Goal: Task Accomplishment & Management: Complete application form

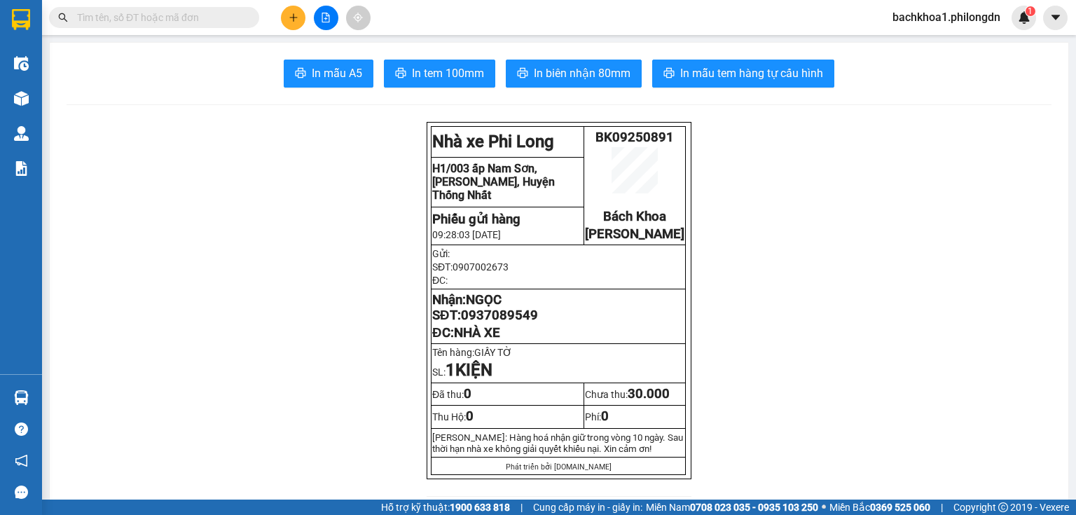
drag, startPoint x: 0, startPoint y: 0, endPoint x: 209, endPoint y: 241, distance: 319.0
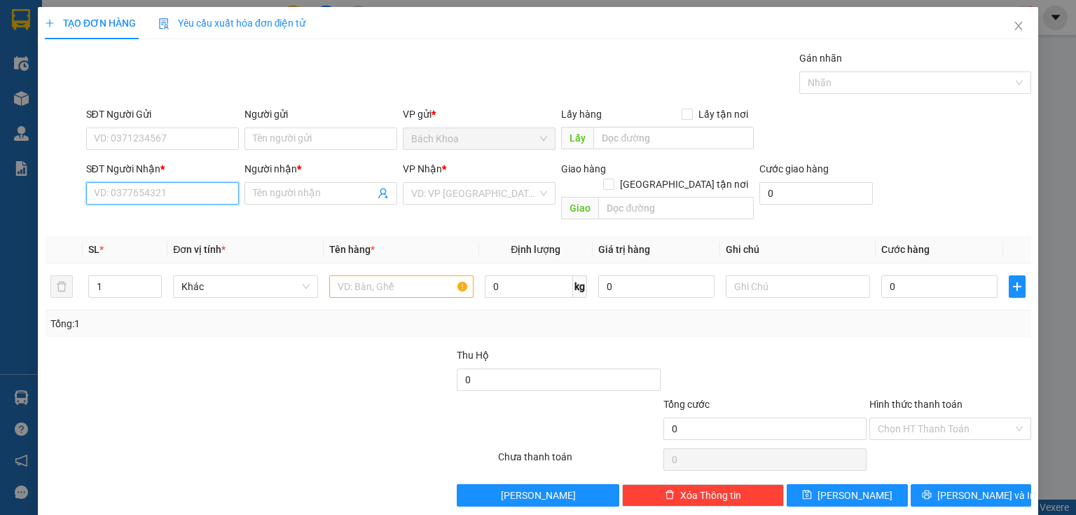
click at [202, 193] on input "SĐT Người Nhận *" at bounding box center [162, 193] width 153 height 22
type input "0778986222"
click at [284, 192] on input "Người nhận *" at bounding box center [314, 193] width 122 height 15
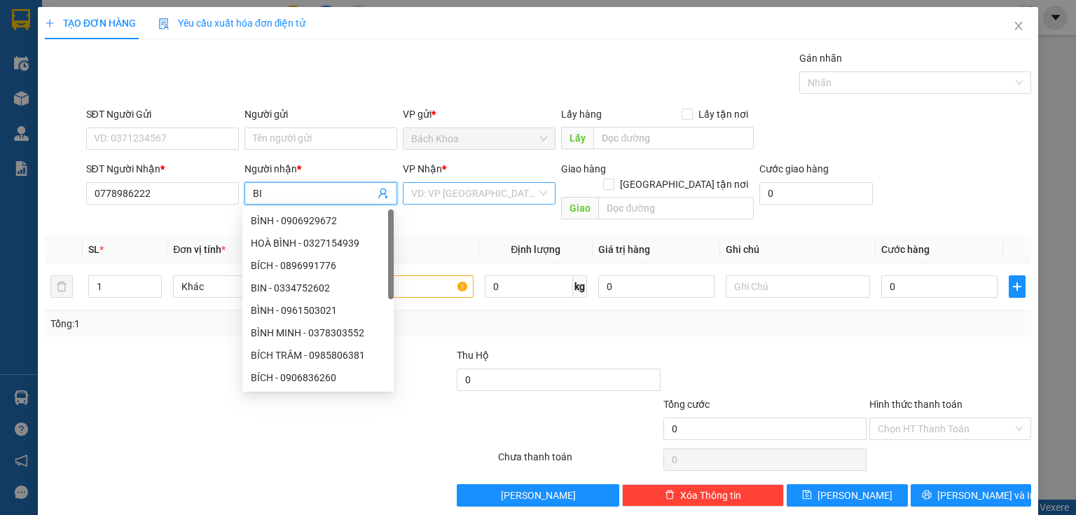
type input "BI"
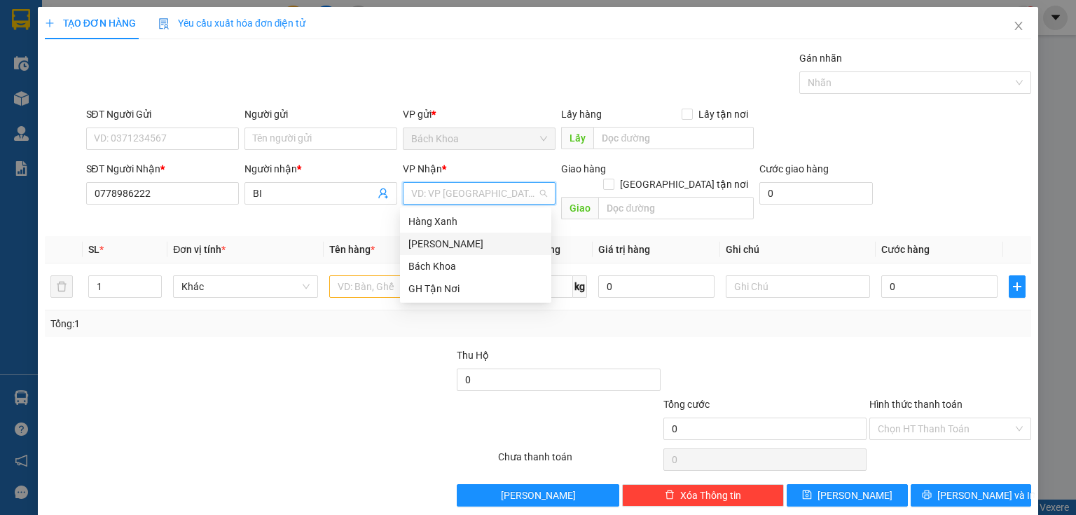
click at [438, 244] on div "[PERSON_NAME]" at bounding box center [476, 243] width 135 height 15
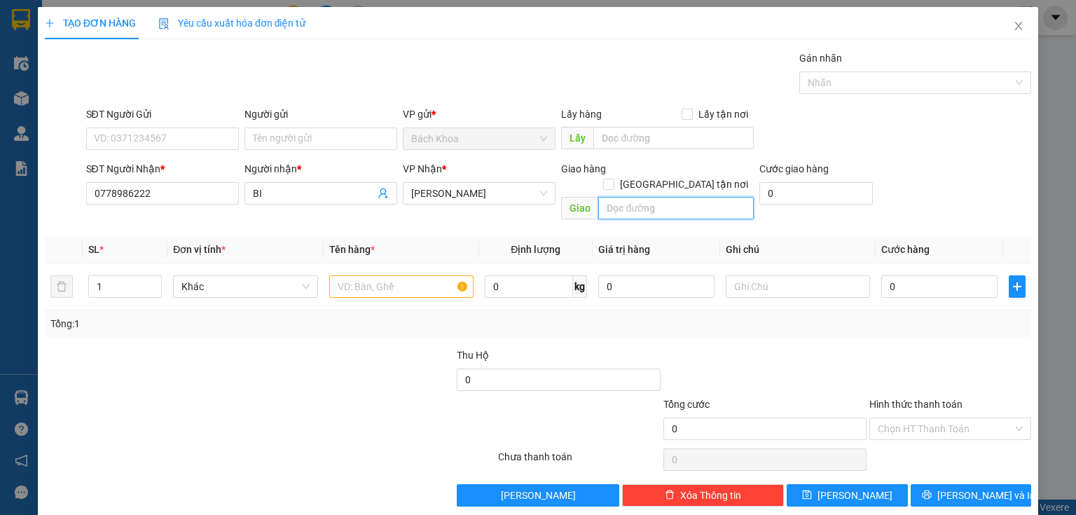
click at [629, 197] on input "text" at bounding box center [677, 208] width 156 height 22
type input "D"
type input "ĐỨC LONG"
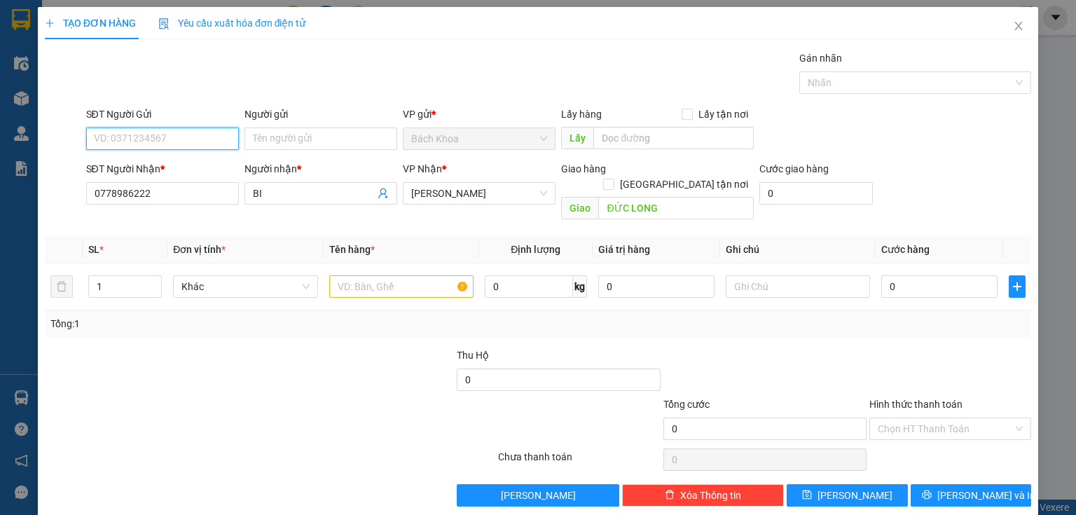
click at [149, 135] on input "SĐT Người Gửi" at bounding box center [162, 139] width 153 height 22
click at [1015, 33] on span "Close" at bounding box center [1018, 26] width 39 height 39
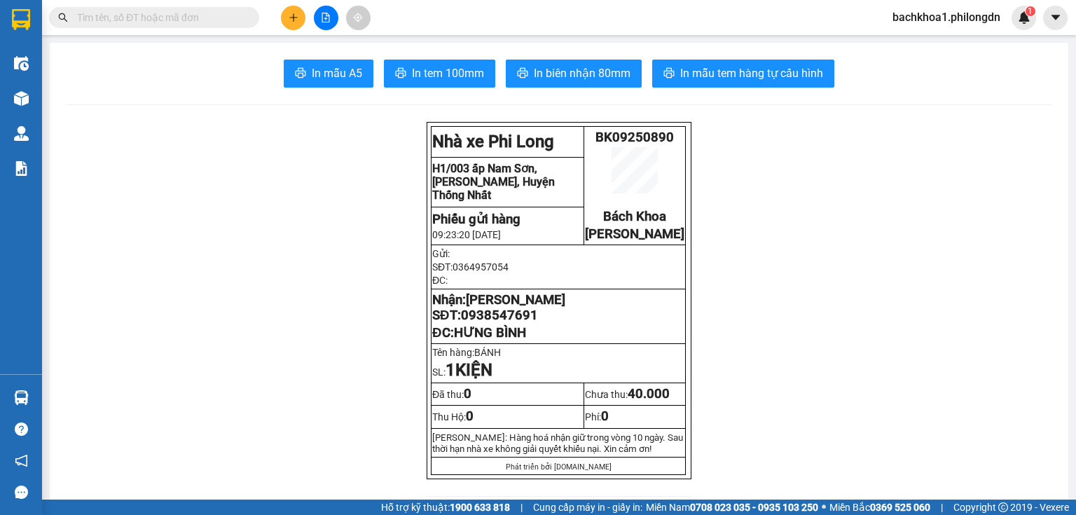
click at [298, 15] on icon "plus" at bounding box center [294, 18] width 10 height 10
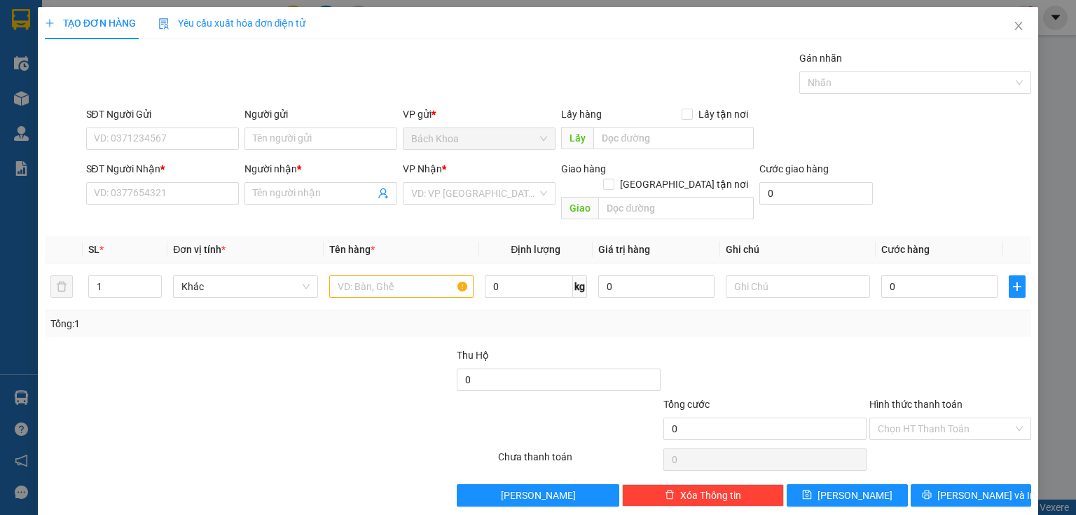
click at [141, 205] on div "SĐT Người Nhận * VD: 0377654321" at bounding box center [162, 185] width 153 height 49
click at [137, 178] on div "SĐT Người Nhận *" at bounding box center [162, 171] width 153 height 21
click at [136, 188] on input "SĐT Người Nhận *" at bounding box center [162, 193] width 153 height 22
type input "0778986222"
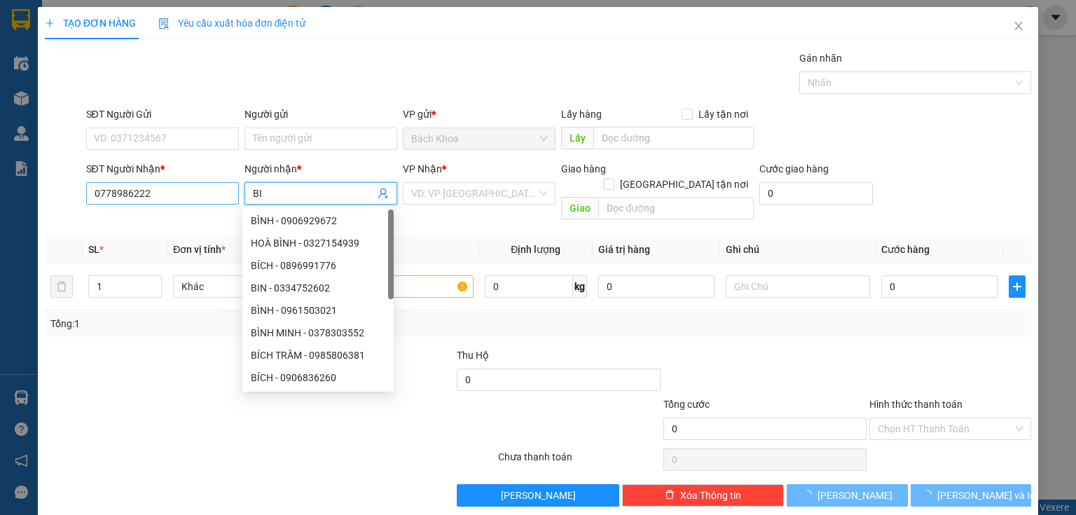
type input "BI"
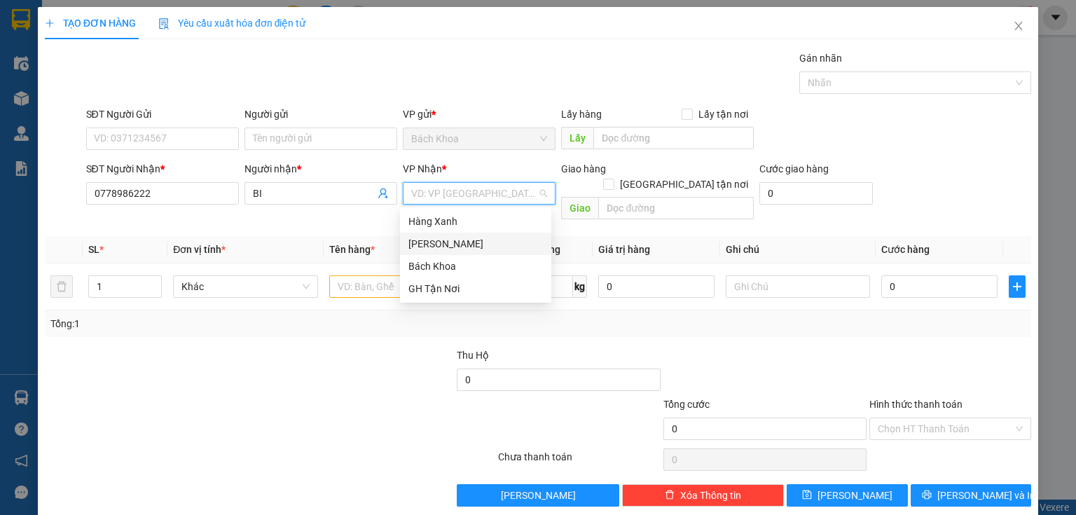
click at [428, 247] on div "[PERSON_NAME]" at bounding box center [476, 243] width 135 height 15
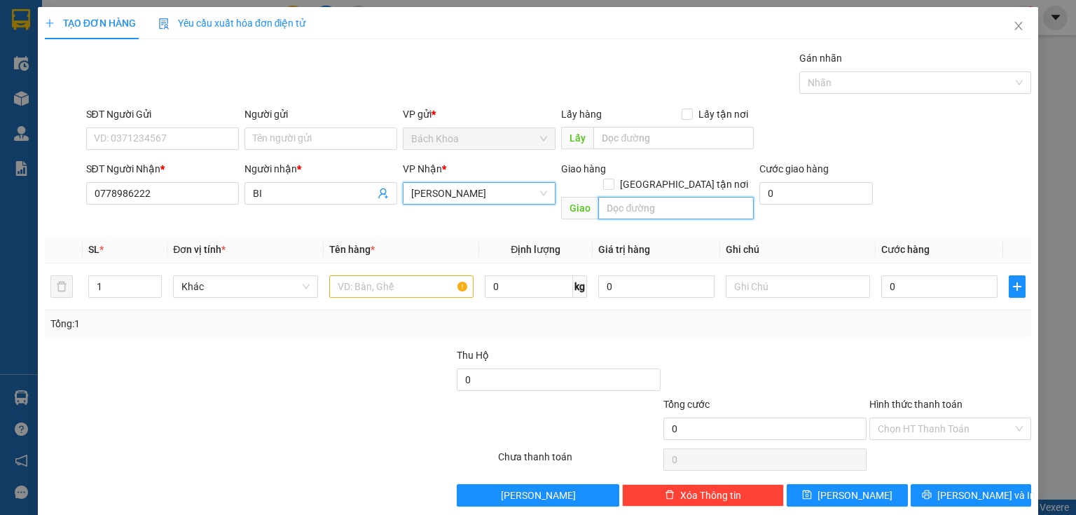
click at [642, 197] on input "text" at bounding box center [677, 208] width 156 height 22
type input "D"
type input "ĐỨC LONG"
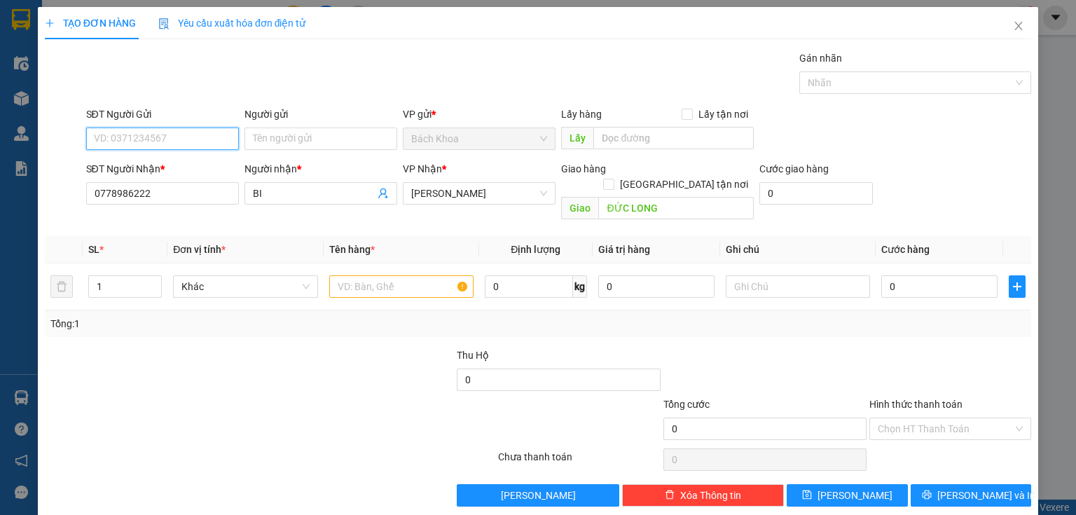
click at [143, 130] on input "SĐT Người Gửi" at bounding box center [162, 139] width 153 height 22
type input "0939039415"
click at [156, 165] on div "0939039415 - NHI" at bounding box center [161, 165] width 135 height 15
type input "NHI"
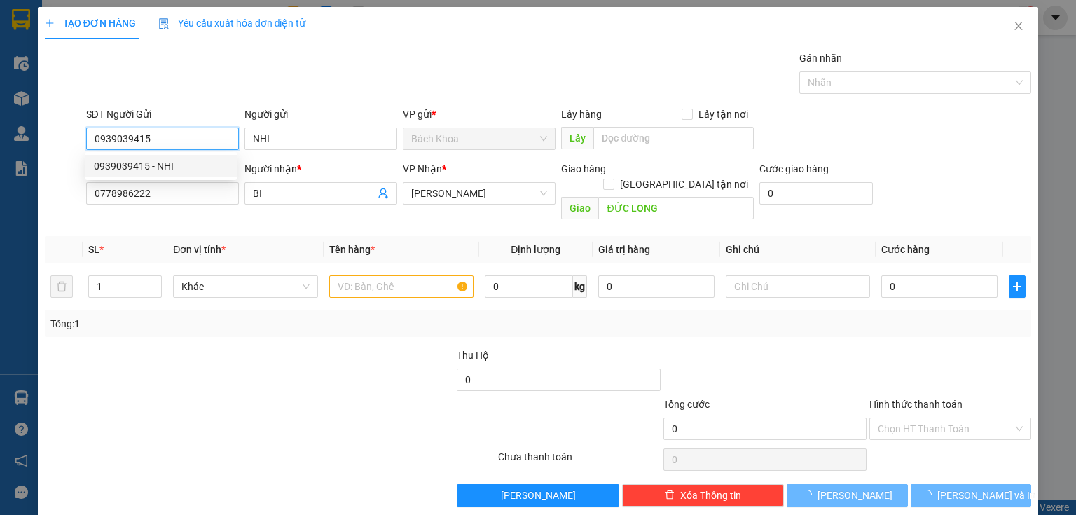
type input "100.000"
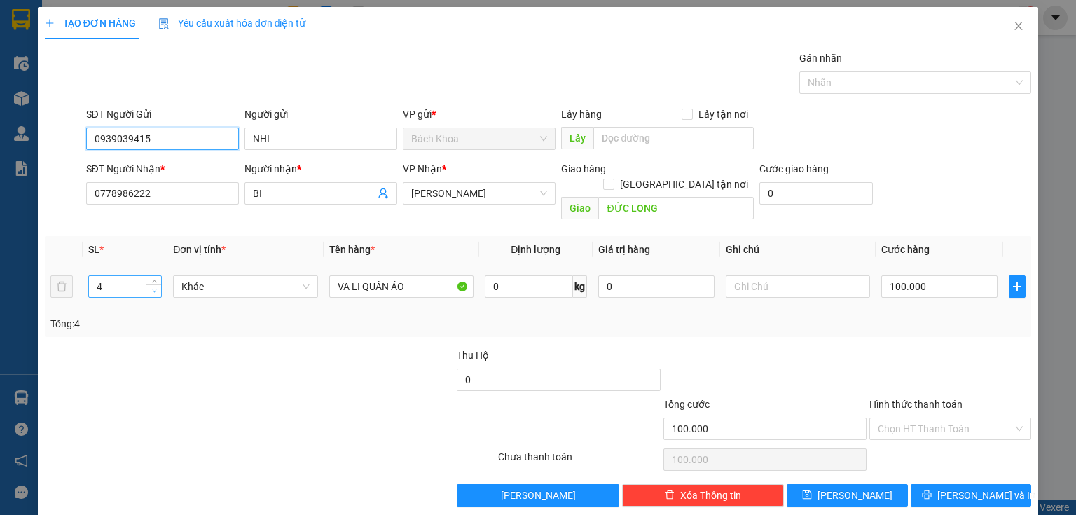
type input "0939039415"
click at [156, 289] on icon "down" at bounding box center [154, 291] width 5 height 5
type input "1"
click at [156, 289] on icon "down" at bounding box center [154, 291] width 5 height 5
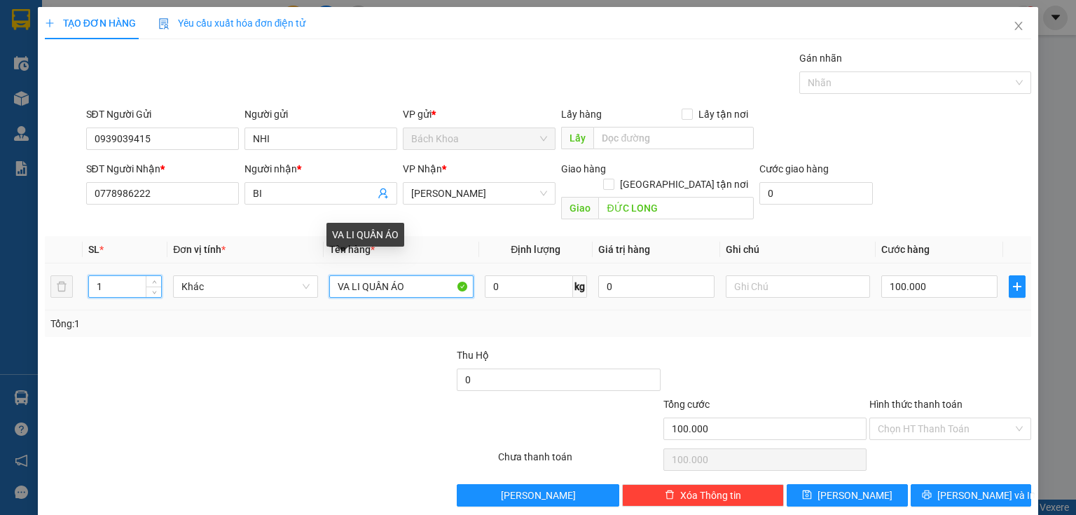
click at [417, 275] on input "VA LI QUẦN ÁO" at bounding box center [401, 286] width 144 height 22
type input "VA LI QUẦN ÁO + THỰC PHẨM"
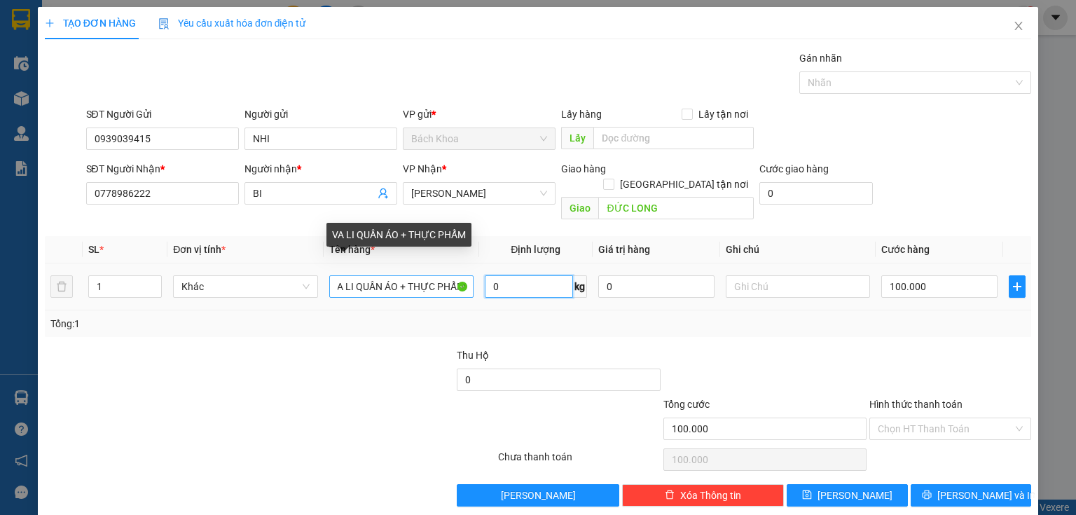
scroll to position [0, 0]
type input "7"
type input "70"
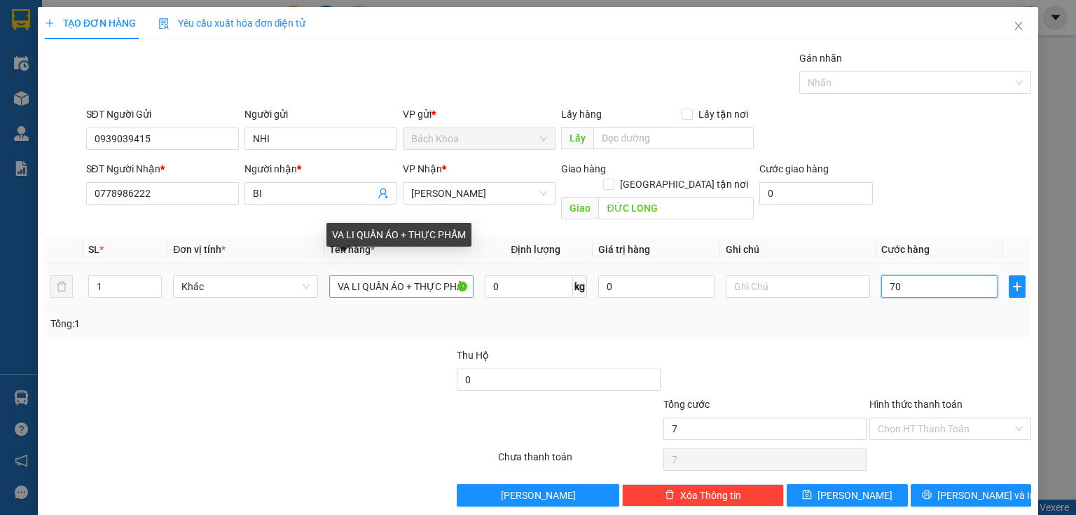
type input "70"
type input "700"
type input "7.000"
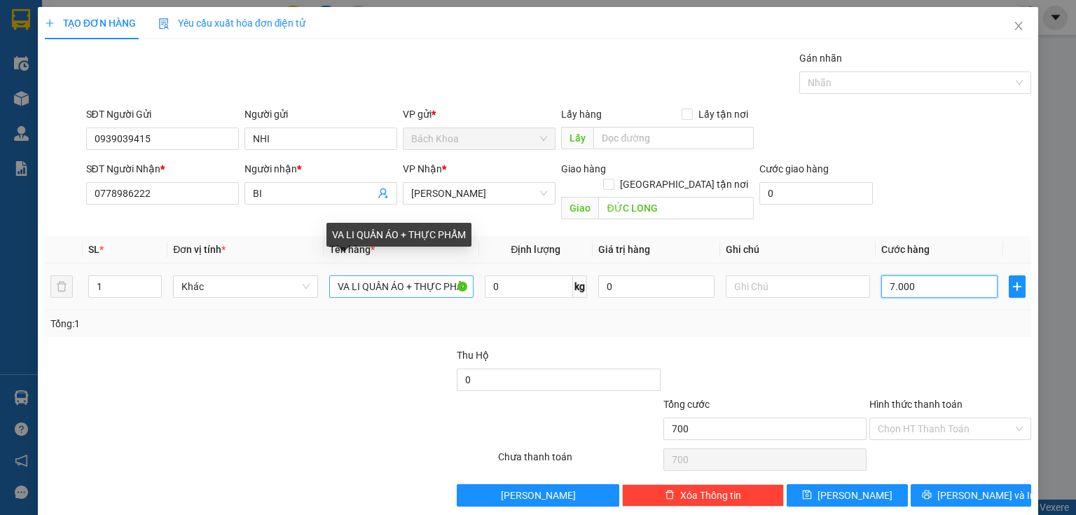
type input "7.000"
type input "70.000"
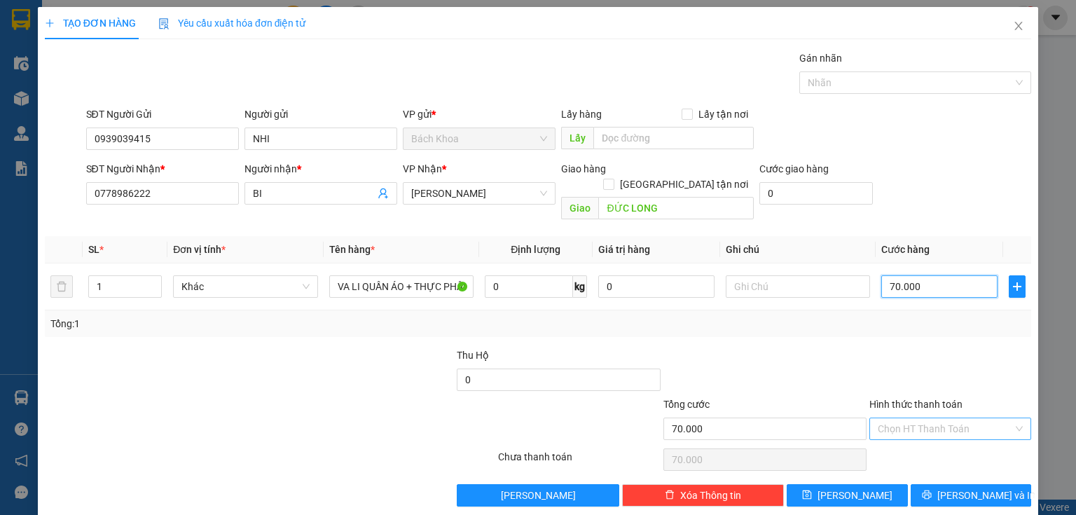
type input "70.000"
click at [923, 418] on input "Hình thức thanh toán" at bounding box center [945, 428] width 135 height 21
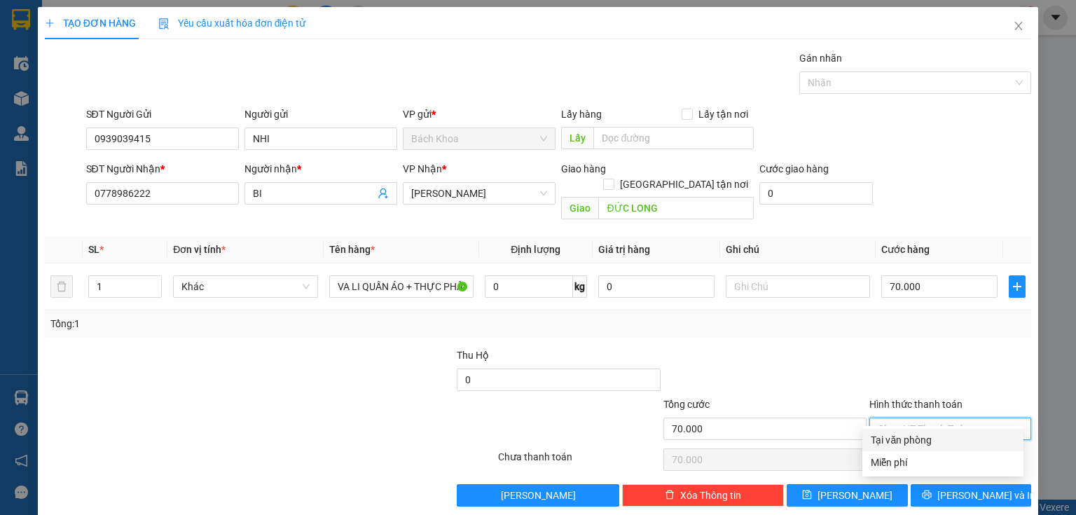
click at [948, 435] on div "Tại văn phòng" at bounding box center [943, 439] width 144 height 15
type input "0"
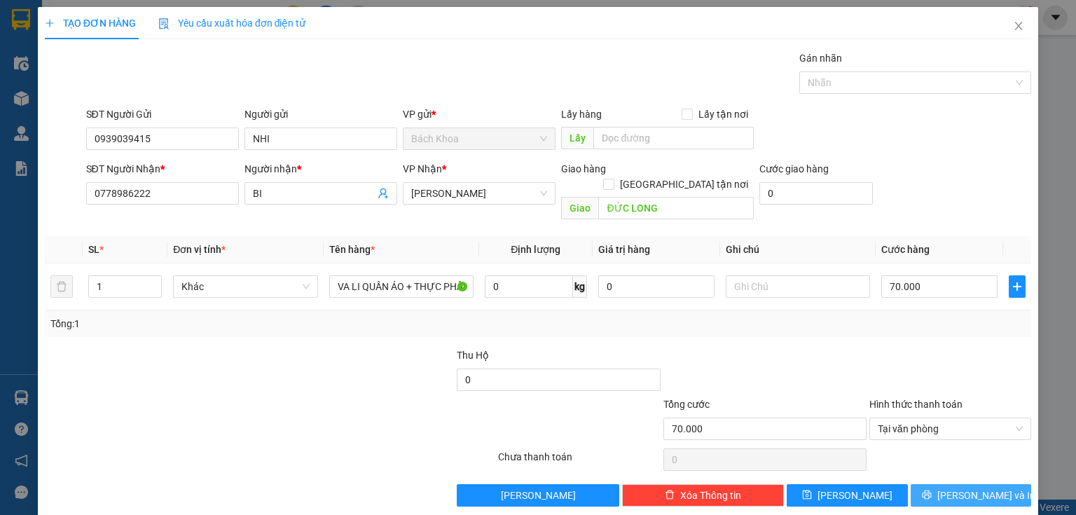
click at [942, 484] on button "[PERSON_NAME] và In" at bounding box center [971, 495] width 121 height 22
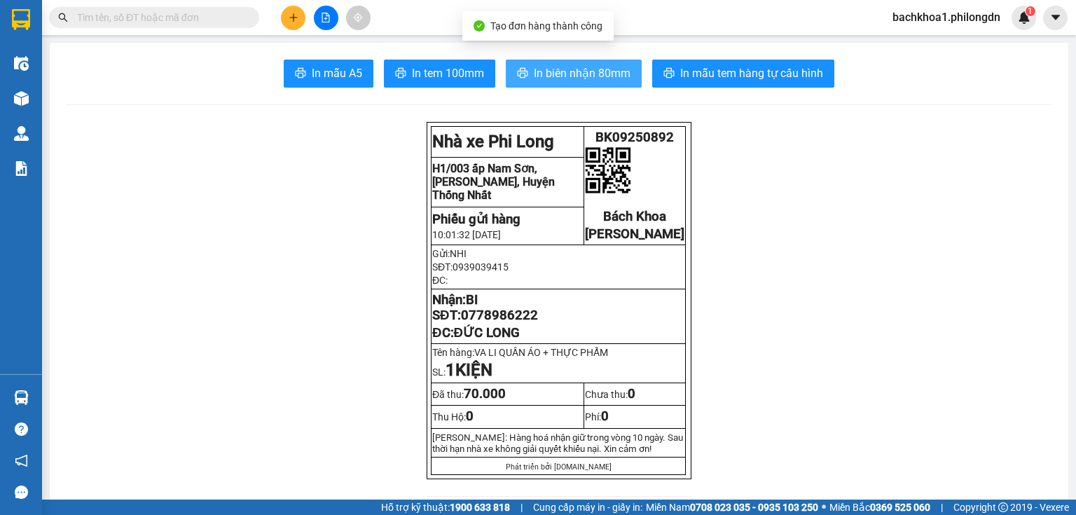
click at [573, 81] on span "In biên nhận 80mm" at bounding box center [582, 73] width 97 height 18
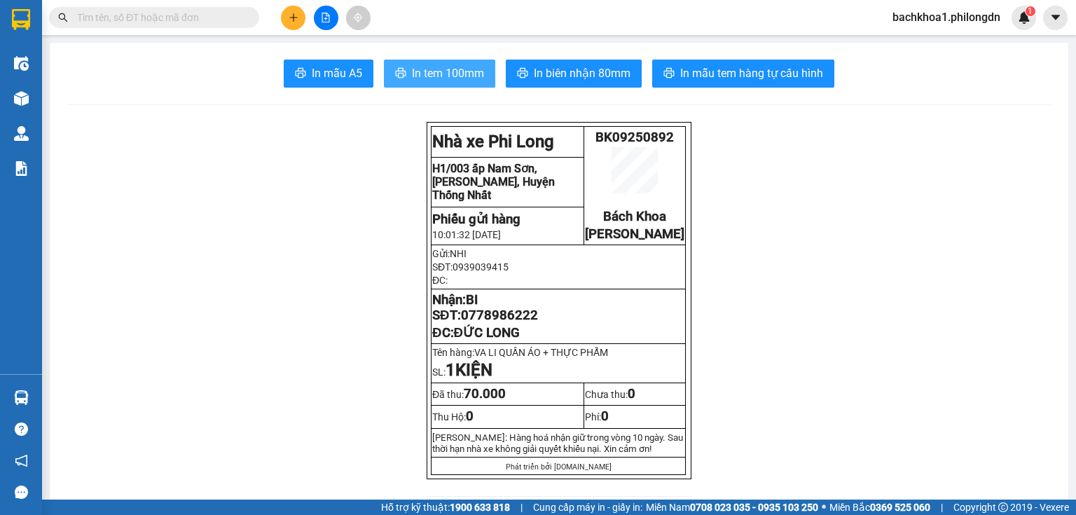
click at [474, 69] on span "In tem 100mm" at bounding box center [448, 73] width 72 height 18
click at [497, 323] on span "0778986222" at bounding box center [499, 315] width 77 height 15
copy span "0778986222"
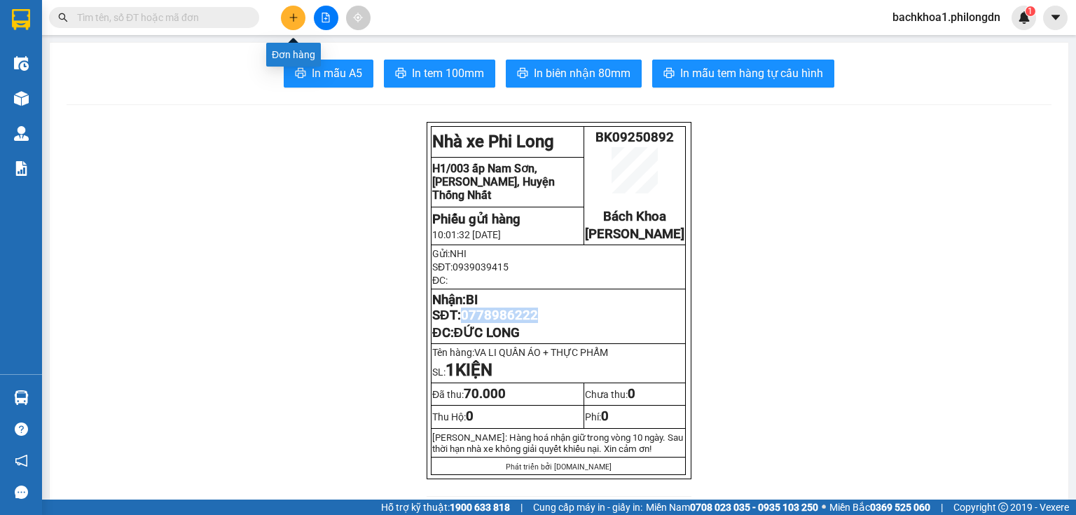
click at [303, 21] on button at bounding box center [293, 18] width 25 height 25
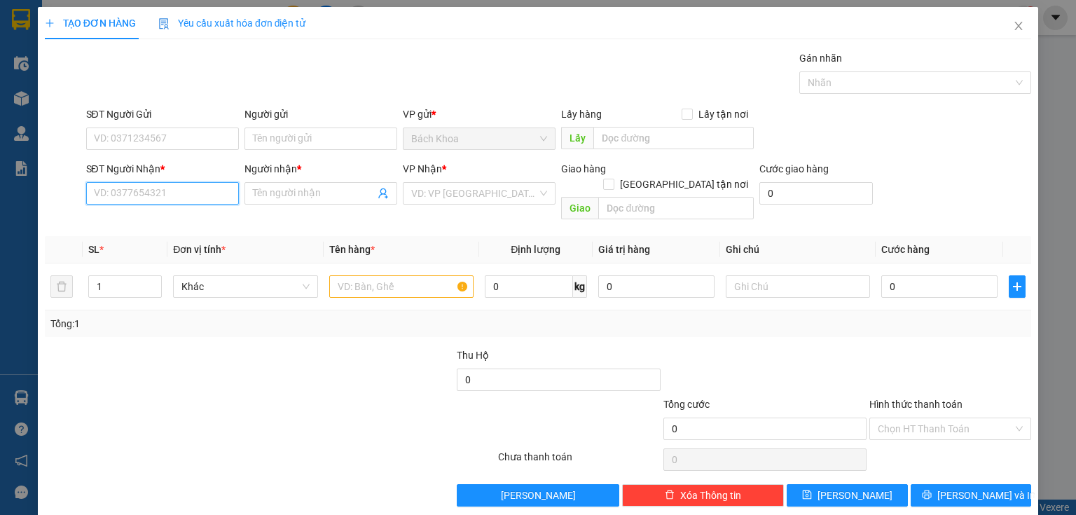
click at [170, 199] on input "SĐT Người Nhận *" at bounding box center [162, 193] width 153 height 22
click at [158, 214] on div "0937033634 - THẢO" at bounding box center [161, 220] width 135 height 15
type input "0937033634"
type input "THẢO"
type input "CF ĐƯỜNG GY"
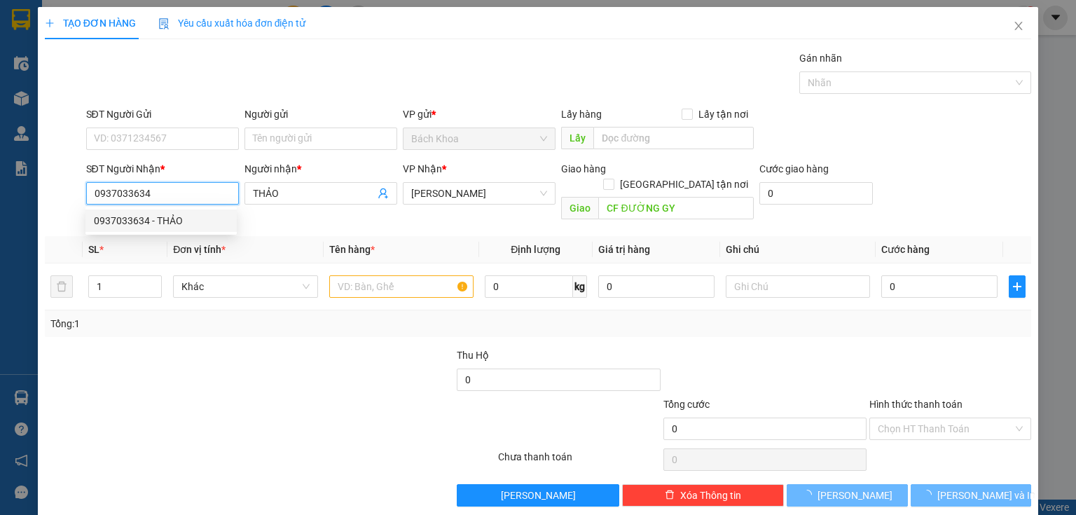
type input "40.000"
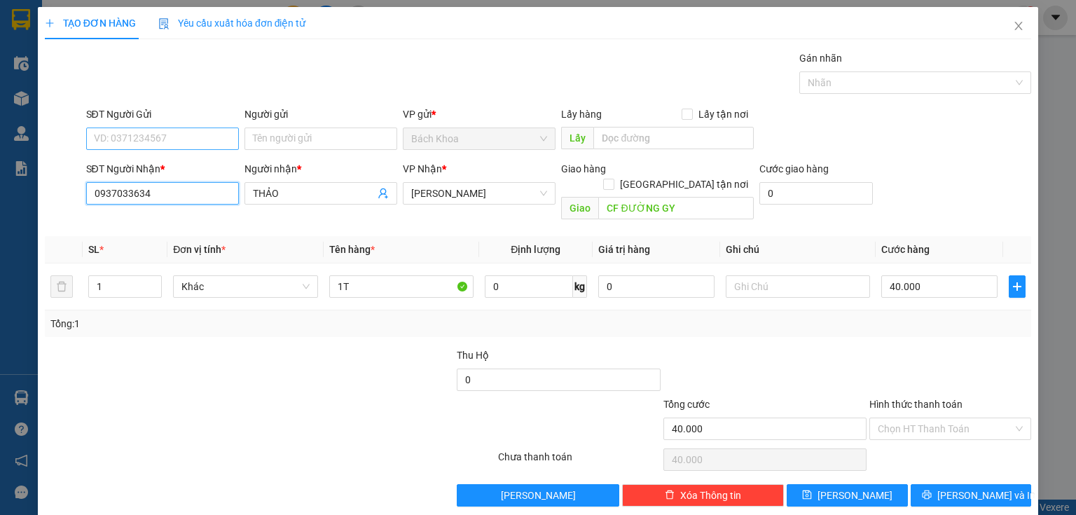
type input "0937033634"
click at [146, 133] on input "SĐT Người Gửi" at bounding box center [162, 139] width 153 height 22
click at [172, 168] on div "0916058401 - ." at bounding box center [161, 165] width 135 height 15
type input "0916058401"
type input "."
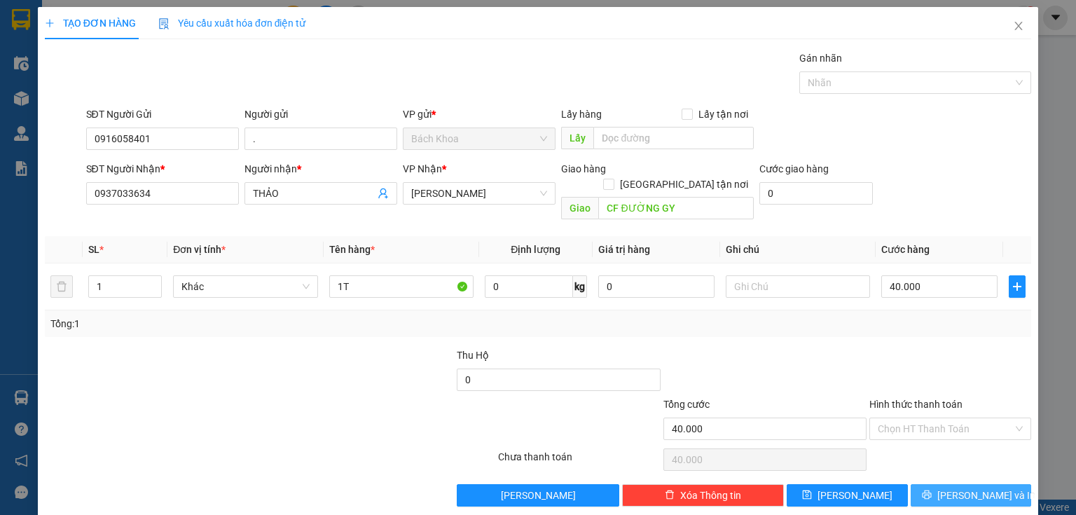
click at [951, 488] on span "[PERSON_NAME] và In" at bounding box center [987, 495] width 98 height 15
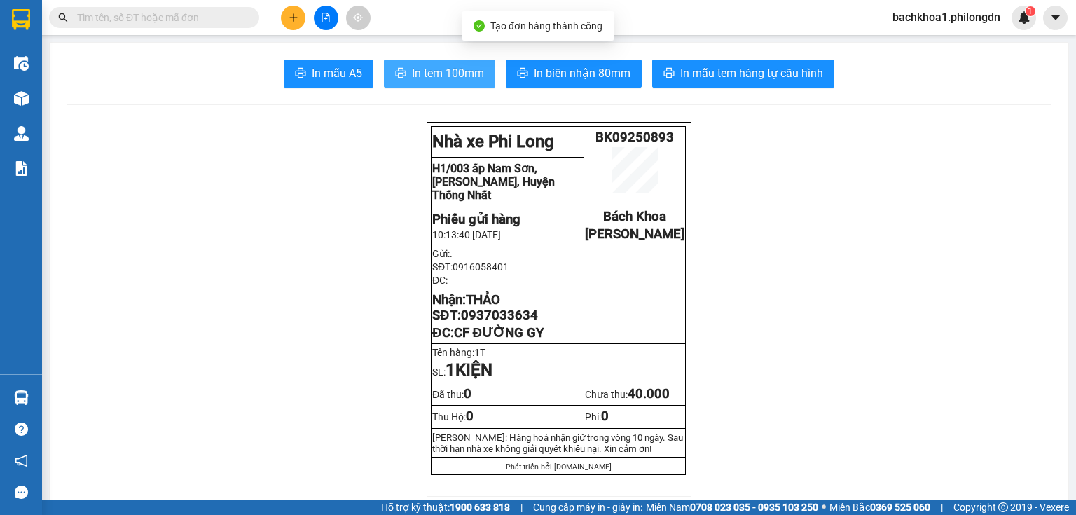
click at [384, 70] on button "In tem 100mm" at bounding box center [439, 74] width 111 height 28
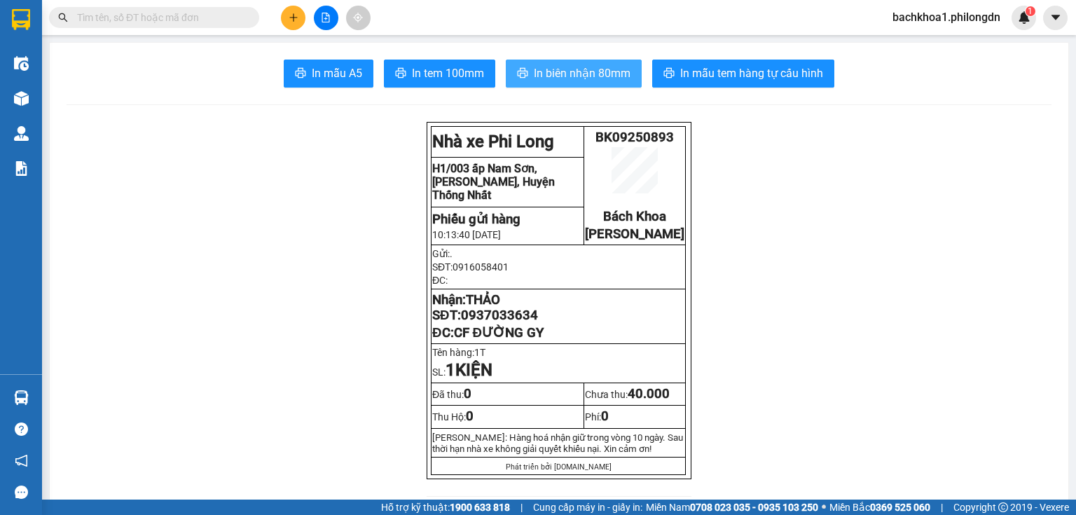
click at [601, 85] on button "In biên nhận 80mm" at bounding box center [574, 74] width 136 height 28
click at [499, 323] on span "0937033634" at bounding box center [499, 315] width 77 height 15
copy span "0937033634"
click at [291, 17] on icon "plus" at bounding box center [294, 18] width 10 height 10
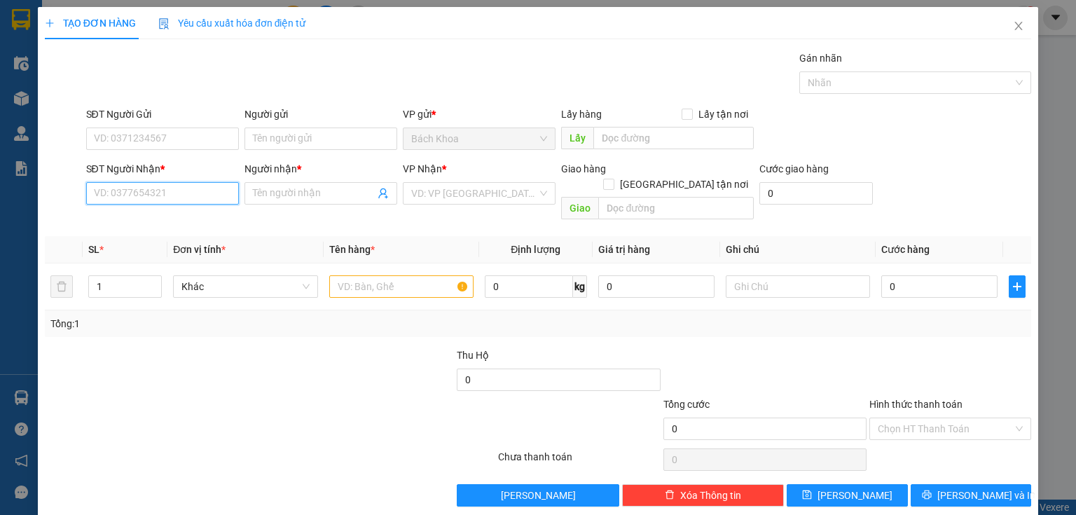
click at [179, 195] on input "SĐT Người Nhận *" at bounding box center [162, 193] width 153 height 22
click at [156, 218] on div "0972022891 - THẢO" at bounding box center [161, 220] width 135 height 15
type input "0972022891"
type input "THẢO"
type input "PHÚC NHẠC"
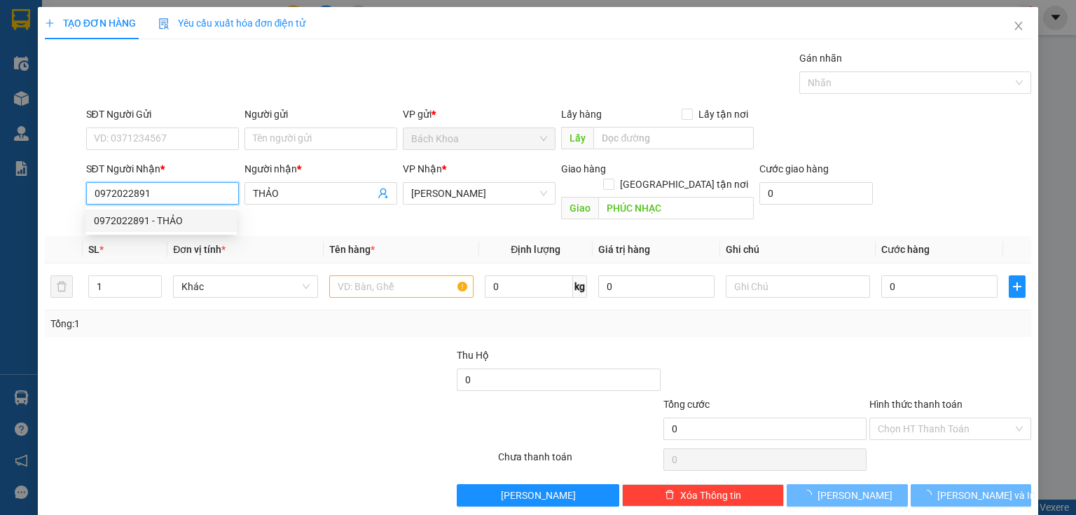
type input "50.000"
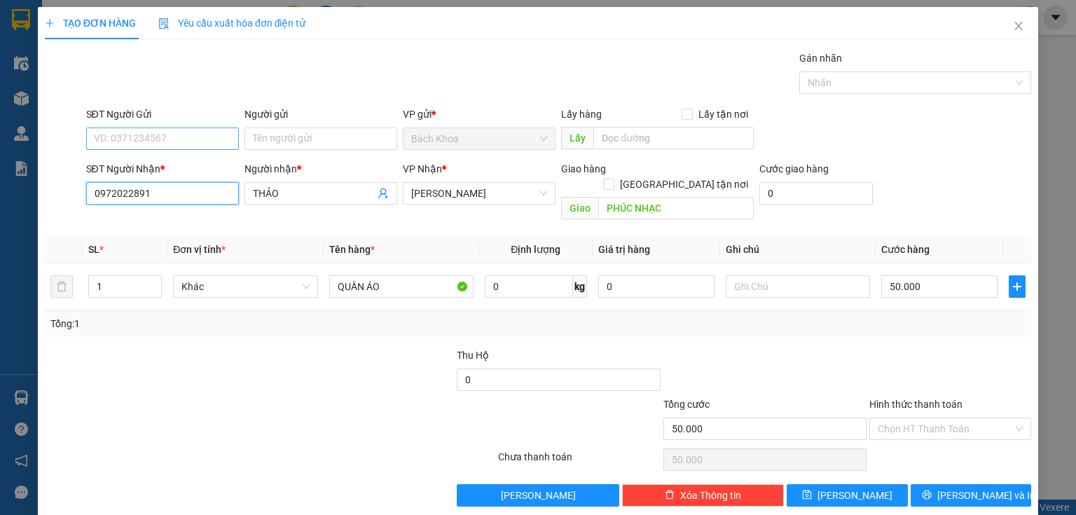
type input "0972022891"
click at [188, 142] on input "SĐT Người Gửi" at bounding box center [162, 139] width 153 height 22
click at [170, 170] on div "0932699510 - GIANG" at bounding box center [161, 165] width 135 height 15
type input "0932699510"
type input "GIANG"
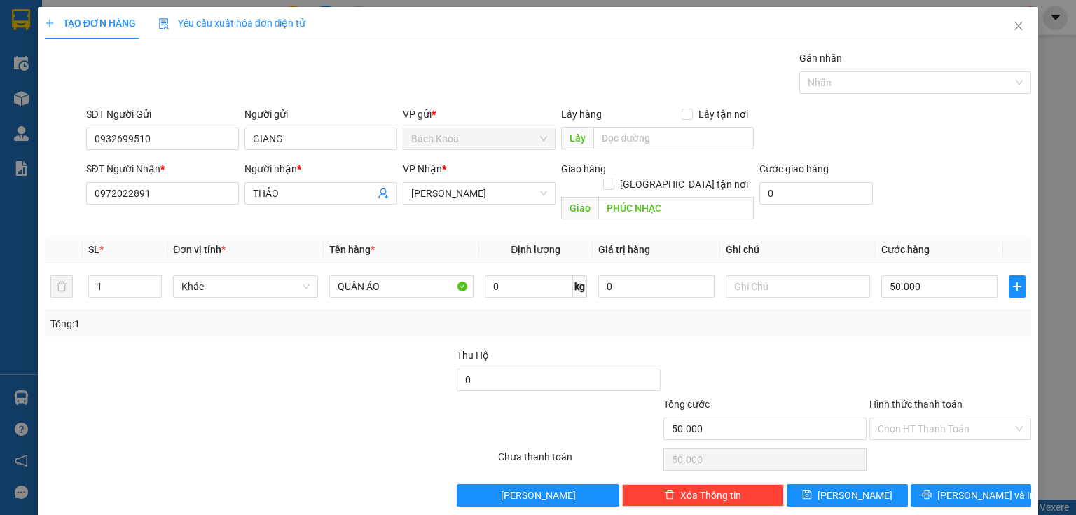
drag, startPoint x: 937, startPoint y: 402, endPoint x: 953, endPoint y: 425, distance: 28.2
click at [939, 418] on input "Hình thức thanh toán" at bounding box center [945, 428] width 135 height 21
drag, startPoint x: 950, startPoint y: 441, endPoint x: 981, endPoint y: 482, distance: 52.0
click at [950, 442] on div "Tại văn phòng" at bounding box center [943, 439] width 144 height 15
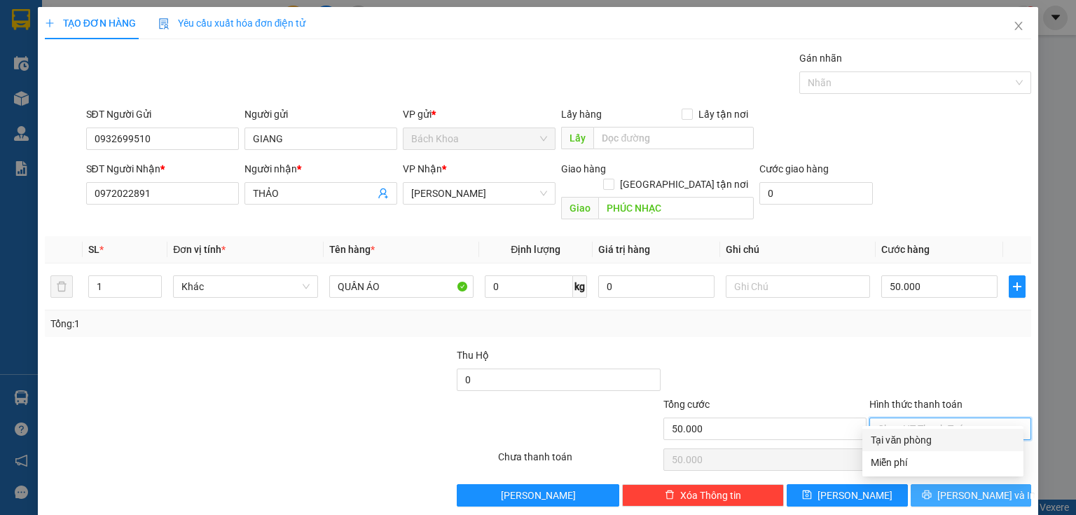
type input "0"
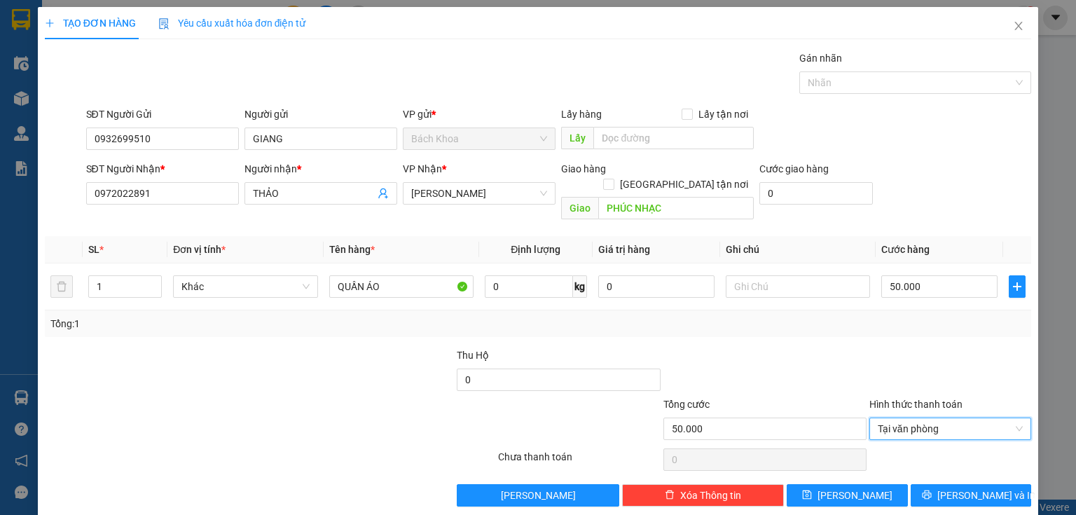
click at [983, 491] on div "TẠO ĐƠN HÀNG Yêu cầu xuất hóa đơn điện tử Transit Pickup Surcharge Ids Transit …" at bounding box center [538, 262] width 1001 height 510
click at [995, 484] on button "[PERSON_NAME] và In" at bounding box center [971, 495] width 121 height 22
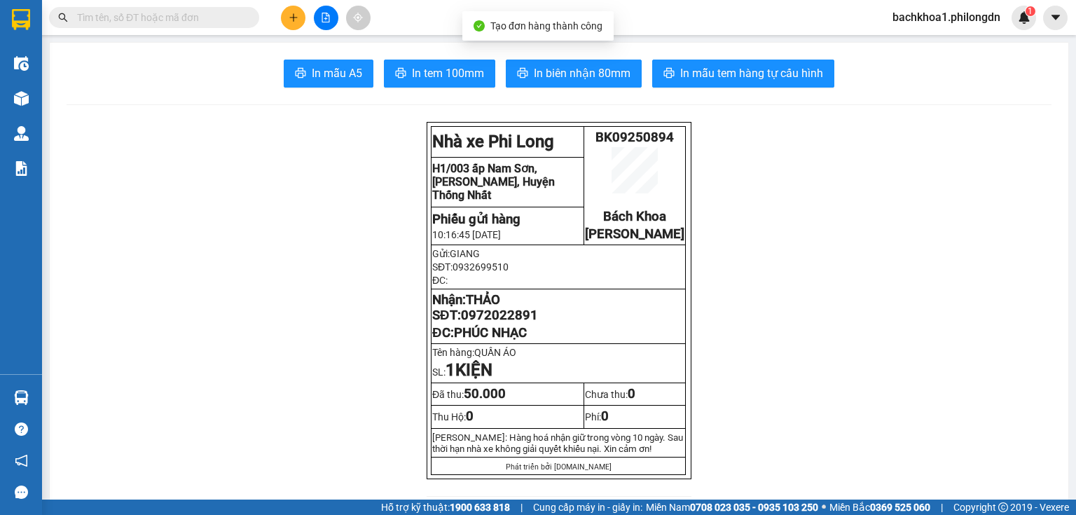
click at [586, 72] on span "In biên nhận 80mm" at bounding box center [582, 73] width 97 height 18
click at [437, 72] on span "In tem 100mm" at bounding box center [448, 73] width 72 height 18
click at [501, 323] on span "0972022891" at bounding box center [499, 315] width 77 height 15
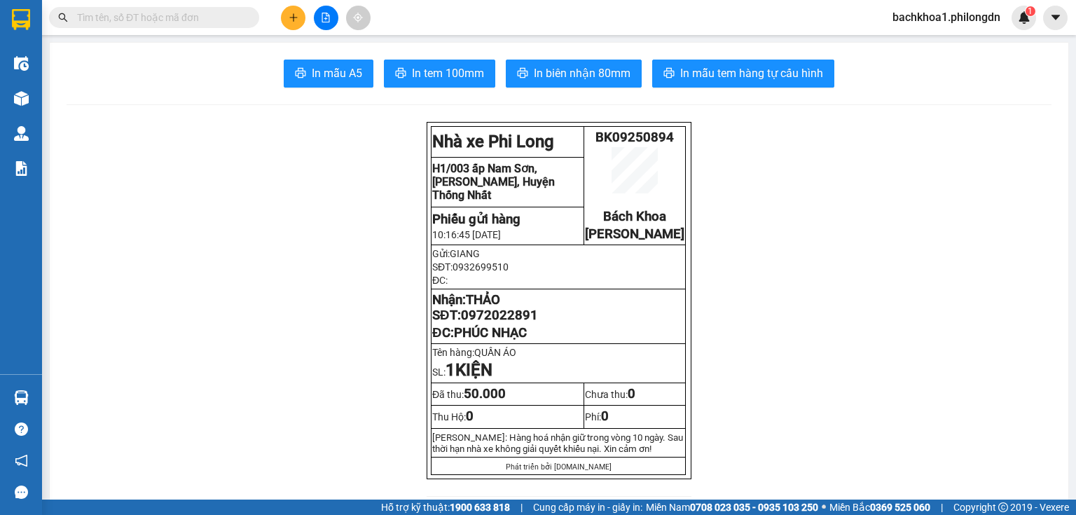
click at [289, 24] on button at bounding box center [293, 18] width 25 height 25
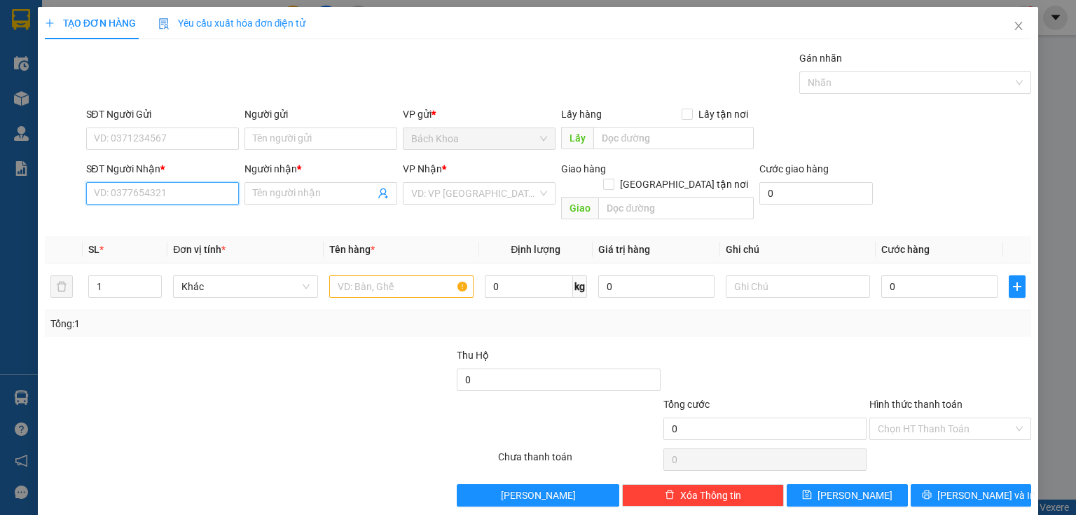
click at [134, 198] on input "SĐT Người Nhận *" at bounding box center [162, 193] width 153 height 22
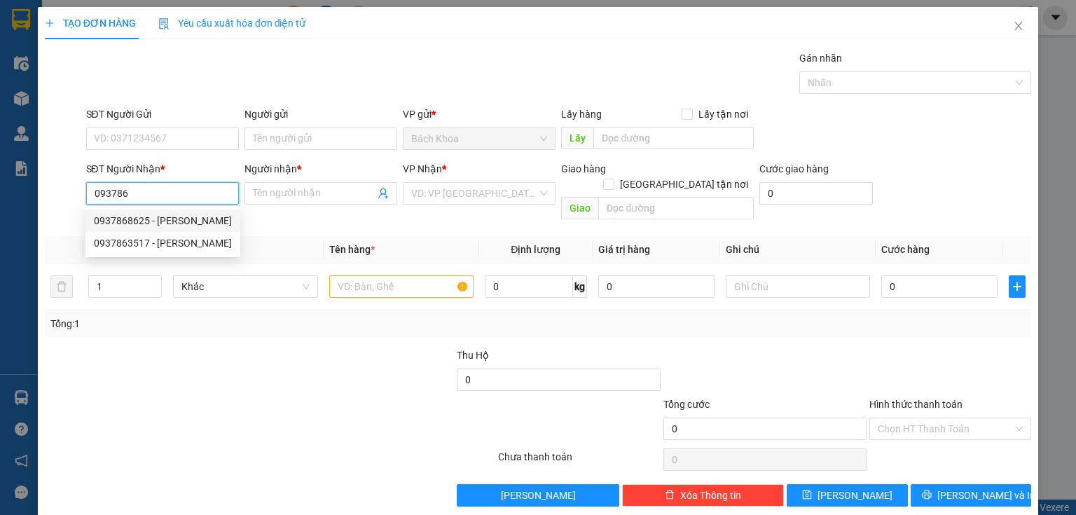
click at [146, 213] on div "0937868625 - [PERSON_NAME]" at bounding box center [163, 220] width 138 height 15
type input "0937868625"
type input "[PERSON_NAME]"
type input "PHÚ CƯỜNG"
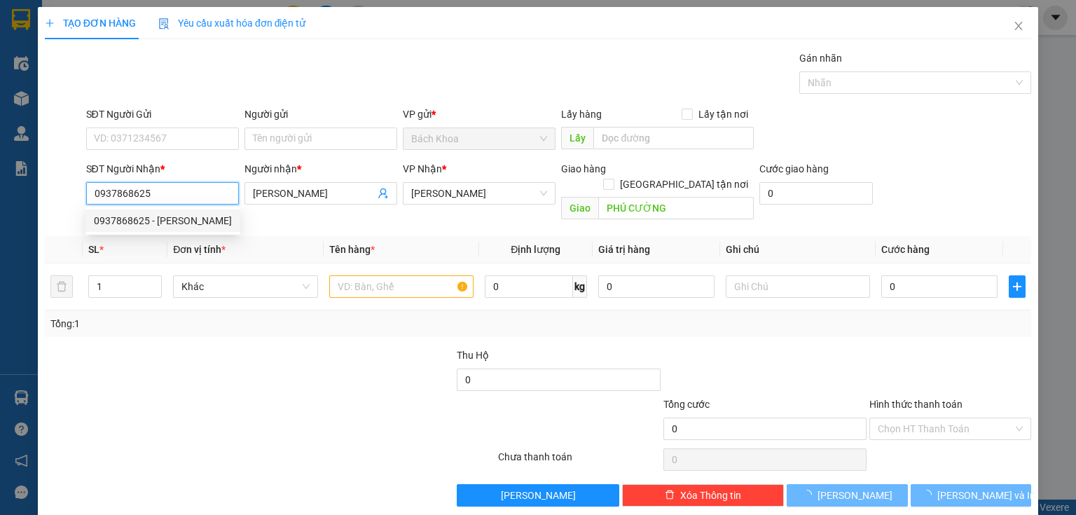
type input "40.000"
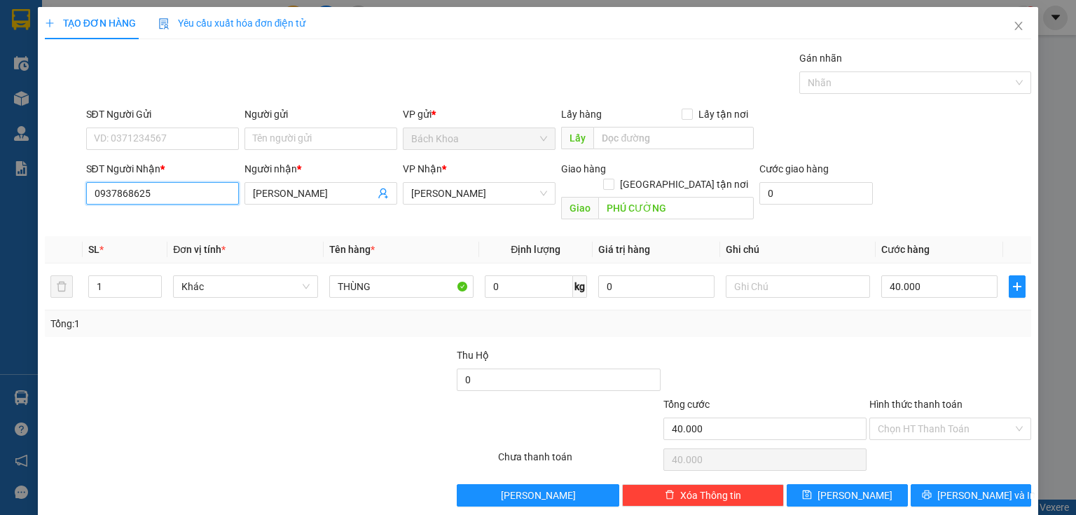
type input "0937868625"
click at [196, 125] on div "SĐT Người Gửi" at bounding box center [162, 117] width 153 height 21
click at [195, 135] on input "SĐT Người Gửi" at bounding box center [162, 139] width 153 height 22
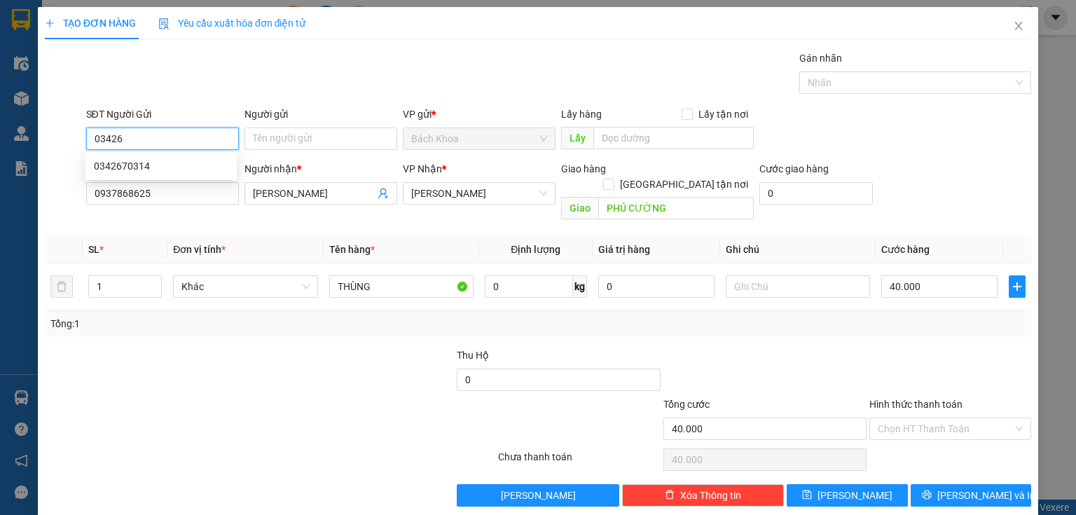
type input "034267"
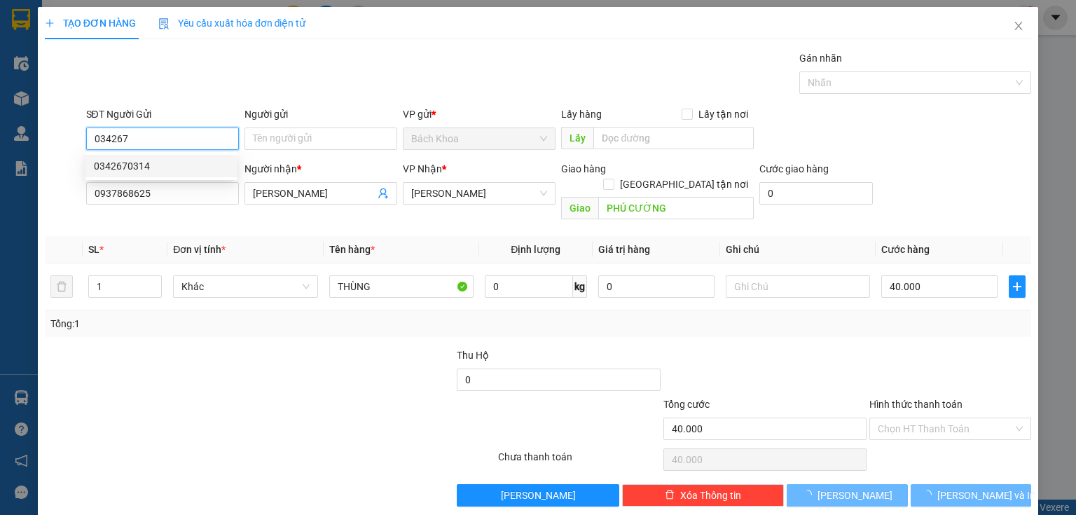
click at [175, 164] on div "0342670314" at bounding box center [161, 165] width 135 height 15
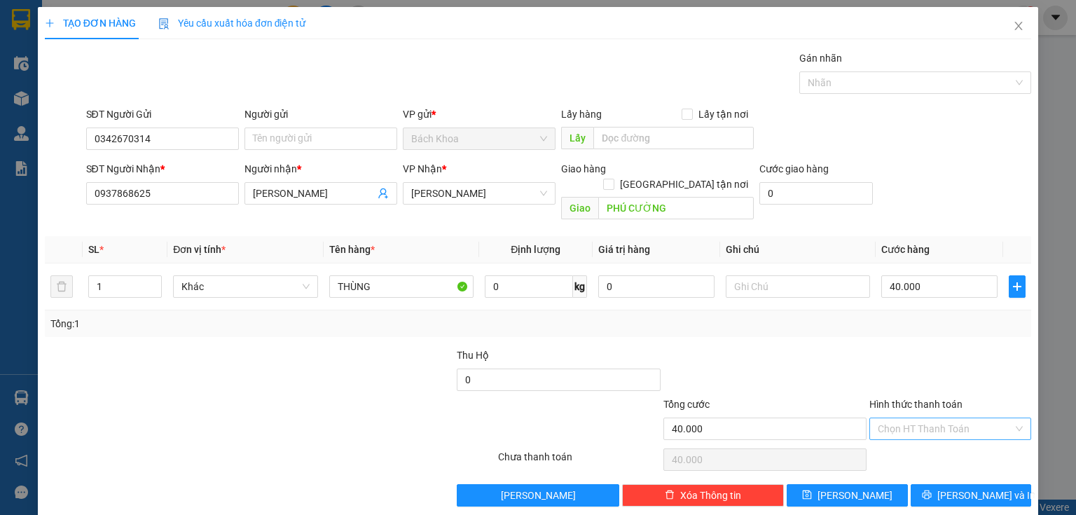
click at [948, 418] on input "Hình thức thanh toán" at bounding box center [945, 428] width 135 height 21
click at [957, 432] on div "Tại văn phòng" at bounding box center [943, 439] width 144 height 15
click at [970, 489] on button "[PERSON_NAME] và In" at bounding box center [971, 495] width 121 height 22
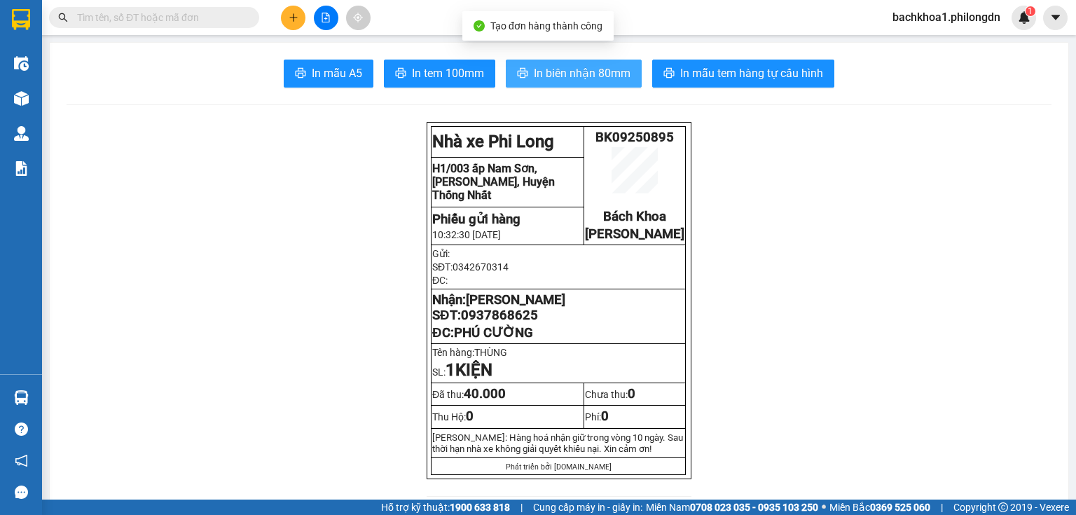
click at [545, 66] on span "In biên nhận 80mm" at bounding box center [582, 73] width 97 height 18
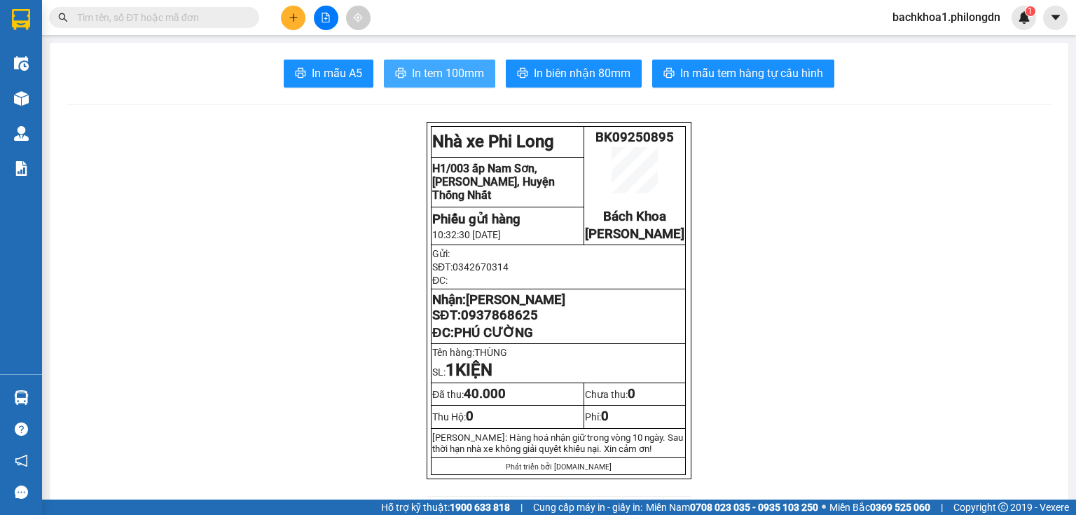
click at [425, 66] on span "In tem 100mm" at bounding box center [448, 73] width 72 height 18
click at [516, 323] on span "0937868625" at bounding box center [499, 315] width 77 height 15
click at [287, 17] on button at bounding box center [293, 18] width 25 height 25
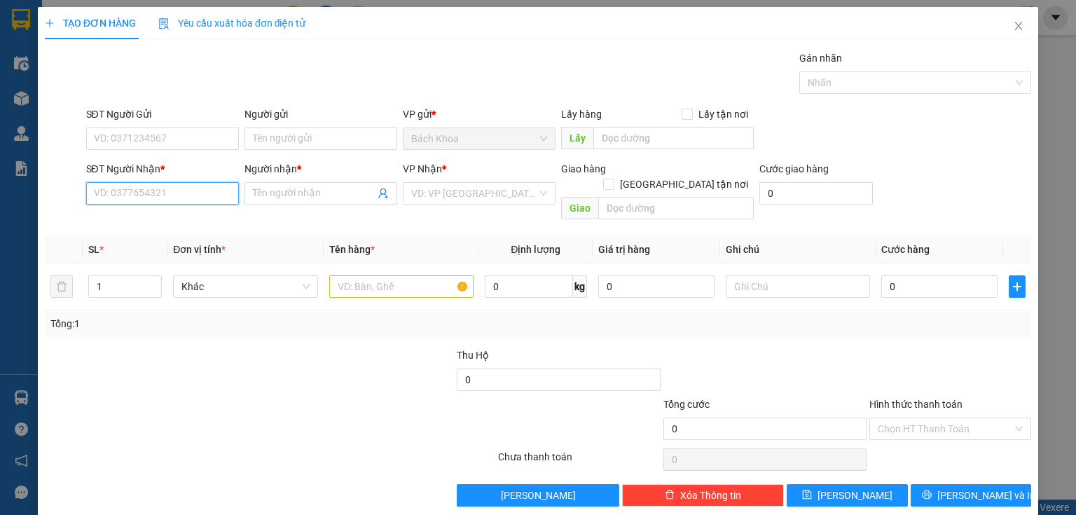
click at [165, 189] on input "SĐT Người Nhận *" at bounding box center [162, 193] width 153 height 22
click at [158, 216] on div "0335500939 - ." at bounding box center [161, 220] width 135 height 15
type input "0335500939"
type input "."
type input "[PERSON_NAME]"
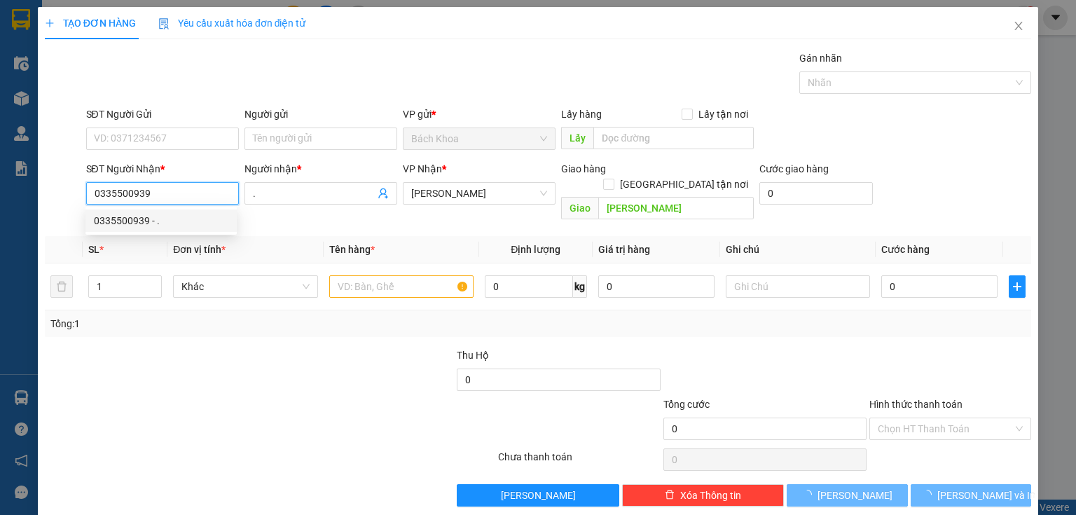
type input "40.000"
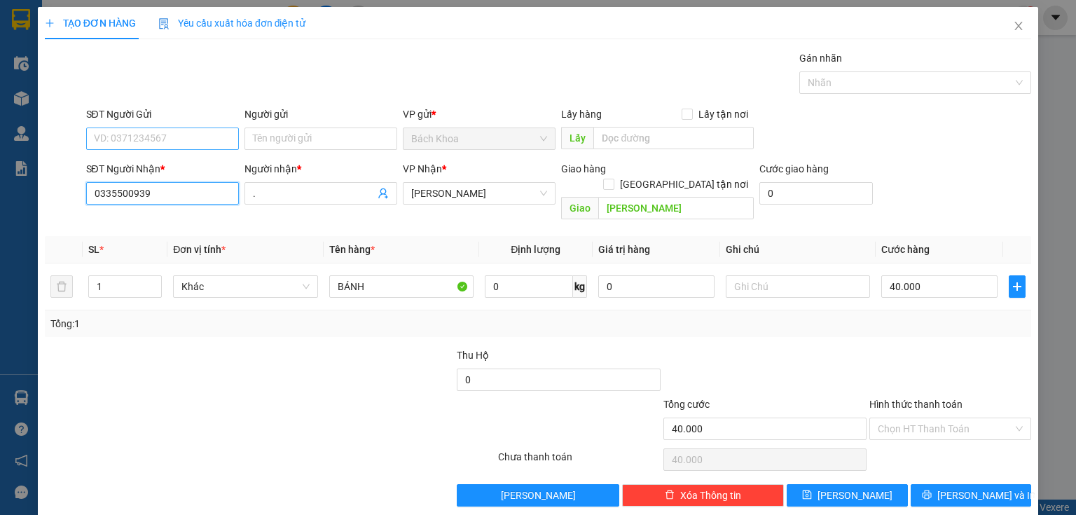
type input "0335500939"
click at [202, 135] on input "SĐT Người Gửi" at bounding box center [162, 139] width 153 height 22
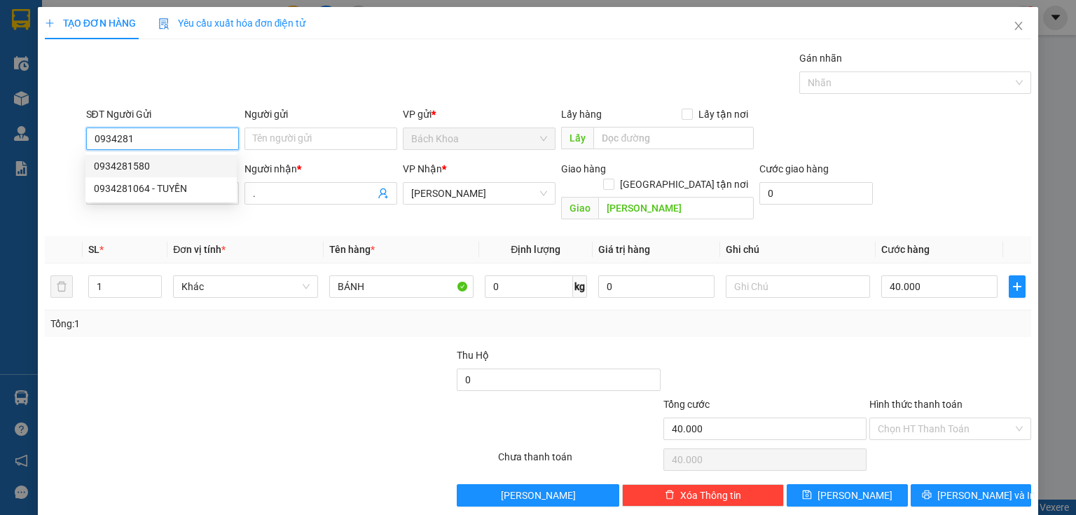
click at [180, 160] on div "0934281580" at bounding box center [161, 165] width 135 height 15
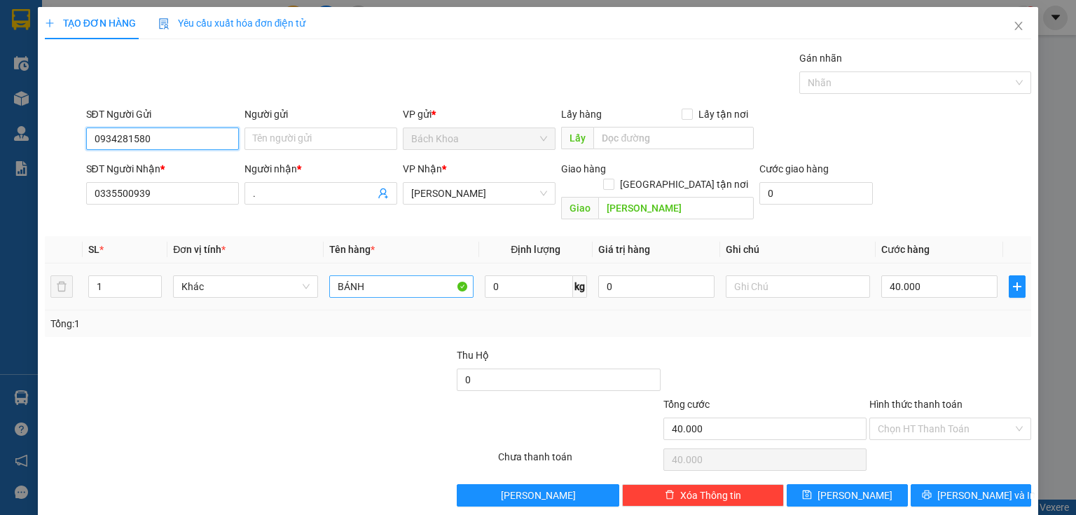
type input "0934281580"
click at [385, 275] on input "BÁNH" at bounding box center [401, 286] width 144 height 22
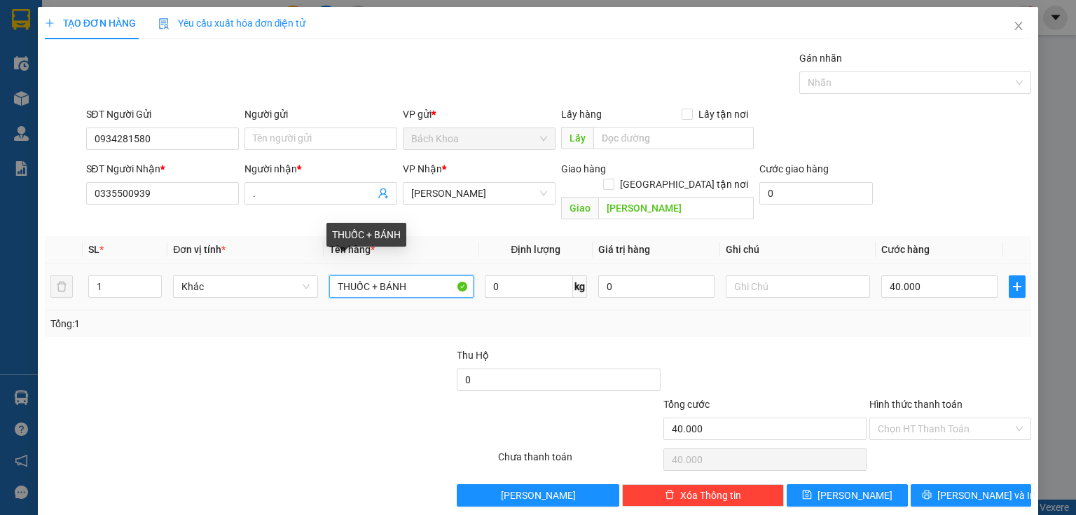
type input "THUỐC + BÁNH"
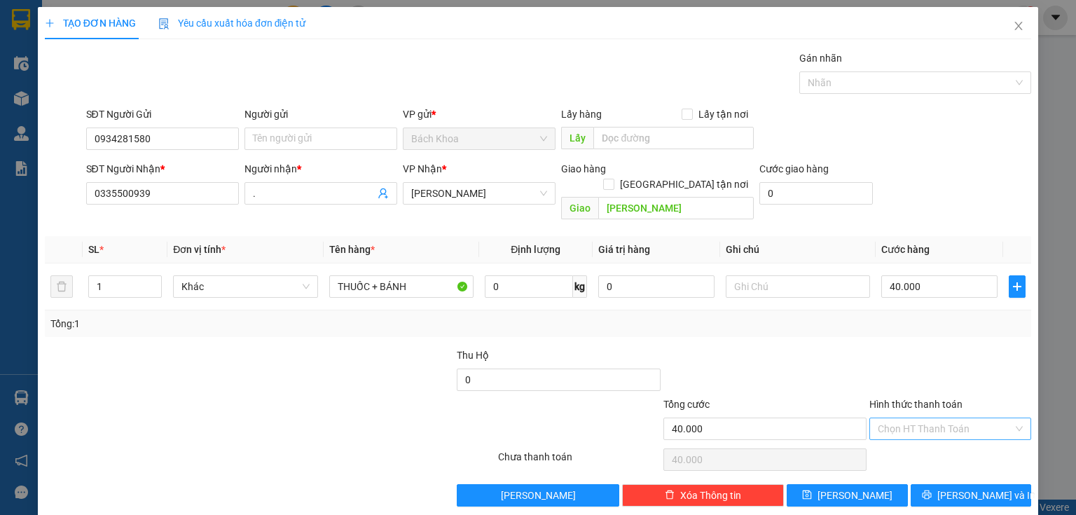
click at [943, 418] on input "Hình thức thanh toán" at bounding box center [945, 428] width 135 height 21
click at [945, 437] on div "Tại văn phòng" at bounding box center [943, 439] width 144 height 15
drag, startPoint x: 976, startPoint y: 464, endPoint x: 976, endPoint y: 472, distance: 7.7
click at [976, 465] on div "Transit Pickup Surcharge Ids Transit Deliver Surcharge Ids Transit Deliver Surc…" at bounding box center [538, 278] width 987 height 456
click at [976, 488] on span "[PERSON_NAME] và In" at bounding box center [987, 495] width 98 height 15
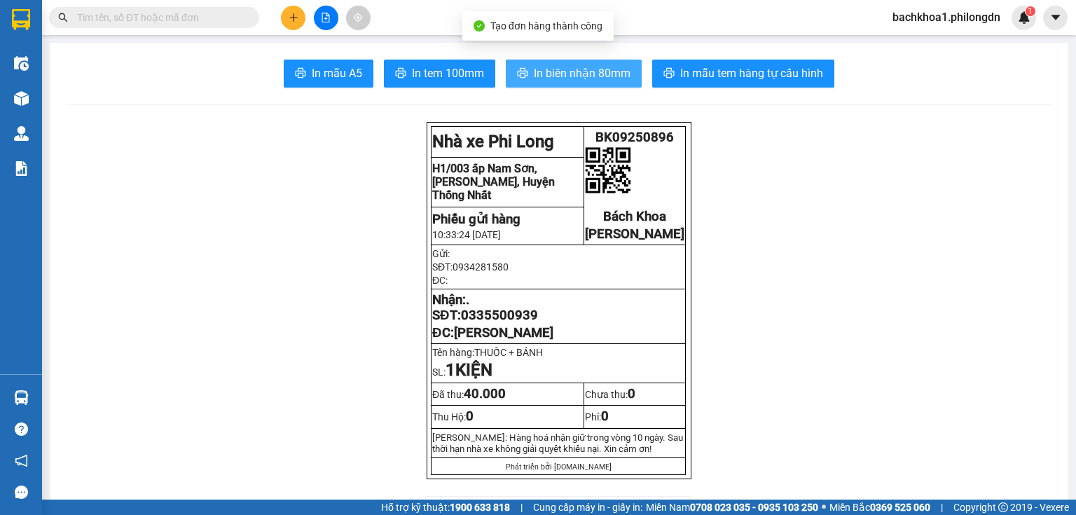
click at [589, 70] on span "In biên nhận 80mm" at bounding box center [582, 73] width 97 height 18
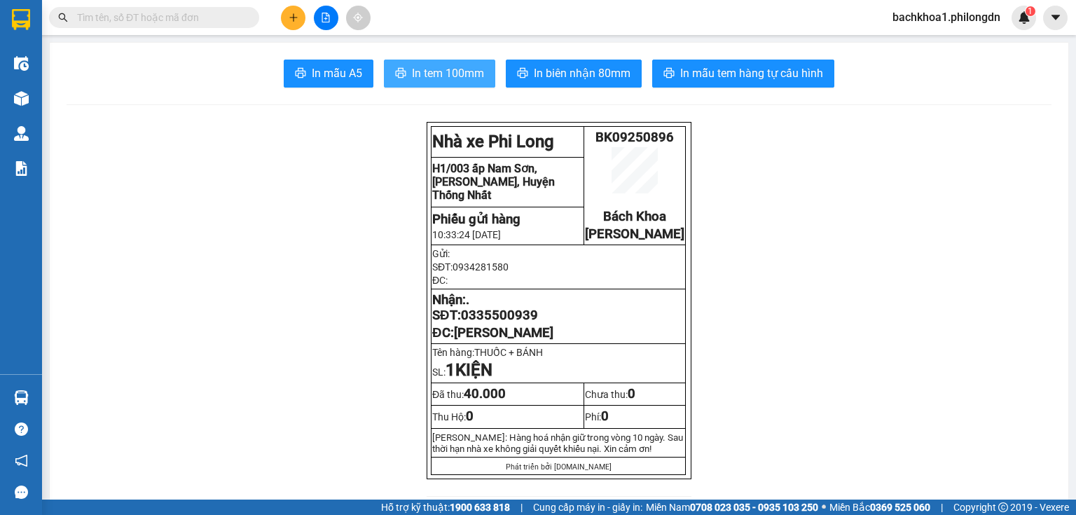
click at [435, 76] on span "In tem 100mm" at bounding box center [448, 73] width 72 height 18
click at [483, 323] on span "0335500939" at bounding box center [499, 315] width 77 height 15
click at [299, 15] on button at bounding box center [293, 18] width 25 height 25
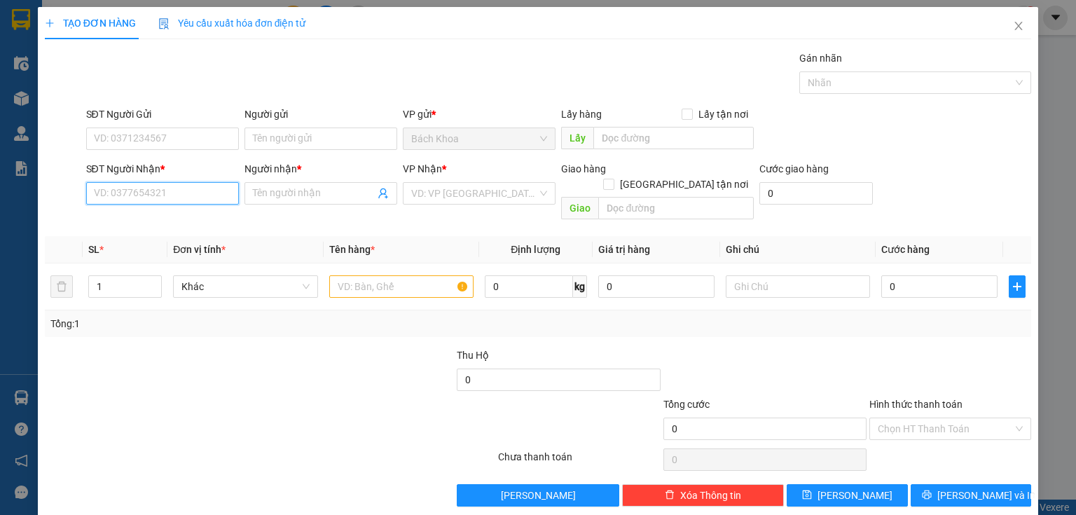
click at [165, 196] on input "SĐT Người Nhận *" at bounding box center [162, 193] width 153 height 22
paste input "0985371926"
type input "0985371926"
click at [184, 222] on div "0985371926 - THUỶ" at bounding box center [161, 220] width 135 height 15
type input "THUỶ"
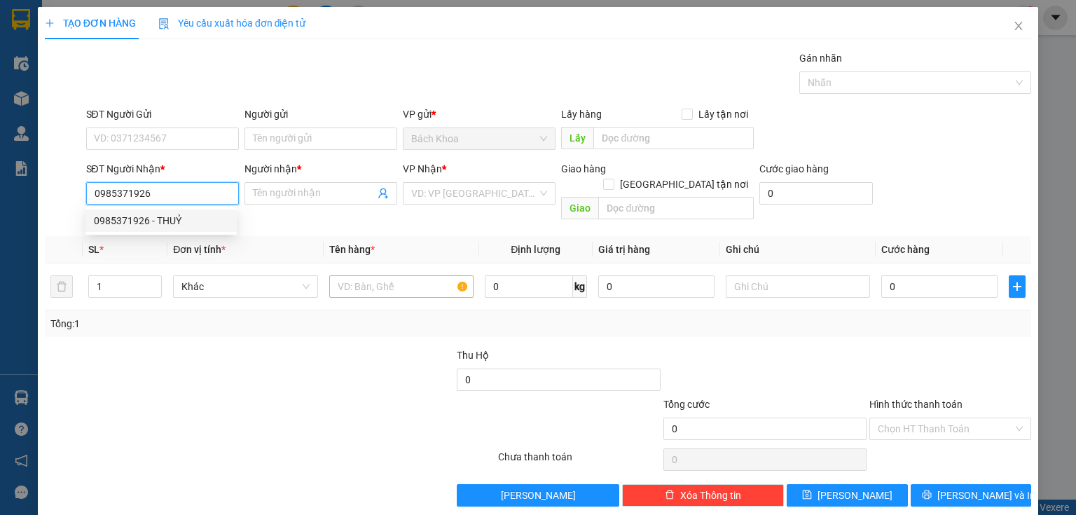
type input "[GEOGRAPHIC_DATA]"
type input "50.000"
type input "80.000"
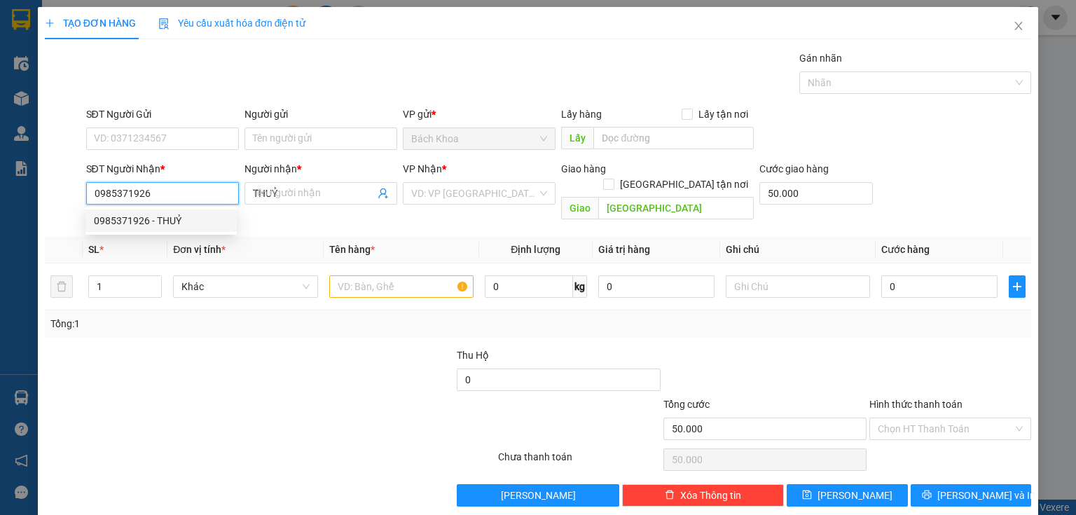
type input "80.000"
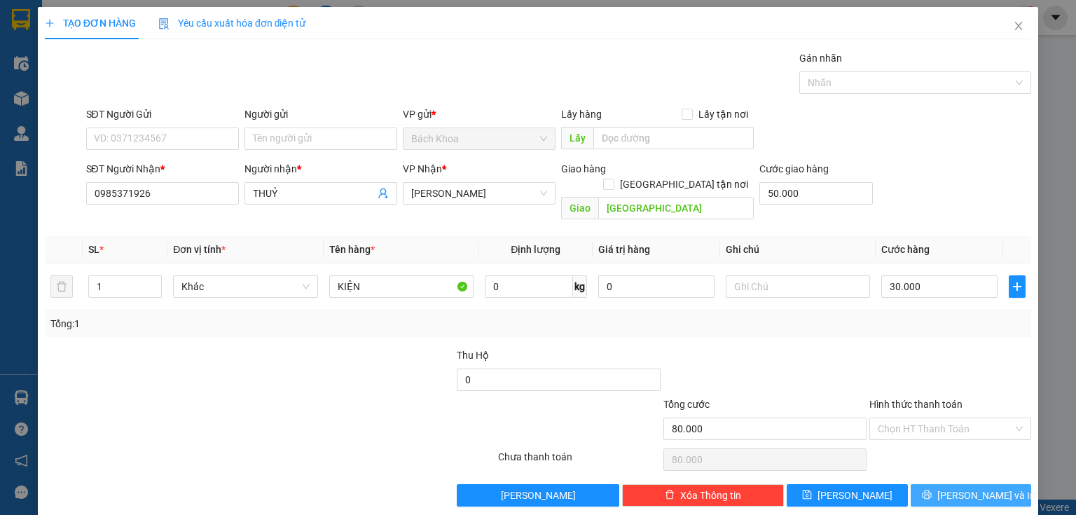
click at [987, 488] on span "[PERSON_NAME] và In" at bounding box center [987, 495] width 98 height 15
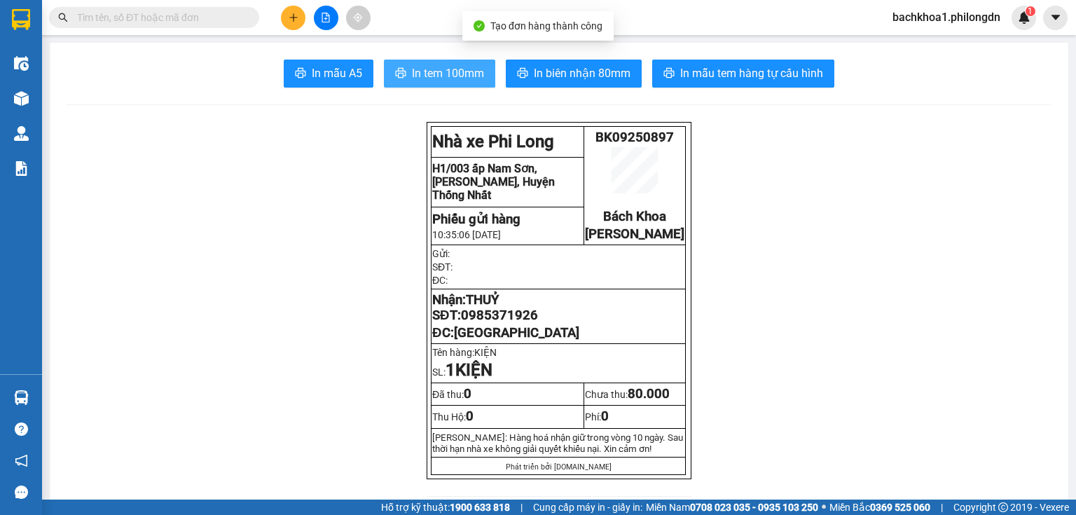
click at [451, 78] on span "In tem 100mm" at bounding box center [448, 73] width 72 height 18
click at [518, 323] on span "0985371926" at bounding box center [499, 315] width 77 height 15
click at [295, 11] on button at bounding box center [293, 18] width 25 height 25
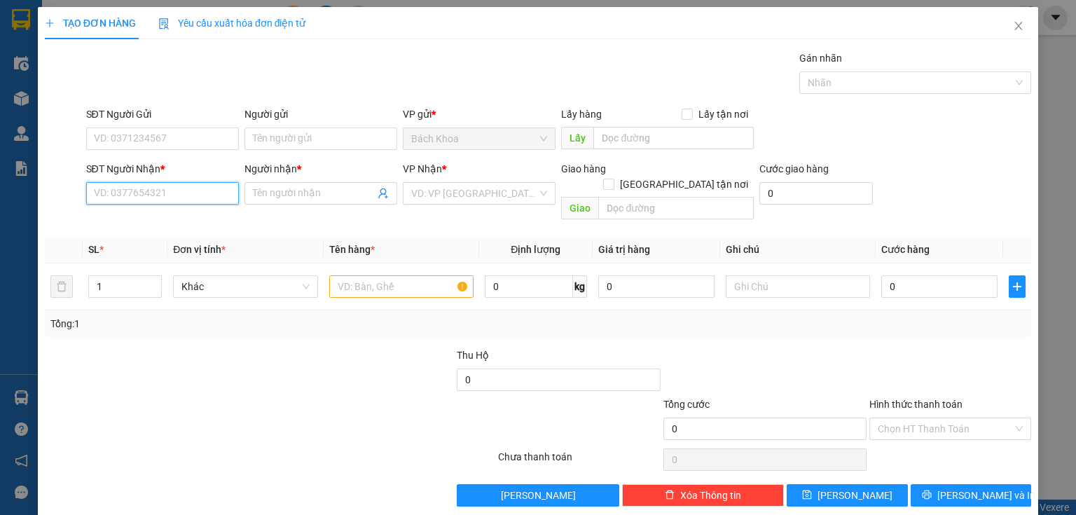
click at [171, 196] on input "SĐT Người Nhận *" at bounding box center [162, 193] width 153 height 22
click at [182, 216] on div "0918114553 - PHONG" at bounding box center [161, 220] width 135 height 15
type input "0918114553"
type input "PHONG"
type input "GIA YÊN"
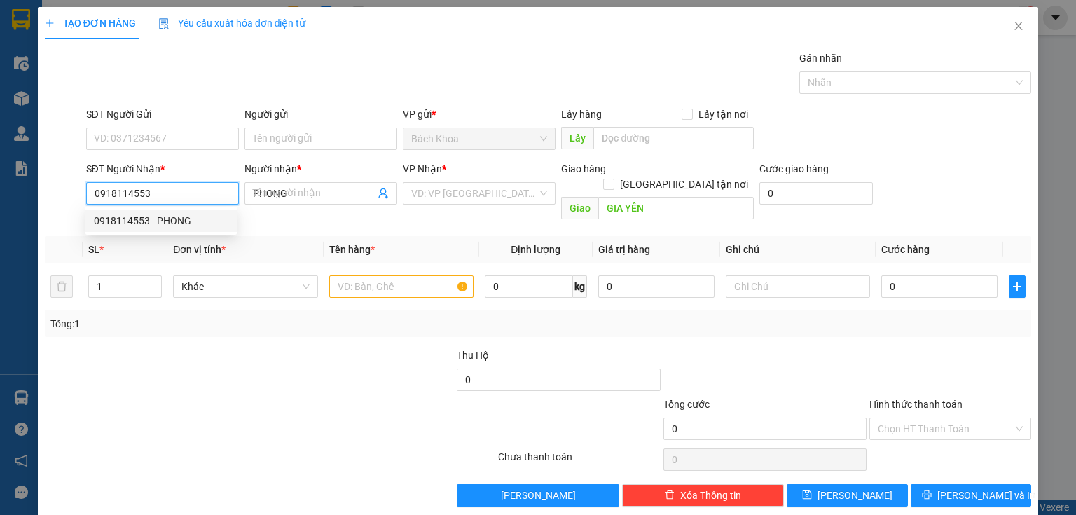
type input "30.000"
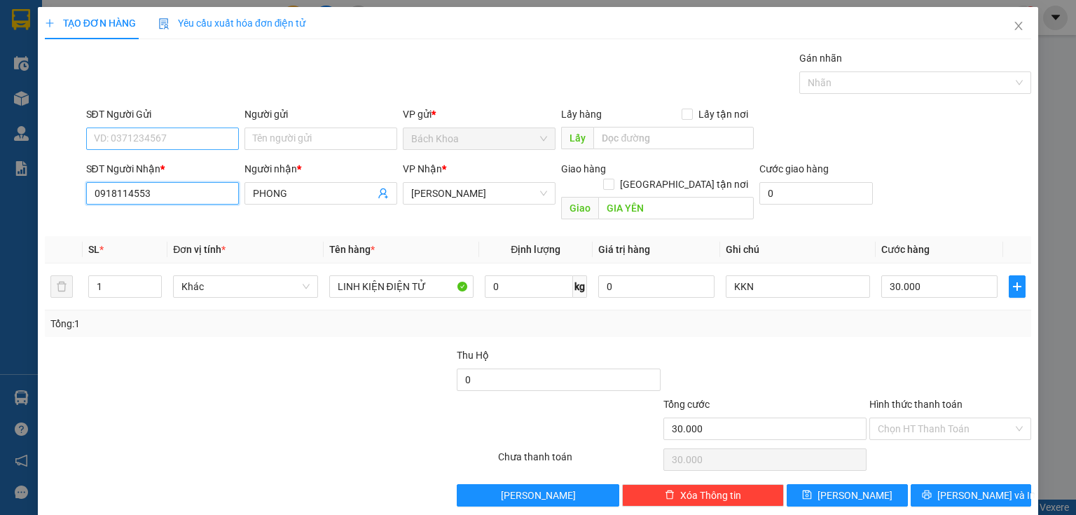
type input "0918114553"
click at [140, 139] on input "SĐT Người Gửi" at bounding box center [162, 139] width 153 height 22
click at [139, 165] on div "0964254242" at bounding box center [161, 165] width 135 height 15
type input "0964254242"
type input "40.000"
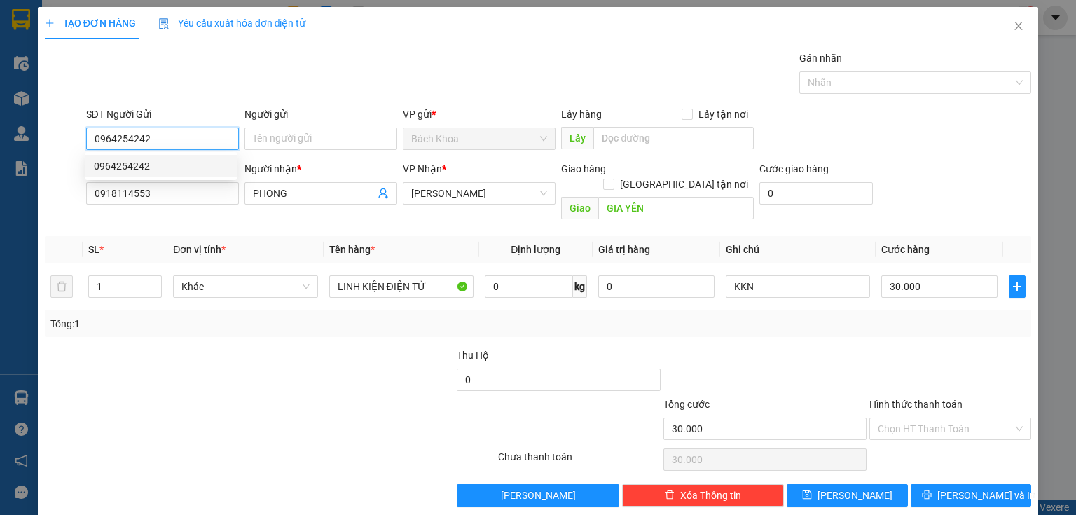
type input "40.000"
type input "0964254242"
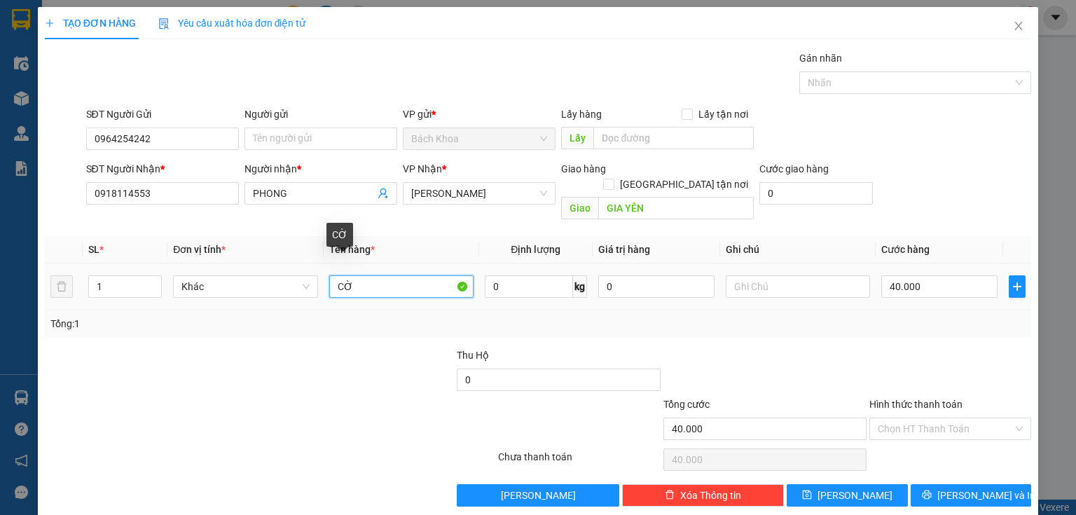
click at [375, 275] on input "CỜ" at bounding box center [401, 286] width 144 height 22
click at [894, 418] on input "Hình thức thanh toán" at bounding box center [945, 428] width 135 height 21
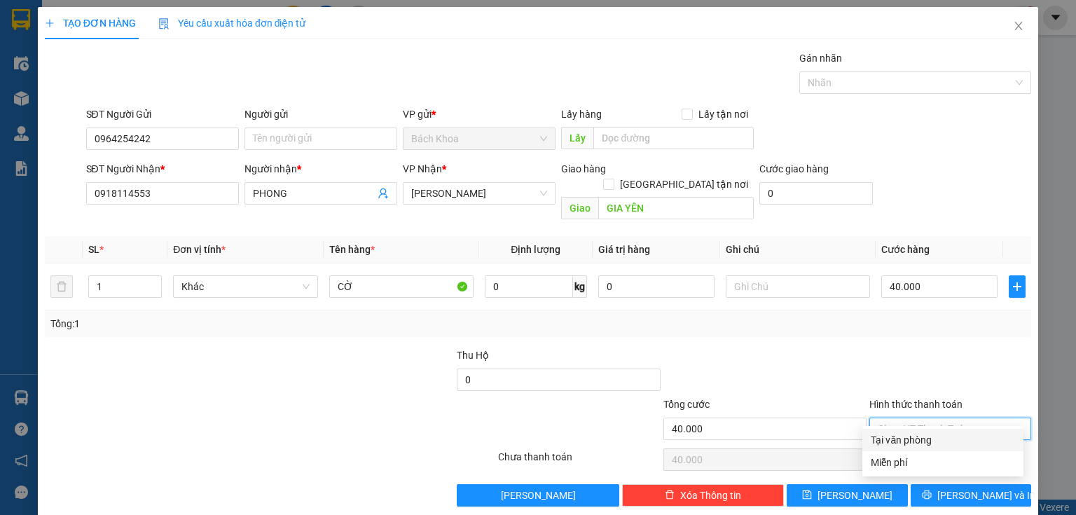
click at [902, 444] on div "Tại văn phòng" at bounding box center [943, 439] width 144 height 15
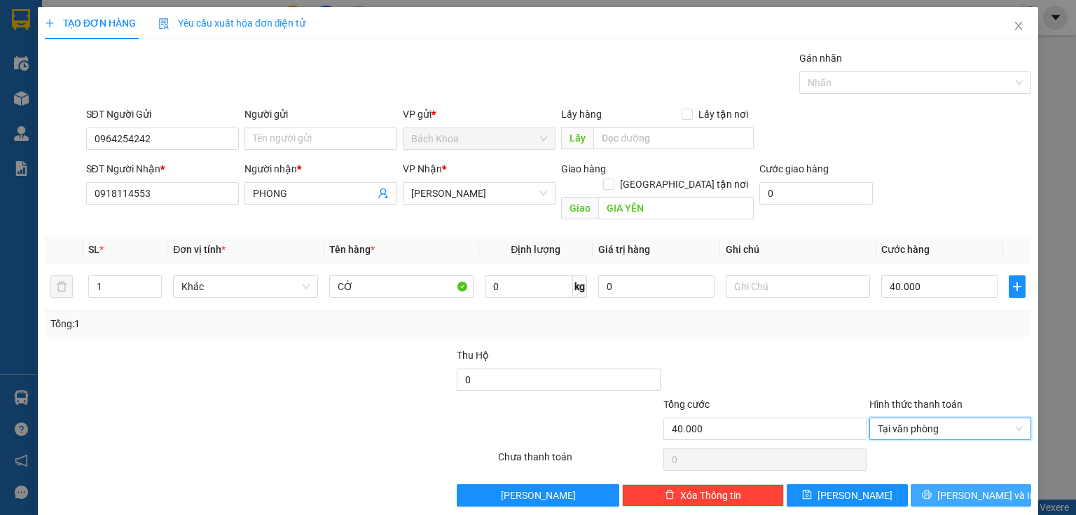
click at [977, 488] on span "[PERSON_NAME] và In" at bounding box center [987, 495] width 98 height 15
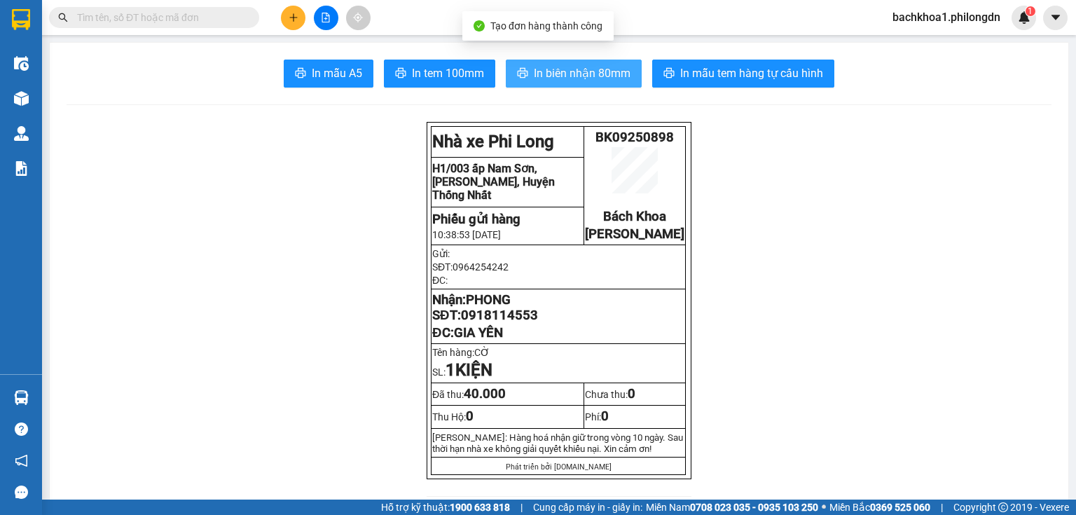
click at [563, 69] on span "In biên nhận 80mm" at bounding box center [582, 73] width 97 height 18
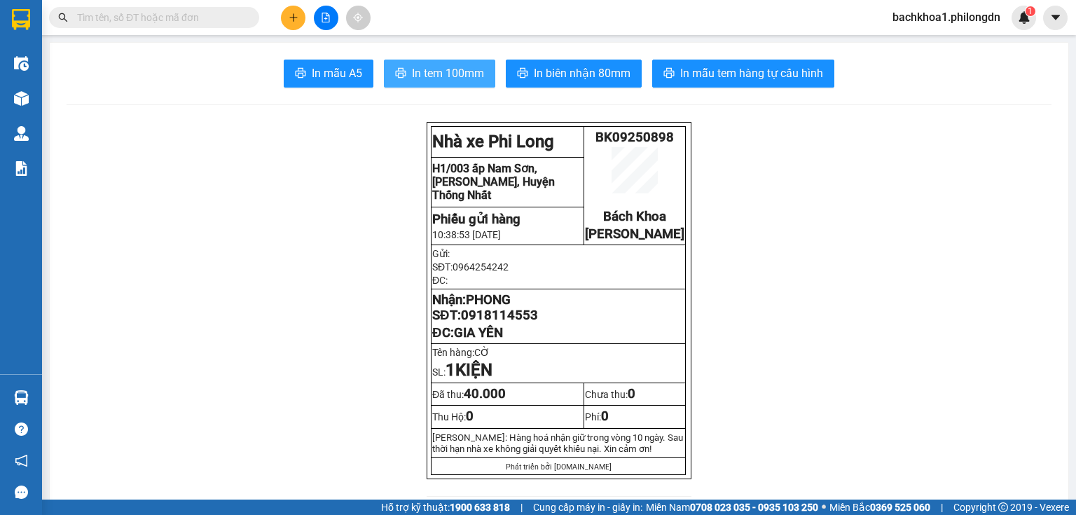
click at [466, 86] on button "In tem 100mm" at bounding box center [439, 74] width 111 height 28
click at [517, 323] on span "0918114553" at bounding box center [499, 315] width 77 height 15
click at [294, 20] on icon "plus" at bounding box center [294, 18] width 10 height 10
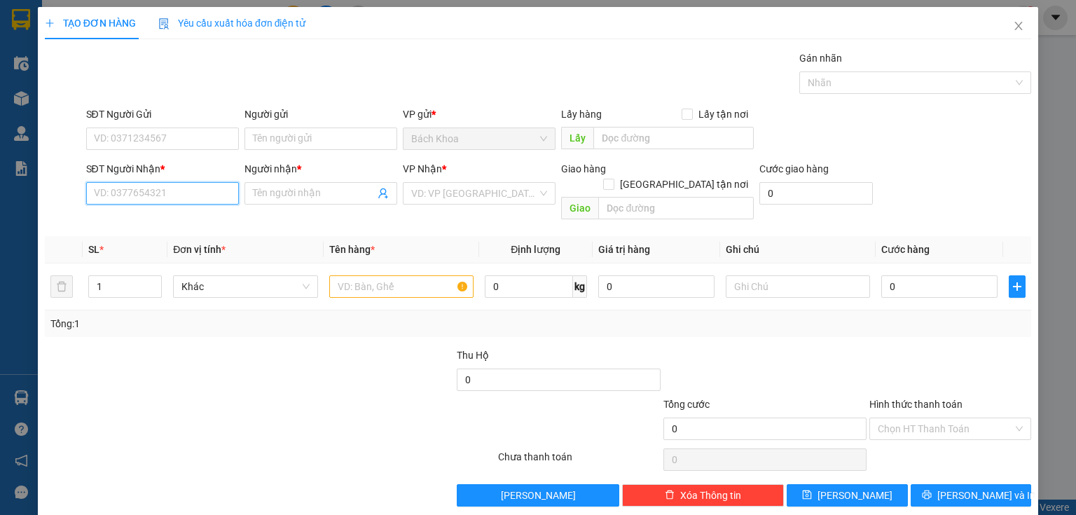
click at [127, 188] on input "SĐT Người Nhận *" at bounding box center [162, 193] width 153 height 22
drag, startPoint x: 137, startPoint y: 228, endPoint x: 148, endPoint y: 230, distance: 11.3
click at [138, 229] on div "0978294355 - [PERSON_NAME]" at bounding box center [163, 221] width 155 height 22
type input "0978294355"
type input "[PERSON_NAME]"
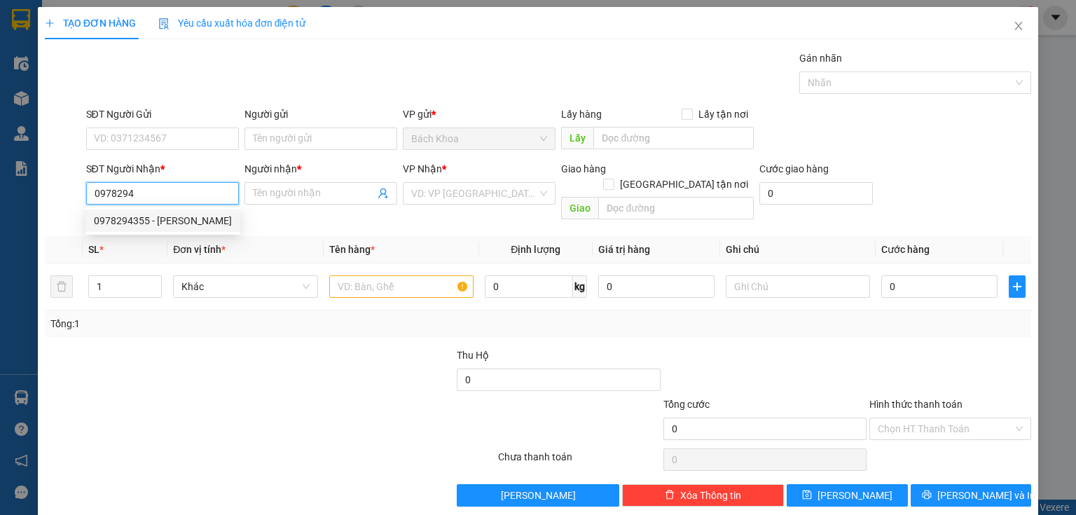
type input "NINH PHÁT"
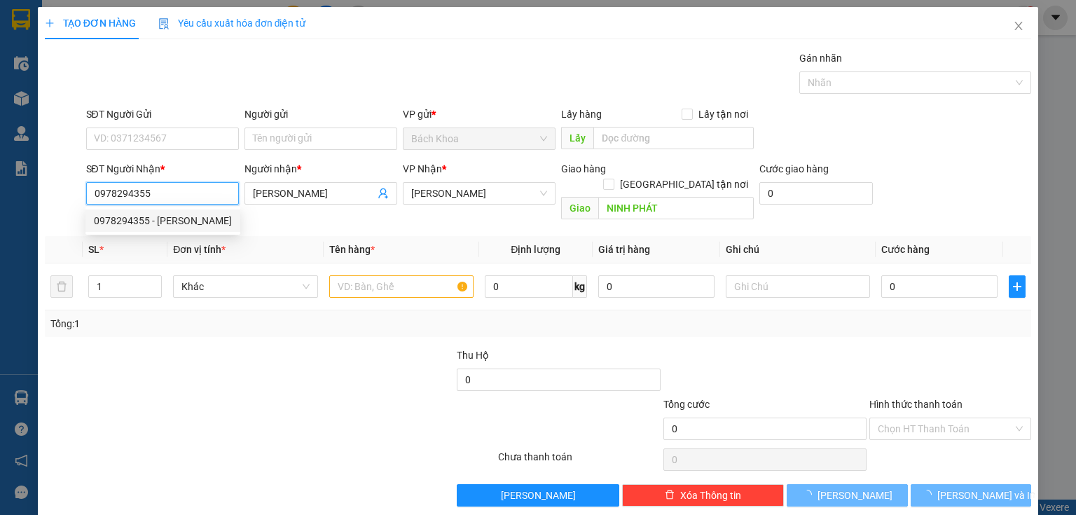
type input "40.000"
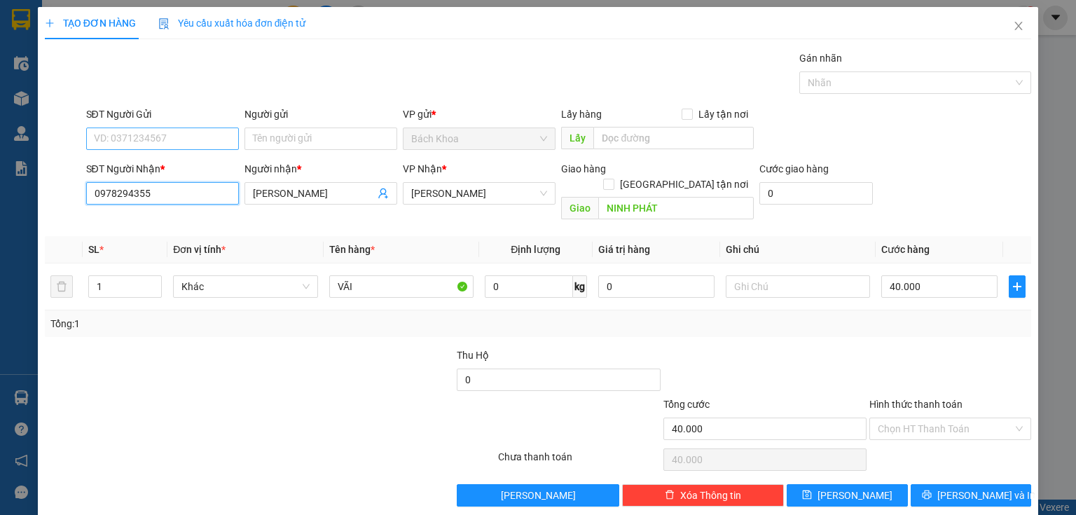
type input "0978294355"
click at [169, 142] on input "SĐT Người Gửi" at bounding box center [162, 139] width 153 height 22
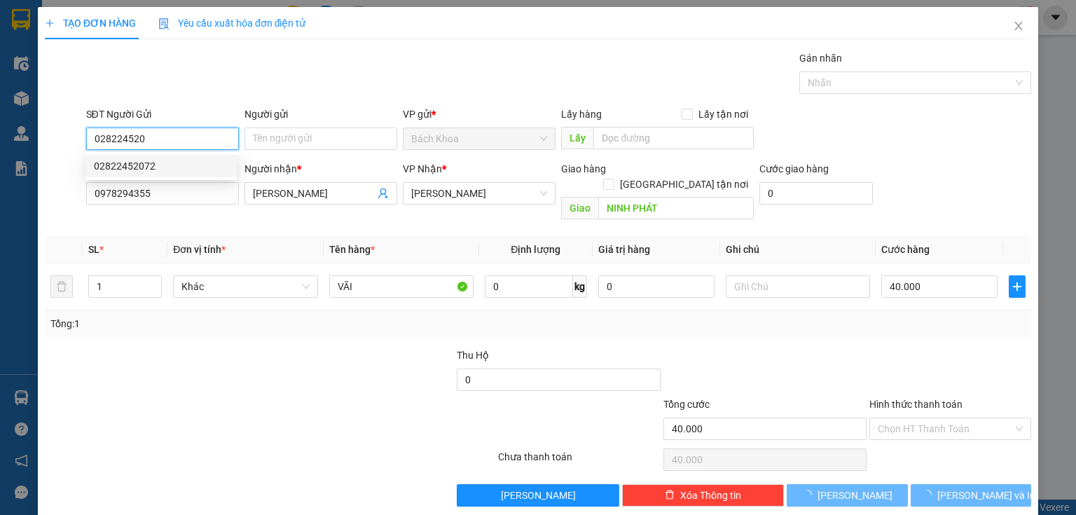
click at [181, 163] on div "02822452072" at bounding box center [161, 165] width 135 height 15
type input "02822452072"
type input "50.000"
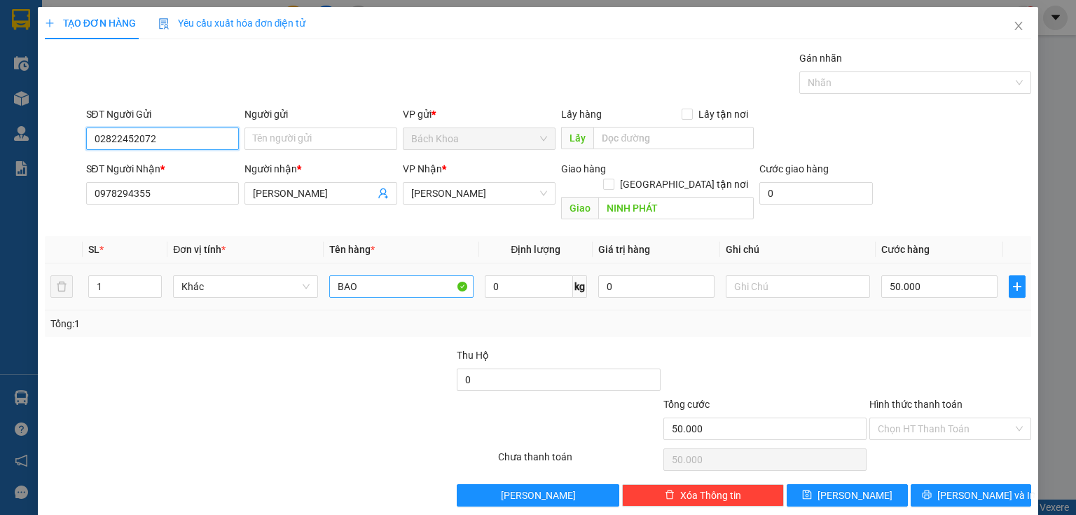
type input "02822452072"
click at [378, 275] on input "BAO" at bounding box center [401, 286] width 144 height 22
type input "VÃI"
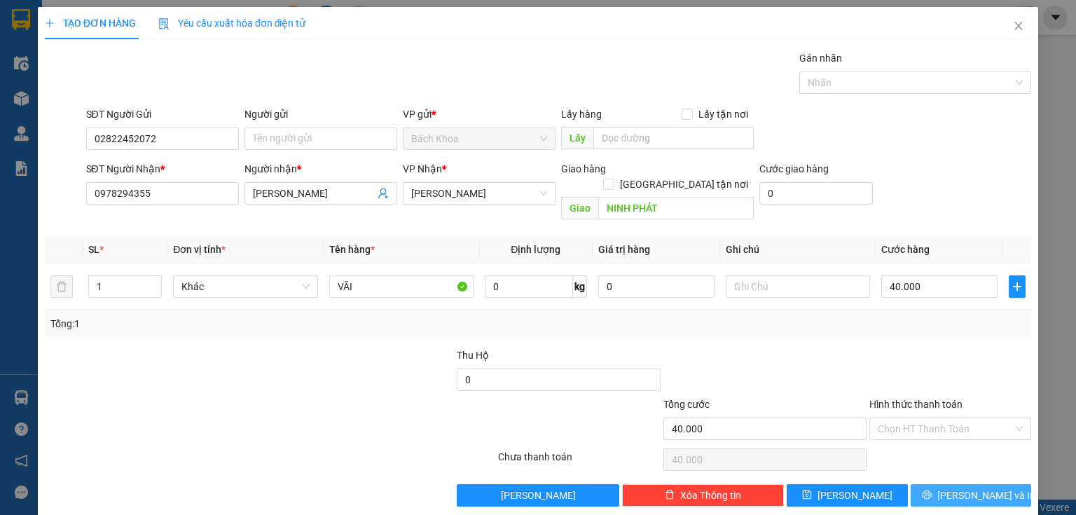
click at [948, 484] on button "[PERSON_NAME] và In" at bounding box center [971, 495] width 121 height 22
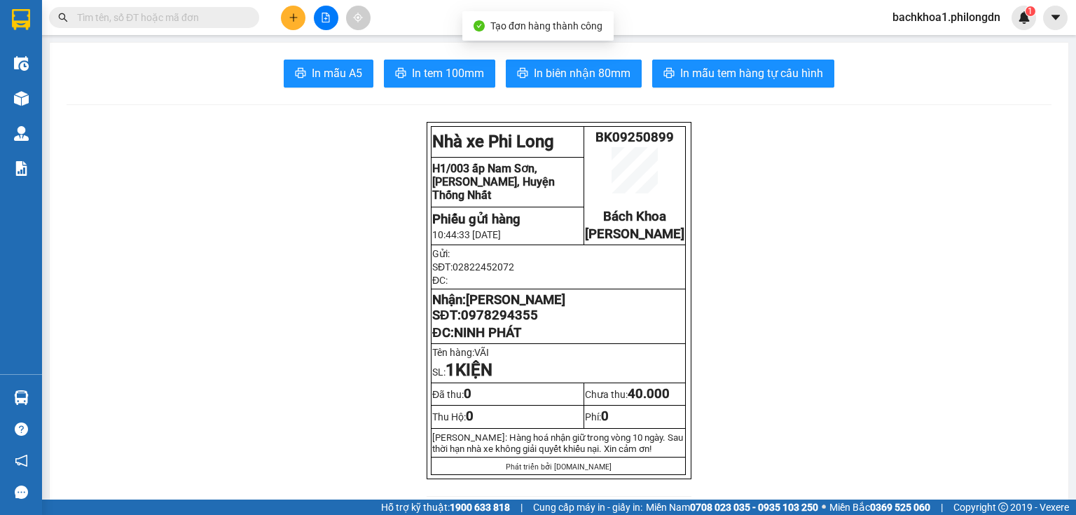
click at [440, 84] on button "In tem 100mm" at bounding box center [439, 74] width 111 height 28
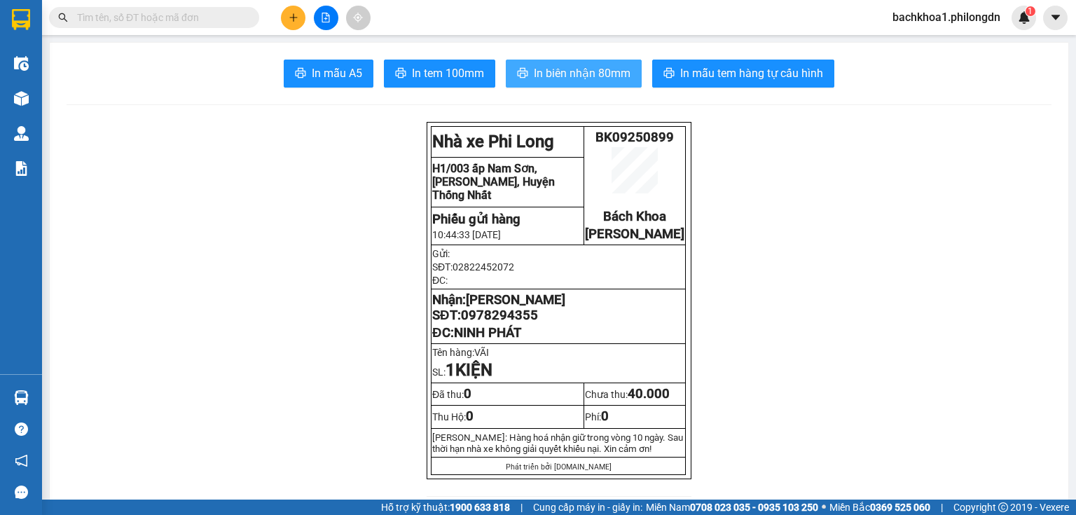
click at [549, 73] on span "In biên nhận 80mm" at bounding box center [582, 73] width 97 height 18
click at [517, 323] on span "0978294355" at bounding box center [499, 315] width 77 height 15
click at [519, 323] on span "0978294355" at bounding box center [499, 315] width 77 height 15
click at [294, 25] on button at bounding box center [293, 18] width 25 height 25
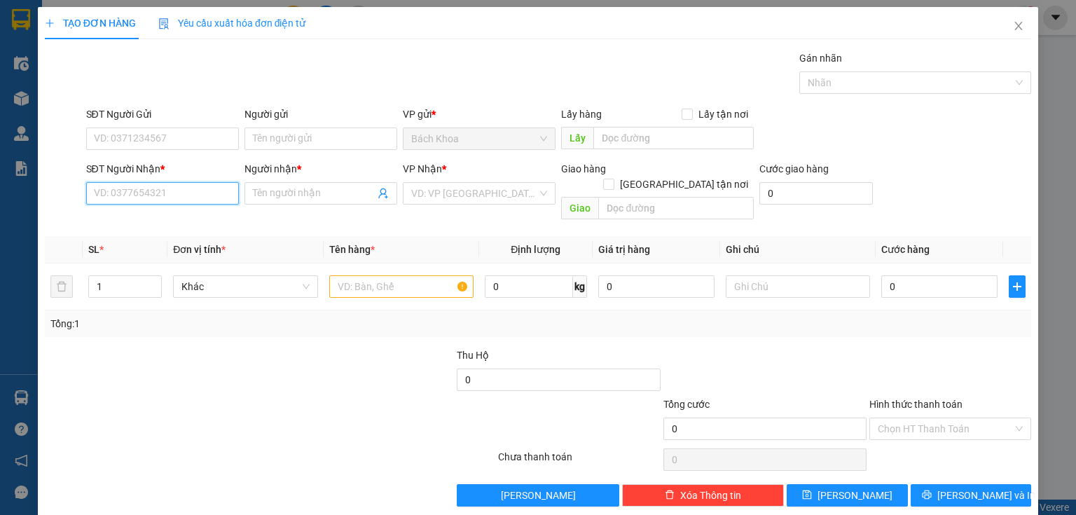
click at [140, 194] on input "SĐT Người Nhận *" at bounding box center [162, 193] width 153 height 22
type input "0868383386"
click at [175, 189] on input "0868383386" at bounding box center [162, 193] width 153 height 22
click at [1013, 22] on icon "close" at bounding box center [1018, 25] width 11 height 11
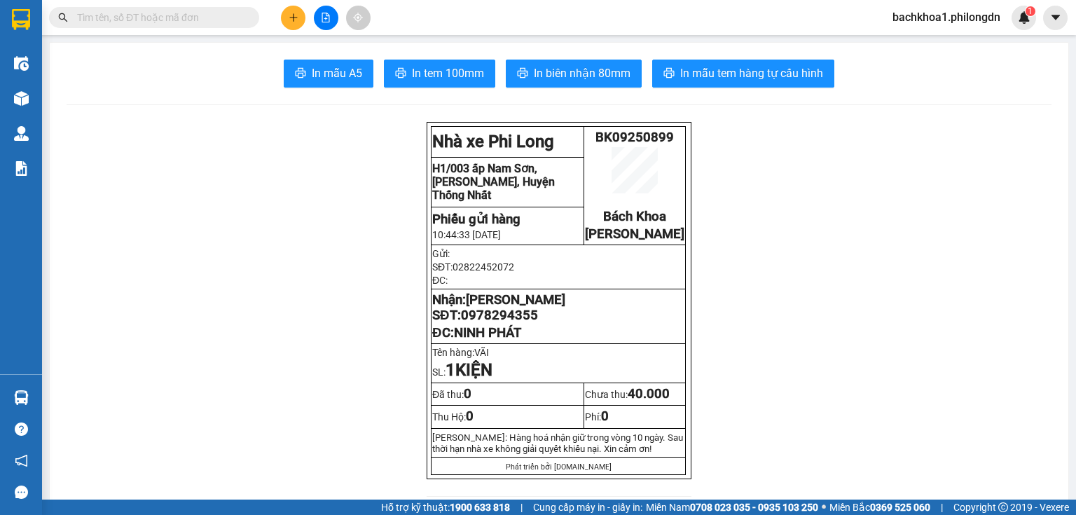
click at [289, 13] on icon "plus" at bounding box center [294, 18] width 10 height 10
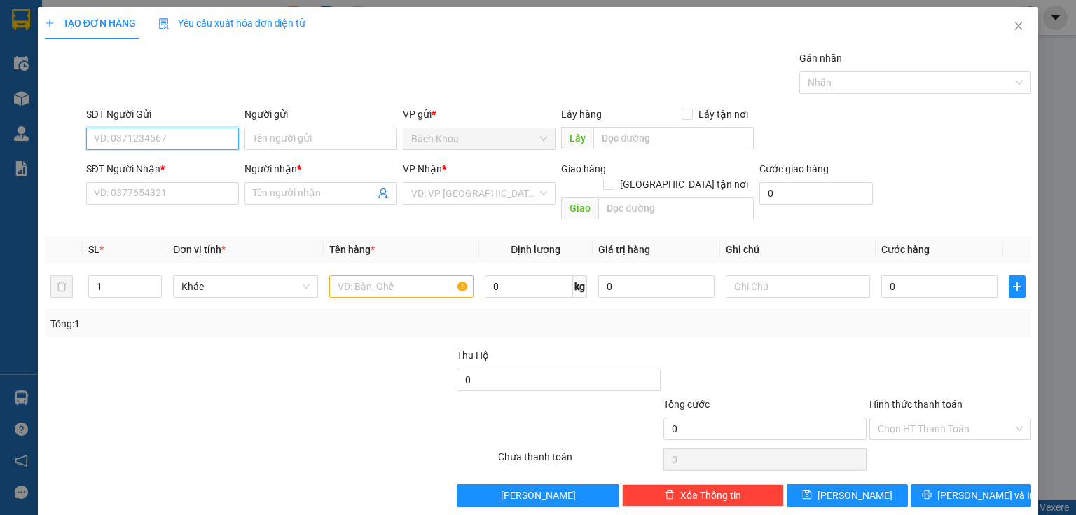
click at [137, 137] on input "SĐT Người Gửi" at bounding box center [162, 139] width 153 height 22
paste input "0978294355"
click at [177, 140] on input "0978294355" at bounding box center [162, 139] width 153 height 22
type input "0"
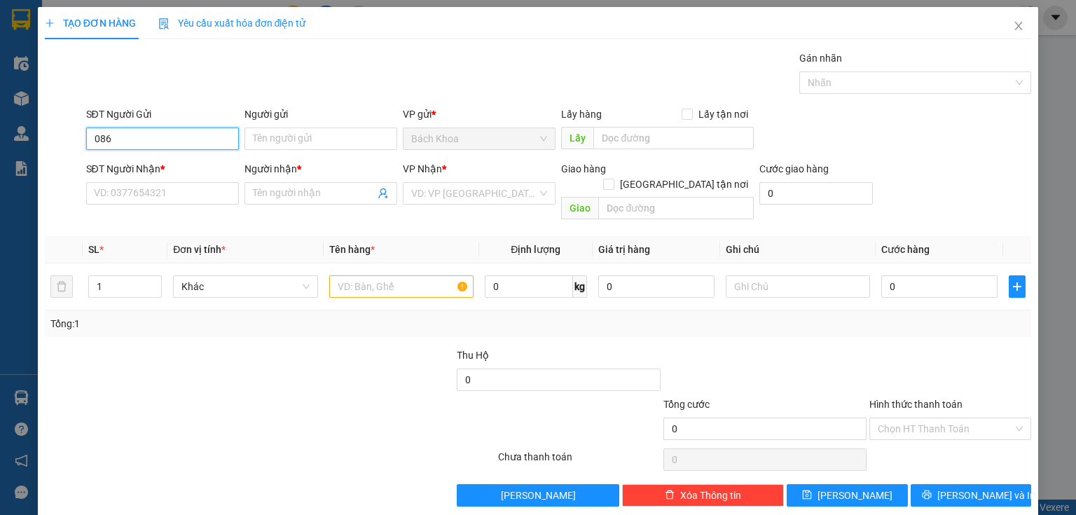
type input "0868"
click at [170, 170] on div "0868383386 - VỸ" at bounding box center [161, 165] width 135 height 15
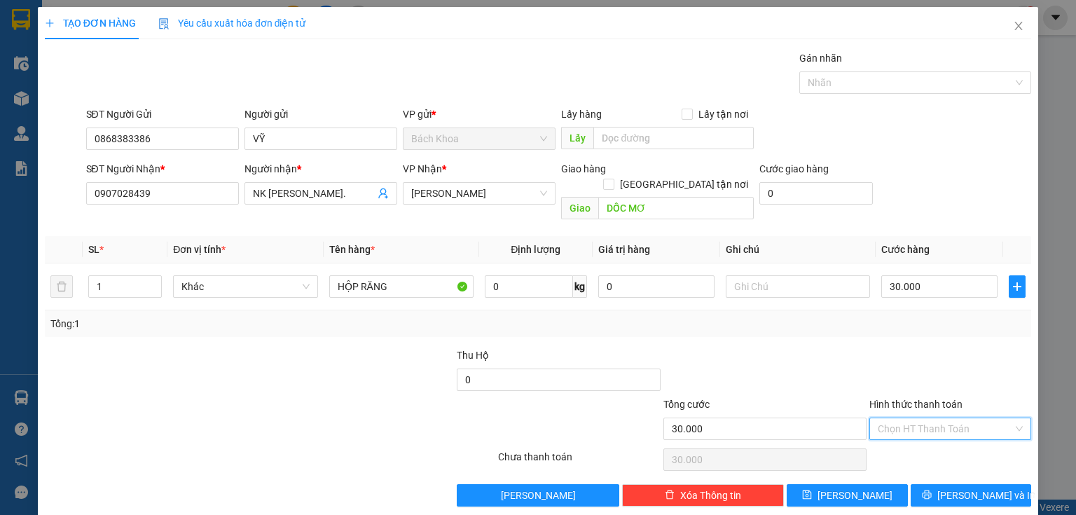
click at [924, 418] on input "Hình thức thanh toán" at bounding box center [945, 428] width 135 height 21
click at [953, 437] on div "Tại văn phòng" at bounding box center [943, 439] width 144 height 15
click at [968, 488] on span "[PERSON_NAME] và In" at bounding box center [987, 495] width 98 height 15
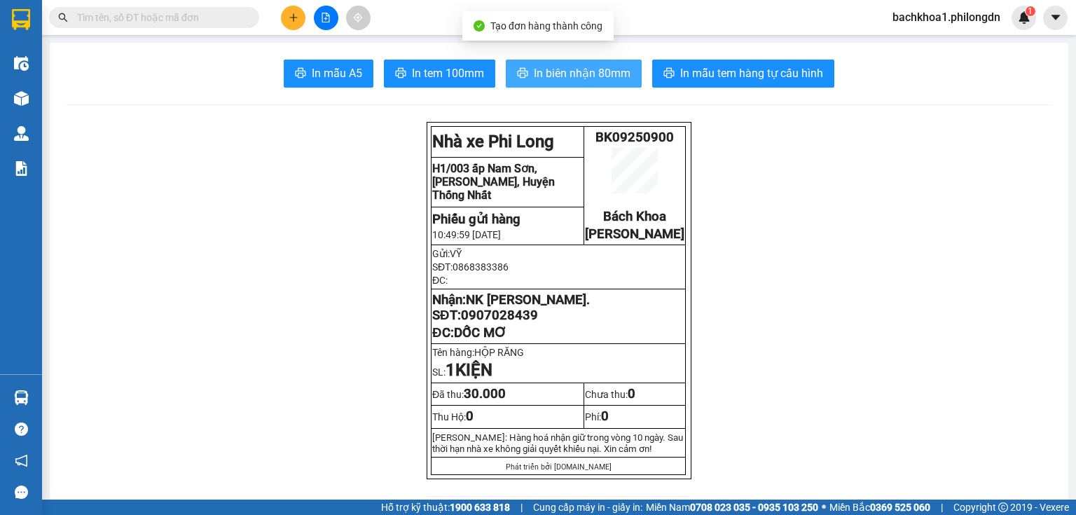
click at [587, 70] on span "In biên nhận 80mm" at bounding box center [582, 73] width 97 height 18
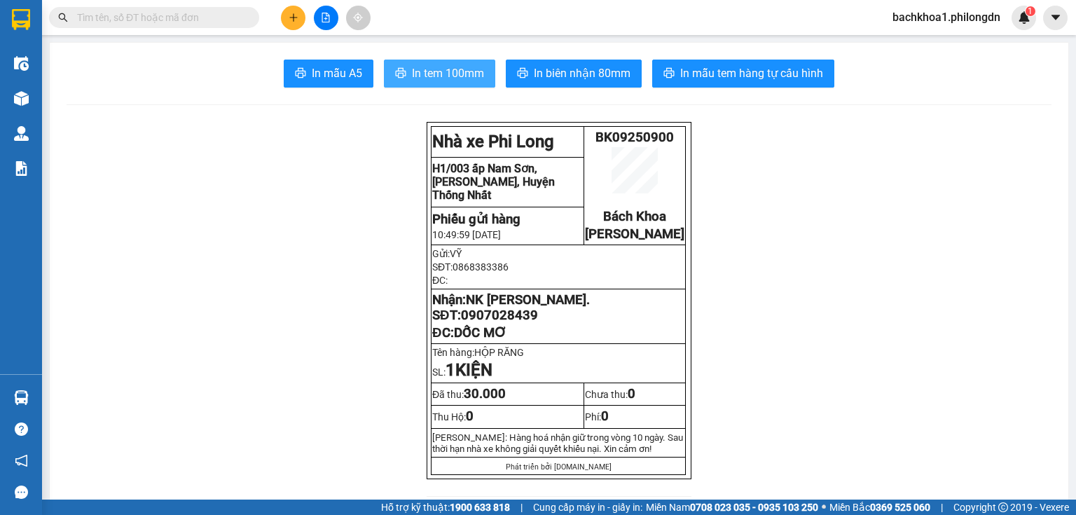
click at [451, 76] on span "In tem 100mm" at bounding box center [448, 73] width 72 height 18
click at [509, 323] on span "0907028439" at bounding box center [499, 315] width 77 height 15
click at [296, 22] on button at bounding box center [293, 18] width 25 height 25
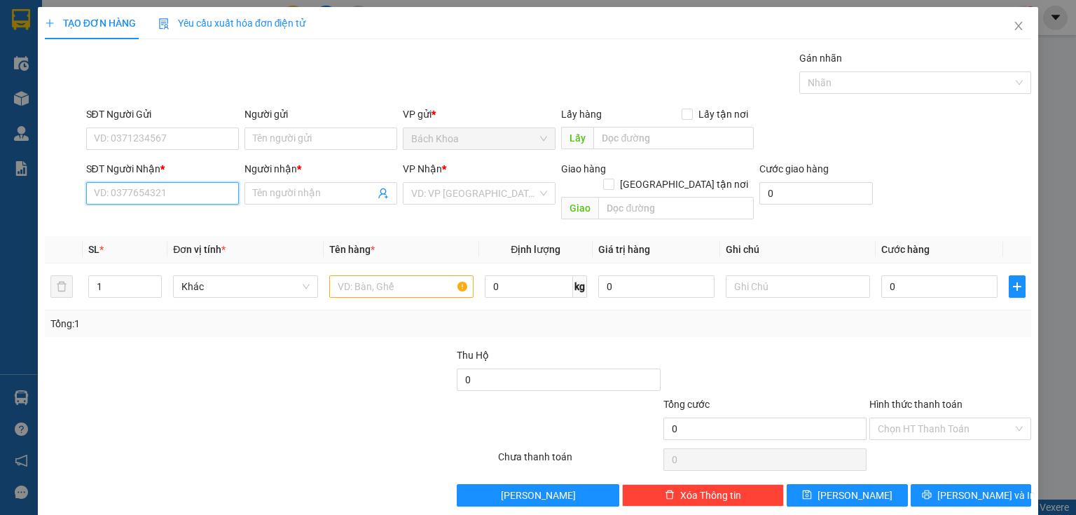
click at [169, 196] on input "SĐT Người Nhận *" at bounding box center [162, 193] width 153 height 22
click at [147, 218] on div "0933244426 - THI" at bounding box center [161, 220] width 135 height 15
type input "0933244426"
type input "THI"
type input "DC 41"
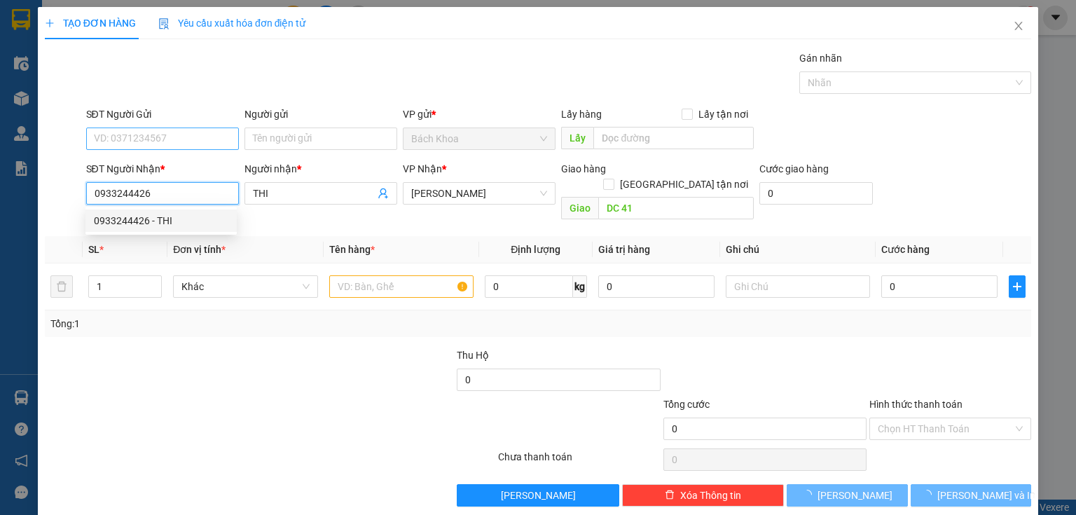
type input "100.000"
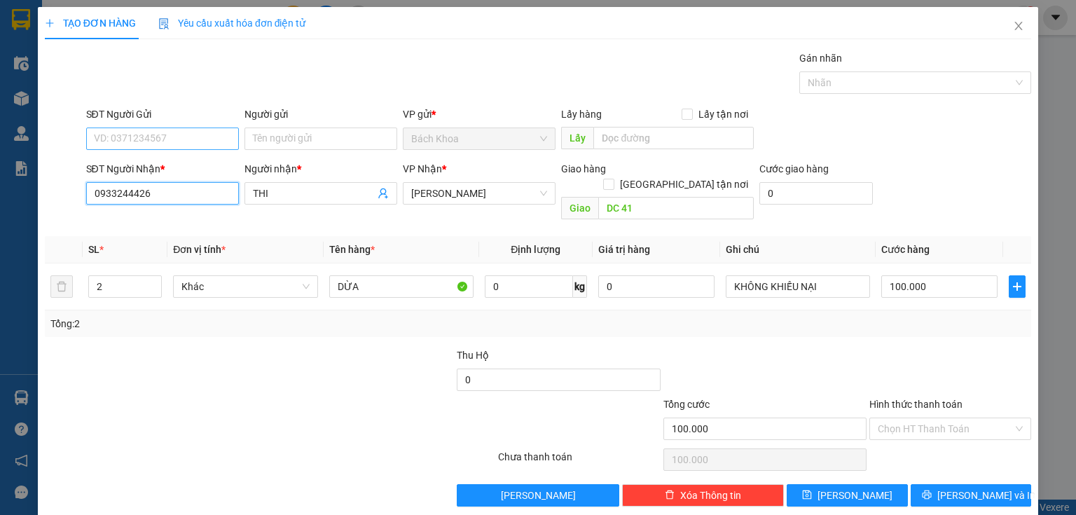
type input "0933244426"
click at [179, 137] on input "SĐT Người Gửi" at bounding box center [162, 139] width 153 height 22
click at [178, 164] on div "0936747876 - HOA" at bounding box center [161, 165] width 135 height 15
type input "0936747876"
type input "HOA"
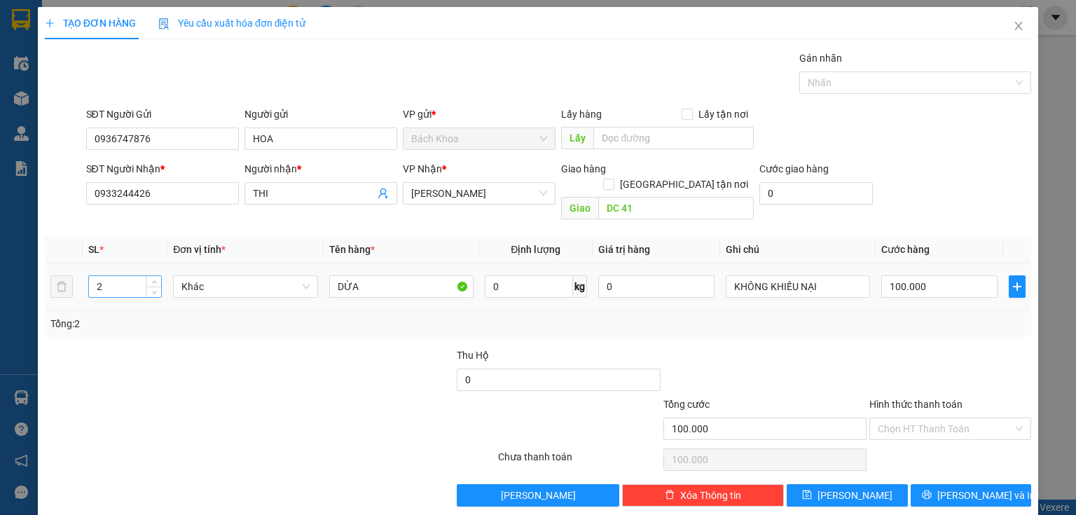
click at [96, 276] on input "2" at bounding box center [125, 286] width 72 height 21
type input "1"
click at [907, 275] on input "100.000" at bounding box center [940, 286] width 116 height 22
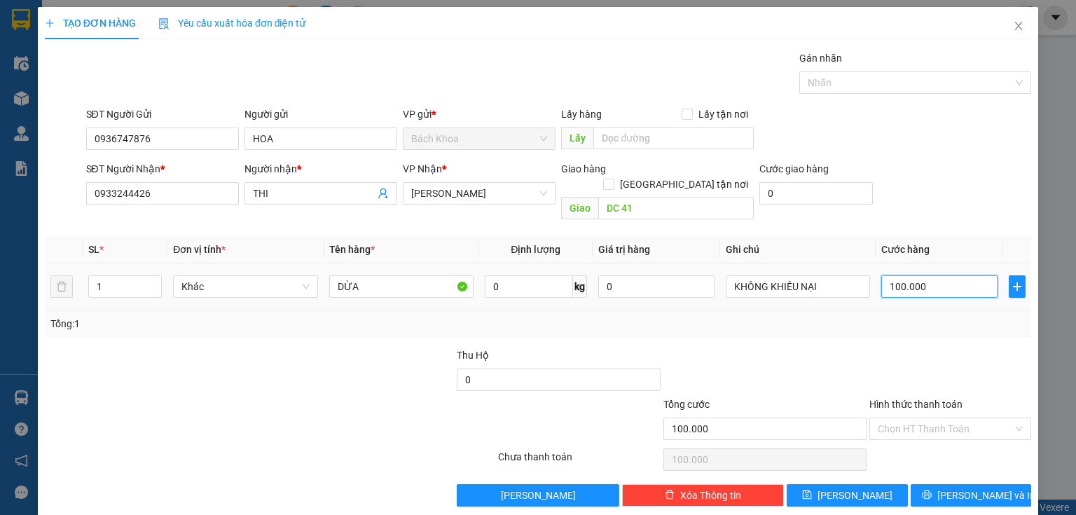
type input "5"
type input "50"
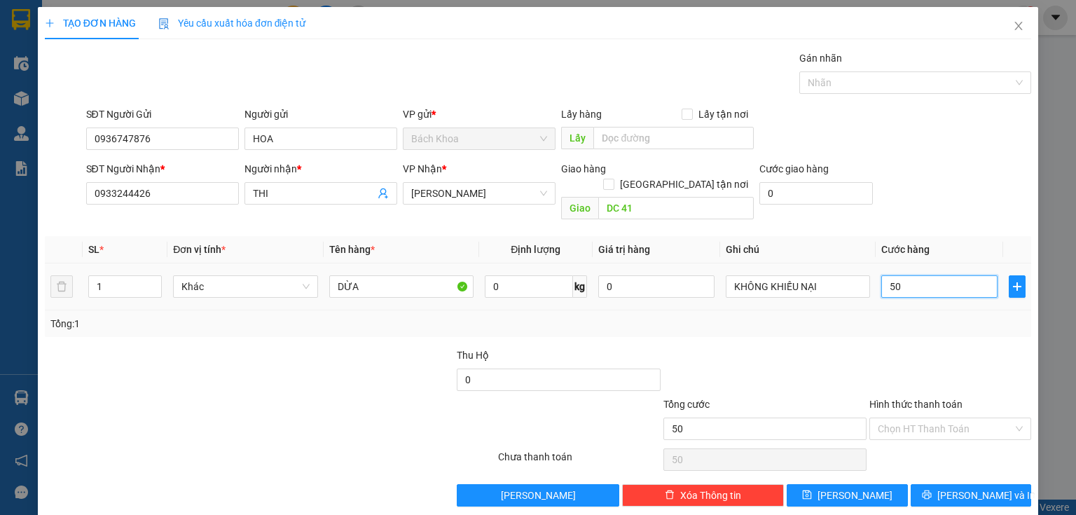
type input "500"
type input "5.000"
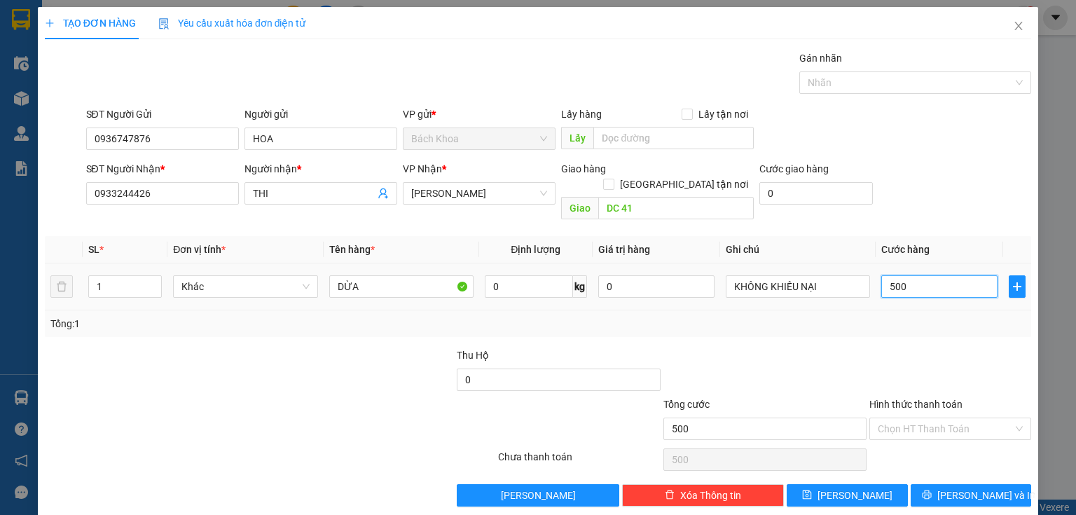
type input "5.000"
type input "50.000"
click at [908, 418] on input "Hình thức thanh toán" at bounding box center [945, 428] width 135 height 21
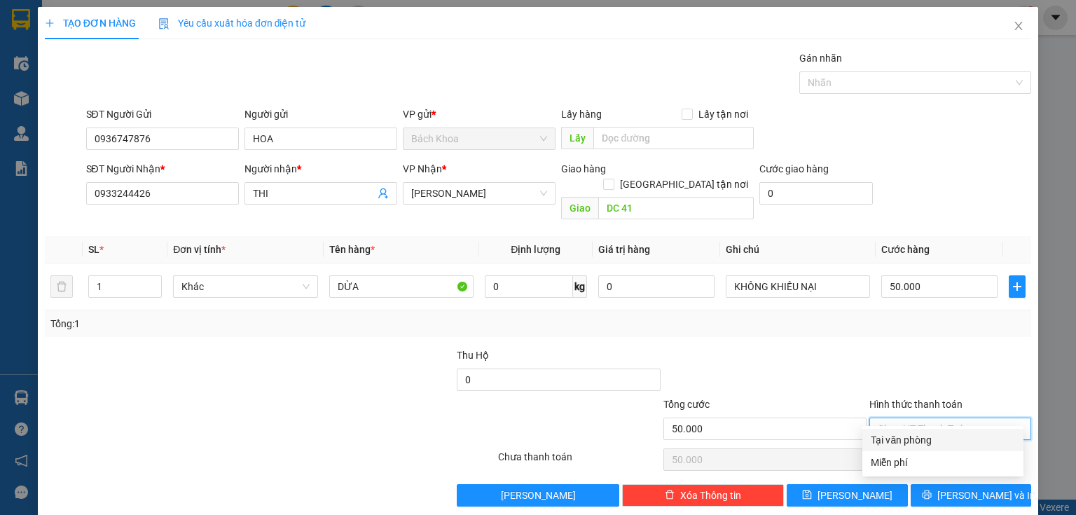
click at [913, 435] on div "Tại văn phòng" at bounding box center [943, 439] width 144 height 15
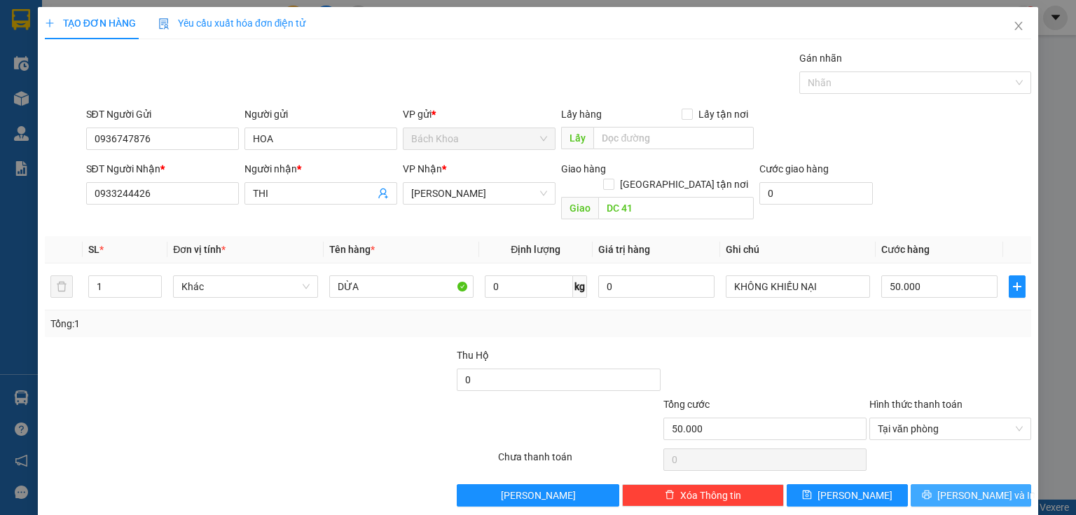
click at [938, 484] on button "[PERSON_NAME] và In" at bounding box center [971, 495] width 121 height 22
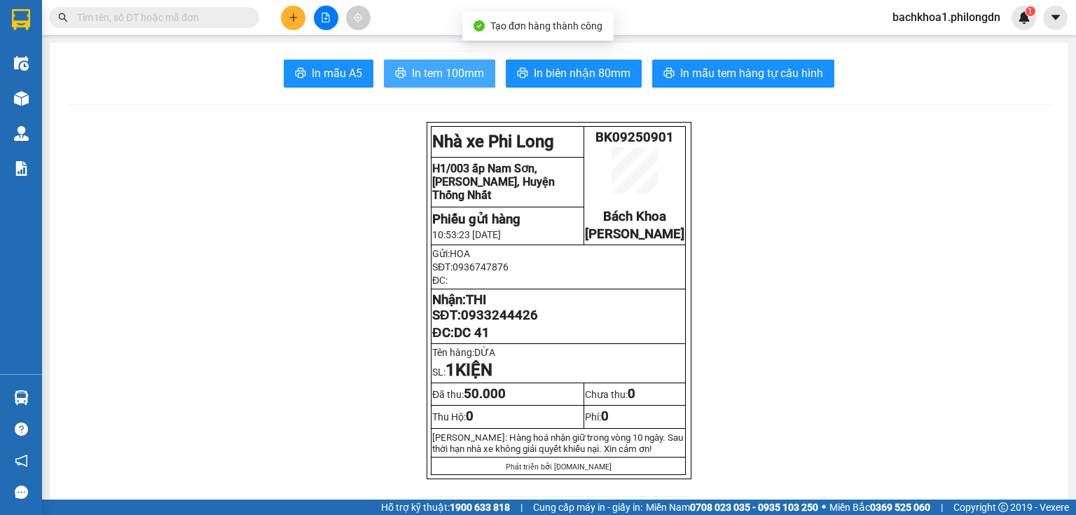
click at [418, 71] on span "In tem 100mm" at bounding box center [448, 73] width 72 height 18
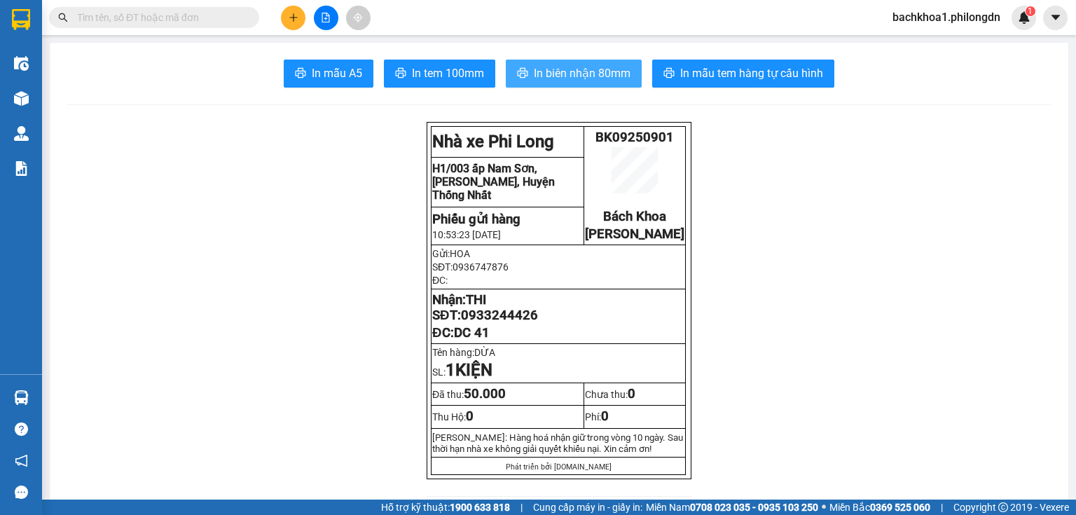
click at [559, 74] on span "In biên nhận 80mm" at bounding box center [582, 73] width 97 height 18
click at [496, 323] on span "0933244426" at bounding box center [499, 315] width 77 height 15
click at [568, 76] on span "In biên nhận 80mm" at bounding box center [582, 73] width 97 height 18
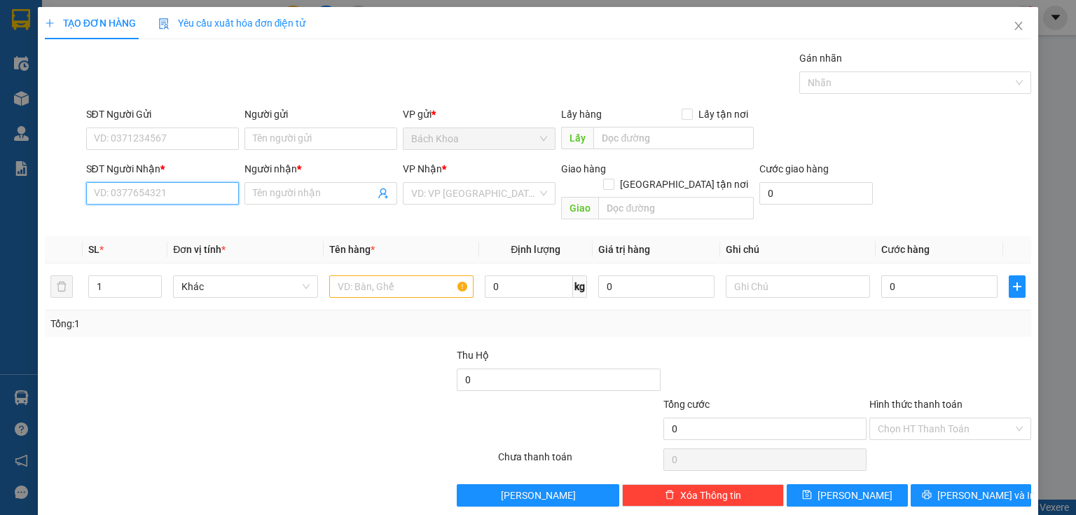
click at [139, 199] on input "SĐT Người Nhận *" at bounding box center [162, 193] width 153 height 22
click at [168, 217] on div "0919469734 - HIẾU" at bounding box center [161, 220] width 135 height 15
type input "0919469734"
type input "HIẾU"
type input "[PERSON_NAME]"
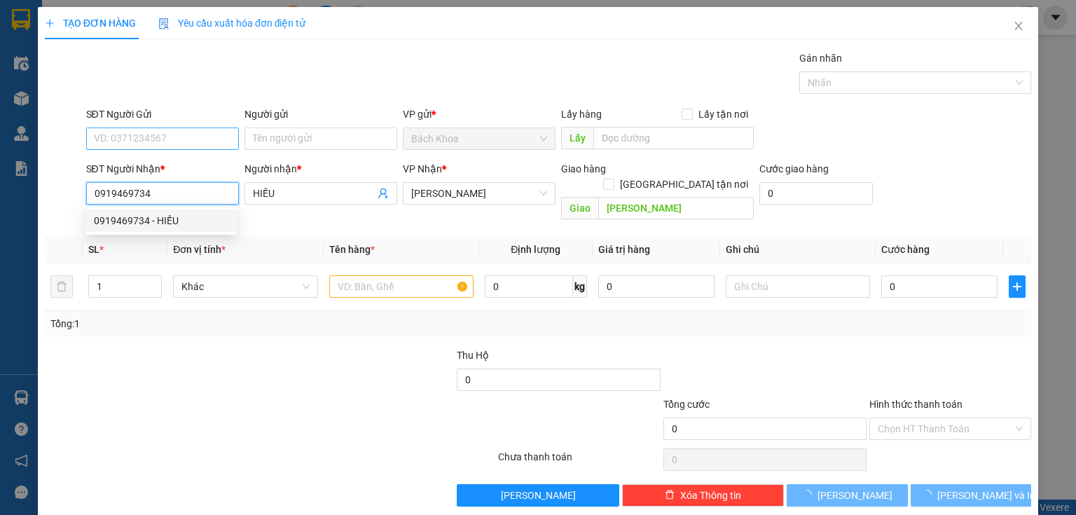
type input "40.000"
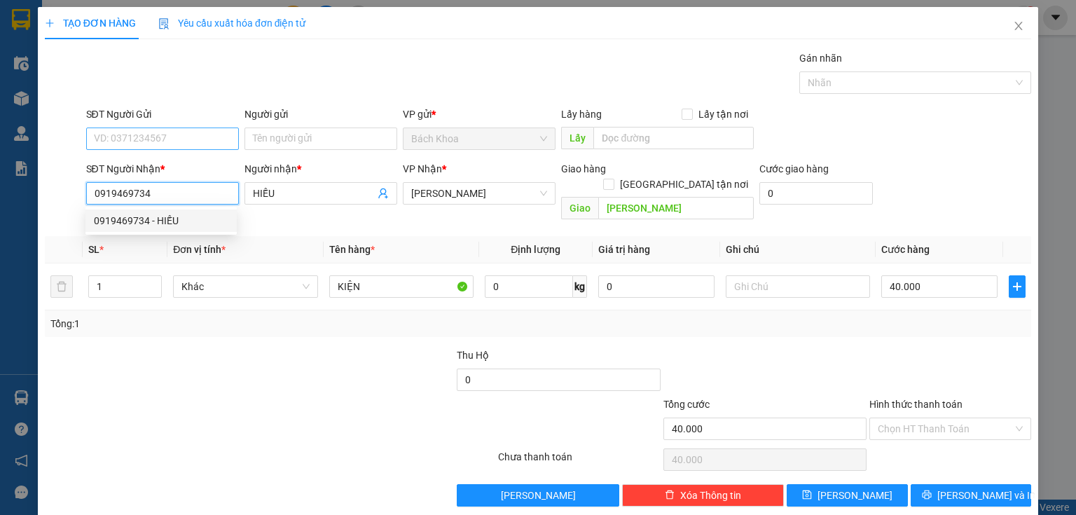
type input "0919469734"
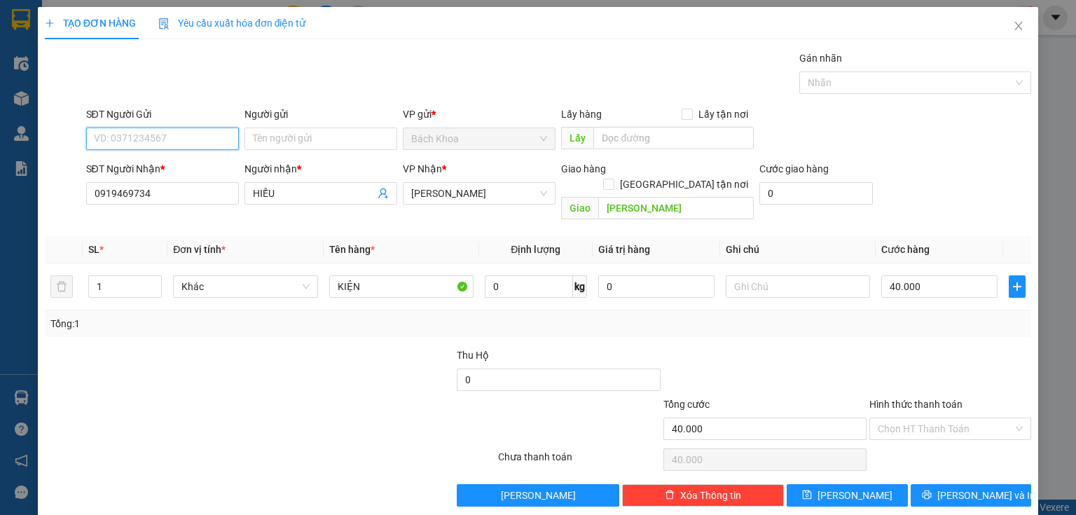
click at [157, 146] on input "SĐT Người Gửi" at bounding box center [162, 139] width 153 height 22
click at [172, 187] on div "0908686636 - HUY" at bounding box center [161, 188] width 135 height 15
type input "0908686636"
type input "HUY"
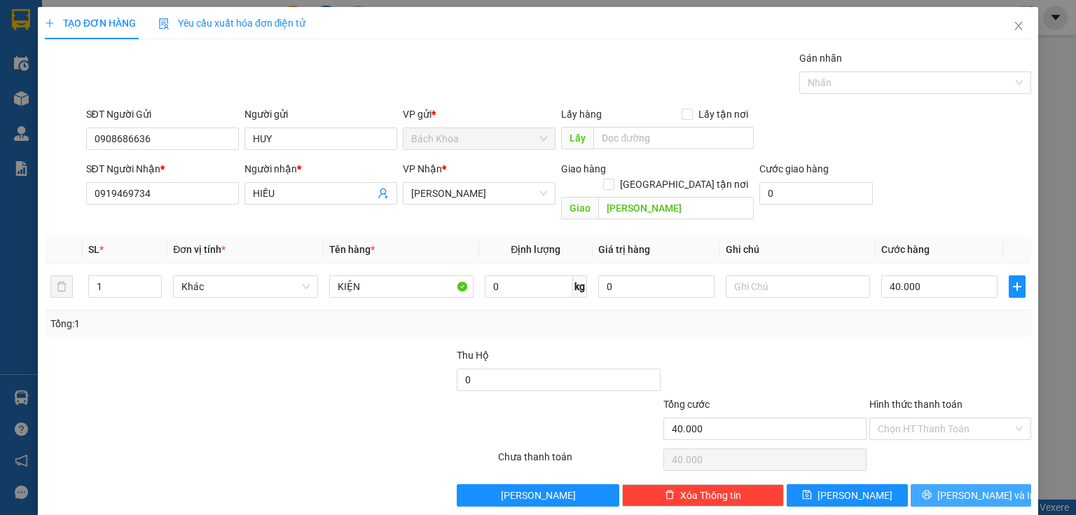
drag, startPoint x: 986, startPoint y: 475, endPoint x: 998, endPoint y: 474, distance: 12.0
click at [987, 488] on span "[PERSON_NAME] và In" at bounding box center [987, 495] width 98 height 15
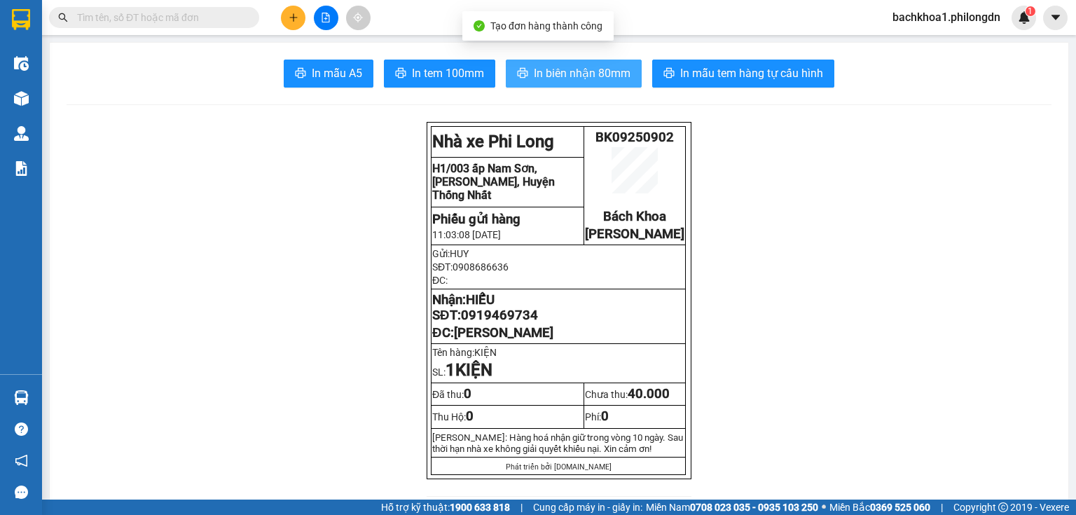
click at [558, 70] on span "In biên nhận 80mm" at bounding box center [582, 73] width 97 height 18
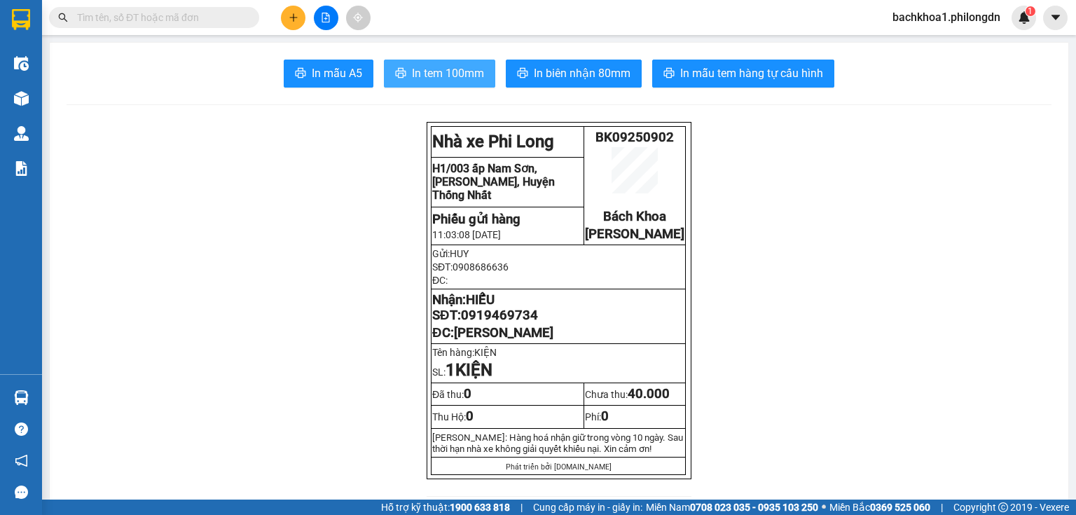
click at [448, 75] on span "In tem 100mm" at bounding box center [448, 73] width 72 height 18
click at [493, 323] on span "0919469734" at bounding box center [499, 315] width 77 height 15
click at [298, 17] on icon "plus" at bounding box center [294, 18] width 10 height 10
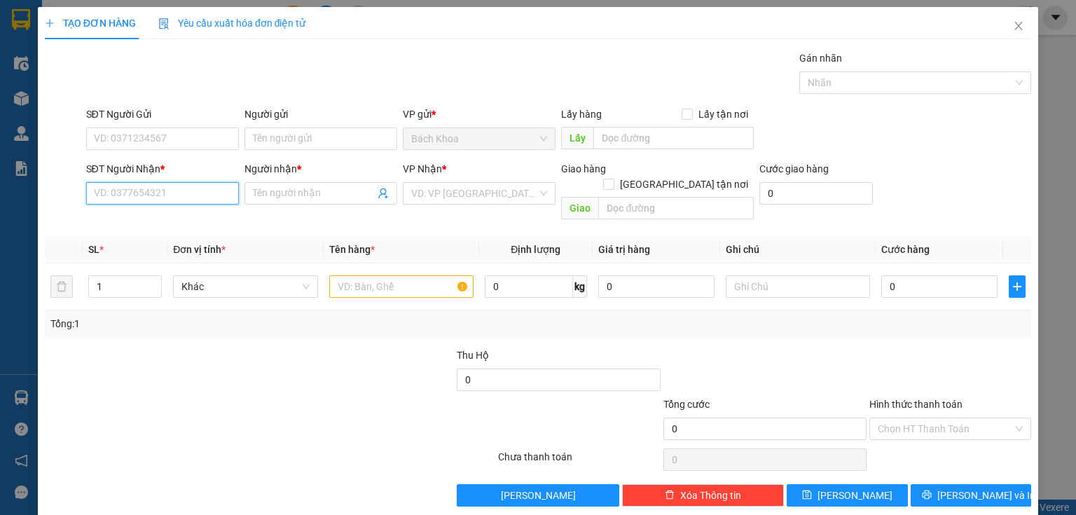
click at [132, 188] on input "SĐT Người Nhận *" at bounding box center [162, 193] width 153 height 22
click at [160, 219] on div "0374058969 - BÔNG" at bounding box center [161, 220] width 135 height 15
type input "0374058969"
type input "BÔNG"
type input "[PERSON_NAME] SEN PHÚ CƯỜNG"
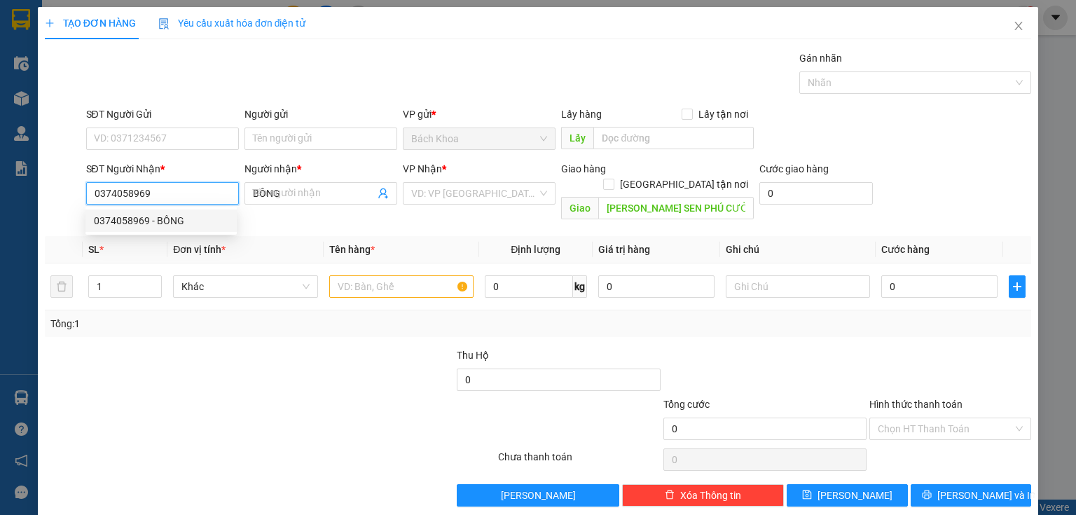
type input "120.000"
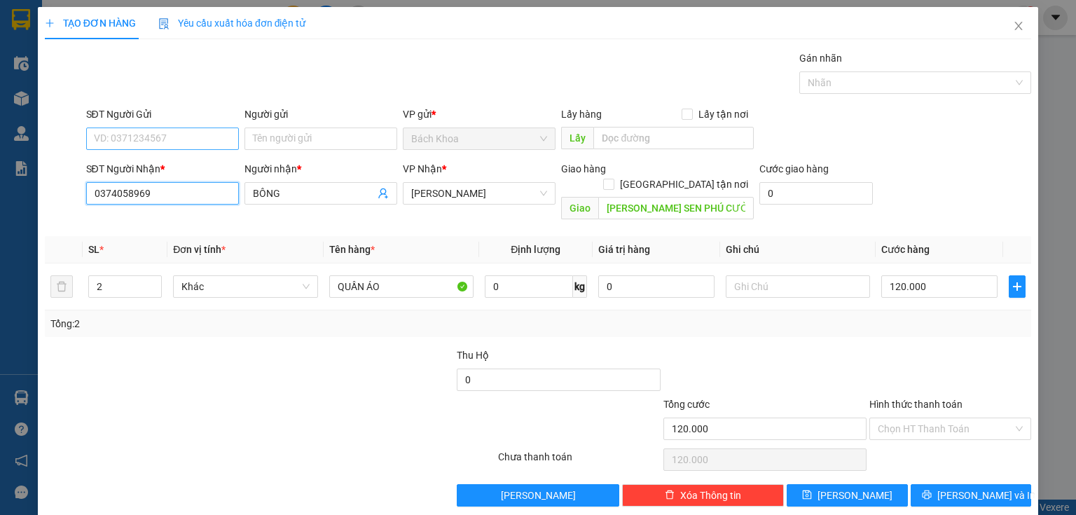
type input "0374058969"
click at [135, 131] on input "SĐT Người Gửi" at bounding box center [162, 139] width 153 height 22
click at [153, 165] on div "0373747581" at bounding box center [161, 165] width 135 height 15
type input "0373747581"
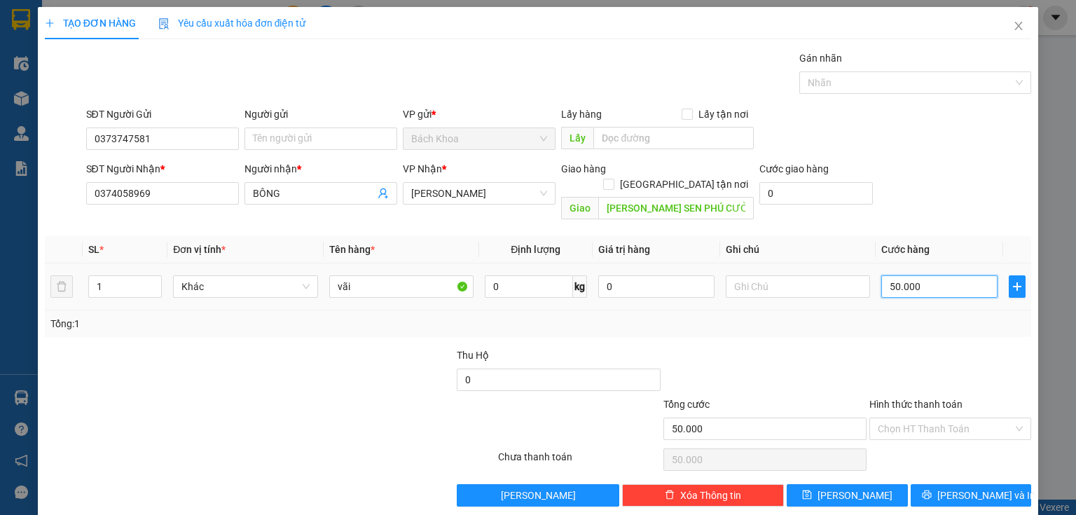
click at [911, 275] on input "50.000" at bounding box center [940, 286] width 116 height 22
click at [964, 488] on span "[PERSON_NAME] và In" at bounding box center [987, 495] width 98 height 15
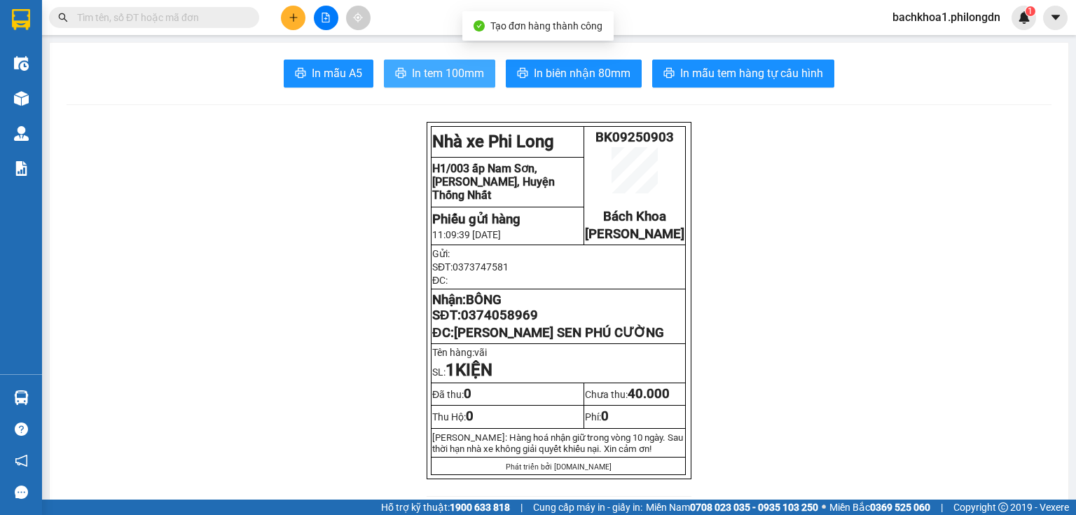
click at [446, 76] on span "In tem 100mm" at bounding box center [448, 73] width 72 height 18
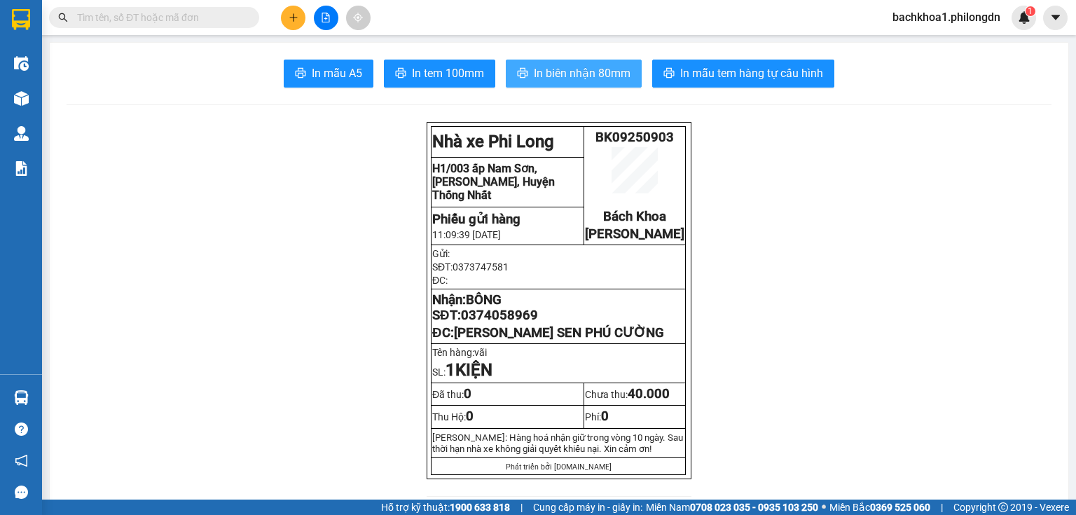
click at [560, 67] on span "In biên nhận 80mm" at bounding box center [582, 73] width 97 height 18
click at [506, 323] on span "0374058969" at bounding box center [499, 315] width 77 height 15
click at [289, 22] on button at bounding box center [293, 18] width 25 height 25
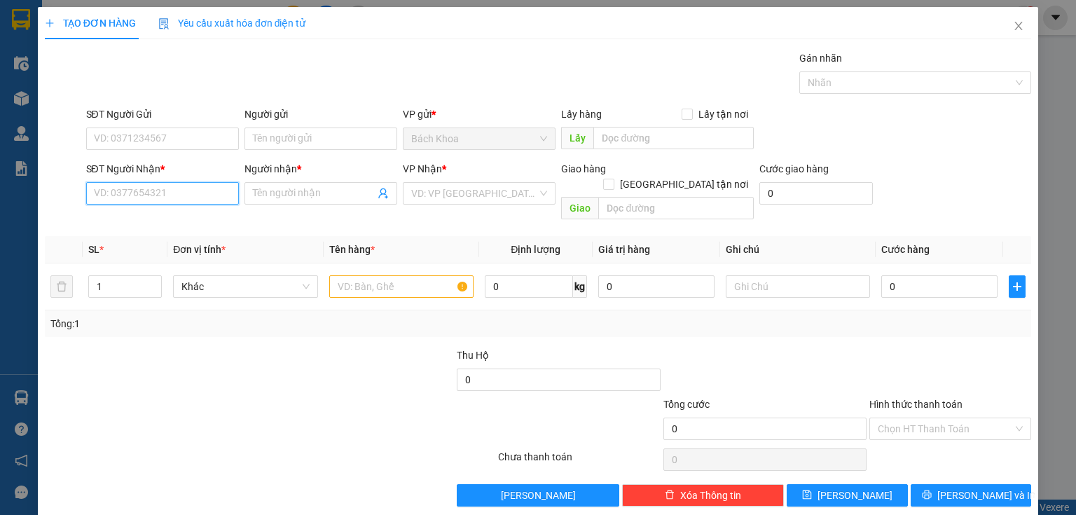
click at [165, 202] on input "SĐT Người Nhận *" at bounding box center [162, 193] width 153 height 22
click at [163, 221] on div "0377701408 - YẾN" at bounding box center [161, 220] width 135 height 15
type input "0377701408"
type input "YẾN"
type input "GIA TÂN 3"
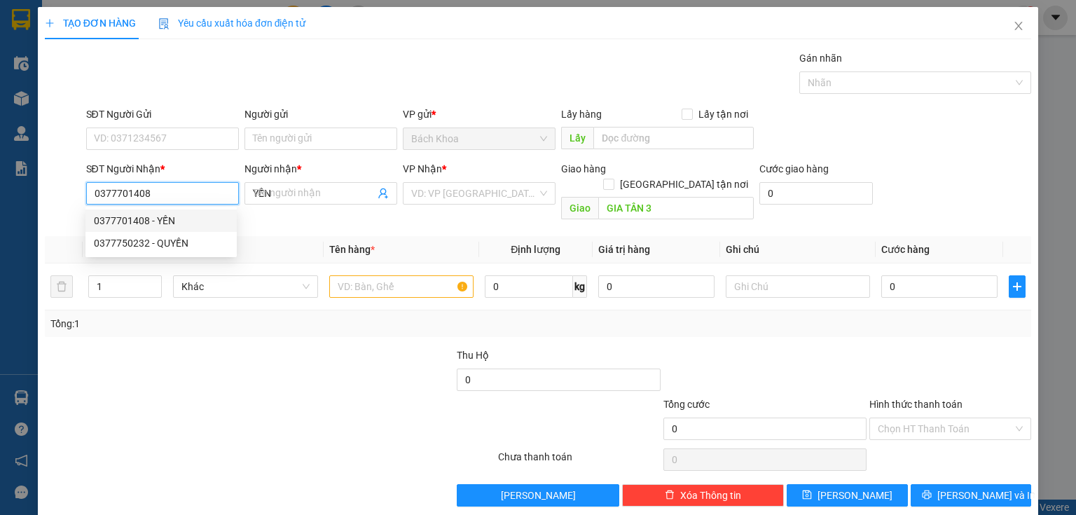
type input "60.000"
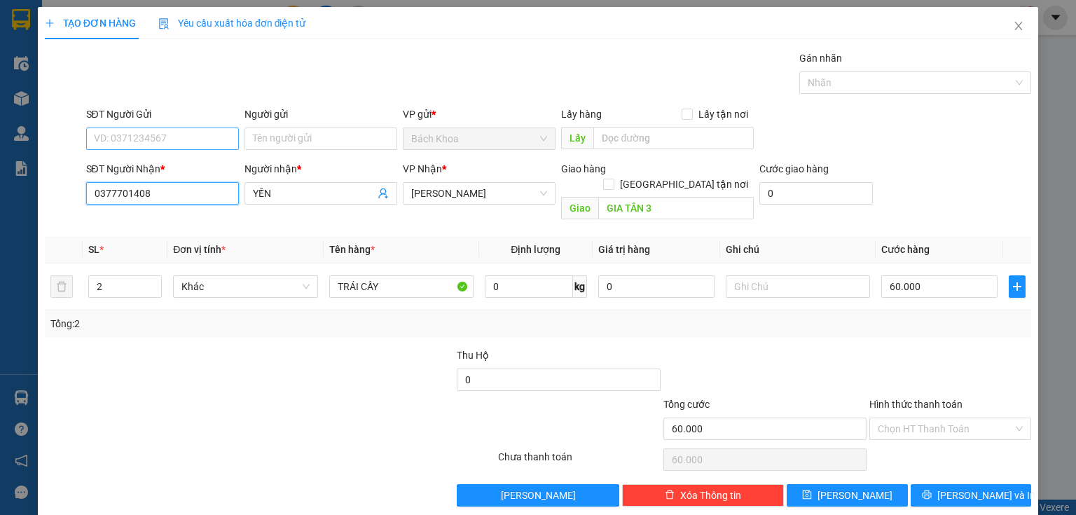
type input "0377701408"
click at [200, 132] on input "SĐT Người Gửi" at bounding box center [162, 139] width 153 height 22
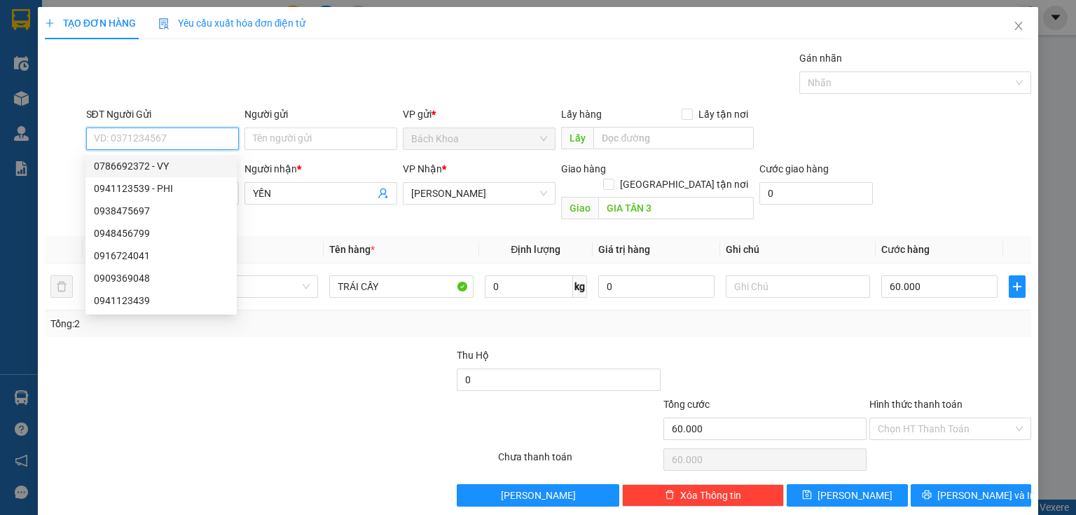
click at [172, 167] on div "0786692372 - VY" at bounding box center [161, 165] width 135 height 15
type input "0786692372"
type input "VY"
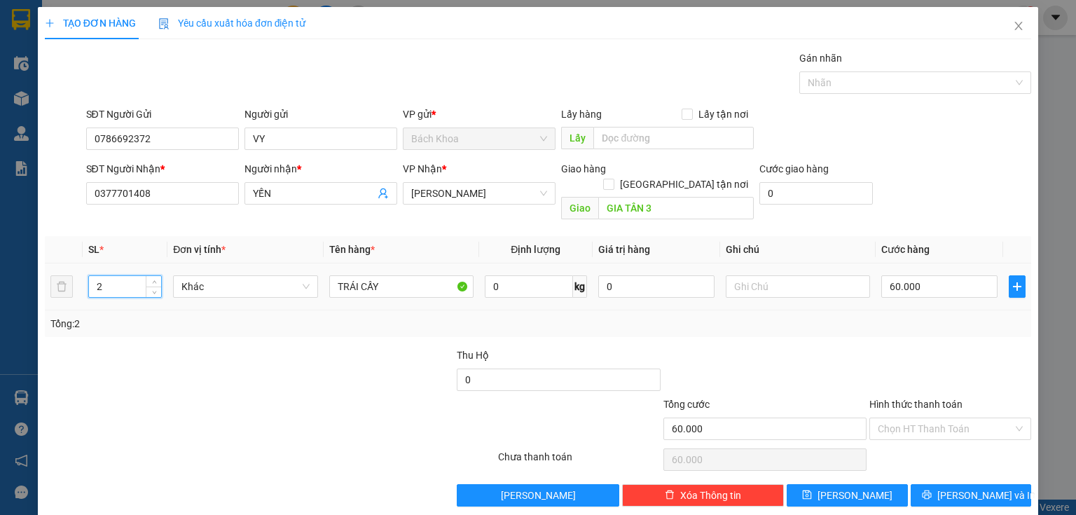
click at [89, 276] on input "2" at bounding box center [125, 286] width 72 height 21
type input "1"
type input "4"
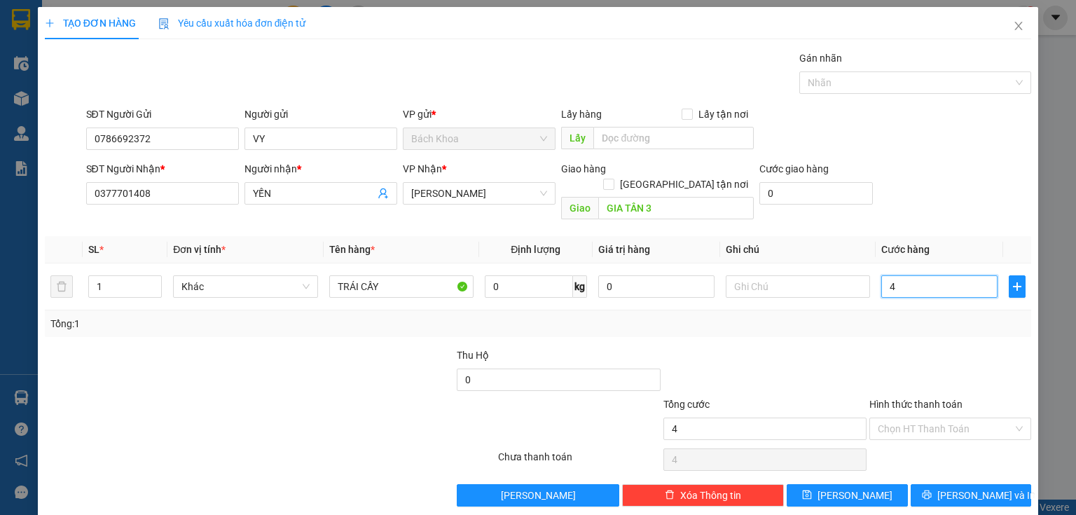
type input "40"
type input "400"
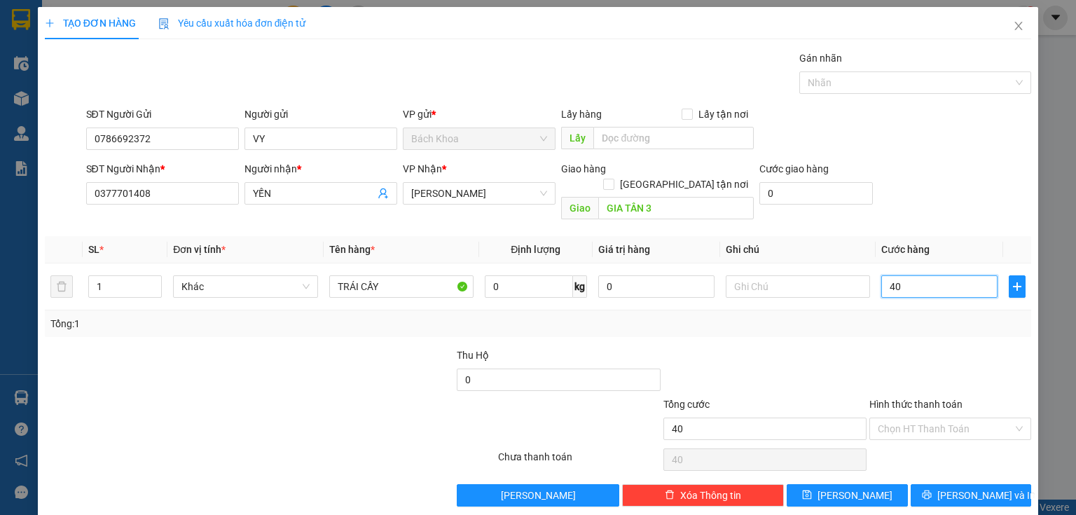
type input "400"
type input "4.000"
type input "40.000"
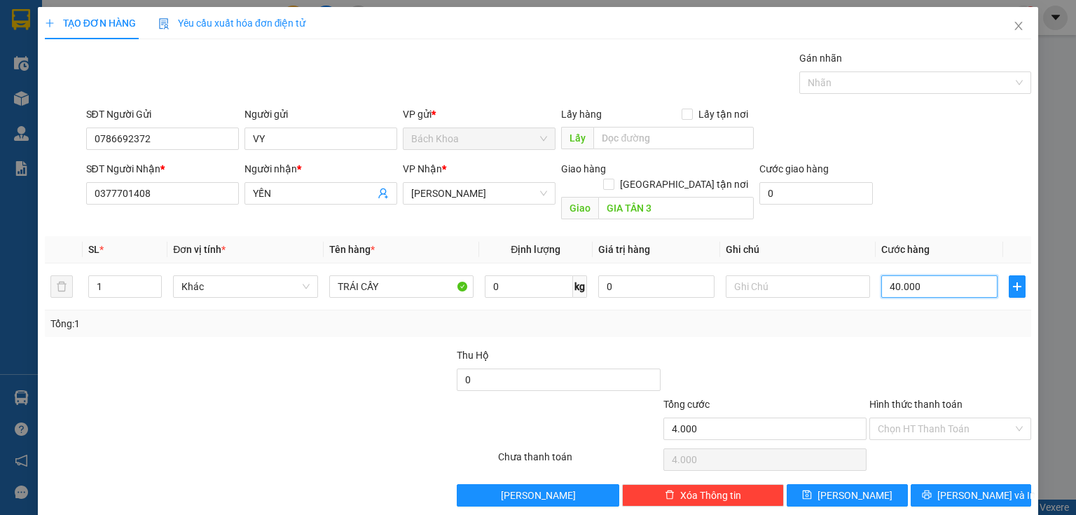
type input "40.000"
click at [985, 488] on span "[PERSON_NAME] và In" at bounding box center [987, 495] width 98 height 15
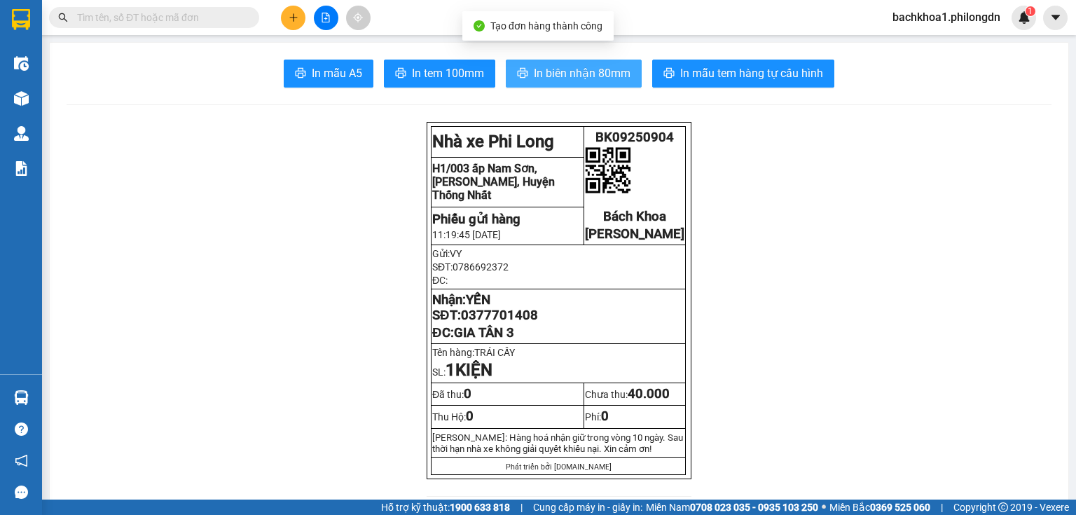
click at [510, 62] on button "In biên nhận 80mm" at bounding box center [574, 74] width 136 height 28
click at [522, 64] on button "In biên nhận 80mm" at bounding box center [574, 74] width 136 height 28
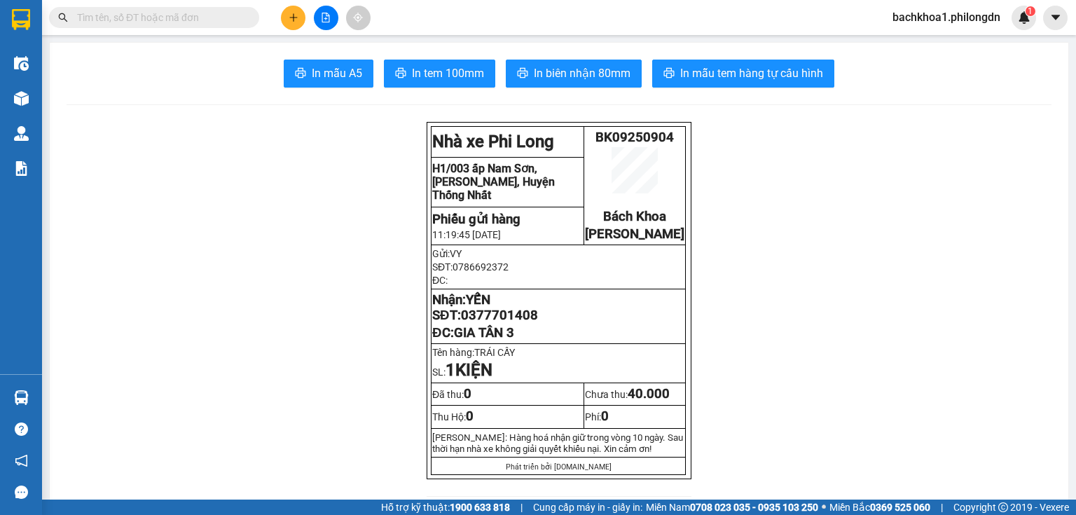
click at [425, 73] on span "In tem 100mm" at bounding box center [448, 73] width 72 height 18
click at [510, 322] on span "0377701408" at bounding box center [499, 315] width 77 height 15
click at [292, 11] on button at bounding box center [293, 18] width 25 height 25
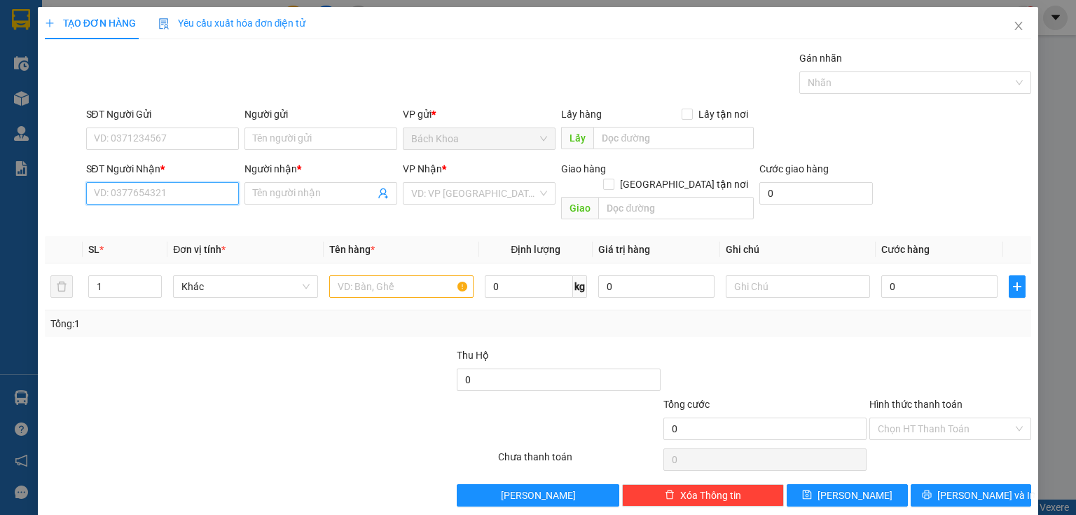
click at [199, 191] on input "SĐT Người Nhận *" at bounding box center [162, 193] width 153 height 22
type input "0967806614"
click at [196, 212] on div "0967806614 - TRANG" at bounding box center [161, 221] width 151 height 22
type input "TRANG"
type input "NINH PHÁT"
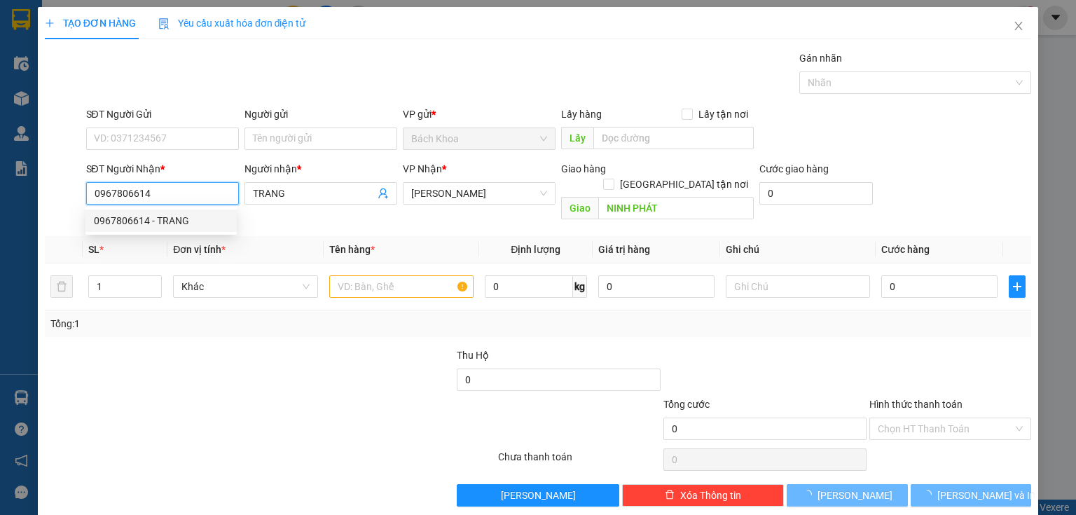
type input "40.000"
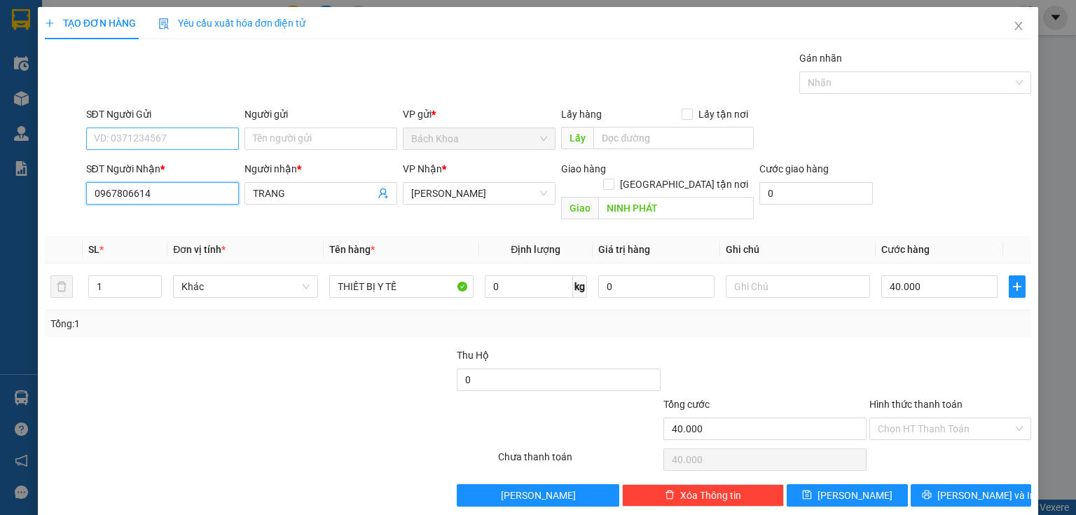
type input "0967806614"
click at [193, 139] on input "SĐT Người Gửi" at bounding box center [162, 139] width 153 height 22
click at [196, 167] on div "0919739718" at bounding box center [161, 165] width 135 height 15
type input "0919739718"
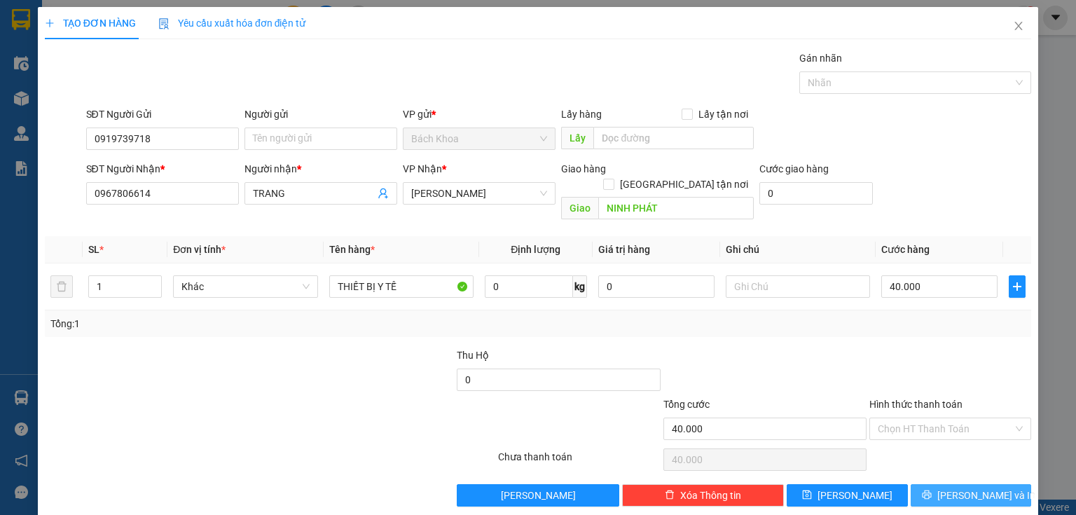
click at [983, 488] on span "[PERSON_NAME] và In" at bounding box center [987, 495] width 98 height 15
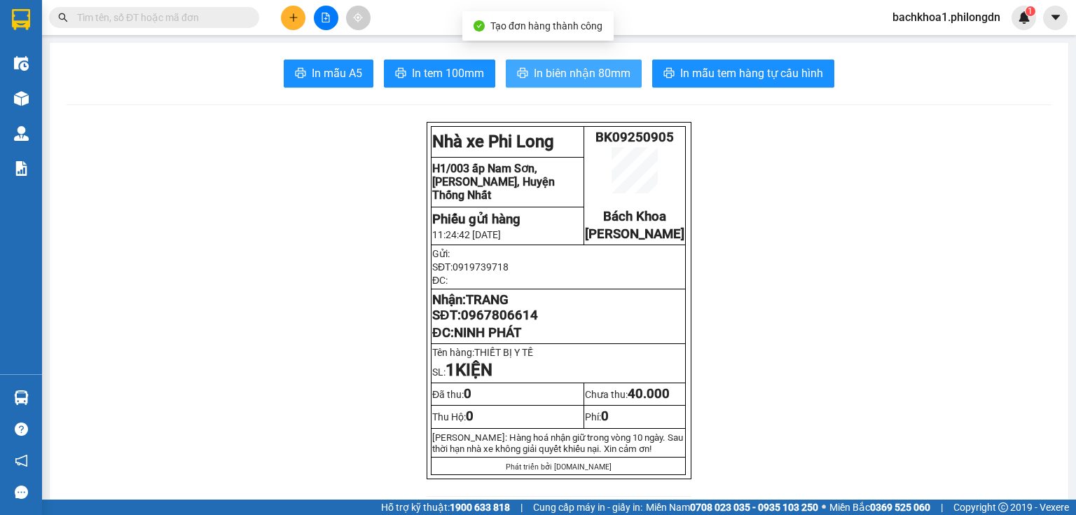
click at [601, 69] on span "In biên nhận 80mm" at bounding box center [582, 73] width 97 height 18
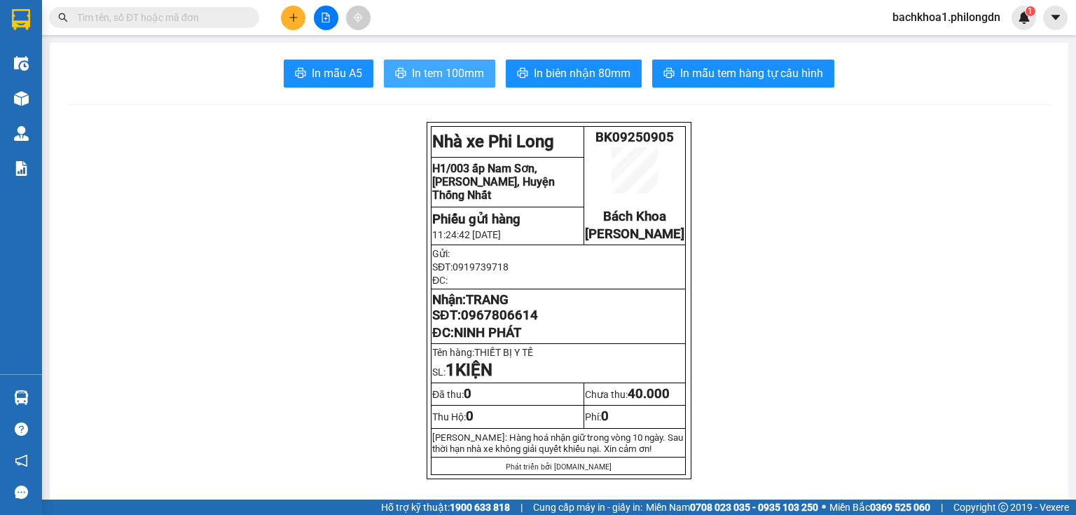
click at [472, 70] on span "In tem 100mm" at bounding box center [448, 73] width 72 height 18
click at [517, 339] on td "Nhận: TRANG SĐT: 0967806614 ĐC: NINH PHÁT" at bounding box center [559, 316] width 254 height 55
click at [526, 323] on span "0967806614" at bounding box center [499, 315] width 77 height 15
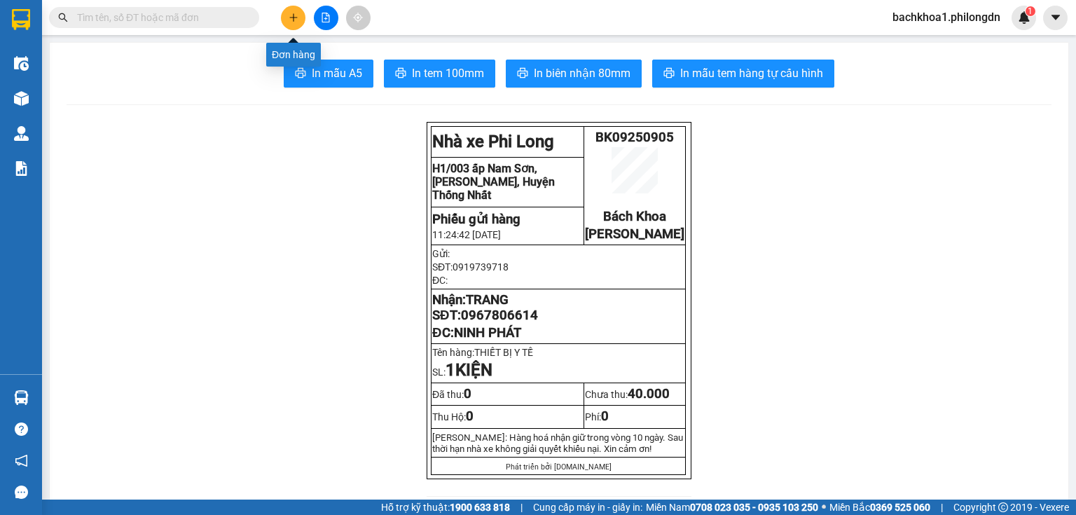
click at [294, 22] on button at bounding box center [293, 18] width 25 height 25
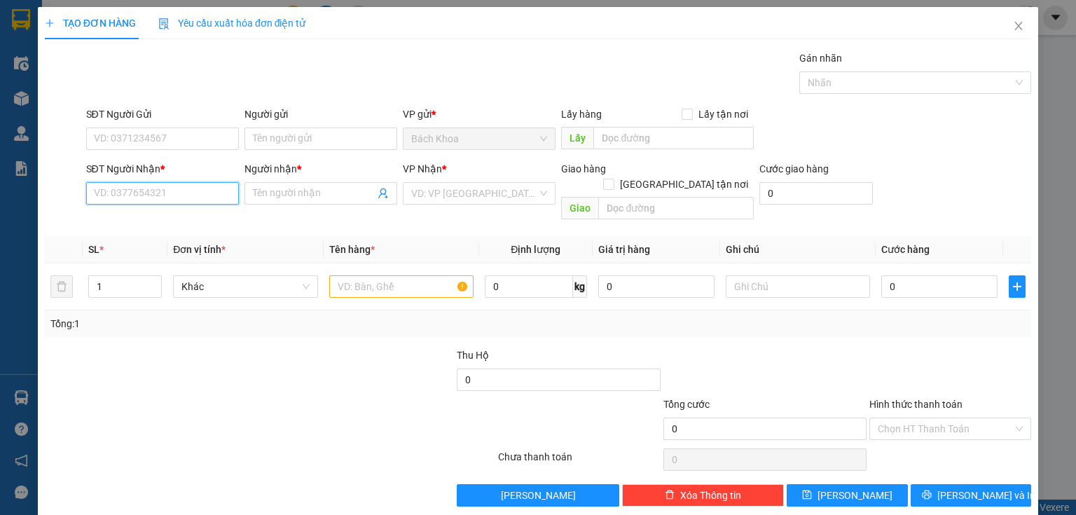
click at [152, 186] on input "SĐT Người Nhận *" at bounding box center [162, 193] width 153 height 22
click at [175, 213] on div "0968202021 - [PERSON_NAME]" at bounding box center [163, 220] width 138 height 15
type input "0968202021"
type input "THANH"
type input "BĐ GK"
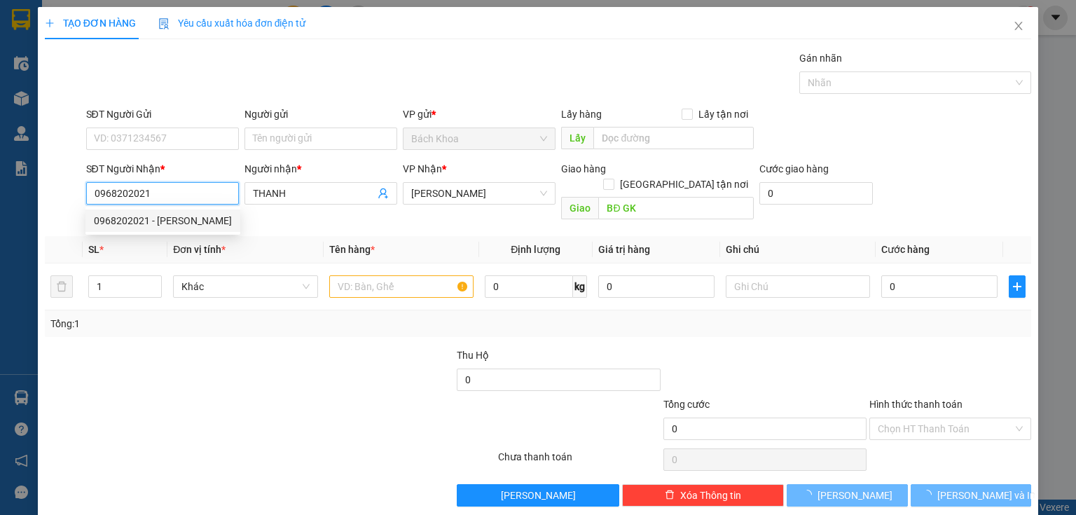
type input "160.000"
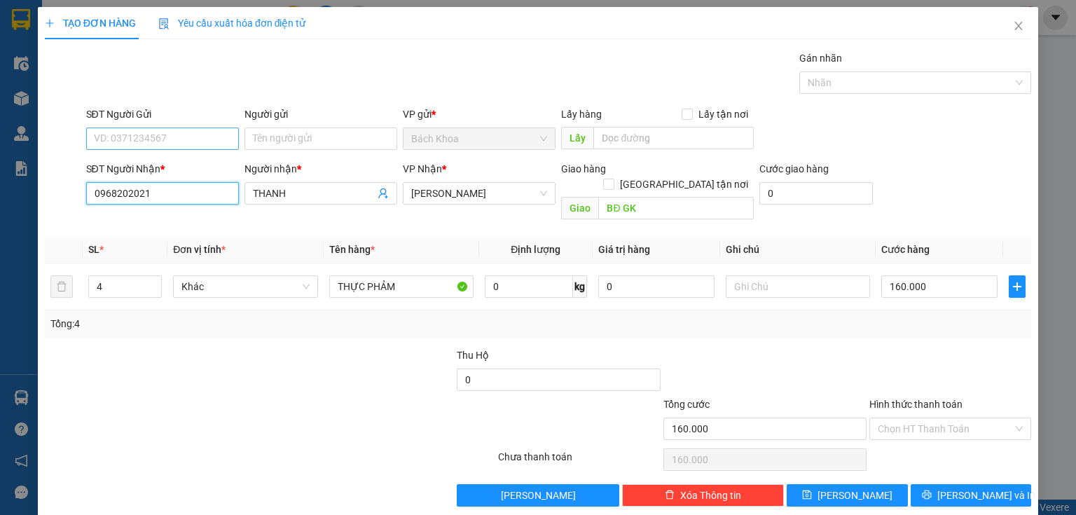
type input "0968202021"
click at [189, 133] on input "SĐT Người Gửi" at bounding box center [162, 139] width 153 height 22
click at [165, 155] on div "0334071263" at bounding box center [161, 166] width 151 height 22
type input "0334071263"
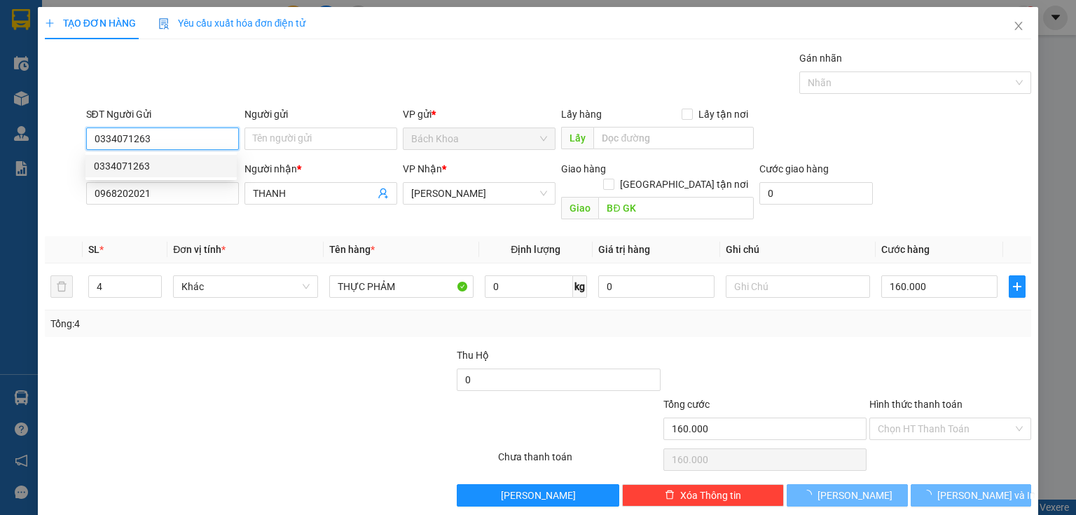
type input "60.000"
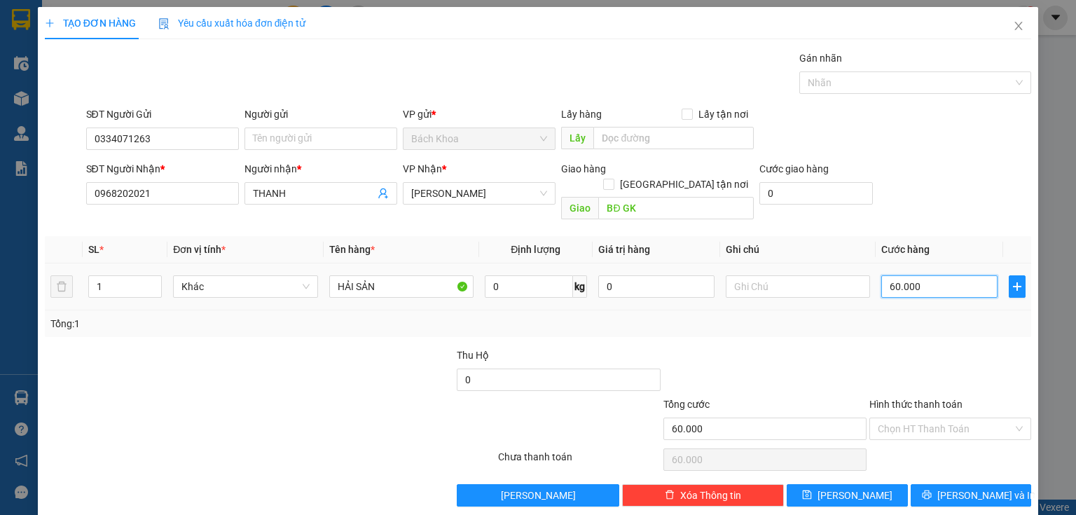
drag, startPoint x: 926, startPoint y: 266, endPoint x: 935, endPoint y: 265, distance: 9.2
click at [927, 275] on input "60.000" at bounding box center [940, 286] width 116 height 22
click at [941, 484] on button "[PERSON_NAME] và In" at bounding box center [971, 495] width 121 height 22
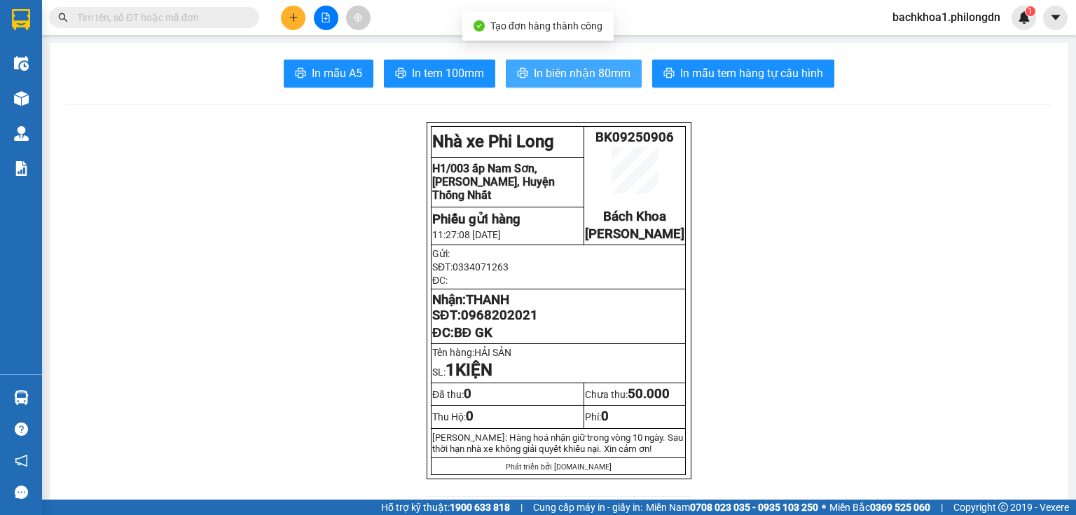
click at [541, 86] on button "In biên nhận 80mm" at bounding box center [574, 74] width 136 height 28
click at [542, 81] on span "In biên nhận 80mm" at bounding box center [582, 73] width 97 height 18
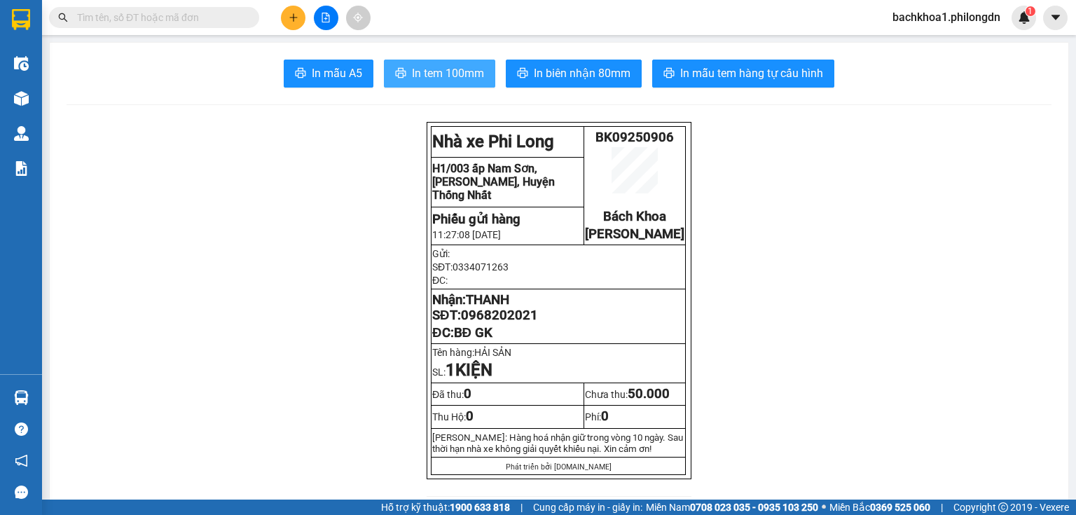
click at [463, 76] on span "In tem 100mm" at bounding box center [448, 73] width 72 height 18
click at [507, 323] on span "0968202021" at bounding box center [499, 315] width 77 height 15
click at [289, 25] on button at bounding box center [293, 18] width 25 height 25
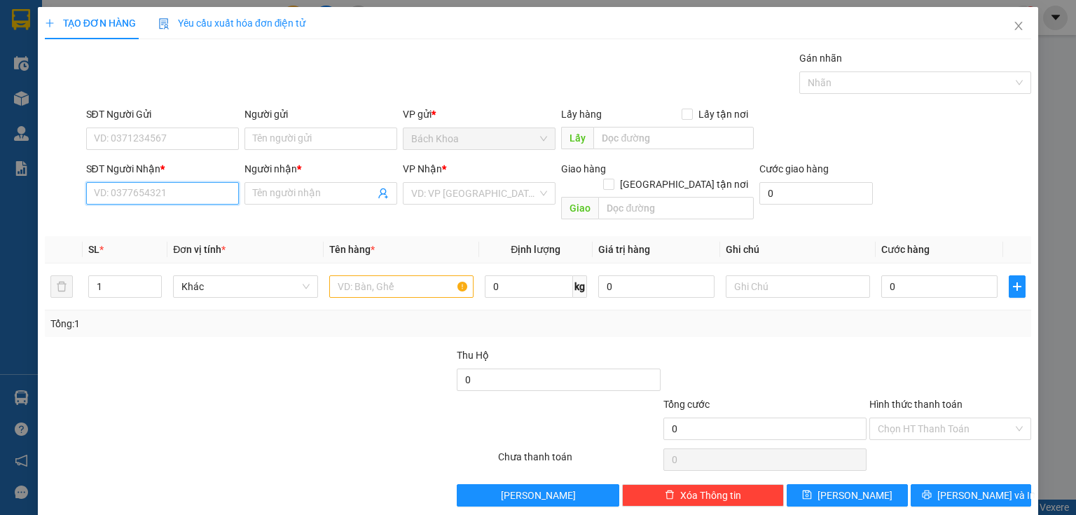
drag, startPoint x: 162, startPoint y: 185, endPoint x: 177, endPoint y: 152, distance: 36.4
click at [164, 177] on div "SĐT Người Nhận * VD: 0377654321" at bounding box center [162, 185] width 153 height 49
click at [162, 217] on div "0358747924 - DÌ LĨNH" at bounding box center [161, 220] width 135 height 15
type input "0358747924"
type input "DÌ LĨNH"
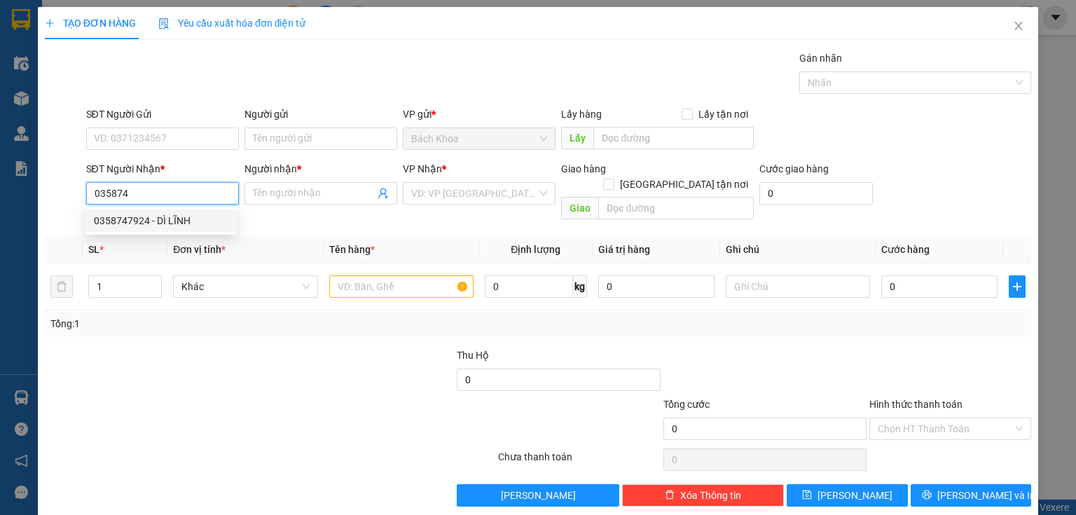
type input "PHÚ CƯỜNG"
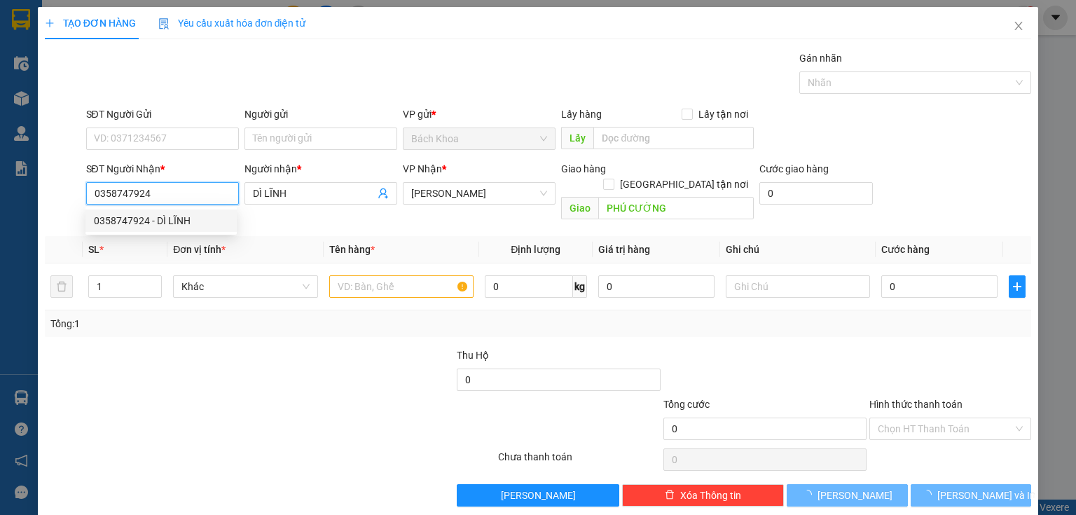
type input "50.000"
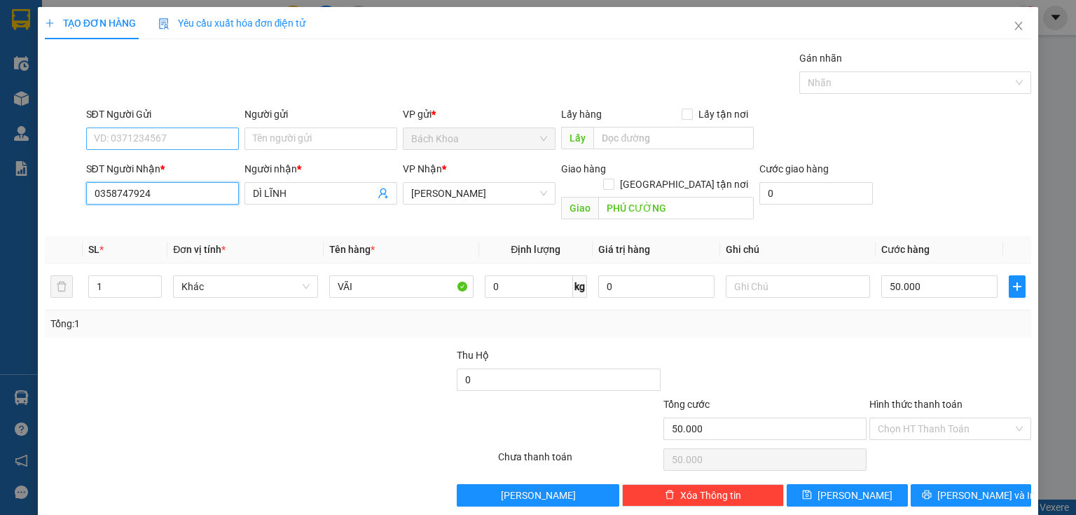
type input "0358747924"
click at [141, 137] on input "SĐT Người Gửi" at bounding box center [162, 139] width 153 height 22
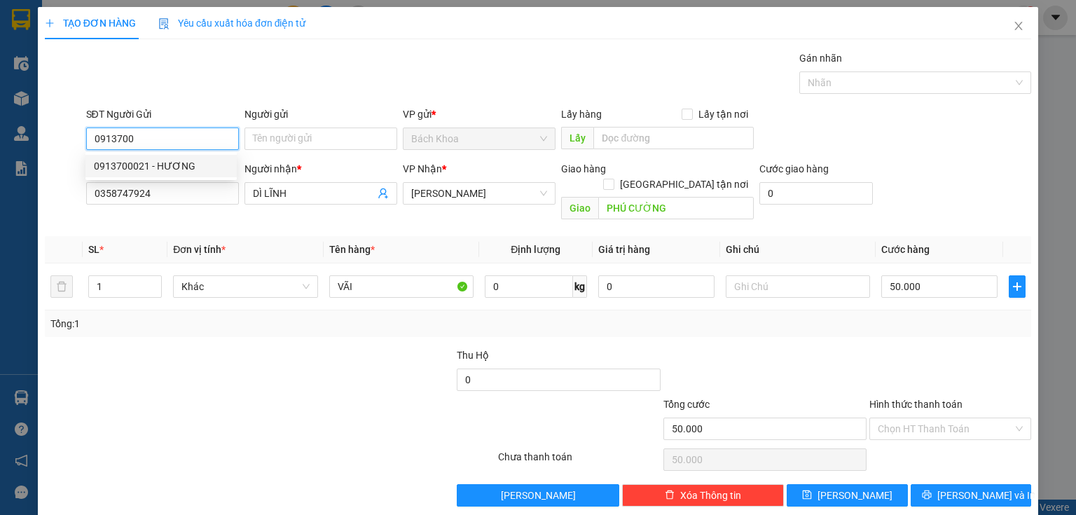
click at [184, 167] on div "0913700021 - HƯƠNG" at bounding box center [161, 165] width 135 height 15
type input "0913700021"
type input "HƯƠNG"
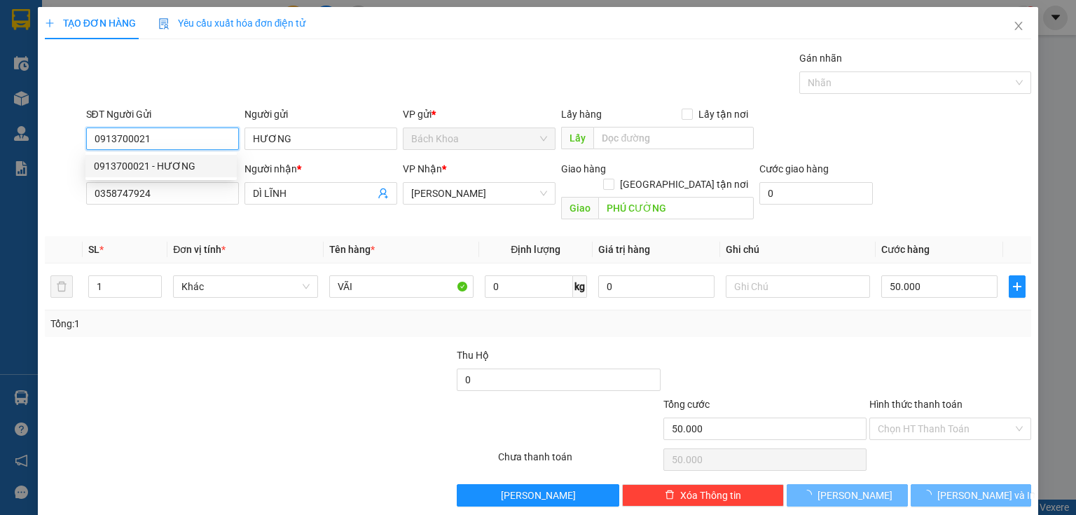
type input "40.000"
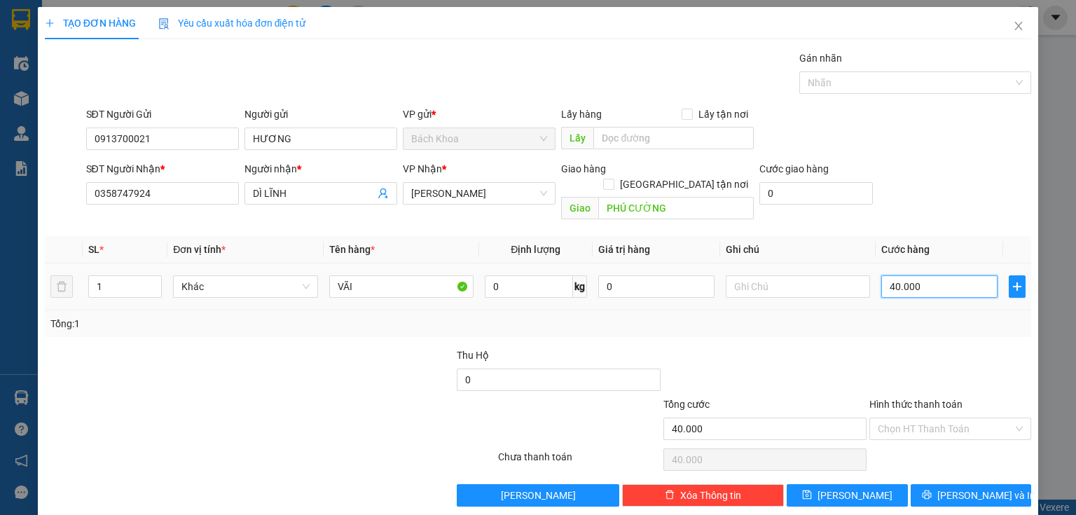
click at [927, 275] on input "40.000" at bounding box center [940, 286] width 116 height 22
click at [934, 484] on button "[PERSON_NAME] và In" at bounding box center [971, 495] width 121 height 22
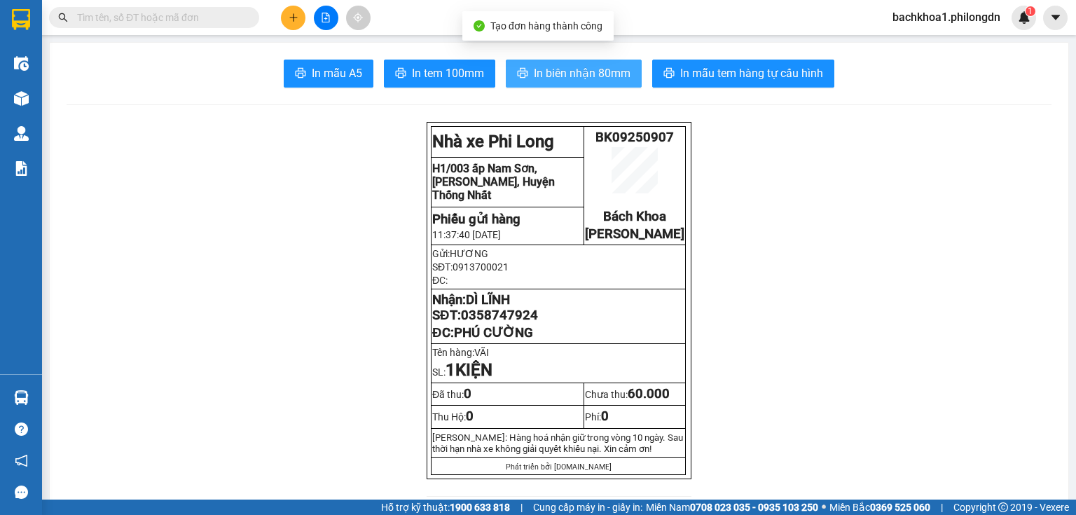
click at [560, 74] on span "In biên nhận 80mm" at bounding box center [582, 73] width 97 height 18
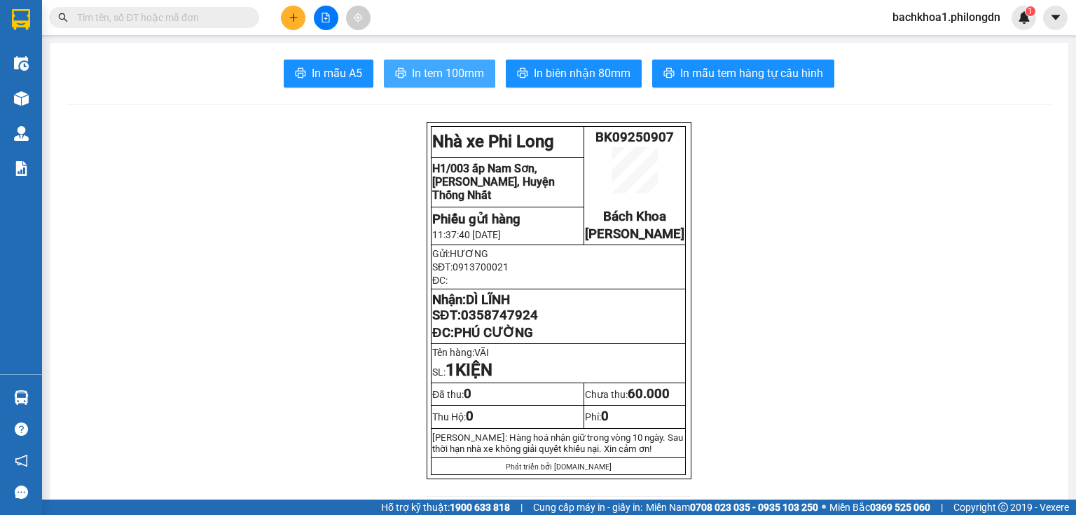
click at [446, 81] on span "In tem 100mm" at bounding box center [448, 73] width 72 height 18
click at [505, 323] on span "0358747924" at bounding box center [499, 315] width 77 height 15
click at [289, 17] on icon "plus" at bounding box center [294, 18] width 10 height 10
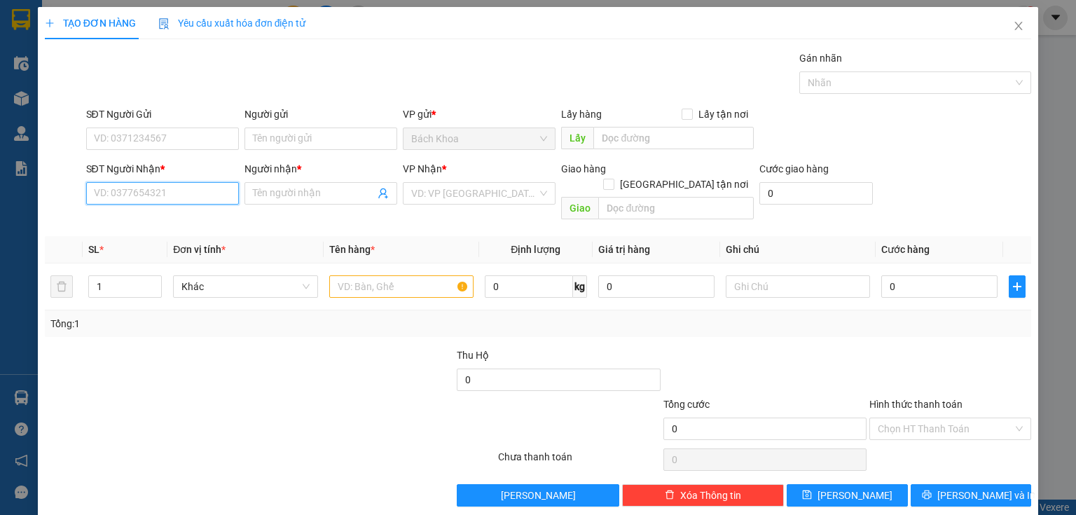
click at [165, 193] on input "SĐT Người Nhận *" at bounding box center [162, 193] width 153 height 22
click at [179, 214] on div "0972447857 - [PERSON_NAME]" at bounding box center [163, 220] width 138 height 15
type input "0972447857"
type input "VÂN"
type input "PHÚC NHẠC"
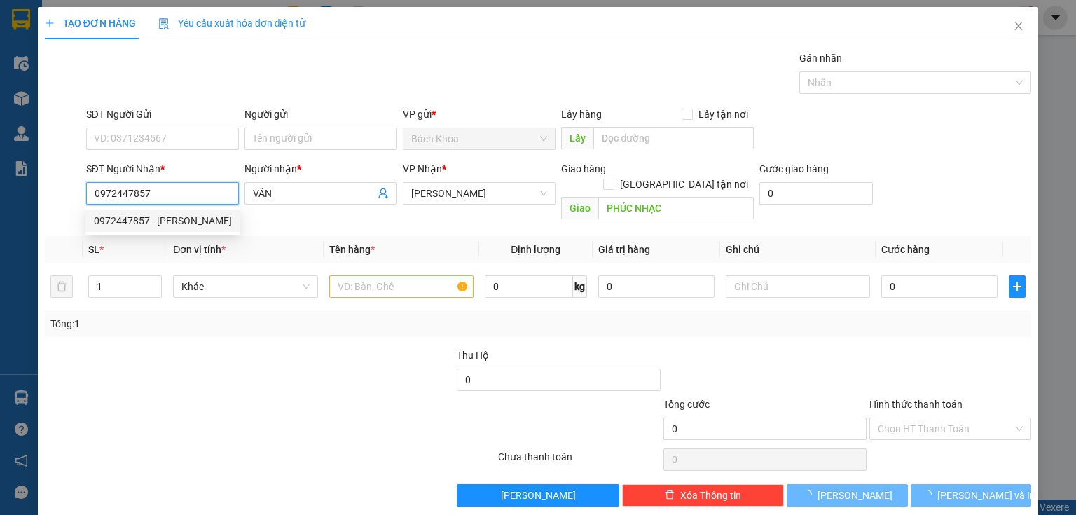
type input "30.000"
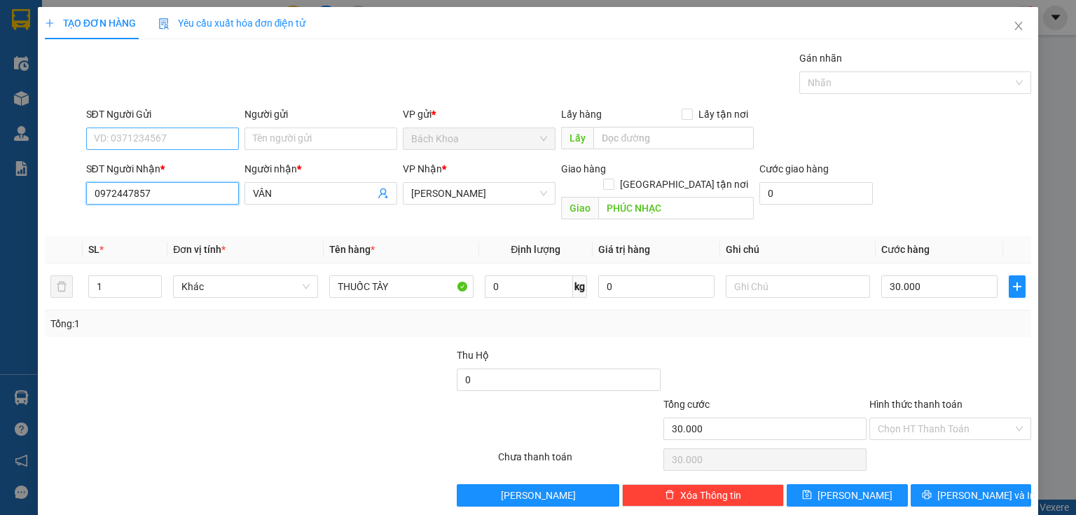
type input "0972447857"
click at [158, 137] on input "SĐT Người Gửi" at bounding box center [162, 139] width 153 height 22
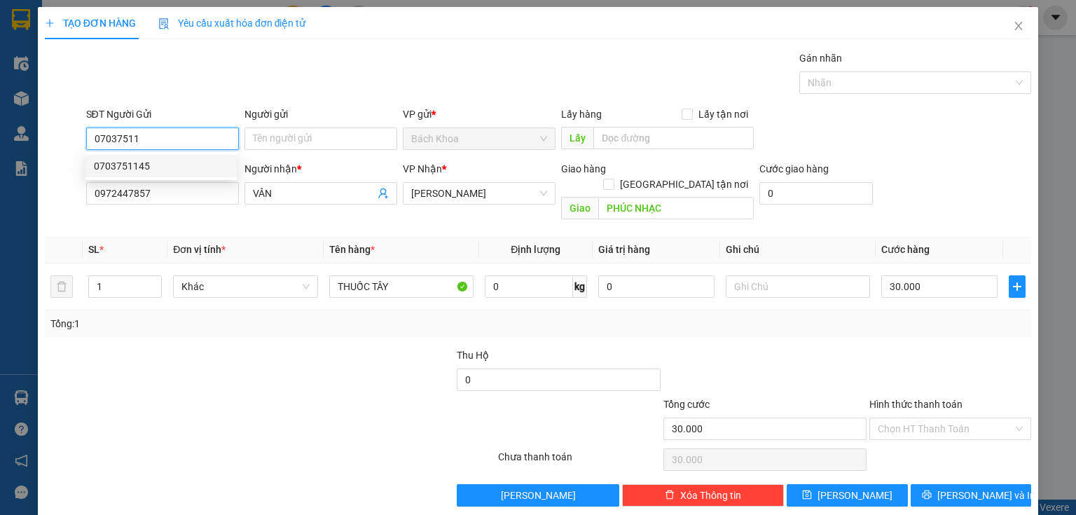
click at [149, 163] on div "0703751145" at bounding box center [161, 165] width 135 height 15
type input "0703751145"
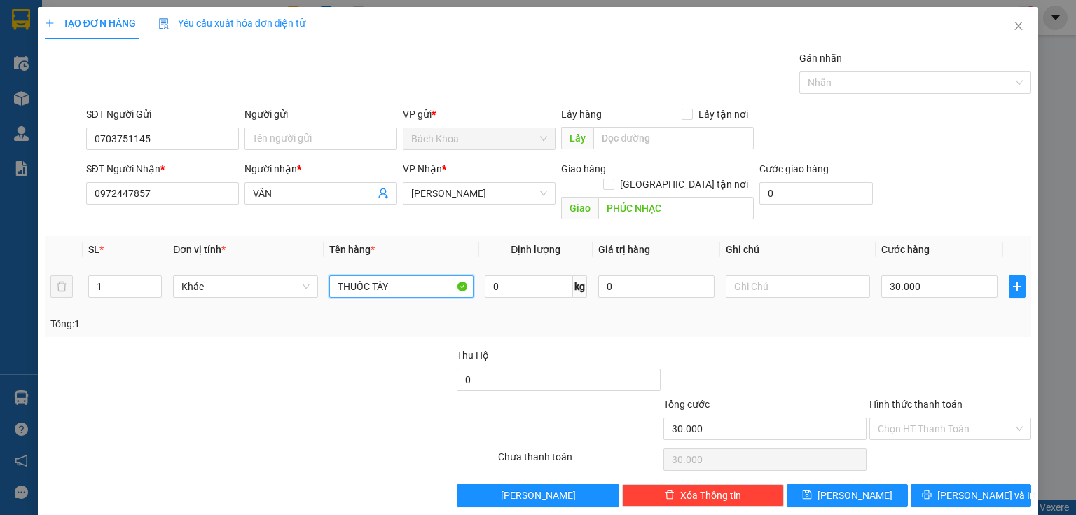
click at [406, 275] on input "THUỐC TÂY" at bounding box center [401, 286] width 144 height 22
type input "MÁY KHOAN"
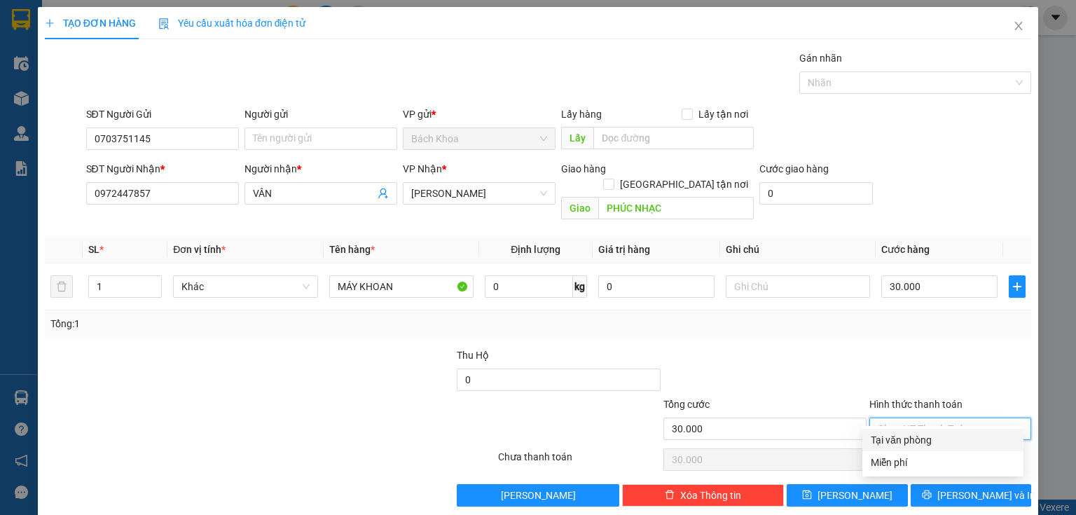
click at [907, 418] on input "Hình thức thanh toán" at bounding box center [945, 428] width 135 height 21
click at [911, 446] on div "Tại văn phòng" at bounding box center [943, 439] width 144 height 15
type input "0"
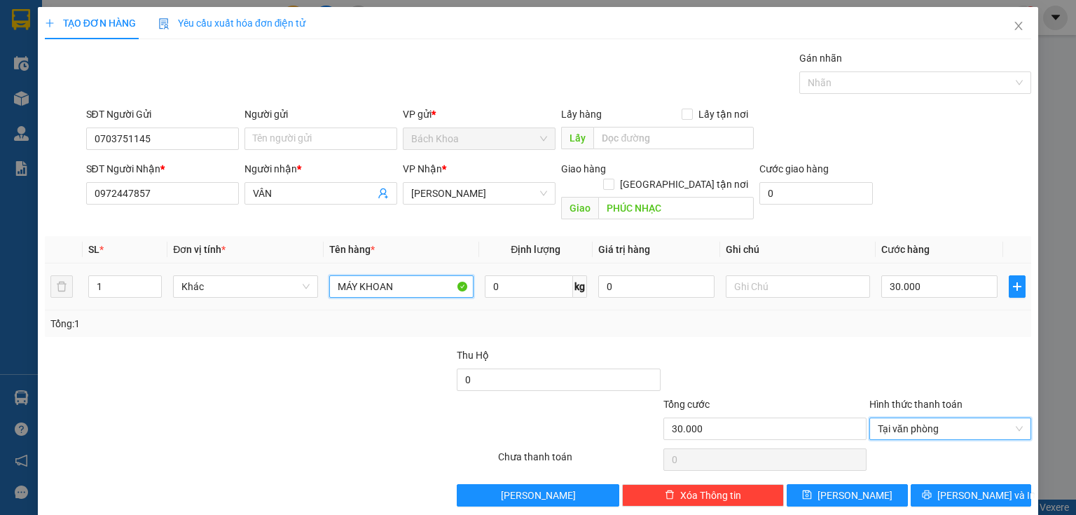
click at [425, 278] on input "MÁY KHOAN" at bounding box center [401, 286] width 144 height 22
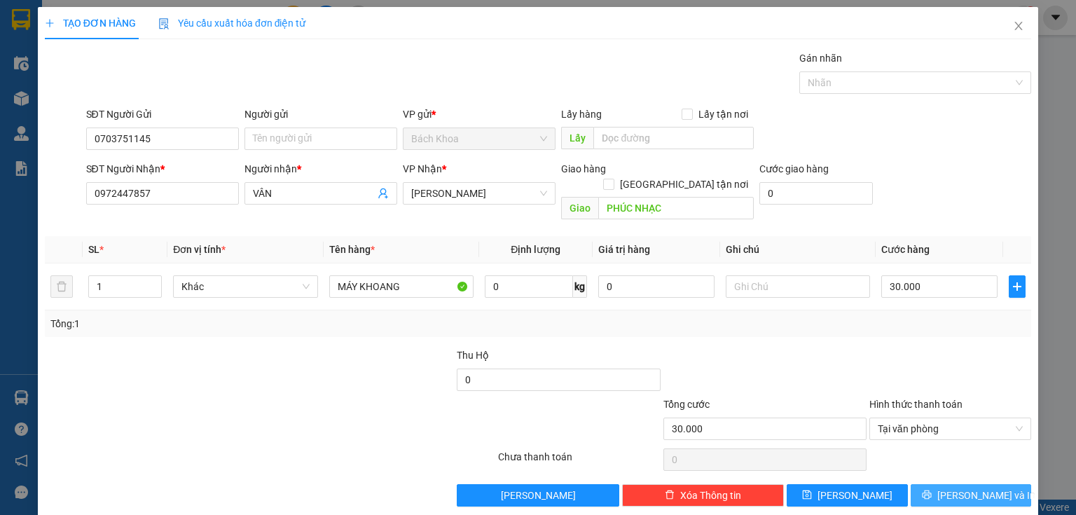
drag, startPoint x: 952, startPoint y: 465, endPoint x: 959, endPoint y: 486, distance: 22.2
click at [955, 471] on div "Transit Pickup Surcharge Ids Transit Deliver Surcharge Ids Transit Deliver Surc…" at bounding box center [538, 278] width 987 height 456
click at [959, 486] on button "[PERSON_NAME] và In" at bounding box center [971, 495] width 121 height 22
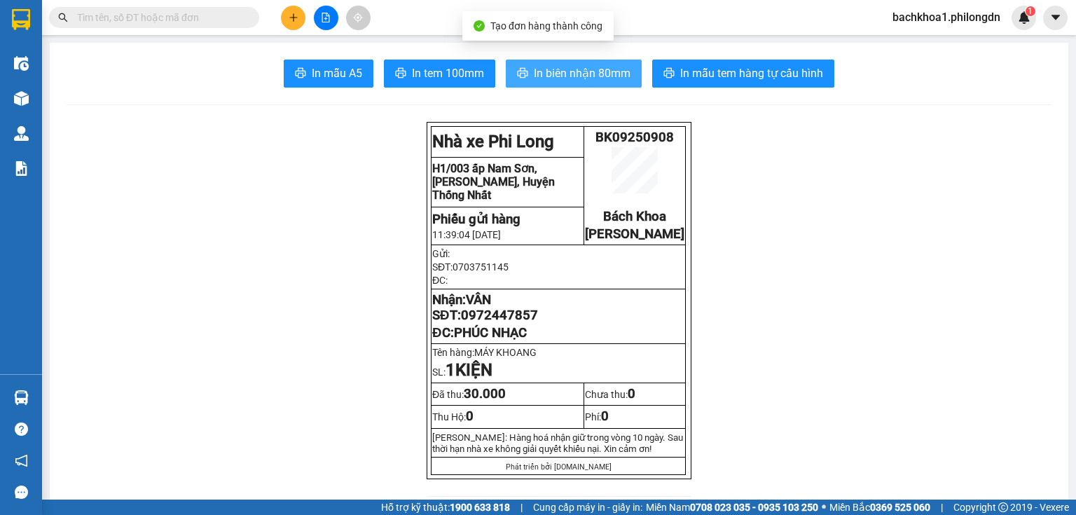
click at [567, 74] on span "In biên nhận 80mm" at bounding box center [582, 73] width 97 height 18
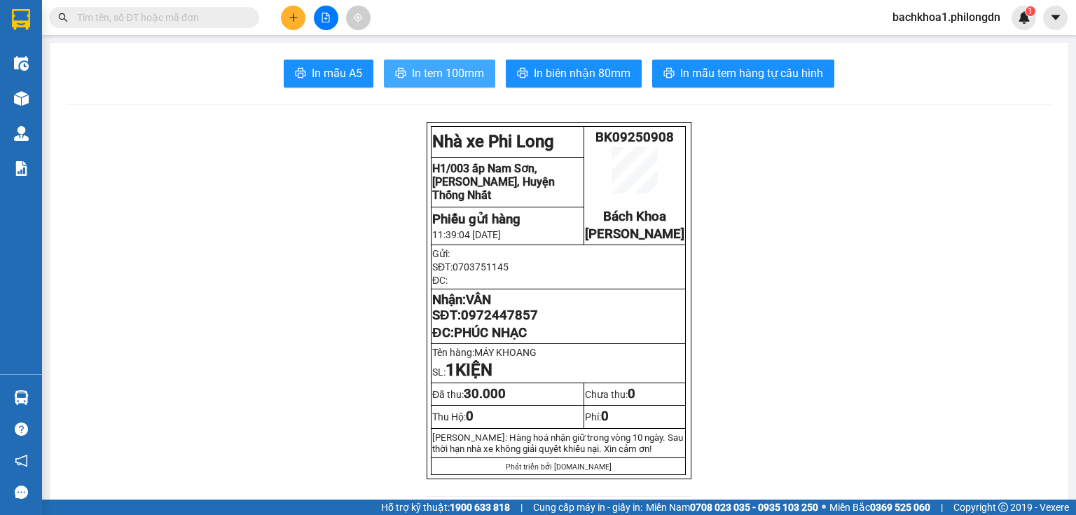
click at [423, 62] on button "In tem 100mm" at bounding box center [439, 74] width 111 height 28
click at [500, 323] on span "0972447857" at bounding box center [499, 315] width 77 height 15
click at [294, 27] on button at bounding box center [293, 18] width 25 height 25
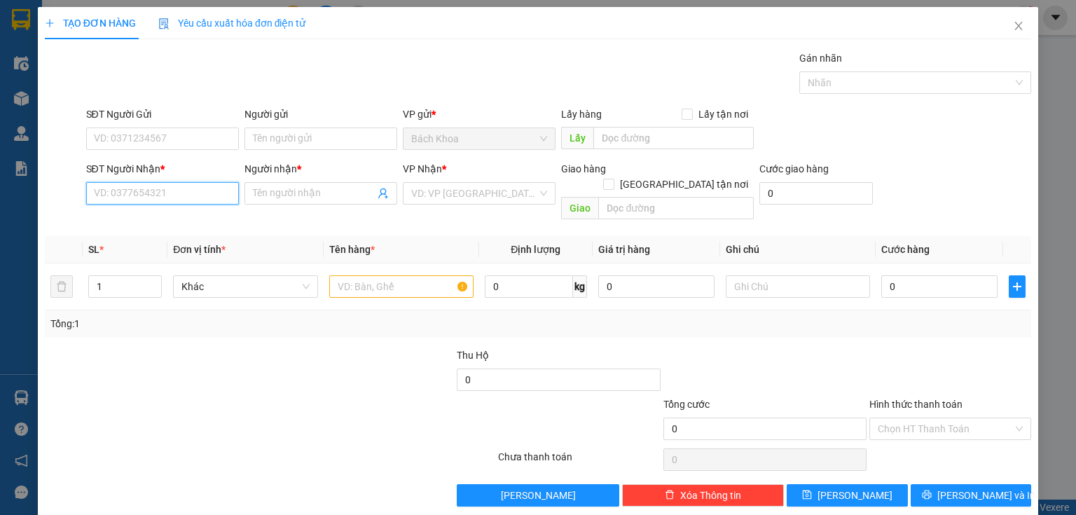
click at [191, 196] on input "SĐT Người Nhận *" at bounding box center [162, 193] width 153 height 22
type input "0828161979"
click at [183, 227] on div "0828161979 - TÚ" at bounding box center [161, 220] width 135 height 15
type input "TÚ"
type input "NHÀ XE"
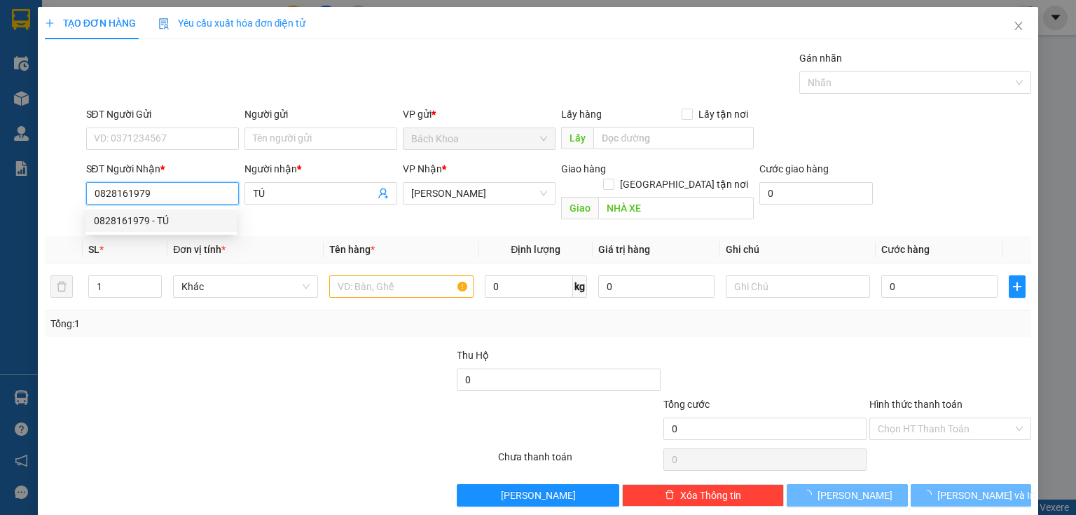
type input "30.000"
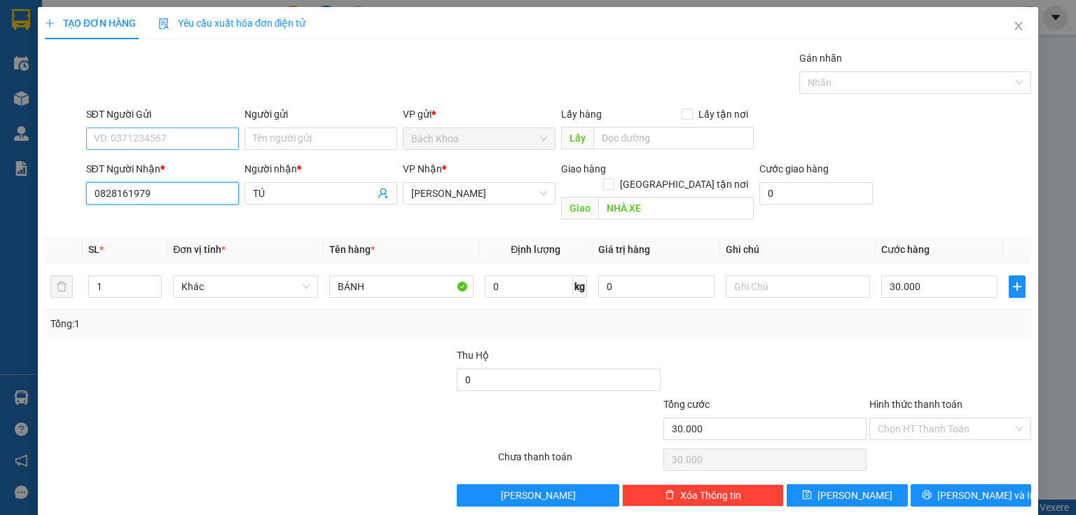
type input "0828161979"
click at [179, 137] on input "SĐT Người Gửi" at bounding box center [162, 139] width 153 height 22
click at [171, 158] on div "0907080084" at bounding box center [161, 165] width 135 height 15
type input "0907080084"
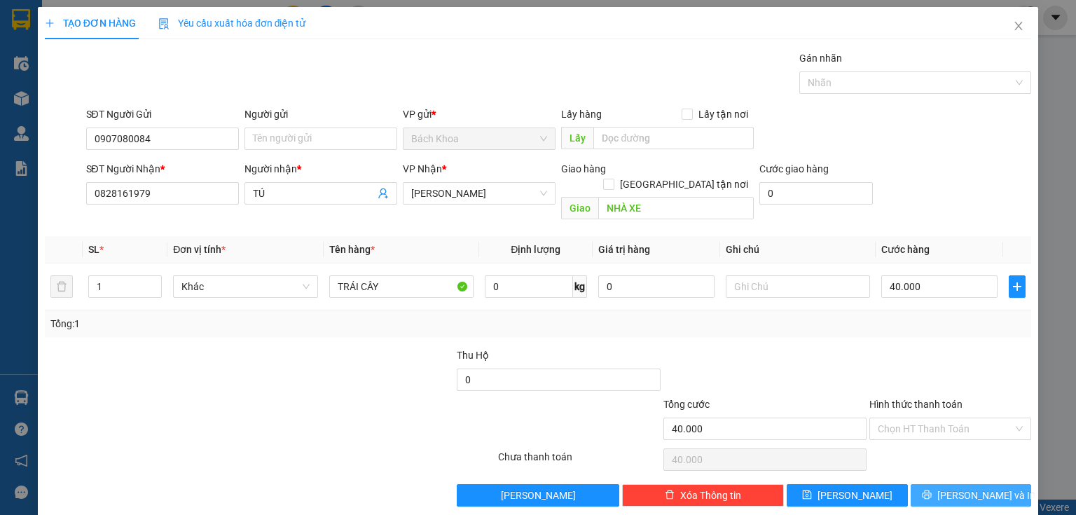
click at [987, 488] on span "[PERSON_NAME] và In" at bounding box center [987, 495] width 98 height 15
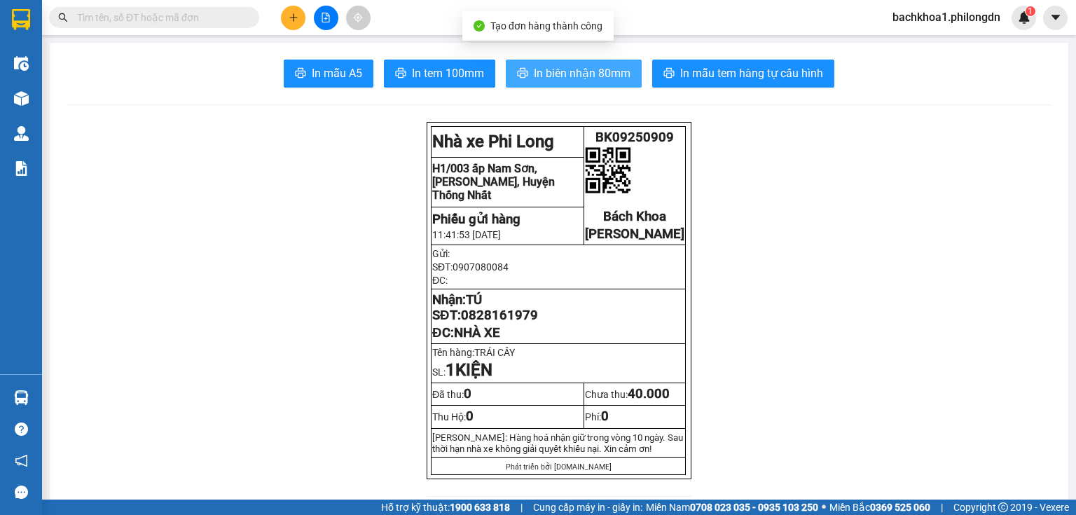
click at [565, 75] on span "In biên nhận 80mm" at bounding box center [582, 73] width 97 height 18
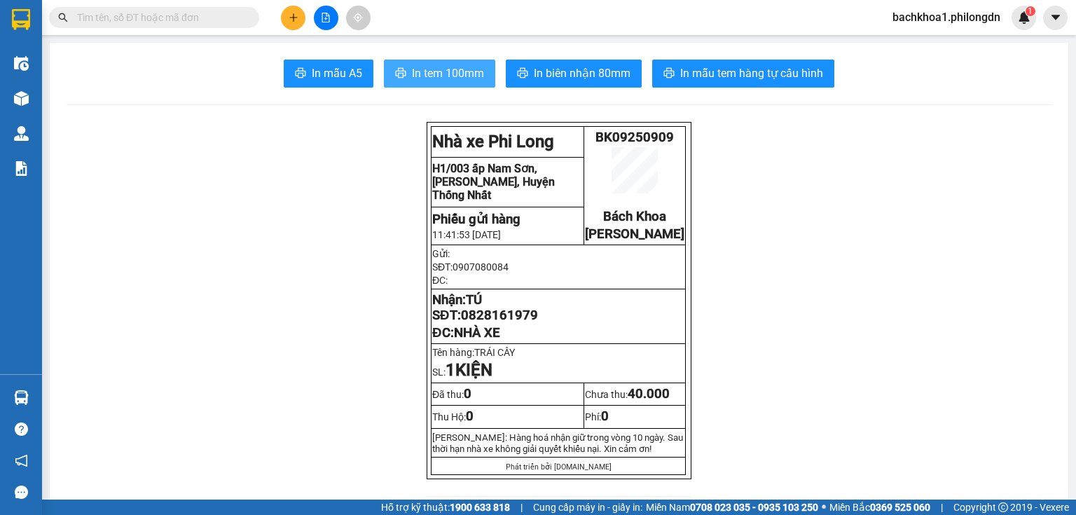
click at [445, 74] on span "In tem 100mm" at bounding box center [448, 73] width 72 height 18
click at [524, 323] on span "0828161979" at bounding box center [499, 315] width 77 height 15
click at [289, 15] on icon "plus" at bounding box center [294, 18] width 10 height 10
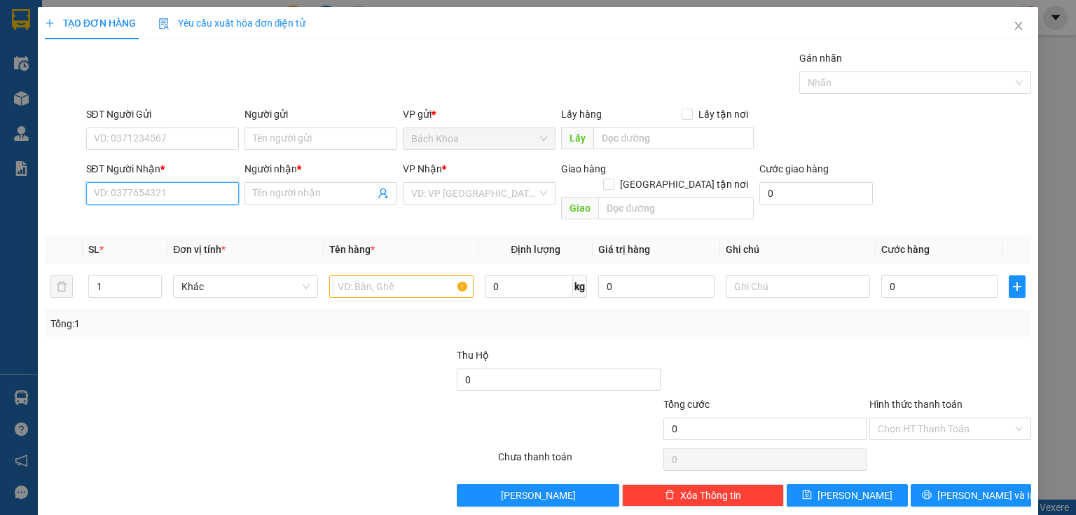
click at [217, 199] on input "SĐT Người Nhận *" at bounding box center [162, 193] width 153 height 22
click at [158, 217] on div "0392378040 - HIẾU" at bounding box center [161, 220] width 135 height 15
type input "0392378040"
type input "HIẾU"
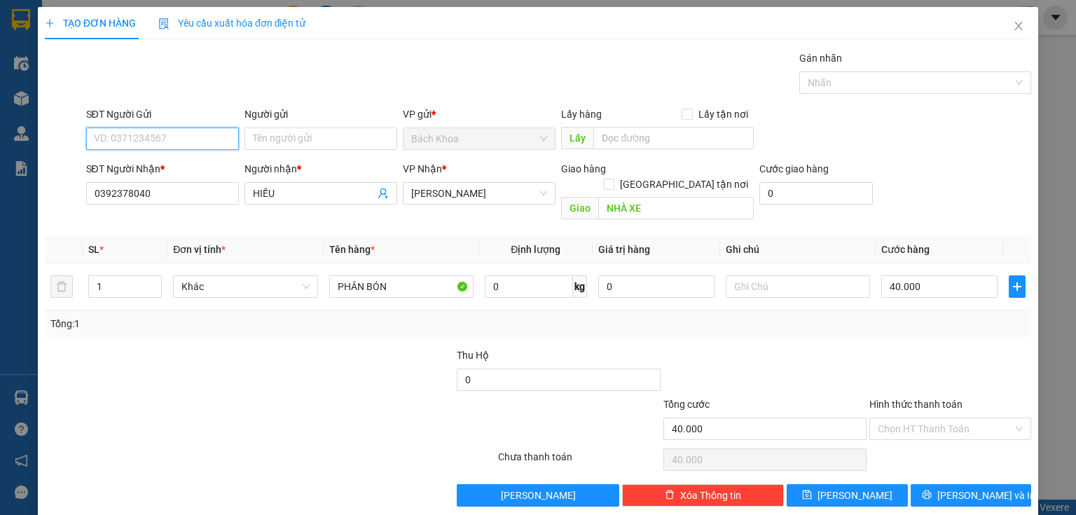
click at [164, 138] on input "SĐT Người Gửi" at bounding box center [162, 139] width 153 height 22
click at [165, 161] on div "0913370380" at bounding box center [161, 165] width 135 height 15
drag, startPoint x: 118, startPoint y: 274, endPoint x: 0, endPoint y: 226, distance: 127.3
click at [0, 228] on div "TẠO ĐƠN HÀNG Yêu cầu xuất hóa đơn điện tử Transit Pickup Surcharge Ids Transit …" at bounding box center [538, 257] width 1076 height 515
click at [948, 275] on input "120.000" at bounding box center [940, 286] width 116 height 22
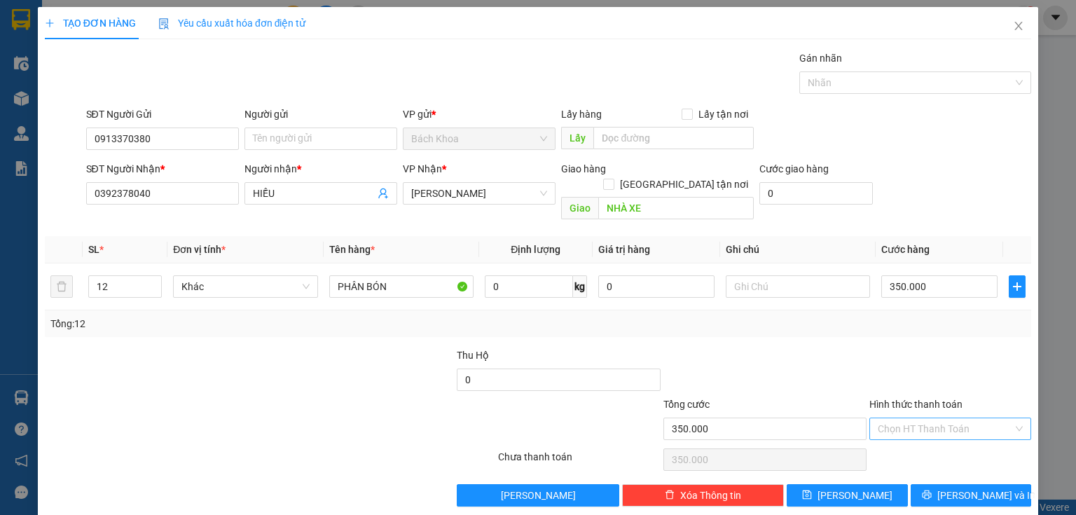
click at [889, 418] on input "Hình thức thanh toán" at bounding box center [945, 428] width 135 height 21
drag, startPoint x: 902, startPoint y: 430, endPoint x: 949, endPoint y: 451, distance: 51.2
click at [903, 431] on div "Tại văn phòng" at bounding box center [943, 440] width 161 height 22
click at [953, 488] on span "[PERSON_NAME] và In" at bounding box center [987, 495] width 98 height 15
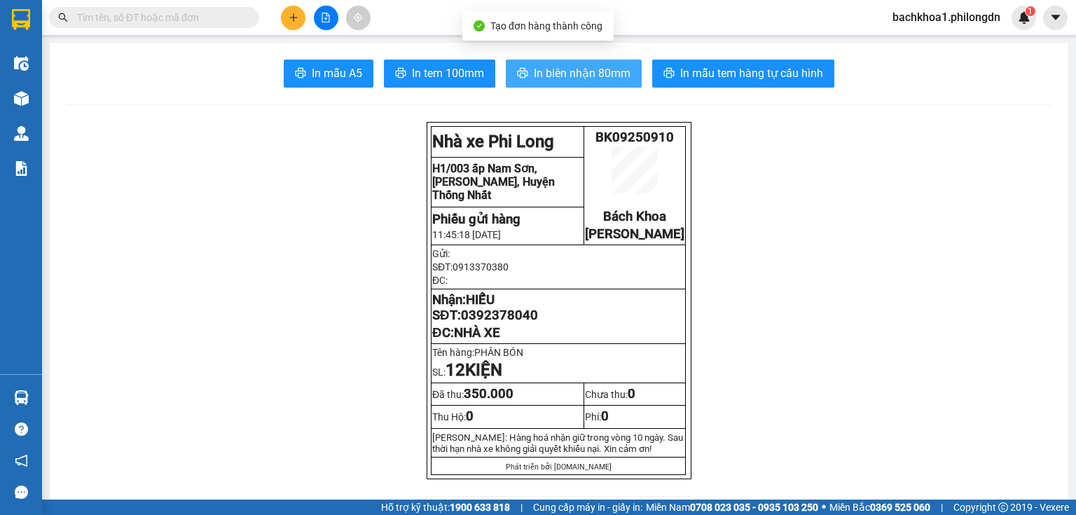
click at [568, 84] on button "In biên nhận 80mm" at bounding box center [574, 74] width 136 height 28
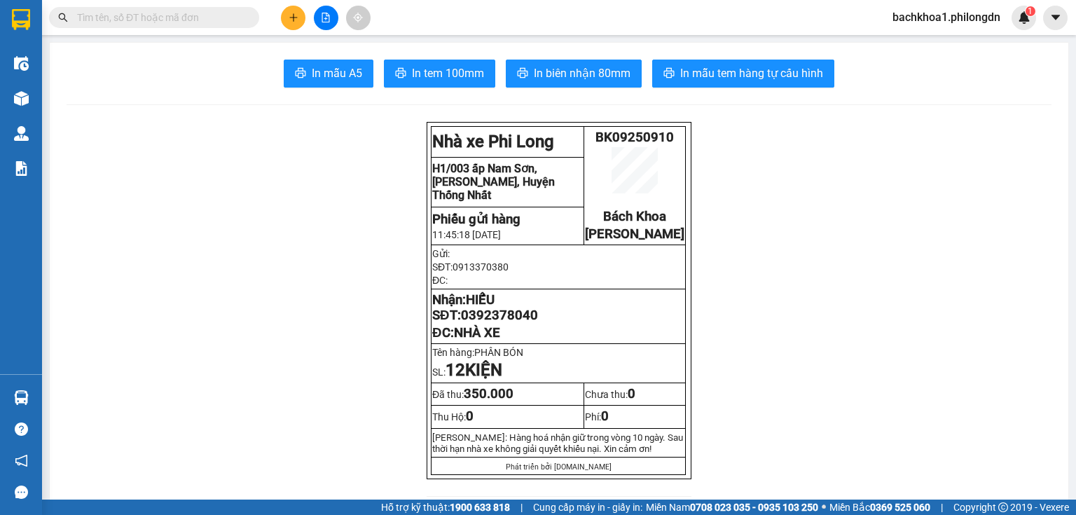
click at [493, 323] on span "0392378040" at bounding box center [499, 315] width 77 height 15
click at [457, 78] on span "In tem 100mm" at bounding box center [448, 73] width 72 height 18
click at [301, 11] on button at bounding box center [293, 18] width 25 height 25
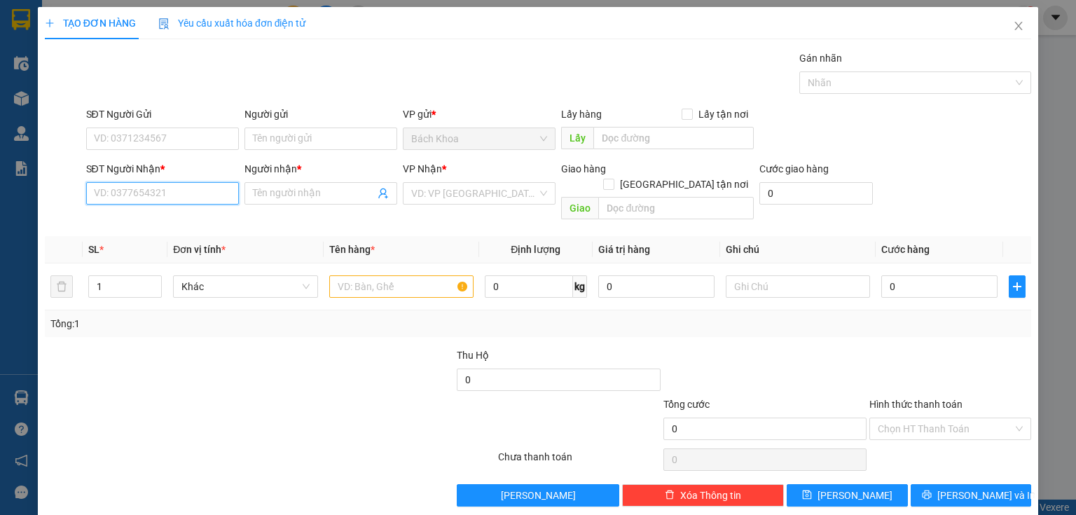
click at [151, 203] on input "SĐT Người Nhận *" at bounding box center [162, 193] width 153 height 22
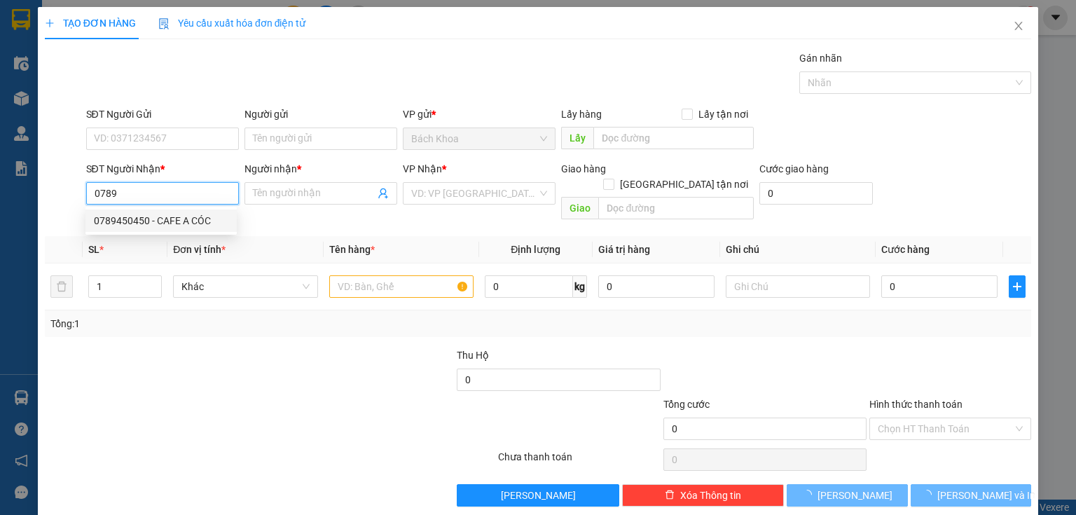
click at [155, 211] on div "0789450450 - CAFE A CÓC" at bounding box center [161, 221] width 151 height 22
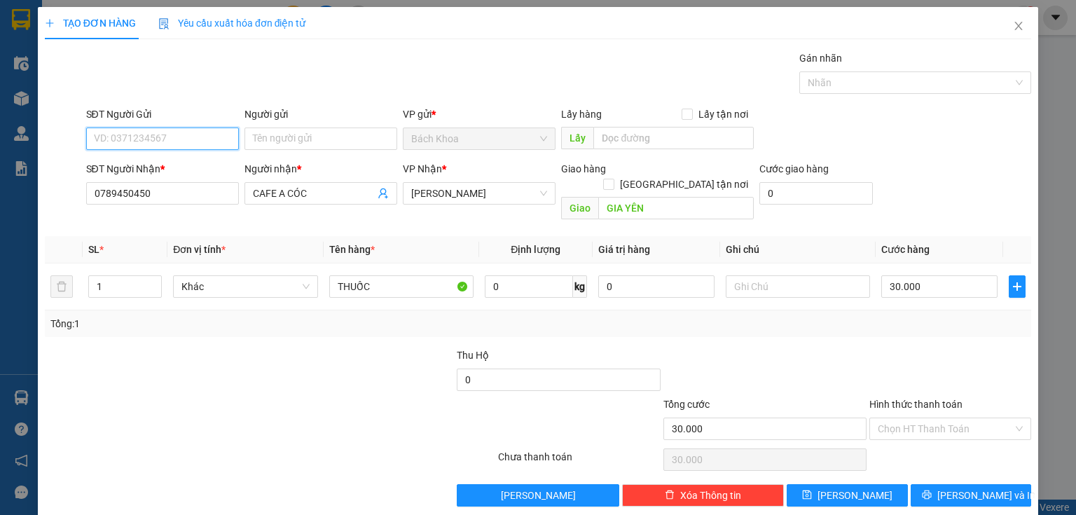
drag, startPoint x: 143, startPoint y: 139, endPoint x: 153, endPoint y: 138, distance: 10.5
click at [144, 138] on input "SĐT Người Gửi" at bounding box center [162, 139] width 153 height 22
click at [184, 161] on div "0913888787 - TÂM" at bounding box center [161, 165] width 135 height 15
click at [952, 418] on input "Hình thức thanh toán" at bounding box center [945, 428] width 135 height 21
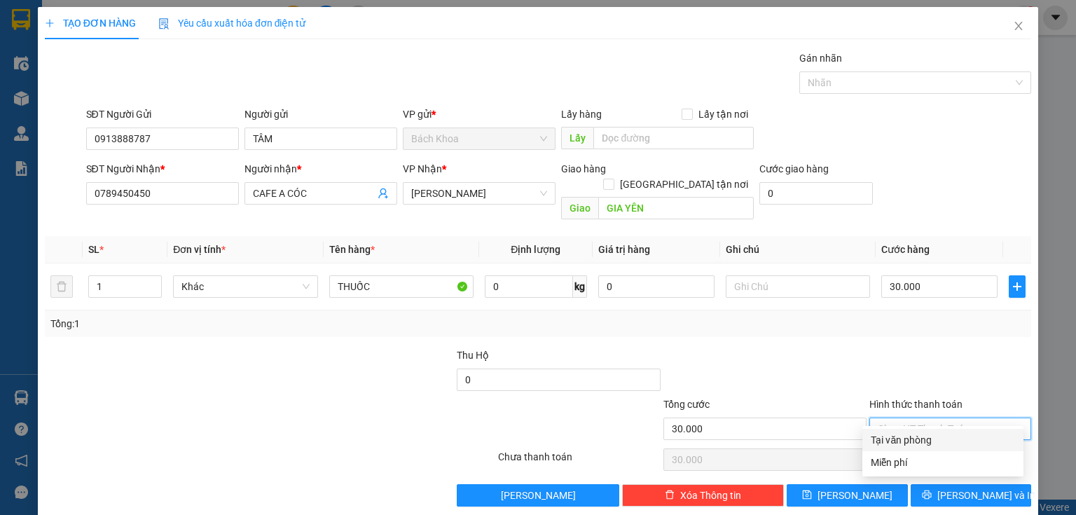
drag, startPoint x: 959, startPoint y: 435, endPoint x: 973, endPoint y: 465, distance: 33.9
click at [959, 436] on div "Tại văn phòng" at bounding box center [943, 439] width 144 height 15
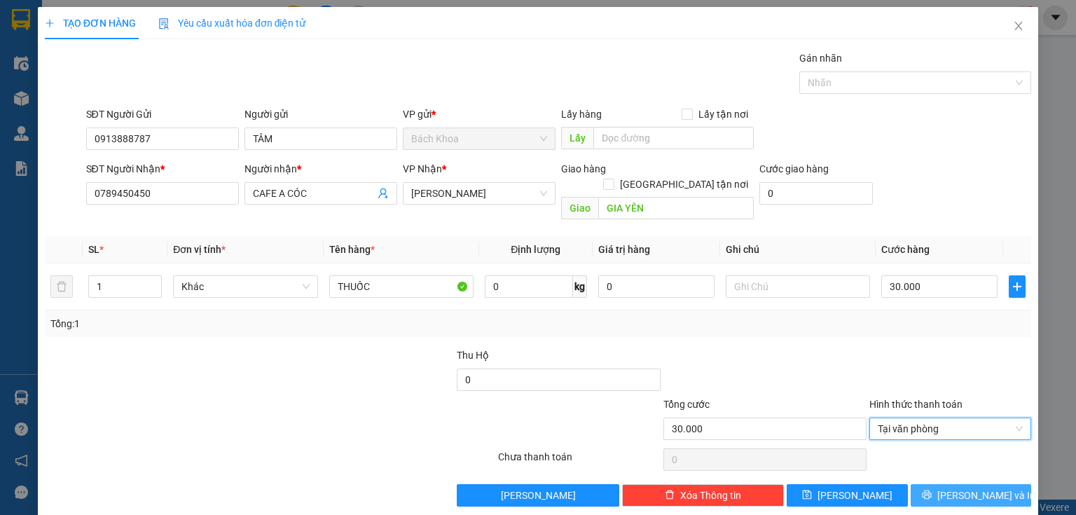
click at [973, 488] on span "[PERSON_NAME] và In" at bounding box center [987, 495] width 98 height 15
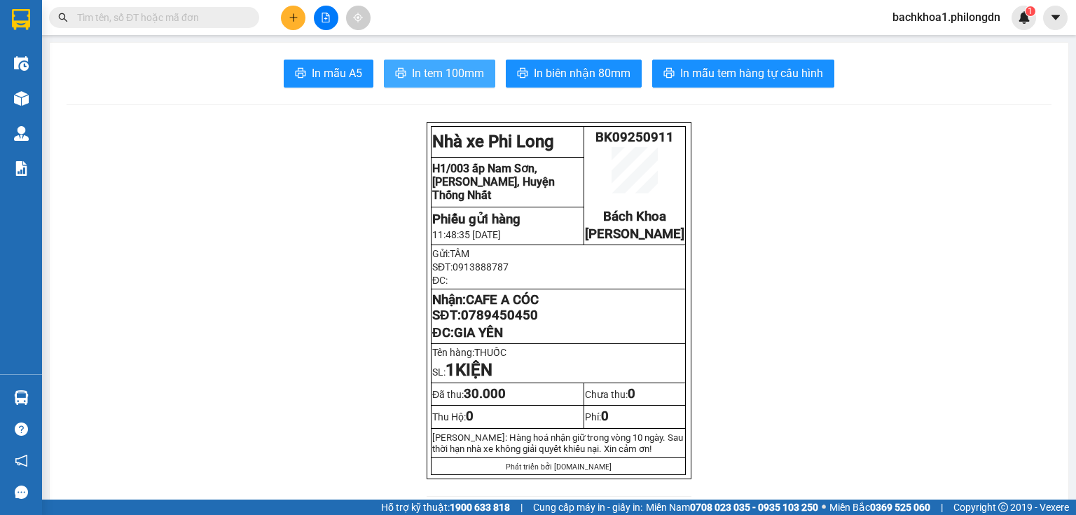
click at [430, 74] on span "In tem 100mm" at bounding box center [448, 73] width 72 height 18
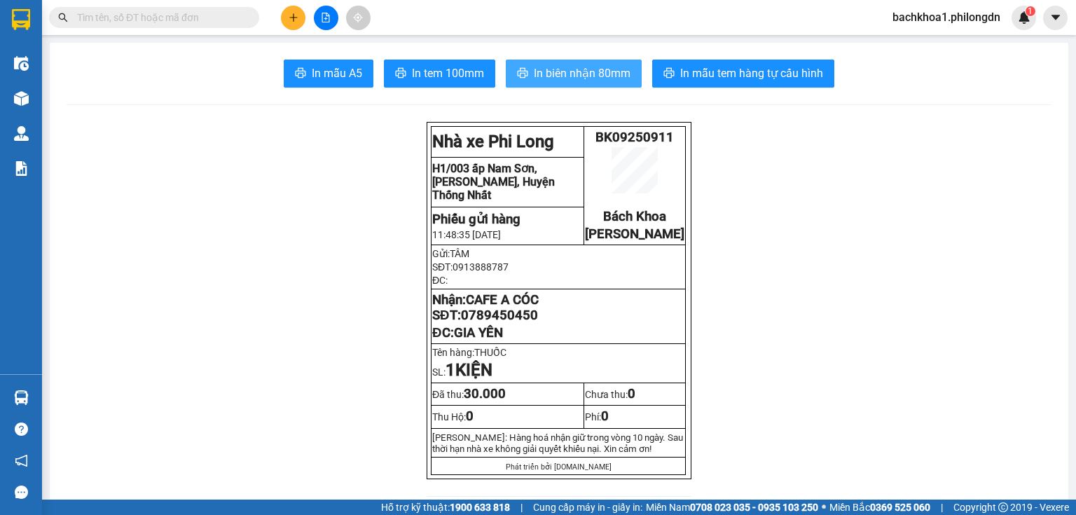
click at [566, 67] on span "In biên nhận 80mm" at bounding box center [582, 73] width 97 height 18
click at [554, 78] on span "In biên nhận 80mm" at bounding box center [582, 73] width 97 height 18
click at [519, 323] on span "0789450450" at bounding box center [499, 315] width 77 height 15
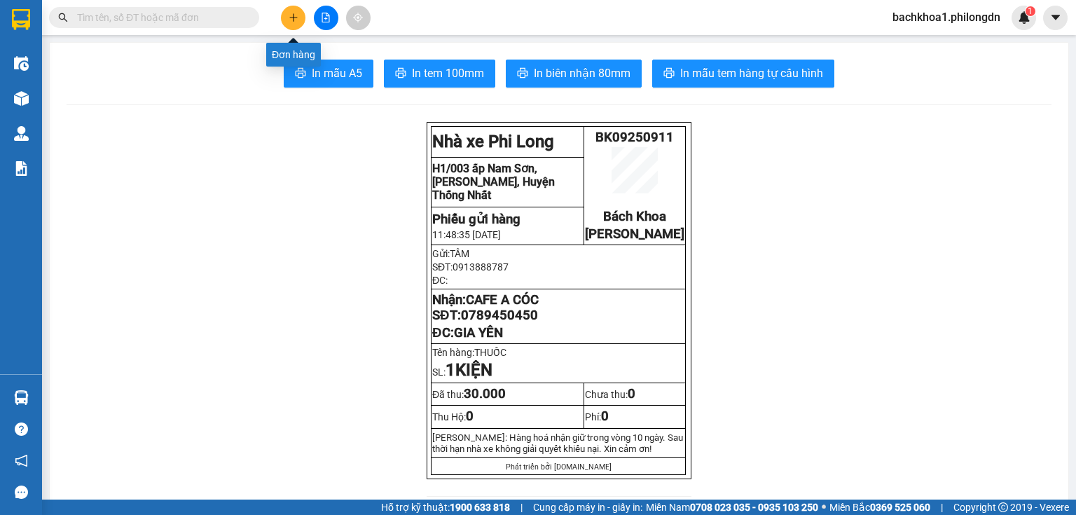
click at [289, 13] on icon "plus" at bounding box center [294, 18] width 10 height 10
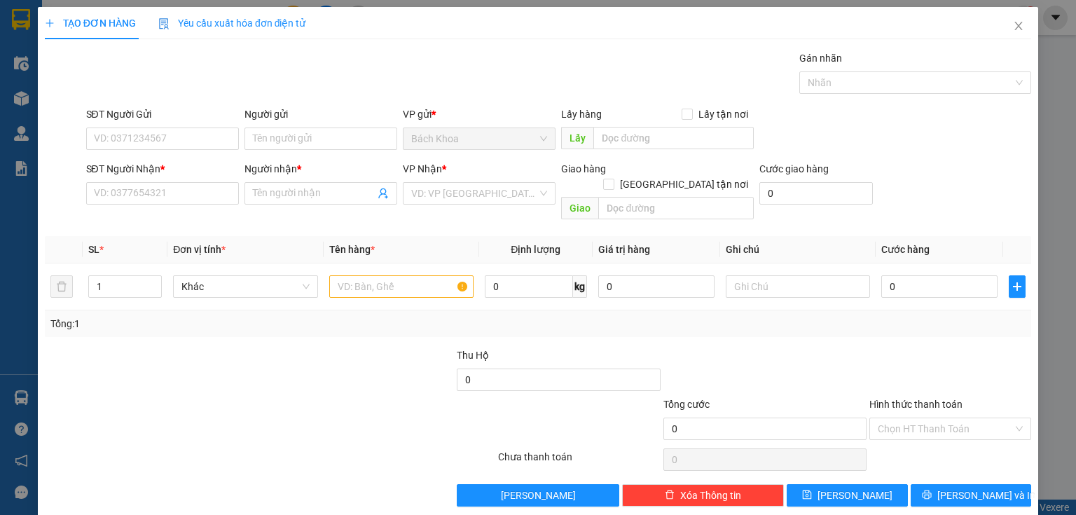
click at [152, 204] on div "SĐT Người Nhận * VD: 0377654321" at bounding box center [162, 185] width 153 height 49
click at [150, 200] on input "SĐT Người Nhận *" at bounding box center [162, 193] width 153 height 22
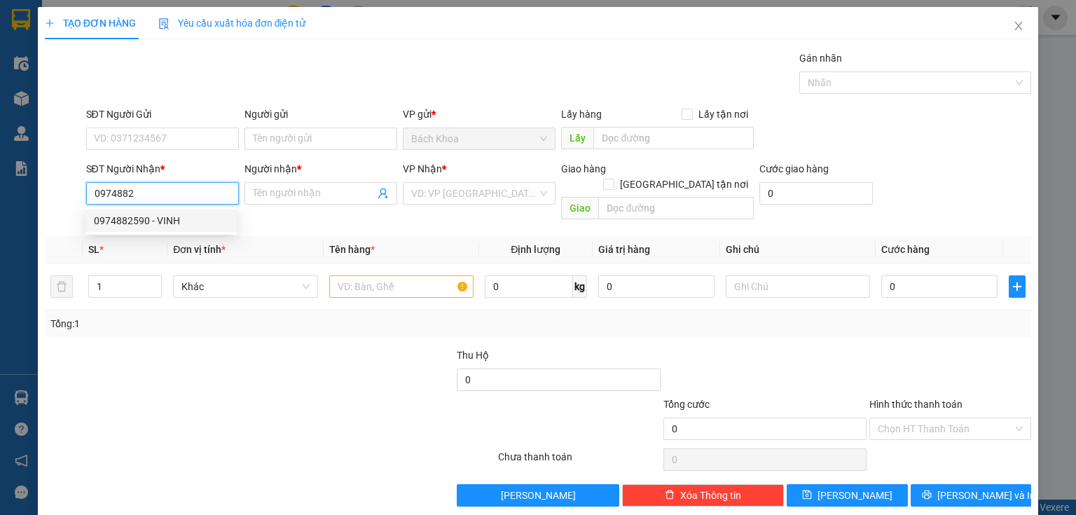
click at [167, 218] on div "0974882590 - VINH" at bounding box center [161, 220] width 135 height 15
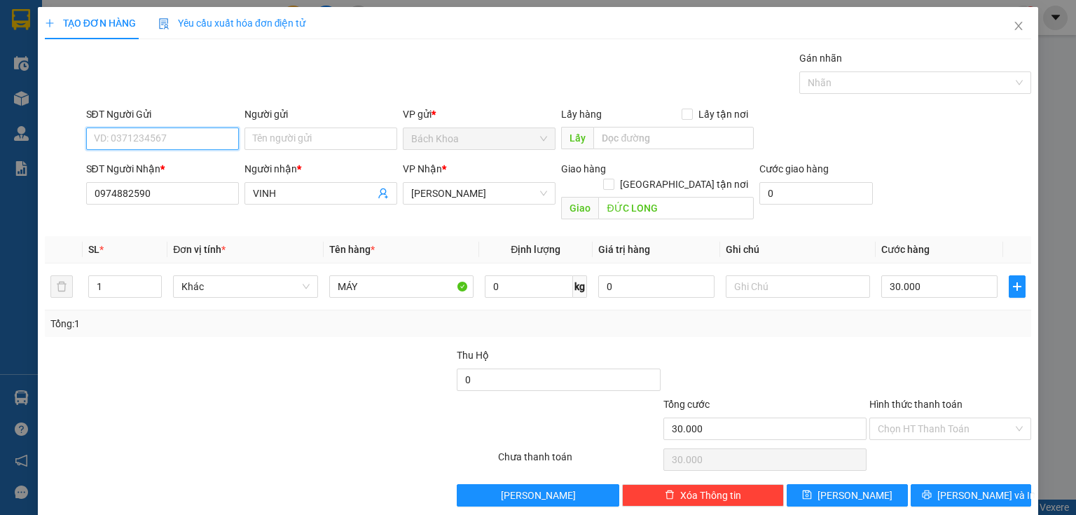
click at [158, 133] on input "SĐT Người Gửi" at bounding box center [162, 139] width 153 height 22
click at [178, 171] on div "0375847651 - [GEOGRAPHIC_DATA]" at bounding box center [173, 165] width 158 height 15
click at [148, 276] on span "Increase Value" at bounding box center [153, 282] width 15 height 13
click at [149, 276] on span "Increase Value" at bounding box center [153, 282] width 15 height 13
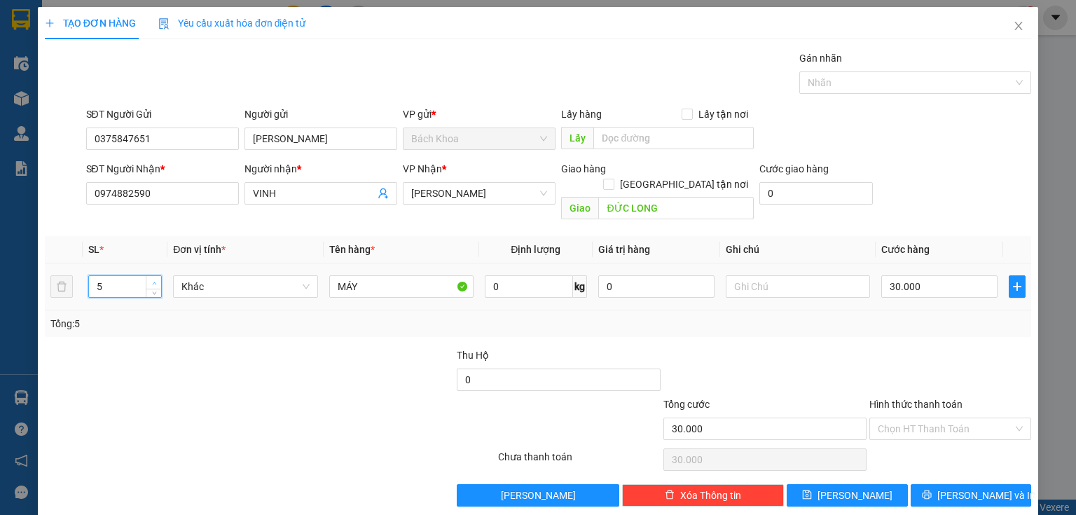
click at [149, 276] on span "Increase Value" at bounding box center [153, 282] width 15 height 13
click at [926, 275] on input "30.000" at bounding box center [940, 286] width 116 height 22
click at [955, 488] on span "[PERSON_NAME] và In" at bounding box center [987, 495] width 98 height 15
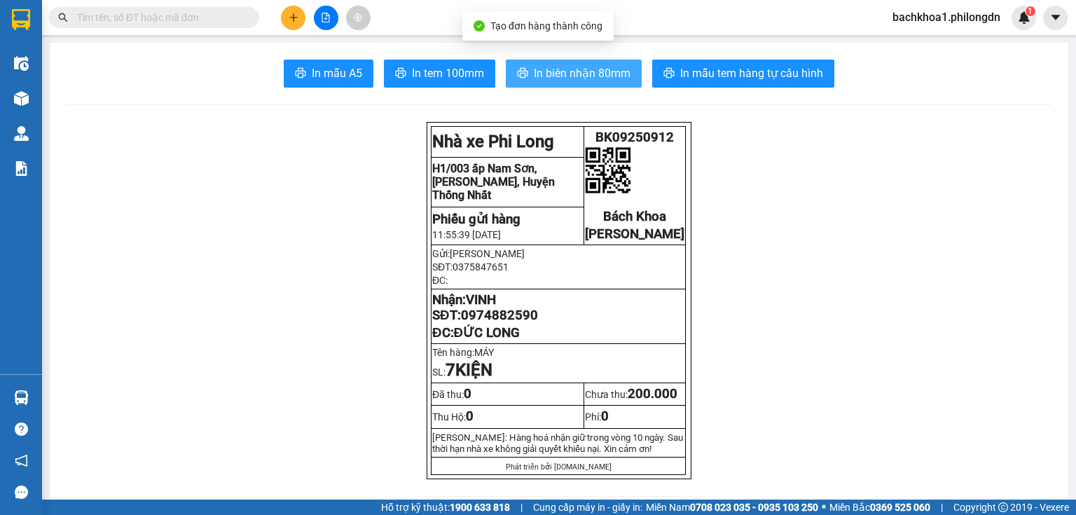
click at [563, 67] on span "In biên nhận 80mm" at bounding box center [582, 73] width 97 height 18
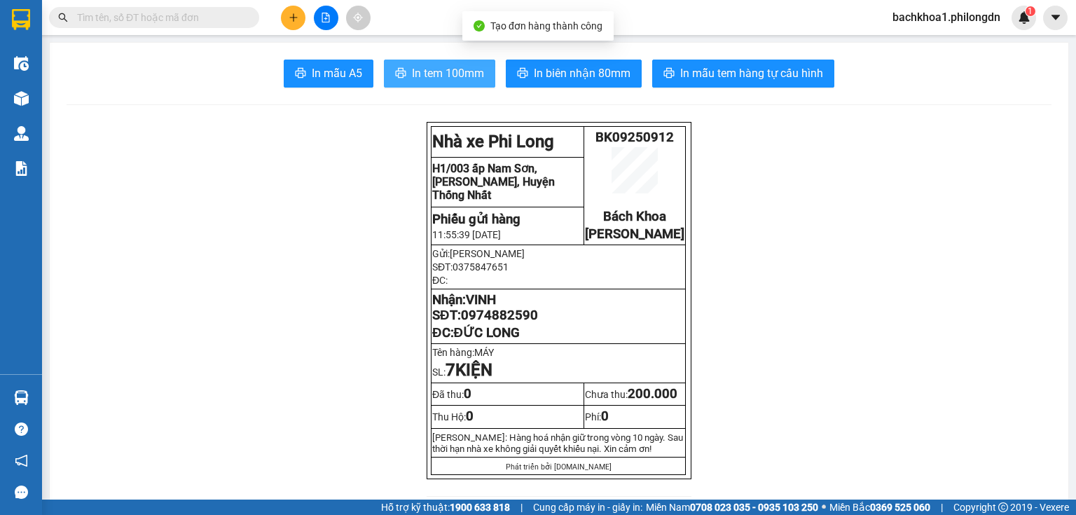
click at [456, 79] on span "In tem 100mm" at bounding box center [448, 73] width 72 height 18
click at [493, 323] on span "0974882590" at bounding box center [499, 315] width 77 height 15
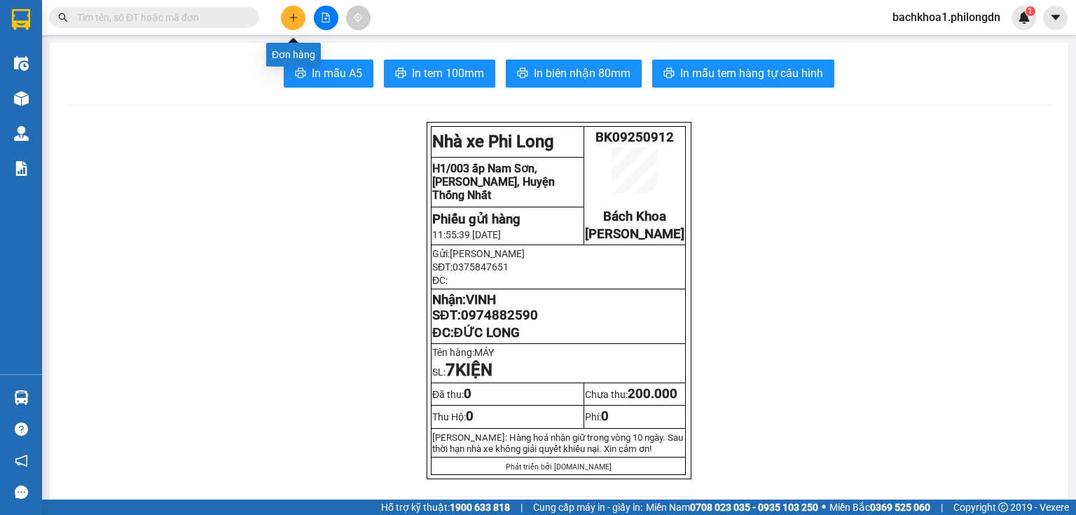
click at [292, 22] on button at bounding box center [293, 18] width 25 height 25
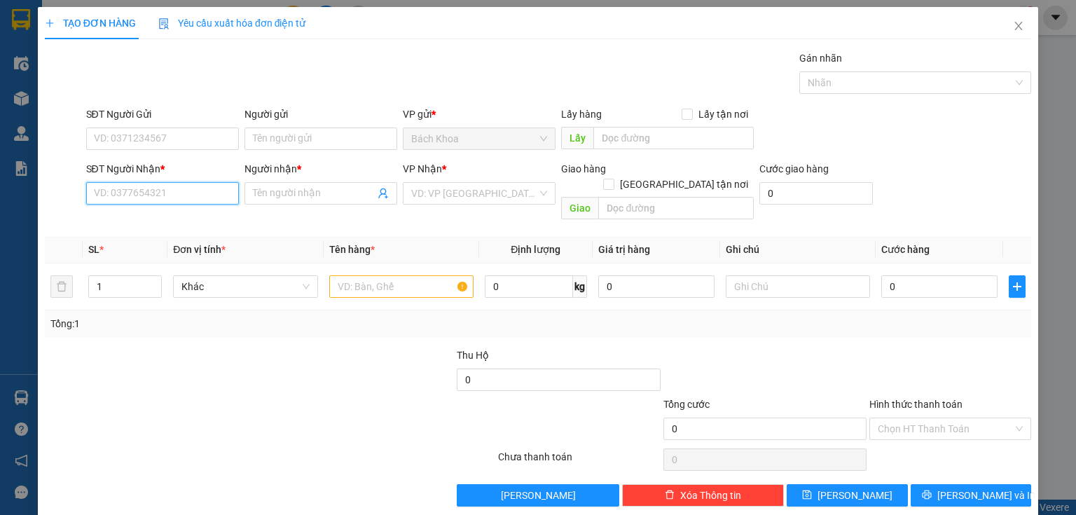
click at [202, 198] on input "SĐT Người Nhận *" at bounding box center [162, 193] width 153 height 22
click at [166, 228] on div "0858139179 - BẢO" at bounding box center [161, 221] width 151 height 22
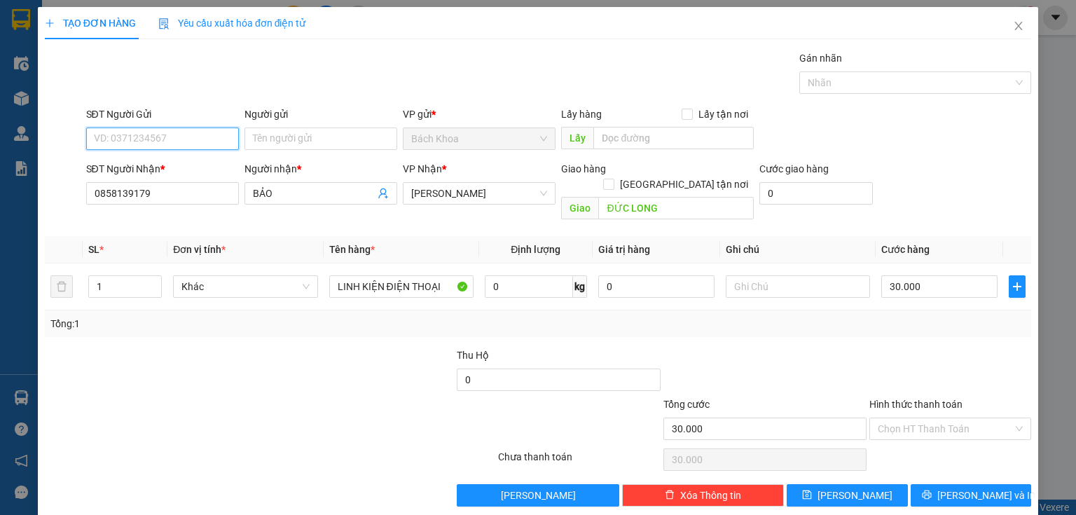
click at [146, 135] on input "SĐT Người Gửi" at bounding box center [162, 139] width 153 height 22
click at [136, 160] on div "0948888163 - LUÂN" at bounding box center [161, 165] width 135 height 15
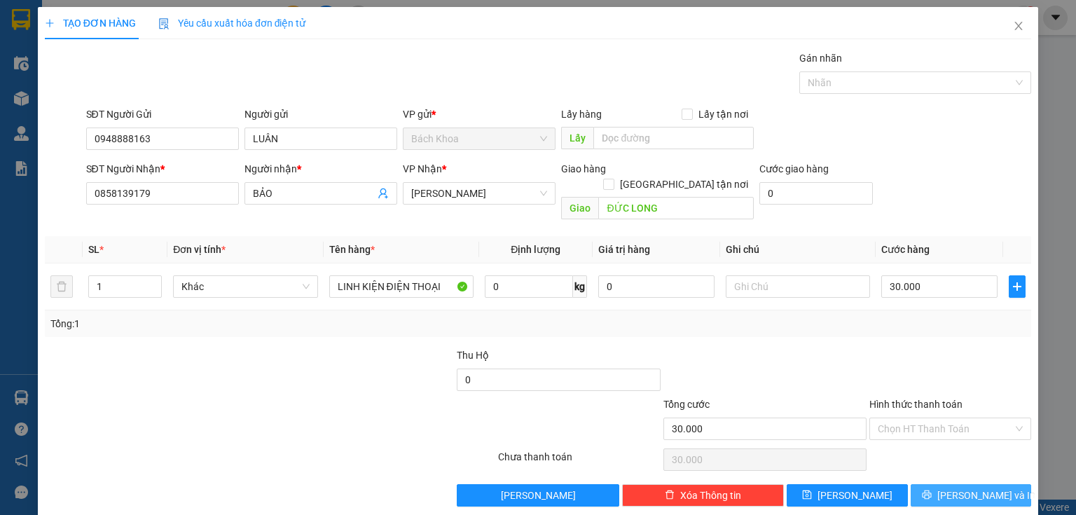
click at [981, 488] on span "[PERSON_NAME] và In" at bounding box center [987, 495] width 98 height 15
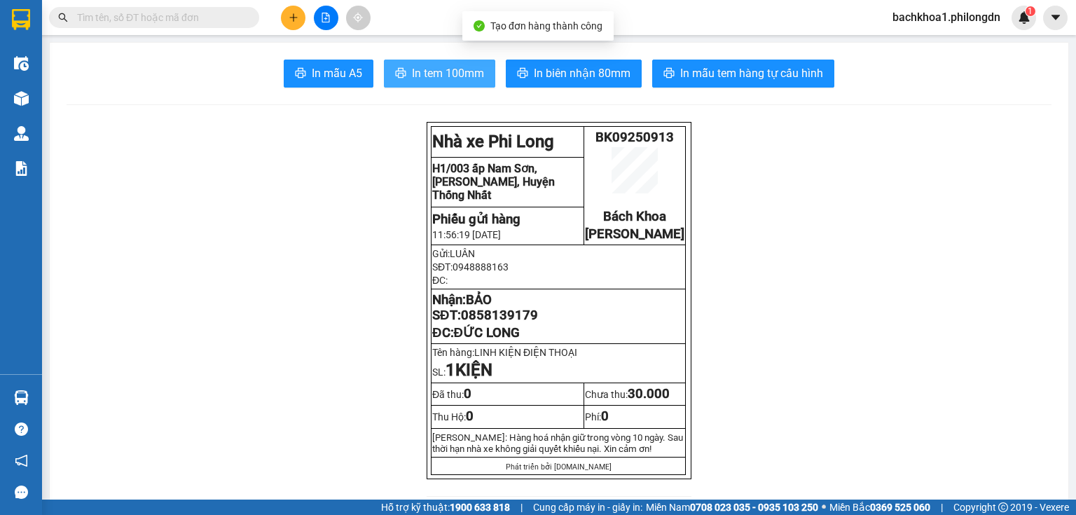
click at [437, 63] on button "In tem 100mm" at bounding box center [439, 74] width 111 height 28
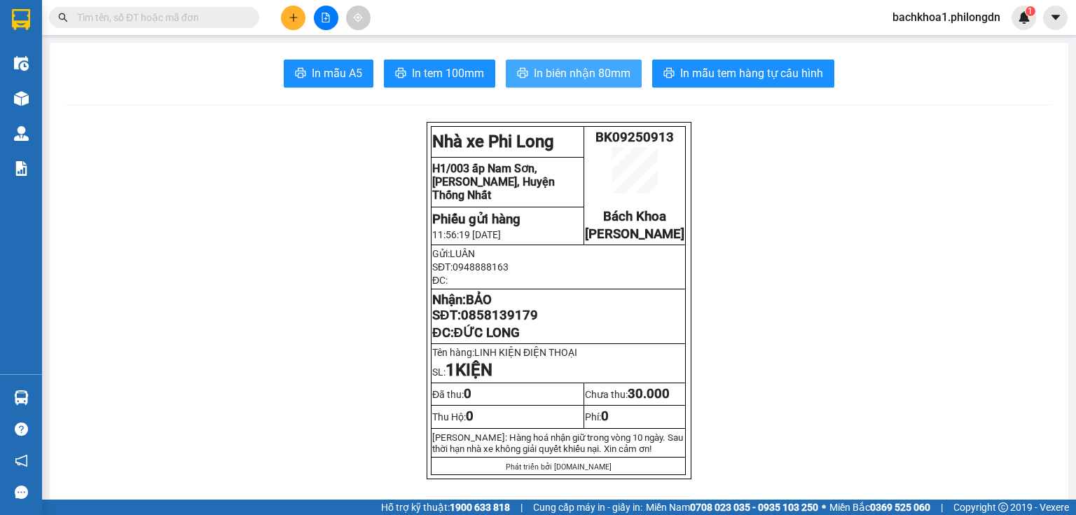
click at [599, 78] on span "In biên nhận 80mm" at bounding box center [582, 73] width 97 height 18
click at [516, 323] on span "0858139179" at bounding box center [499, 315] width 77 height 15
click at [293, 15] on icon "plus" at bounding box center [293, 17] width 1 height 8
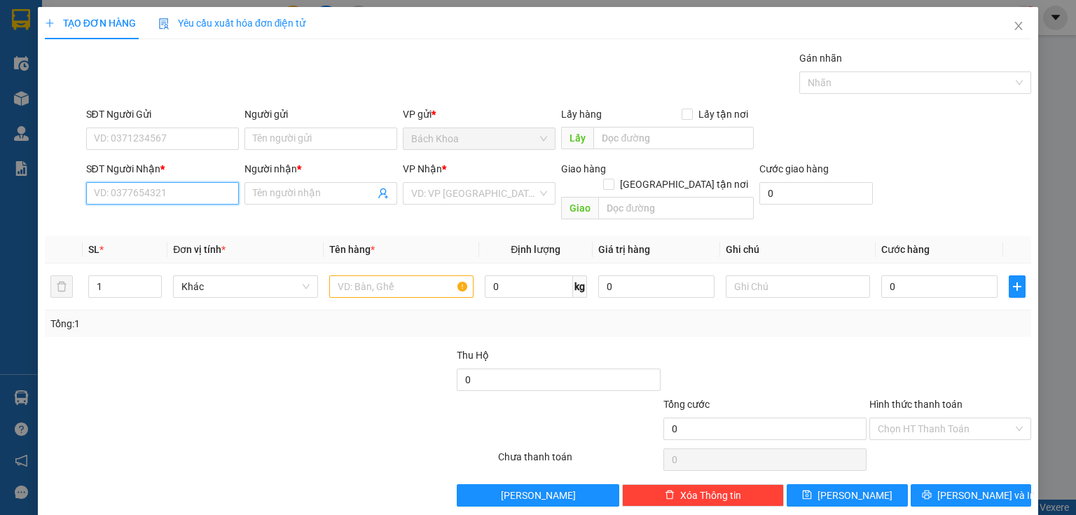
click at [141, 196] on input "SĐT Người Nhận *" at bounding box center [162, 193] width 153 height 22
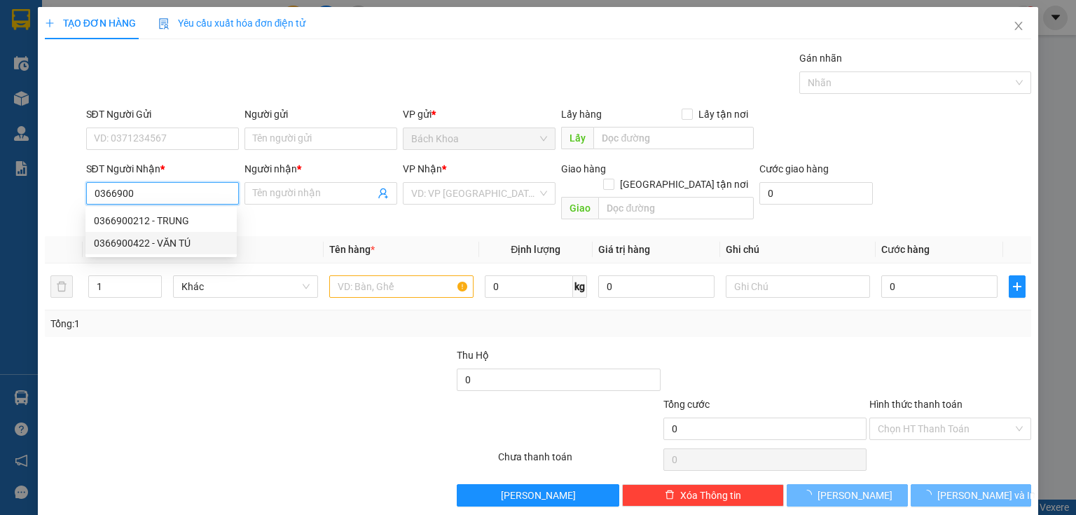
click at [146, 238] on div "0366900422 - VĂN TÚ" at bounding box center [161, 242] width 135 height 15
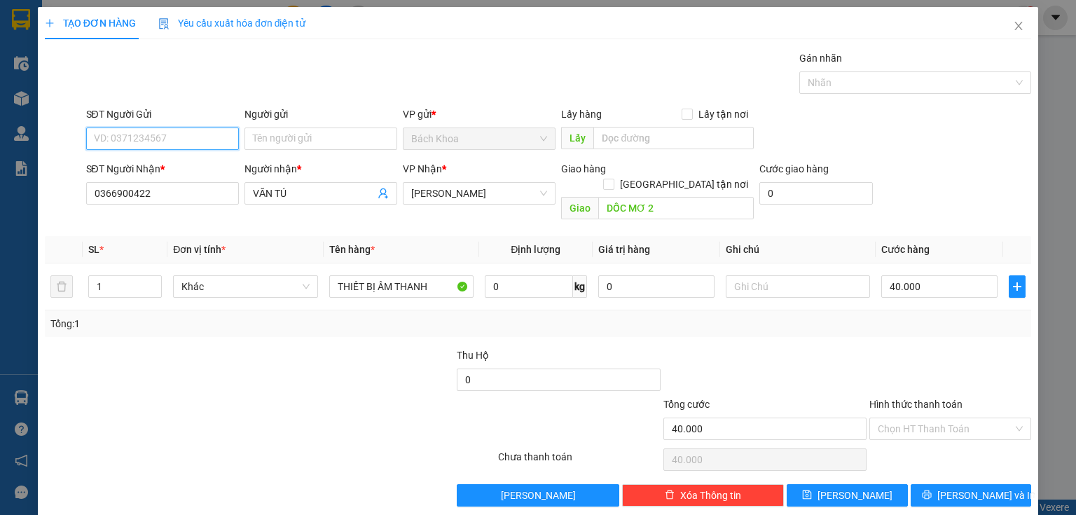
click at [212, 135] on input "SĐT Người Gửi" at bounding box center [162, 139] width 153 height 22
click at [99, 163] on div "0901446372 - ." at bounding box center [161, 165] width 135 height 15
click at [150, 279] on span "up" at bounding box center [154, 283] width 8 height 8
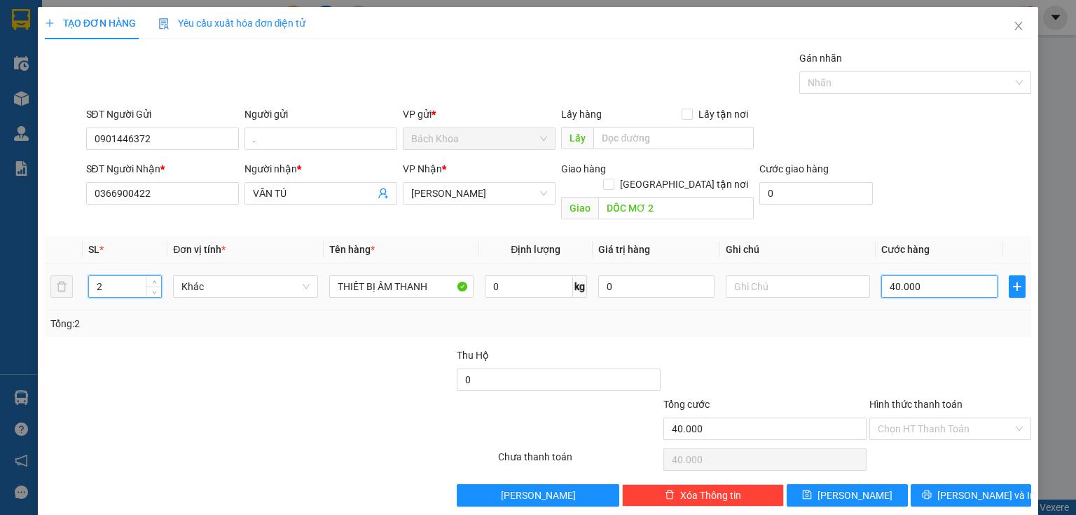
click at [928, 275] on input "40.000" at bounding box center [940, 286] width 116 height 22
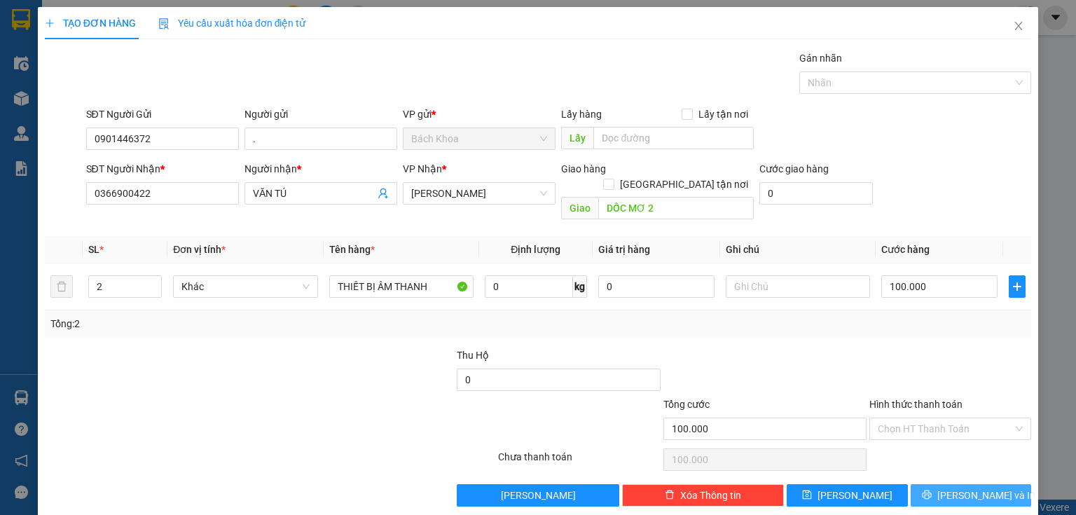
click at [992, 484] on button "[PERSON_NAME] và In" at bounding box center [971, 495] width 121 height 22
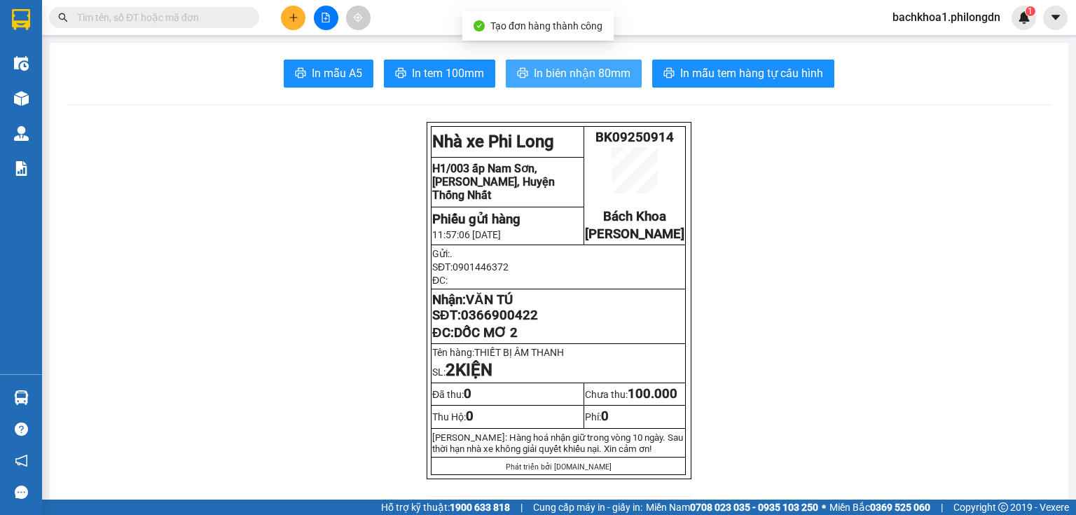
click at [614, 67] on span "In biên nhận 80mm" at bounding box center [582, 73] width 97 height 18
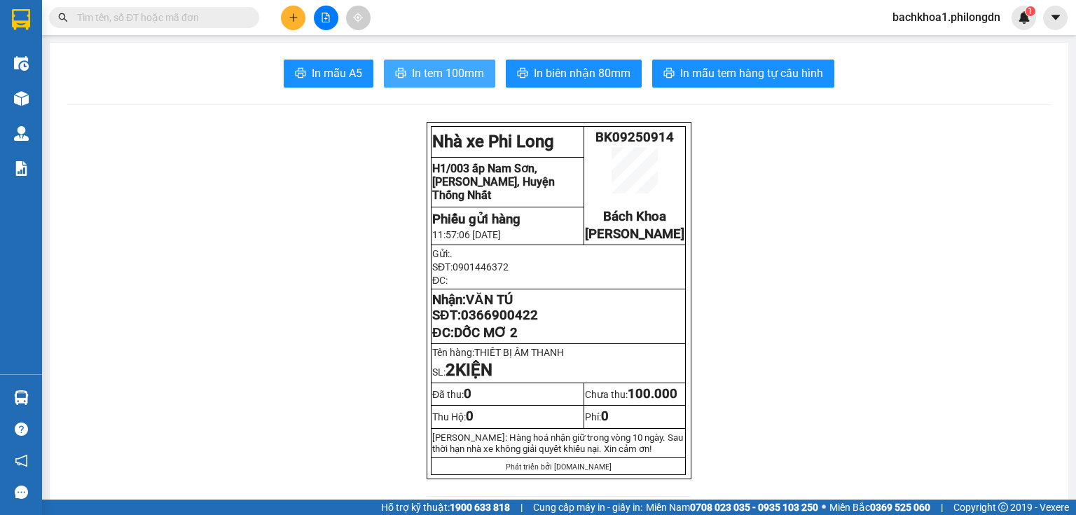
click at [459, 74] on span "In tem 100mm" at bounding box center [448, 73] width 72 height 18
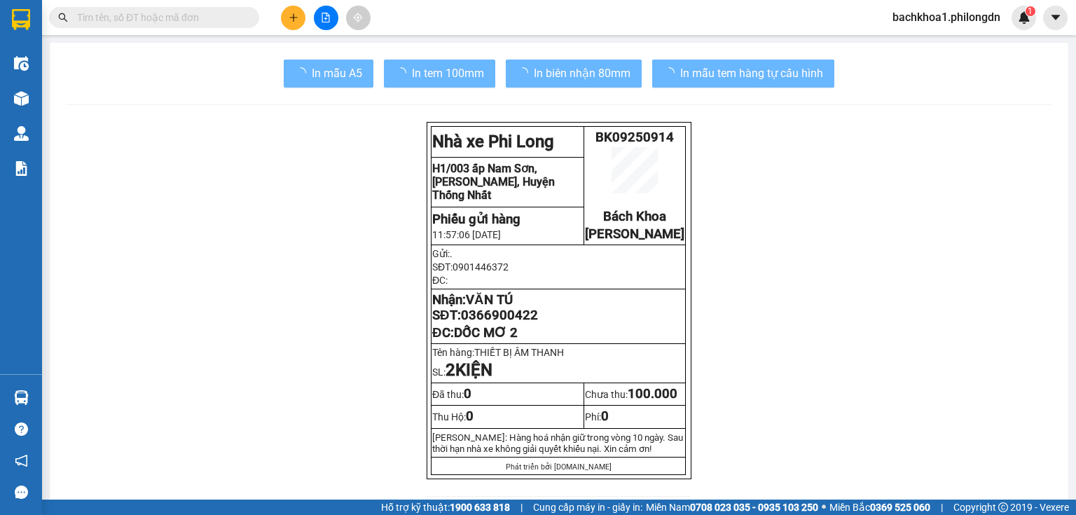
click at [469, 323] on span "0366900422" at bounding box center [499, 315] width 77 height 15
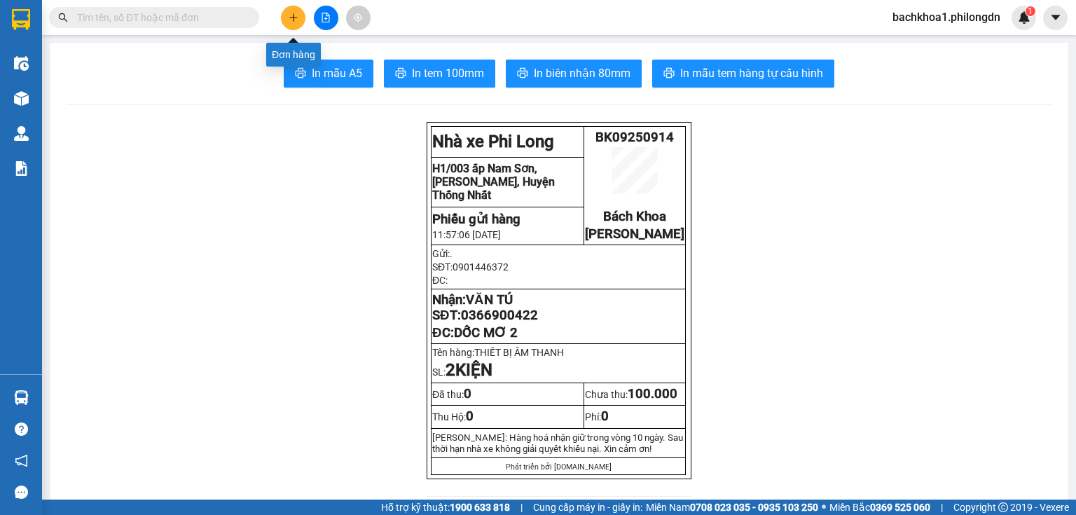
click at [297, 18] on icon "plus" at bounding box center [294, 18] width 10 height 10
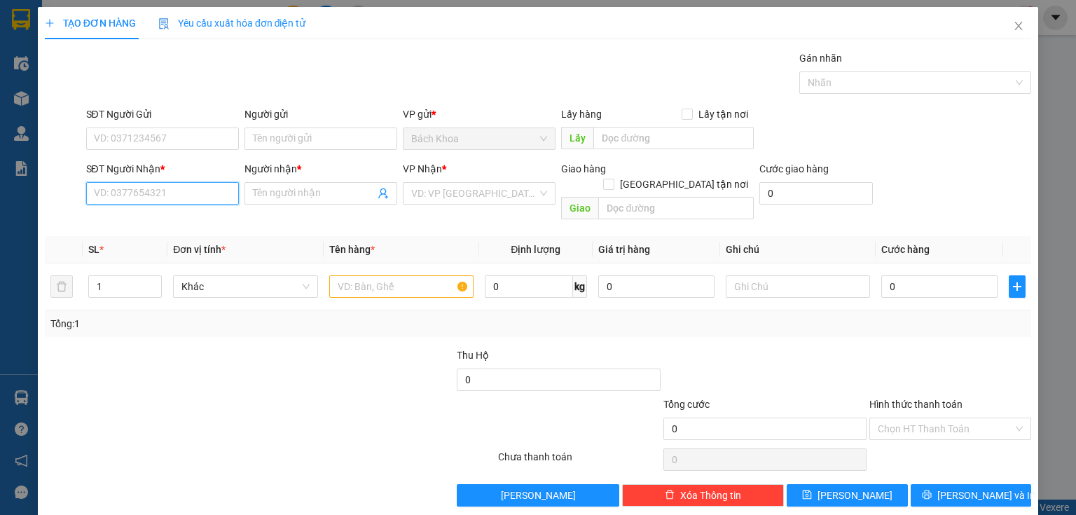
click at [188, 193] on input "SĐT Người Nhận *" at bounding box center [162, 193] width 153 height 22
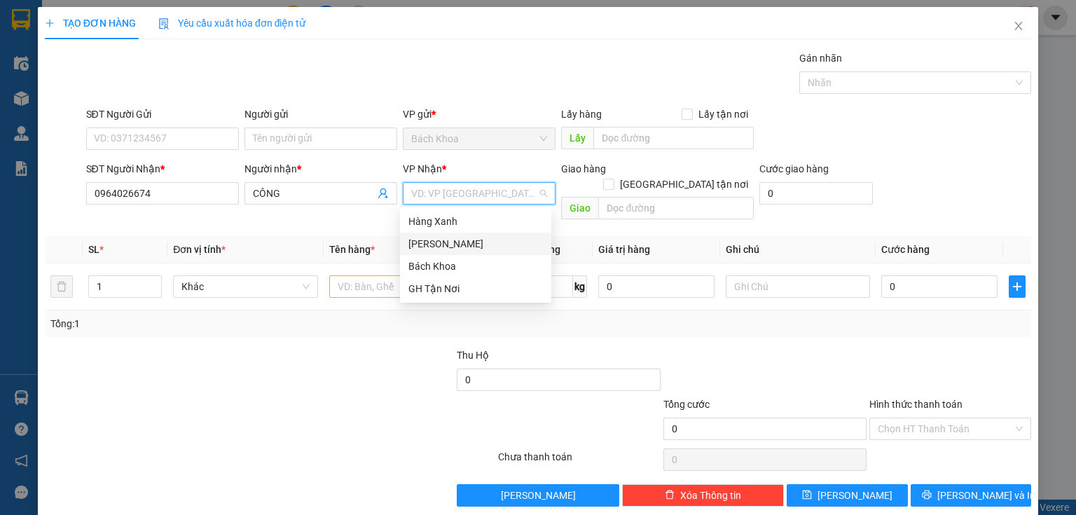
click at [437, 244] on div "[PERSON_NAME]" at bounding box center [476, 243] width 135 height 15
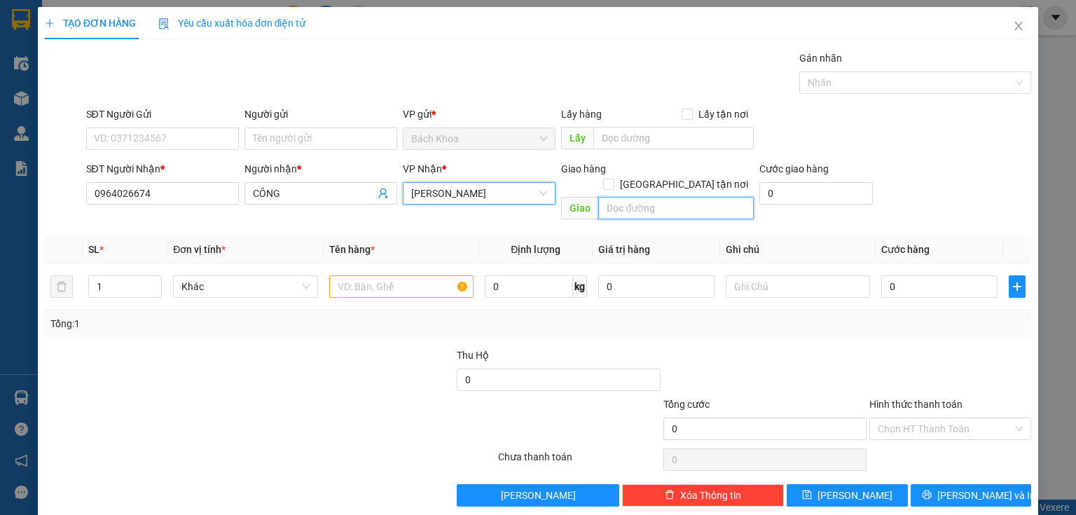
click at [671, 197] on input "text" at bounding box center [677, 208] width 156 height 22
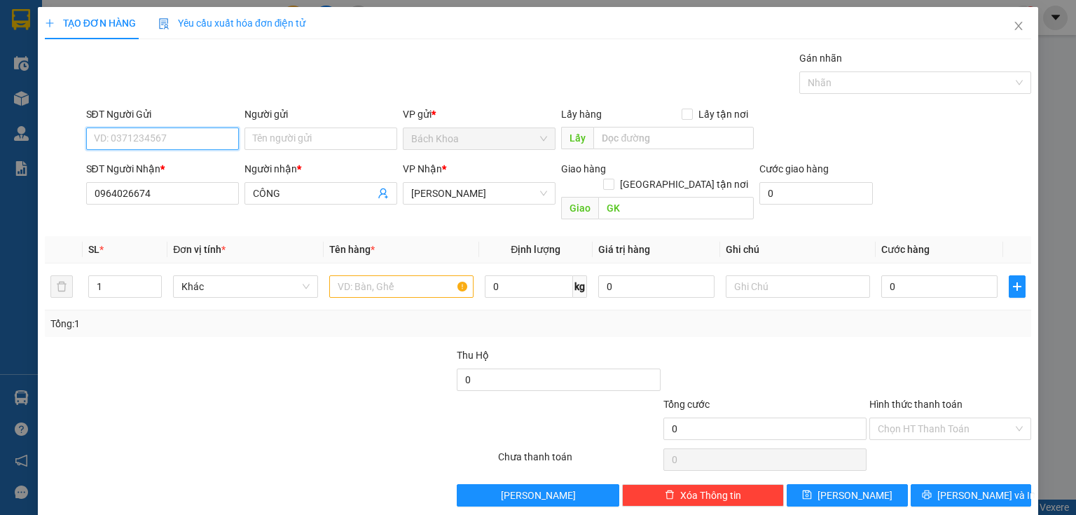
click at [181, 135] on input "SĐT Người Gửi" at bounding box center [162, 139] width 153 height 22
paste input "0933933816"
click at [1013, 25] on icon "close" at bounding box center [1018, 25] width 11 height 11
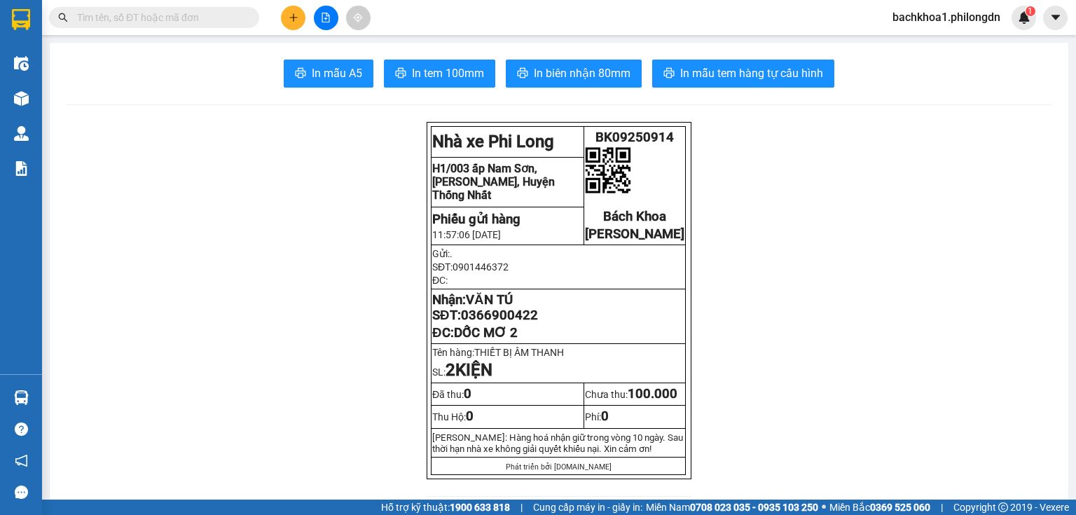
click at [309, 8] on div at bounding box center [325, 18] width 105 height 25
click at [299, 11] on button at bounding box center [293, 18] width 25 height 25
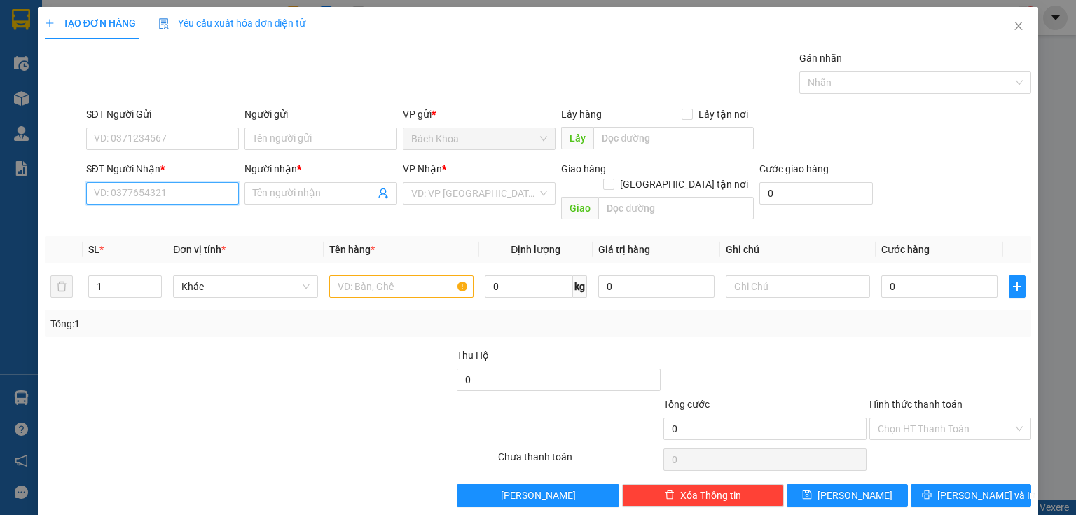
click at [149, 200] on input "SĐT Người Nhận *" at bounding box center [162, 193] width 153 height 22
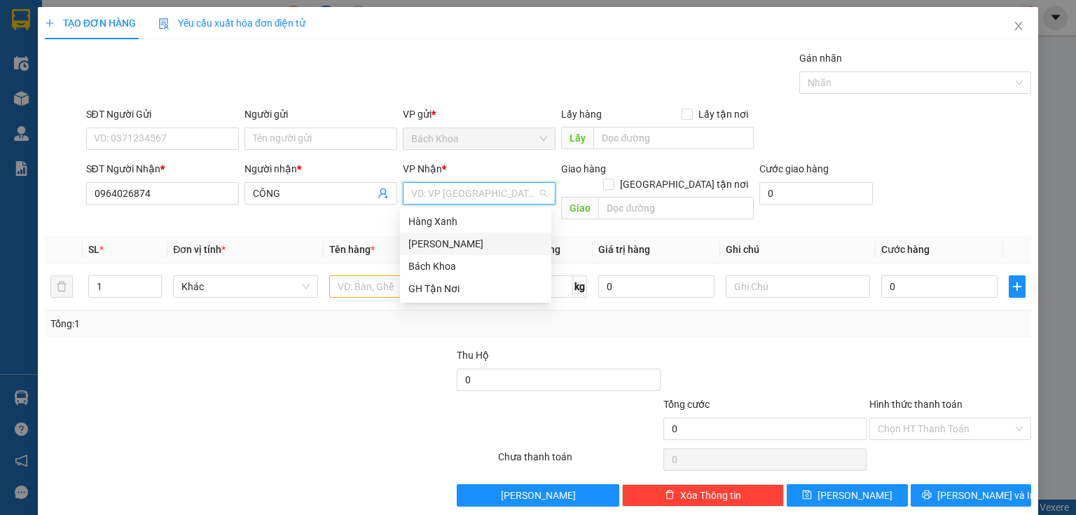
click at [453, 246] on div "[PERSON_NAME]" at bounding box center [476, 243] width 135 height 15
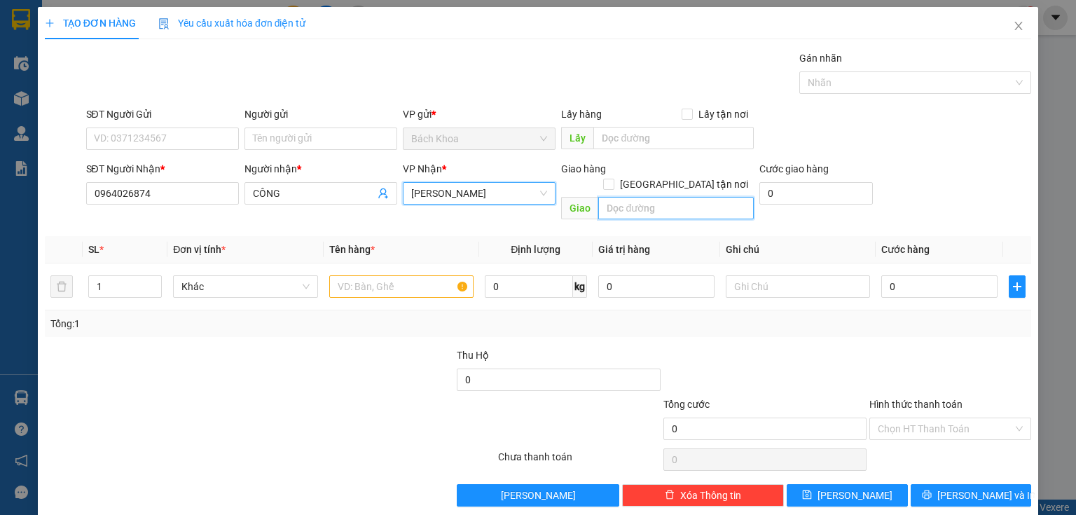
click at [664, 197] on input "text" at bounding box center [677, 208] width 156 height 22
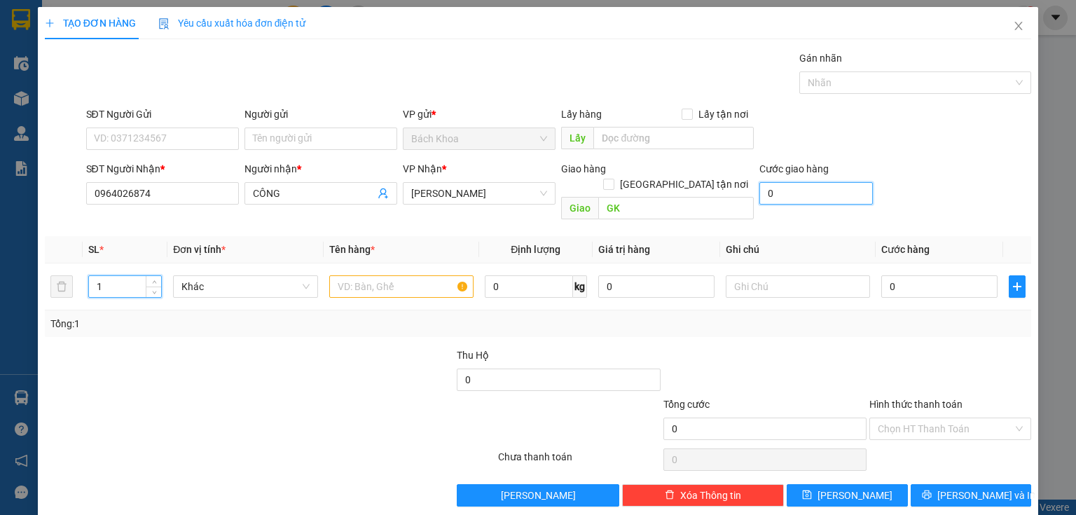
click at [813, 191] on input "0" at bounding box center [817, 193] width 114 height 22
click at [390, 275] on input "text" at bounding box center [401, 286] width 144 height 22
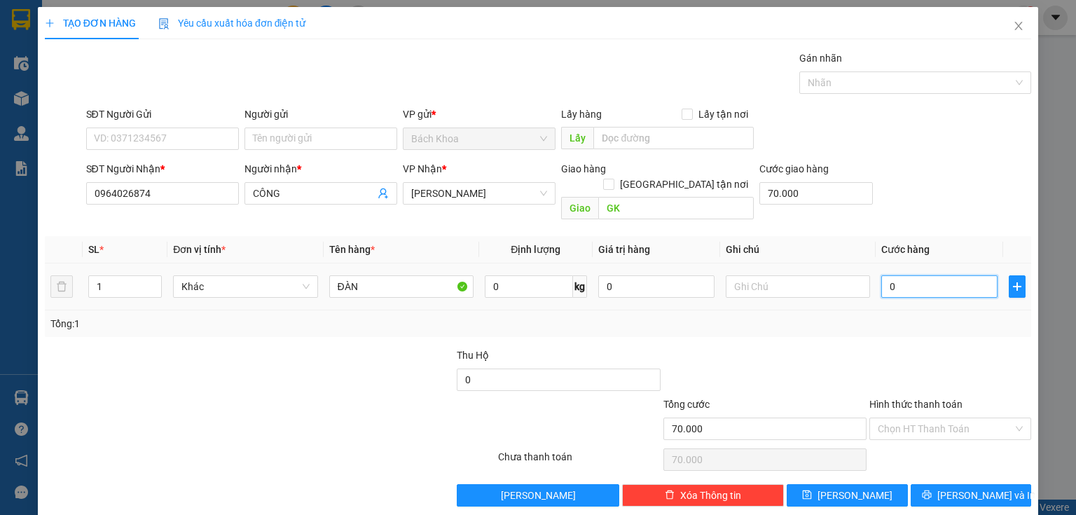
click at [915, 275] on input "0" at bounding box center [940, 286] width 116 height 22
click at [174, 146] on input "SĐT Người Gửi" at bounding box center [162, 139] width 153 height 22
click at [191, 142] on input "SĐT Người Gửi" at bounding box center [162, 139] width 153 height 22
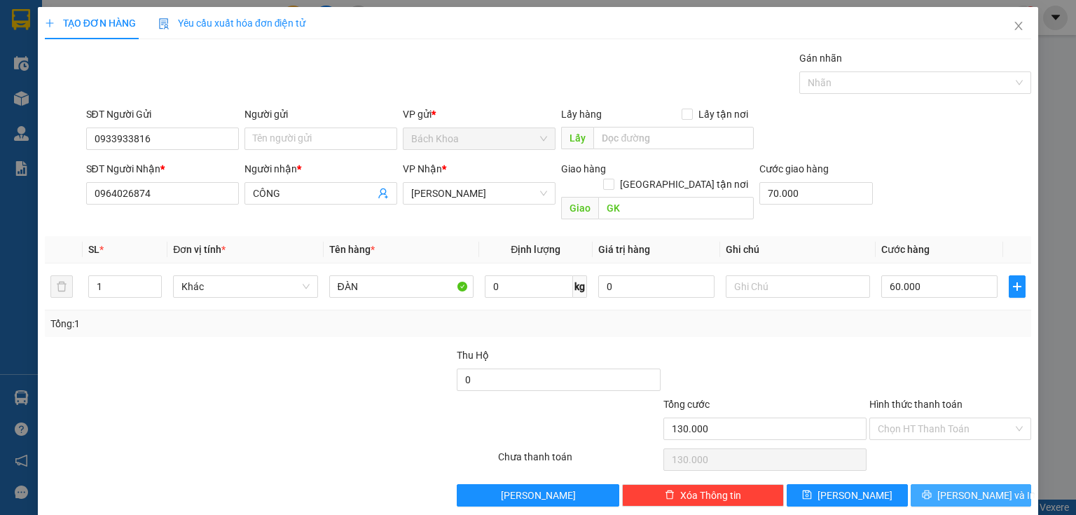
click at [977, 488] on span "[PERSON_NAME] và In" at bounding box center [987, 495] width 98 height 15
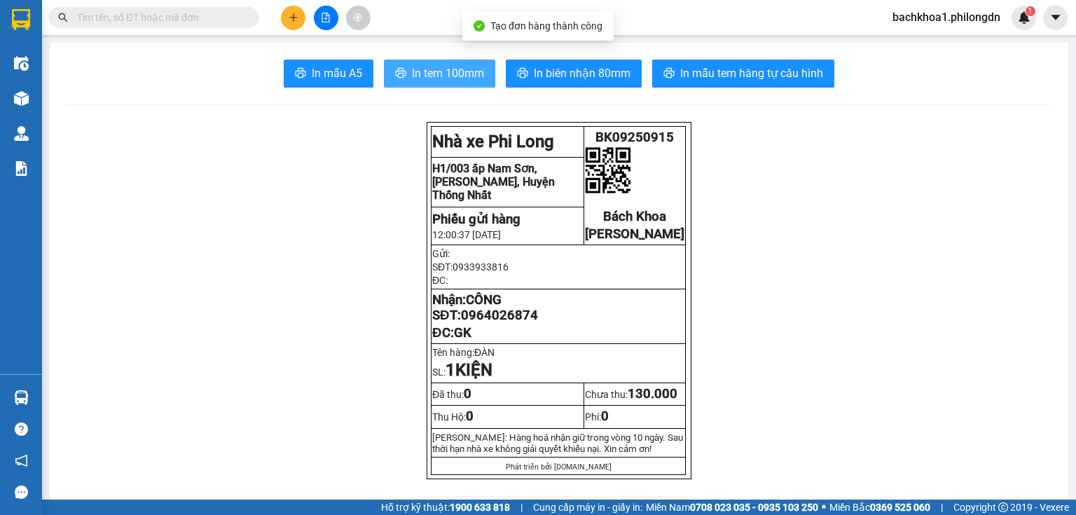
click at [454, 69] on span "In tem 100mm" at bounding box center [448, 73] width 72 height 18
click at [492, 323] on span "0964026874" at bounding box center [499, 315] width 77 height 15
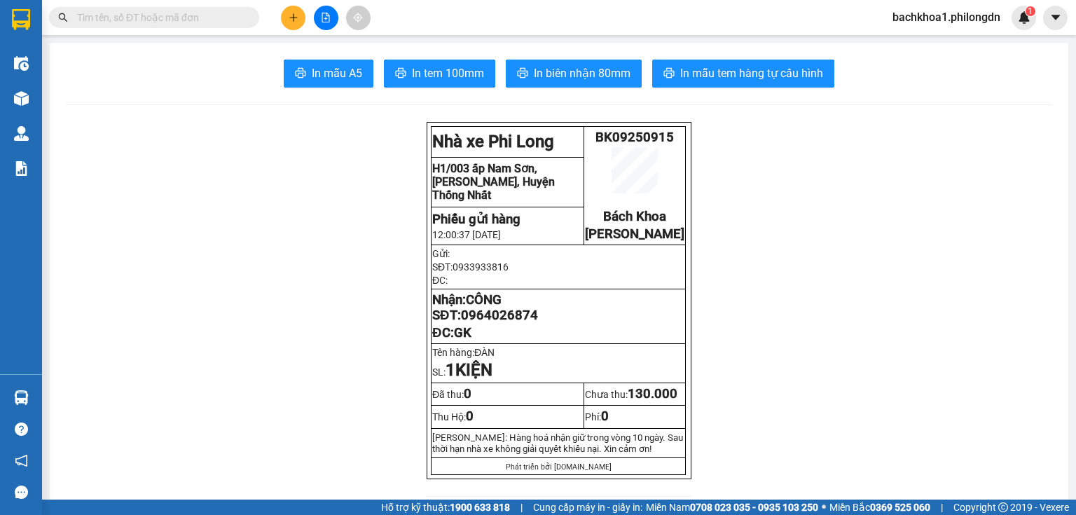
click at [492, 323] on span "0964026874" at bounding box center [499, 315] width 77 height 15
click at [298, 19] on icon "plus" at bounding box center [294, 18] width 10 height 10
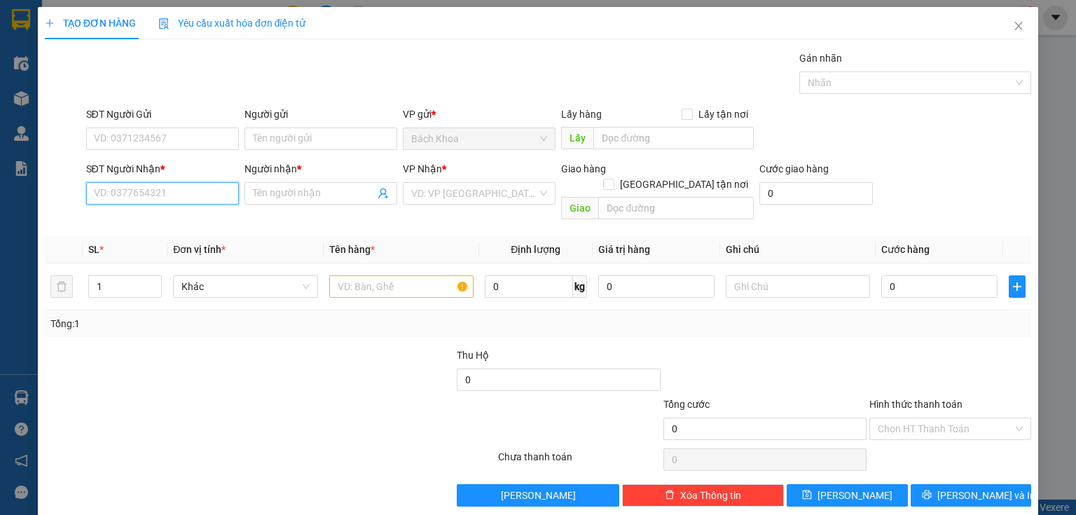
click at [204, 197] on input "SĐT Người Nhận *" at bounding box center [162, 193] width 153 height 22
click at [179, 222] on div "0563498126 - HIỀN" at bounding box center [161, 220] width 135 height 15
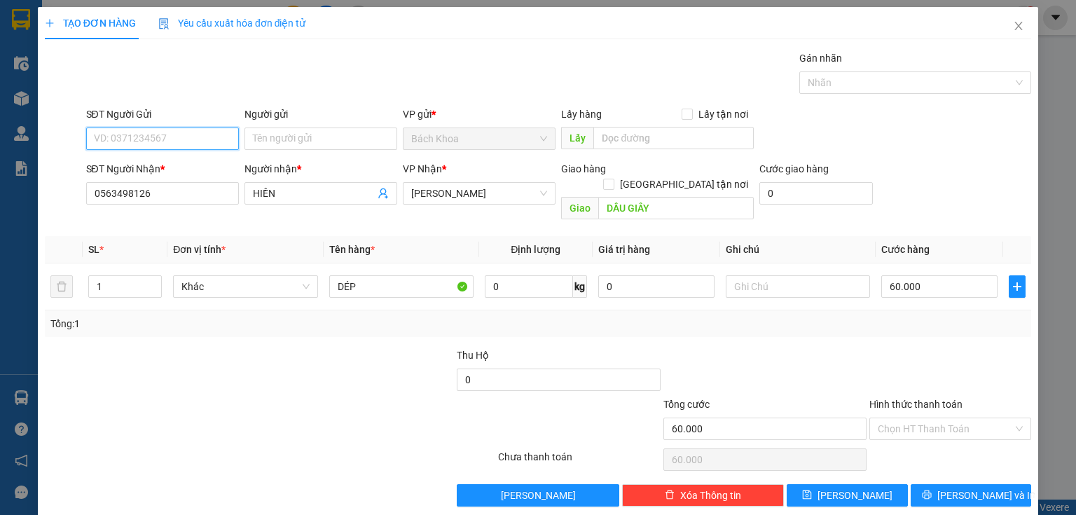
click at [196, 135] on input "SĐT Người Gửi" at bounding box center [162, 139] width 153 height 22
drag, startPoint x: 179, startPoint y: 184, endPoint x: 162, endPoint y: 179, distance: 17.5
click at [180, 185] on div "0903814928" at bounding box center [161, 188] width 135 height 15
click at [956, 465] on div "Transit Pickup Surcharge Ids Transit Deliver Surcharge Ids Transit Deliver Surc…" at bounding box center [538, 278] width 987 height 456
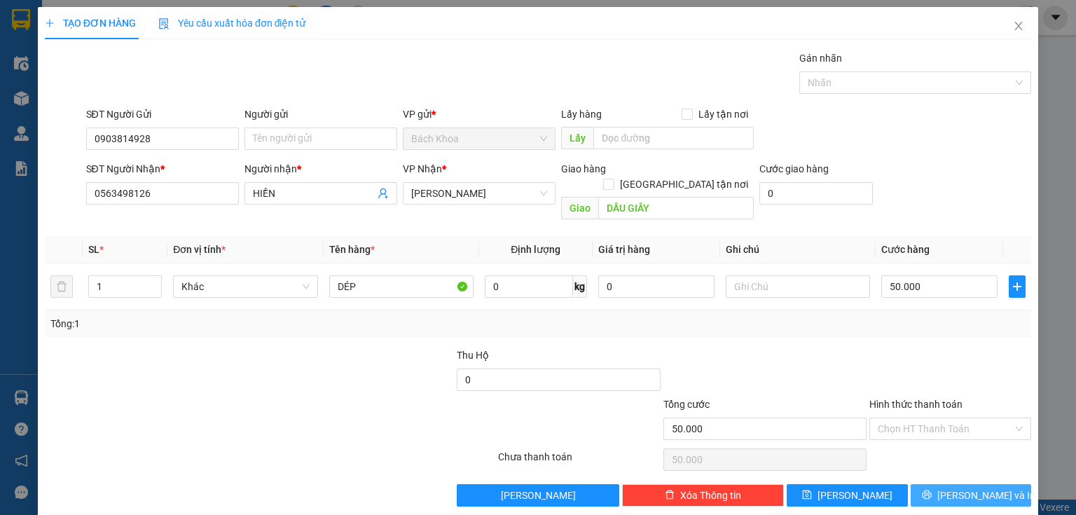
click at [959, 488] on span "[PERSON_NAME] và In" at bounding box center [987, 495] width 98 height 15
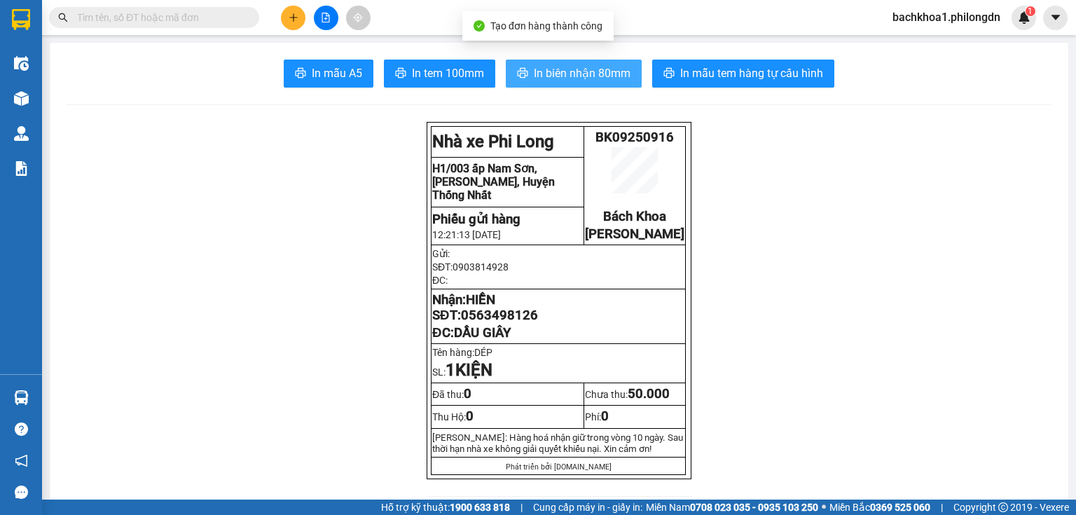
click at [535, 81] on span "In biên nhận 80mm" at bounding box center [582, 73] width 97 height 18
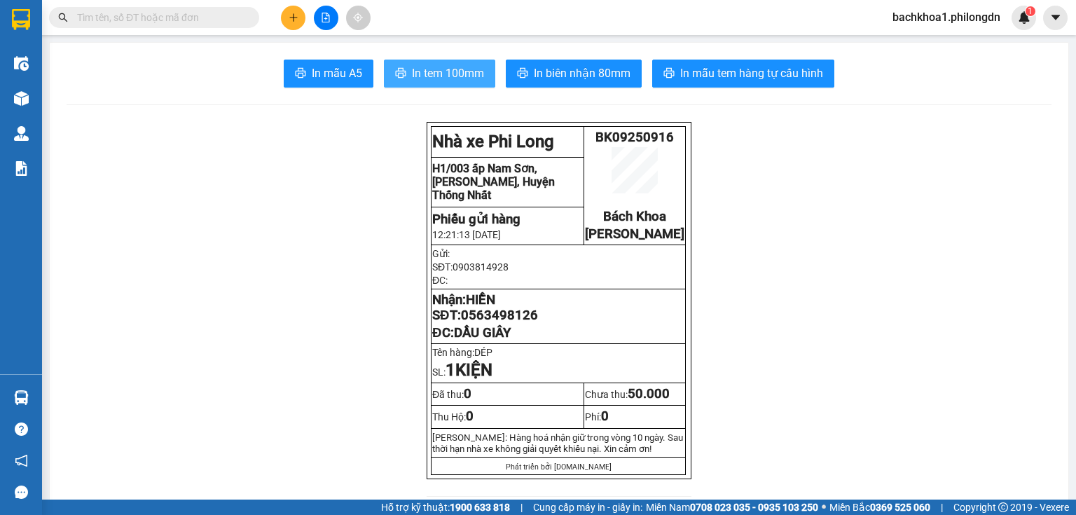
click at [460, 71] on span "In tem 100mm" at bounding box center [448, 73] width 72 height 18
click at [517, 323] on span "0563498126" at bounding box center [499, 315] width 77 height 15
click at [518, 323] on span "0563498126" at bounding box center [499, 315] width 77 height 15
click at [292, 11] on button at bounding box center [293, 18] width 25 height 25
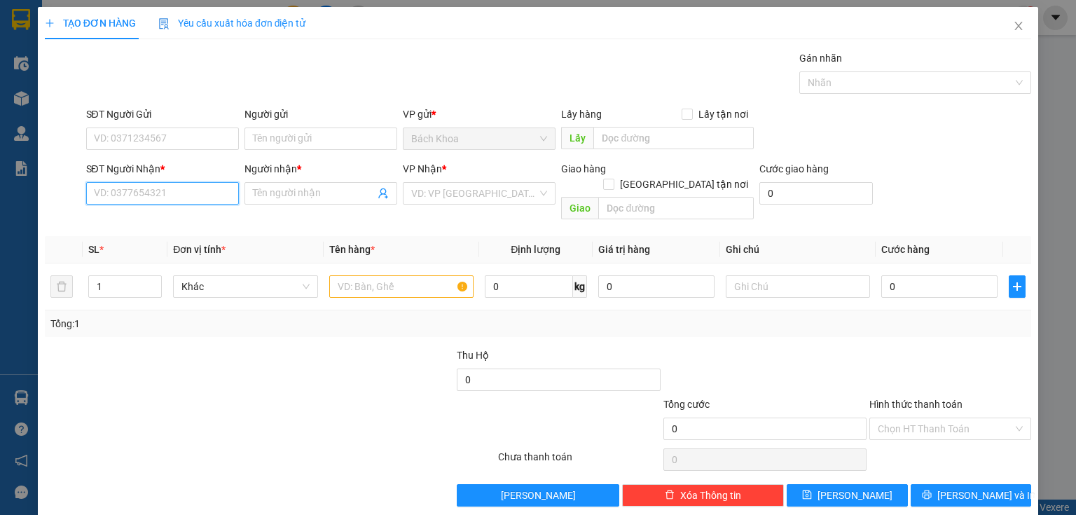
click at [206, 187] on input "SĐT Người Nhận *" at bounding box center [162, 193] width 153 height 22
click at [105, 189] on input "06937402277" at bounding box center [162, 193] width 153 height 22
click at [154, 221] on div "0937402277 - HUYNH" at bounding box center [161, 220] width 135 height 15
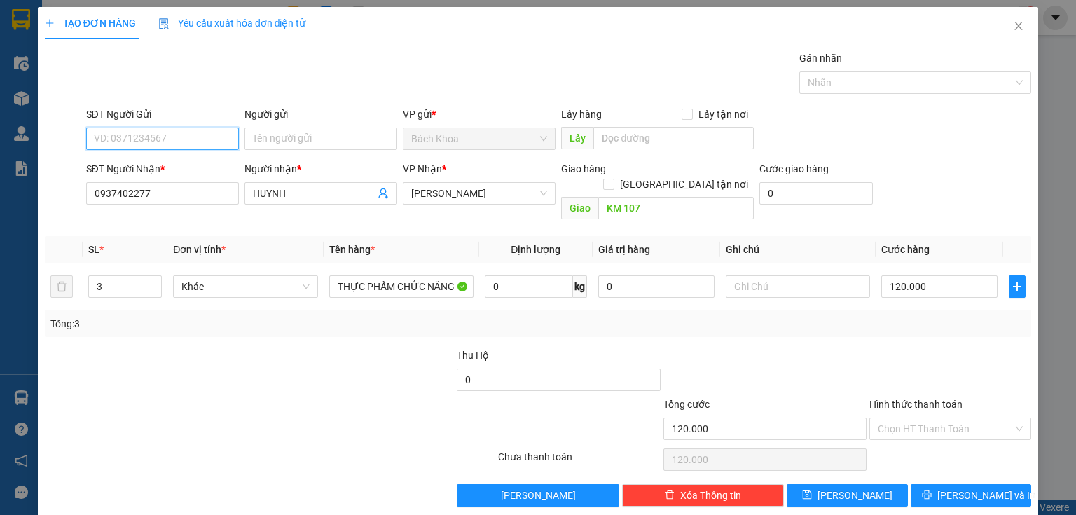
click at [188, 146] on input "SĐT Người Gửi" at bounding box center [162, 139] width 153 height 22
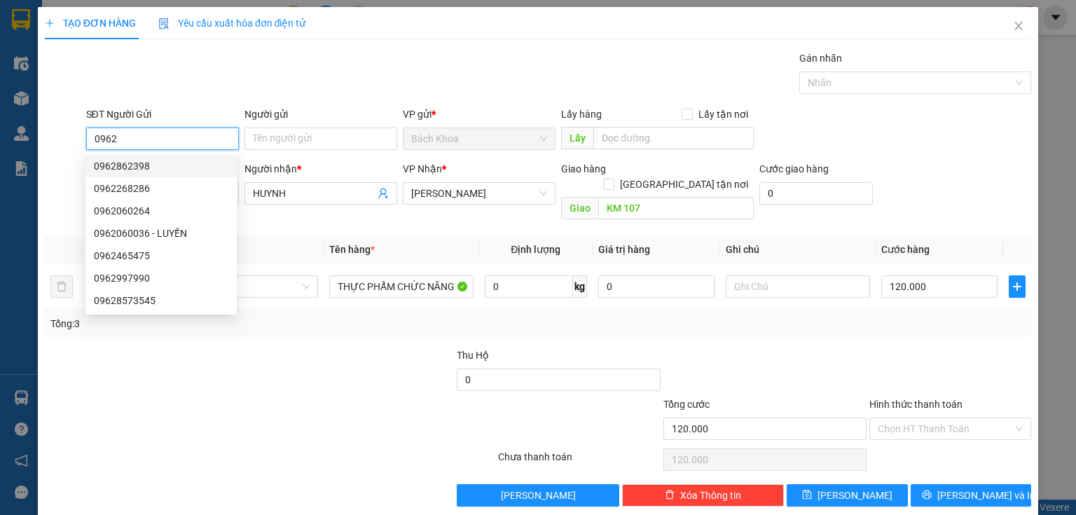
click at [109, 163] on div "0962862398" at bounding box center [161, 165] width 135 height 15
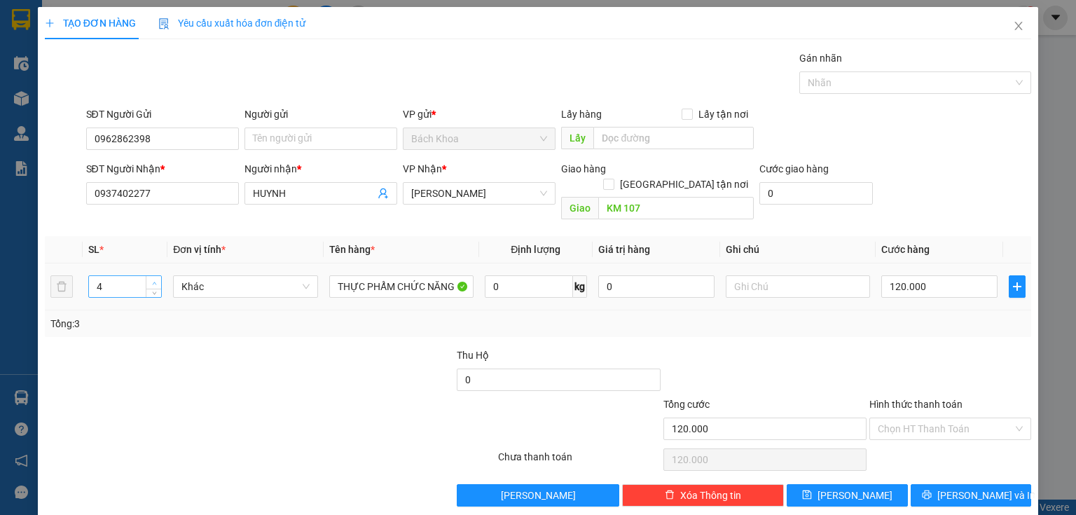
click at [152, 276] on span "Increase Value" at bounding box center [153, 282] width 15 height 13
click at [153, 287] on span "down" at bounding box center [154, 291] width 8 height 8
click at [957, 275] on input "120.000" at bounding box center [940, 286] width 116 height 22
click at [928, 418] on input "Hình thức thanh toán" at bounding box center [945, 428] width 135 height 21
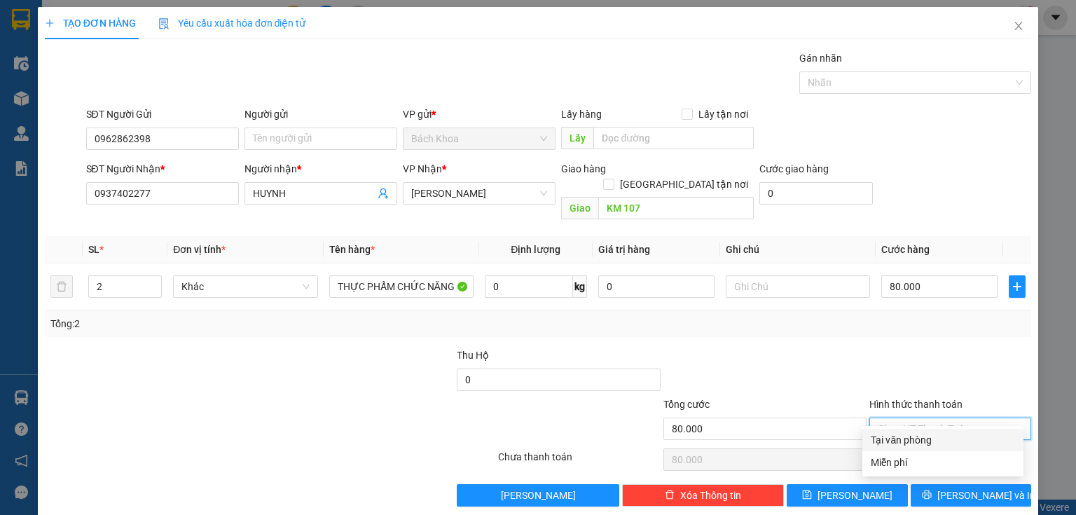
click at [927, 435] on div "Tại văn phòng" at bounding box center [943, 439] width 144 height 15
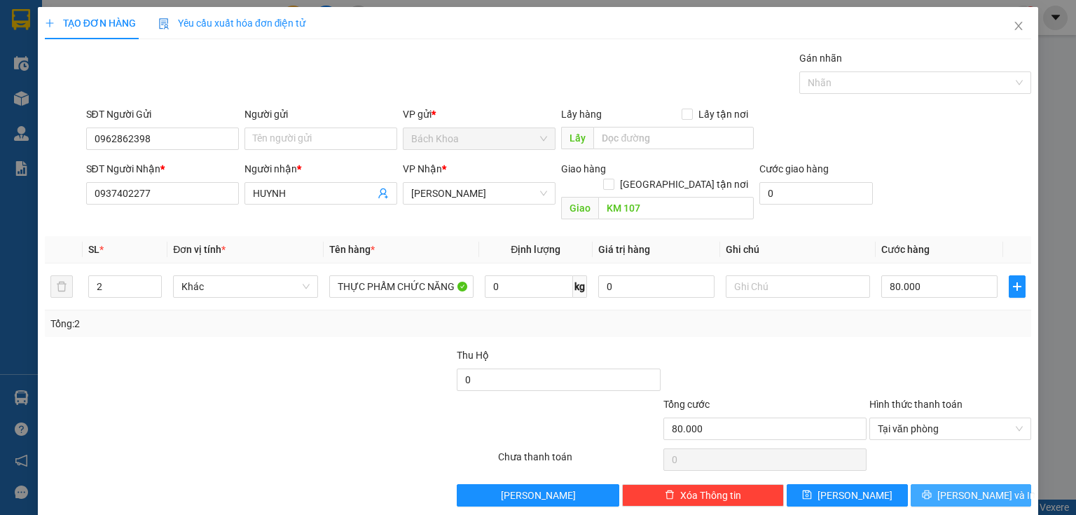
click at [932, 490] on icon "printer" at bounding box center [927, 495] width 10 height 10
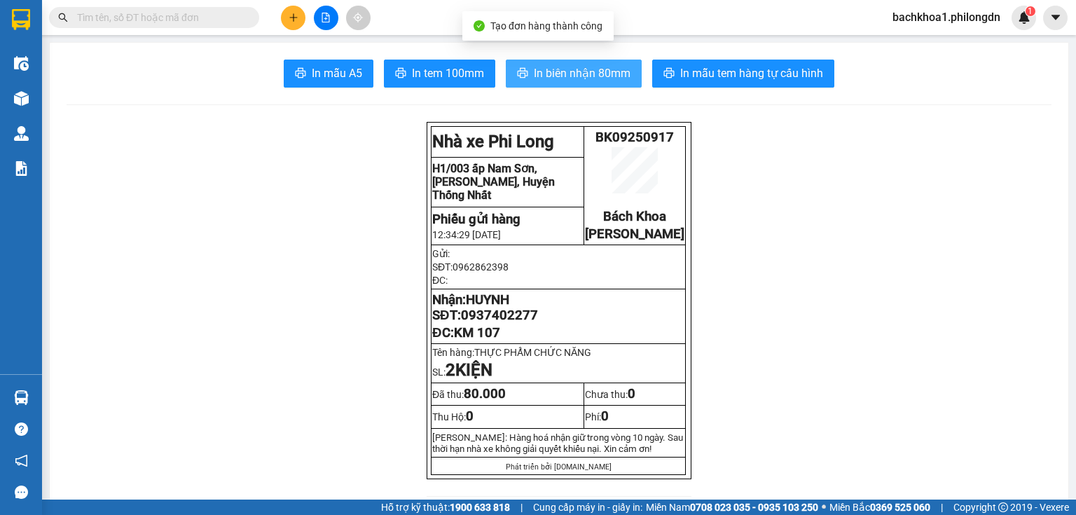
click at [572, 60] on button "In biên nhận 80mm" at bounding box center [574, 74] width 136 height 28
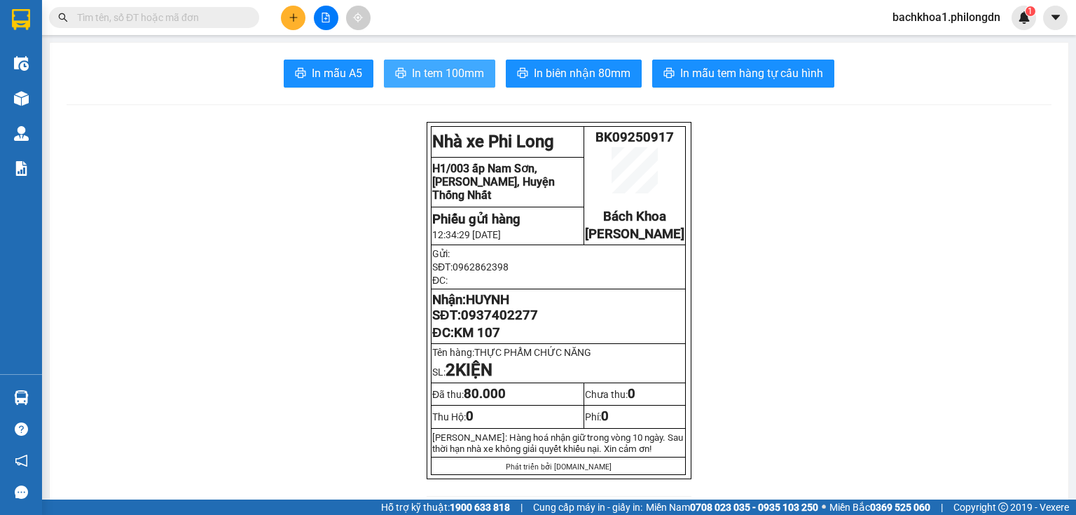
click at [457, 79] on span "In tem 100mm" at bounding box center [448, 73] width 72 height 18
click at [481, 322] on span "0937402277" at bounding box center [499, 315] width 77 height 15
click at [301, 20] on button at bounding box center [293, 18] width 25 height 25
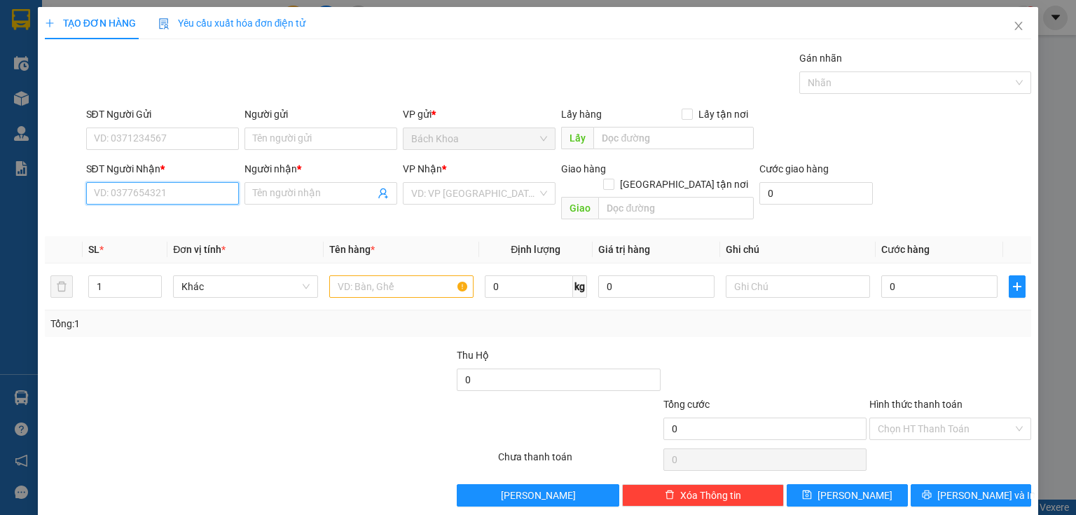
click at [138, 195] on input "SĐT Người Nhận *" at bounding box center [162, 193] width 153 height 22
click at [170, 188] on input "SĐT Người Nhận *" at bounding box center [162, 193] width 153 height 22
paste input "0987411552"
click at [195, 217] on div "0987411552 - [PERSON_NAME]" at bounding box center [163, 220] width 138 height 15
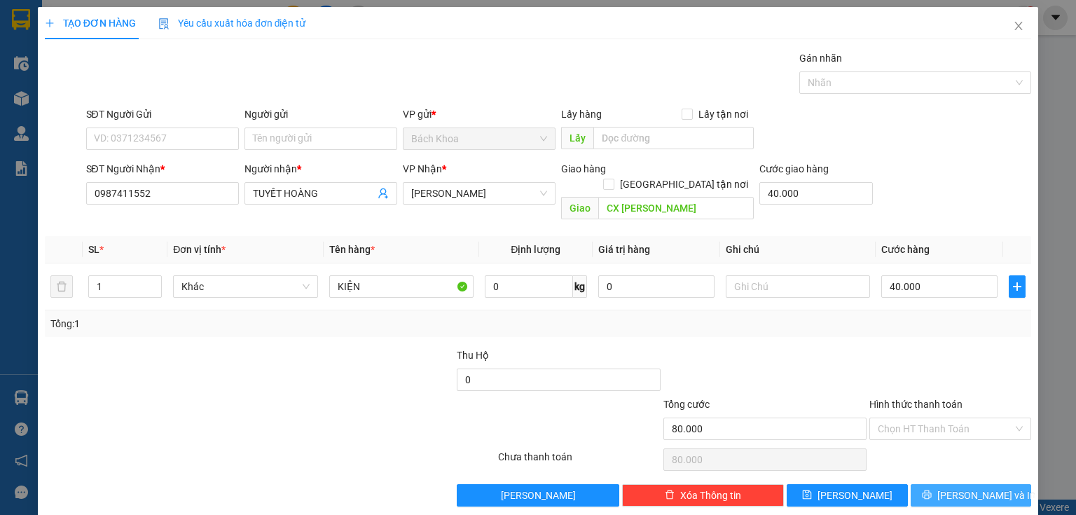
click at [948, 484] on button "[PERSON_NAME] và In" at bounding box center [971, 495] width 121 height 22
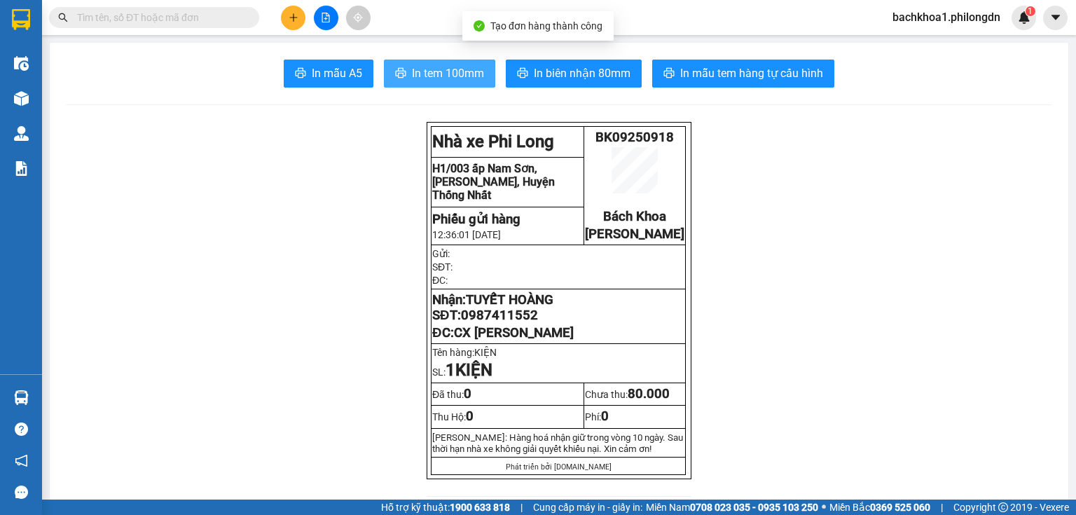
click at [433, 70] on span "In tem 100mm" at bounding box center [448, 73] width 72 height 18
click at [504, 323] on span "0987411552" at bounding box center [499, 315] width 77 height 15
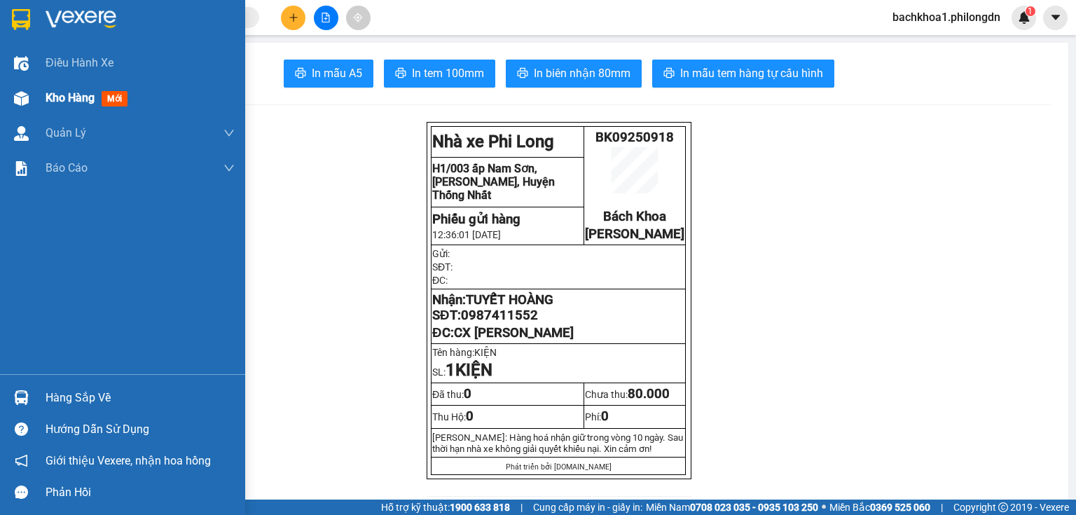
click at [64, 101] on span "Kho hàng" at bounding box center [70, 97] width 49 height 13
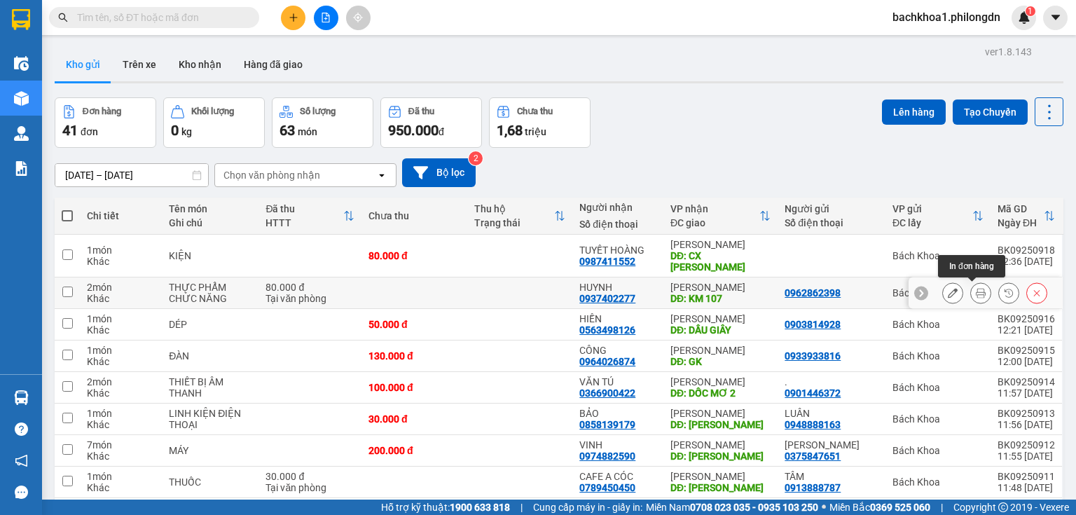
click at [976, 294] on icon at bounding box center [981, 293] width 10 height 10
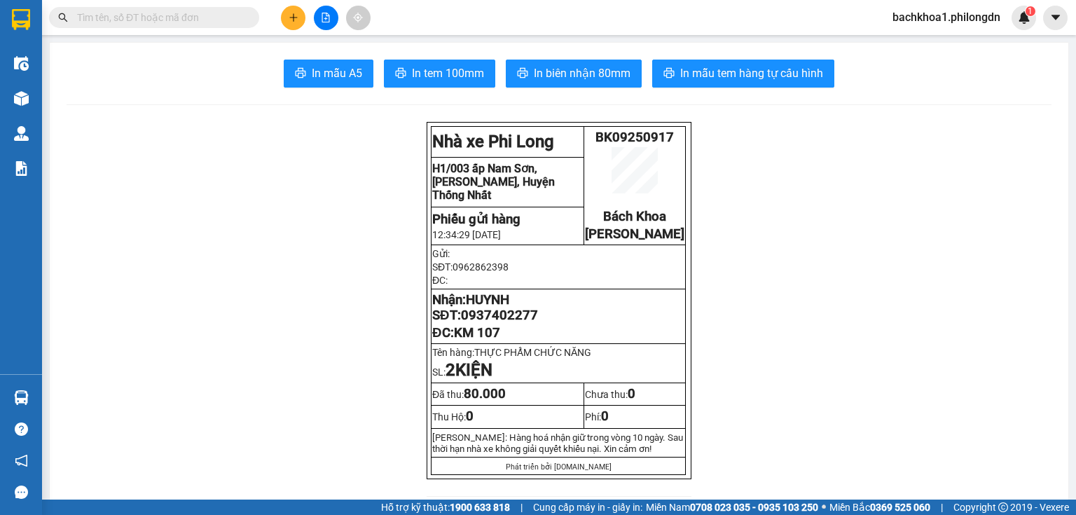
click at [499, 323] on span "0937402277" at bounding box center [499, 315] width 77 height 15
click at [285, 20] on button at bounding box center [293, 18] width 25 height 25
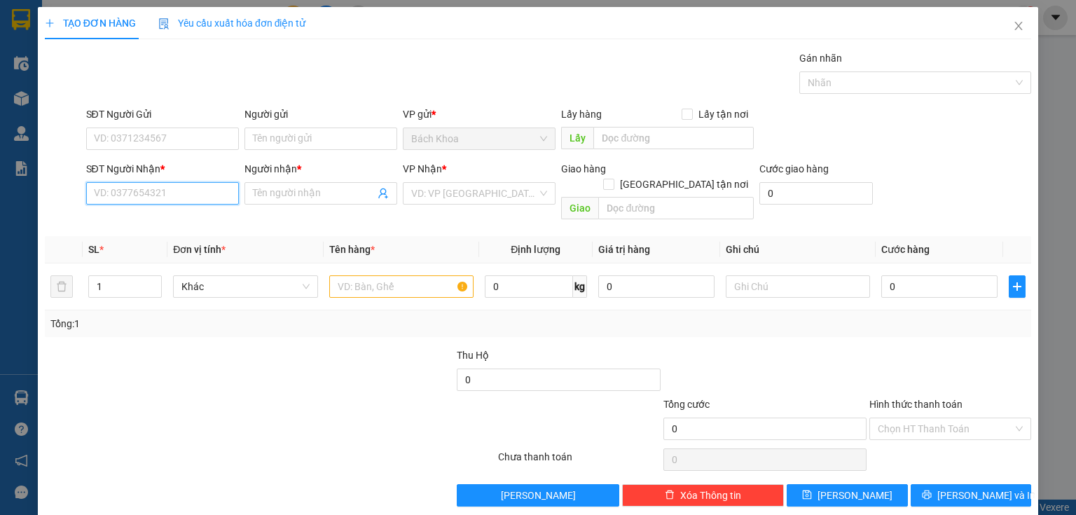
click at [177, 195] on input "SĐT Người Nhận *" at bounding box center [162, 193] width 153 height 22
paste input "0366390997"
click at [104, 224] on div "0366390997 - ." at bounding box center [161, 220] width 135 height 15
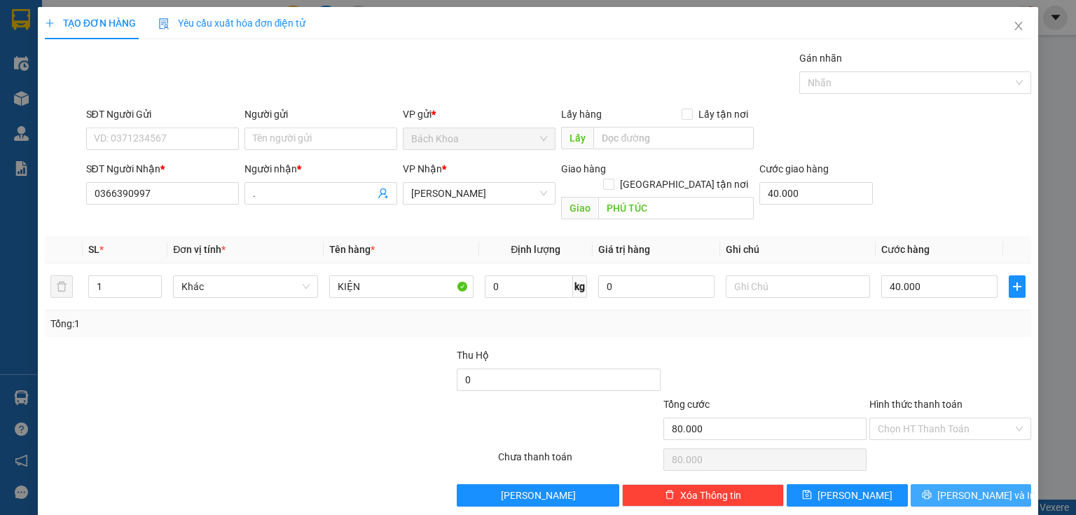
click at [962, 488] on span "[PERSON_NAME] và In" at bounding box center [987, 495] width 98 height 15
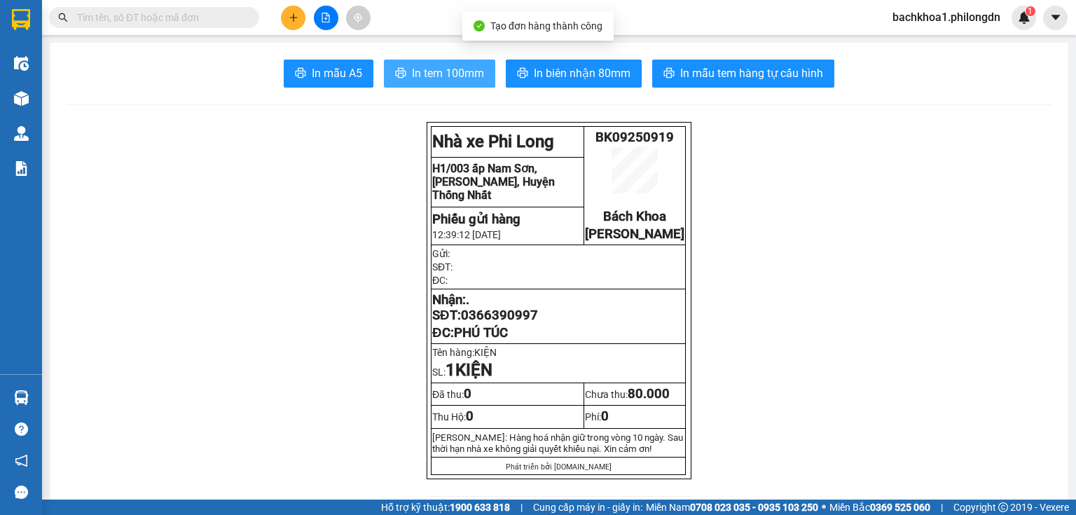
click at [428, 75] on span "In tem 100mm" at bounding box center [448, 73] width 72 height 18
click at [502, 323] on span "0366390997" at bounding box center [499, 315] width 77 height 15
drag, startPoint x: 502, startPoint y: 328, endPoint x: 548, endPoint y: 334, distance: 46.6
click at [548, 323] on p "Nhận: . SĐT: 0366390997" at bounding box center [558, 307] width 252 height 31
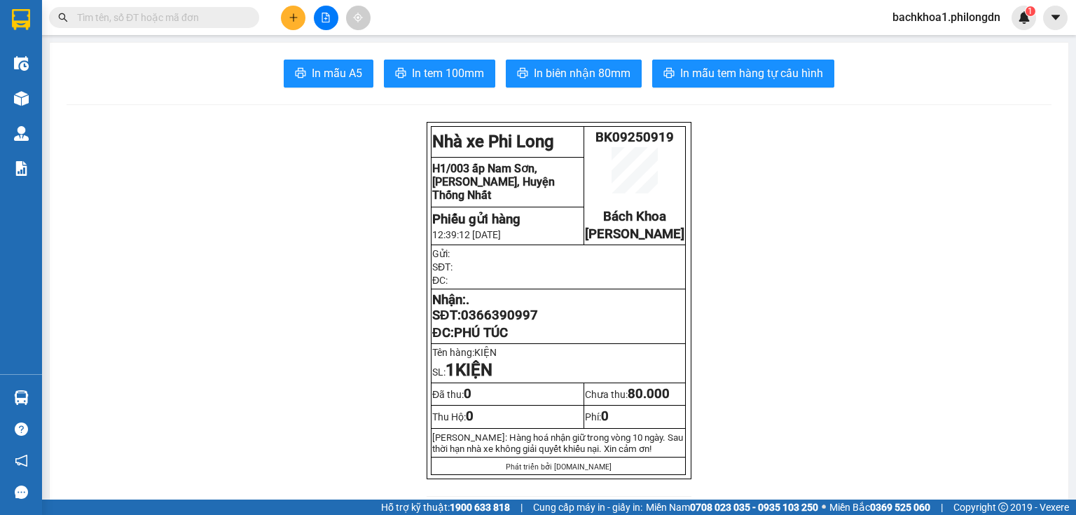
click at [294, 16] on icon "plus" at bounding box center [294, 18] width 10 height 10
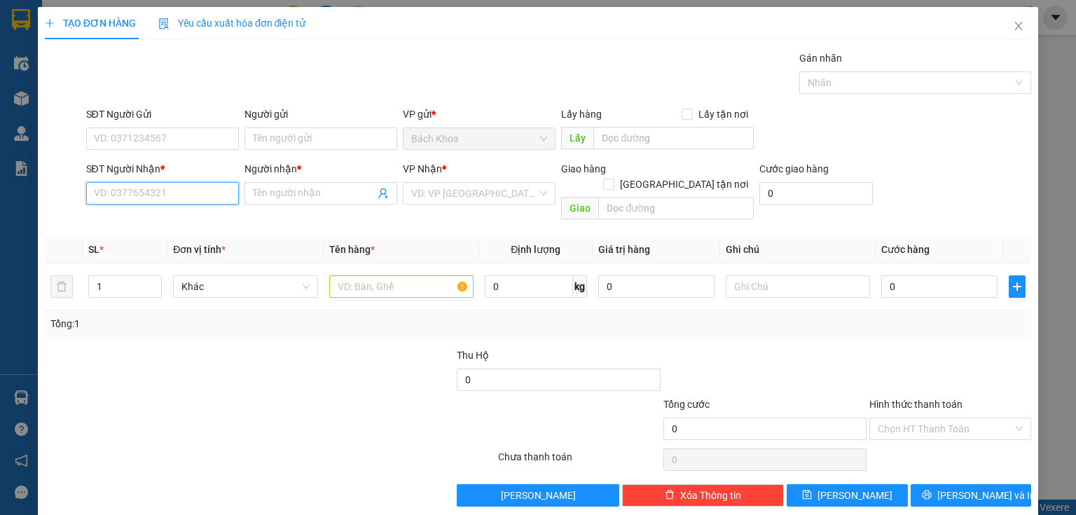
click at [188, 193] on input "SĐT Người Nhận *" at bounding box center [162, 193] width 153 height 22
click at [182, 224] on div "0938547691 - [PERSON_NAME]" at bounding box center [163, 220] width 138 height 15
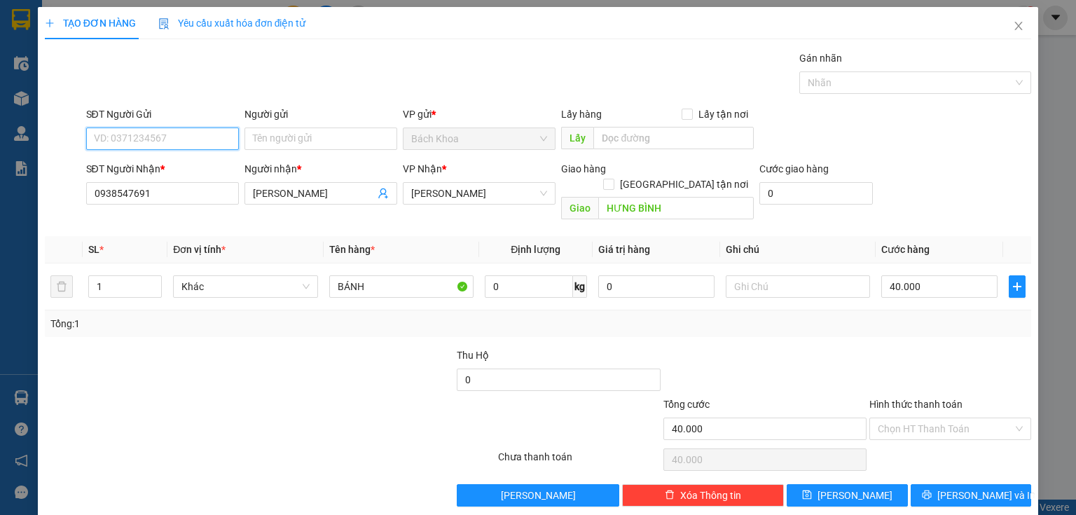
click at [163, 135] on input "SĐT Người Gửi" at bounding box center [162, 139] width 153 height 22
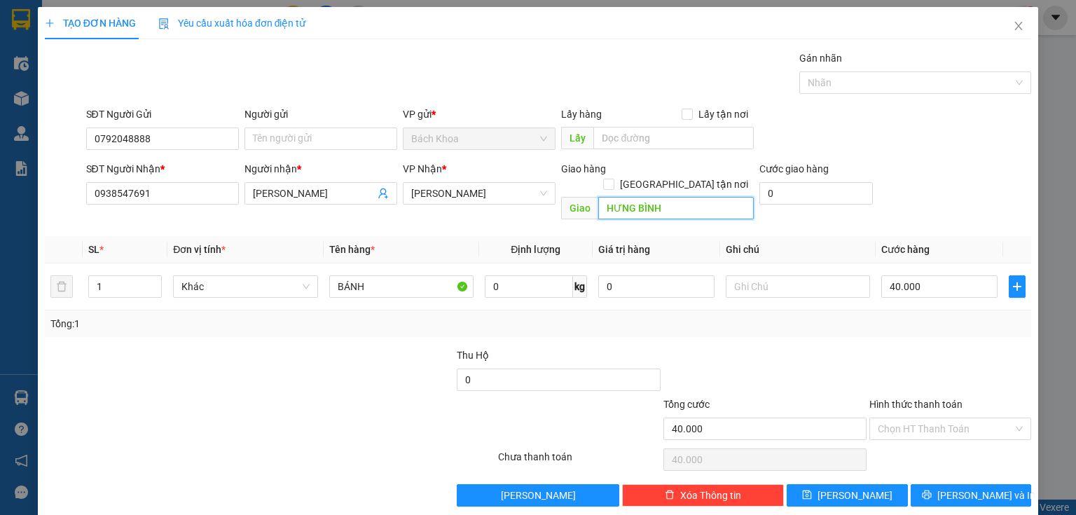
click at [658, 197] on input "HƯNG BÌNH" at bounding box center [677, 208] width 156 height 22
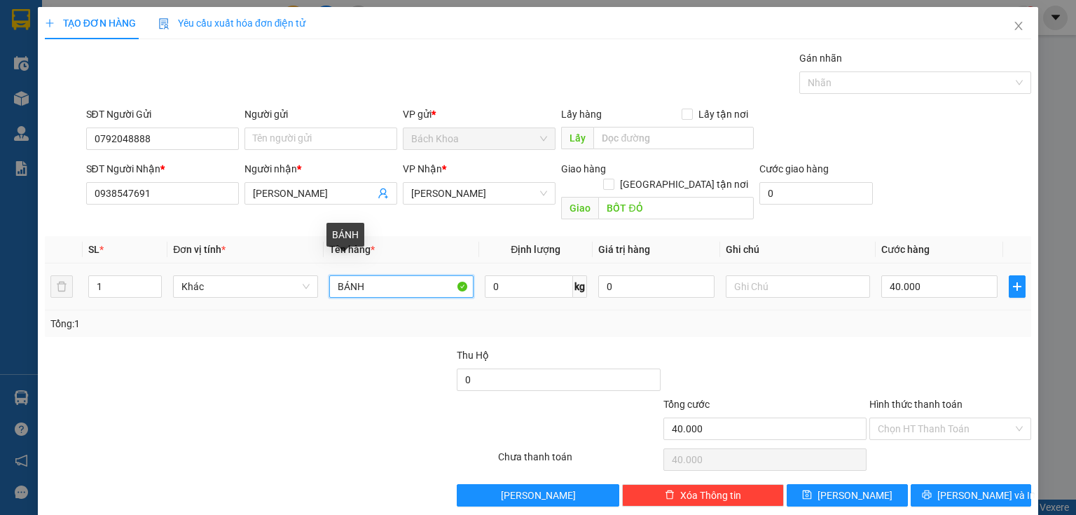
click at [381, 275] on input "BÁNH" at bounding box center [401, 286] width 144 height 22
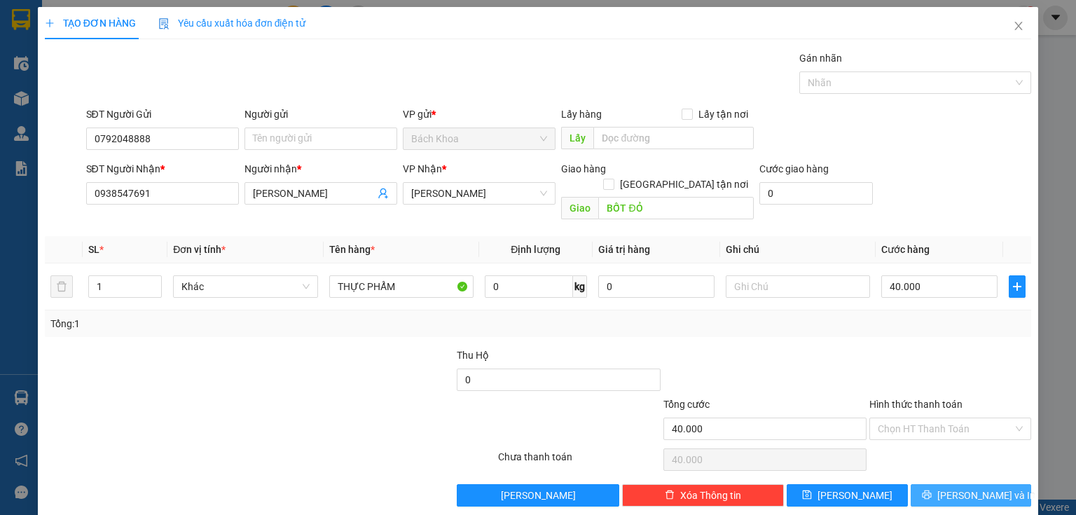
click at [973, 484] on button "[PERSON_NAME] và In" at bounding box center [971, 495] width 121 height 22
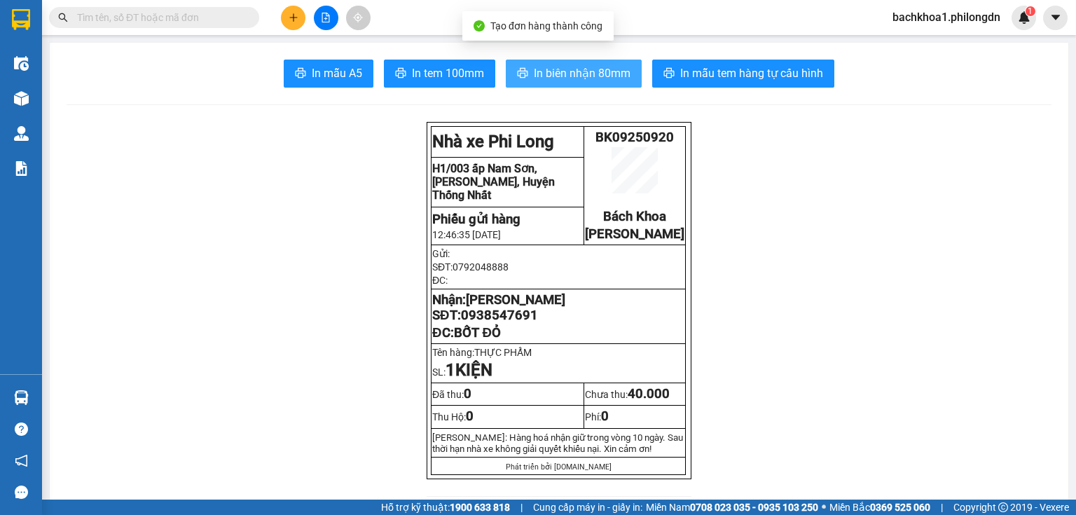
click at [541, 69] on span "In biên nhận 80mm" at bounding box center [582, 73] width 97 height 18
click at [544, 77] on span "In biên nhận 80mm" at bounding box center [582, 73] width 97 height 18
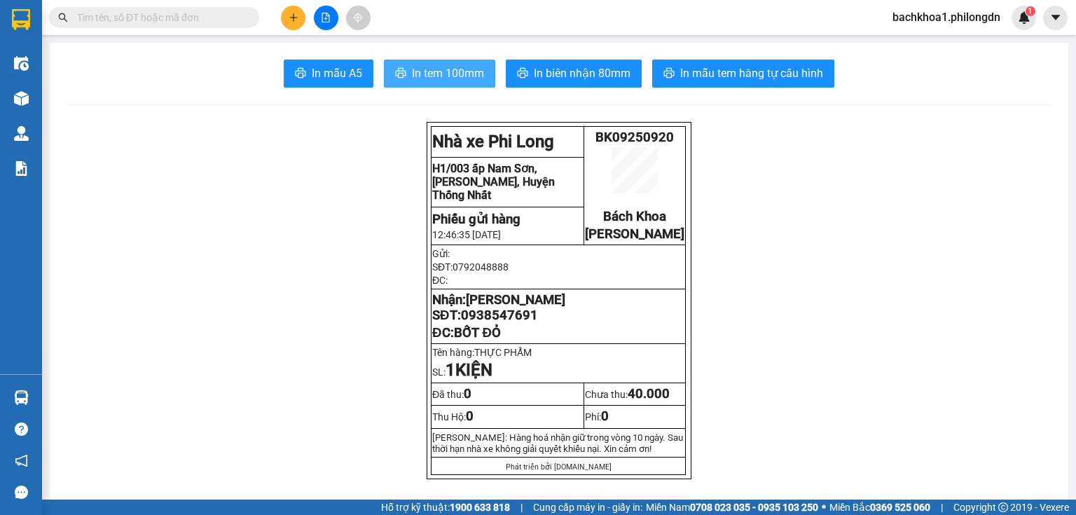
click at [412, 73] on span "In tem 100mm" at bounding box center [448, 73] width 72 height 18
click at [507, 323] on span "0938547691" at bounding box center [499, 315] width 77 height 15
click at [297, 14] on icon "plus" at bounding box center [294, 18] width 10 height 10
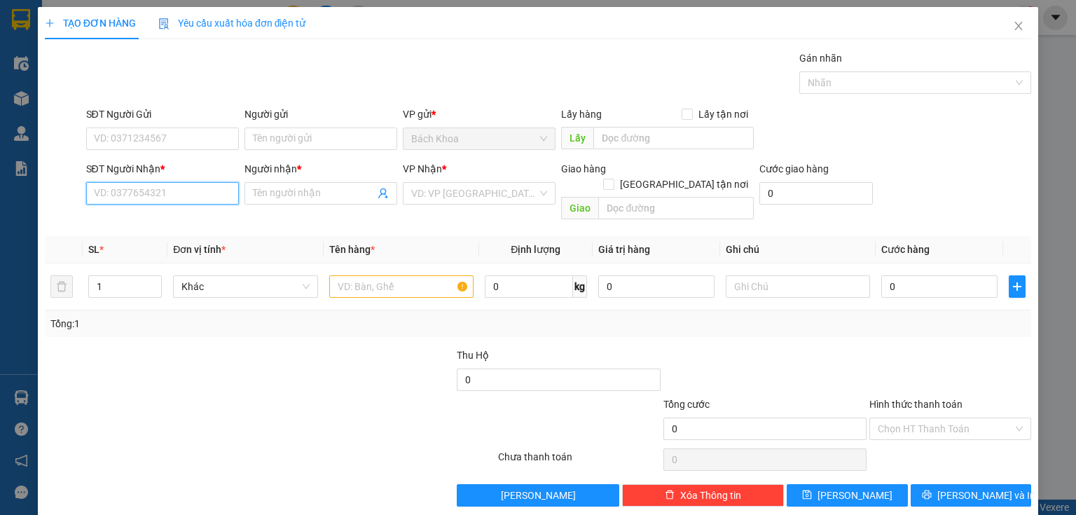
click at [137, 196] on input "SĐT Người Nhận *" at bounding box center [162, 193] width 153 height 22
drag, startPoint x: 193, startPoint y: 214, endPoint x: 212, endPoint y: 207, distance: 20.2
click at [193, 215] on div "0932734835 - THỨC" at bounding box center [161, 220] width 135 height 15
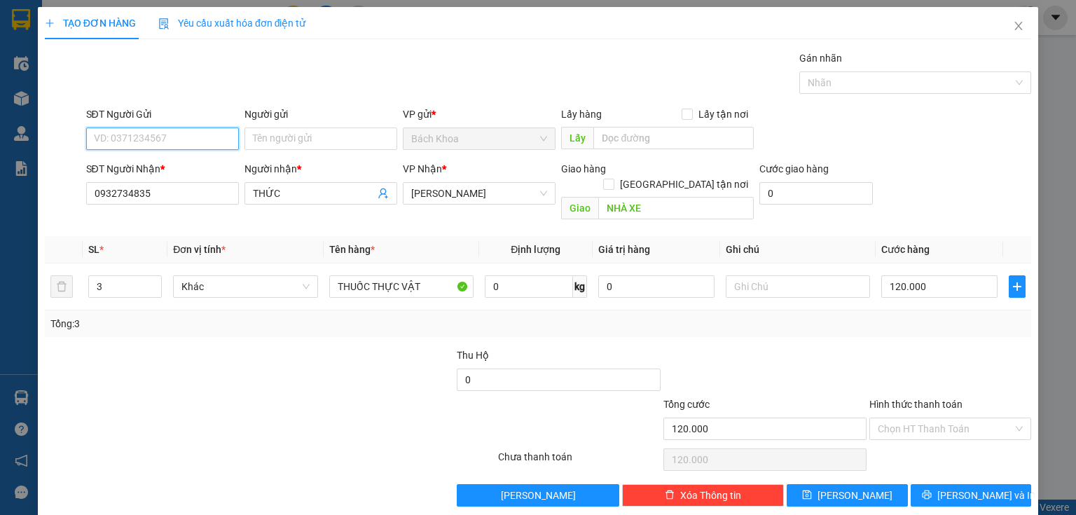
click at [192, 141] on input "SĐT Người Gửi" at bounding box center [162, 139] width 153 height 22
click at [116, 276] on input "3" at bounding box center [125, 286] width 72 height 21
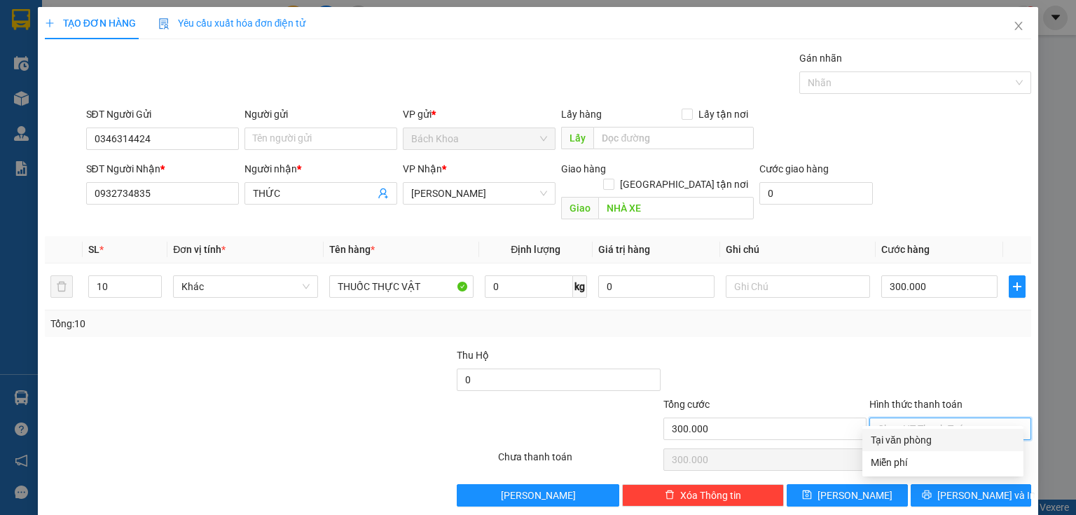
click at [962, 418] on input "Hình thức thanh toán" at bounding box center [945, 428] width 135 height 21
click at [926, 435] on div "Tại văn phòng" at bounding box center [943, 439] width 144 height 15
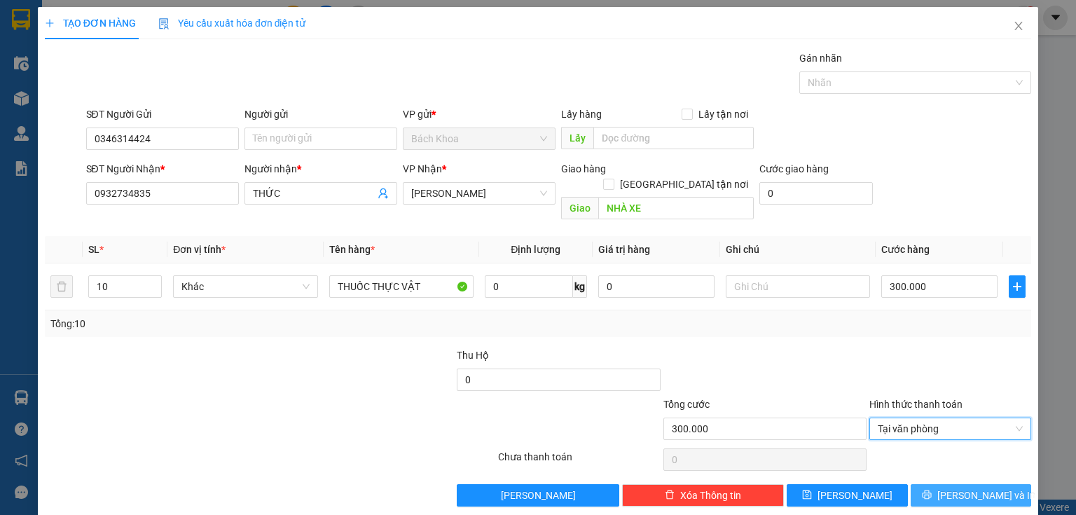
click at [962, 488] on span "[PERSON_NAME] và In" at bounding box center [987, 495] width 98 height 15
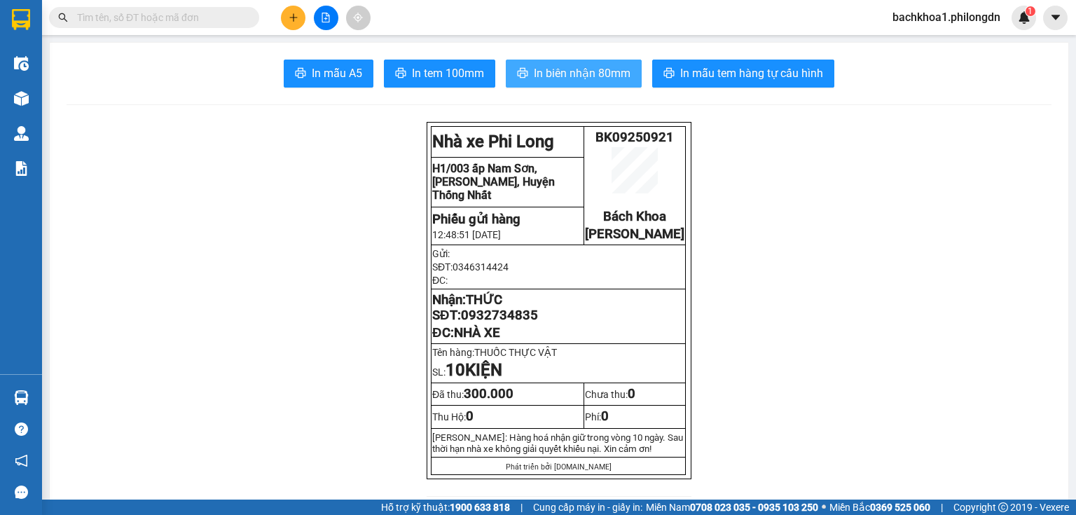
click at [568, 70] on span "In biên nhận 80mm" at bounding box center [582, 73] width 97 height 18
click at [589, 72] on span "In biên nhận 80mm" at bounding box center [582, 73] width 97 height 18
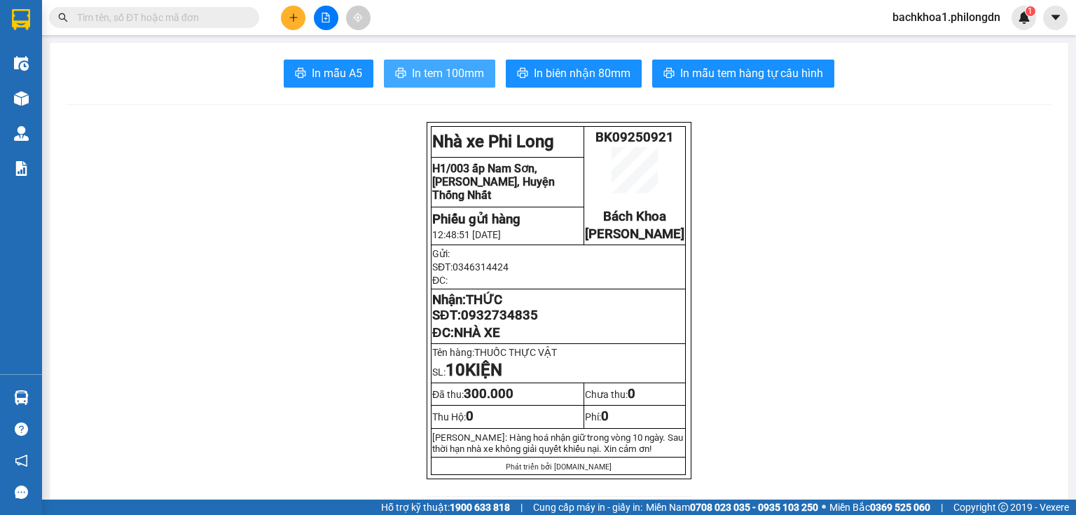
click at [426, 65] on span "In tem 100mm" at bounding box center [448, 73] width 72 height 18
click at [507, 323] on span "0932734835" at bounding box center [499, 315] width 77 height 15
click at [281, 17] on button at bounding box center [293, 18] width 25 height 25
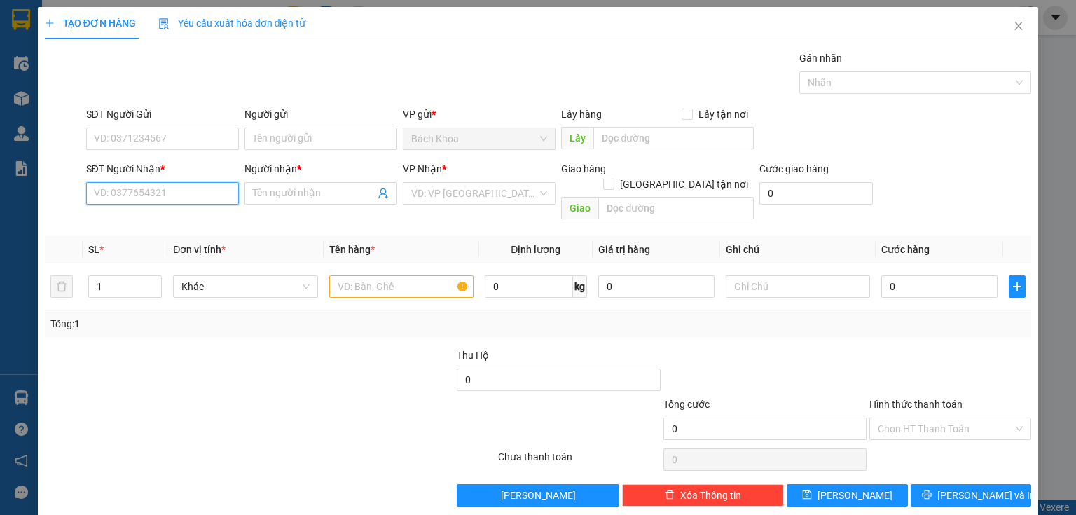
click at [198, 202] on input "SĐT Người Nhận *" at bounding box center [162, 193] width 153 height 22
click at [156, 214] on div "0978171026 - TUYÊN PHẠM" at bounding box center [161, 220] width 135 height 15
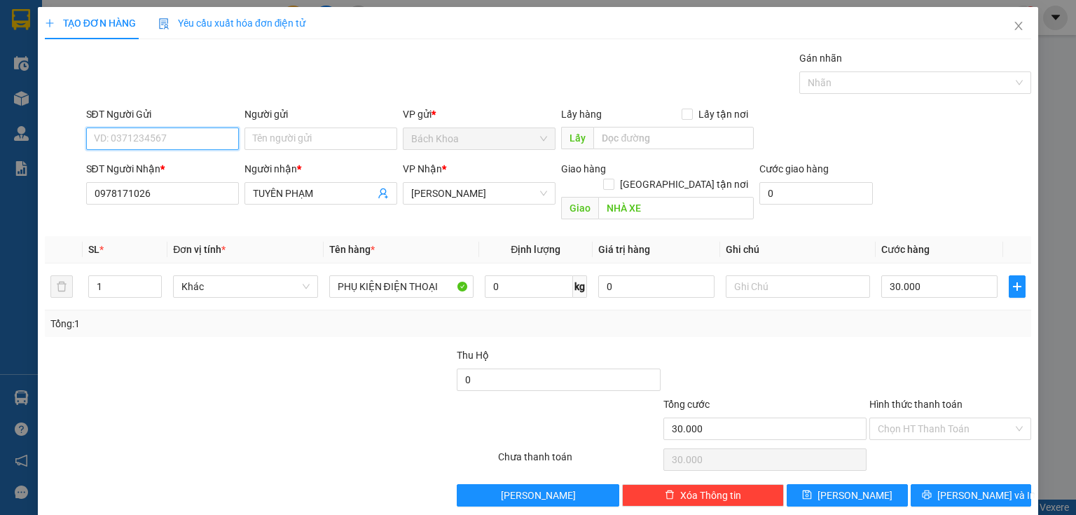
click at [200, 144] on input "SĐT Người Gửi" at bounding box center [162, 139] width 153 height 22
click at [196, 170] on div "0935341394 - HƯỚNG" at bounding box center [161, 165] width 135 height 15
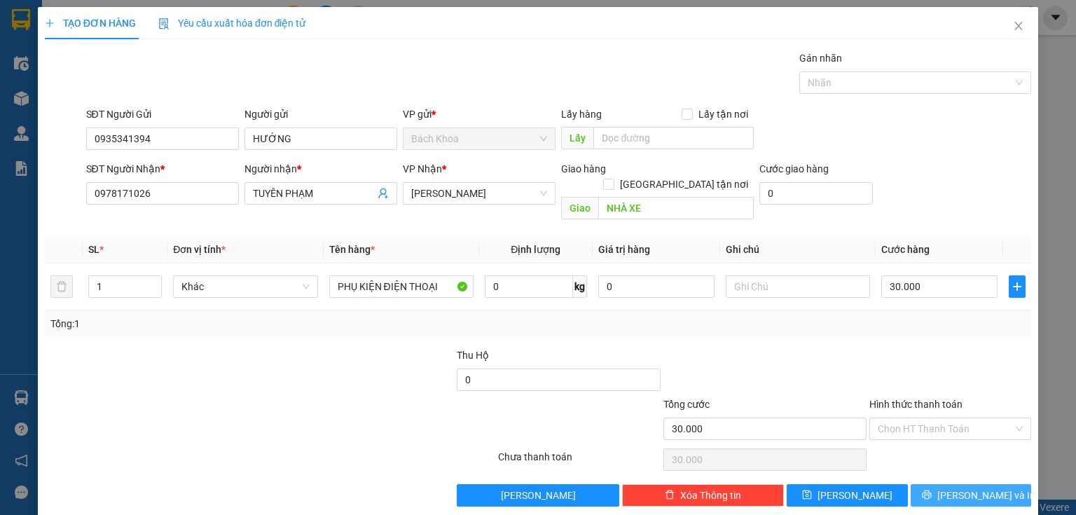
click at [928, 484] on button "[PERSON_NAME] và In" at bounding box center [971, 495] width 121 height 22
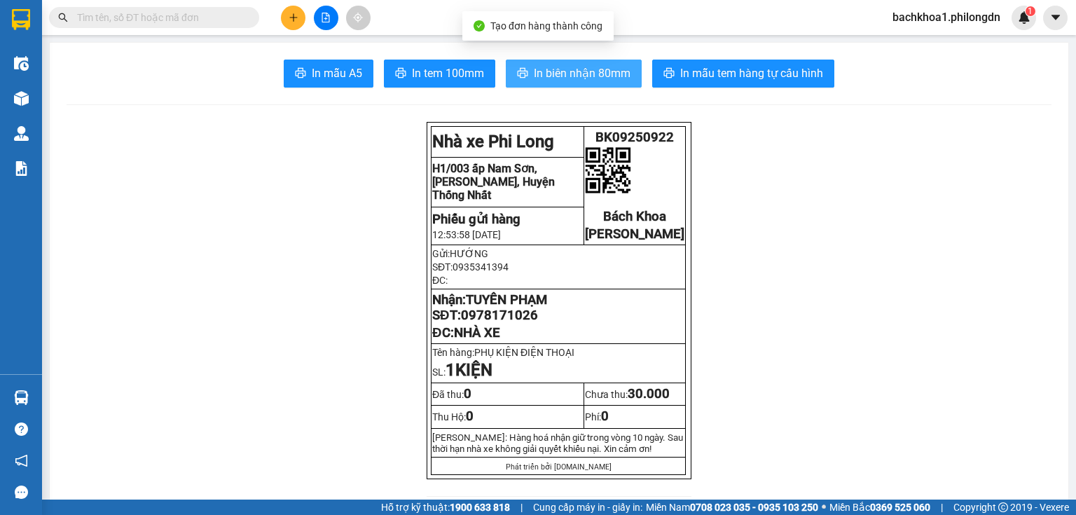
click at [554, 78] on span "In biên nhận 80mm" at bounding box center [582, 73] width 97 height 18
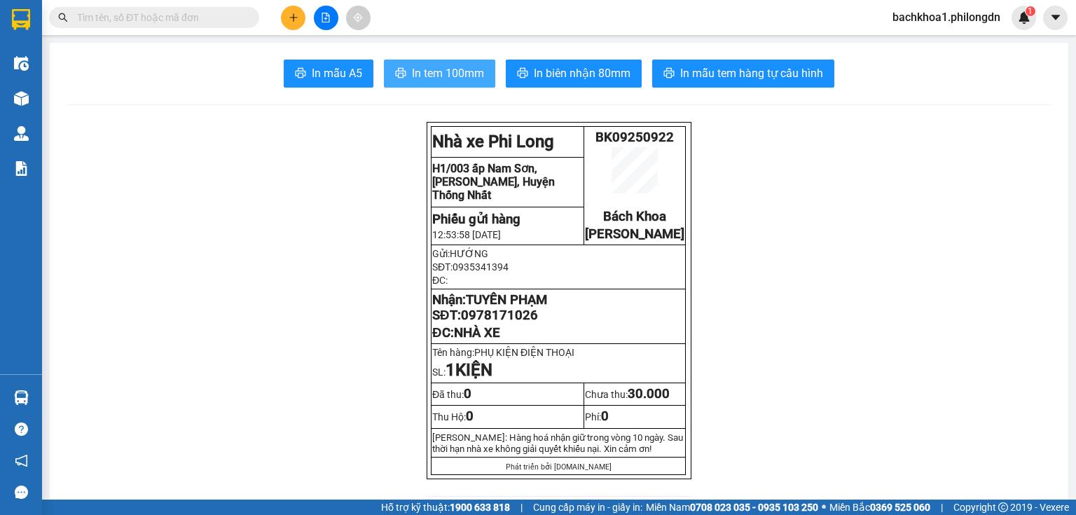
click at [415, 70] on span "In tem 100mm" at bounding box center [448, 73] width 72 height 18
click at [512, 323] on span "0978171026" at bounding box center [499, 315] width 77 height 15
click at [299, 14] on button at bounding box center [293, 18] width 25 height 25
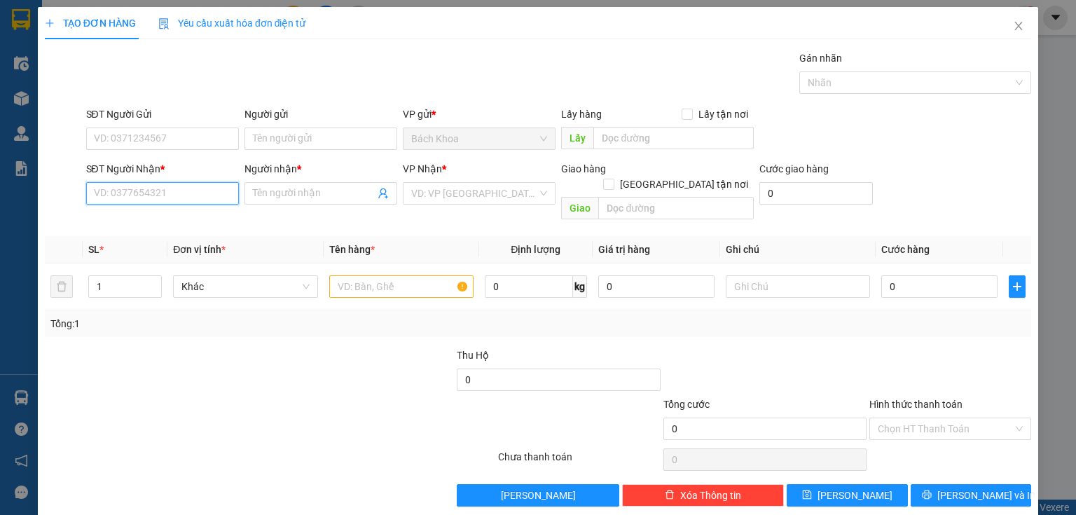
drag, startPoint x: 184, startPoint y: 184, endPoint x: 165, endPoint y: 196, distance: 22.4
click at [180, 189] on input "SĐT Người Nhận *" at bounding box center [162, 193] width 153 height 22
drag, startPoint x: 148, startPoint y: 220, endPoint x: 157, endPoint y: 207, distance: 16.1
click at [152, 217] on div "0906359608 - HƯƠNG" at bounding box center [161, 220] width 135 height 15
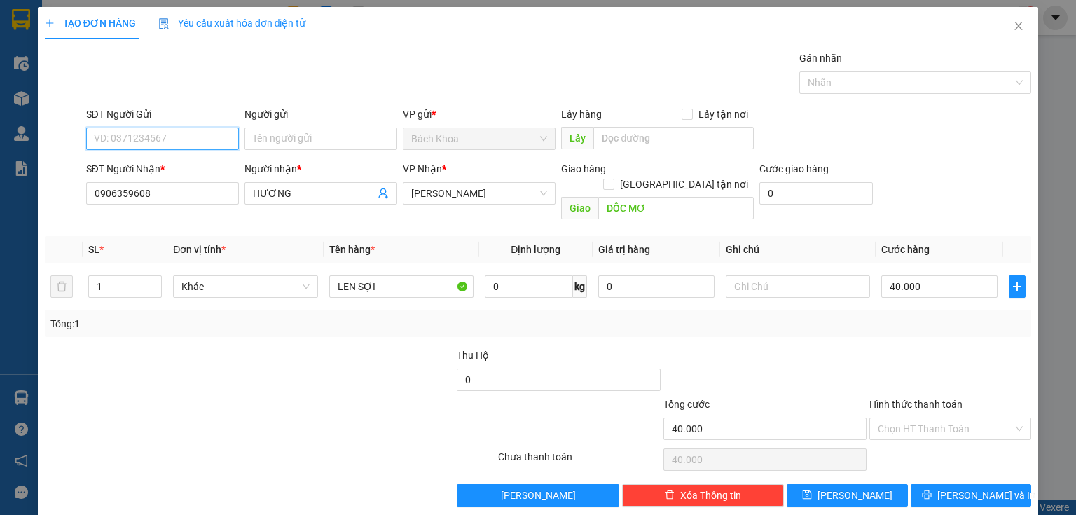
click at [177, 143] on input "SĐT Người Gửi" at bounding box center [162, 139] width 153 height 22
click at [182, 160] on div "0919999077 - THỦY" at bounding box center [161, 165] width 135 height 15
click at [976, 418] on input "Hình thức thanh toán" at bounding box center [945, 428] width 135 height 21
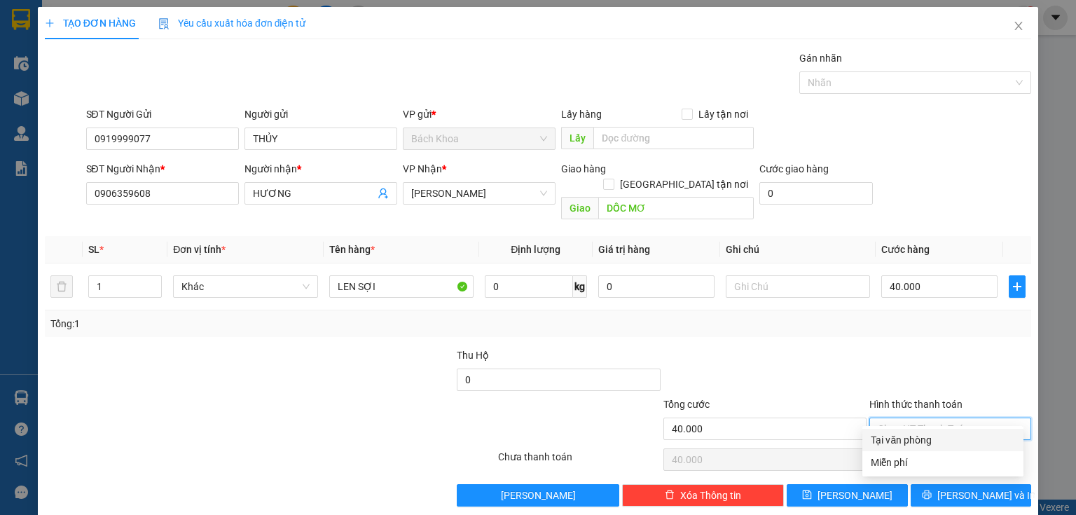
click at [938, 439] on div "Tại văn phòng" at bounding box center [943, 439] width 144 height 15
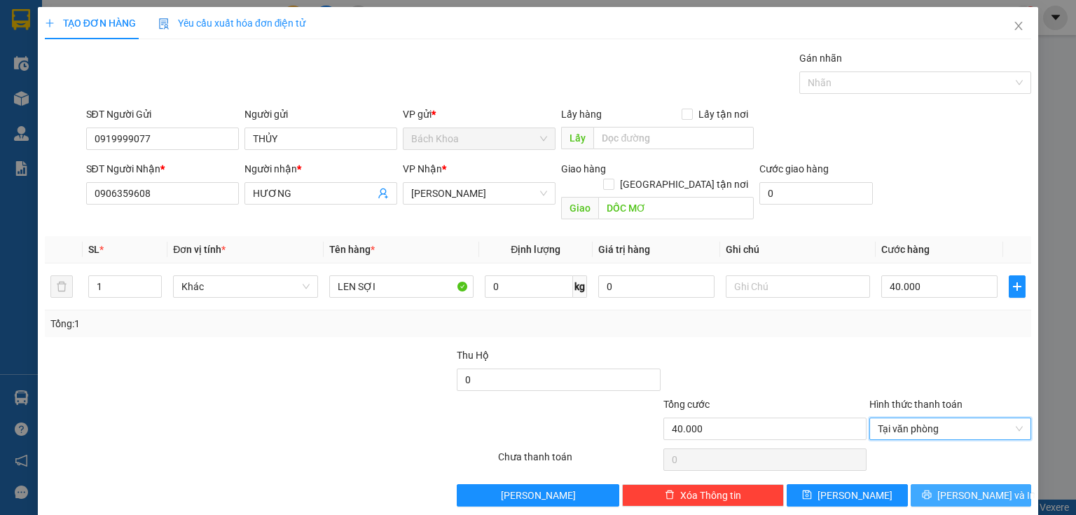
click at [952, 488] on span "[PERSON_NAME] và In" at bounding box center [987, 495] width 98 height 15
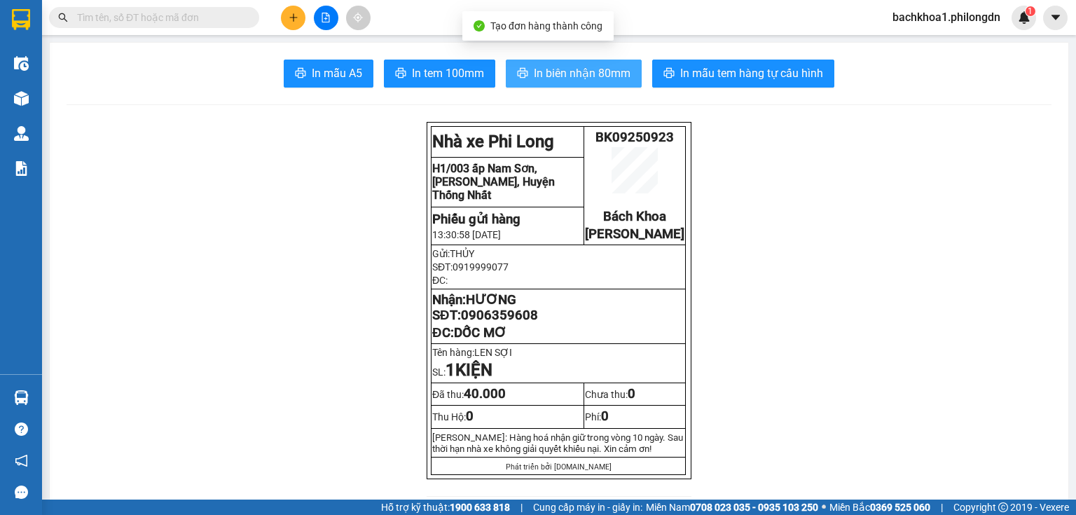
click at [572, 78] on span "In biên nhận 80mm" at bounding box center [582, 73] width 97 height 18
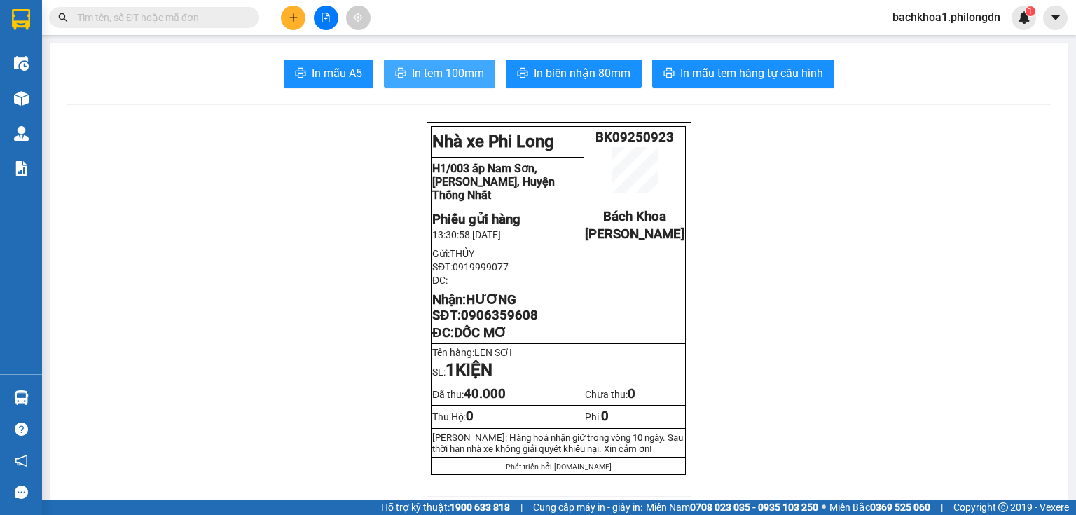
click at [470, 63] on button "In tem 100mm" at bounding box center [439, 74] width 111 height 28
click at [493, 323] on span "0906359608" at bounding box center [499, 315] width 77 height 15
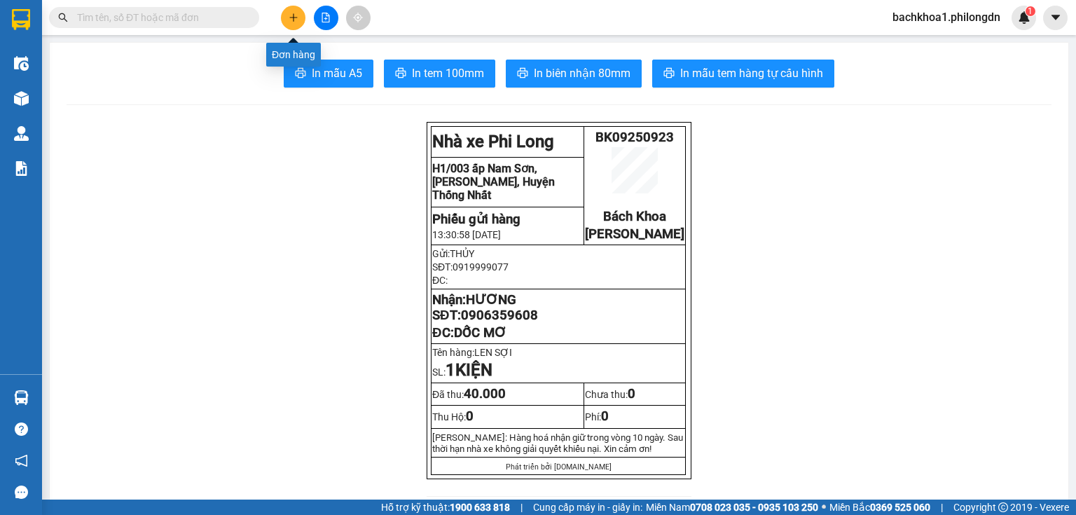
click at [290, 17] on icon "plus" at bounding box center [293, 17] width 8 height 1
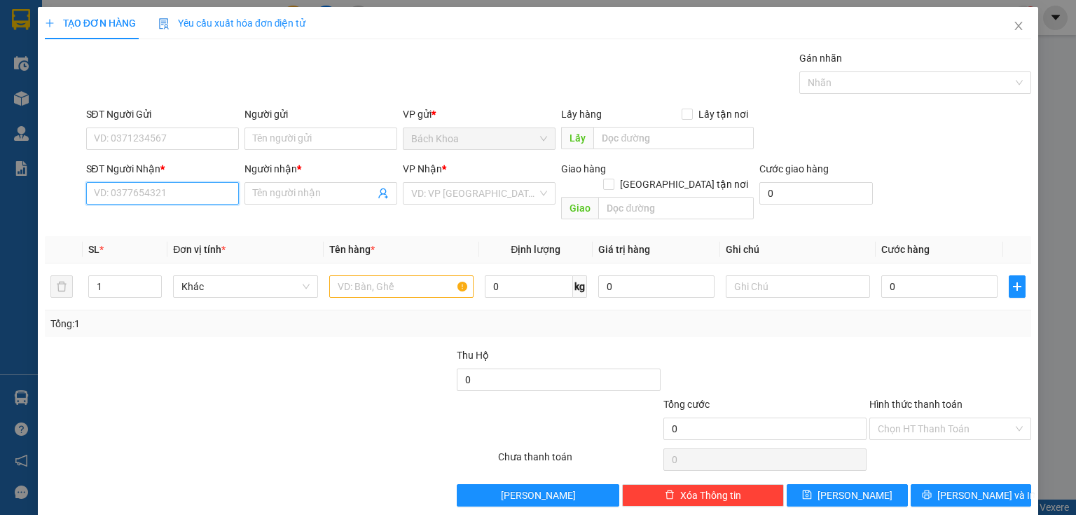
click at [164, 193] on input "SĐT Người Nhận *" at bounding box center [162, 193] width 153 height 22
click at [177, 217] on div "0972022891 - THẢO" at bounding box center [161, 220] width 135 height 15
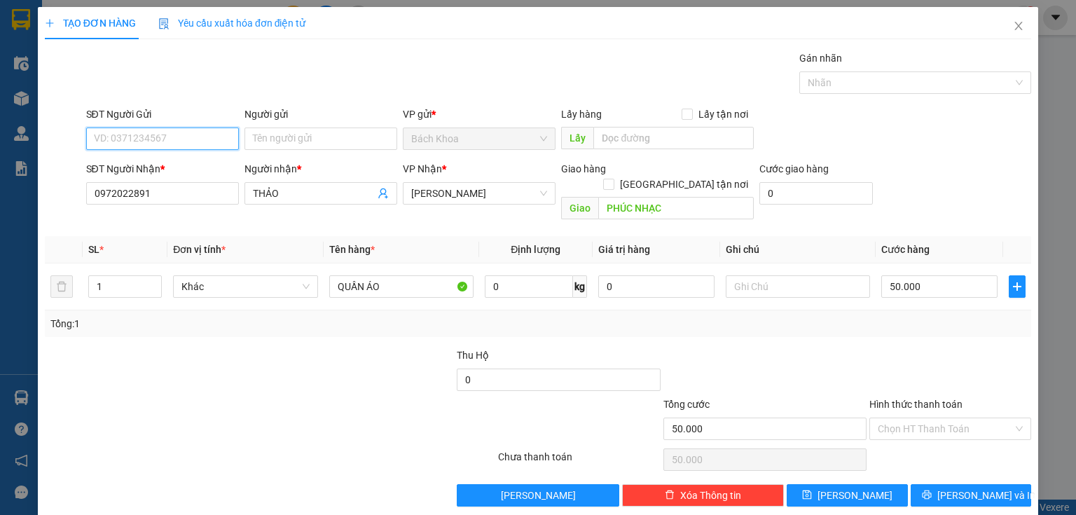
click at [194, 140] on input "SĐT Người Gửi" at bounding box center [162, 139] width 153 height 22
click at [185, 162] on div "0932699510 - GIANG" at bounding box center [161, 165] width 135 height 15
click at [156, 281] on icon "up" at bounding box center [154, 283] width 5 height 5
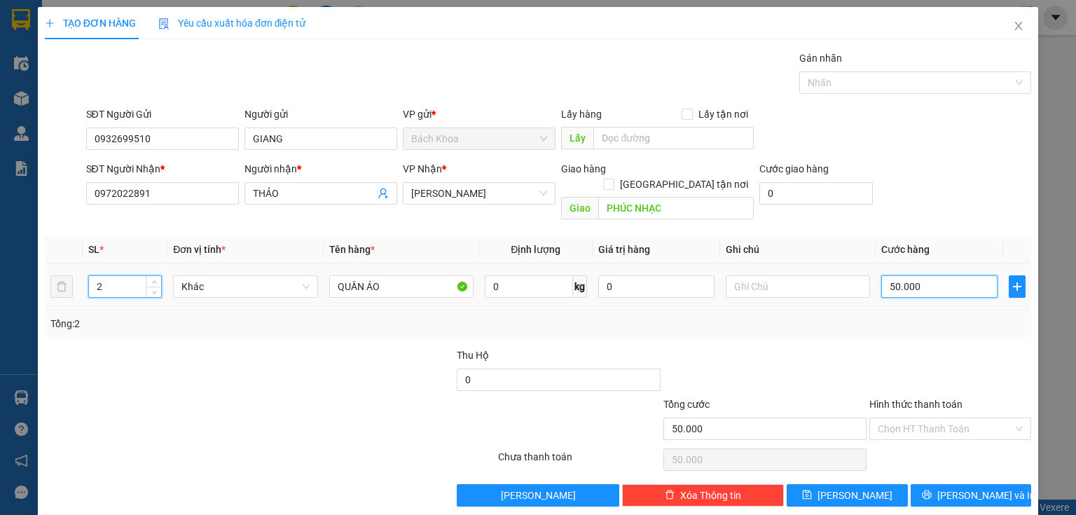
click at [942, 275] on input "50.000" at bounding box center [940, 286] width 116 height 22
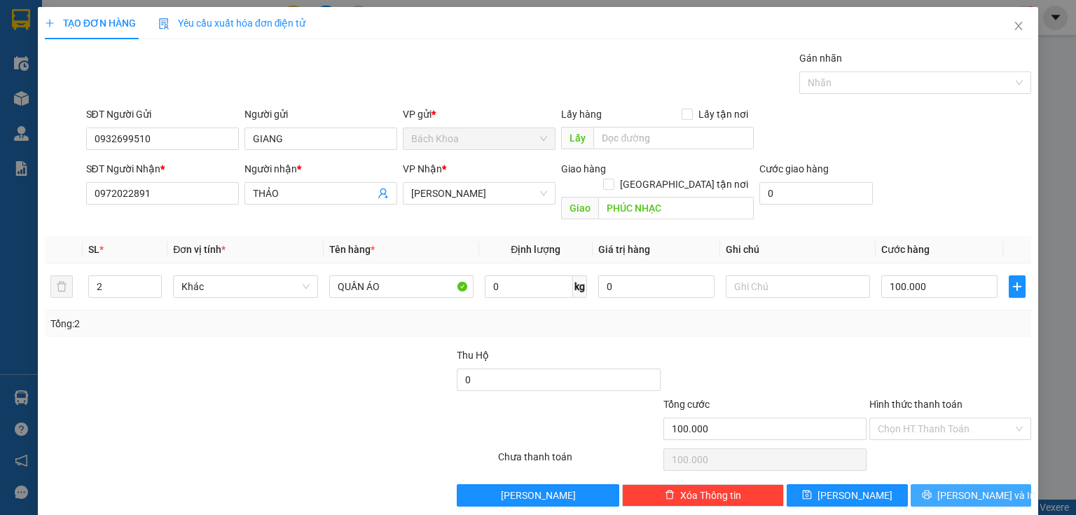
click at [957, 489] on button "[PERSON_NAME] và In" at bounding box center [971, 495] width 121 height 22
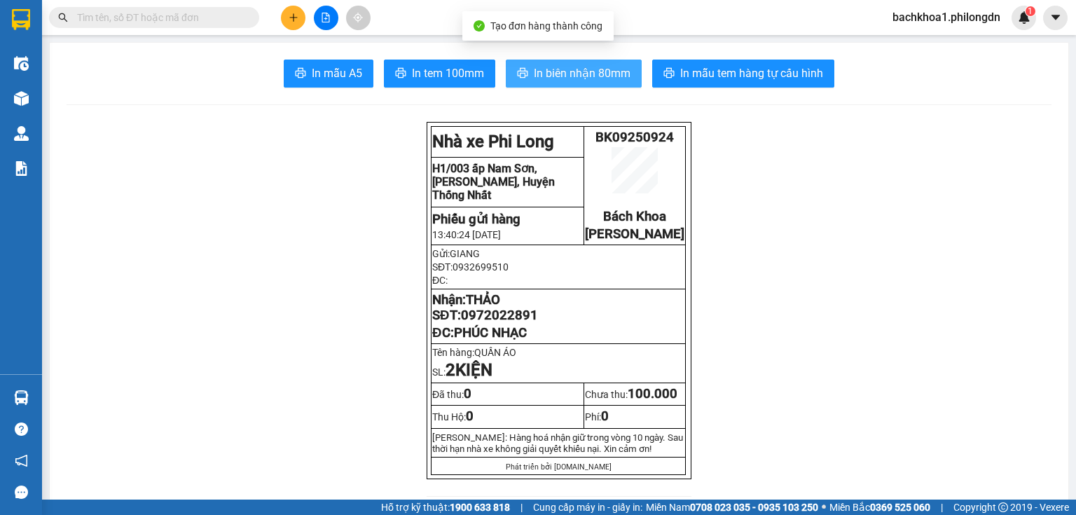
click at [602, 83] on button "In biên nhận 80mm" at bounding box center [574, 74] width 136 height 28
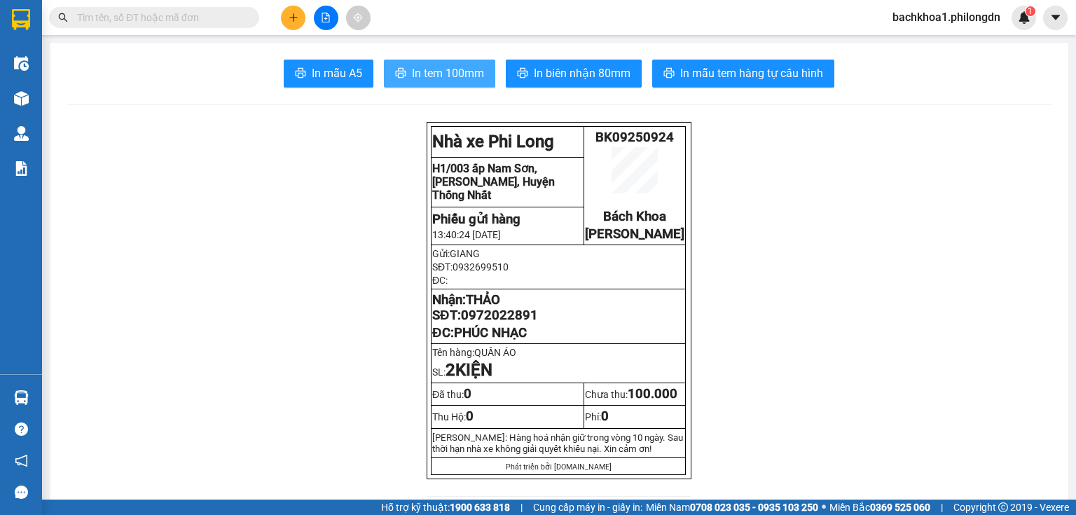
click at [477, 78] on span "In tem 100mm" at bounding box center [448, 73] width 72 height 18
click at [521, 323] on span "0972022891" at bounding box center [499, 315] width 77 height 15
click at [290, 15] on icon "plus" at bounding box center [294, 18] width 10 height 10
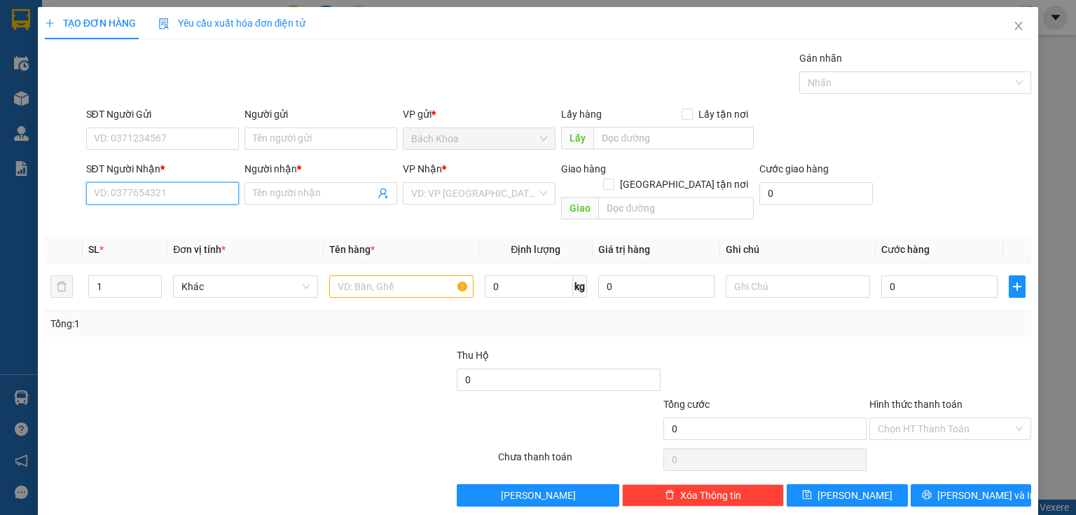
click at [132, 196] on input "SĐT Người Nhận *" at bounding box center [162, 193] width 153 height 22
click at [146, 223] on div "0989500097 - THÁI" at bounding box center [161, 220] width 135 height 15
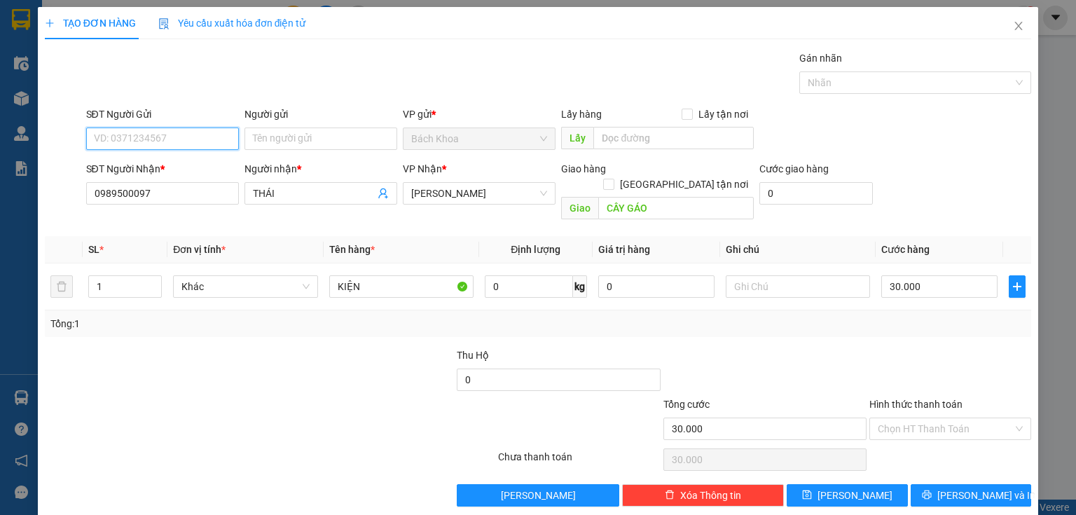
click at [151, 135] on input "SĐT Người Gửi" at bounding box center [162, 139] width 153 height 22
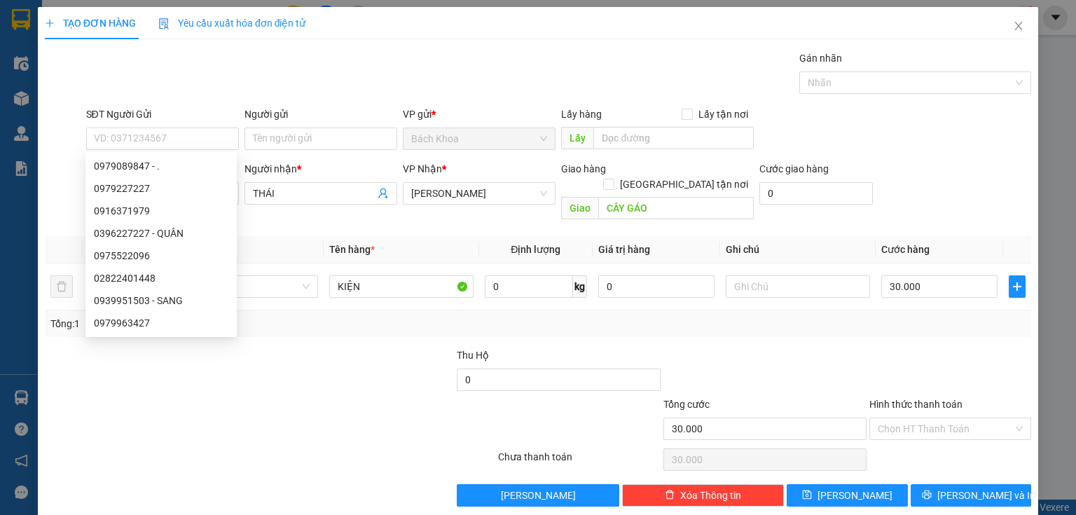
click at [228, 91] on div "Gán nhãn Nhãn" at bounding box center [559, 74] width 952 height 49
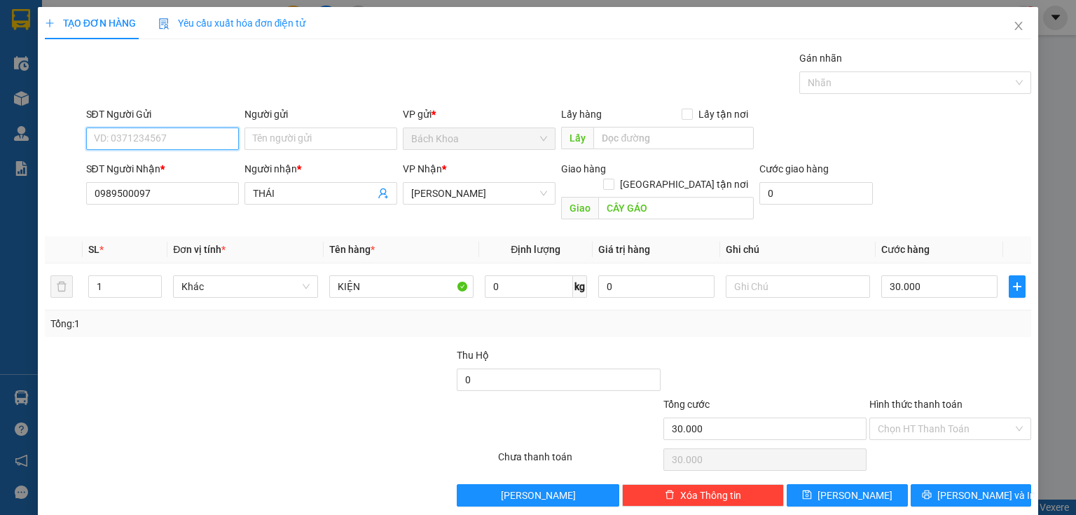
click at [168, 137] on input "SĐT Người Gửi" at bounding box center [162, 139] width 153 height 22
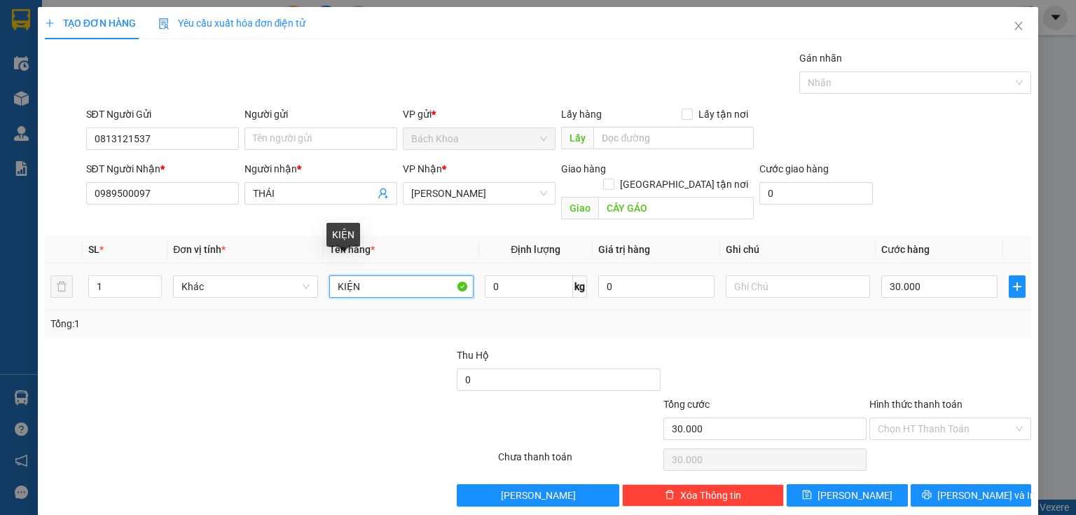
click at [378, 275] on input "KIỆN" at bounding box center [401, 286] width 144 height 22
click at [941, 418] on input "Hình thức thanh toán" at bounding box center [945, 428] width 135 height 21
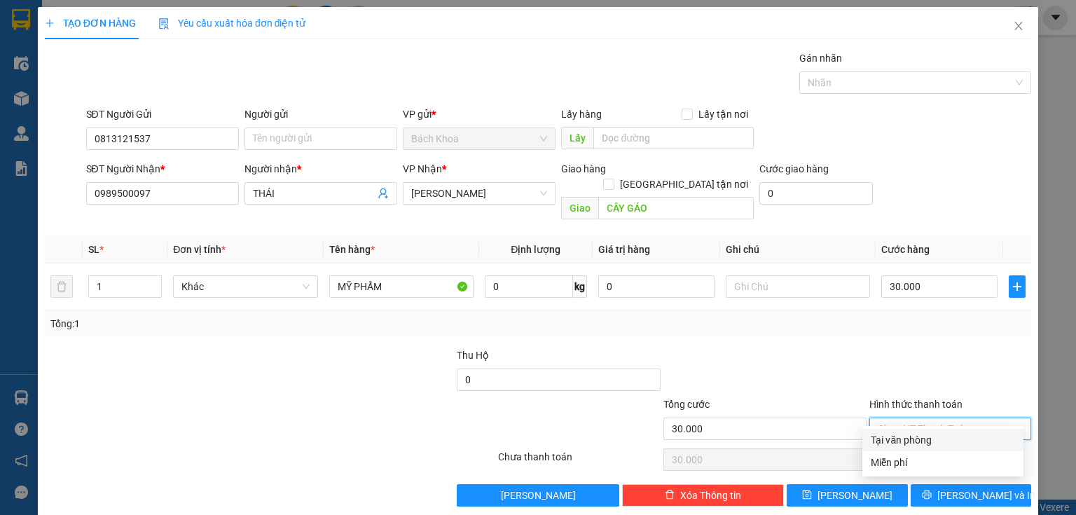
click at [931, 435] on div "Tại văn phòng" at bounding box center [943, 439] width 144 height 15
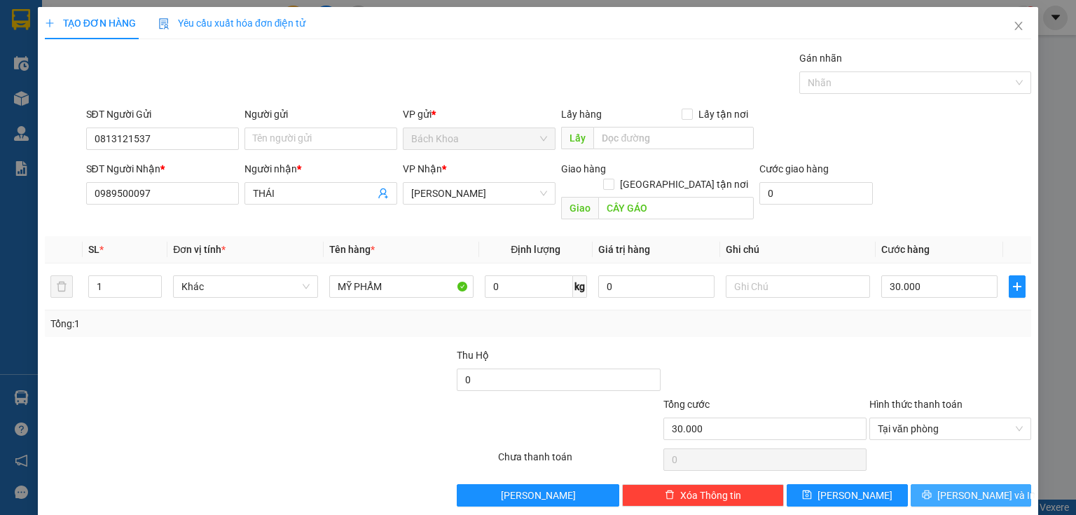
click at [956, 488] on span "[PERSON_NAME] và In" at bounding box center [987, 495] width 98 height 15
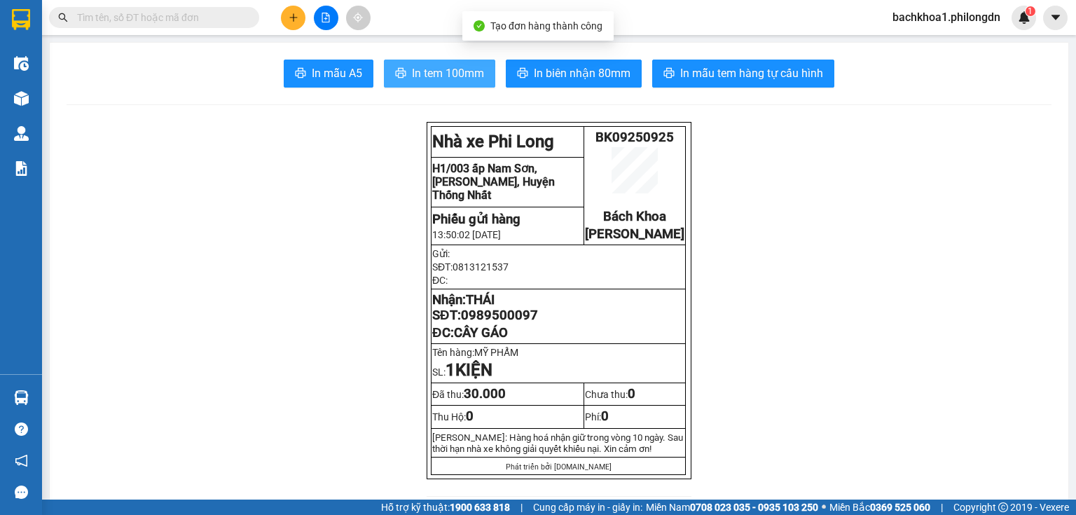
click at [426, 71] on span "In tem 100mm" at bounding box center [448, 73] width 72 height 18
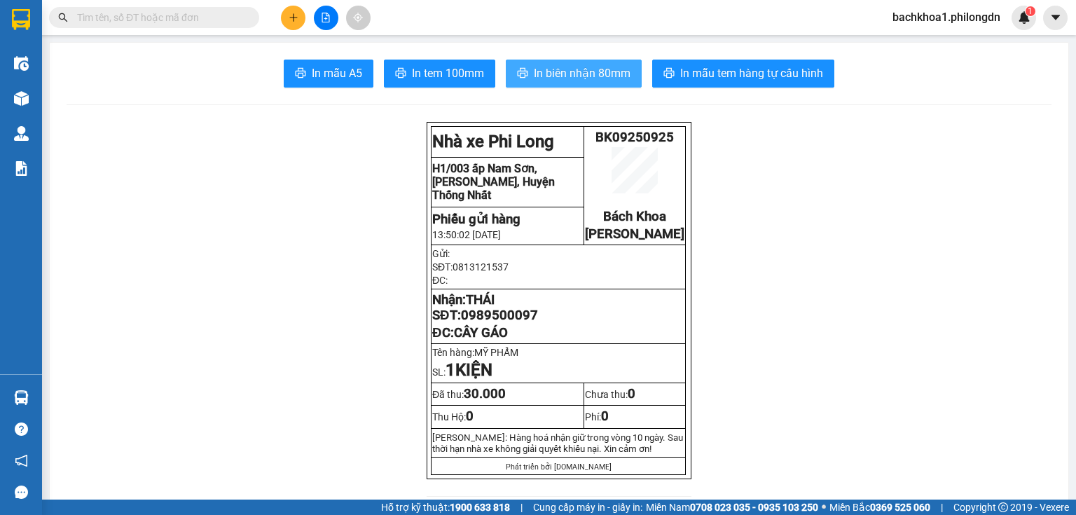
click at [581, 68] on span "In biên nhận 80mm" at bounding box center [582, 73] width 97 height 18
click at [491, 323] on span "0989500097" at bounding box center [499, 315] width 77 height 15
click at [286, 11] on button at bounding box center [293, 18] width 25 height 25
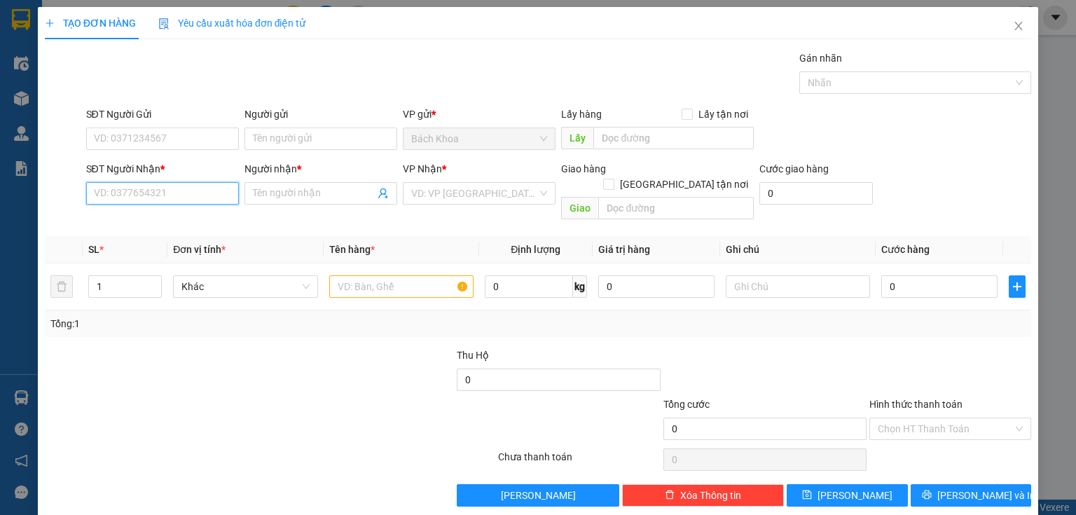
click at [129, 195] on input "SĐT Người Nhận *" at bounding box center [162, 193] width 153 height 22
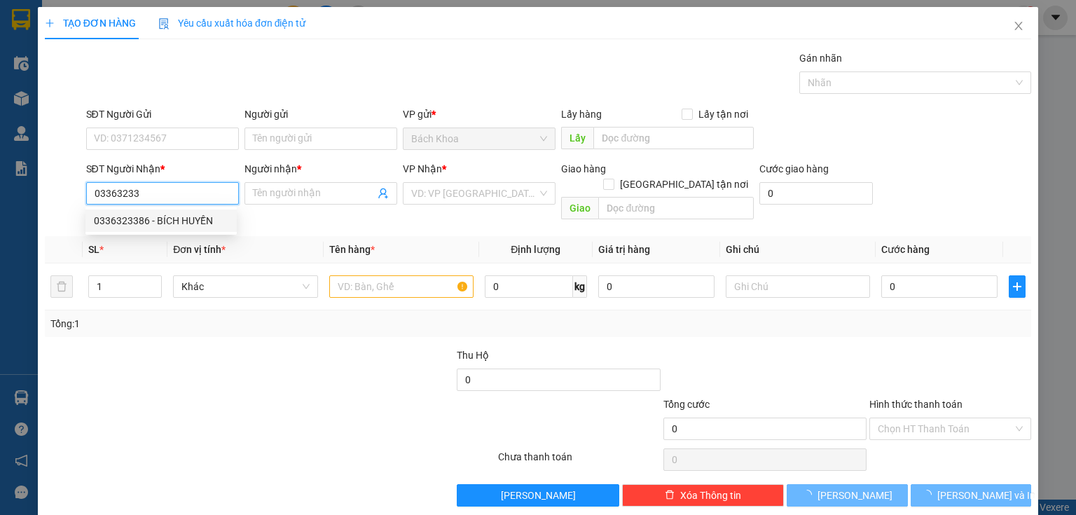
click at [143, 219] on div "0336323386 - BÍCH HUYỀN" at bounding box center [161, 220] width 135 height 15
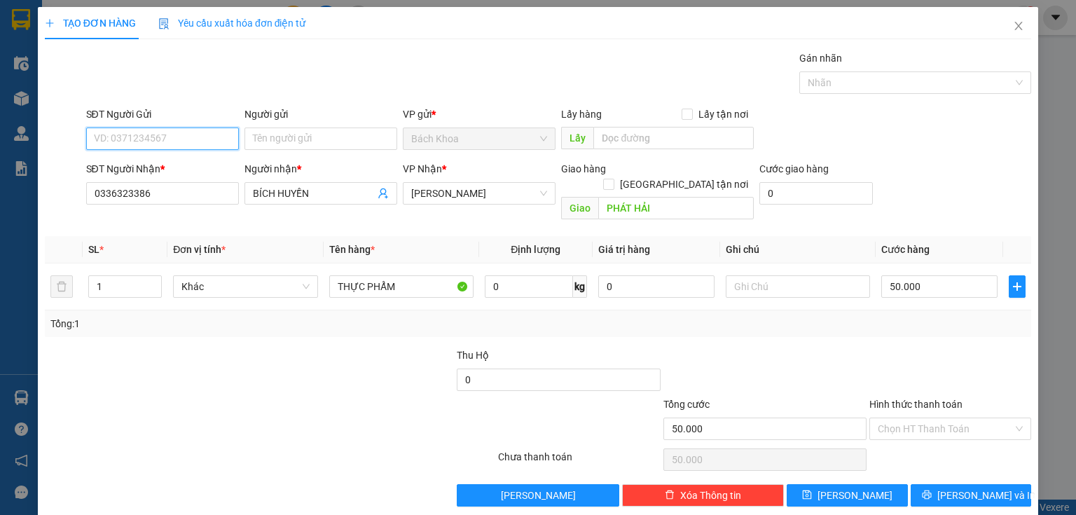
click at [170, 138] on input "SĐT Người Gửi" at bounding box center [162, 139] width 153 height 22
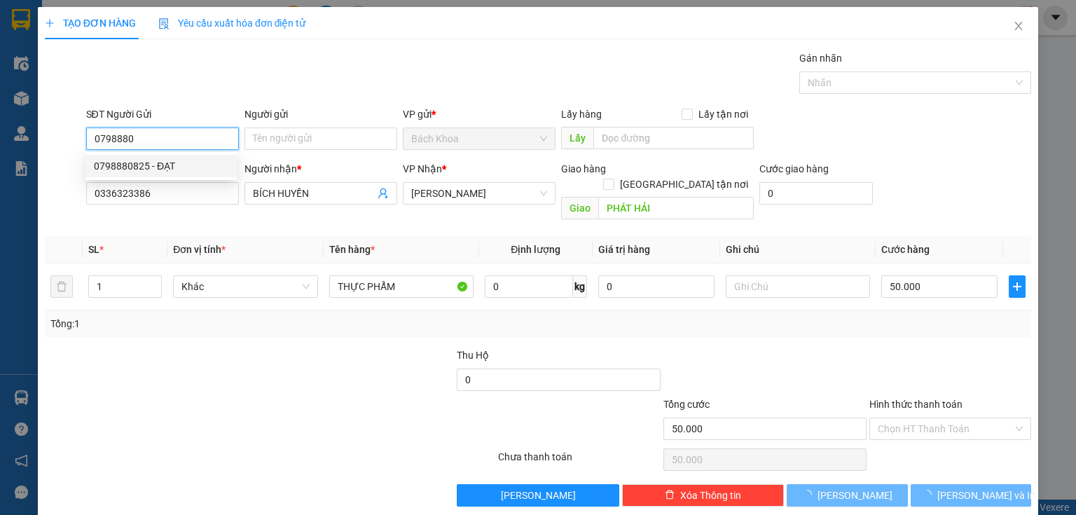
click at [173, 166] on div "0798880825 - ĐẠT" at bounding box center [161, 165] width 135 height 15
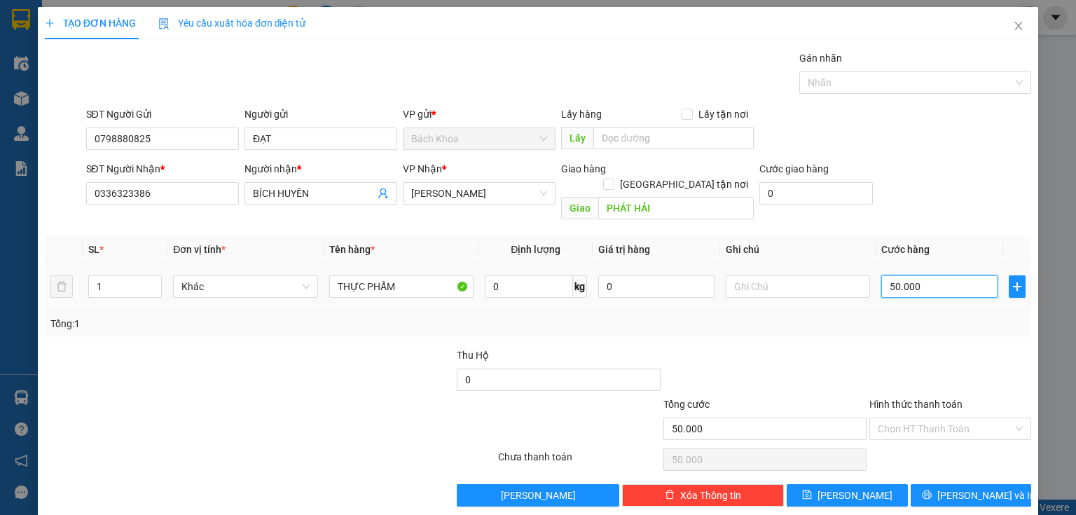
click at [941, 275] on input "50.000" at bounding box center [940, 286] width 116 height 22
click at [947, 463] on div "Transit Pickup Surcharge Ids Transit Deliver Surcharge Ids Transit Deliver Surc…" at bounding box center [538, 278] width 987 height 456
click at [948, 484] on button "[PERSON_NAME] và In" at bounding box center [971, 495] width 121 height 22
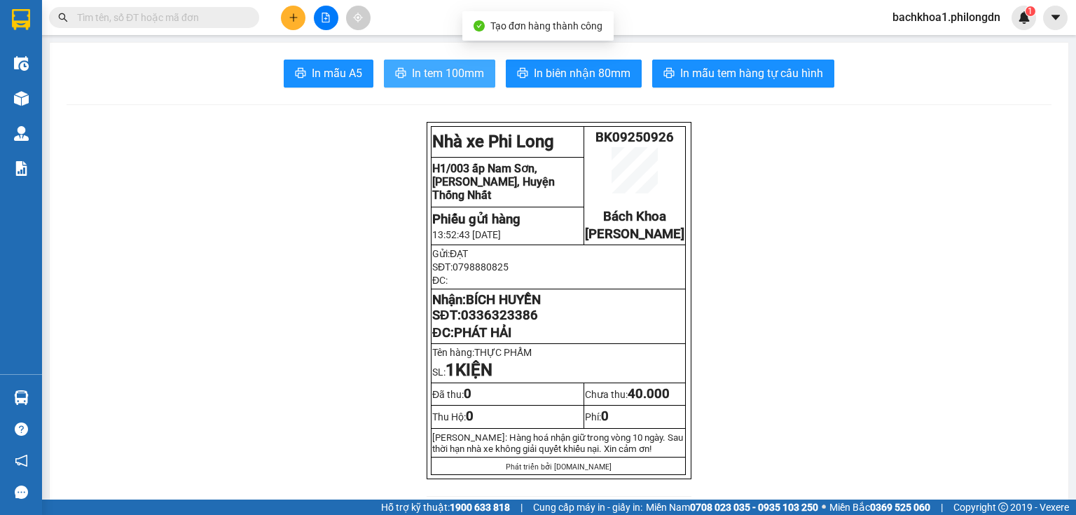
click at [398, 65] on button "In tem 100mm" at bounding box center [439, 74] width 111 height 28
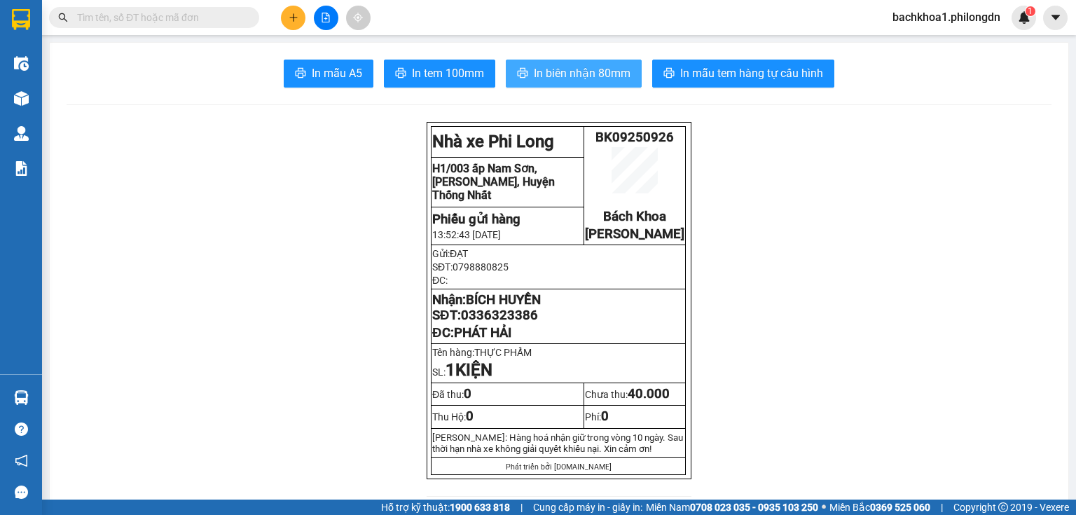
click at [549, 85] on button "In biên nhận 80mm" at bounding box center [574, 74] width 136 height 28
click at [500, 323] on span "0336323386" at bounding box center [499, 315] width 77 height 15
click at [292, 11] on button at bounding box center [293, 18] width 25 height 25
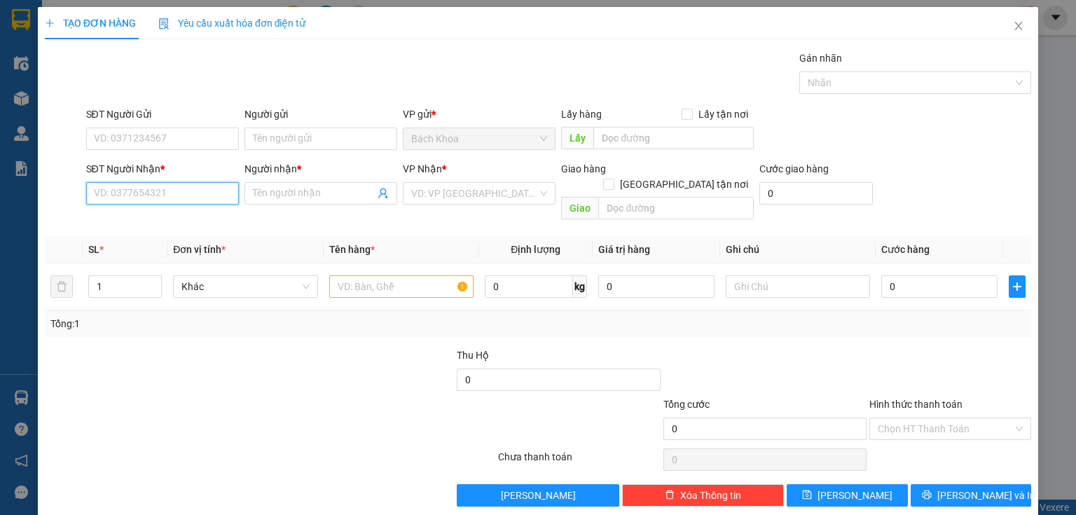
click at [121, 195] on input "SĐT Người Nhận *" at bounding box center [162, 193] width 153 height 22
drag, startPoint x: 154, startPoint y: 216, endPoint x: 167, endPoint y: 217, distance: 12.7
click at [154, 217] on div "0374292292 - KHOA APPLE" at bounding box center [161, 220] width 135 height 15
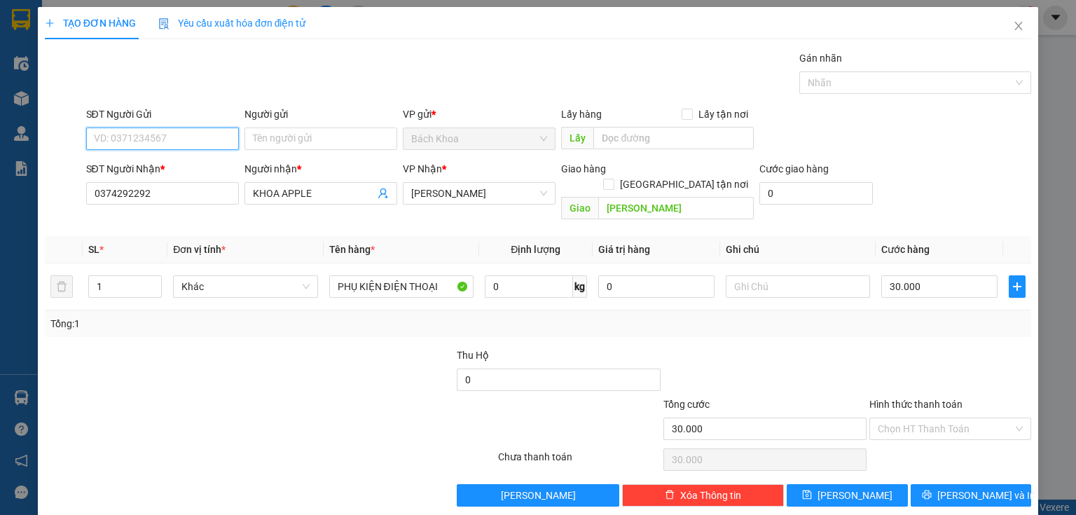
click at [178, 132] on input "SĐT Người Gửi" at bounding box center [162, 139] width 153 height 22
click at [185, 174] on div "0935341394 - HƯỚNG" at bounding box center [161, 166] width 151 height 22
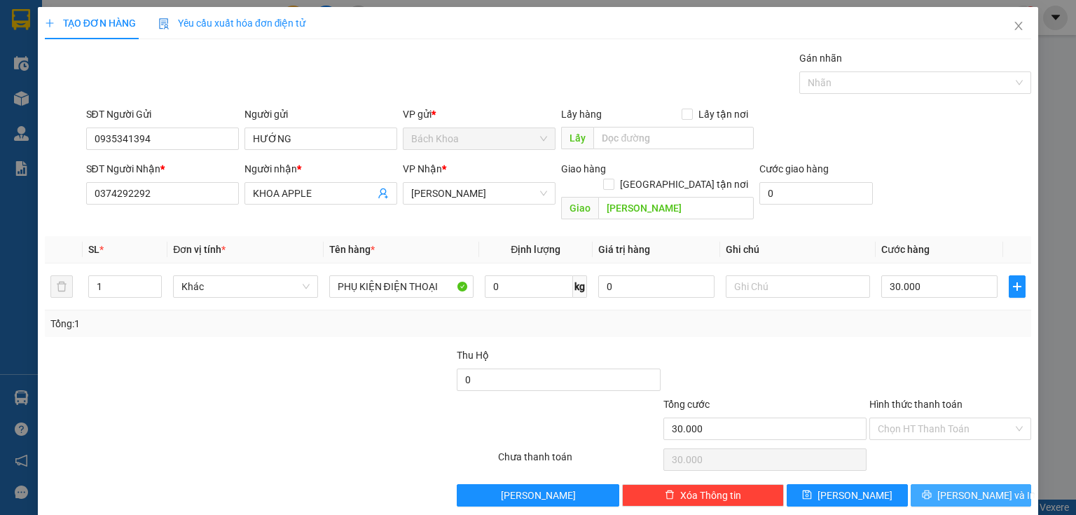
click at [974, 488] on button "[PERSON_NAME] và In" at bounding box center [971, 495] width 121 height 22
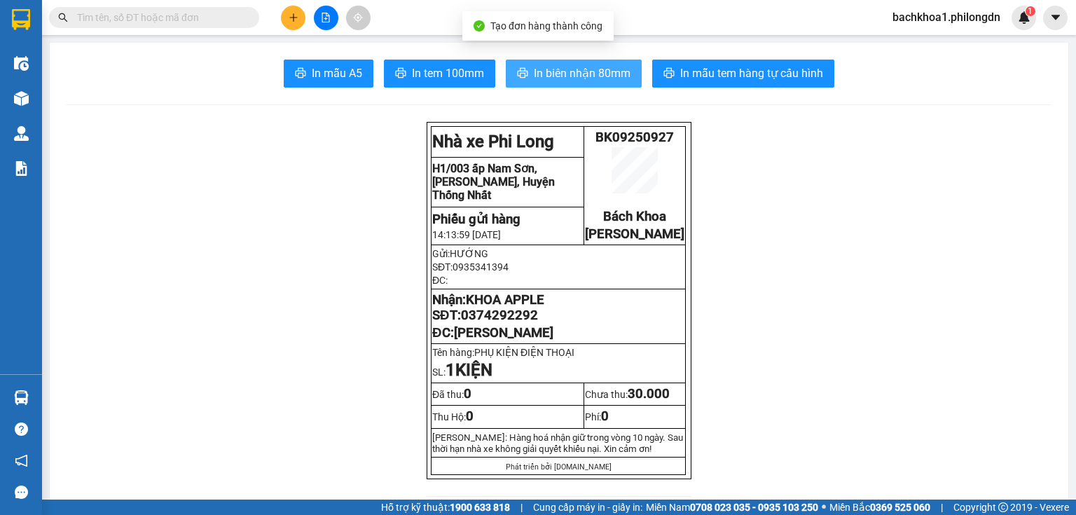
click at [524, 73] on button "In biên nhận 80mm" at bounding box center [574, 74] width 136 height 28
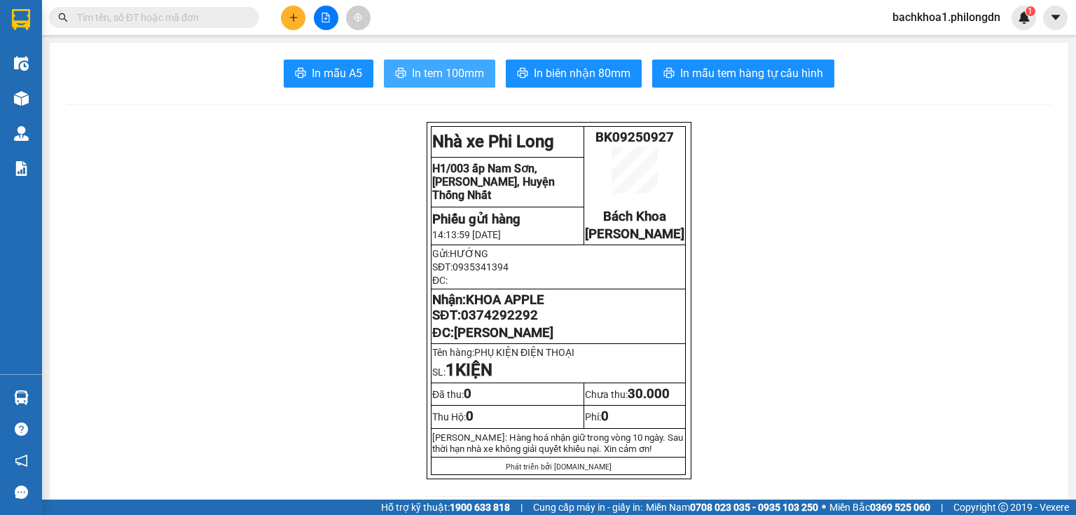
click at [465, 82] on button "In tem 100mm" at bounding box center [439, 74] width 111 height 28
click at [499, 323] on span "0374292292" at bounding box center [499, 315] width 77 height 15
click at [280, 11] on div at bounding box center [325, 18] width 105 height 25
click at [290, 16] on icon "plus" at bounding box center [294, 18] width 10 height 10
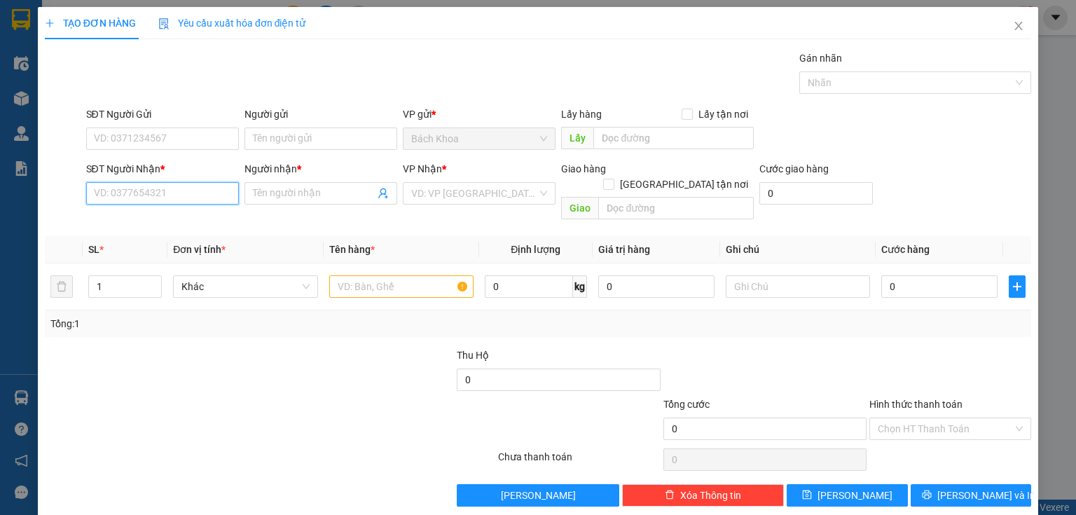
click at [160, 196] on input "SĐT Người Nhận *" at bounding box center [162, 193] width 153 height 22
click at [168, 220] on div "0366900422 - VĂN TÚ" at bounding box center [161, 220] width 135 height 15
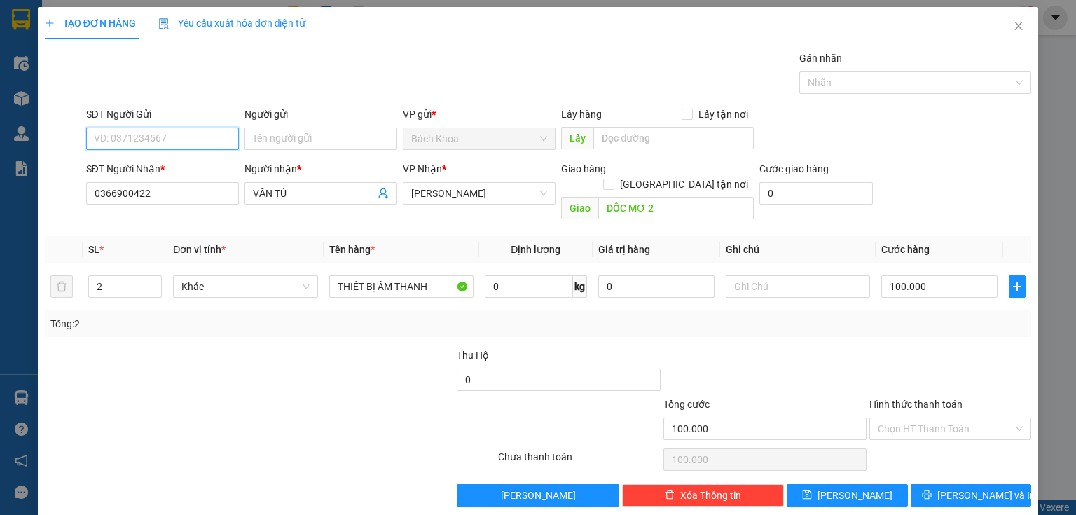
click at [194, 137] on input "SĐT Người Gửi" at bounding box center [162, 139] width 153 height 22
click at [169, 168] on div "0901446372 - ." at bounding box center [161, 165] width 135 height 15
click at [98, 276] on input "2" at bounding box center [125, 286] width 72 height 21
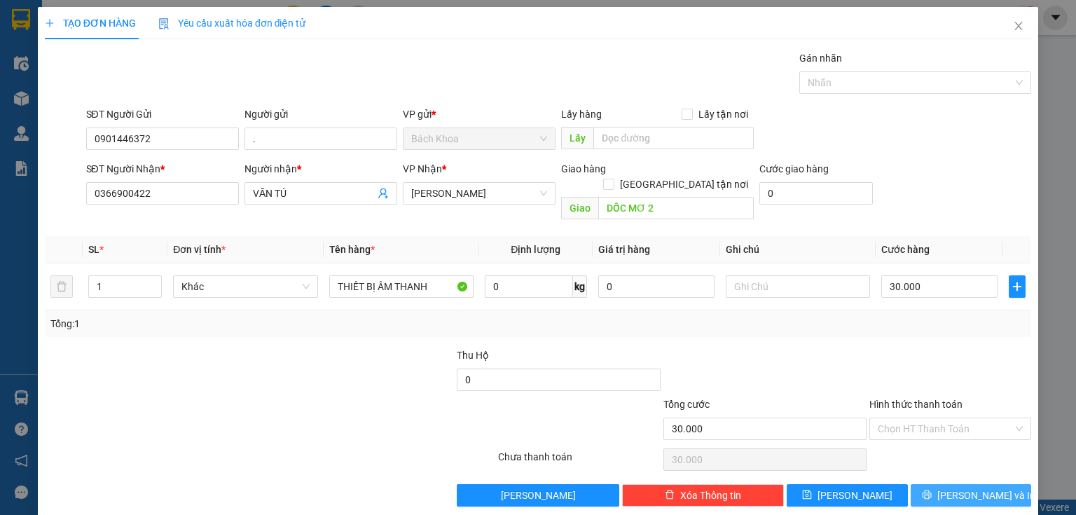
click at [1003, 484] on button "[PERSON_NAME] và In" at bounding box center [971, 495] width 121 height 22
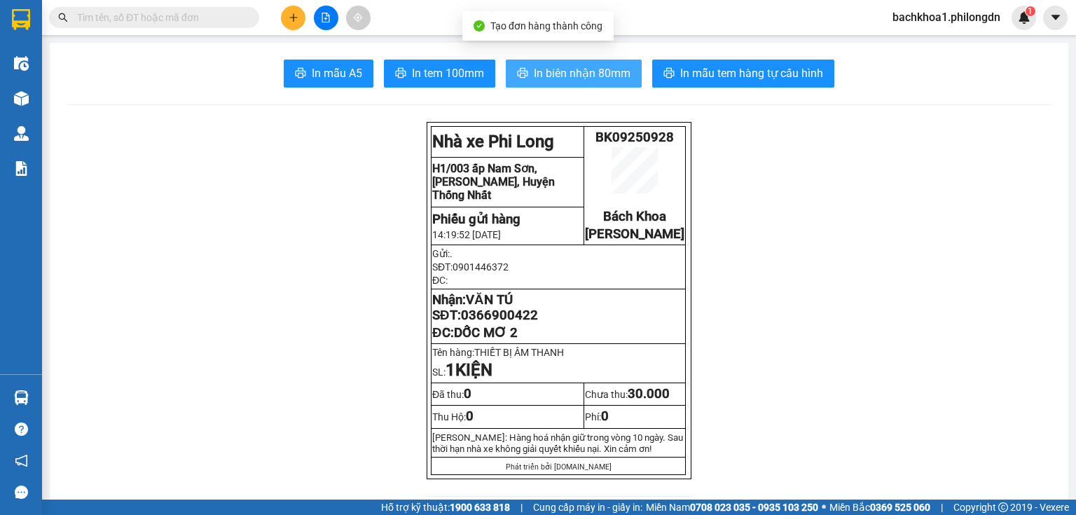
click at [555, 78] on span "In biên nhận 80mm" at bounding box center [582, 73] width 97 height 18
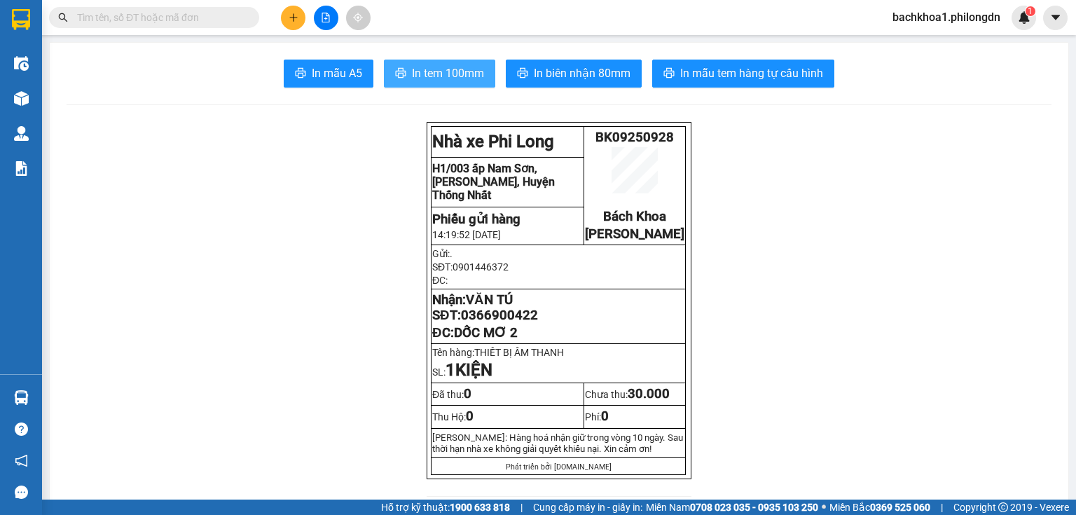
click at [465, 76] on span "In tem 100mm" at bounding box center [448, 73] width 72 height 18
click at [489, 323] on span "0366900422" at bounding box center [499, 315] width 77 height 15
click at [292, 13] on icon "plus" at bounding box center [294, 18] width 10 height 10
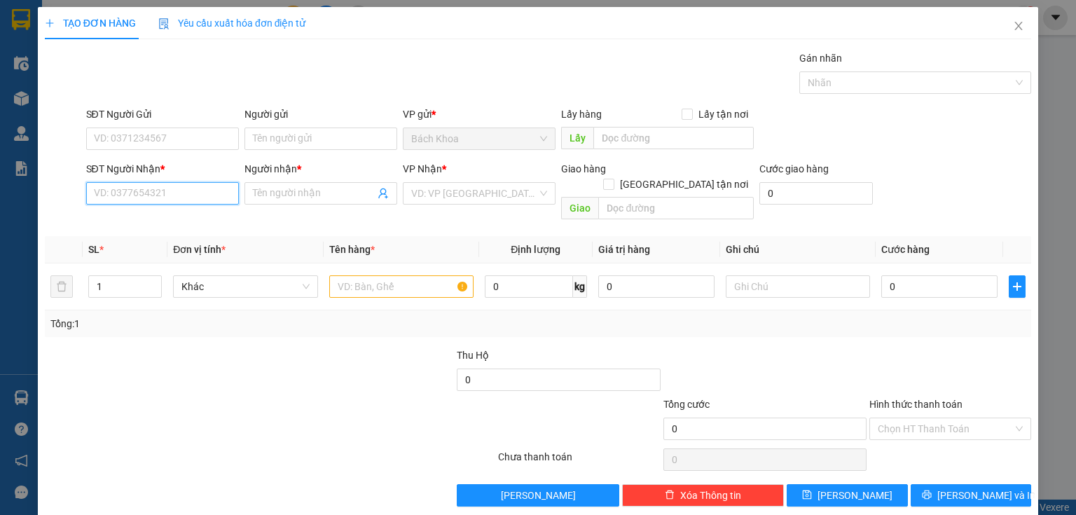
click at [210, 186] on input "SĐT Người Nhận *" at bounding box center [162, 193] width 153 height 22
click at [289, 184] on span at bounding box center [321, 193] width 153 height 22
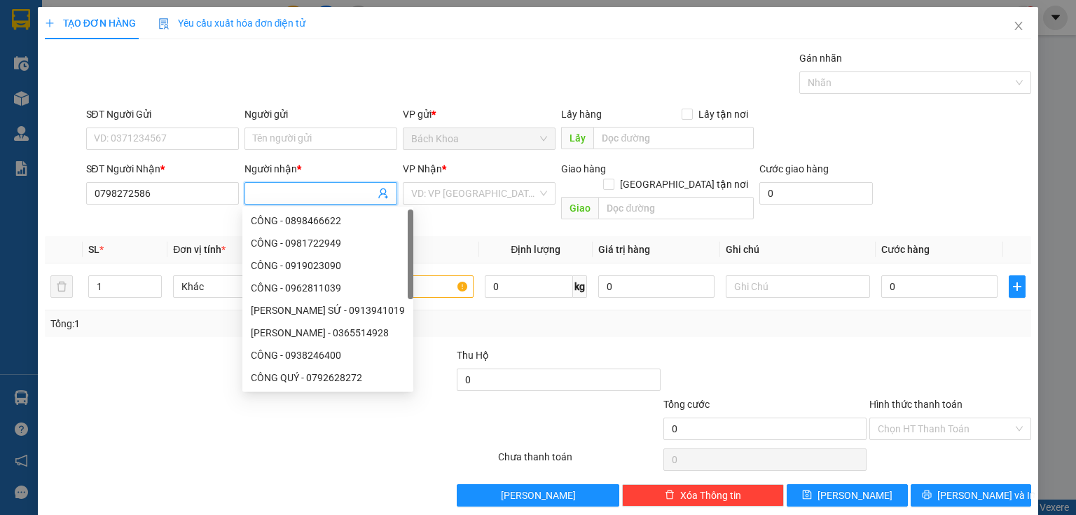
click at [289, 189] on input "Người nhận *" at bounding box center [314, 193] width 122 height 15
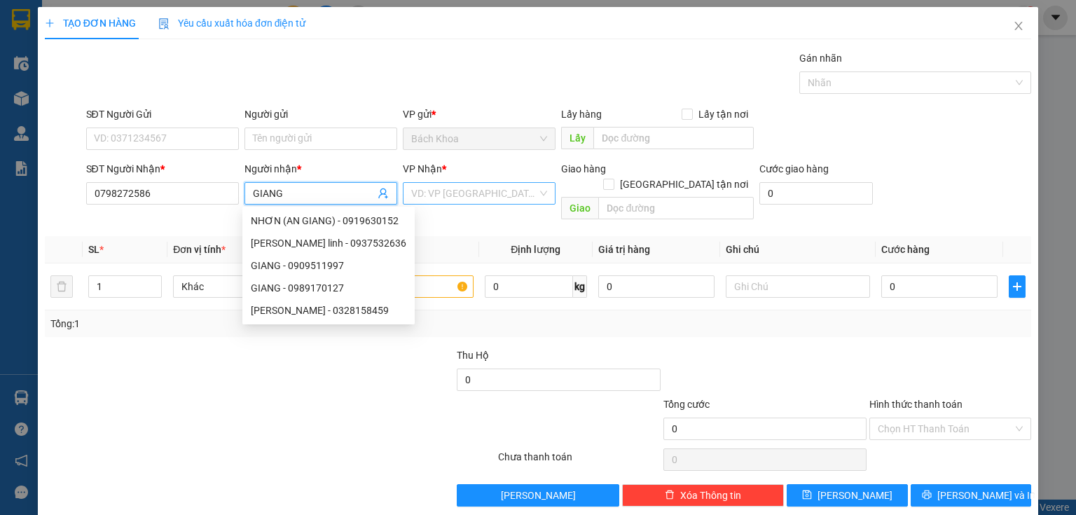
click at [498, 197] on input "search" at bounding box center [474, 193] width 126 height 21
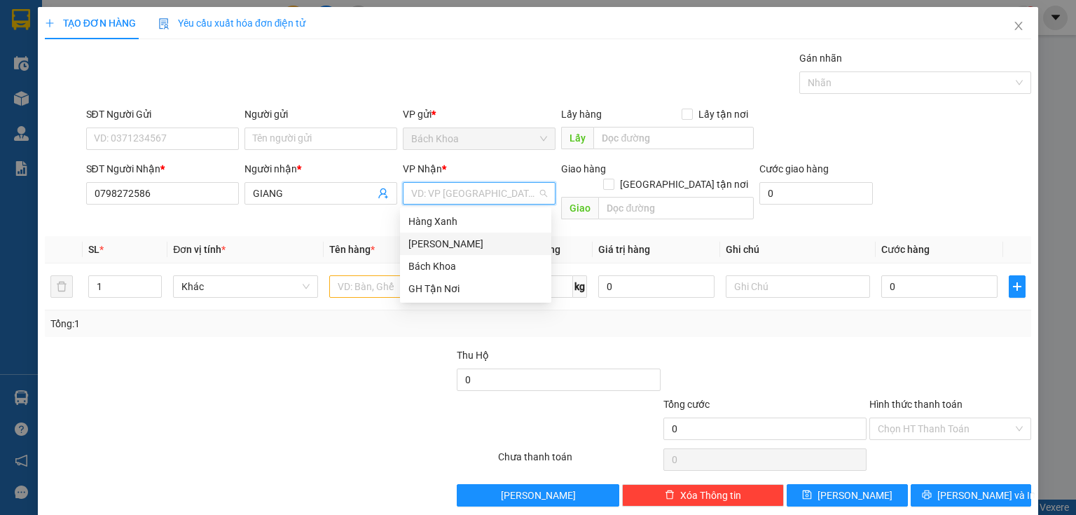
click at [505, 240] on div "[PERSON_NAME]" at bounding box center [476, 243] width 135 height 15
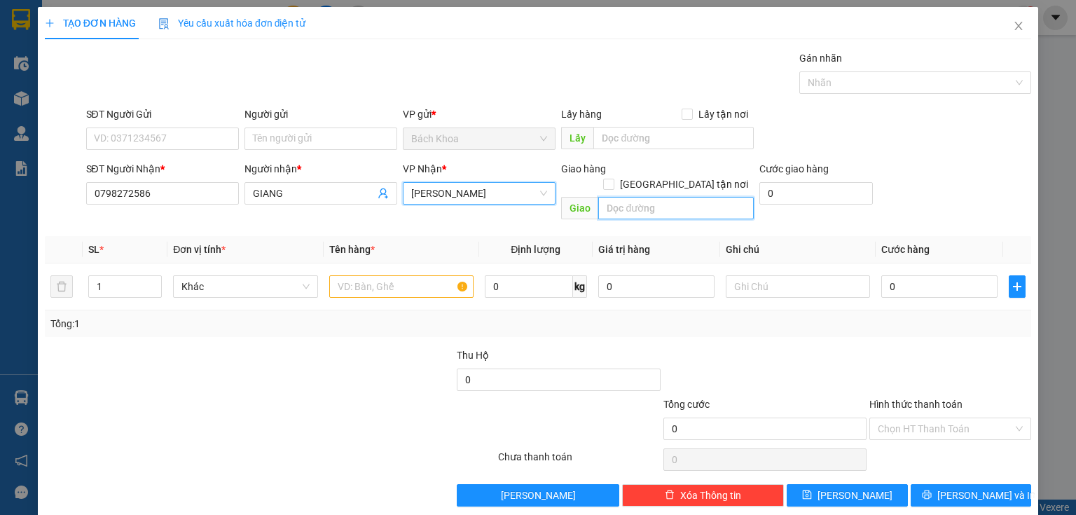
click at [615, 197] on input "text" at bounding box center [677, 208] width 156 height 22
click at [299, 319] on div "Tổng: 1" at bounding box center [538, 323] width 987 height 27
click at [1013, 27] on icon "close" at bounding box center [1018, 25] width 11 height 11
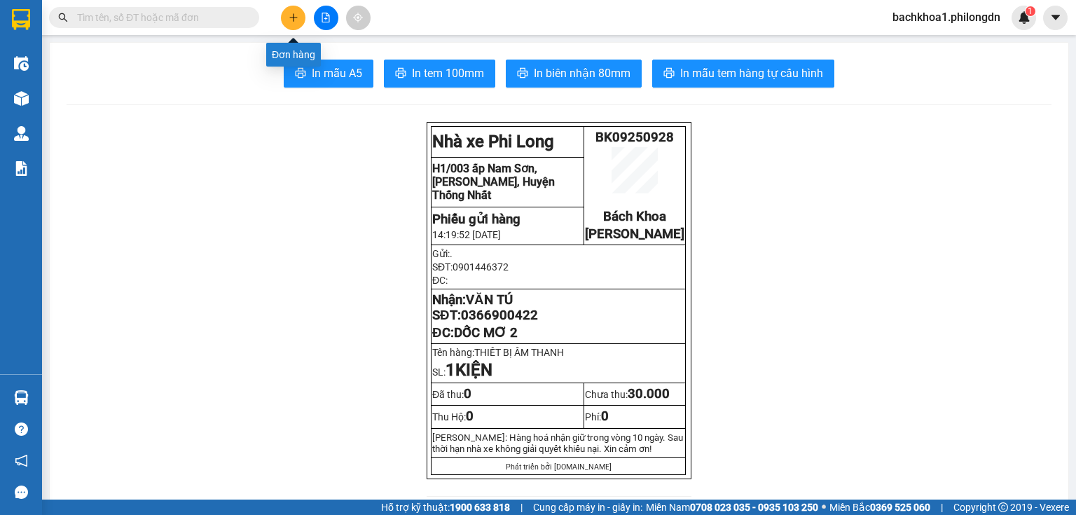
click at [292, 19] on icon "plus" at bounding box center [294, 18] width 10 height 10
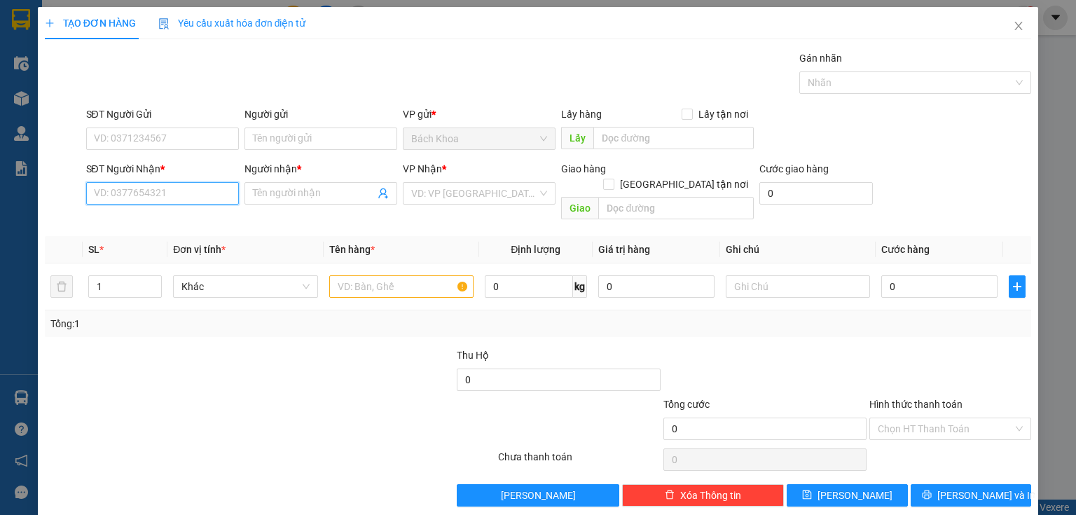
click at [163, 197] on input "SĐT Người Nhận *" at bounding box center [162, 193] width 153 height 22
click at [1013, 22] on icon "close" at bounding box center [1018, 25] width 11 height 11
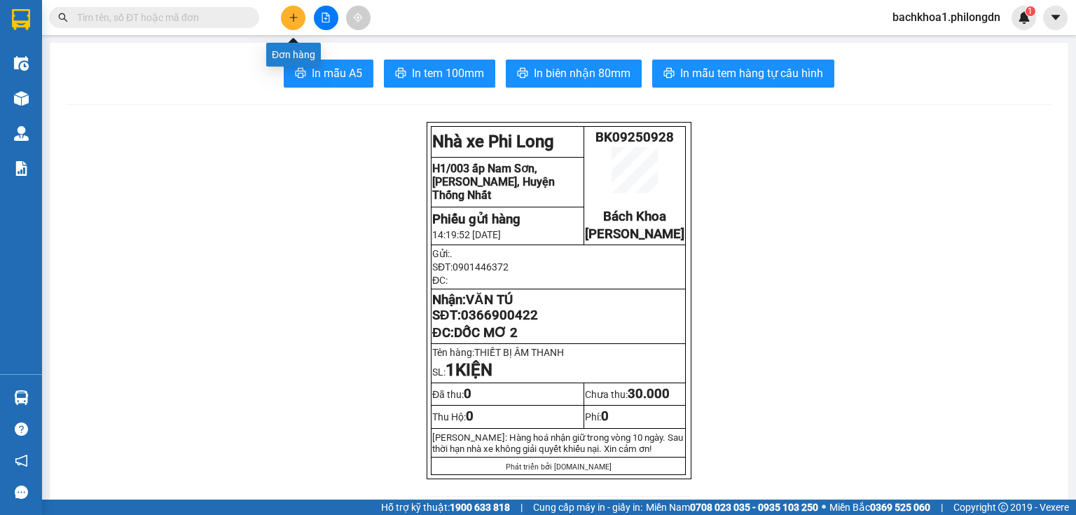
click at [296, 18] on icon "plus" at bounding box center [294, 18] width 10 height 10
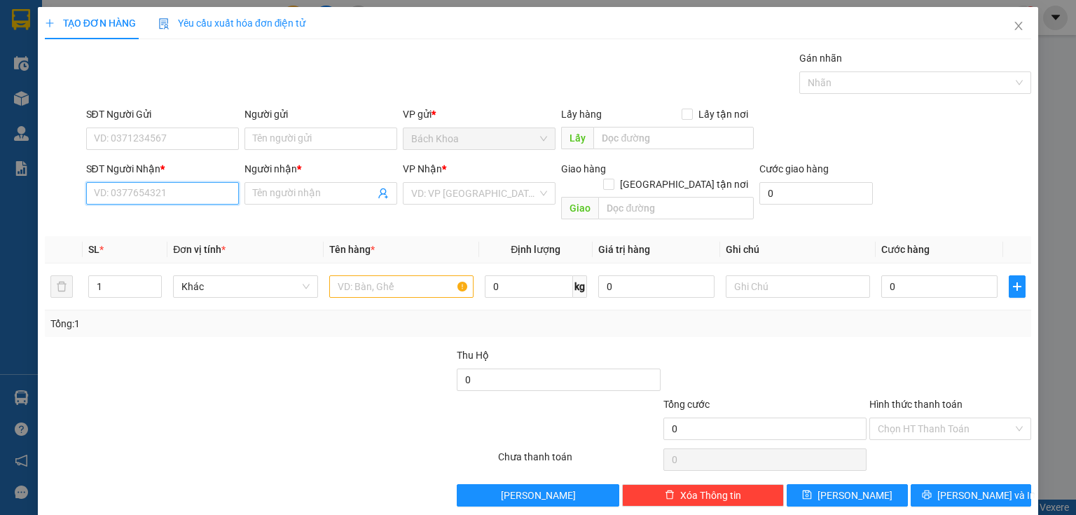
click at [195, 192] on input "SĐT Người Nhận *" at bounding box center [162, 193] width 153 height 22
click at [102, 193] on input "02367786192" at bounding box center [162, 193] width 153 height 22
click at [182, 194] on input "0367786192" at bounding box center [162, 193] width 153 height 22
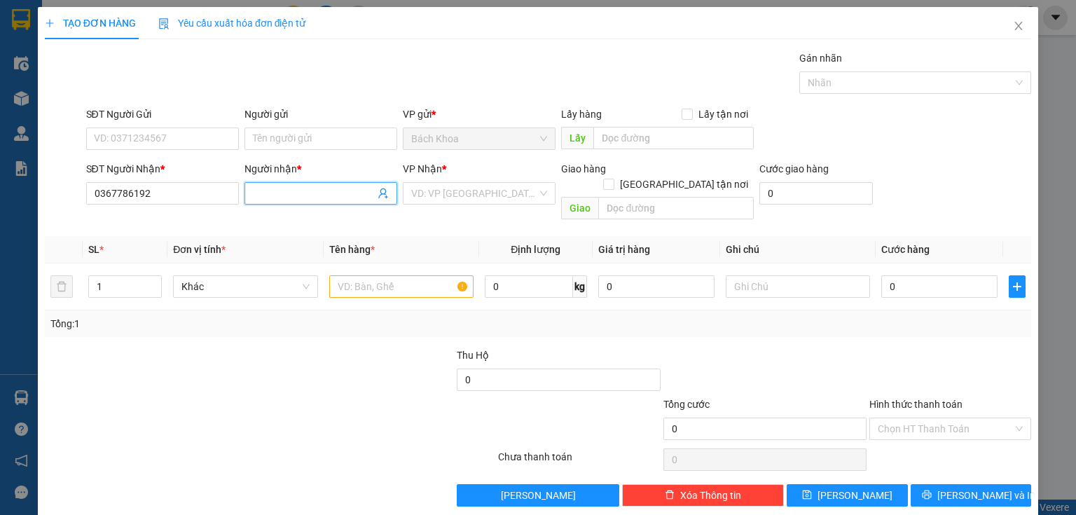
click at [265, 188] on input "Người nhận *" at bounding box center [314, 193] width 122 height 15
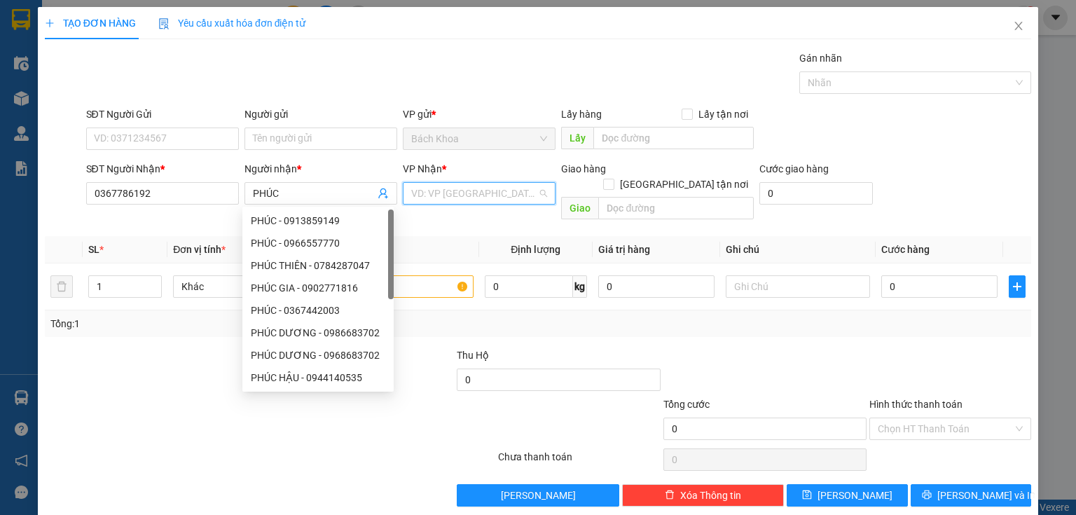
click at [484, 196] on input "search" at bounding box center [474, 193] width 126 height 21
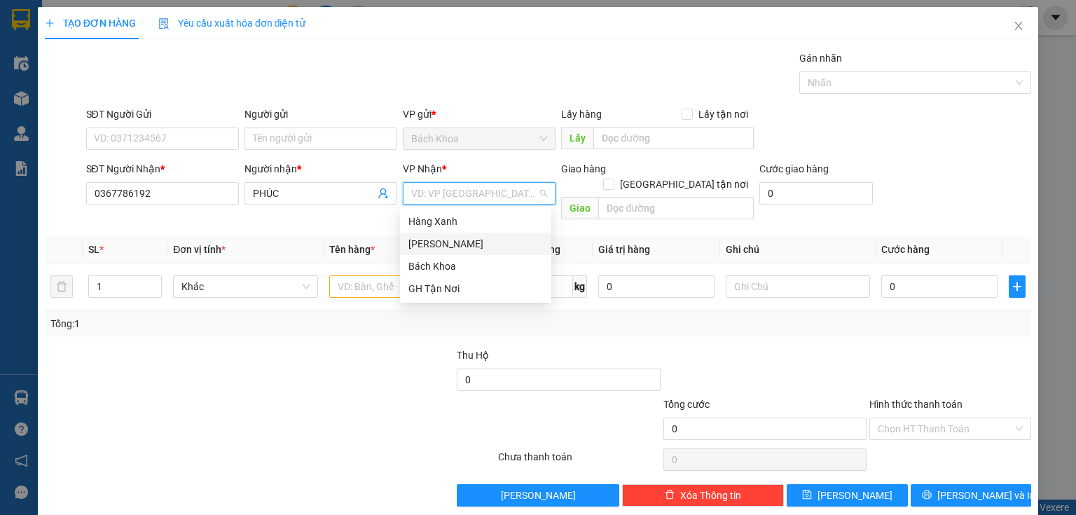
click at [480, 243] on div "[PERSON_NAME]" at bounding box center [476, 243] width 135 height 15
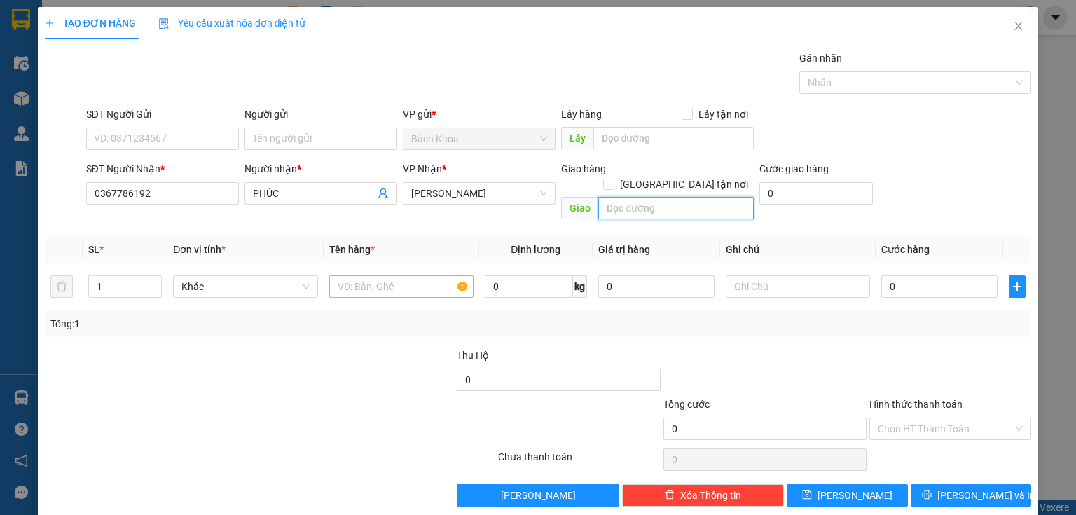
click at [620, 197] on input "text" at bounding box center [677, 208] width 156 height 22
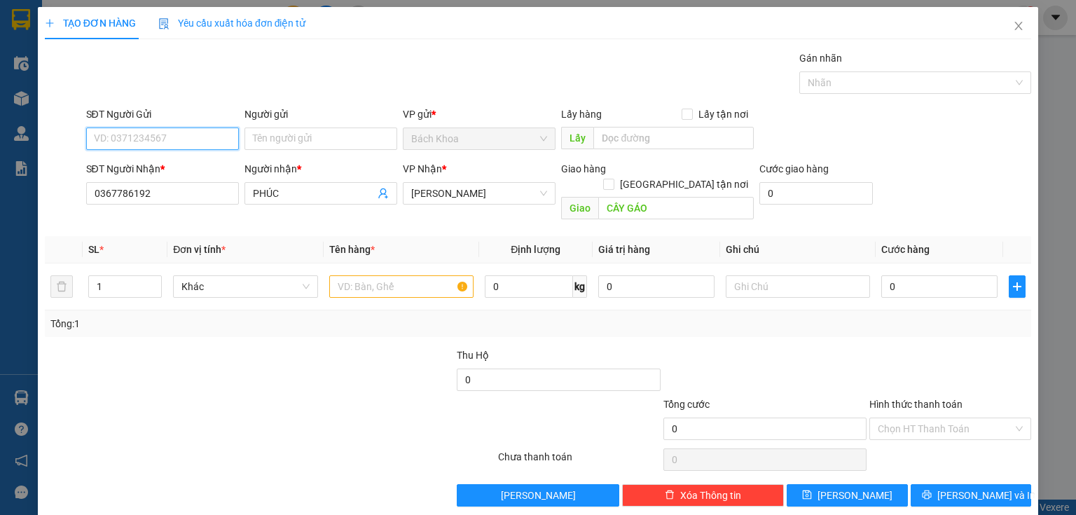
click at [157, 132] on input "SĐT Người Gửi" at bounding box center [162, 139] width 153 height 22
drag, startPoint x: 128, startPoint y: 197, endPoint x: 390, endPoint y: 362, distance: 309.6
click at [390, 362] on div at bounding box center [352, 372] width 206 height 49
click at [138, 132] on input "SĐT Người Gửi" at bounding box center [162, 139] width 153 height 22
click at [160, 161] on div "0348395418" at bounding box center [161, 165] width 135 height 15
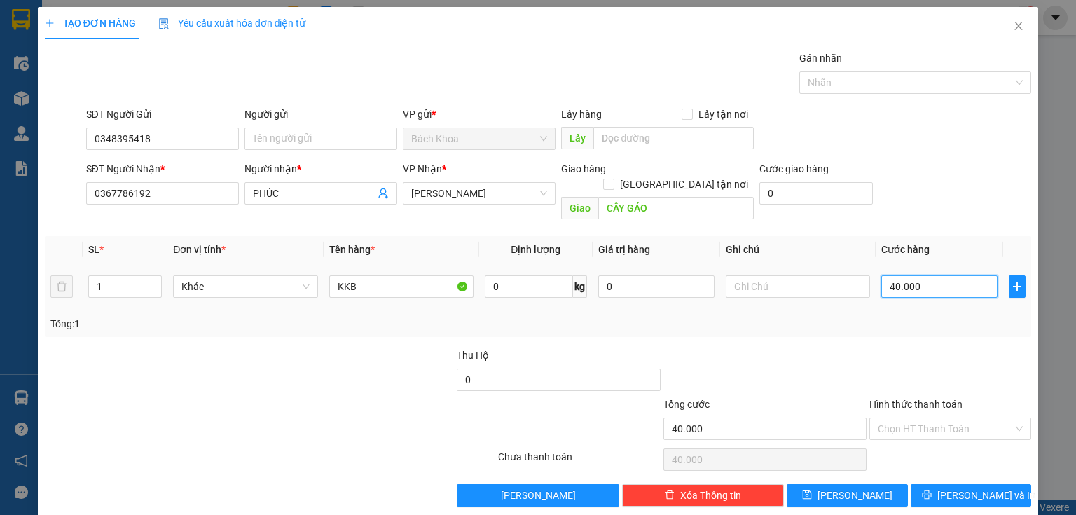
click at [922, 276] on input "40.000" at bounding box center [940, 286] width 116 height 22
click at [933, 348] on div at bounding box center [950, 372] width 165 height 49
click at [925, 484] on button "[PERSON_NAME] và In" at bounding box center [971, 495] width 121 height 22
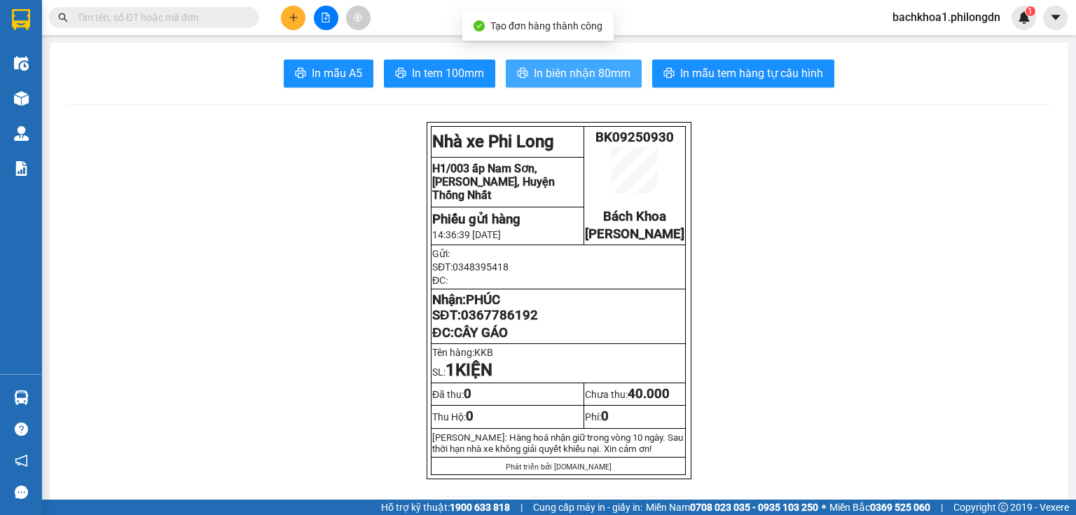
click at [600, 73] on span "In biên nhận 80mm" at bounding box center [582, 73] width 97 height 18
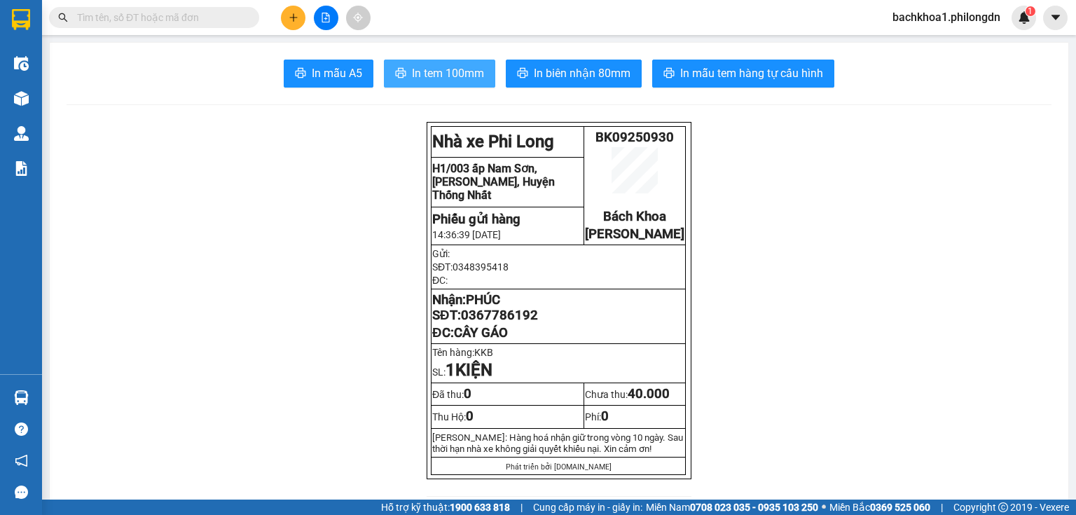
click at [445, 68] on span "In tem 100mm" at bounding box center [448, 73] width 72 height 18
click at [521, 323] on span "0367786192" at bounding box center [499, 315] width 77 height 15
click at [292, 18] on icon "plus" at bounding box center [294, 18] width 10 height 10
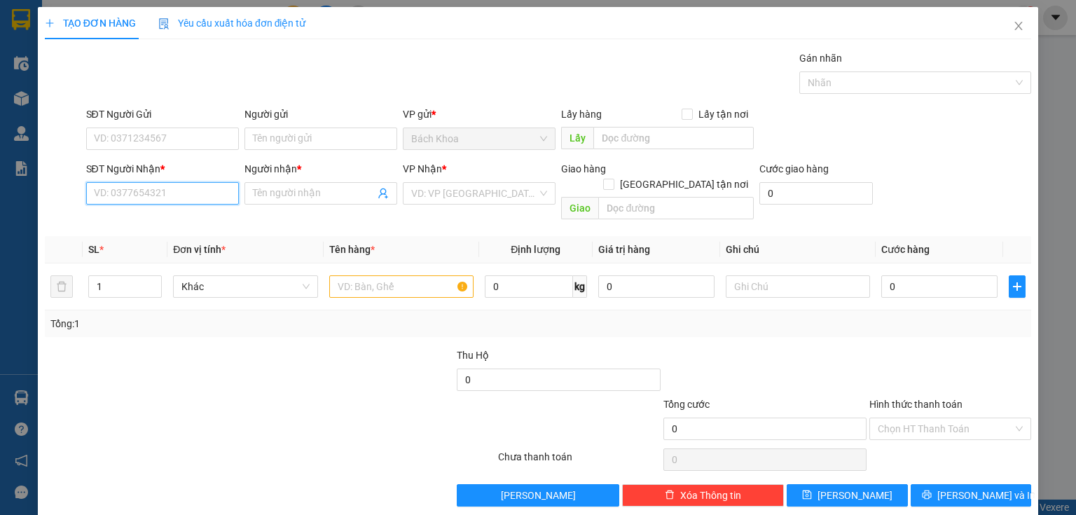
click at [205, 196] on input "SĐT Người Nhận *" at bounding box center [162, 193] width 153 height 22
click at [182, 219] on div "0987092949 - ." at bounding box center [161, 220] width 135 height 15
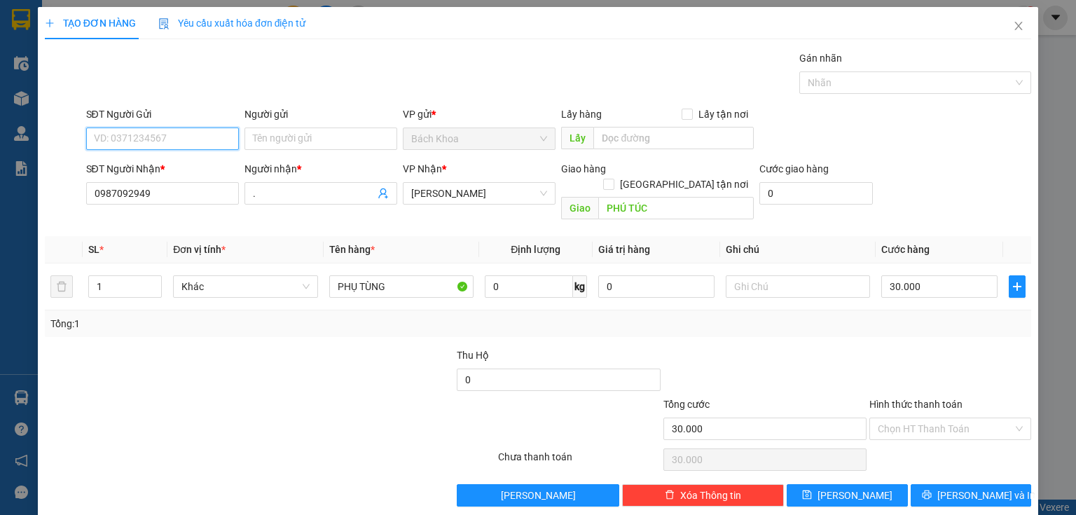
click at [182, 135] on input "SĐT Người Gửi" at bounding box center [162, 139] width 153 height 22
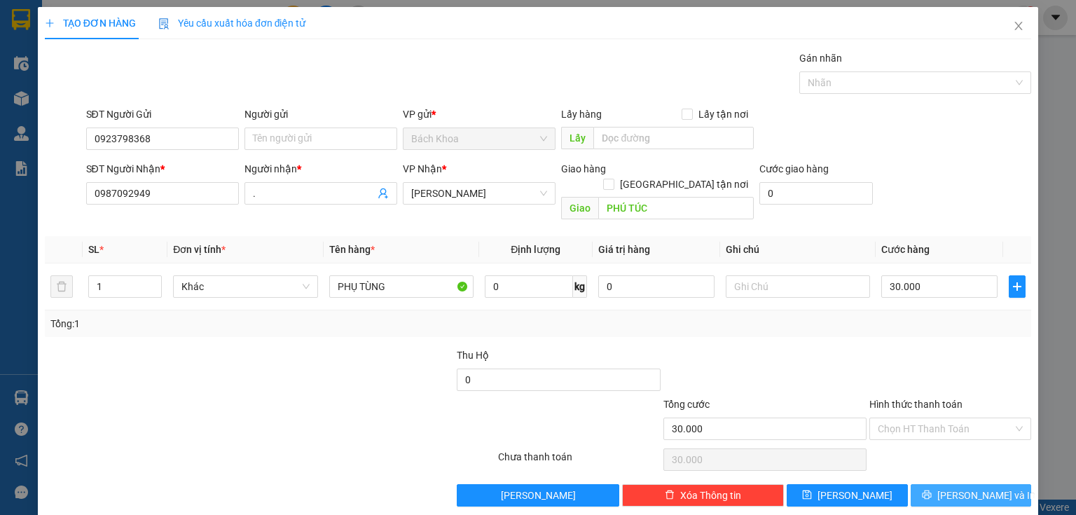
click at [971, 488] on span "[PERSON_NAME] và In" at bounding box center [987, 495] width 98 height 15
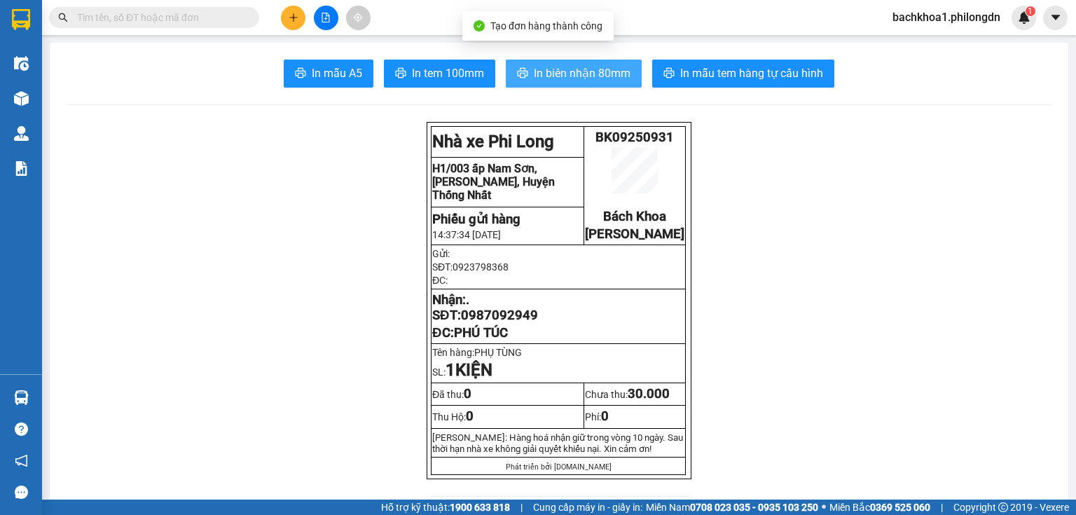
click at [550, 70] on span "In biên nhận 80mm" at bounding box center [582, 73] width 97 height 18
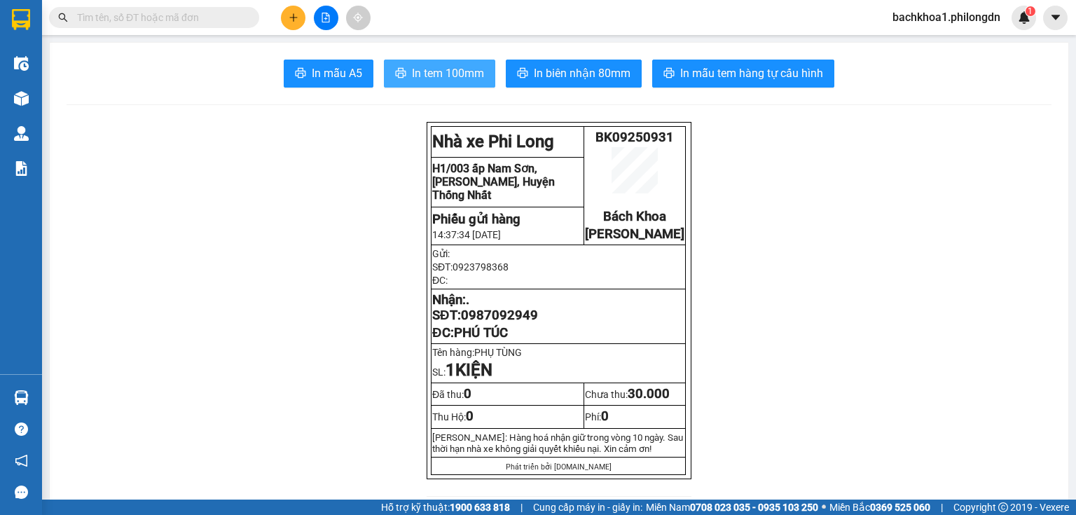
click at [439, 75] on span "In tem 100mm" at bounding box center [448, 73] width 72 height 18
click at [494, 323] on span "0987092949" at bounding box center [499, 315] width 77 height 15
click at [299, 26] on button at bounding box center [293, 18] width 25 height 25
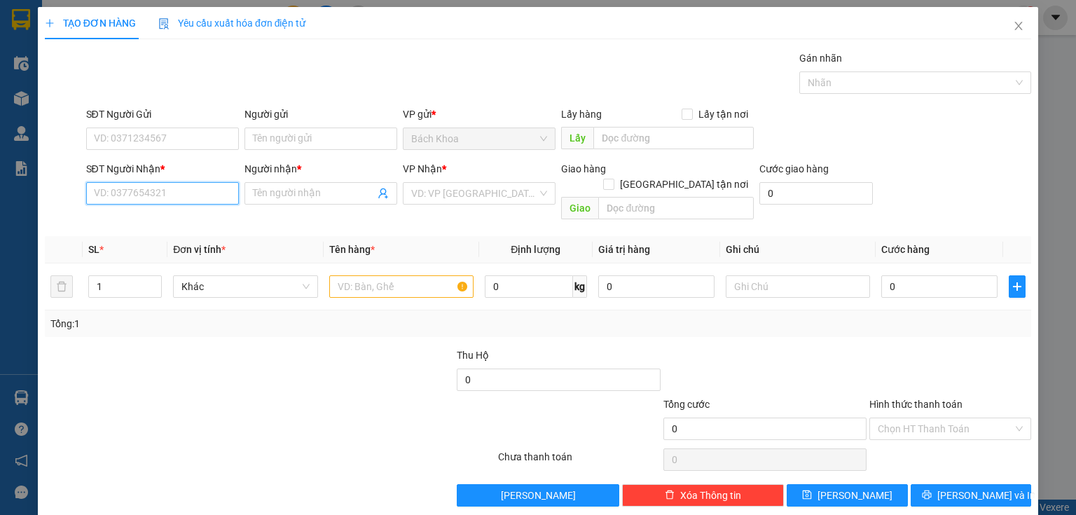
click at [196, 193] on input "SĐT Người Nhận *" at bounding box center [162, 193] width 153 height 22
click at [202, 218] on div "0976812814 - TUYẾT VUI" at bounding box center [161, 220] width 135 height 15
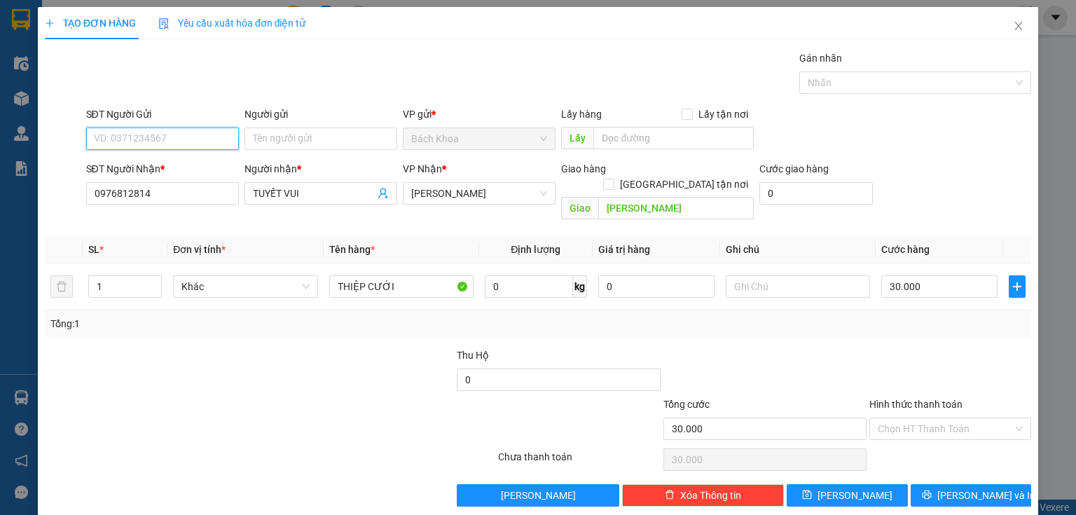
click at [186, 137] on input "SĐT Người Gửi" at bounding box center [162, 139] width 153 height 22
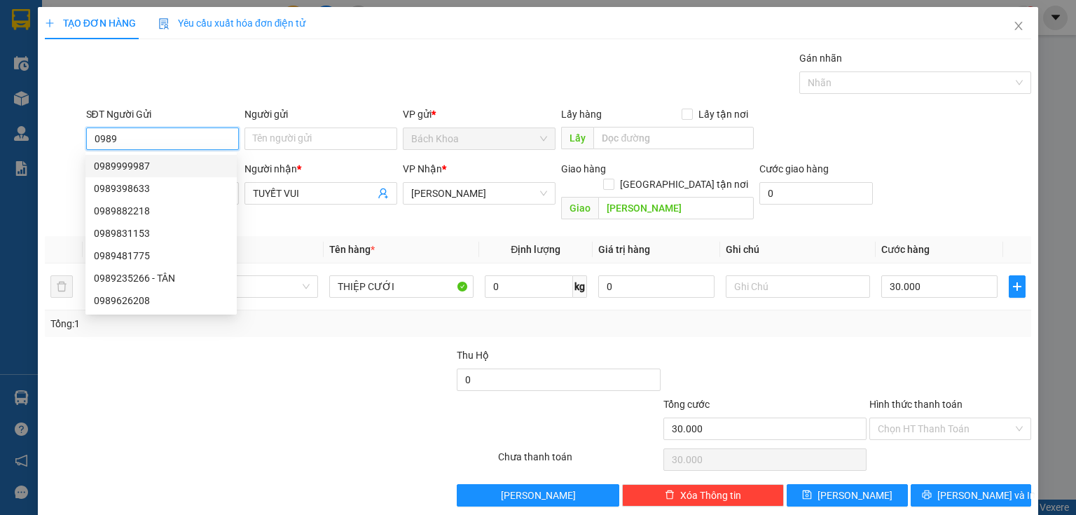
click at [191, 162] on div "0989999987" at bounding box center [161, 165] width 135 height 15
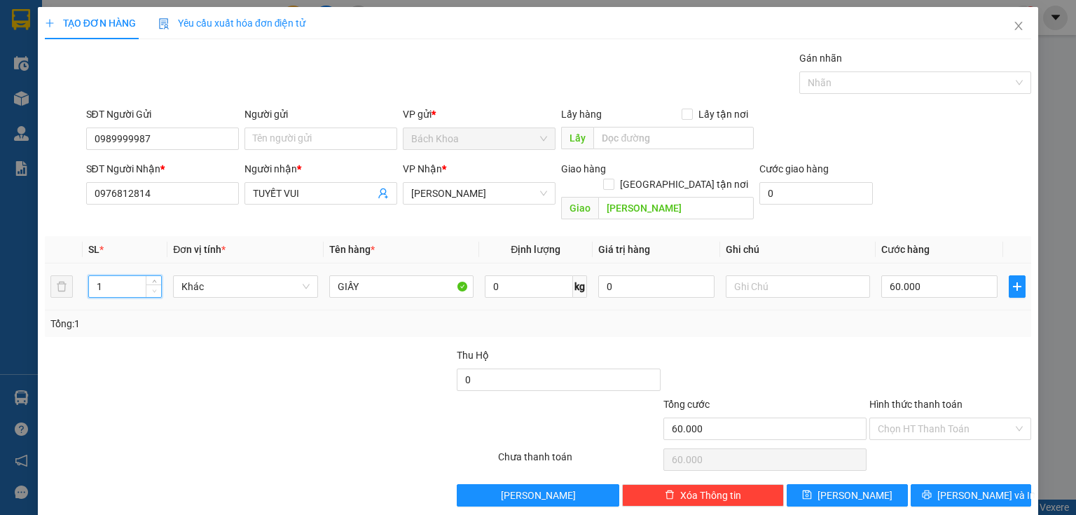
click at [153, 287] on span "down" at bounding box center [154, 291] width 8 height 8
click at [969, 275] on input "60.000" at bounding box center [940, 286] width 116 height 22
click at [956, 488] on span "[PERSON_NAME] và In" at bounding box center [987, 495] width 98 height 15
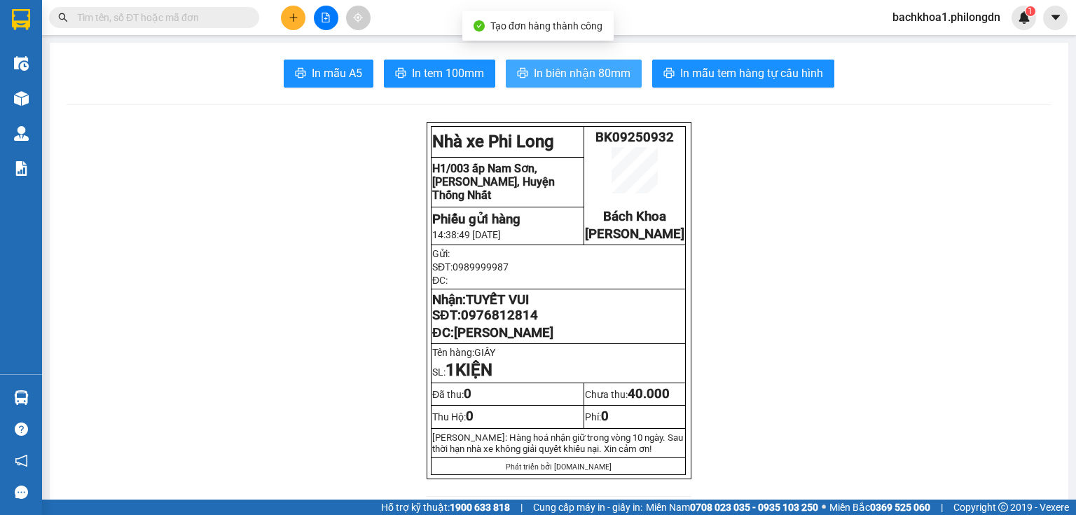
click at [606, 61] on button "In biên nhận 80mm" at bounding box center [574, 74] width 136 height 28
click at [524, 63] on button "In biên nhận 80mm" at bounding box center [574, 74] width 136 height 28
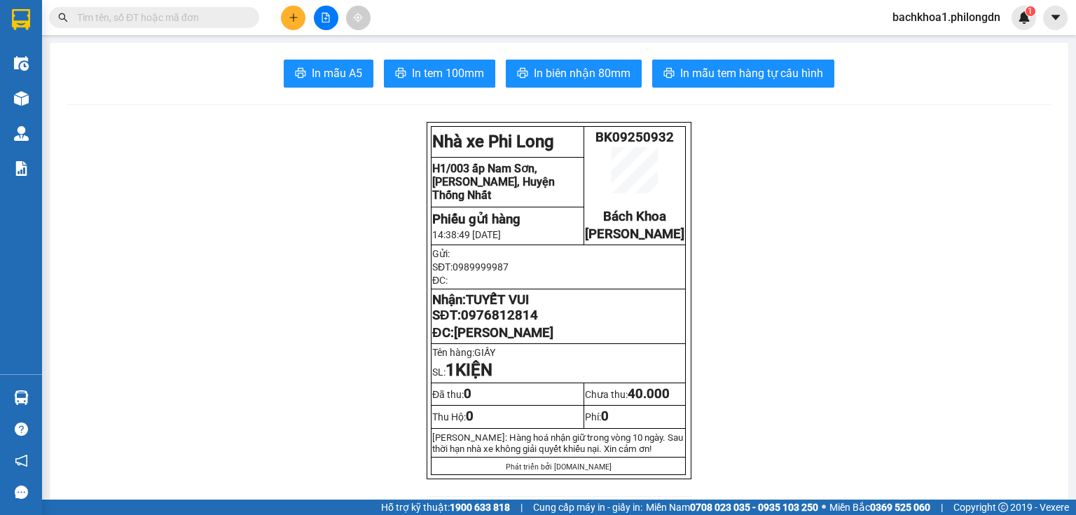
drag, startPoint x: 437, startPoint y: 63, endPoint x: 451, endPoint y: 67, distance: 13.8
click at [451, 67] on button "In tem 100mm" at bounding box center [439, 74] width 111 height 28
click at [520, 323] on span "0976812814" at bounding box center [499, 315] width 77 height 15
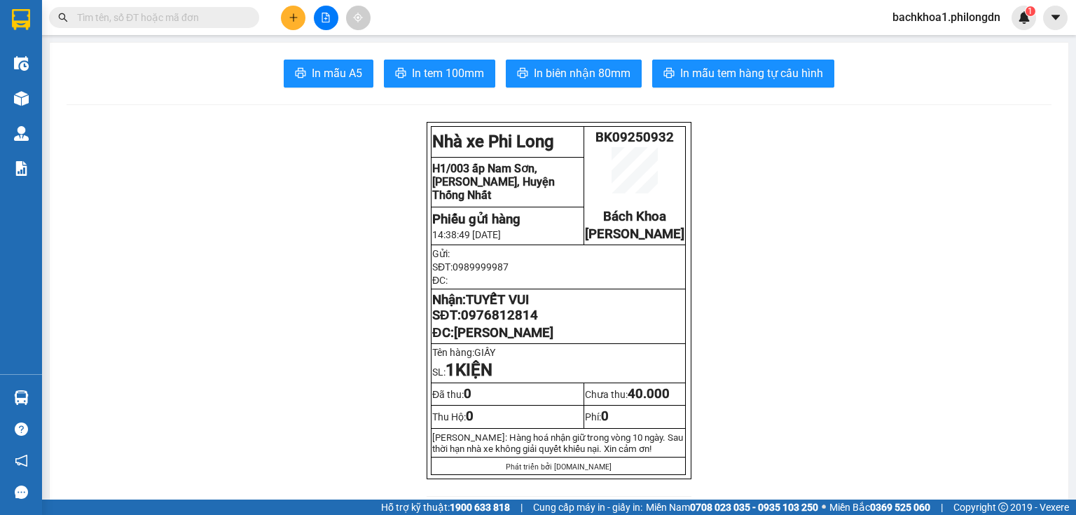
click at [284, 16] on button at bounding box center [293, 18] width 25 height 25
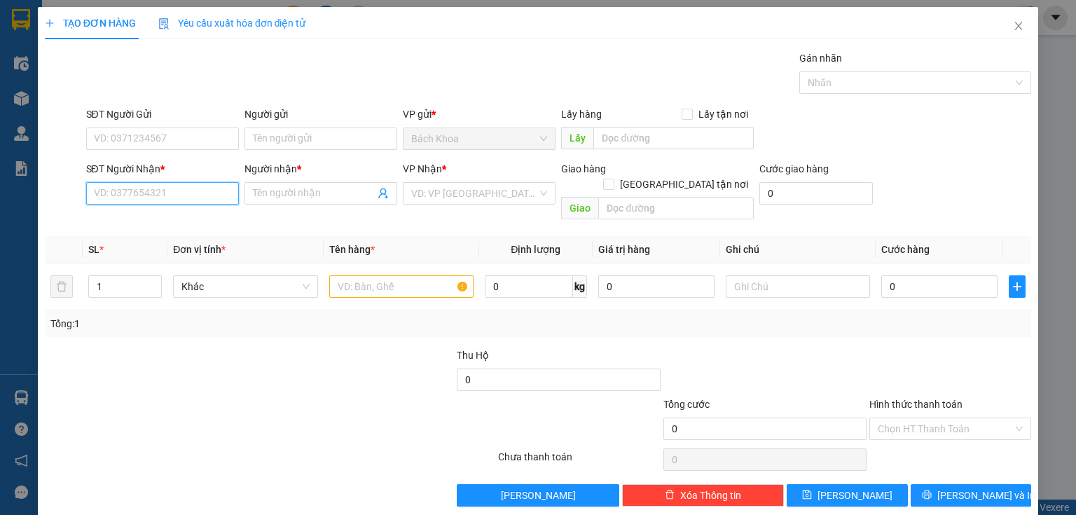
click at [157, 196] on input "SĐT Người Nhận *" at bounding box center [162, 193] width 153 height 22
click at [283, 191] on input "Người nhận *" at bounding box center [314, 193] width 122 height 15
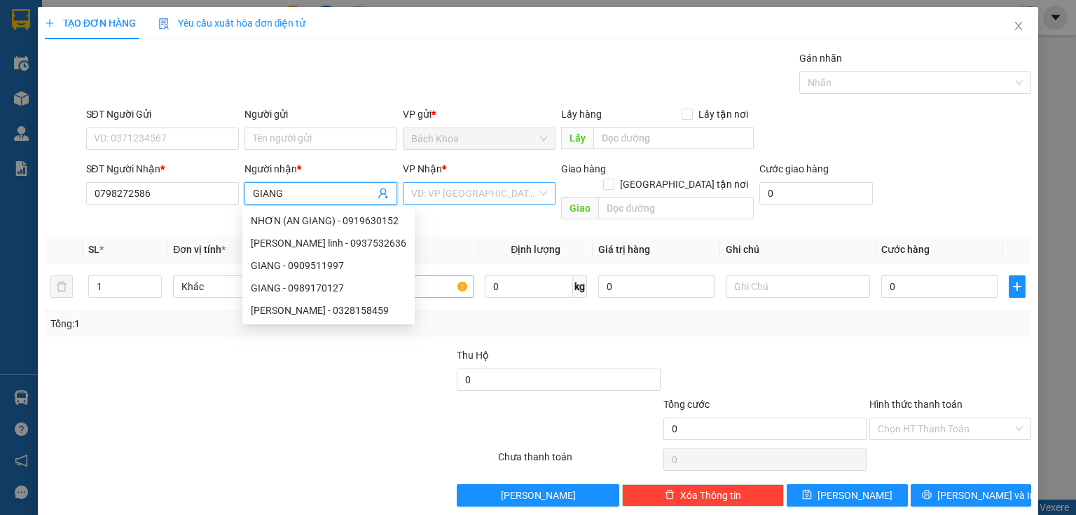
click at [456, 200] on input "search" at bounding box center [474, 193] width 126 height 21
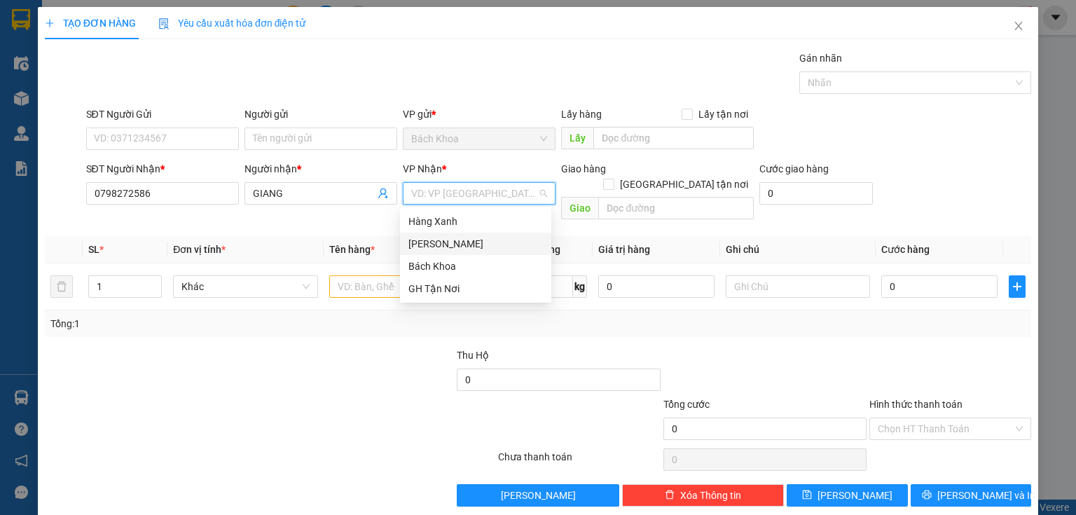
click at [456, 239] on div "[PERSON_NAME]" at bounding box center [476, 243] width 135 height 15
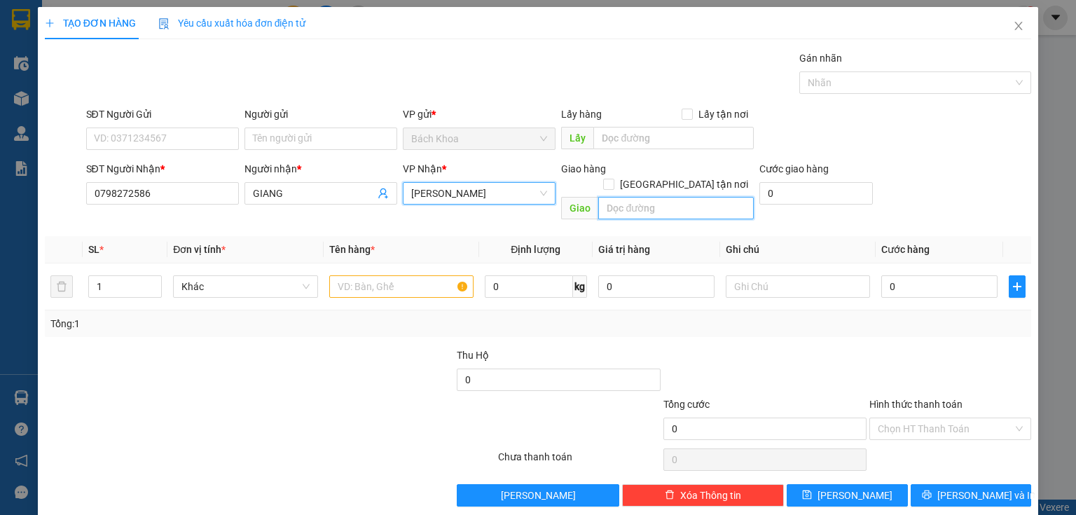
click at [635, 197] on input "text" at bounding box center [677, 208] width 156 height 22
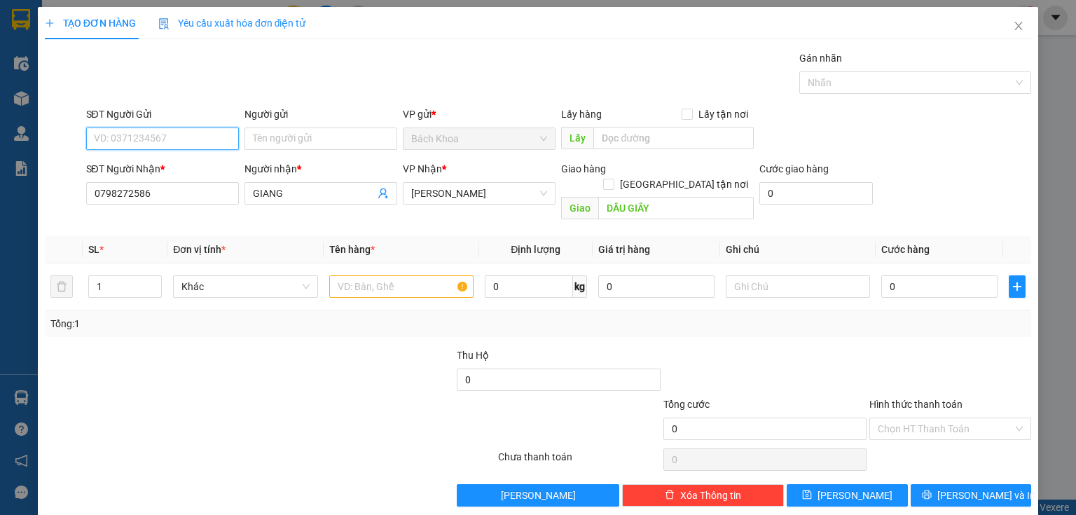
click at [220, 143] on input "SĐT Người Gửi" at bounding box center [162, 139] width 153 height 22
click at [155, 281] on icon "up" at bounding box center [154, 283] width 5 height 5
click at [412, 275] on input "text" at bounding box center [401, 286] width 144 height 22
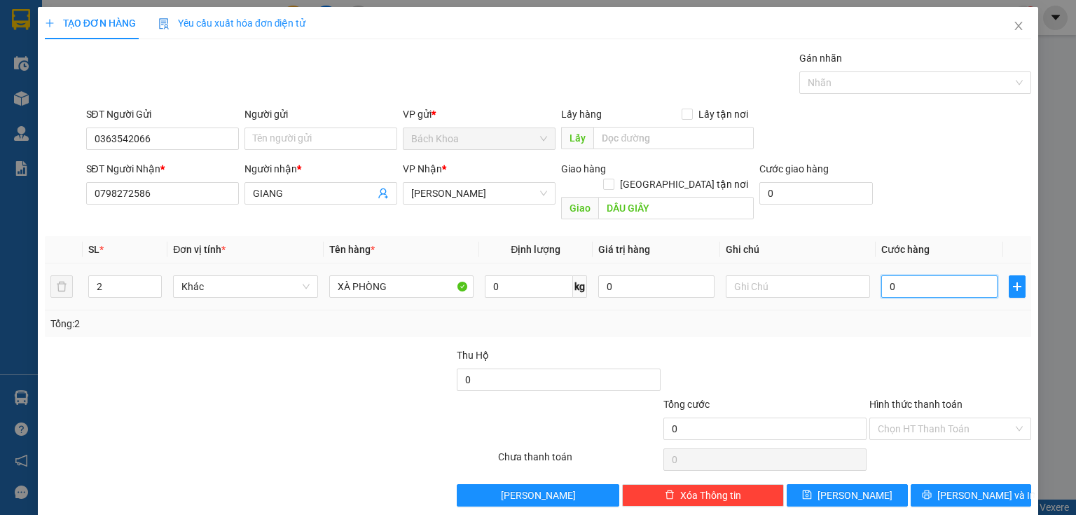
click at [936, 275] on input "0" at bounding box center [940, 286] width 116 height 22
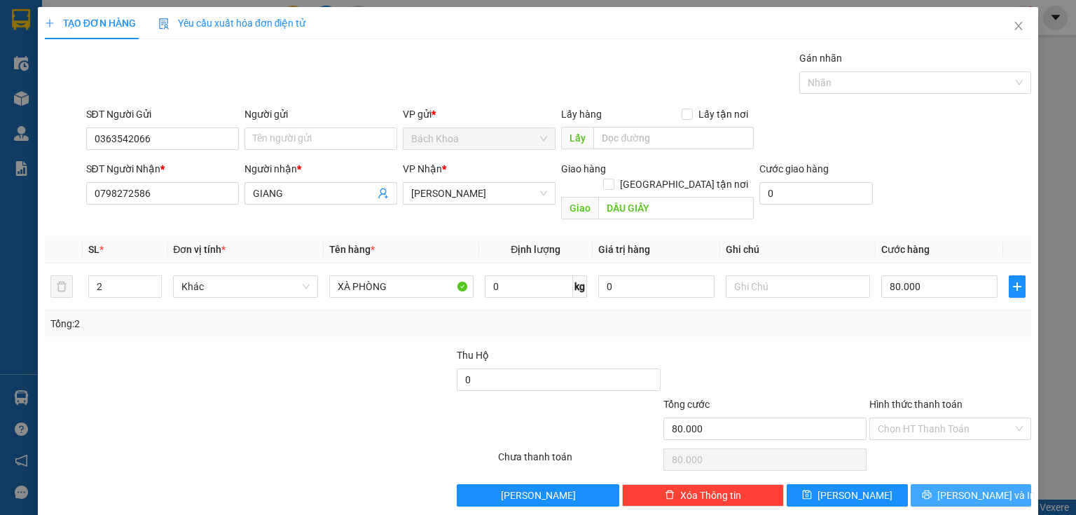
click at [974, 488] on span "[PERSON_NAME] và In" at bounding box center [987, 495] width 98 height 15
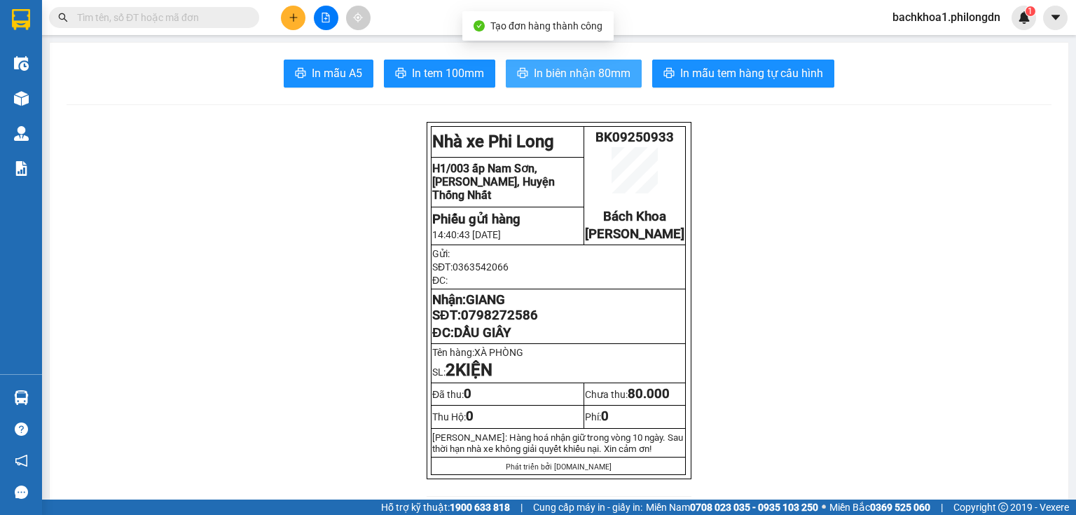
click at [565, 76] on span "In biên nhận 80mm" at bounding box center [582, 73] width 97 height 18
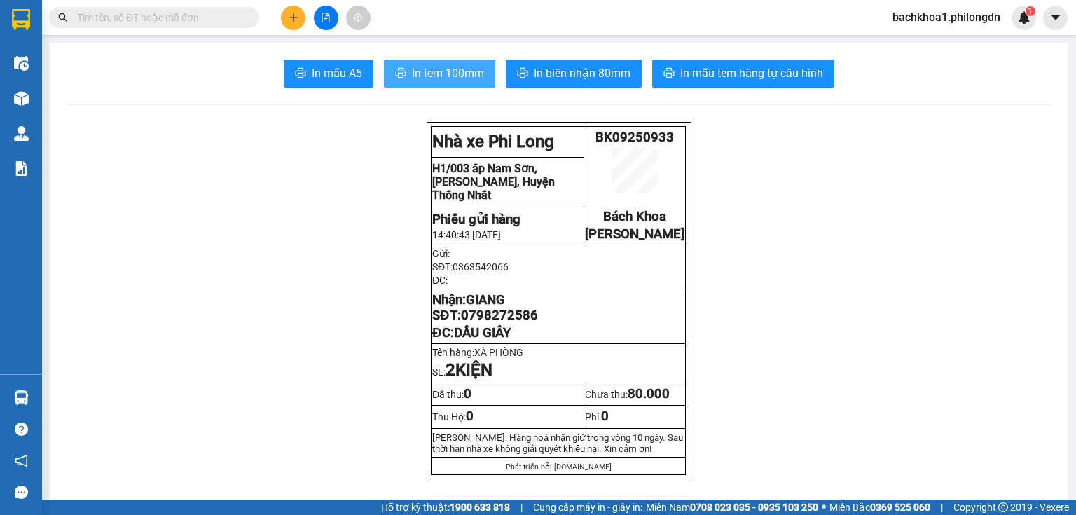
click at [461, 68] on span "In tem 100mm" at bounding box center [448, 73] width 72 height 18
click at [516, 323] on span "0798272586" at bounding box center [499, 315] width 77 height 15
click at [296, 21] on button at bounding box center [293, 18] width 25 height 25
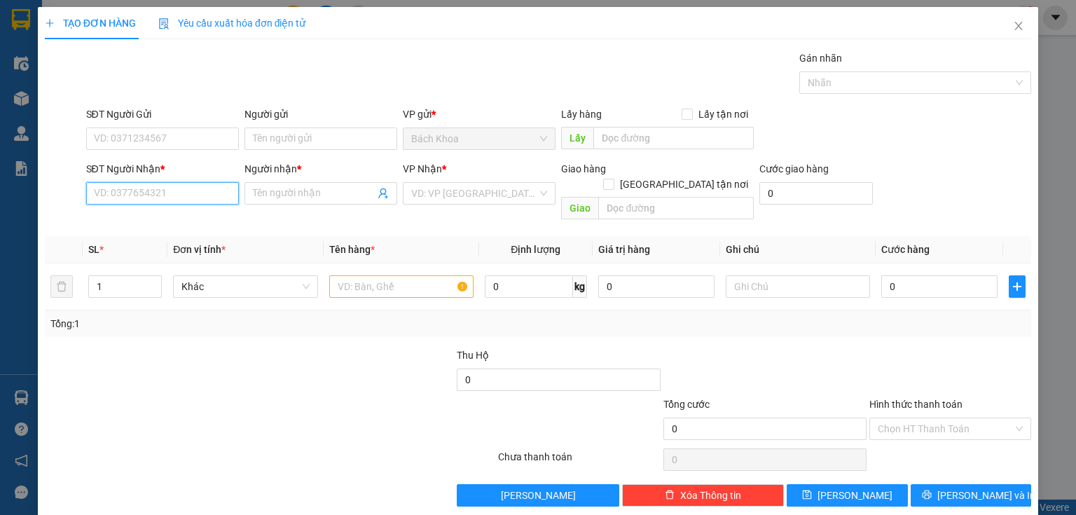
click at [205, 191] on input "SĐT Người Nhận *" at bounding box center [162, 193] width 153 height 22
click at [218, 227] on div "0974024102 - [PERSON_NAME]" at bounding box center [163, 220] width 138 height 15
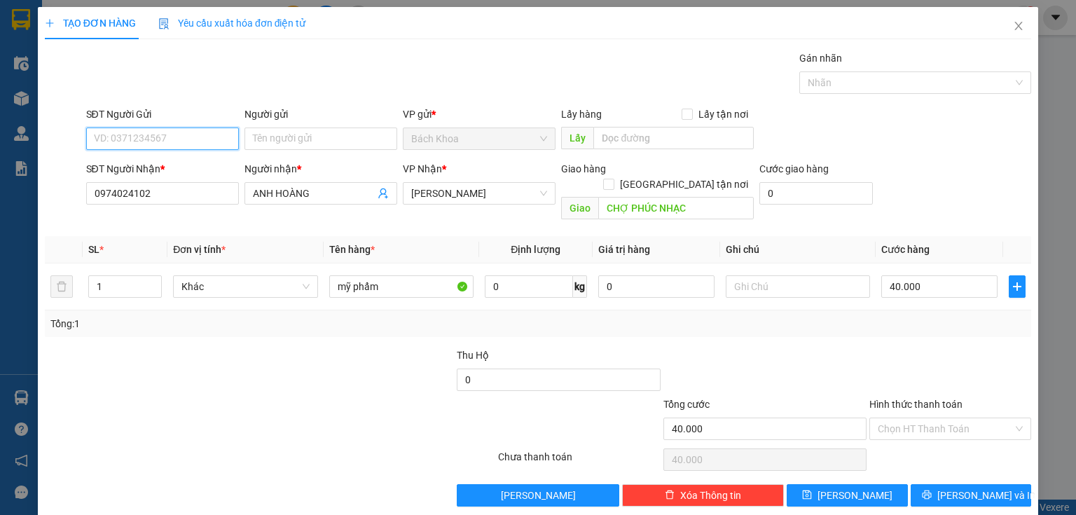
click at [188, 137] on input "SĐT Người Gửi" at bounding box center [162, 139] width 153 height 22
drag, startPoint x: 199, startPoint y: 162, endPoint x: 190, endPoint y: 161, distance: 9.1
click at [199, 162] on div "0374446250" at bounding box center [161, 165] width 135 height 15
click at [980, 418] on input "Hình thức thanh toán" at bounding box center [945, 428] width 135 height 21
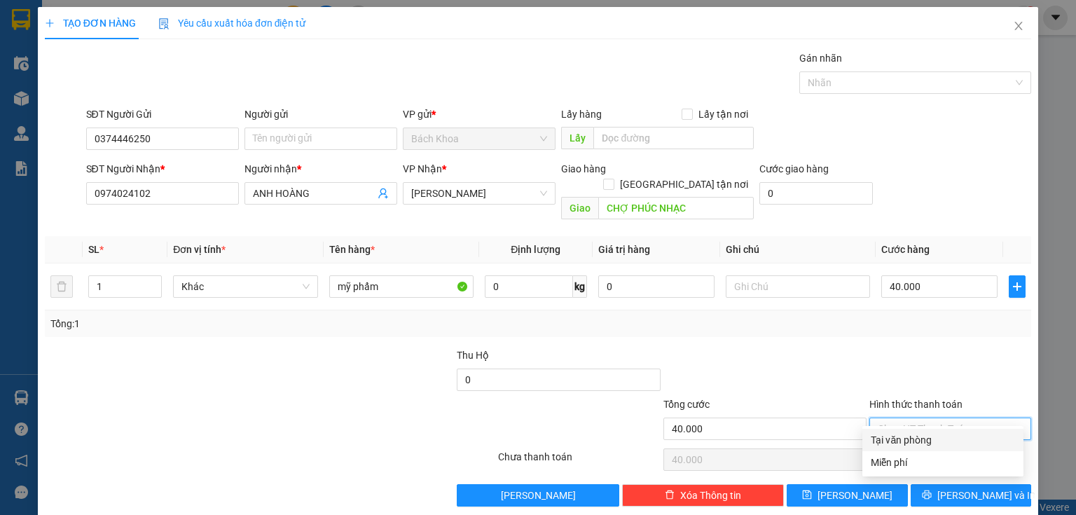
click at [969, 435] on div "Tại văn phòng" at bounding box center [943, 439] width 144 height 15
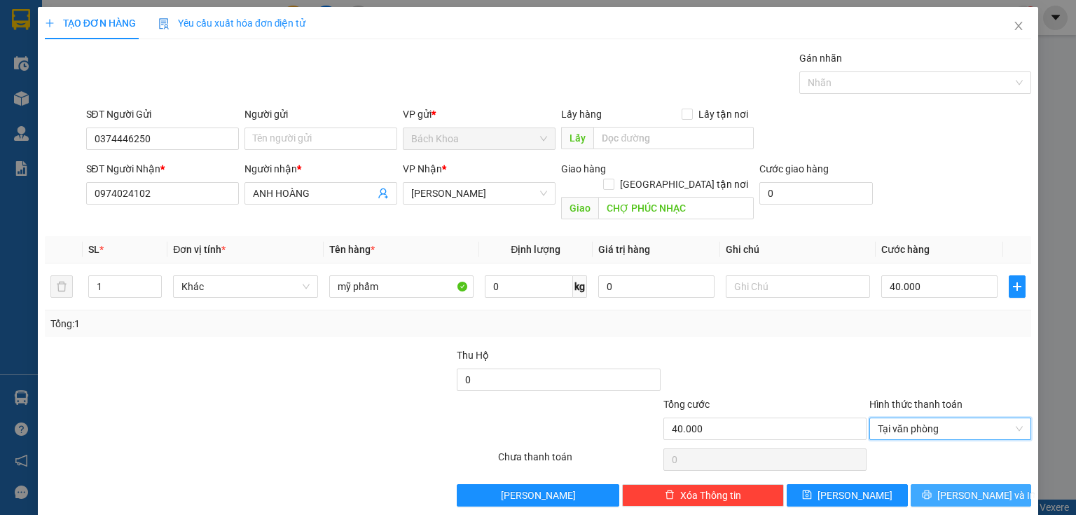
click at [990, 488] on span "[PERSON_NAME] và In" at bounding box center [987, 495] width 98 height 15
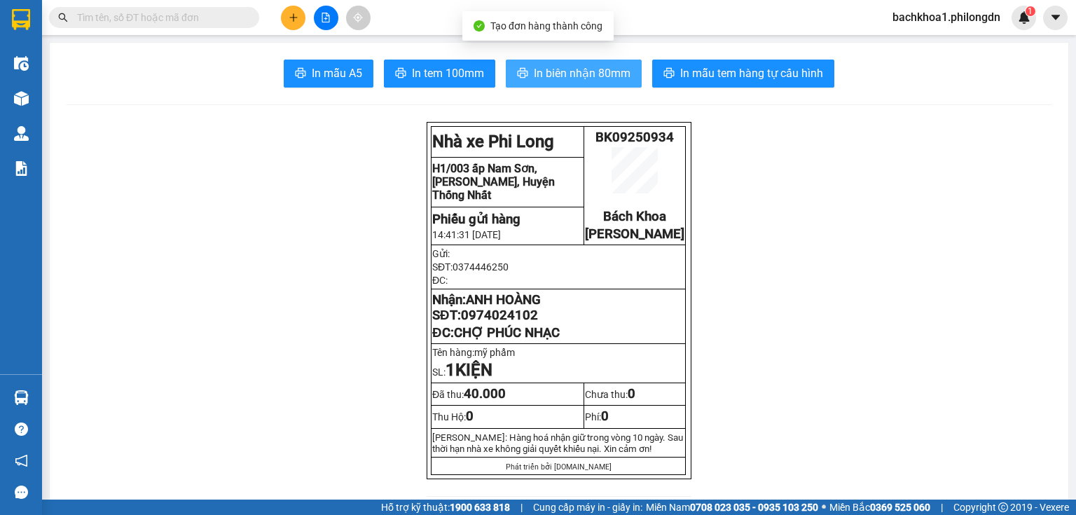
click at [586, 70] on span "In biên nhận 80mm" at bounding box center [582, 73] width 97 height 18
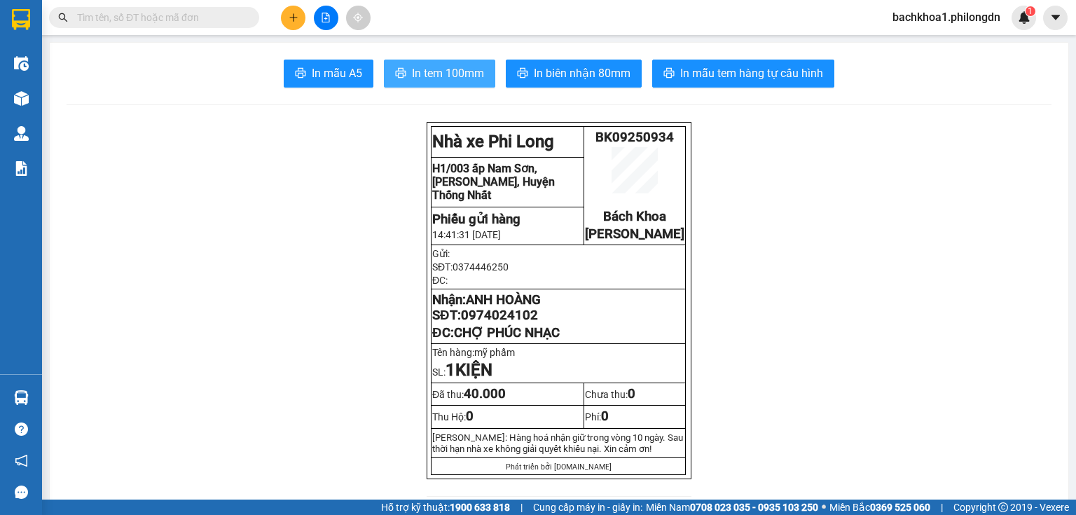
click at [466, 67] on span "In tem 100mm" at bounding box center [448, 73] width 72 height 18
click at [477, 323] on span "0974024102" at bounding box center [499, 315] width 77 height 15
drag, startPoint x: 785, startPoint y: 247, endPoint x: 829, endPoint y: 142, distance: 114.7
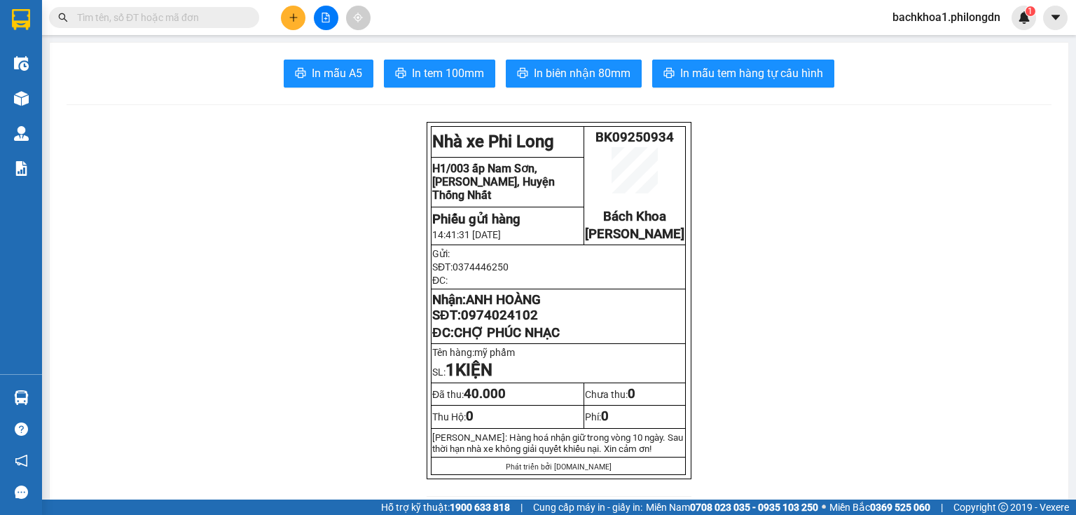
drag, startPoint x: 838, startPoint y: 149, endPoint x: 760, endPoint y: 324, distance: 192.6
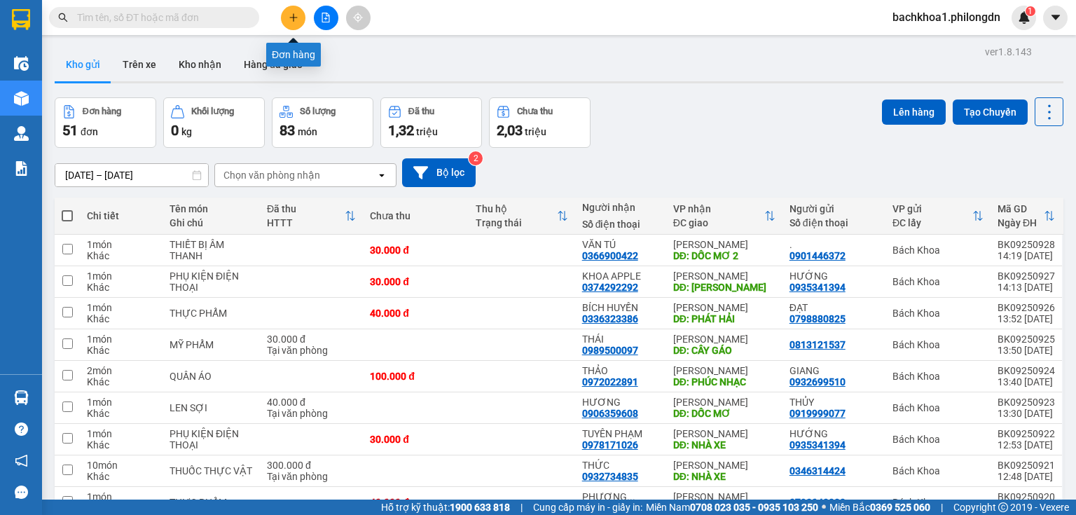
click at [290, 15] on icon "plus" at bounding box center [294, 18] width 10 height 10
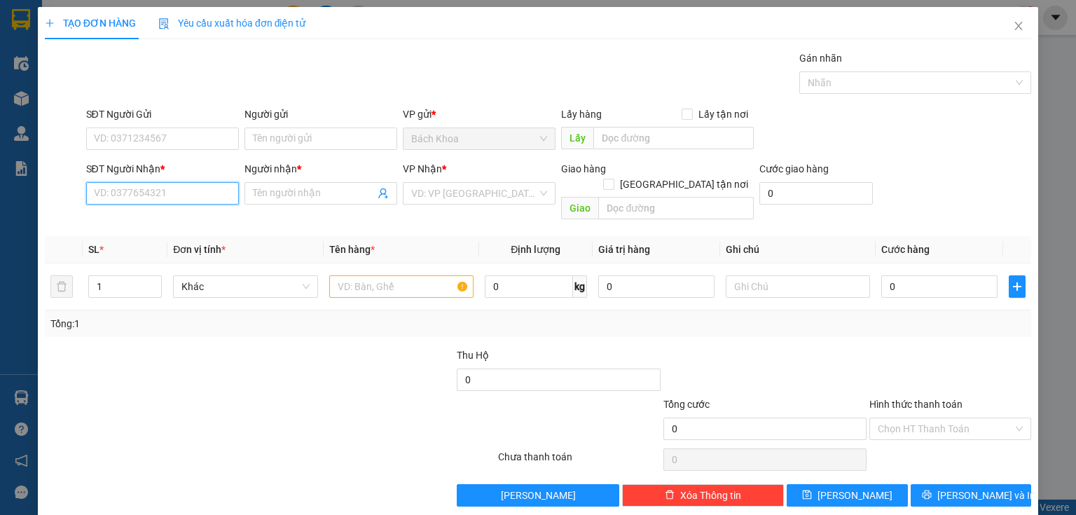
click at [203, 196] on input "SĐT Người Nhận *" at bounding box center [162, 193] width 153 height 22
drag, startPoint x: 216, startPoint y: 220, endPoint x: 216, endPoint y: 200, distance: 19.6
click at [216, 219] on div "0931301310 - ƯỚC APPLE" at bounding box center [161, 220] width 135 height 15
type input "0931301310"
type input "ƯỚC APPLE"
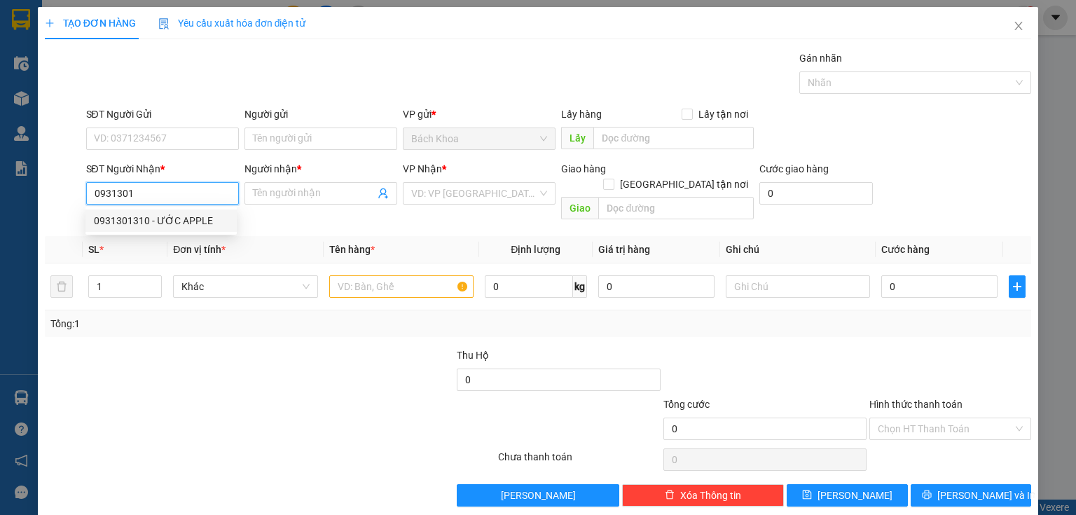
type input "[PERSON_NAME]"
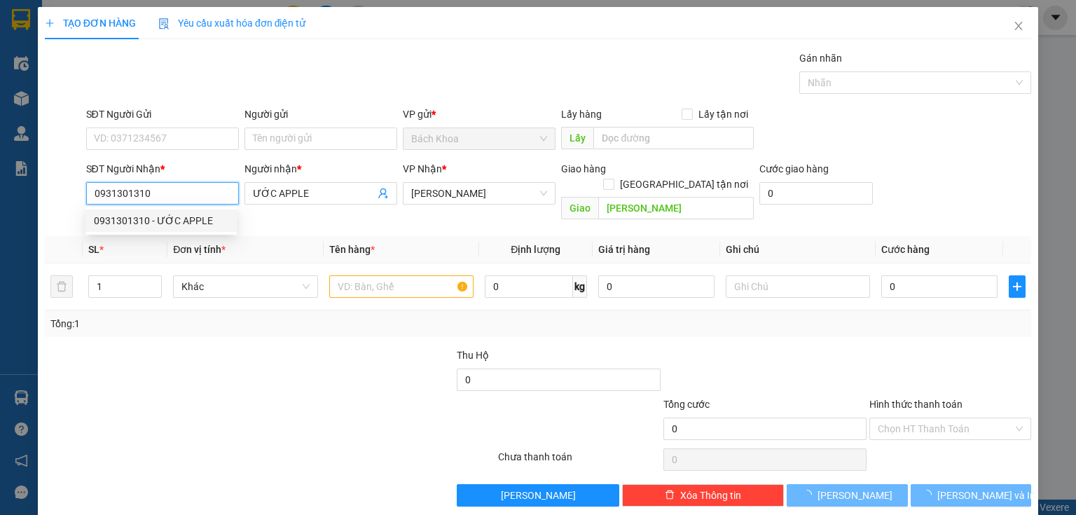
type input "30.000"
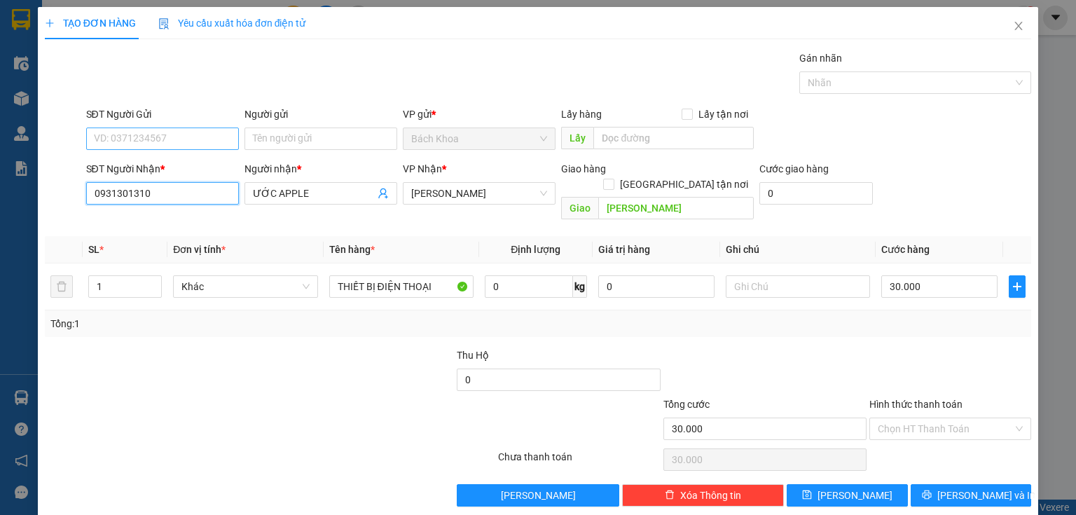
type input "0931301310"
click at [202, 143] on input "SĐT Người Gửi" at bounding box center [162, 139] width 153 height 22
click at [210, 163] on div "0909810001 - ." at bounding box center [161, 165] width 135 height 15
type input "0909810001"
type input "."
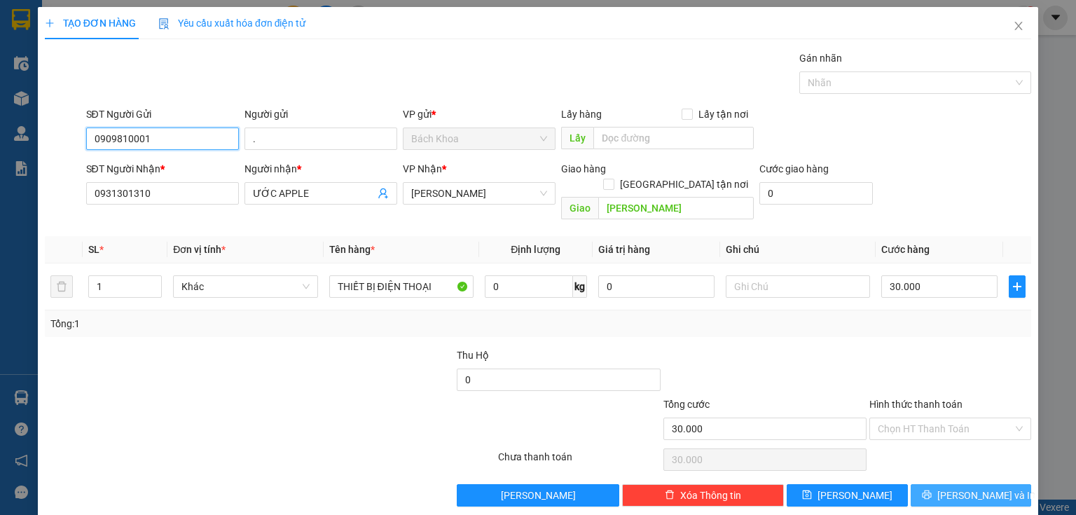
type input "0909810001"
click at [955, 488] on span "[PERSON_NAME] và In" at bounding box center [987, 495] width 98 height 15
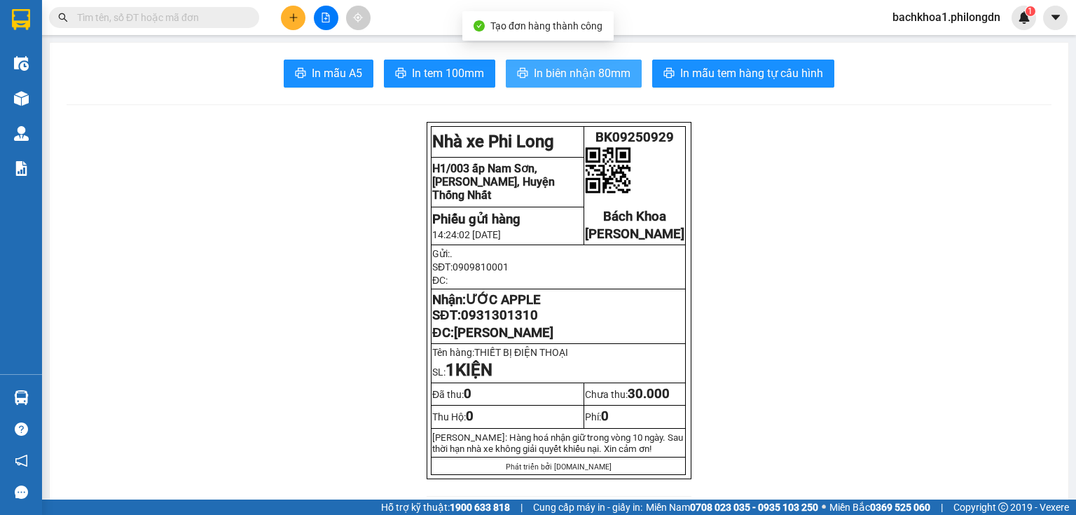
click at [575, 76] on span "In biên nhận 80mm" at bounding box center [582, 73] width 97 height 18
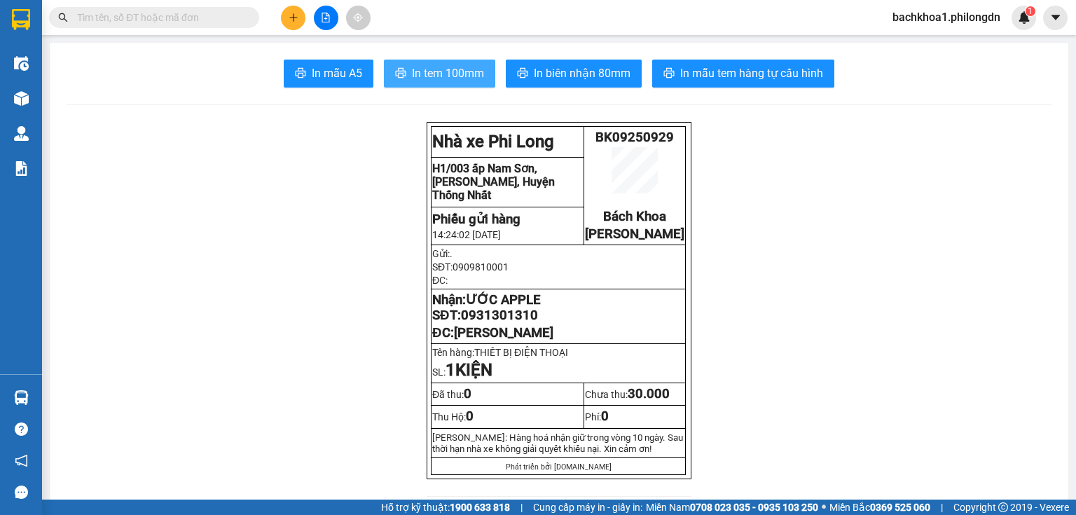
click at [448, 81] on span "In tem 100mm" at bounding box center [448, 73] width 72 height 18
click at [507, 322] on span "0931301310" at bounding box center [499, 315] width 77 height 15
copy span "0931301310"
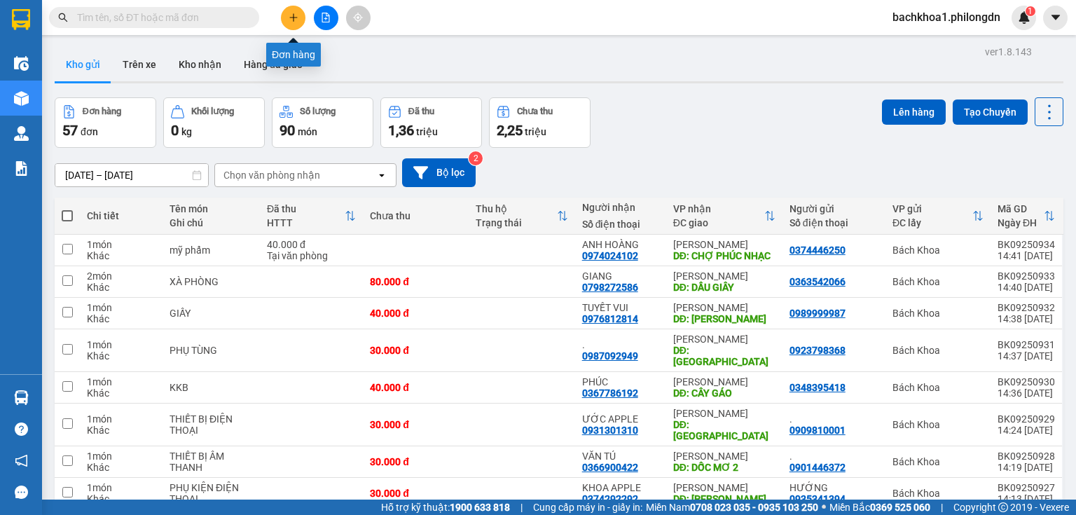
click at [297, 19] on icon "plus" at bounding box center [294, 18] width 10 height 10
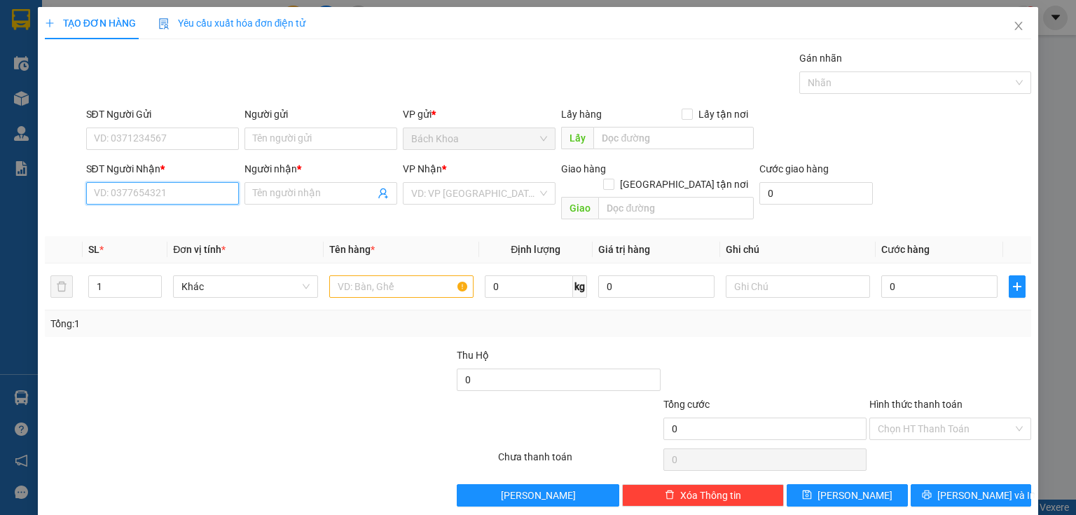
click at [203, 196] on input "SĐT Người Nhận *" at bounding box center [162, 193] width 153 height 22
click at [189, 242] on div "0792844276 - TRANG" at bounding box center [161, 242] width 135 height 15
type input "0792844276"
type input "TRANG"
type input "BĐ KIM THƯỢNG"
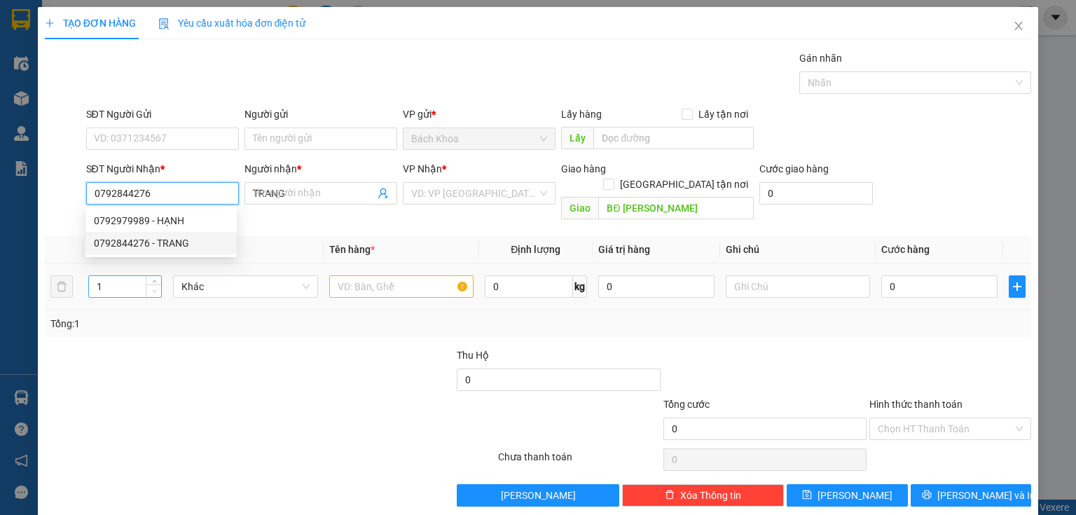
type input "30.000"
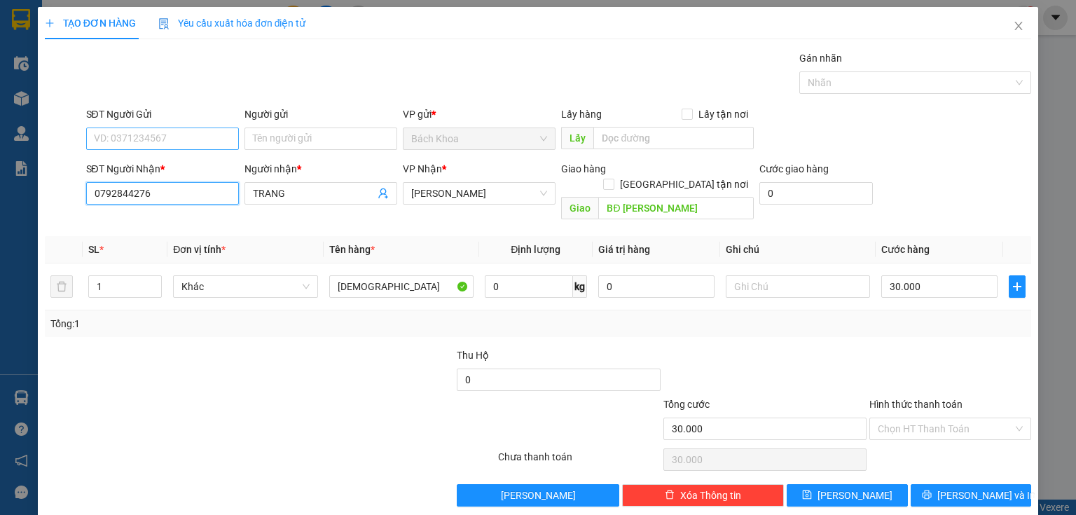
type input "0792844276"
click at [204, 129] on input "SĐT Người Gửi" at bounding box center [162, 139] width 153 height 22
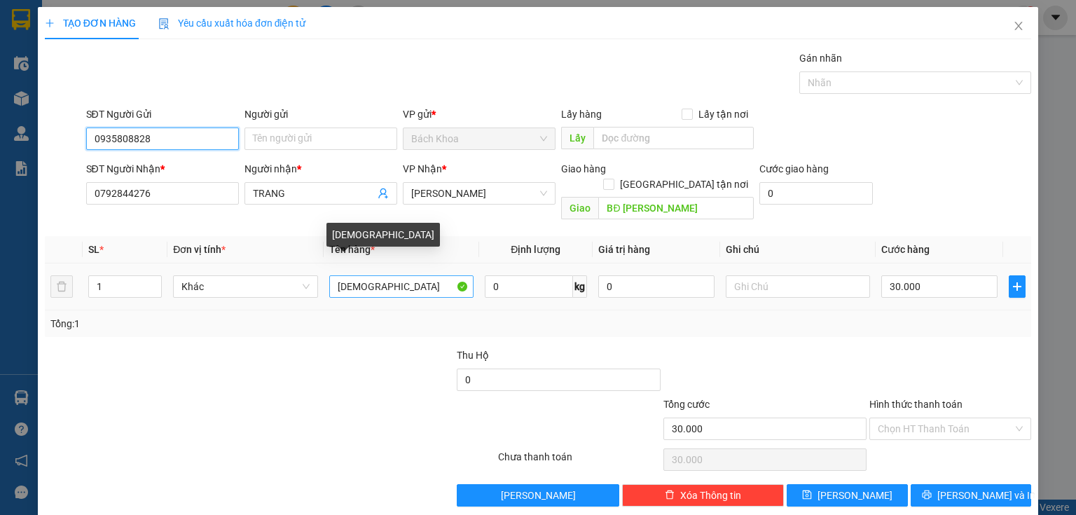
type input "0935808828"
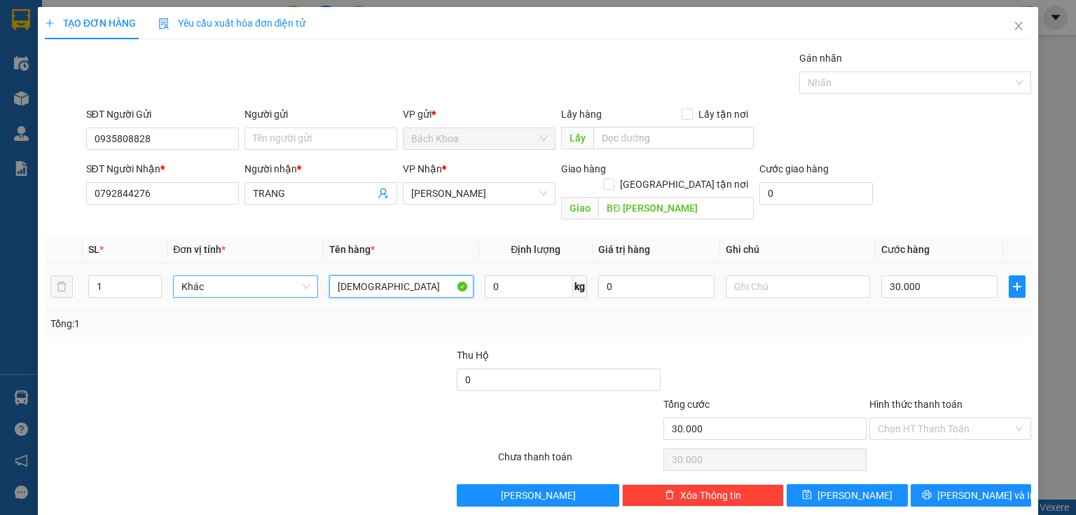
drag, startPoint x: 390, startPoint y: 271, endPoint x: 226, endPoint y: 281, distance: 165.0
click at [226, 281] on tr "1 Khác GIẦY 0 kg 0 30.000" at bounding box center [538, 287] width 987 height 47
type input "TÚI"
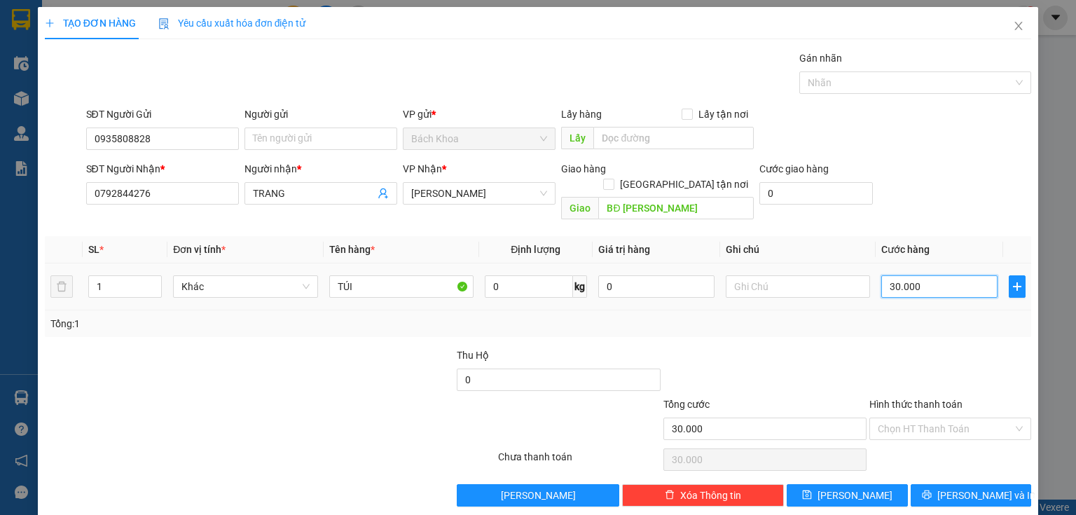
click at [933, 275] on input "30.000" at bounding box center [940, 286] width 116 height 22
type input "4"
type input "40"
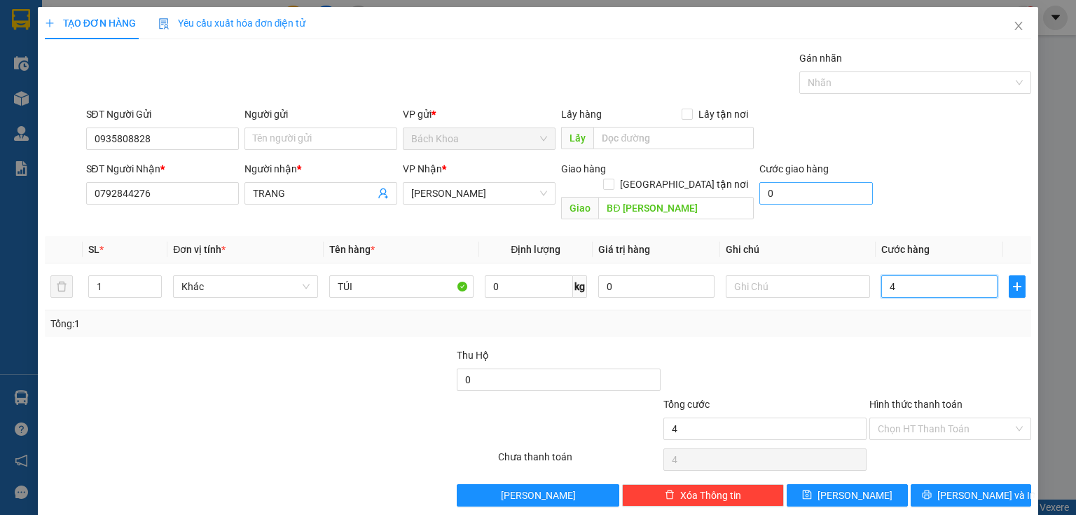
type input "40"
type input "400"
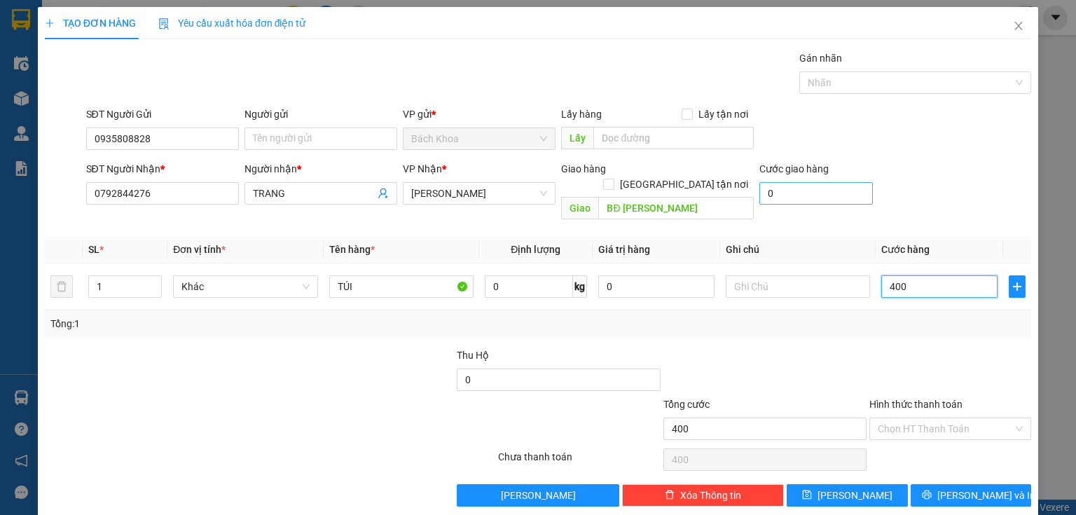
type input "4.000"
type input "40.000"
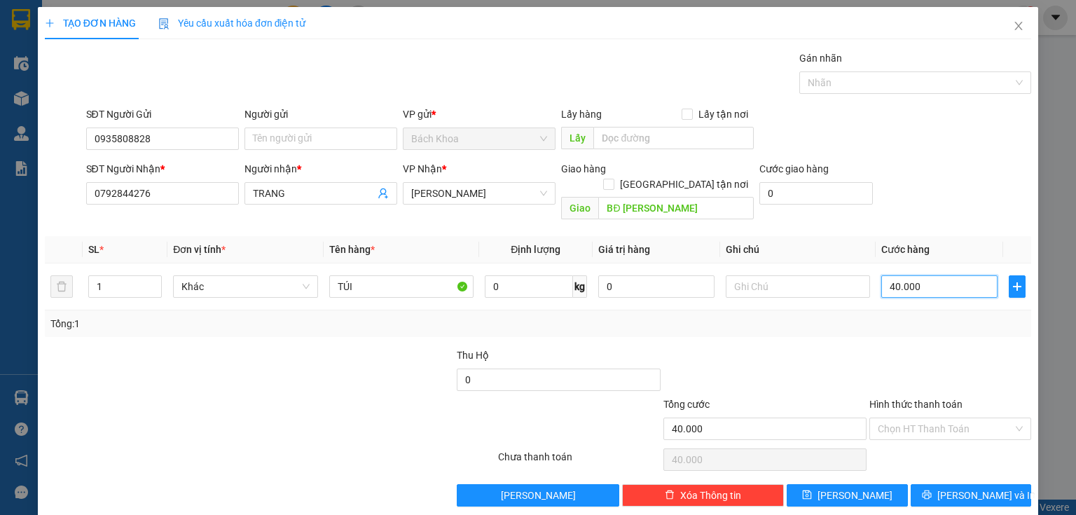
type input "40.000"
click at [976, 488] on span "[PERSON_NAME] và In" at bounding box center [987, 495] width 98 height 15
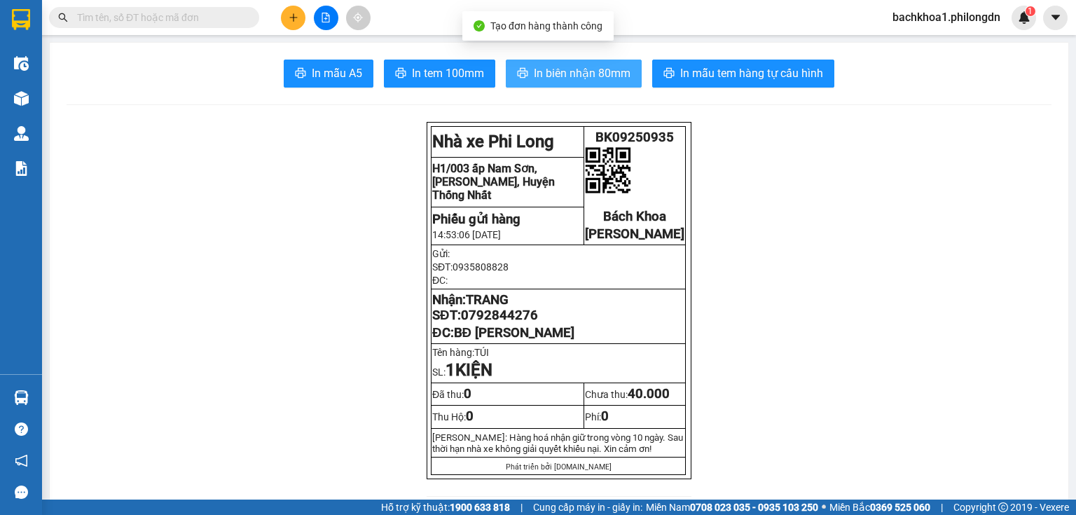
click at [547, 62] on button "In biên nhận 80mm" at bounding box center [574, 74] width 136 height 28
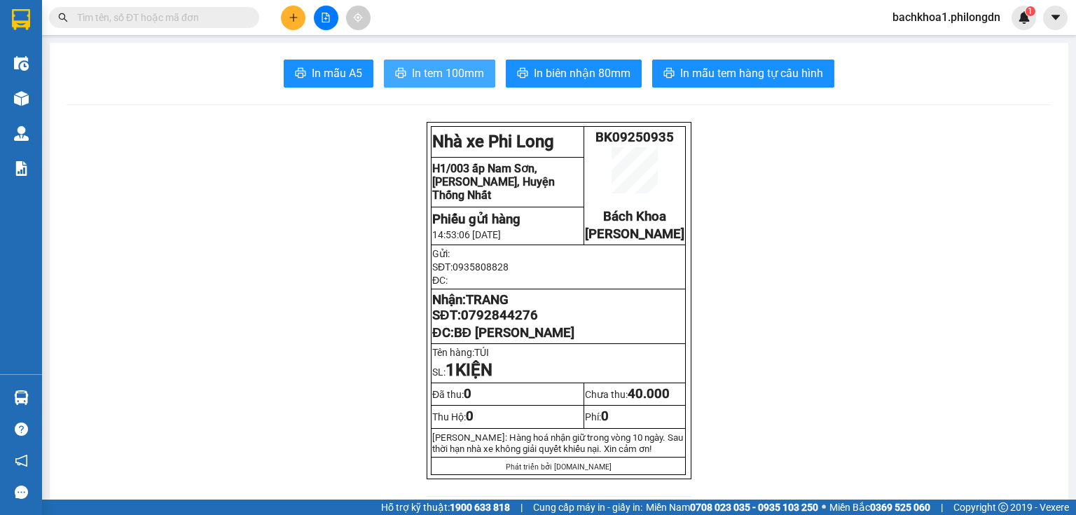
click at [457, 78] on span "In tem 100mm" at bounding box center [448, 73] width 72 height 18
click at [509, 323] on span "0792844276" at bounding box center [499, 315] width 77 height 15
click at [296, 22] on button at bounding box center [293, 18] width 25 height 25
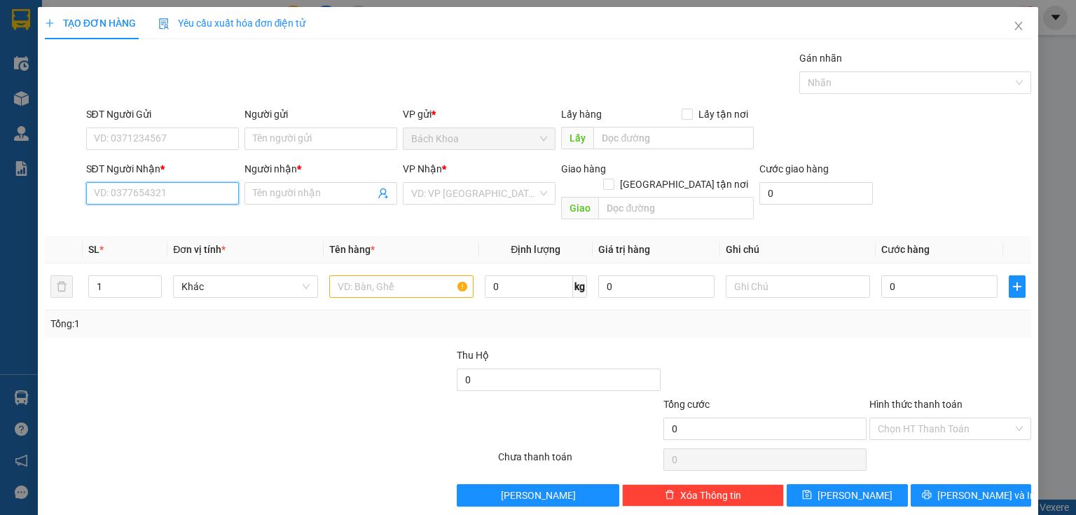
click at [218, 193] on input "SĐT Người Nhận *" at bounding box center [162, 193] width 153 height 22
type input "0855446655"
click at [189, 224] on div "0855446655 - HOÀNG" at bounding box center [163, 220] width 138 height 15
type input "HOÀNG"
type input "CX THANH SƠN"
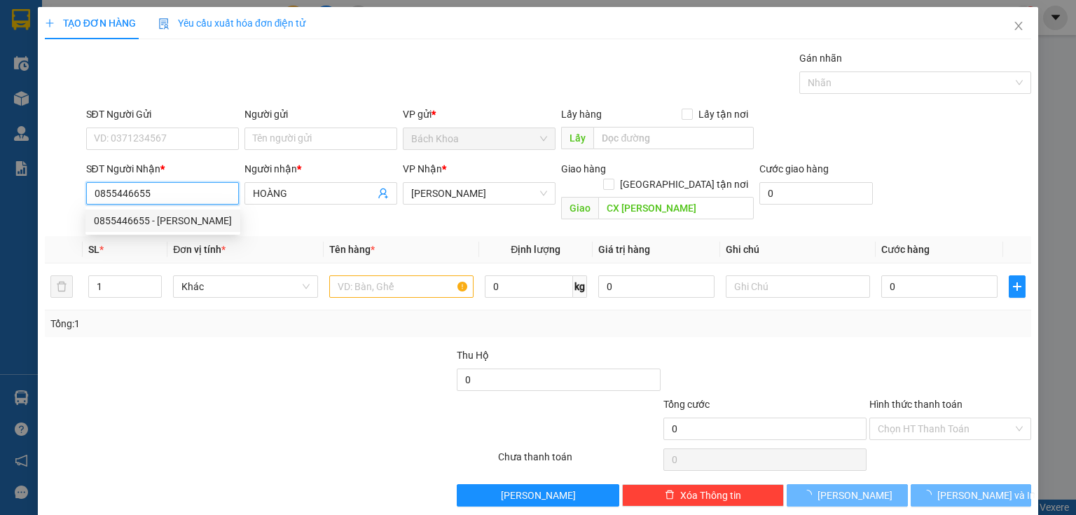
type input "30.000"
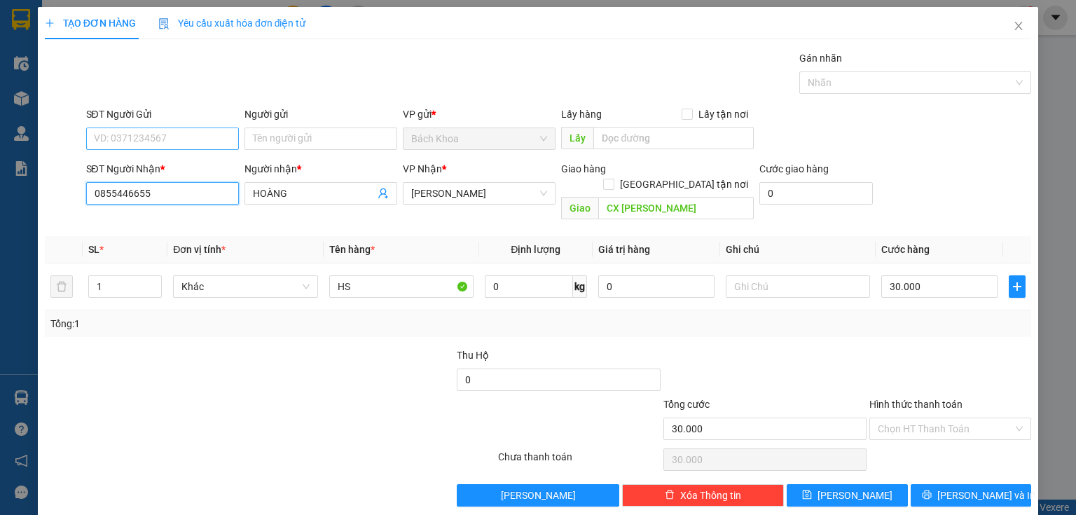
type input "0855446655"
click at [192, 143] on input "SĐT Người Gửi" at bounding box center [162, 139] width 153 height 22
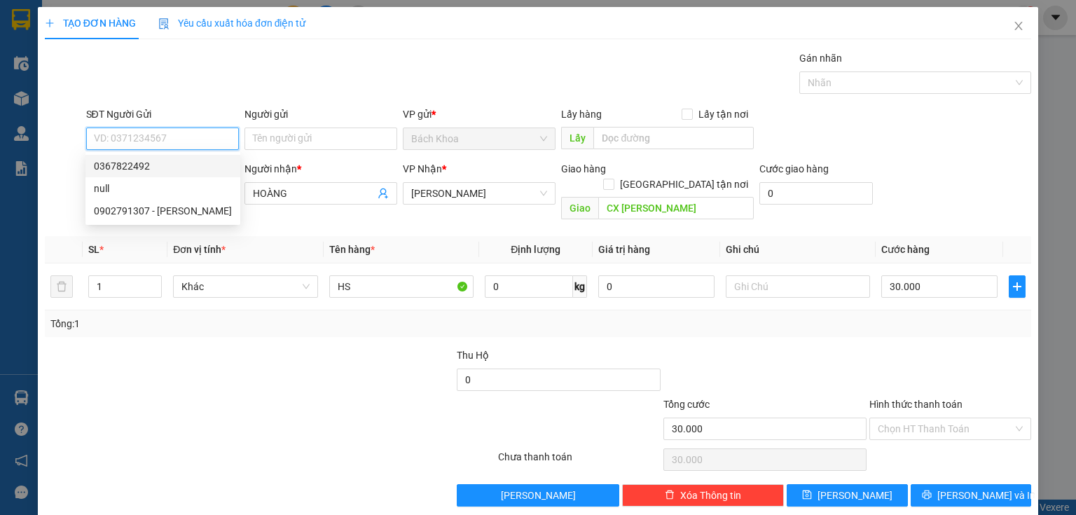
drag, startPoint x: 207, startPoint y: 163, endPoint x: 225, endPoint y: 191, distance: 32.8
click at [207, 163] on div "0367822492" at bounding box center [163, 165] width 138 height 15
type input "0367822492"
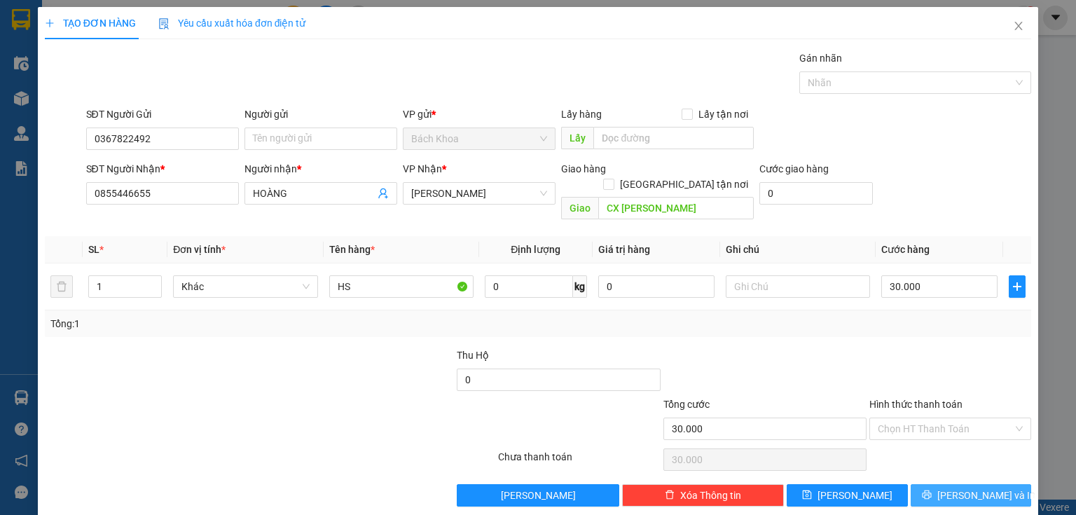
click at [997, 484] on button "[PERSON_NAME] và In" at bounding box center [971, 495] width 121 height 22
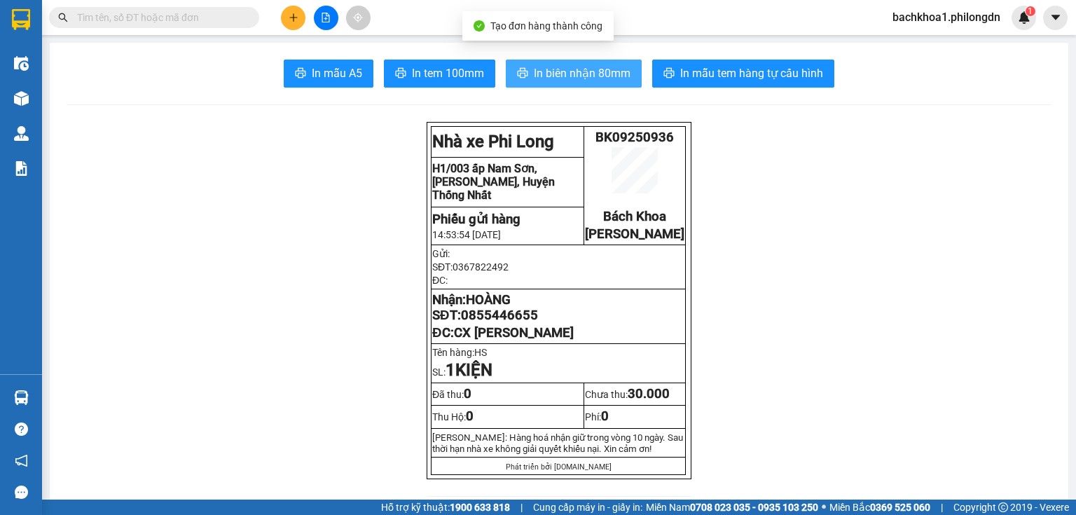
click at [582, 73] on span "In biên nhận 80mm" at bounding box center [582, 73] width 97 height 18
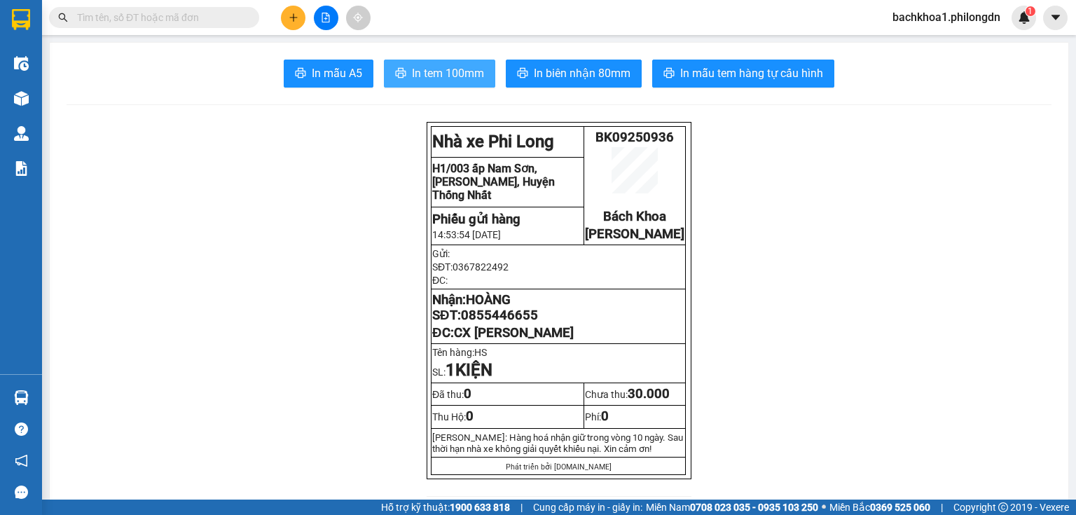
click at [436, 62] on button "In tem 100mm" at bounding box center [439, 74] width 111 height 28
click at [507, 323] on span "0855446655" at bounding box center [499, 315] width 77 height 15
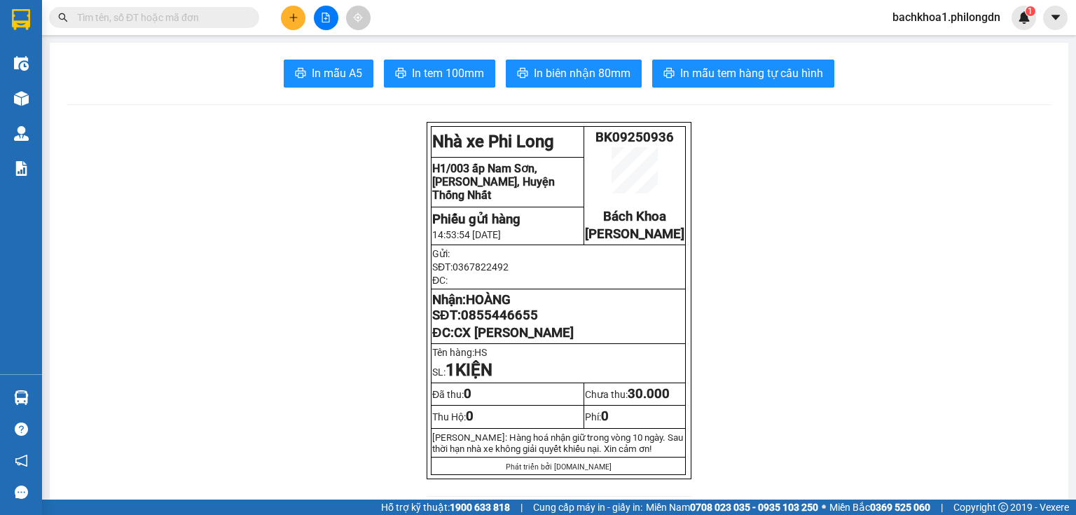
click at [280, 13] on div at bounding box center [325, 18] width 105 height 25
click at [293, 15] on icon "plus" at bounding box center [293, 17] width 1 height 8
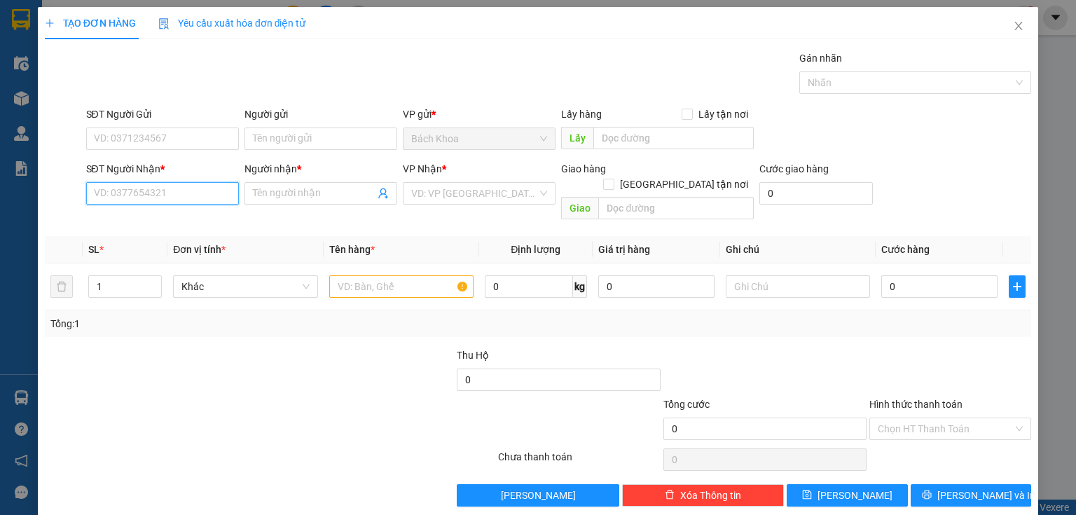
click at [177, 186] on input "SĐT Người Nhận *" at bounding box center [162, 193] width 153 height 22
click at [196, 217] on div "0702688388 - TƯƠI" at bounding box center [161, 220] width 135 height 15
type input "0702688388"
type input "TƯƠI"
type input "[PERSON_NAME]"
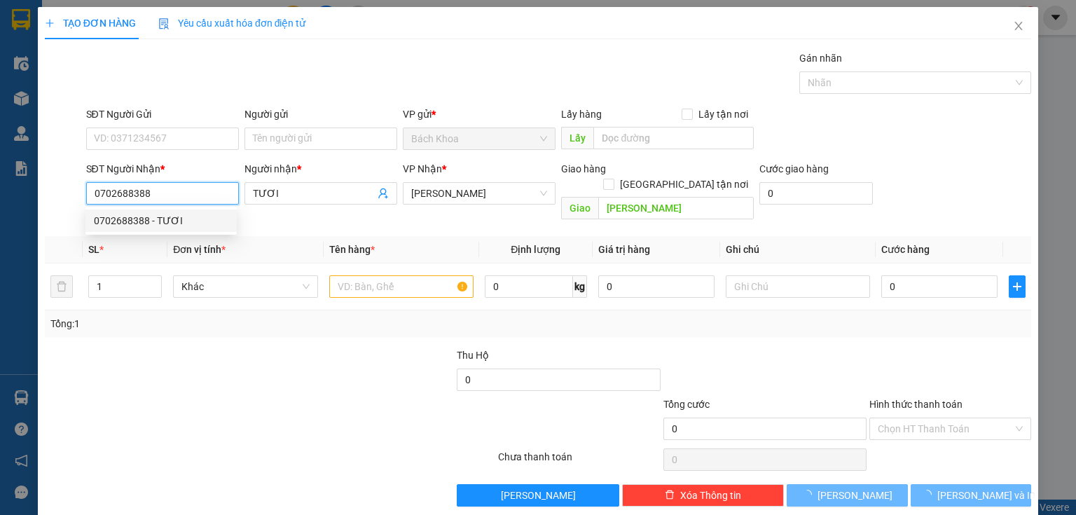
type input "40.000"
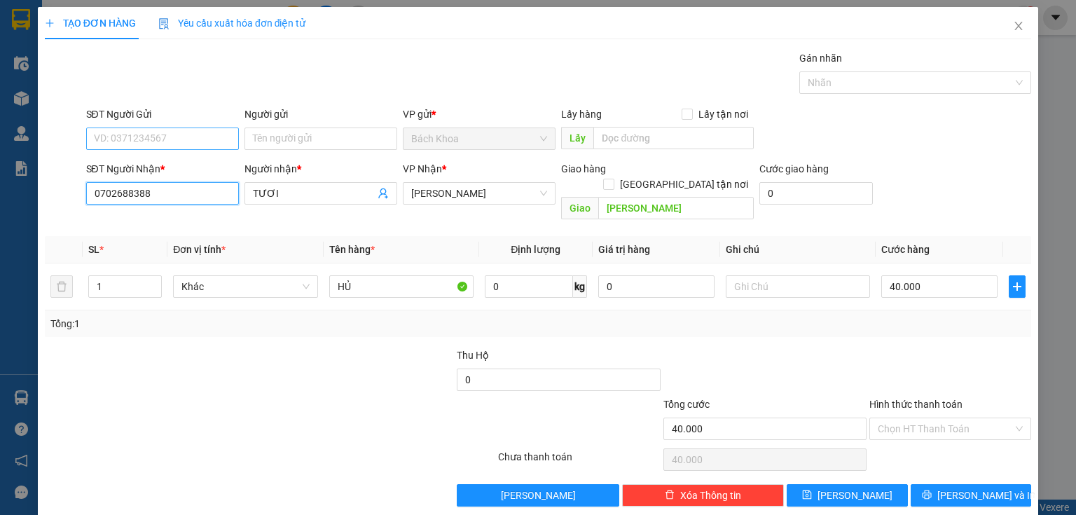
type input "0702688388"
click at [185, 136] on input "SĐT Người Gửi" at bounding box center [162, 139] width 153 height 22
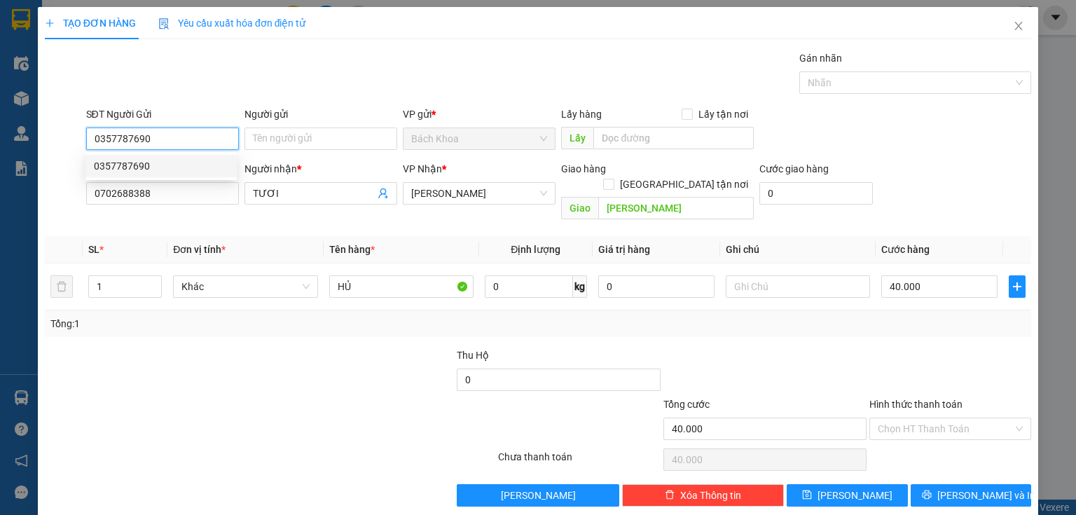
click at [121, 170] on div "0357787690" at bounding box center [161, 165] width 135 height 15
type input "0357787690"
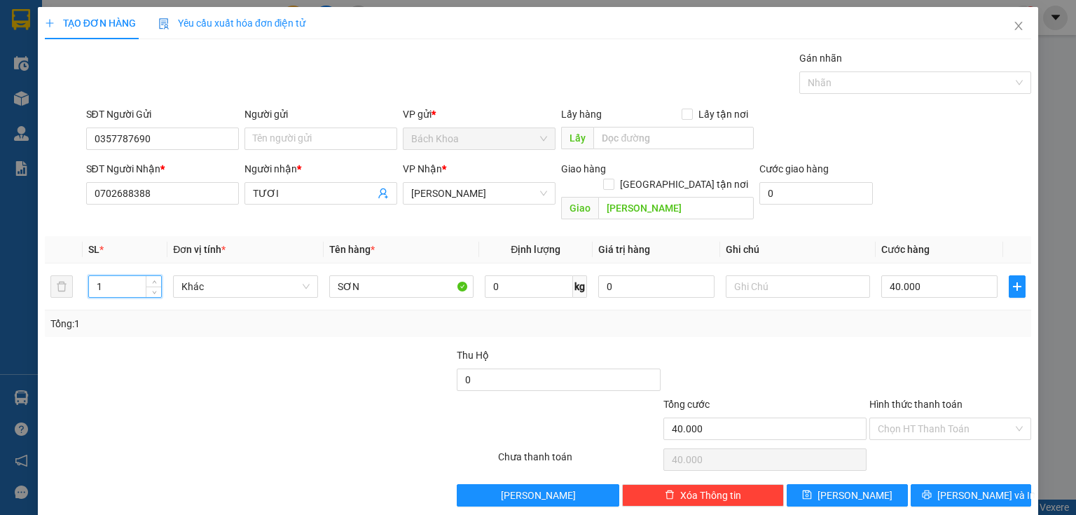
drag, startPoint x: 118, startPoint y: 272, endPoint x: 0, endPoint y: 301, distance: 121.2
click at [0, 301] on div "TẠO ĐƠN HÀNG Yêu cầu xuất hóa đơn điện tử Transit Pickup Surcharge Ids Transit …" at bounding box center [538, 257] width 1076 height 515
type input "3"
click at [903, 275] on input "40.000" at bounding box center [940, 286] width 116 height 22
type input "1"
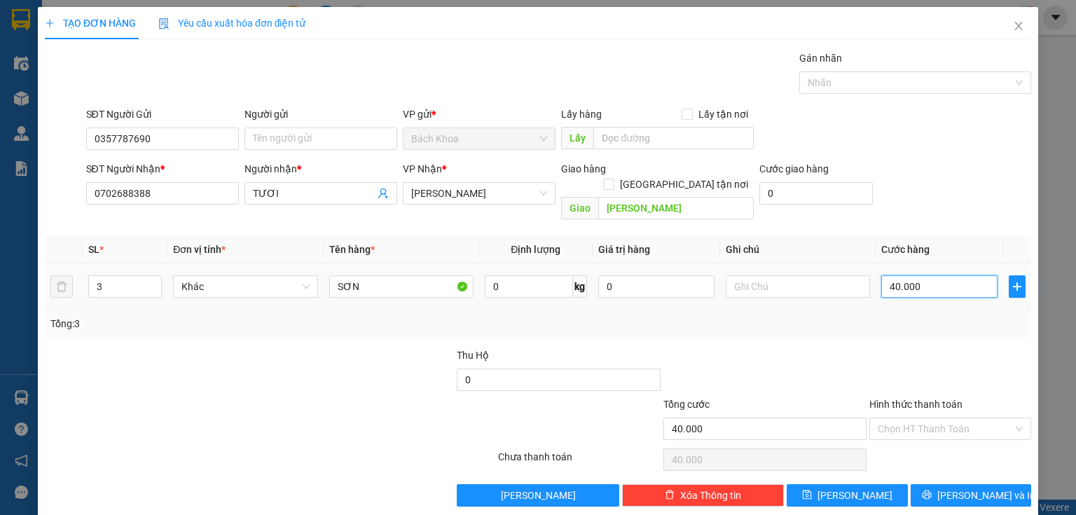
type input "1"
type input "12"
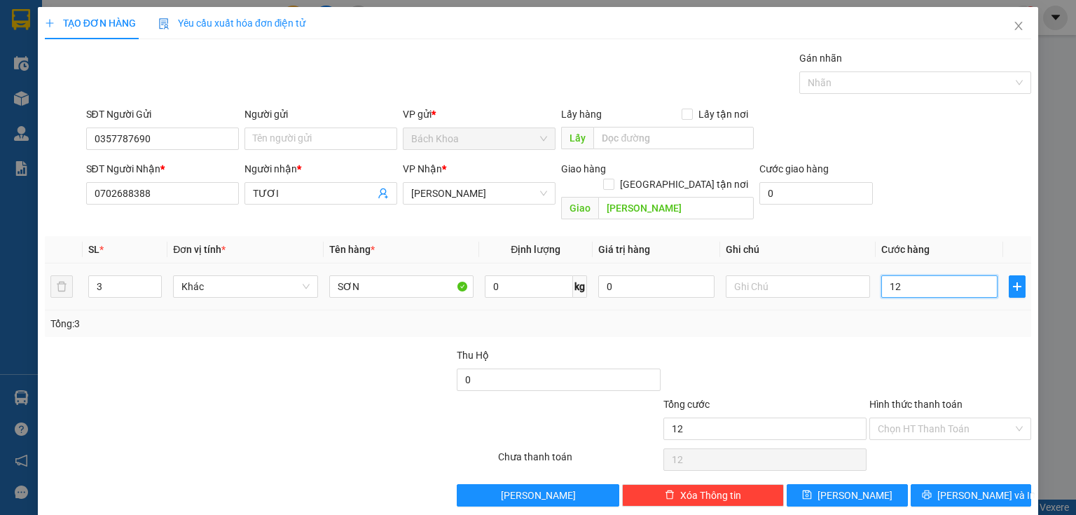
type input "120"
type input "1.200"
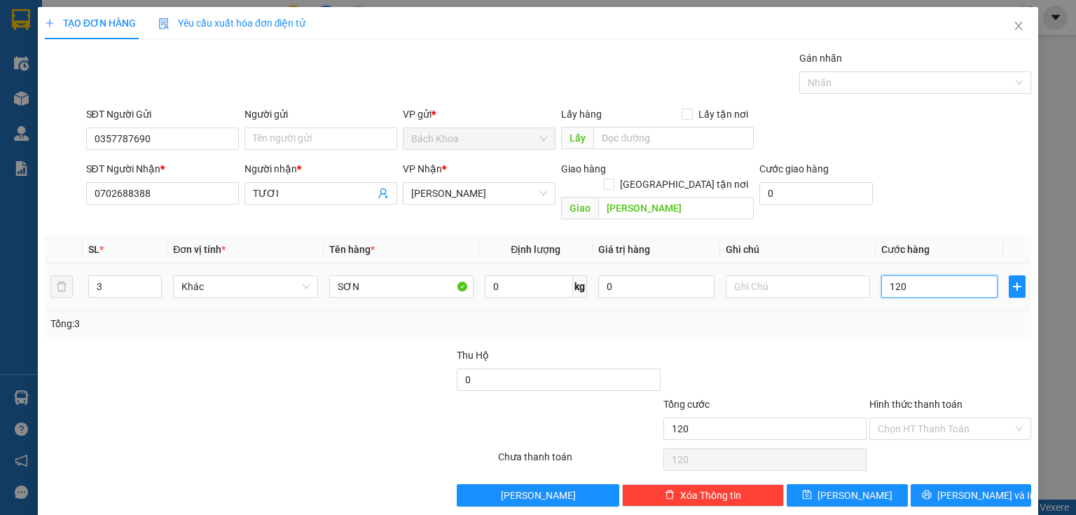
type input "1.200"
type input "12.000"
type input "120.000"
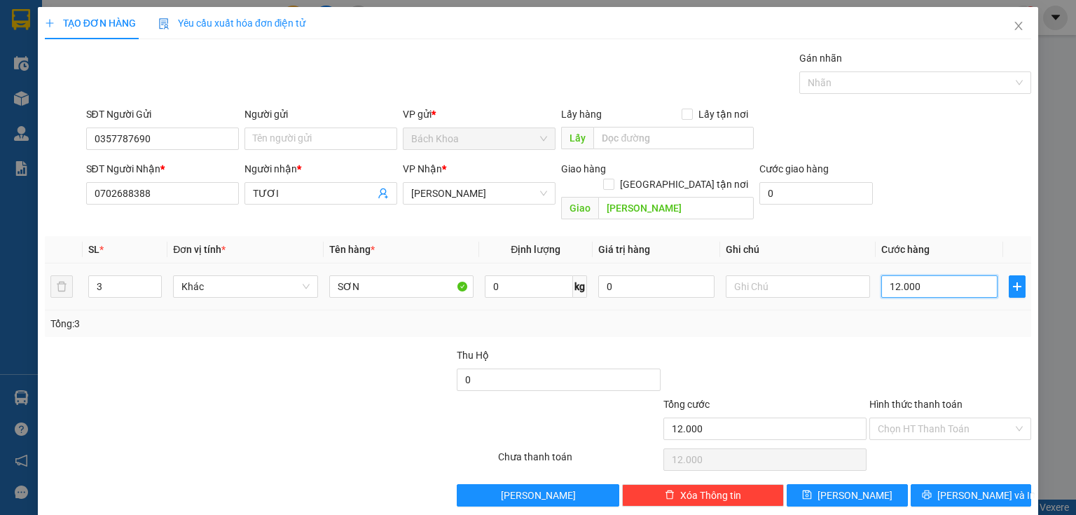
type input "120.000"
type input "1.200.000"
type input "120.000"
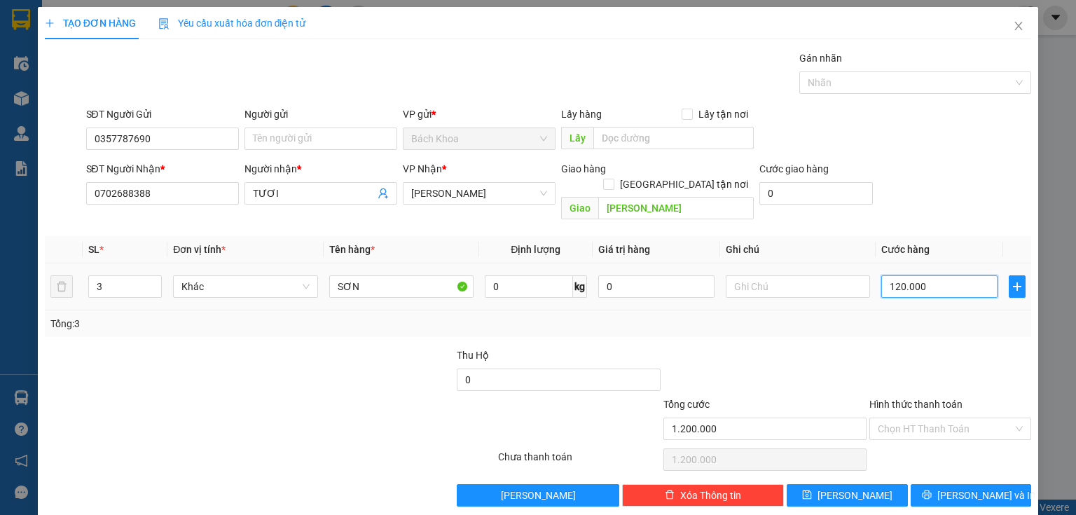
type input "120.000"
click at [934, 484] on button "[PERSON_NAME] và In" at bounding box center [971, 495] width 121 height 22
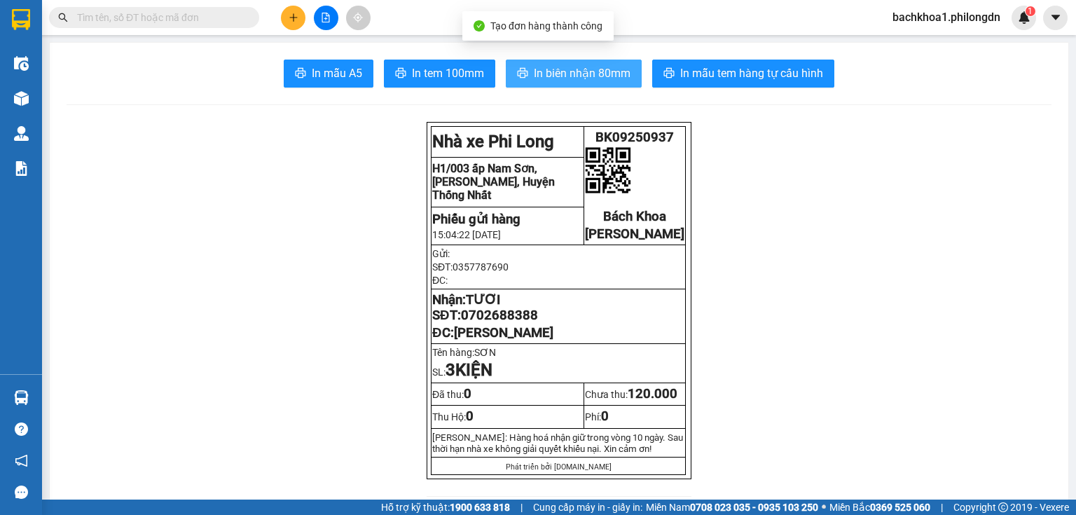
click at [594, 81] on span "In biên nhận 80mm" at bounding box center [582, 73] width 97 height 18
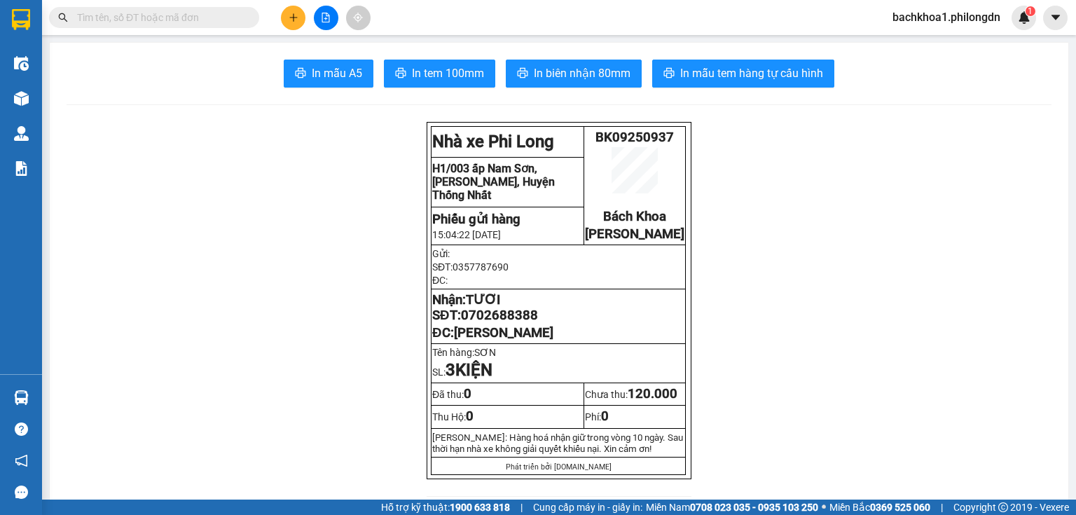
click at [521, 323] on span "0702688388" at bounding box center [499, 315] width 77 height 15
click at [295, 22] on icon "plus" at bounding box center [294, 18] width 10 height 10
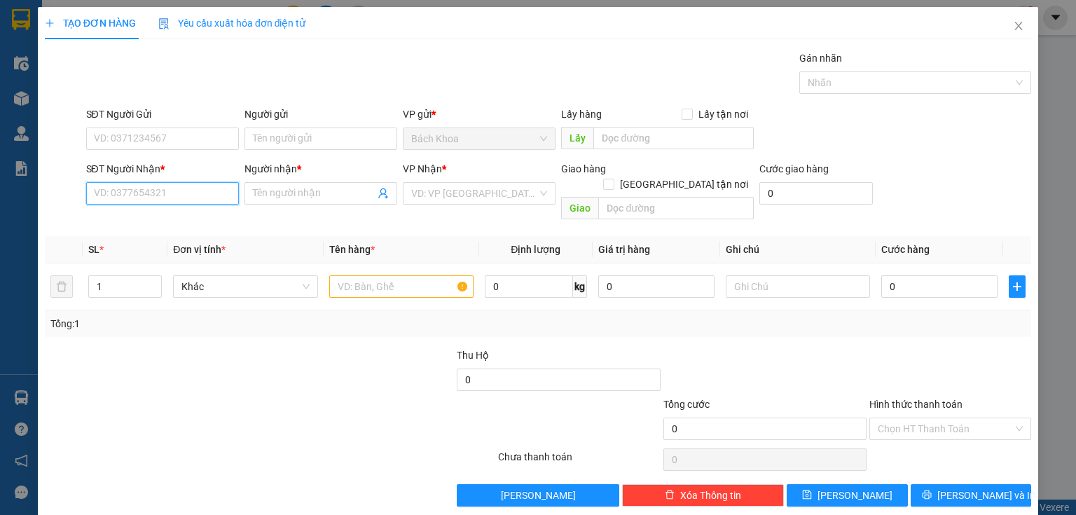
click at [217, 193] on input "SĐT Người Nhận *" at bounding box center [162, 193] width 153 height 22
click at [1011, 20] on span "Close" at bounding box center [1018, 26] width 39 height 39
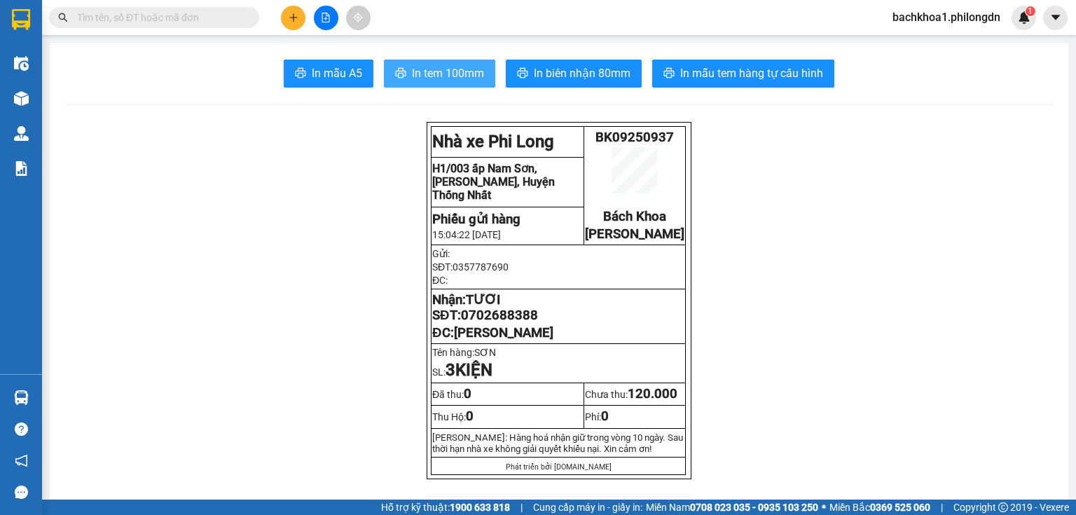
click at [464, 70] on span "In tem 100mm" at bounding box center [448, 73] width 72 height 18
click at [286, 18] on button at bounding box center [293, 18] width 25 height 25
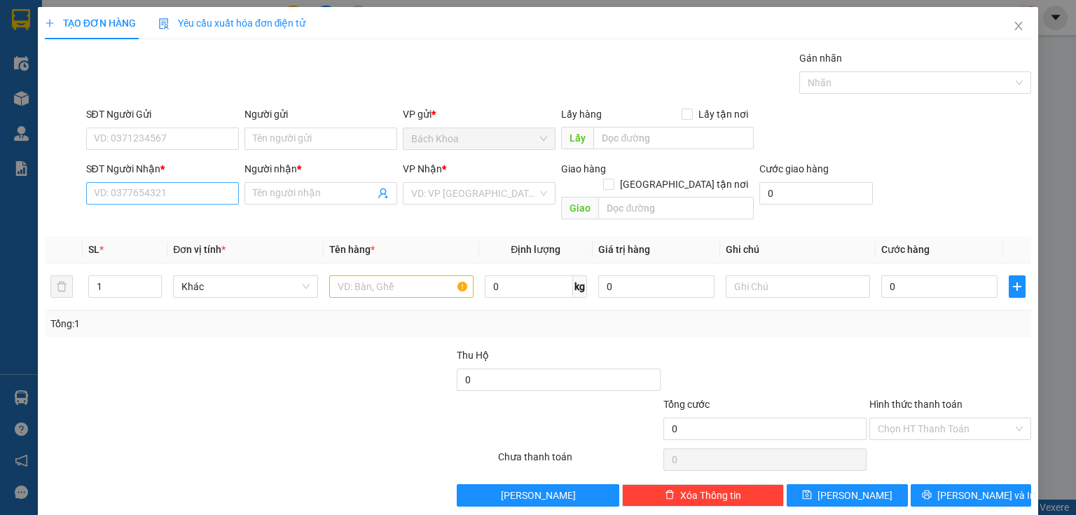
click at [163, 191] on div "SĐT Người Nhận * VD: 0377654321" at bounding box center [162, 185] width 153 height 49
click at [163, 192] on input "SĐT Người Nhận *" at bounding box center [162, 193] width 153 height 22
type input "0962822172"
click at [185, 221] on div "0962822172 - HƯƠNG" at bounding box center [161, 220] width 135 height 15
type input "HƯƠNG"
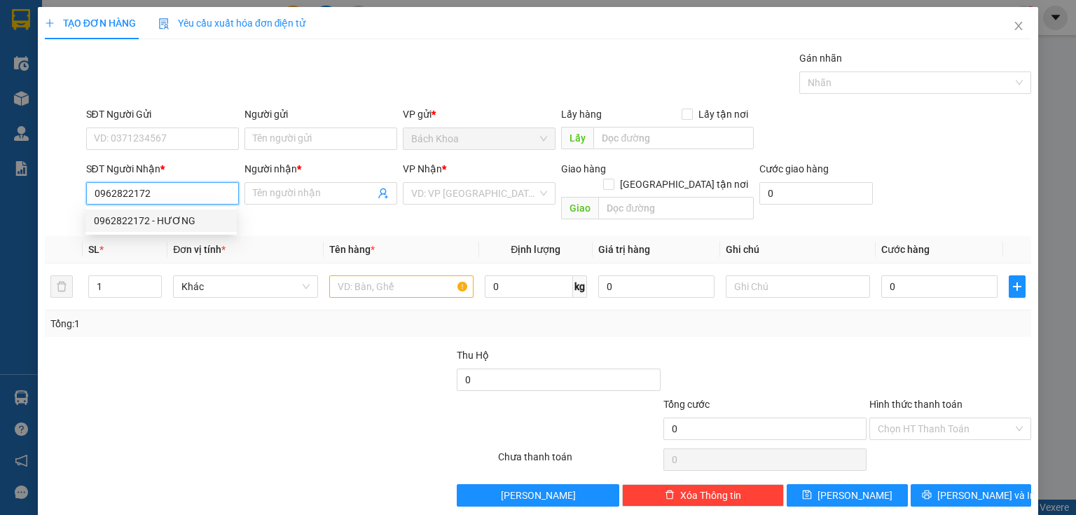
type input "DỐC MƠ"
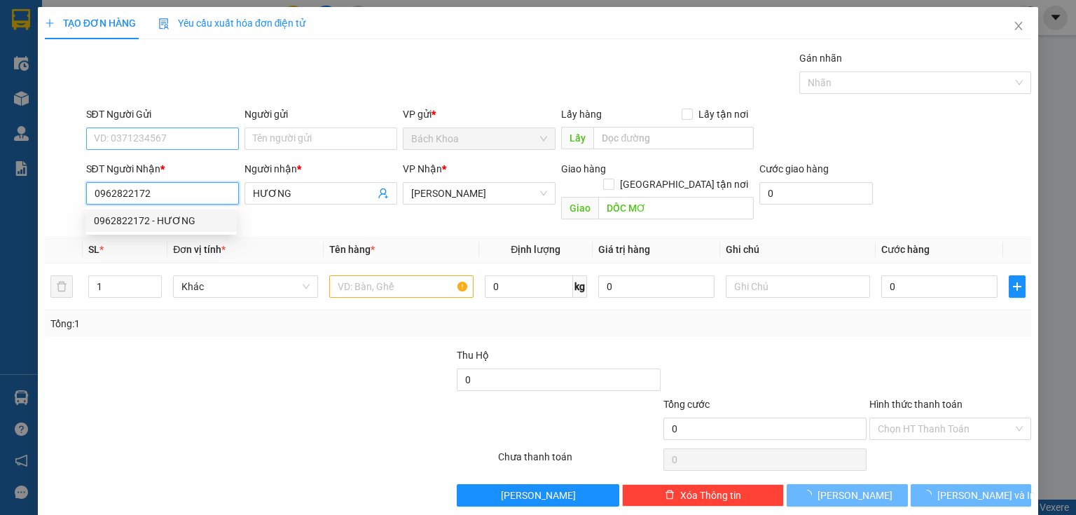
type input "40.000"
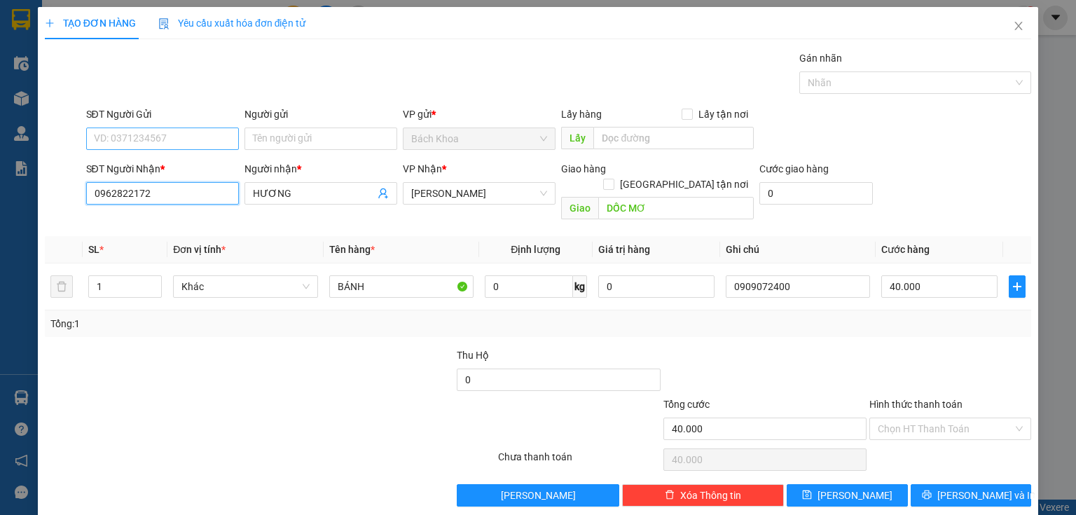
type input "0962822172"
click at [178, 139] on input "SĐT Người Gửi" at bounding box center [162, 139] width 153 height 22
click at [173, 165] on div "0909950280 - TUẤN" at bounding box center [161, 165] width 135 height 15
type input "0909950280"
type input "TUẤN"
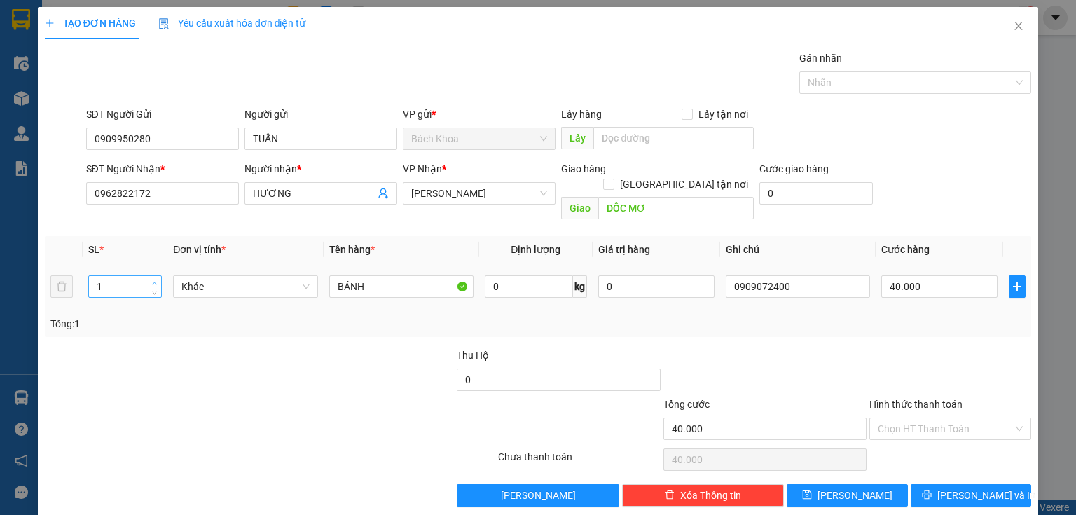
type input "2"
click at [150, 279] on span "up" at bounding box center [154, 283] width 8 height 8
drag, startPoint x: 406, startPoint y: 273, endPoint x: 0, endPoint y: 284, distance: 405.9
click at [0, 284] on div "TẠO ĐƠN HÀNG Yêu cầu xuất hóa đơn điện tử Transit Pickup Surcharge Ids Transit …" at bounding box center [538, 257] width 1076 height 515
type input "MÁY"
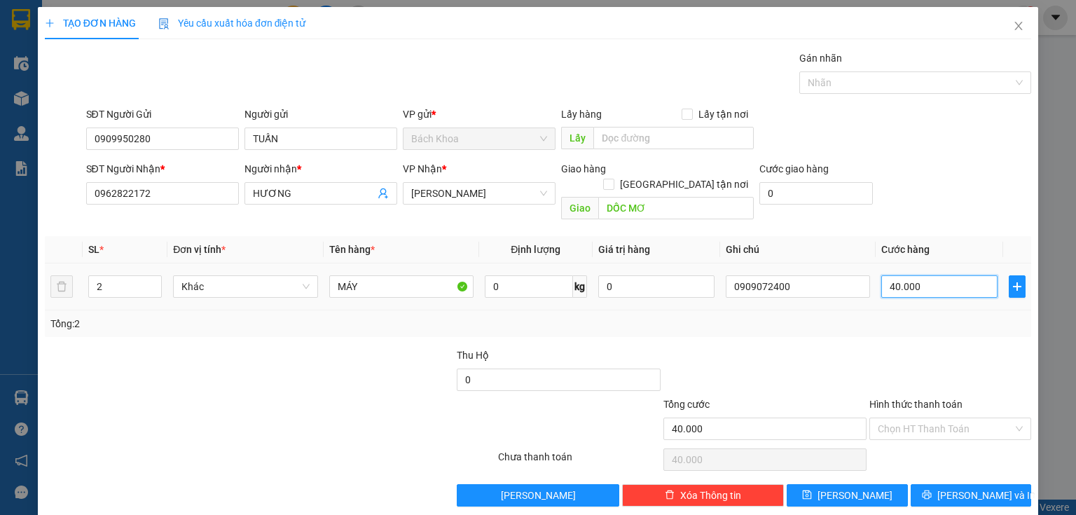
click at [933, 275] on input "40.000" at bounding box center [940, 286] width 116 height 22
type input "8"
type input "80"
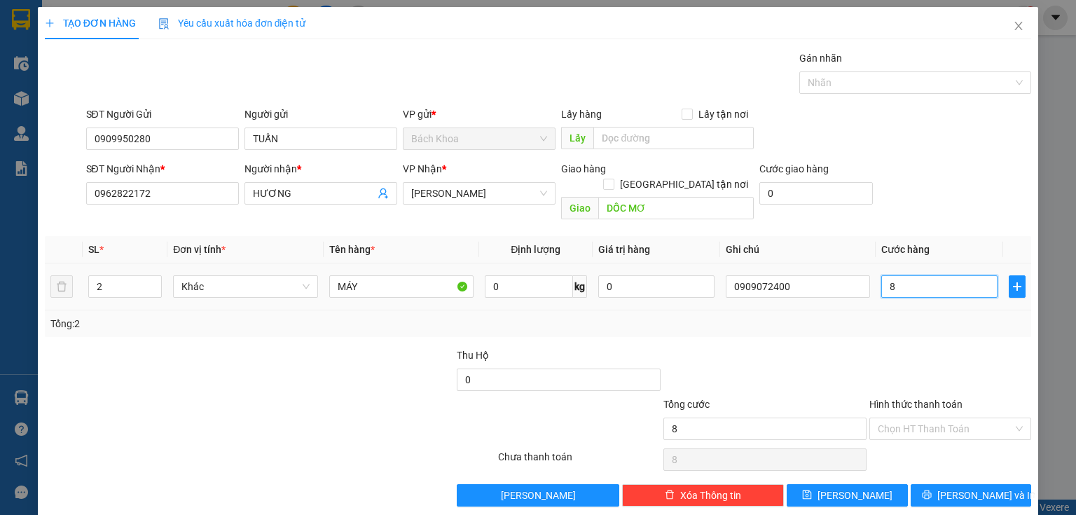
type input "80"
type input "800"
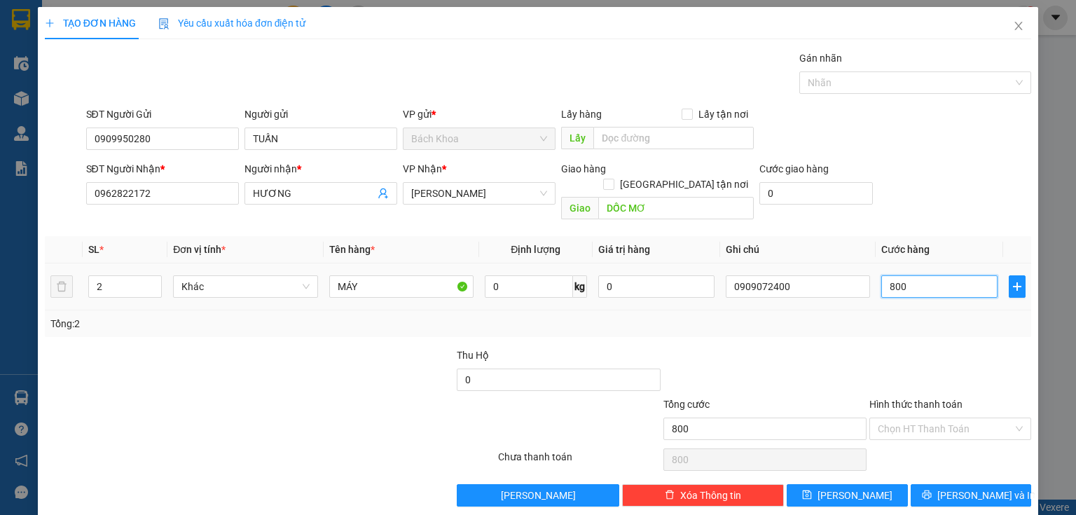
type input "8.000"
type input "80.000"
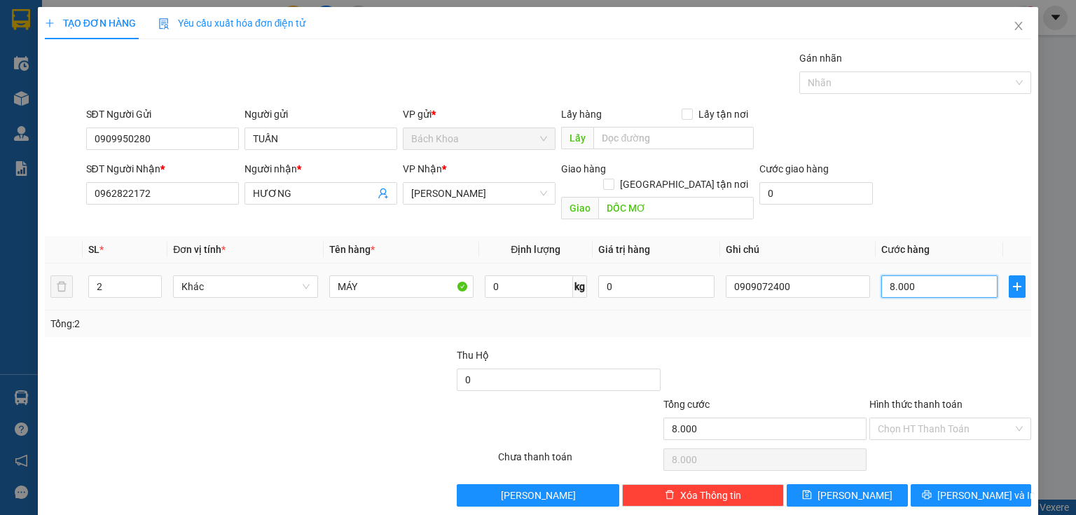
type input "80.000"
click at [955, 419] on input "Hình thức thanh toán" at bounding box center [945, 428] width 135 height 21
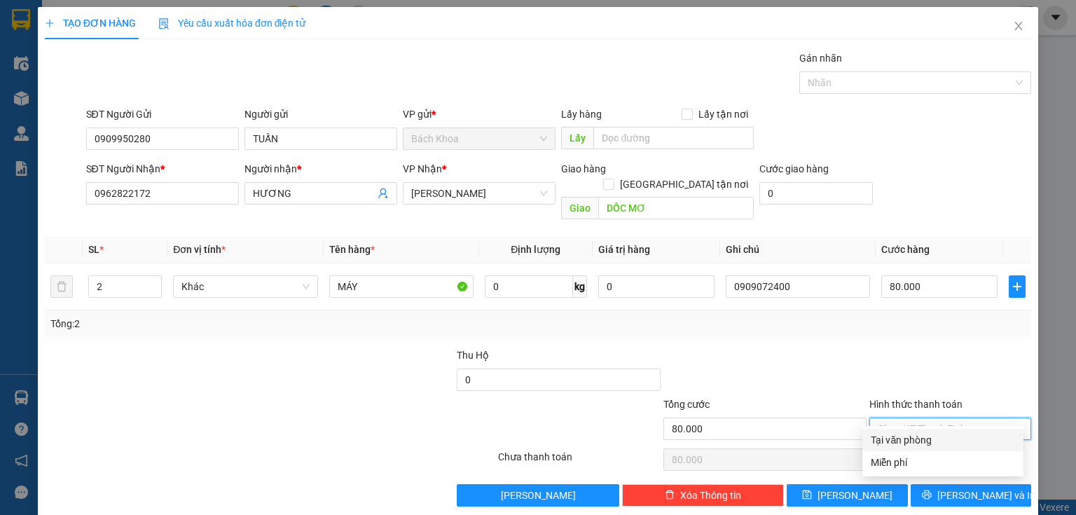
click at [964, 443] on div "Tại văn phòng" at bounding box center [943, 439] width 144 height 15
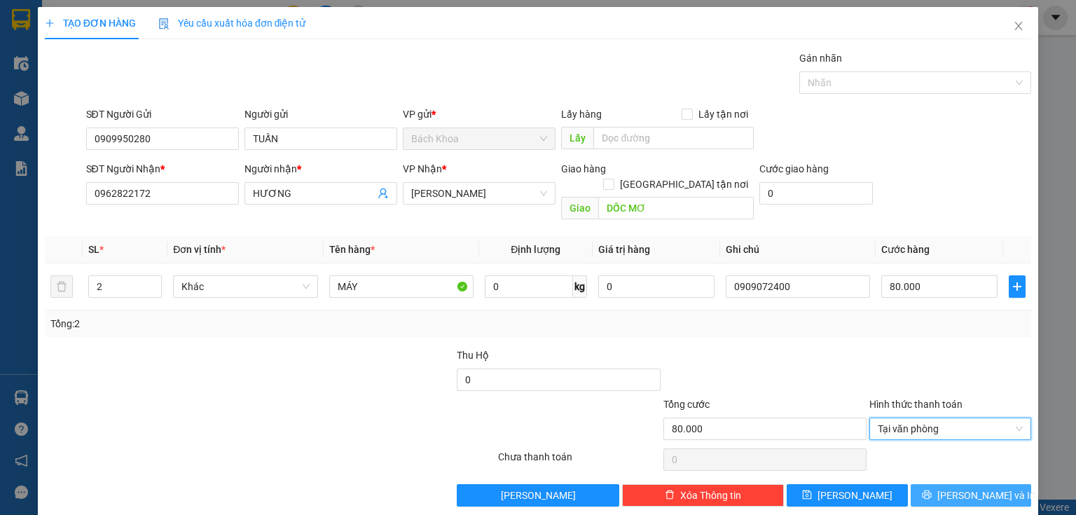
click at [978, 488] on span "[PERSON_NAME] và In" at bounding box center [987, 495] width 98 height 15
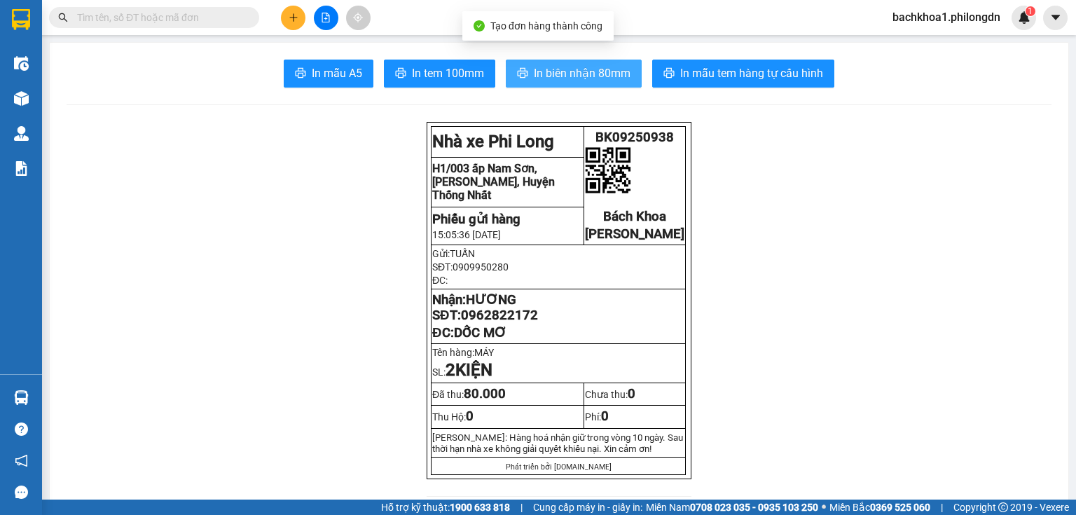
click at [528, 78] on button "In biên nhận 80mm" at bounding box center [574, 74] width 136 height 28
click at [540, 74] on span "In biên nhận 80mm" at bounding box center [582, 73] width 97 height 18
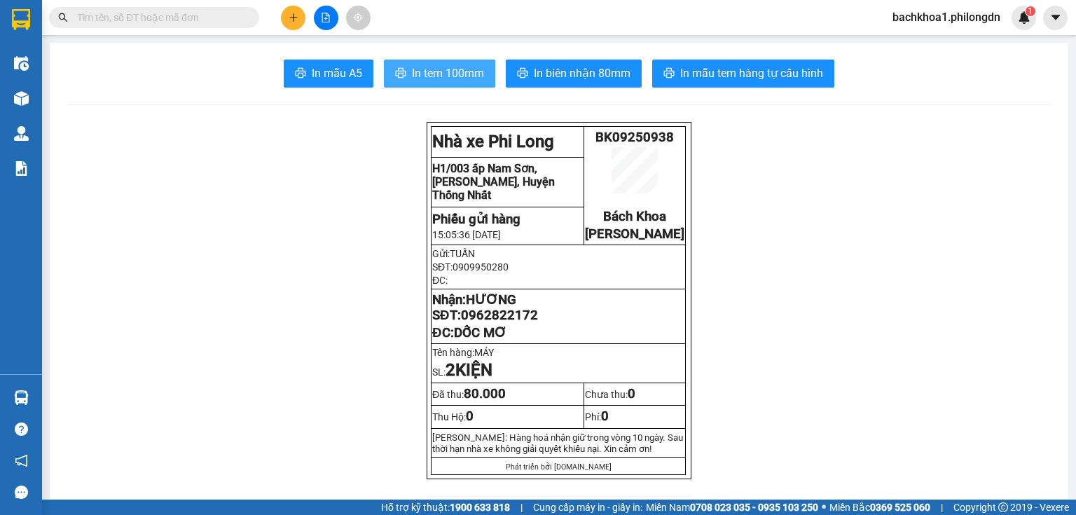
click at [423, 63] on button "In tem 100mm" at bounding box center [439, 74] width 111 height 28
click at [502, 323] on span "0962822172" at bounding box center [499, 315] width 77 height 15
click at [292, 11] on button at bounding box center [293, 18] width 25 height 25
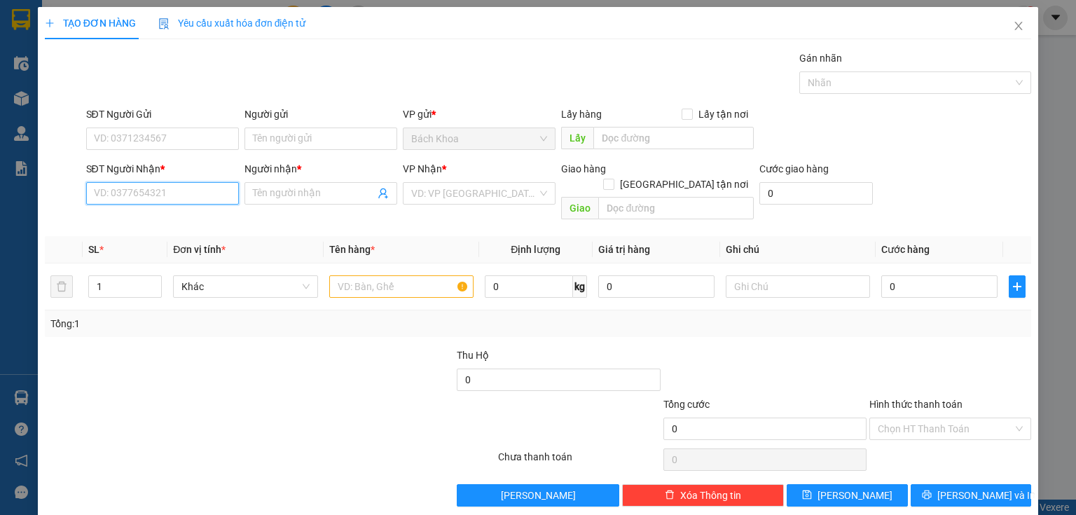
click at [186, 188] on input "SĐT Người Nhận *" at bounding box center [162, 193] width 153 height 22
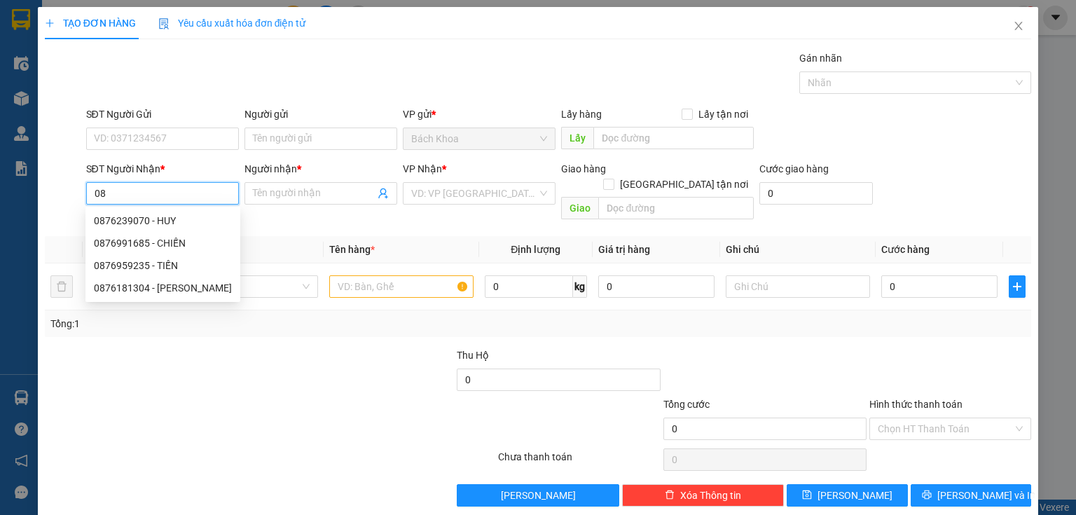
type input "0"
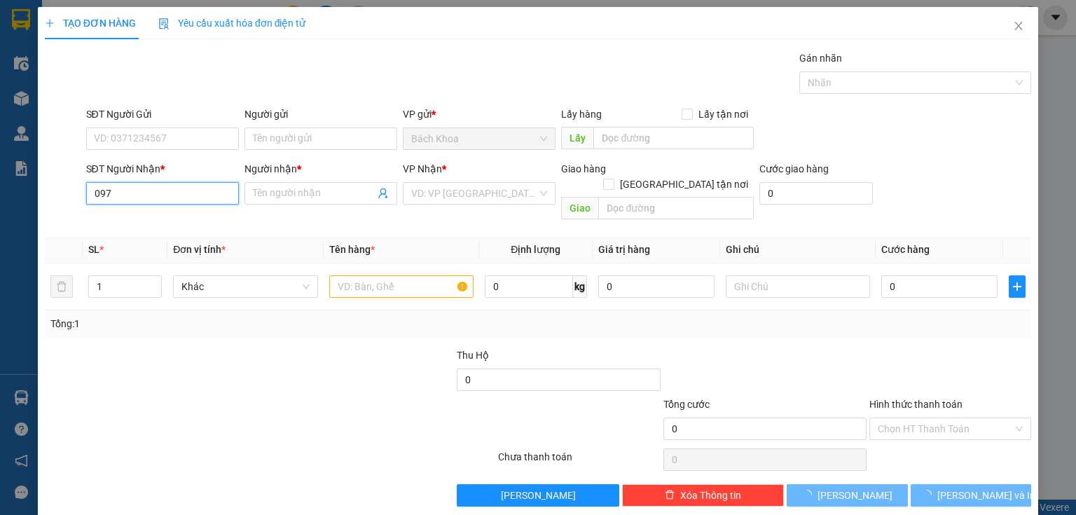
type input "0976"
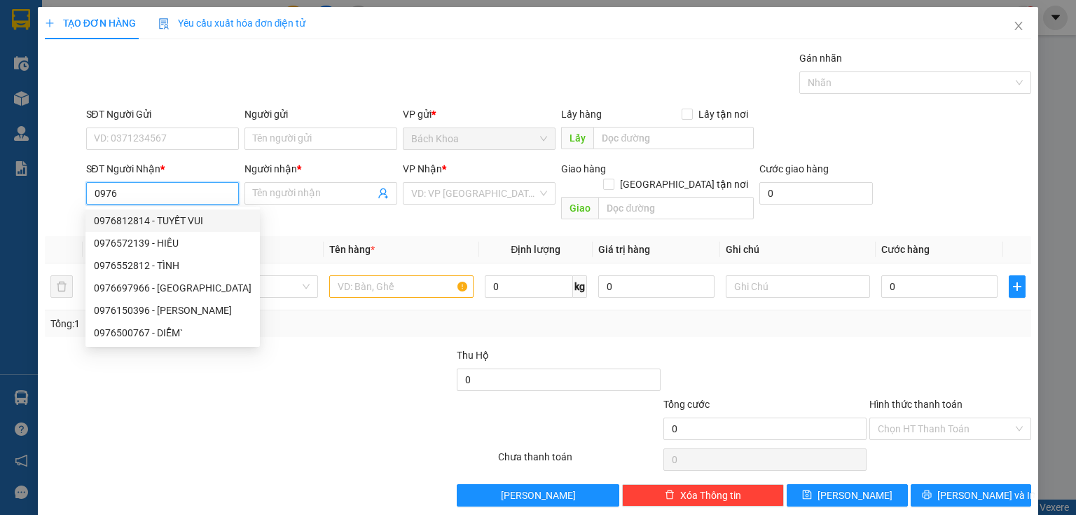
click at [196, 224] on div "0976812814 - TUYẾT VUI" at bounding box center [173, 220] width 158 height 15
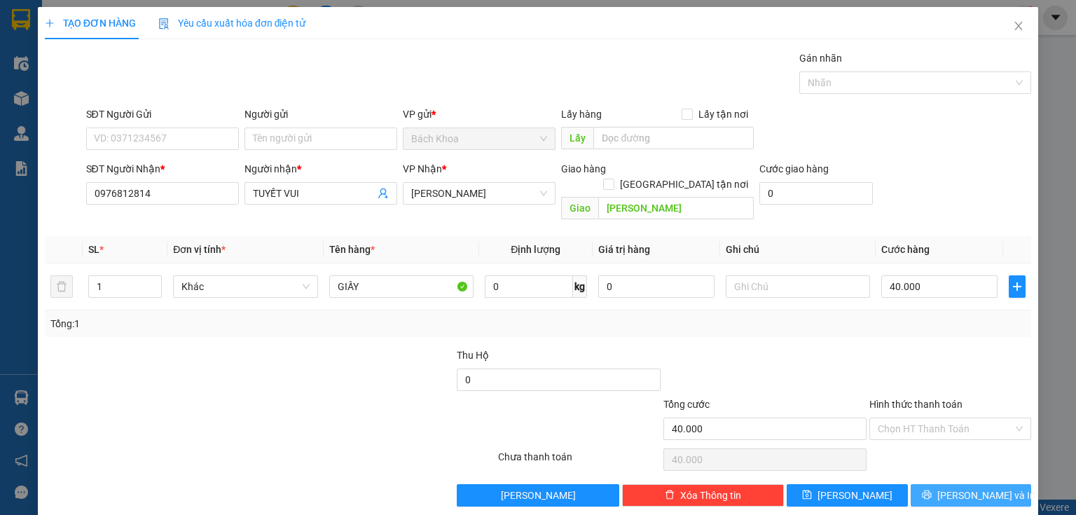
click at [932, 490] on icon "printer" at bounding box center [927, 495] width 10 height 10
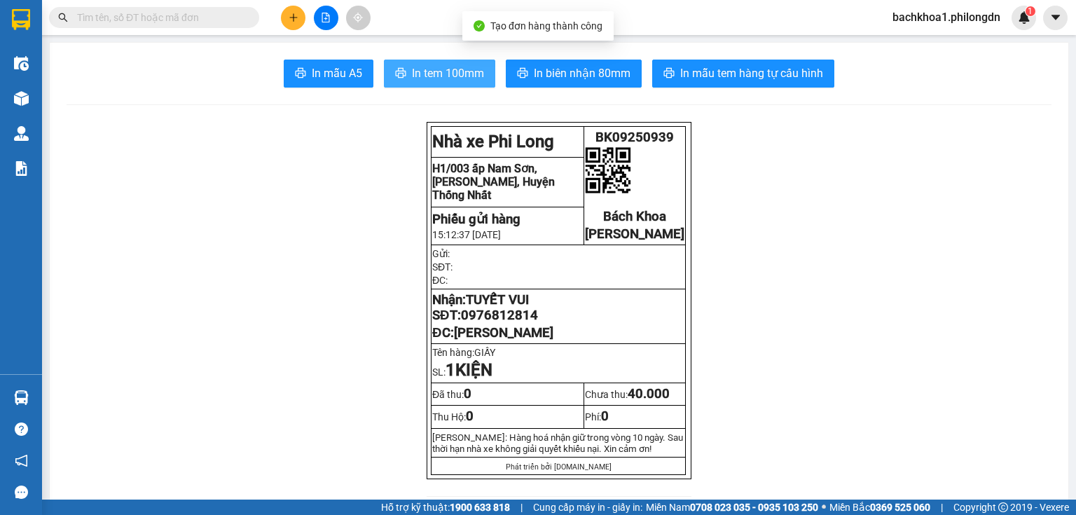
click at [446, 71] on span "In tem 100mm" at bounding box center [448, 73] width 72 height 18
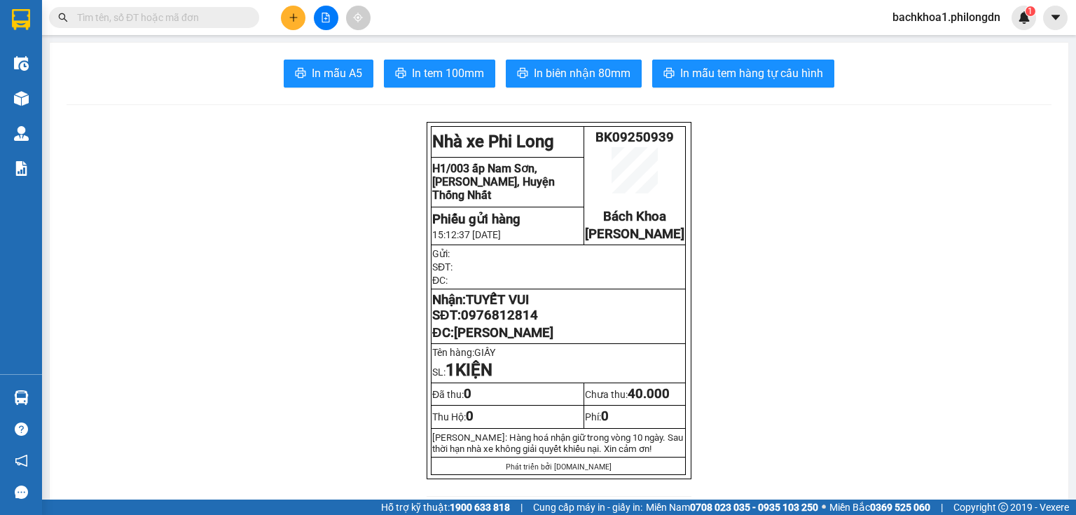
click at [513, 323] on span "0976812814" at bounding box center [499, 315] width 77 height 15
click at [300, 3] on div "Kết quả tìm kiếm ( 0 ) Bộ lọc No Data bachkhoa1.philongdn 1" at bounding box center [538, 17] width 1076 height 35
click at [299, 20] on button at bounding box center [293, 18] width 25 height 25
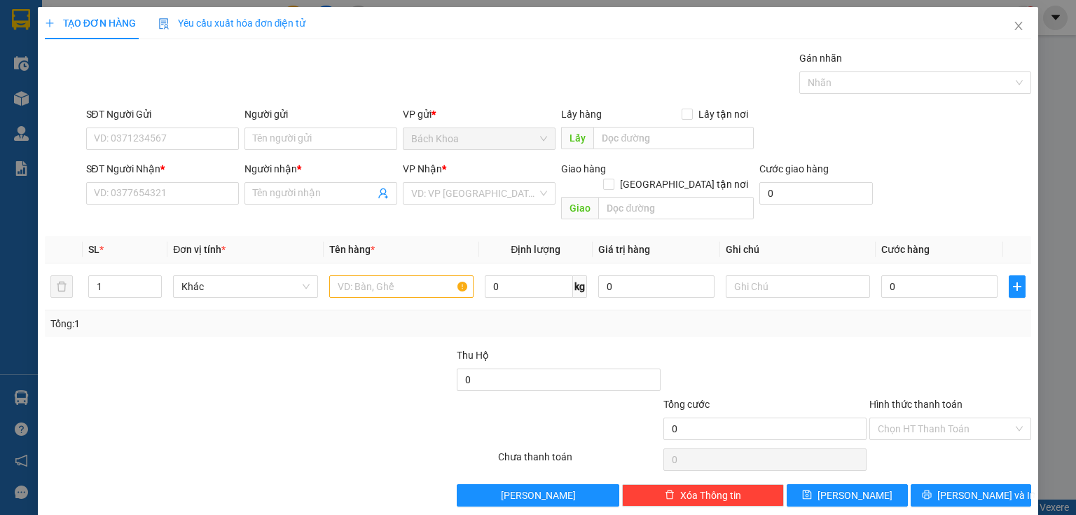
click at [196, 210] on div "Transit Pickup Surcharge Ids Transit Deliver Surcharge Ids Transit Deliver Surc…" at bounding box center [538, 278] width 987 height 456
click at [198, 191] on input "SĐT Người Nhận *" at bounding box center [162, 193] width 153 height 22
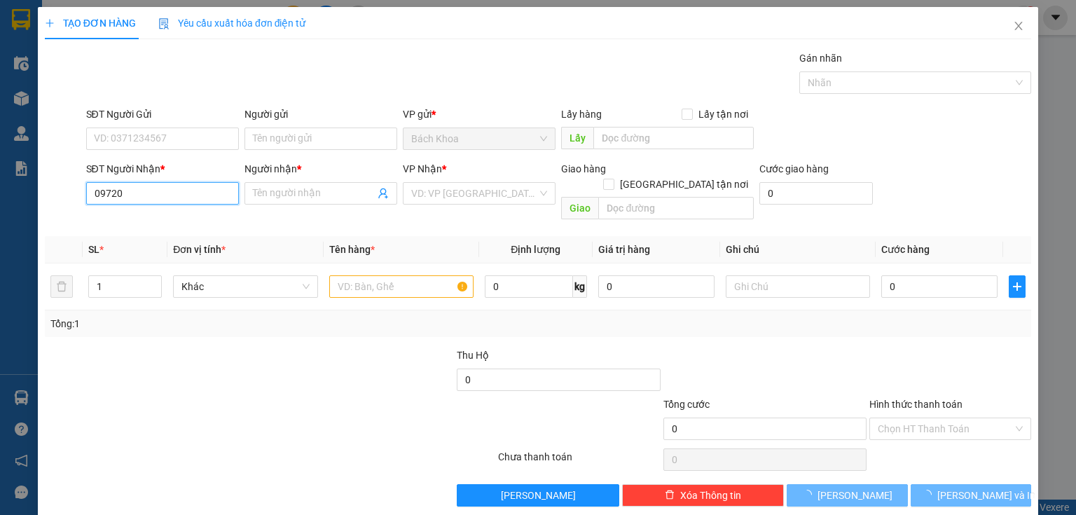
type input "0972"
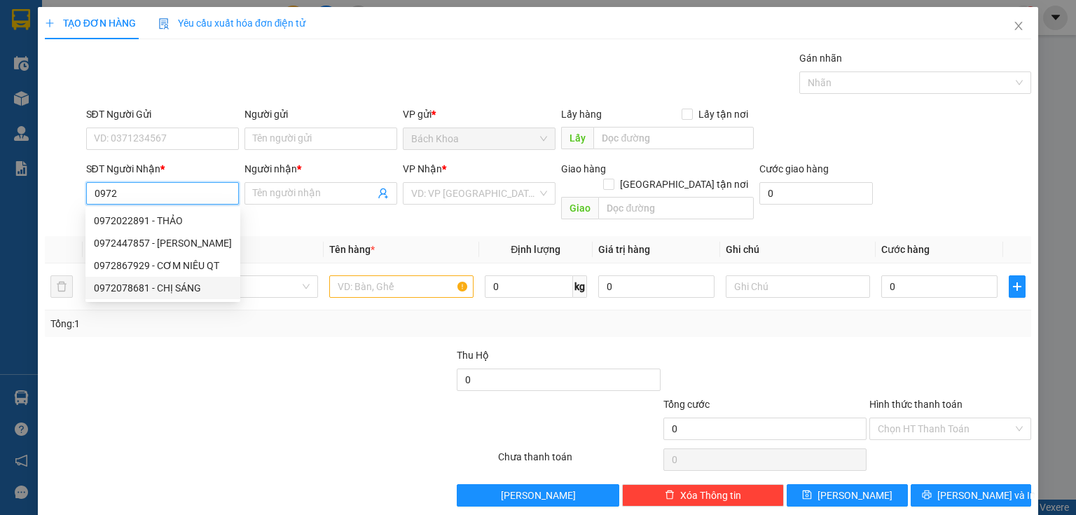
click at [210, 286] on div "0972078681 - CHỊ SÁNG" at bounding box center [163, 287] width 138 height 15
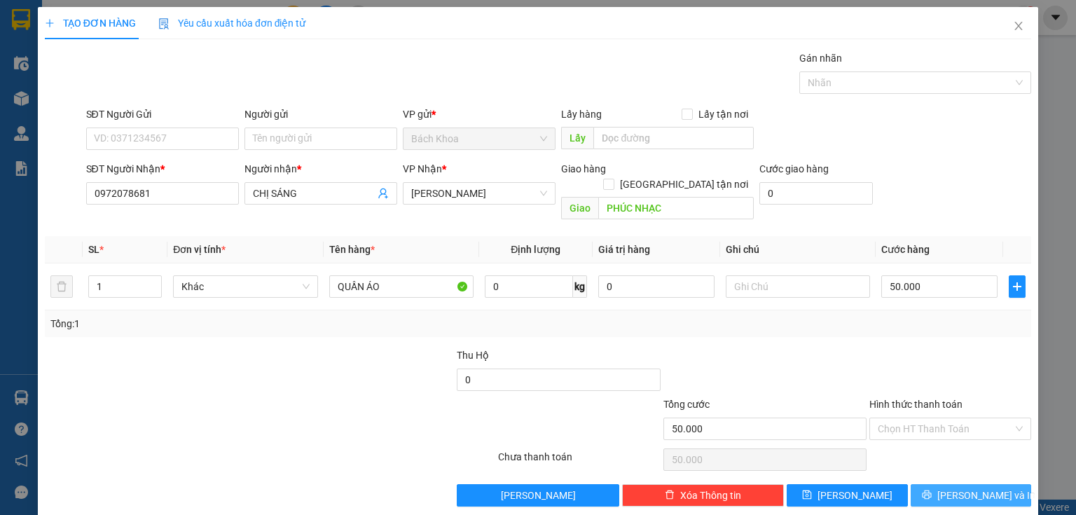
click at [962, 488] on span "[PERSON_NAME] và In" at bounding box center [987, 495] width 98 height 15
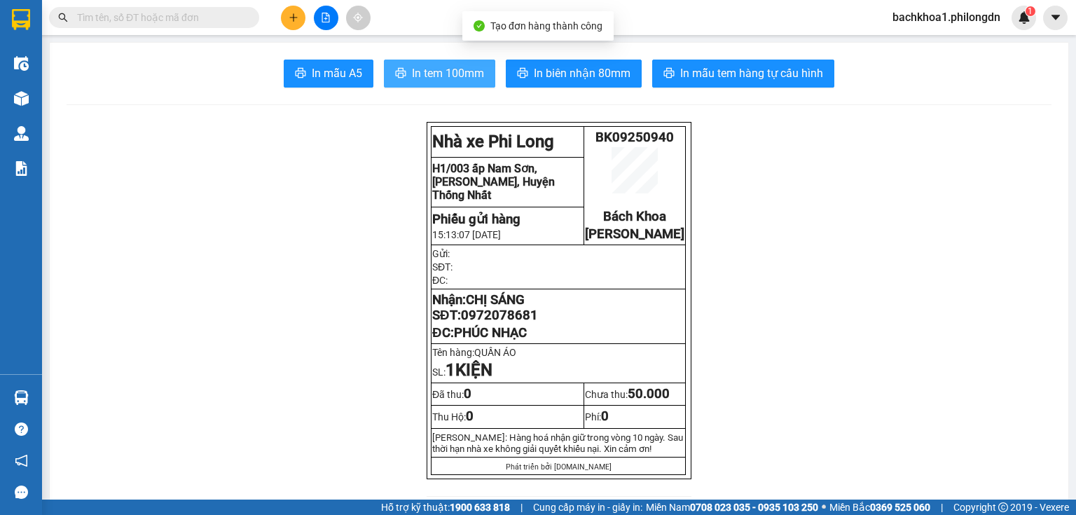
click at [463, 76] on span "In tem 100mm" at bounding box center [448, 73] width 72 height 18
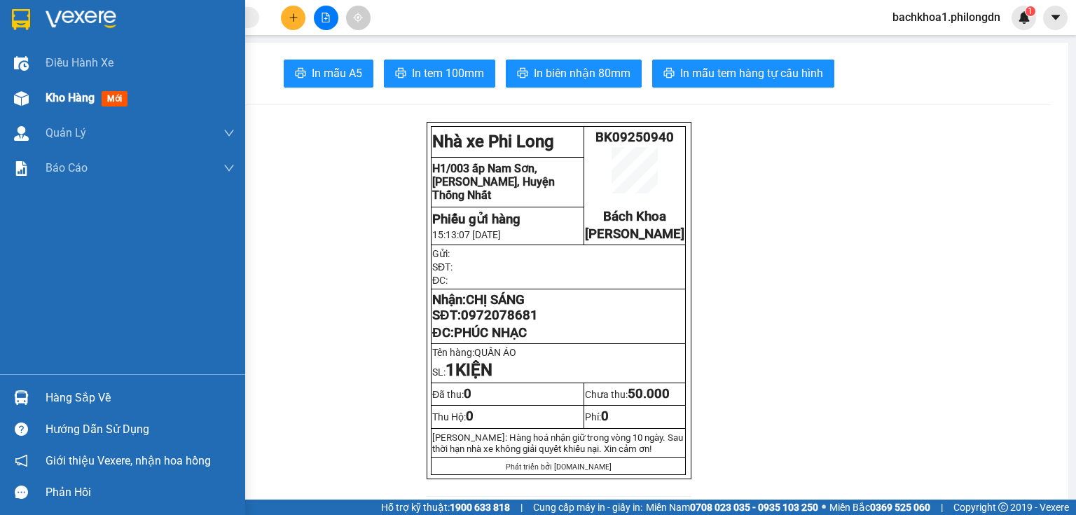
click at [59, 93] on span "Kho hàng" at bounding box center [70, 97] width 49 height 13
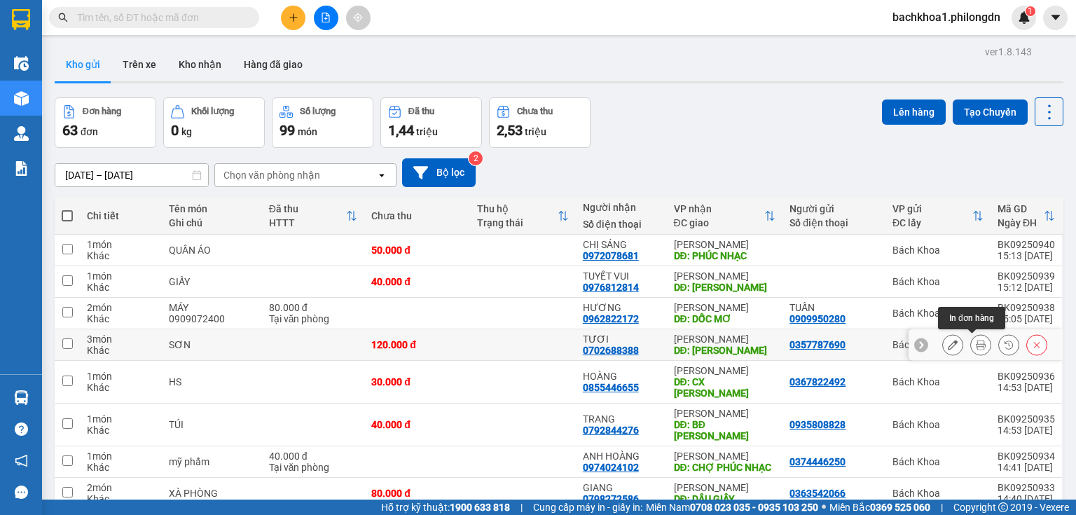
click at [976, 342] on icon at bounding box center [981, 345] width 10 height 10
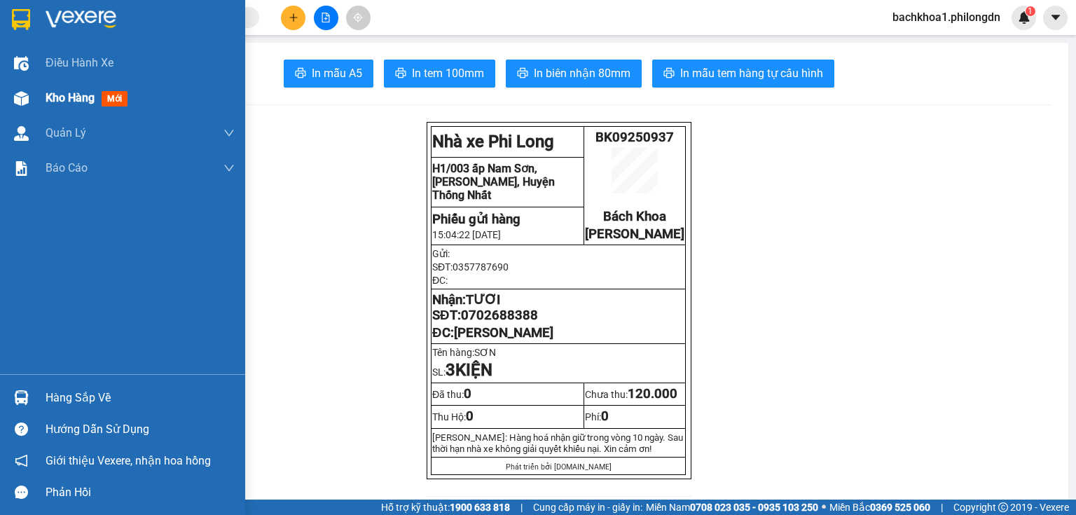
click at [81, 94] on span "Kho hàng" at bounding box center [70, 97] width 49 height 13
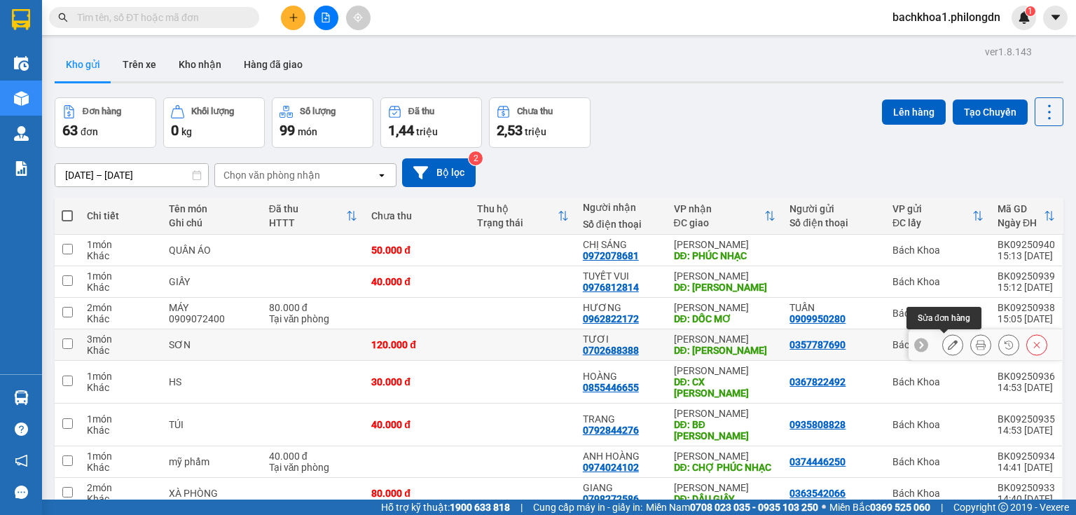
click at [948, 345] on icon at bounding box center [953, 345] width 10 height 10
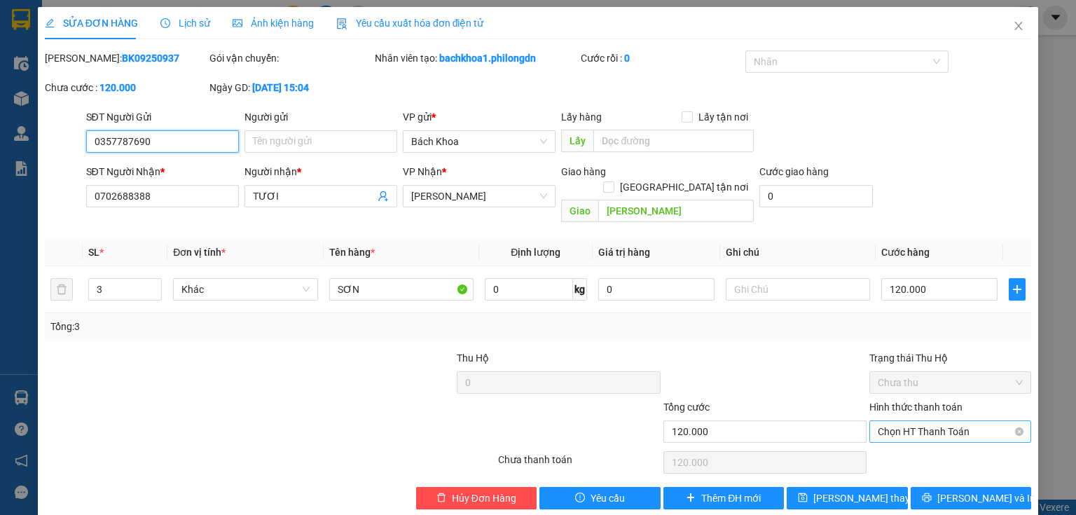
click at [904, 421] on span "Chọn HT Thanh Toán" at bounding box center [950, 431] width 145 height 21
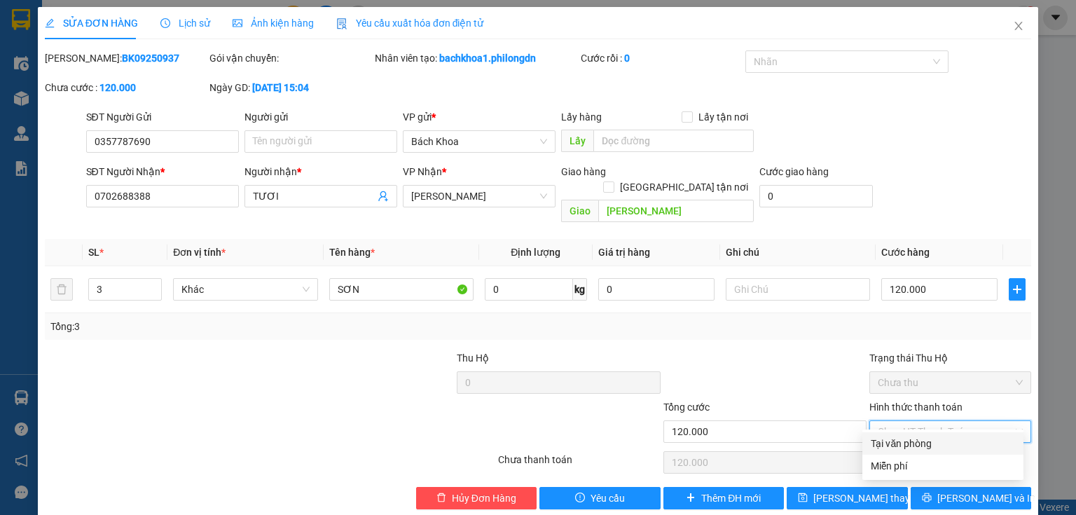
click at [912, 440] on div "Tại văn phòng" at bounding box center [943, 443] width 144 height 15
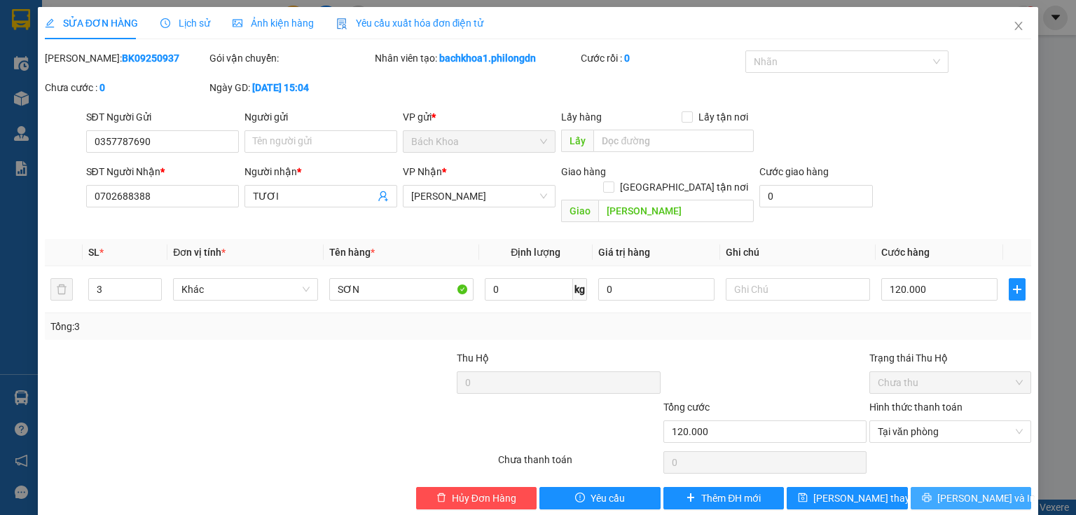
click at [916, 487] on button "[PERSON_NAME] và In" at bounding box center [971, 498] width 121 height 22
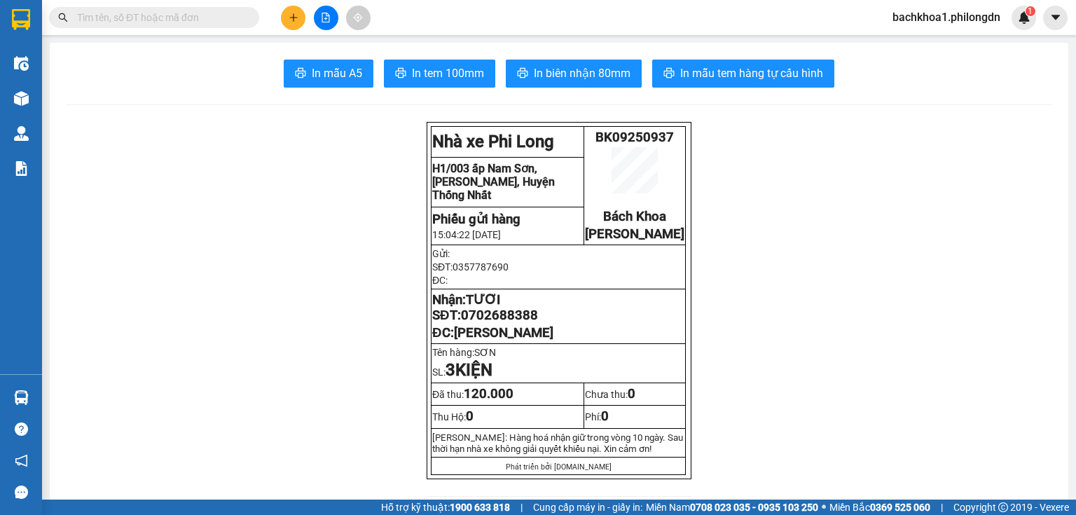
click at [592, 70] on span "In biên nhận 80mm" at bounding box center [582, 73] width 97 height 18
click at [434, 81] on span "In tem 100mm" at bounding box center [448, 73] width 72 height 18
click at [512, 323] on span "0702688388" at bounding box center [499, 315] width 77 height 15
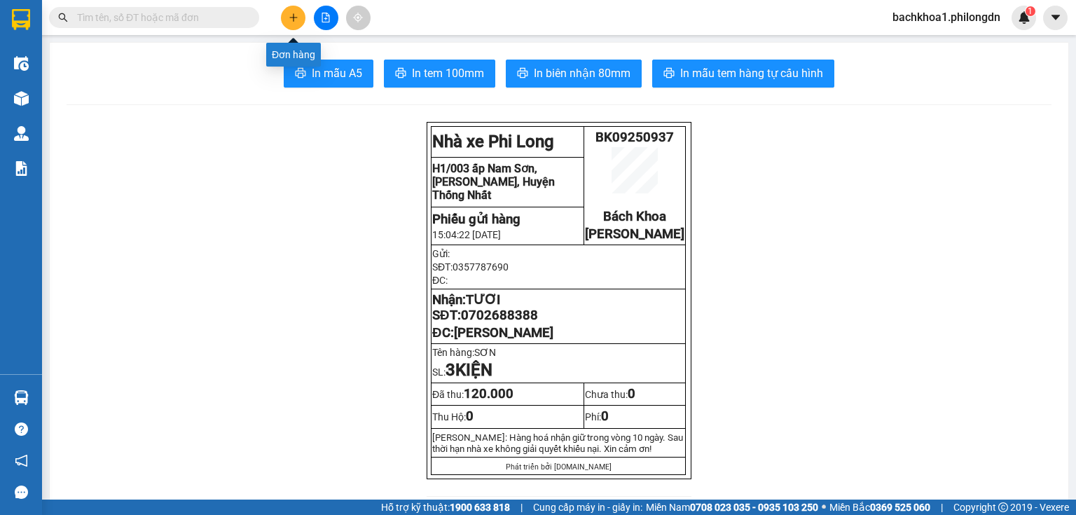
click at [300, 9] on button at bounding box center [293, 18] width 25 height 25
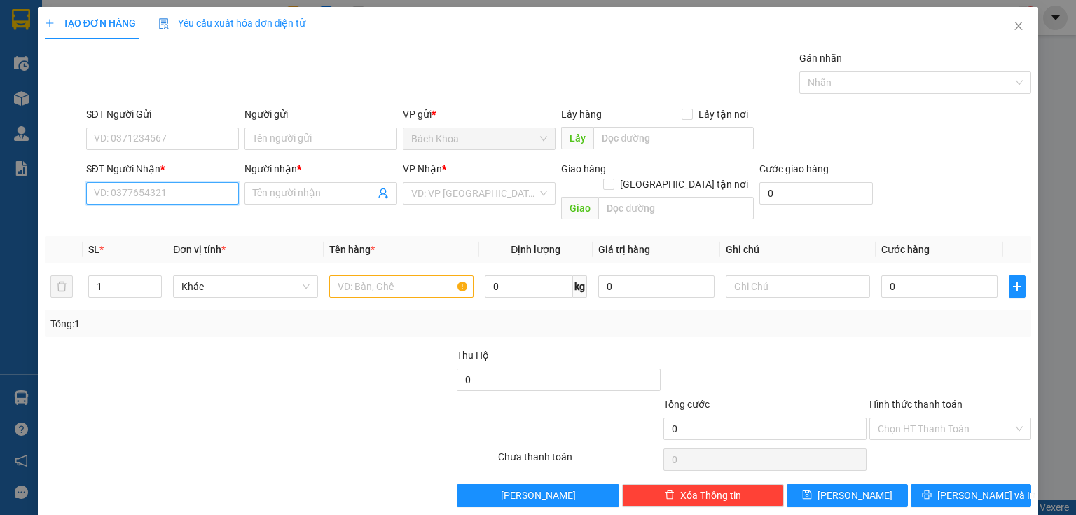
click at [198, 186] on input "SĐT Người Nhận *" at bounding box center [162, 193] width 153 height 22
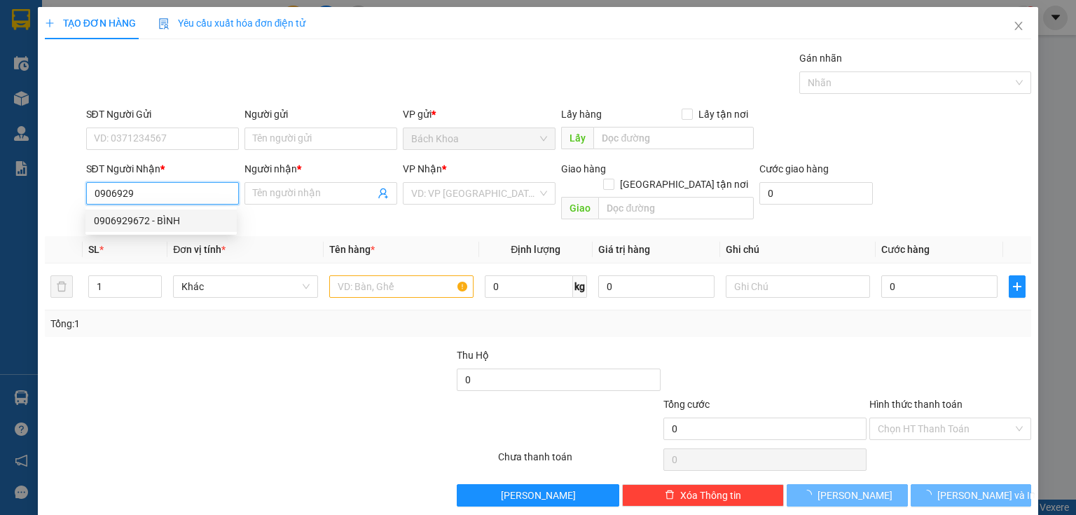
click at [189, 217] on div "0906929672 - BÌNH" at bounding box center [161, 220] width 135 height 15
type input "0906929672"
type input "BÌNH"
type input "[PERSON_NAME]"
type input "30.000"
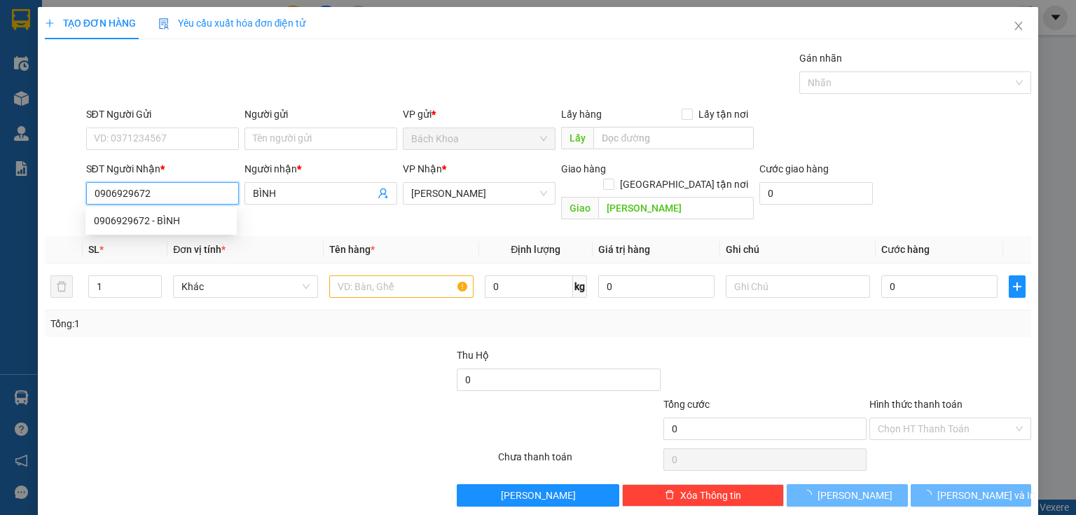
type input "30.000"
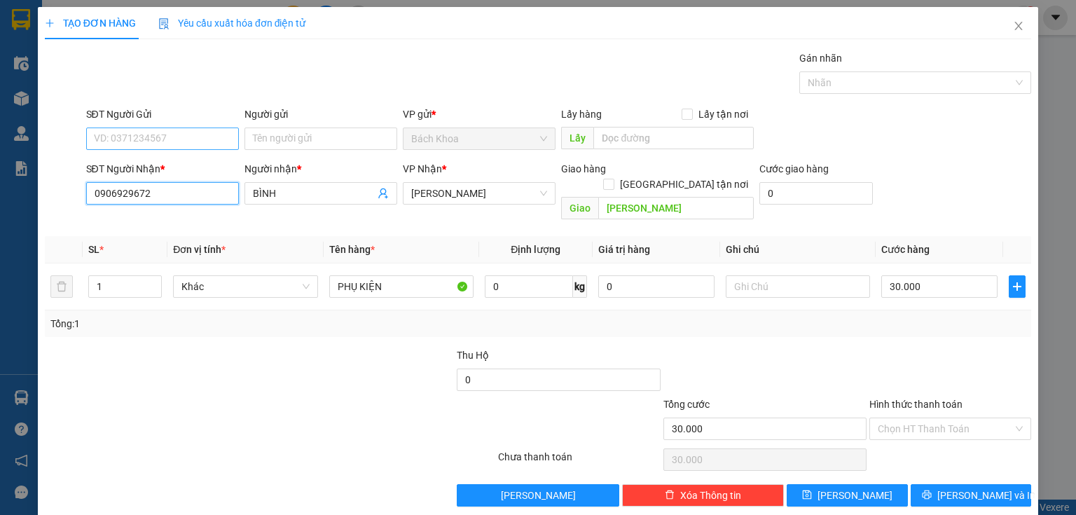
type input "0906929672"
click at [182, 135] on input "SĐT Người Gửi" at bounding box center [162, 139] width 153 height 22
click at [186, 192] on div "0774242424 - KHÁNH" at bounding box center [163, 188] width 138 height 15
type input "0774242424"
type input "KHÁNH"
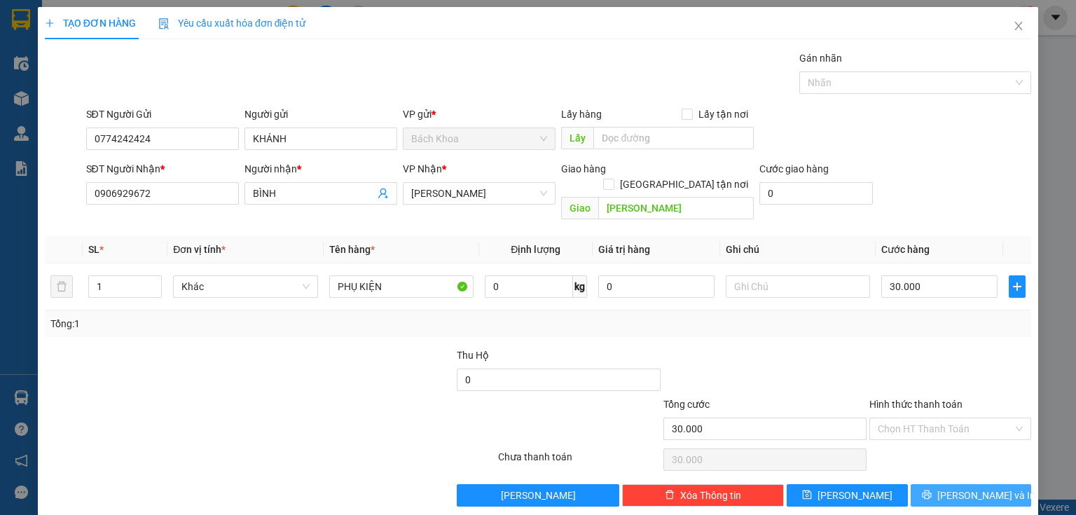
click at [974, 488] on span "[PERSON_NAME] và In" at bounding box center [987, 495] width 98 height 15
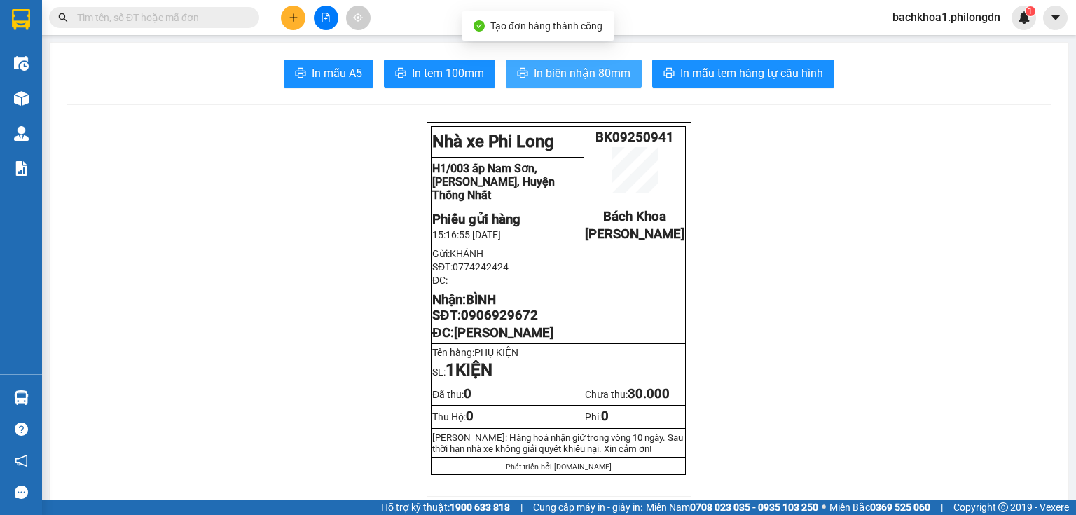
click at [524, 76] on button "In biên nhận 80mm" at bounding box center [574, 74] width 136 height 28
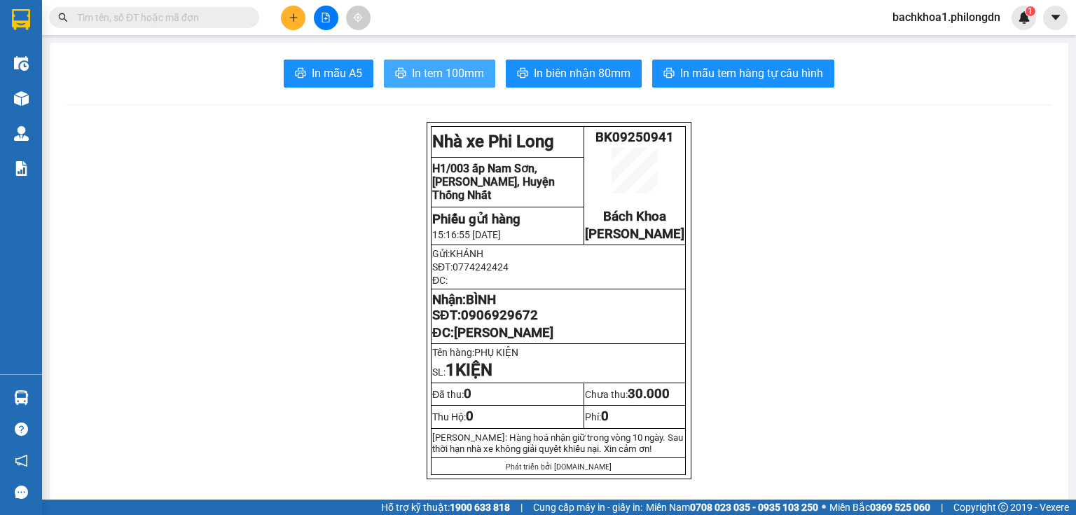
click at [455, 68] on span "In tem 100mm" at bounding box center [448, 73] width 72 height 18
click at [507, 323] on span "0906929672" at bounding box center [499, 315] width 77 height 15
click at [282, 9] on div at bounding box center [325, 18] width 105 height 25
click at [285, 19] on button at bounding box center [293, 18] width 25 height 25
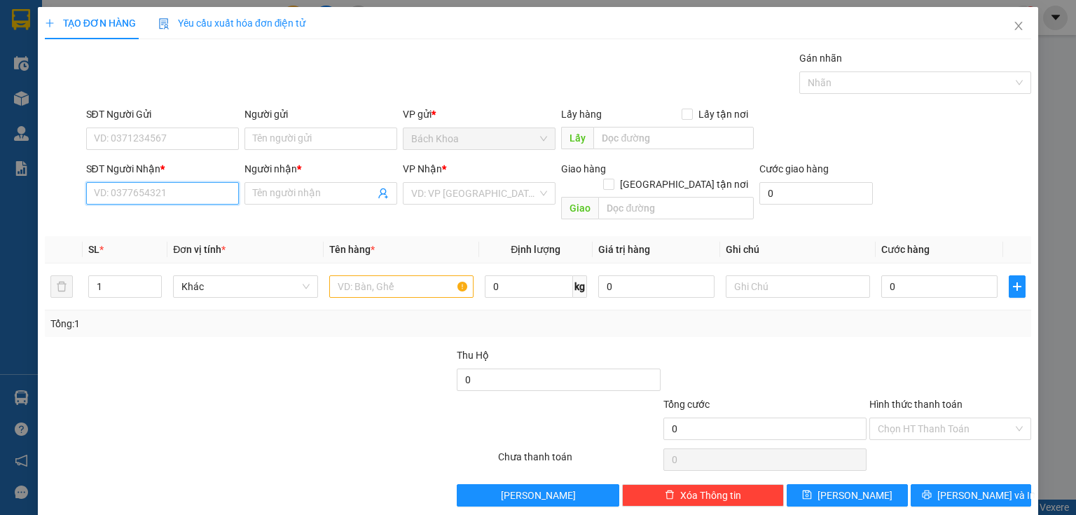
click at [163, 188] on input "SĐT Người Nhận *" at bounding box center [162, 193] width 153 height 22
click at [171, 221] on div "0933174471 - HOÀNG" at bounding box center [161, 220] width 135 height 15
type input "0933174471"
type input "HOÀNG"
type input "VÕ DÕNG"
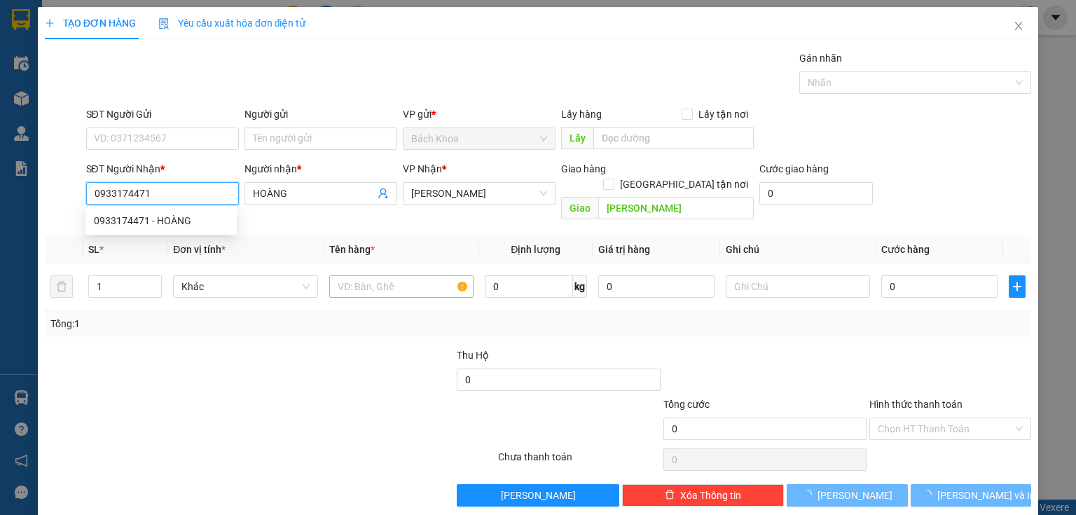
type input "40.000"
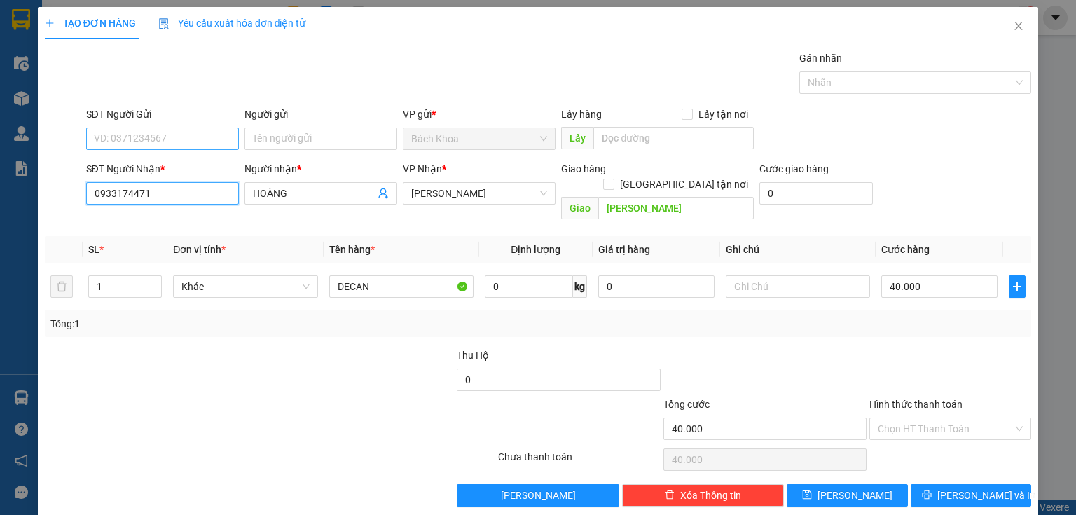
type input "0933174471"
click at [217, 140] on input "SĐT Người Gửi" at bounding box center [162, 139] width 153 height 22
type input "0937886266"
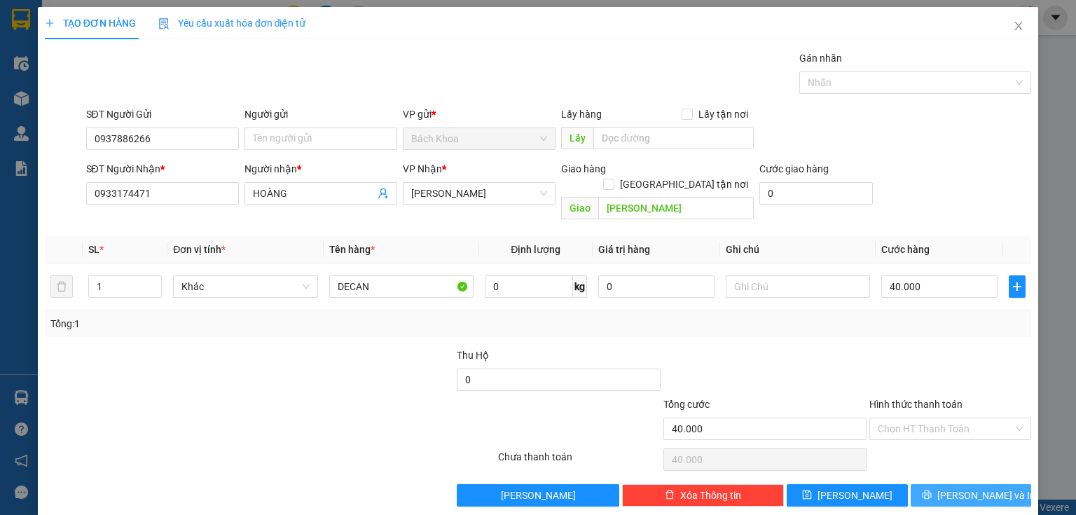
click at [962, 488] on span "[PERSON_NAME] và In" at bounding box center [987, 495] width 98 height 15
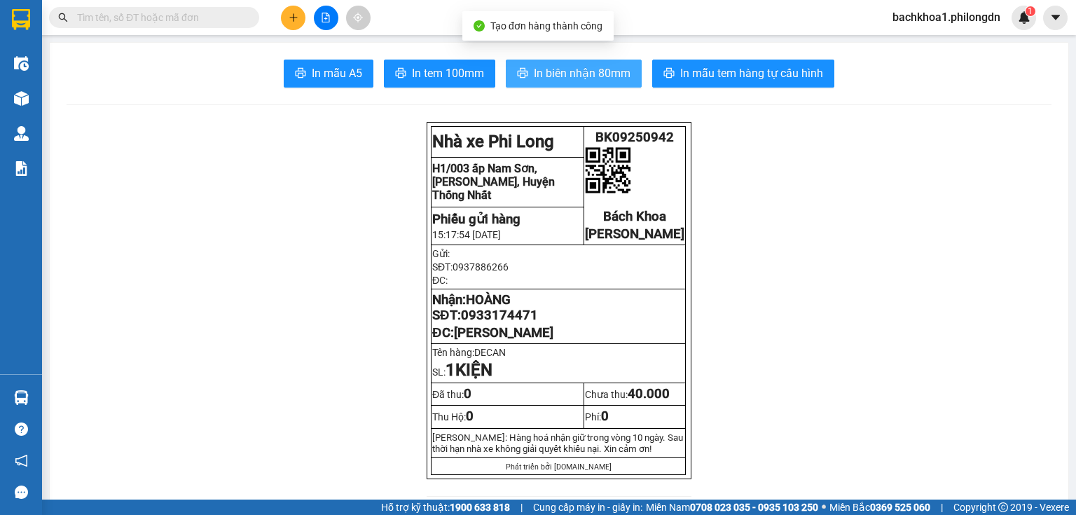
click at [540, 83] on button "In biên nhận 80mm" at bounding box center [574, 74] width 136 height 28
click at [577, 76] on span "In biên nhận 80mm" at bounding box center [582, 73] width 97 height 18
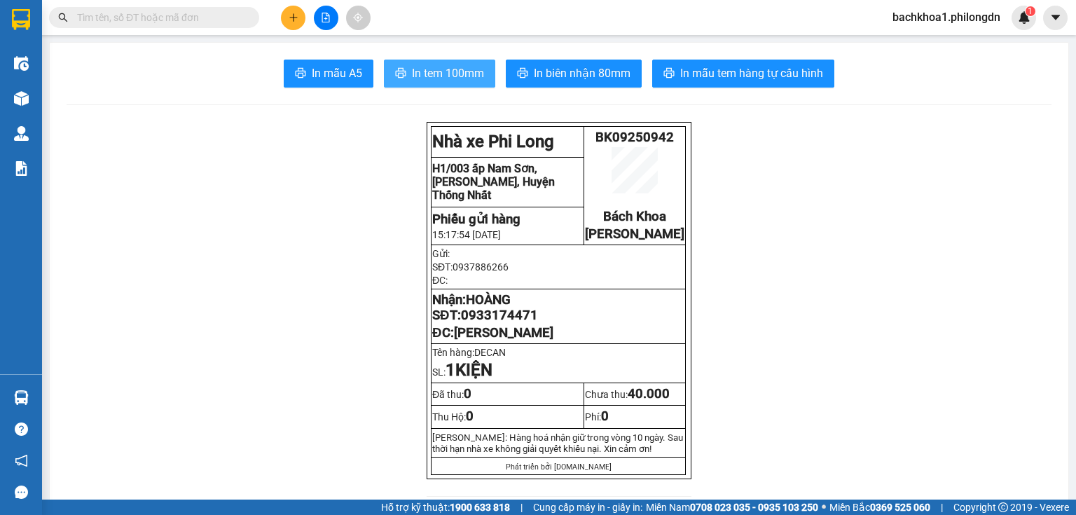
click at [468, 71] on span "In tem 100mm" at bounding box center [448, 73] width 72 height 18
click at [491, 323] on span "0933174471" at bounding box center [499, 315] width 77 height 15
drag, startPoint x: 491, startPoint y: 331, endPoint x: 500, endPoint y: 334, distance: 10.4
click at [510, 323] on span "0933174471" at bounding box center [499, 315] width 77 height 15
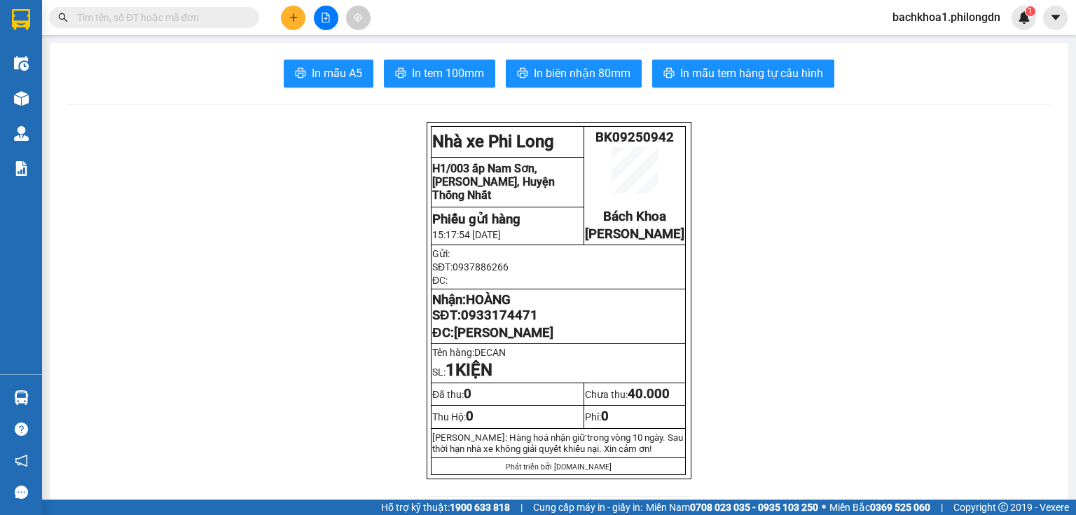
click at [485, 323] on span "0933174471" at bounding box center [499, 315] width 77 height 15
click at [296, 18] on icon "plus" at bounding box center [294, 18] width 10 height 10
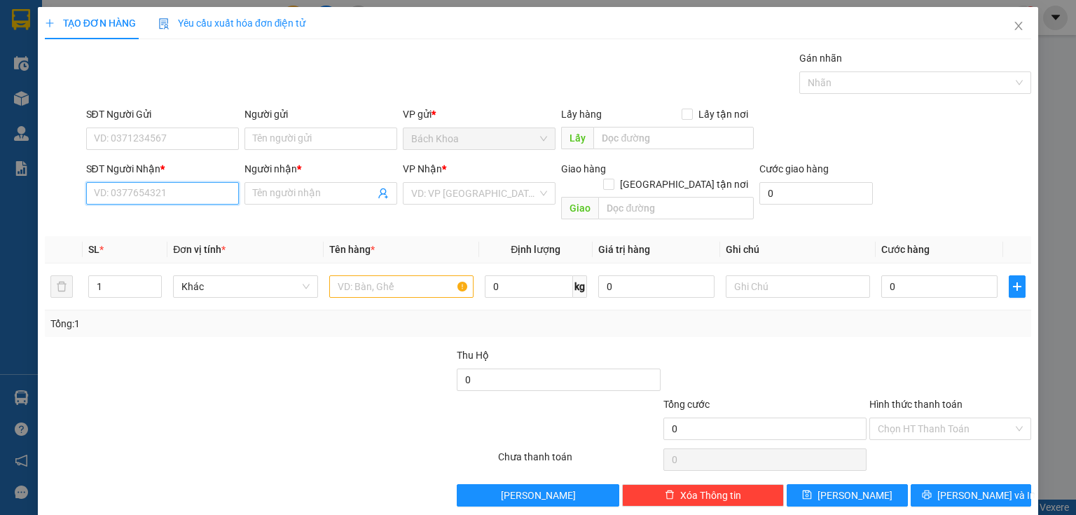
click at [194, 199] on input "SĐT Người Nhận *" at bounding box center [162, 193] width 153 height 22
type input "0902746111"
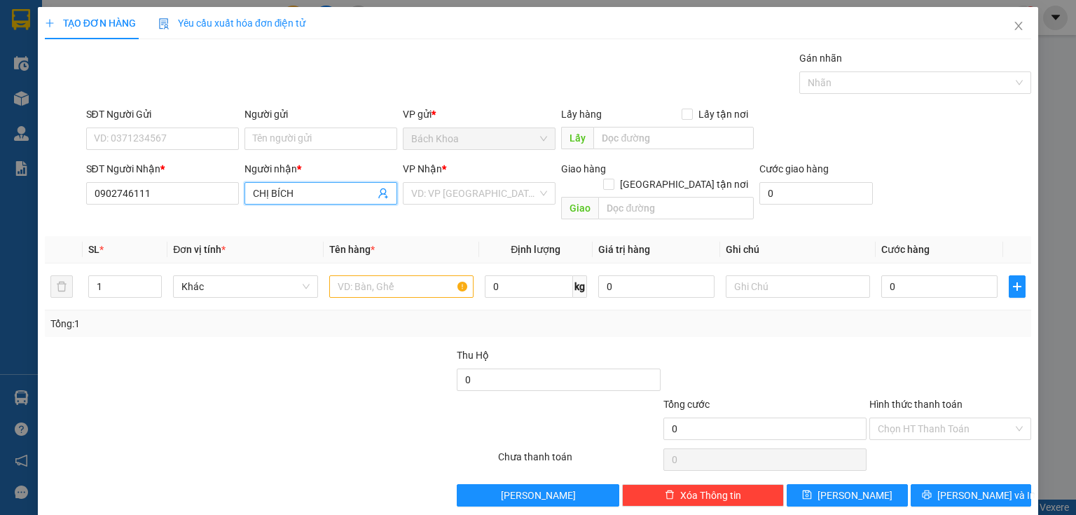
type input "CHỊ BÍCH"
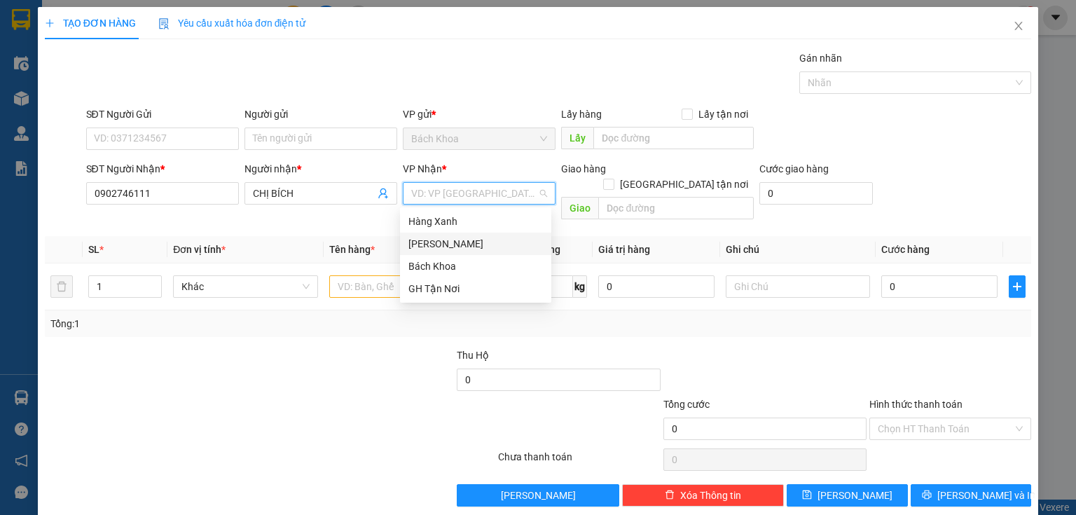
click at [437, 247] on div "[PERSON_NAME]" at bounding box center [476, 243] width 135 height 15
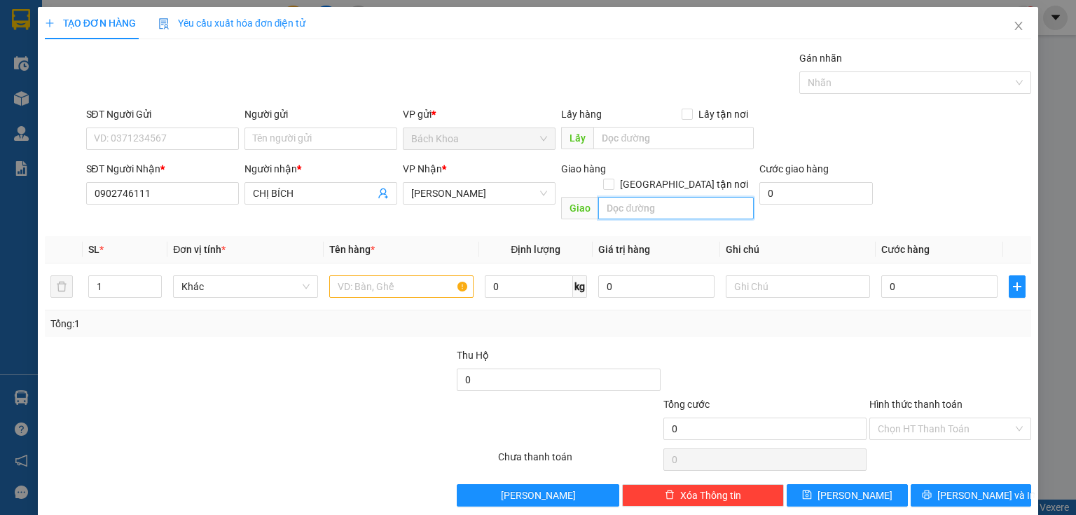
click at [669, 197] on input "text" at bounding box center [677, 208] width 156 height 22
type input "PHÁT SƠN"
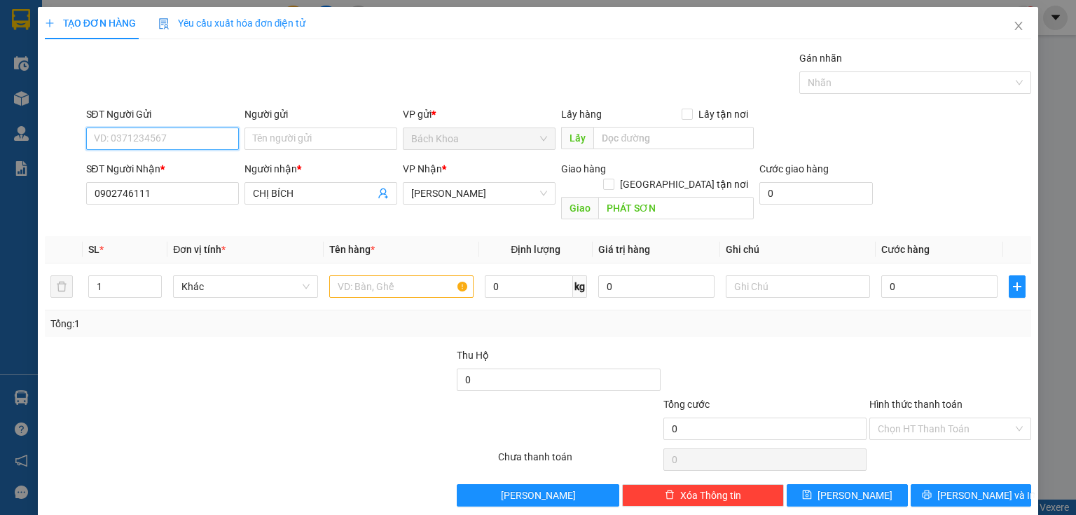
click at [184, 137] on input "SĐT Người Gửi" at bounding box center [162, 139] width 153 height 22
type input "0908008655"
click at [174, 163] on div "0908008655" at bounding box center [161, 165] width 135 height 15
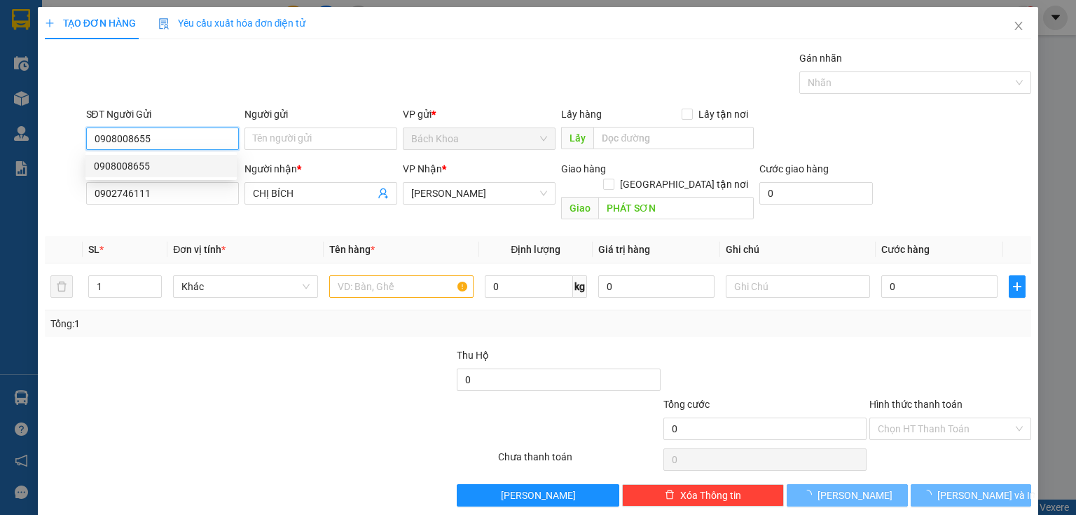
type input "40.000"
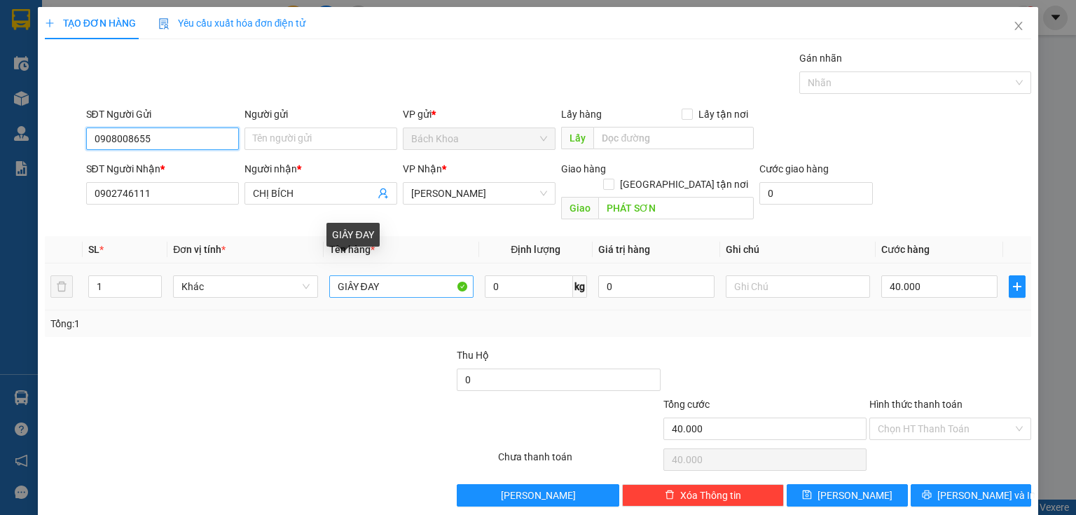
type input "0908008655"
click at [414, 278] on input "GIÂY ĐAY" at bounding box center [401, 286] width 144 height 22
type input "PHỤ TÙNG"
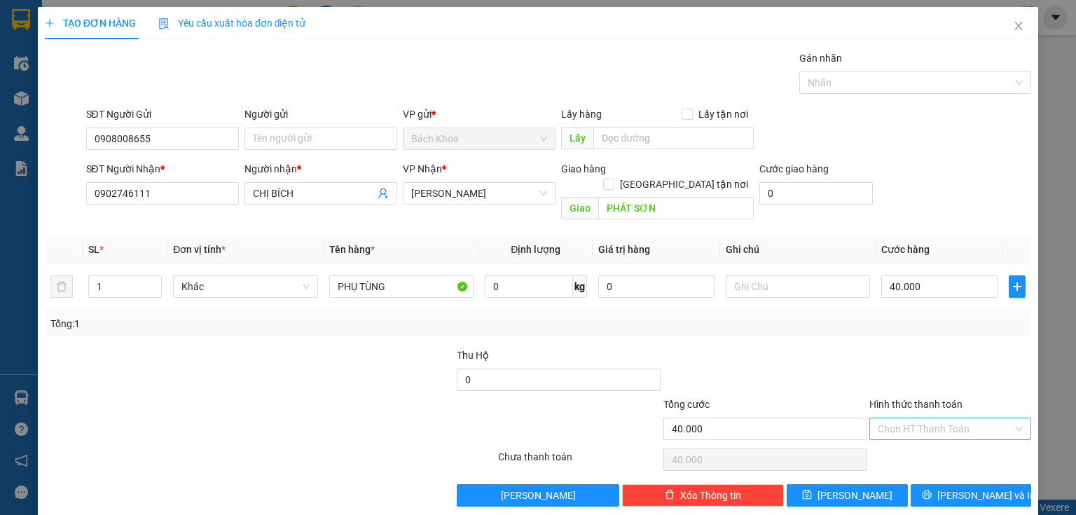
click at [982, 418] on input "Hình thức thanh toán" at bounding box center [945, 428] width 135 height 21
click at [955, 435] on div "Tại văn phòng" at bounding box center [943, 439] width 144 height 15
click at [955, 484] on button "[PERSON_NAME] và In" at bounding box center [971, 495] width 121 height 22
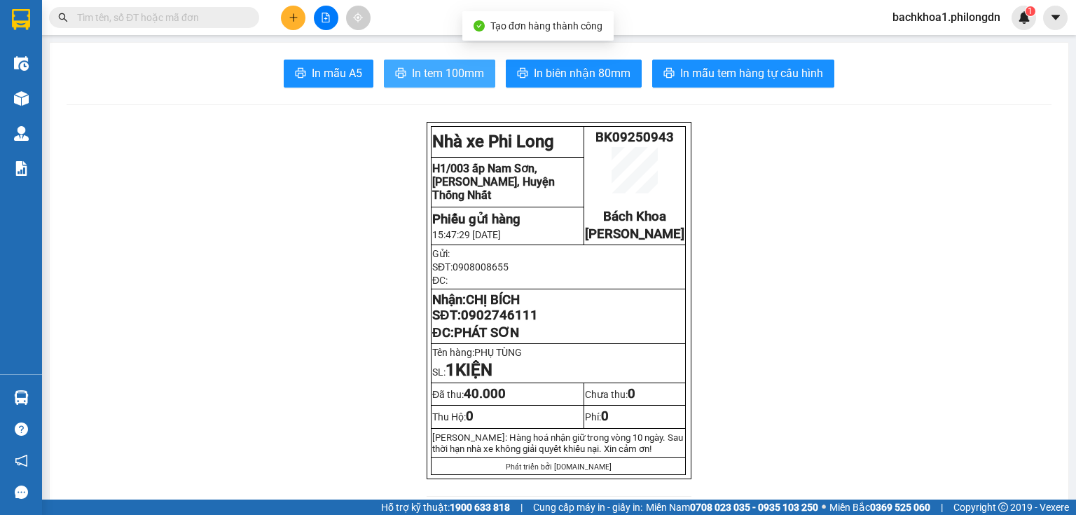
click at [428, 81] on span "In tem 100mm" at bounding box center [448, 73] width 72 height 18
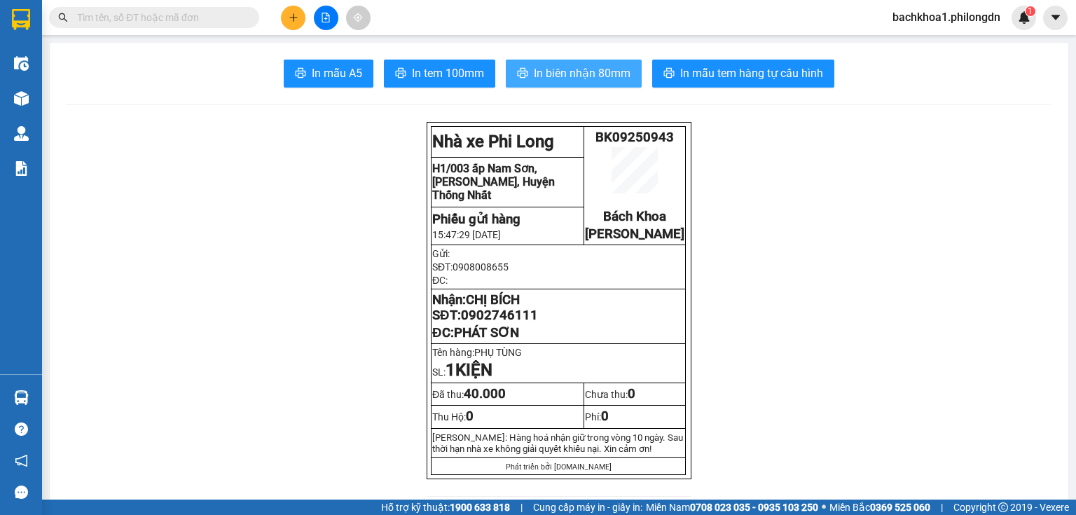
click at [552, 80] on span "In biên nhận 80mm" at bounding box center [582, 73] width 97 height 18
click at [524, 323] on span "0902746111" at bounding box center [499, 315] width 77 height 15
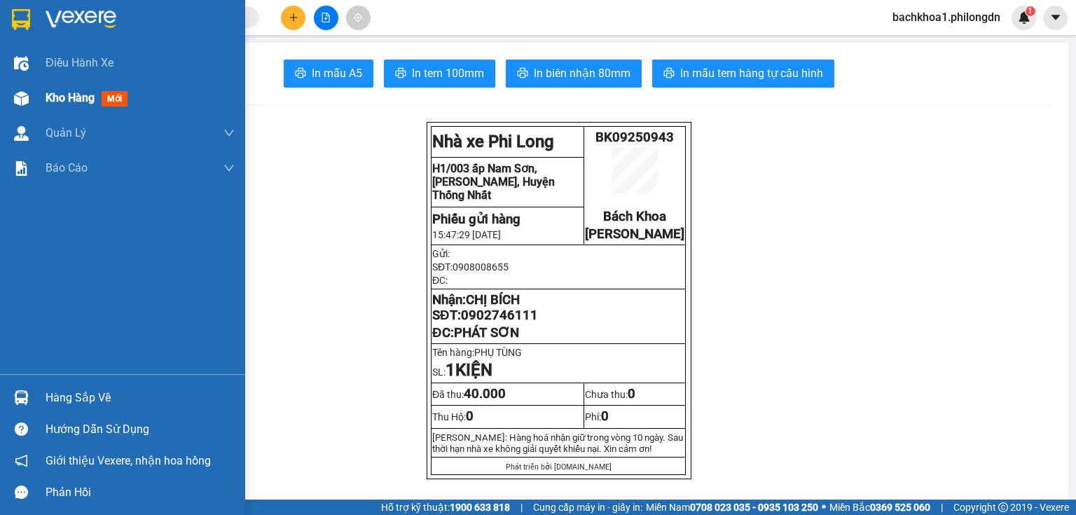
click at [76, 101] on span "Kho hàng" at bounding box center [70, 97] width 49 height 13
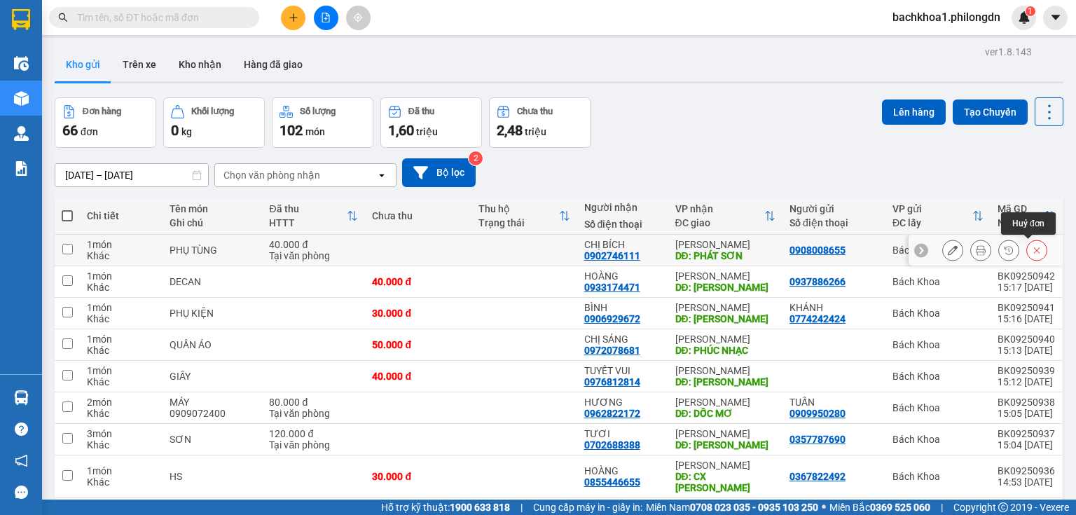
click at [1032, 252] on icon at bounding box center [1037, 250] width 10 height 10
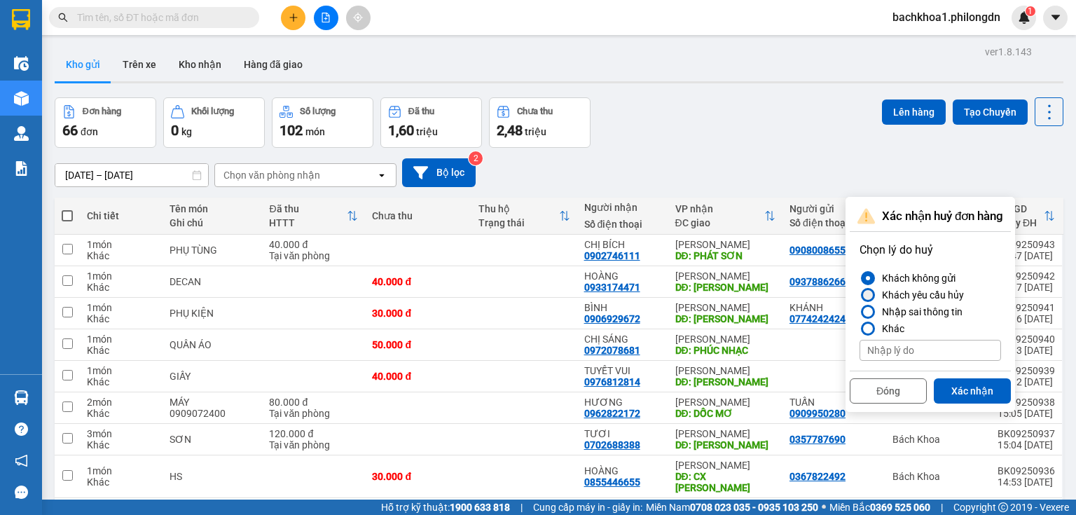
click at [963, 292] on div "Khách yêu cầu hủy" at bounding box center [921, 295] width 88 height 17
click at [860, 295] on input "Khách yêu cầu hủy" at bounding box center [860, 295] width 0 height 0
click at [948, 296] on div "Khách yêu cầu hủy" at bounding box center [921, 295] width 88 height 17
click at [860, 295] on input "Khách yêu cầu hủy" at bounding box center [860, 295] width 0 height 0
click at [945, 316] on div "Nhập sai thông tin" at bounding box center [920, 311] width 86 height 17
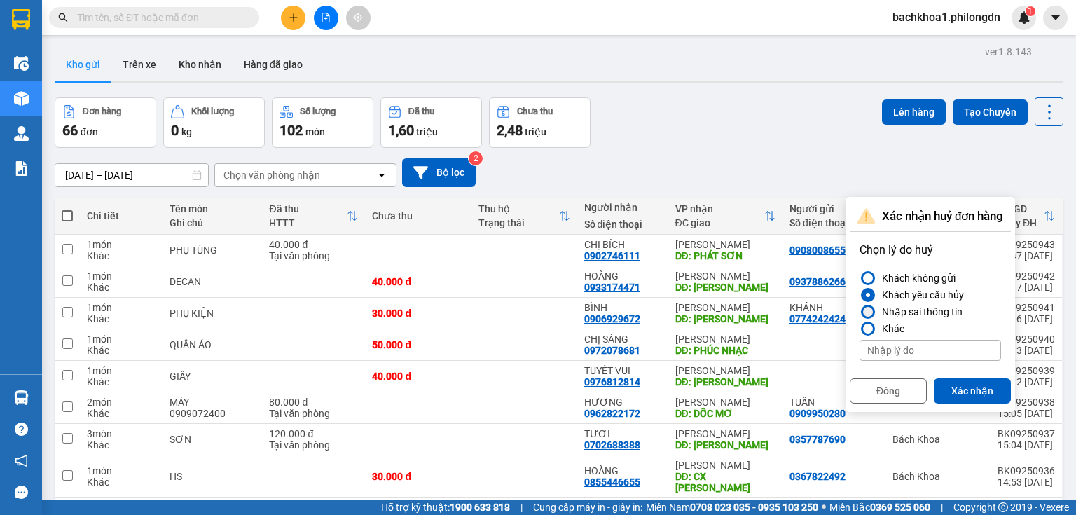
click at [860, 312] on input "Nhập sai thông tin" at bounding box center [860, 312] width 0 height 0
click at [958, 395] on button "Xác nhận" at bounding box center [972, 390] width 77 height 25
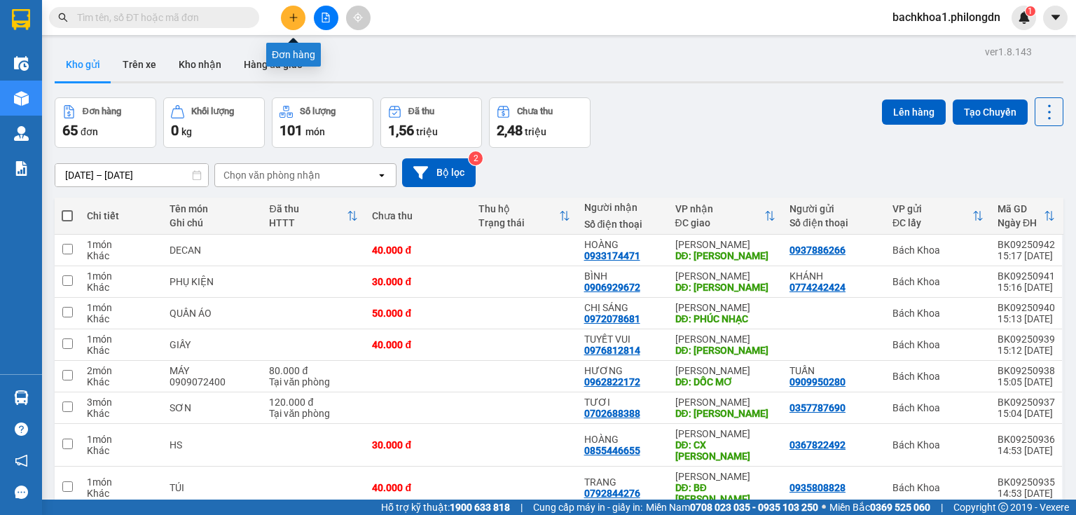
click at [294, 19] on icon "plus" at bounding box center [294, 18] width 10 height 10
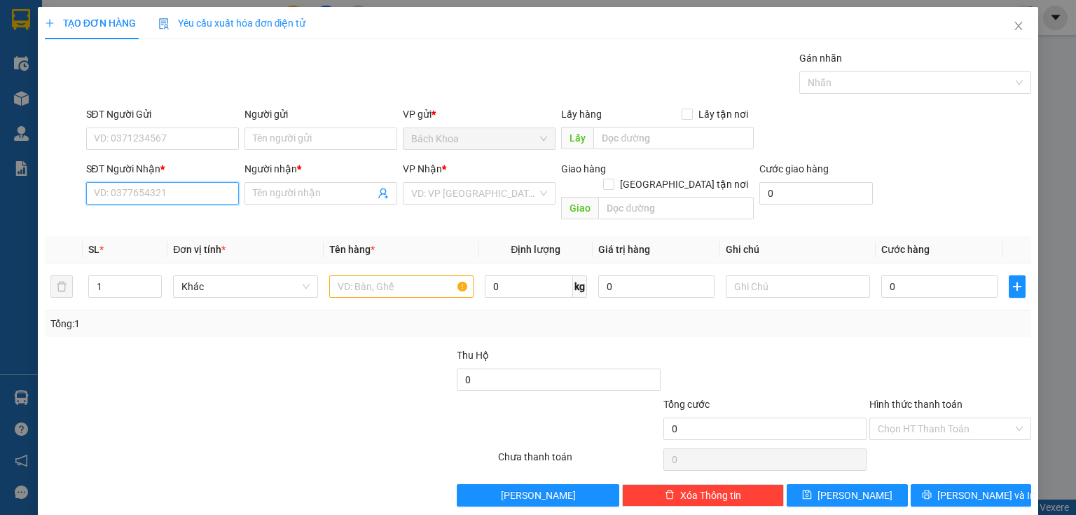
click at [180, 201] on input "SĐT Người Nhận *" at bounding box center [162, 193] width 153 height 22
type input "0965085827"
type input "QUYỀN"
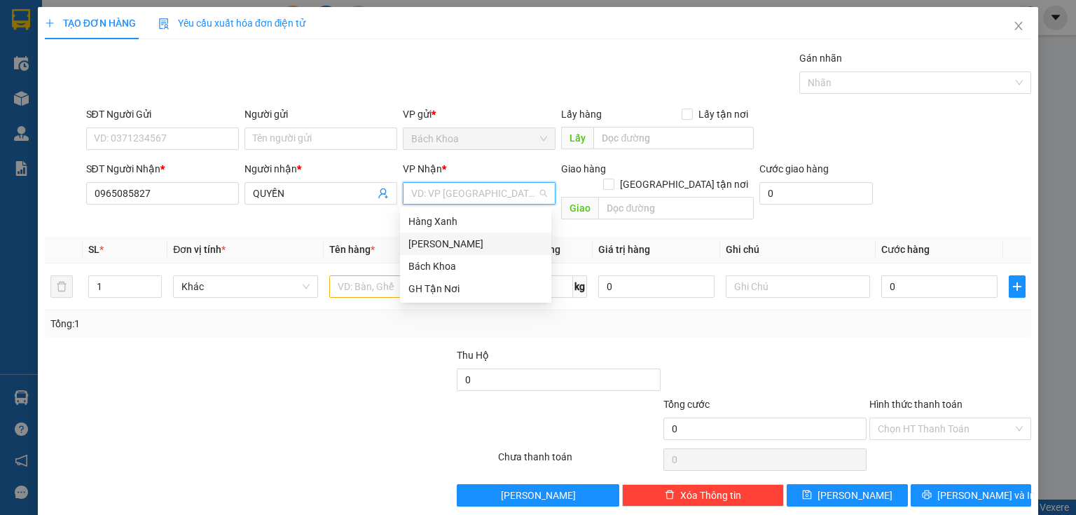
click at [450, 248] on div "[PERSON_NAME]" at bounding box center [476, 243] width 135 height 15
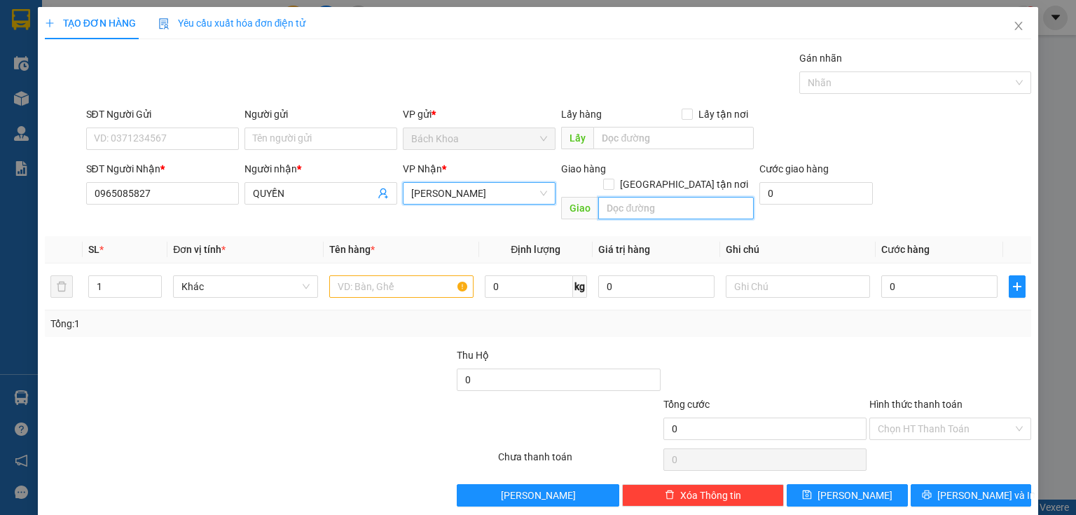
click at [666, 198] on input "text" at bounding box center [677, 208] width 156 height 22
click at [620, 197] on input "VÓ CÕNG" at bounding box center [677, 208] width 156 height 22
type input "VÕ DÕNG"
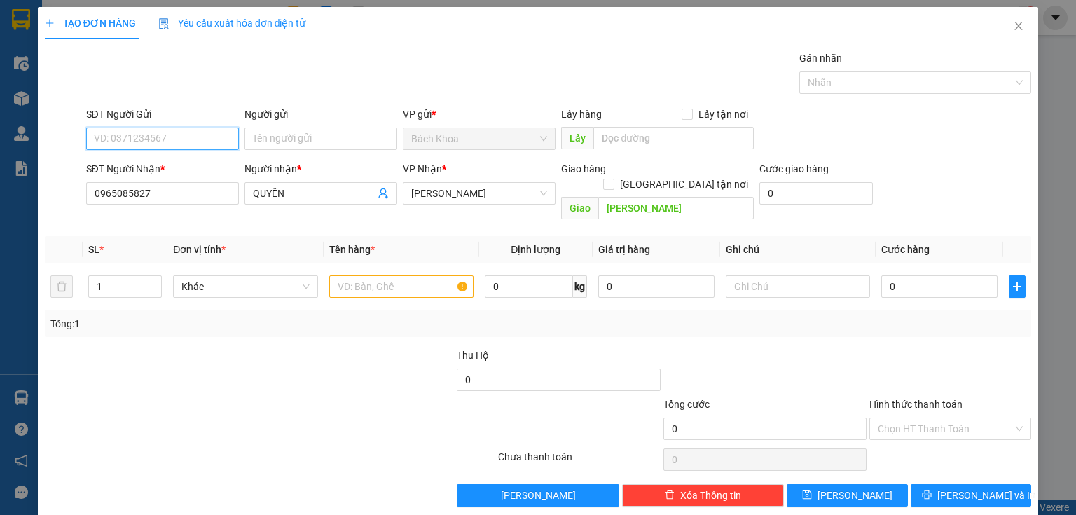
click at [144, 135] on input "SĐT Người Gửi" at bounding box center [162, 139] width 153 height 22
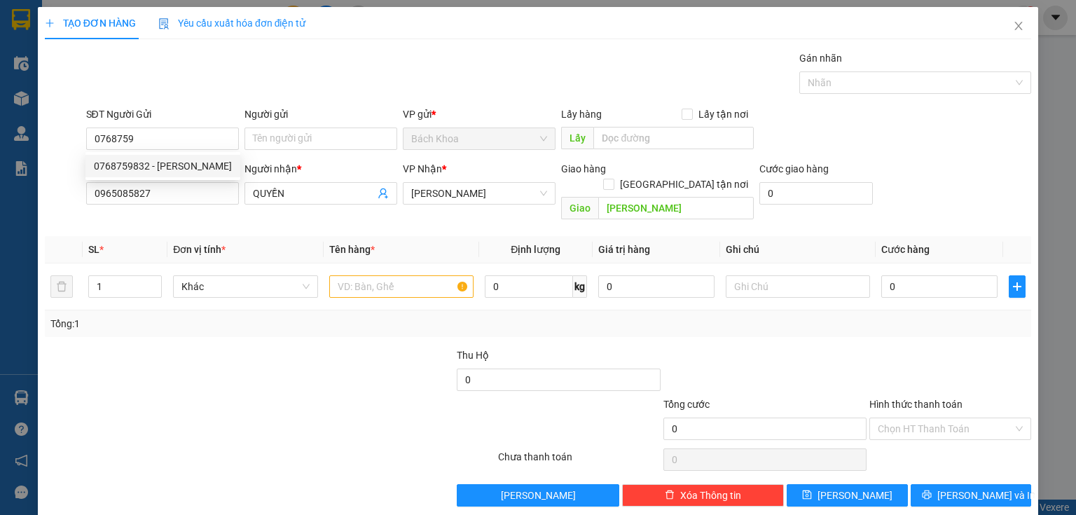
click at [175, 178] on div "0768759832 0768759832 - THANH" at bounding box center [163, 166] width 155 height 28
click at [177, 138] on input "0768759" at bounding box center [162, 139] width 153 height 22
click at [207, 158] on div "0768759832 - THANH" at bounding box center [163, 165] width 138 height 15
type input "0768759832"
type input "THANH"
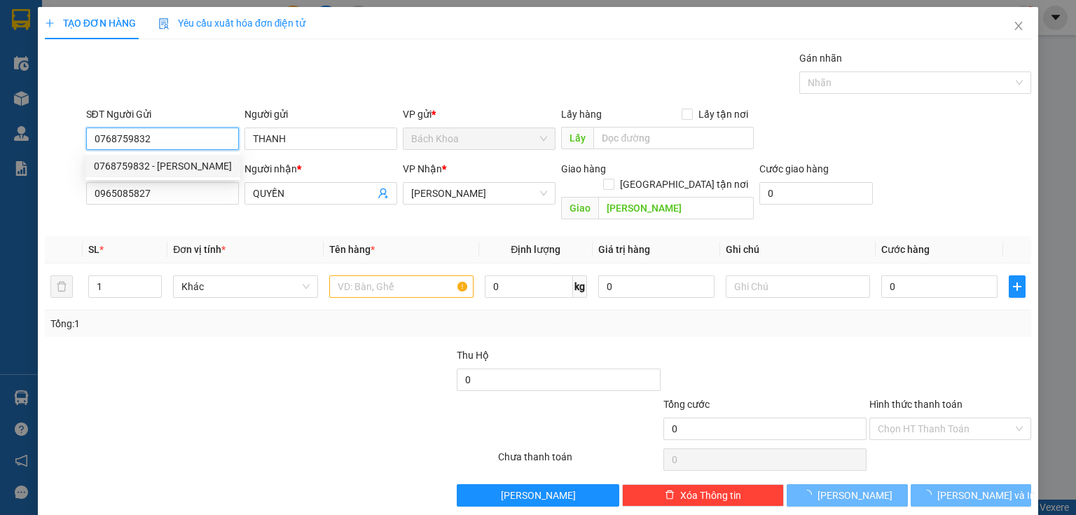
type input "50.000"
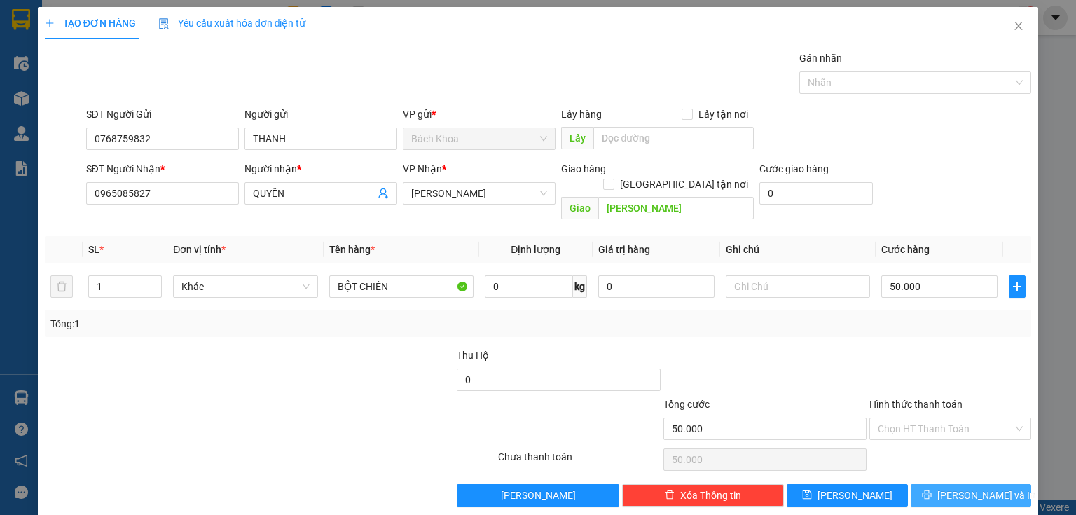
click at [950, 484] on button "[PERSON_NAME] và In" at bounding box center [971, 495] width 121 height 22
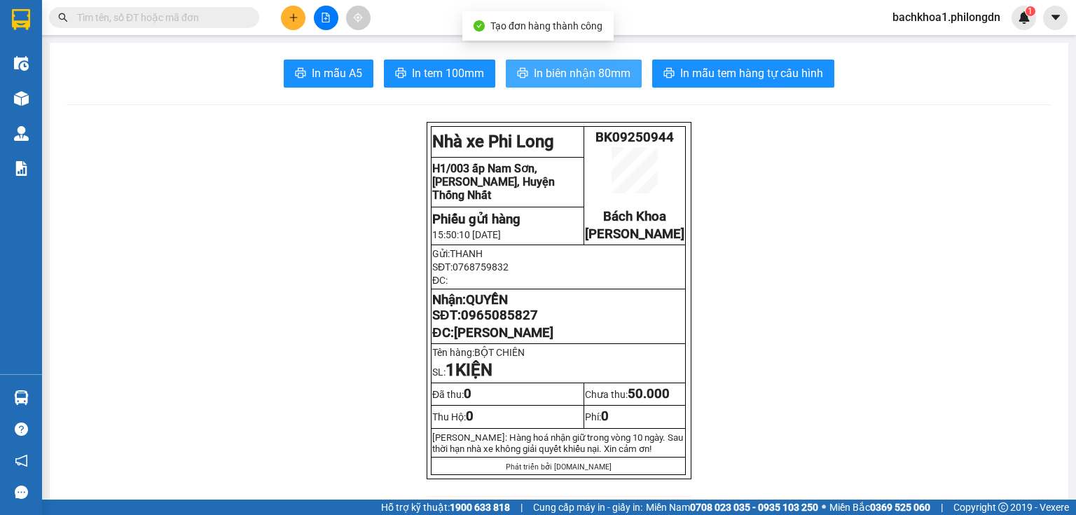
click at [578, 69] on span "In biên nhận 80mm" at bounding box center [582, 73] width 97 height 18
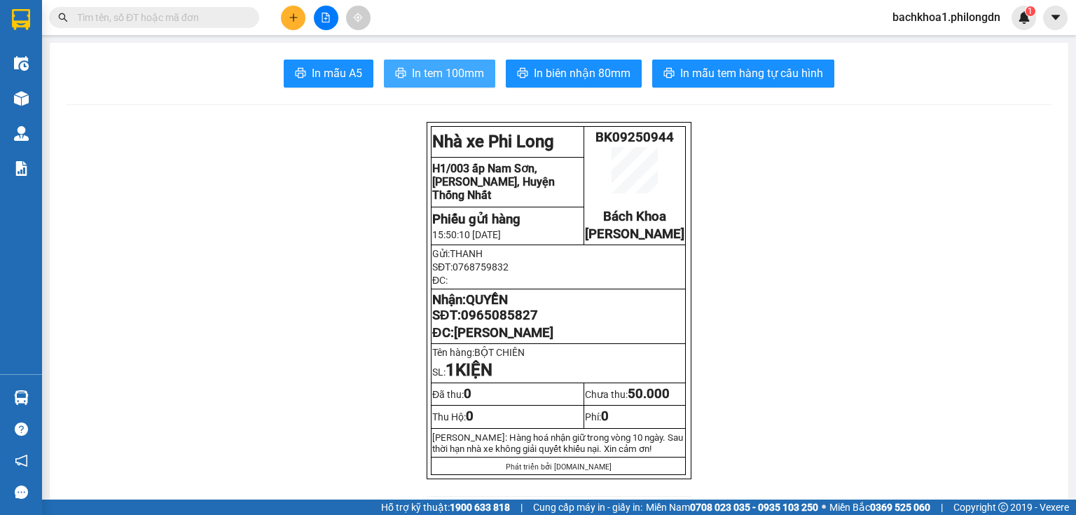
click at [421, 61] on button "In tem 100mm" at bounding box center [439, 74] width 111 height 28
click at [485, 323] on span "0965085827" at bounding box center [499, 315] width 77 height 15
click at [290, 15] on icon "plus" at bounding box center [294, 18] width 10 height 10
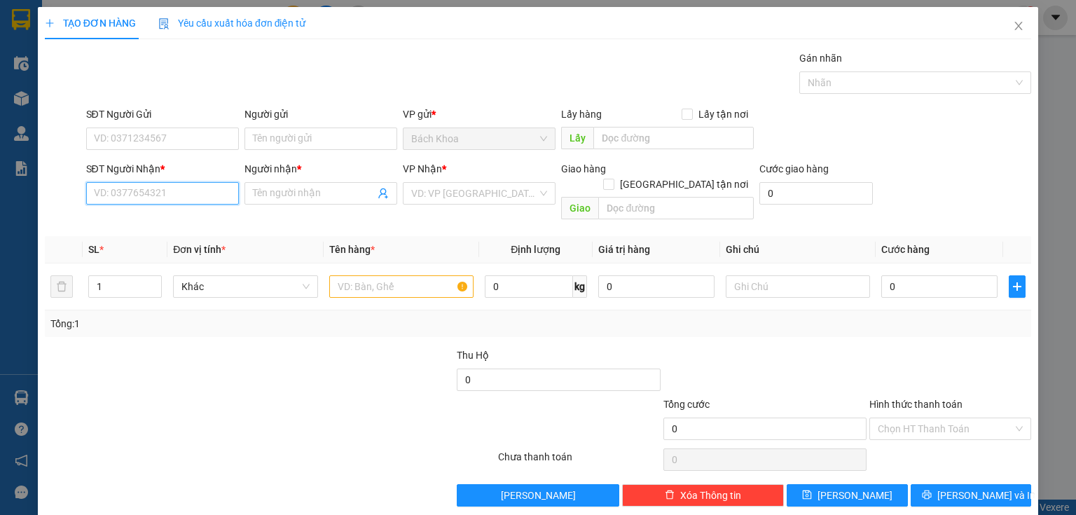
click at [137, 188] on input "SĐT Người Nhận *" at bounding box center [162, 193] width 153 height 22
click at [157, 249] on div "0366004221 - THUỶ" at bounding box center [161, 242] width 135 height 15
type input "0366004221"
type input "THUỶ"
type input "GIA TÂN 2"
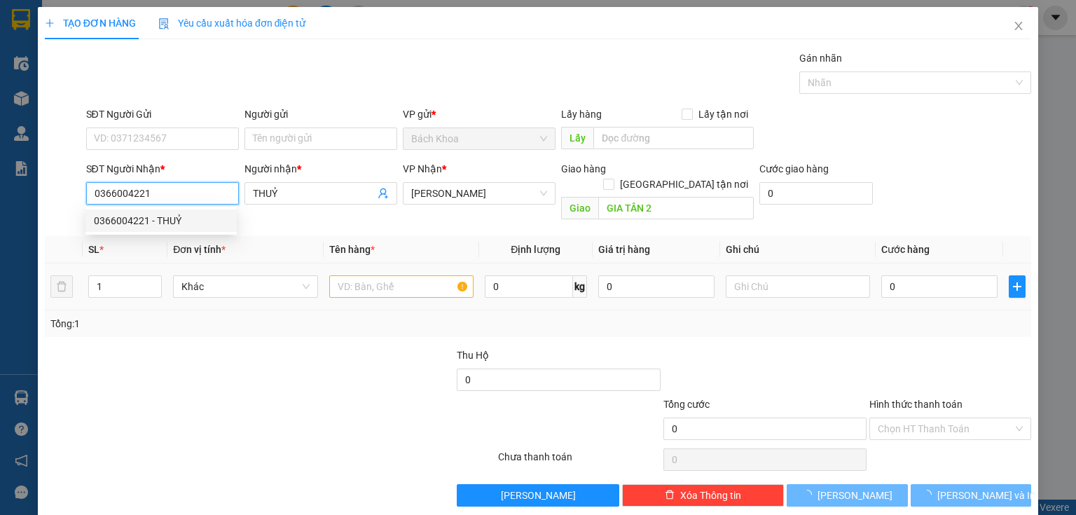
type input "300.000"
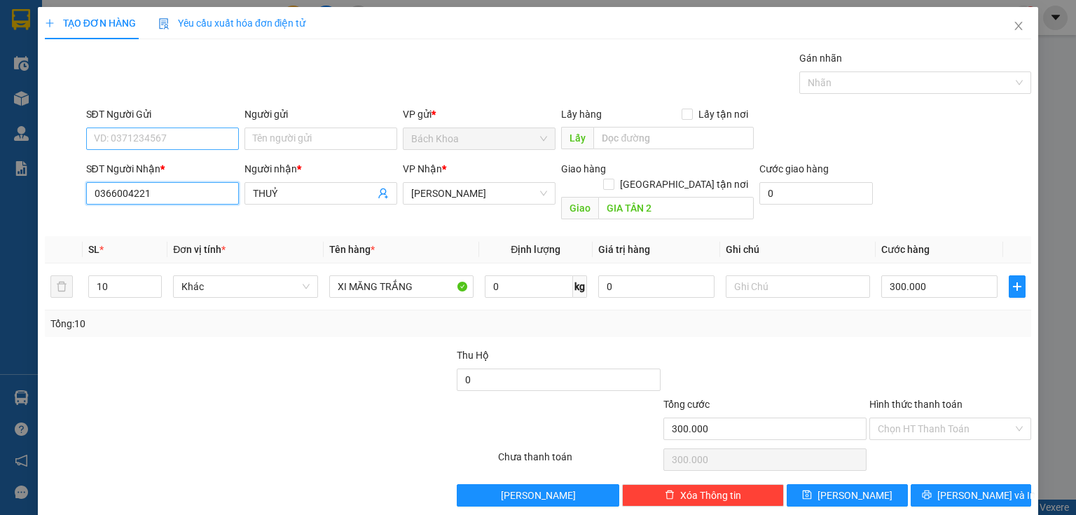
type input "0366004221"
click at [135, 141] on input "SĐT Người Gửi" at bounding box center [162, 139] width 153 height 22
type input "0979237955"
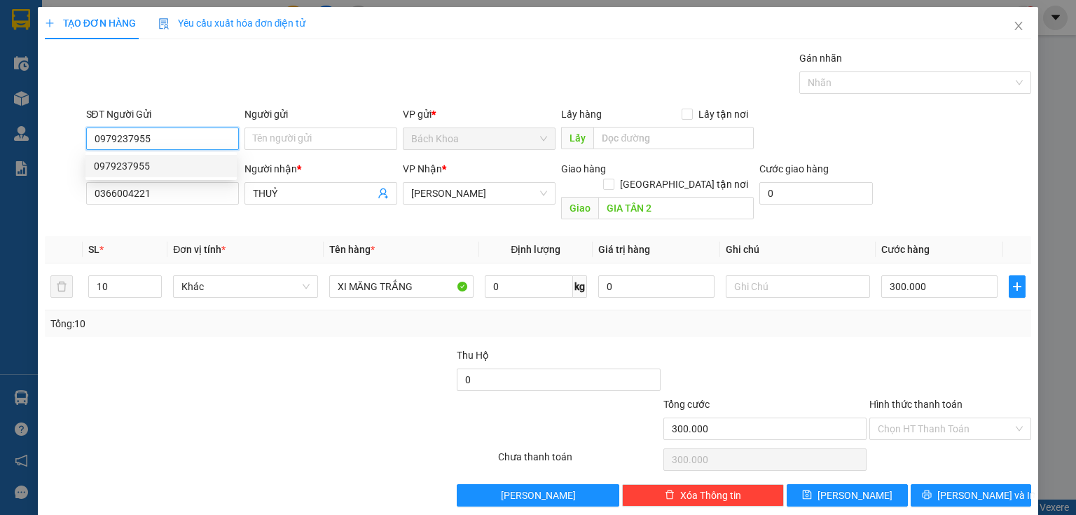
click at [153, 167] on div "0979237955" at bounding box center [161, 165] width 135 height 15
type input "40.000"
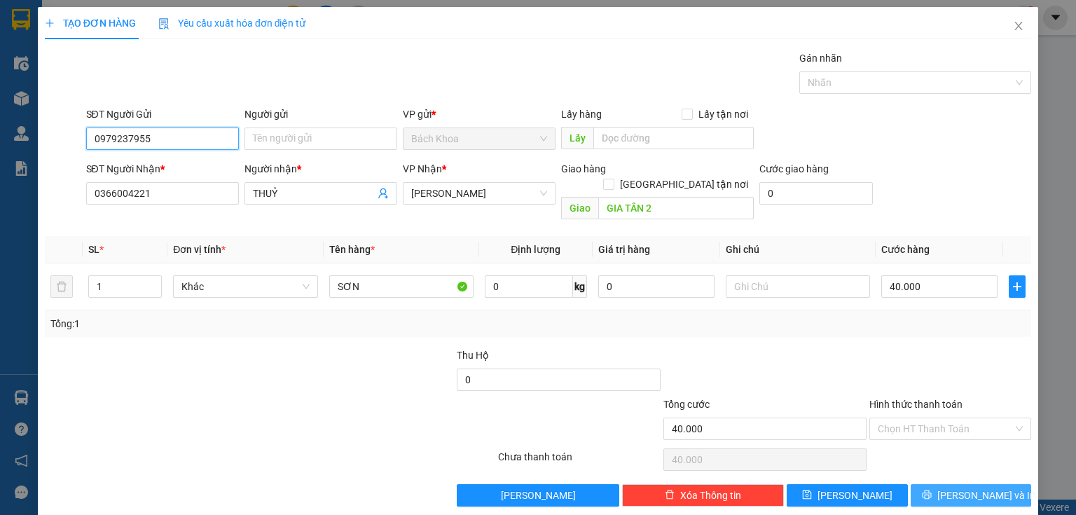
type input "0979237955"
click at [976, 488] on span "[PERSON_NAME] và In" at bounding box center [987, 495] width 98 height 15
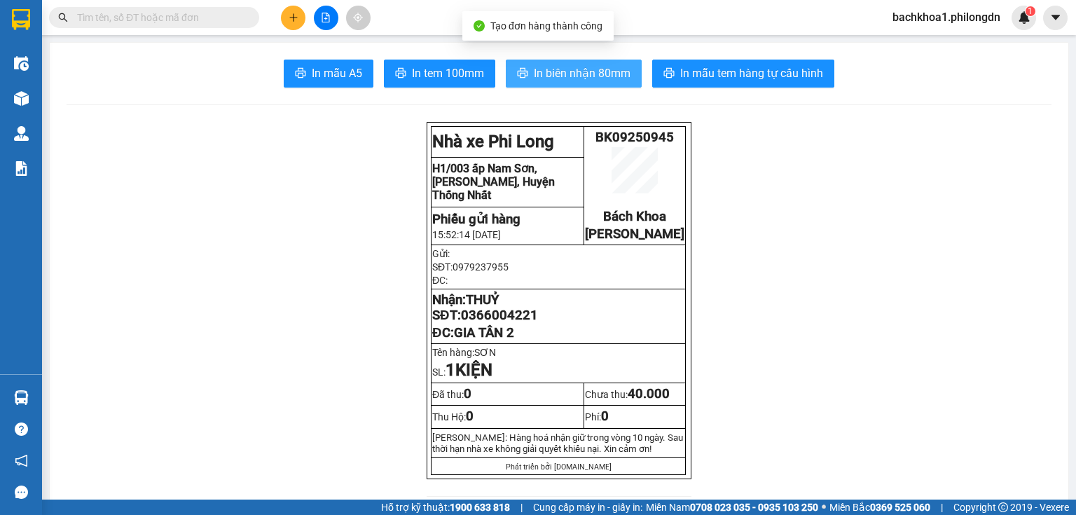
click at [551, 76] on span "In biên nhận 80mm" at bounding box center [582, 73] width 97 height 18
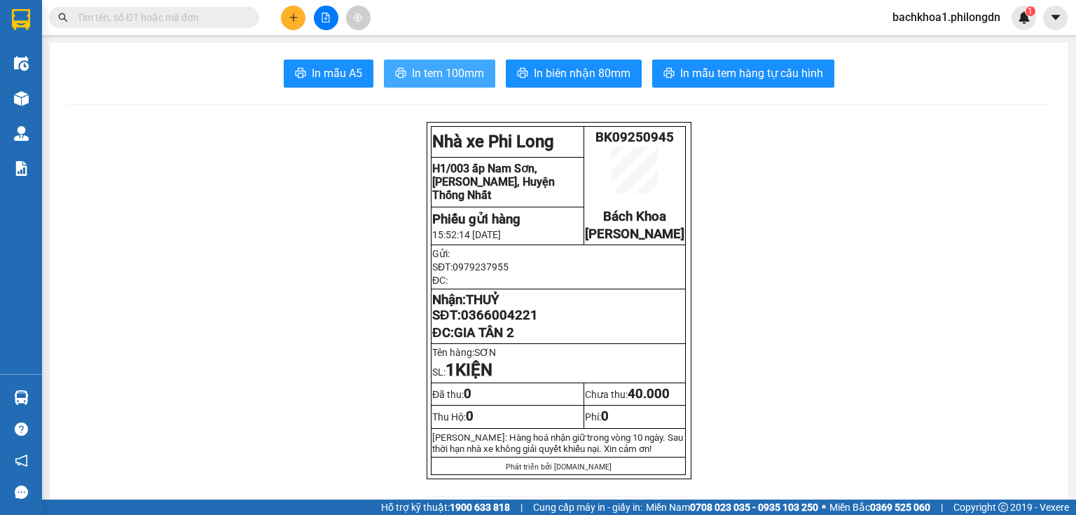
click at [451, 85] on button "In tem 100mm" at bounding box center [439, 74] width 111 height 28
click at [505, 323] on span "0366004221" at bounding box center [499, 315] width 77 height 15
click at [298, 17] on icon "plus" at bounding box center [294, 18] width 10 height 10
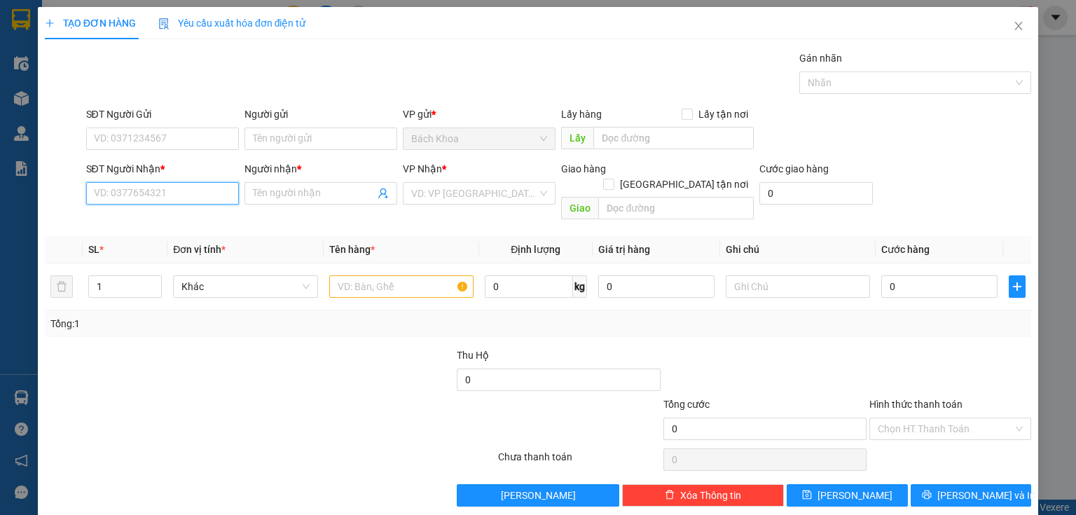
click at [160, 199] on input "SĐT Người Nhận *" at bounding box center [162, 193] width 153 height 22
click at [188, 213] on div "0907294018 - THANH NGHỊ" at bounding box center [163, 220] width 138 height 15
type input "0907294018"
type input "THANH NGHỊ"
type input "ĐỨC LONG"
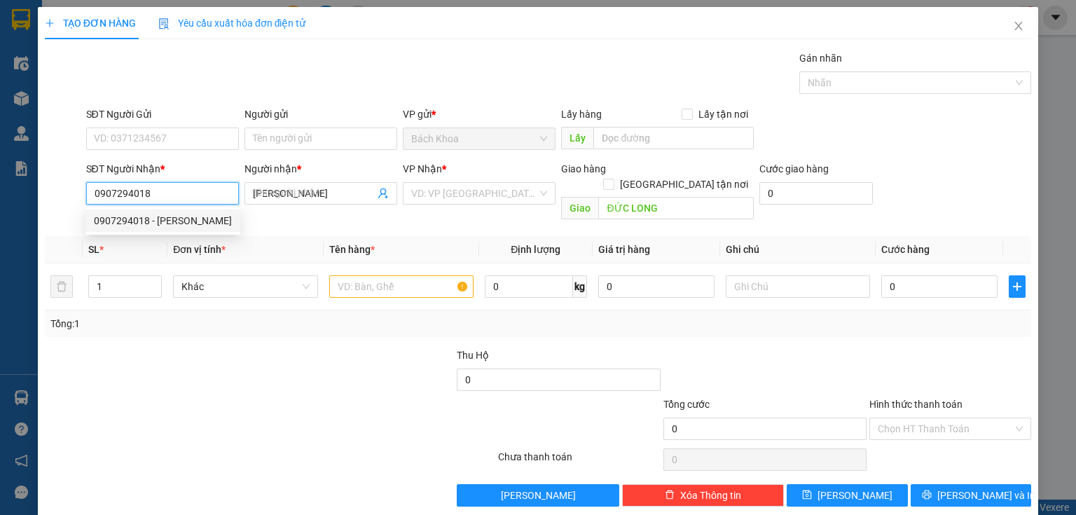
type input "40.000"
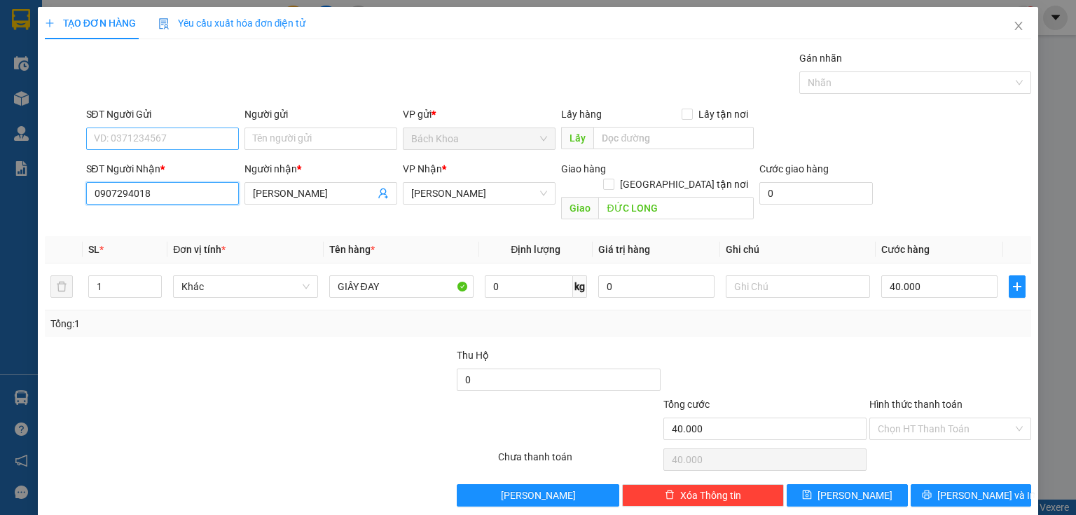
type input "0907294018"
click at [207, 132] on input "SĐT Người Gửi" at bounding box center [162, 139] width 153 height 22
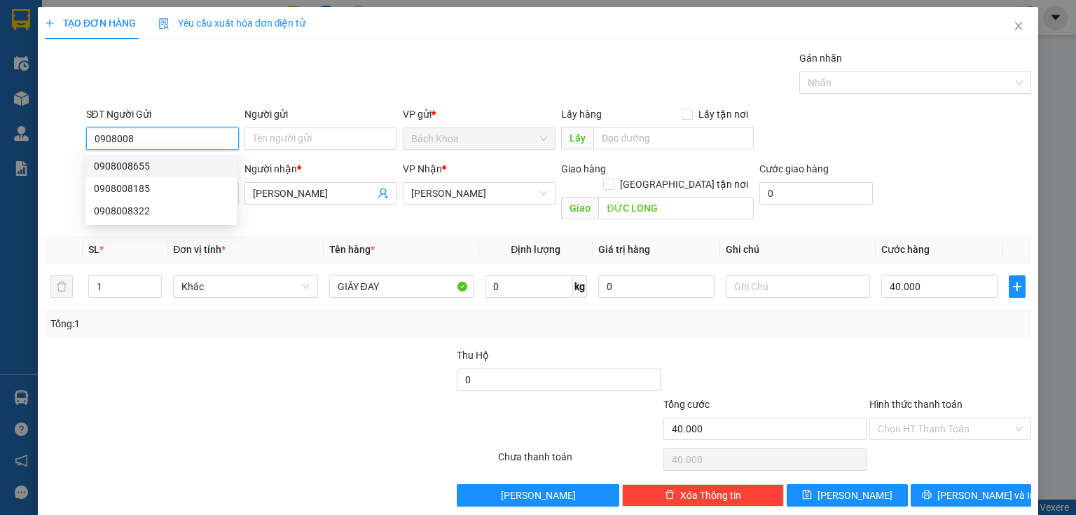
click at [151, 161] on div "0908008655" at bounding box center [161, 165] width 135 height 15
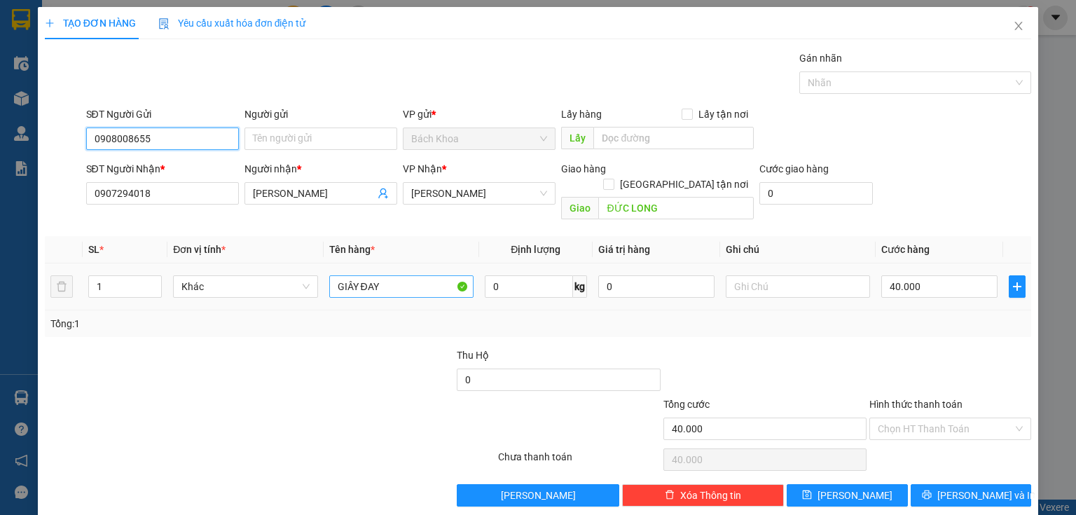
type input "0908008655"
click at [404, 275] on input "GIÂY ĐAY" at bounding box center [401, 286] width 144 height 22
type input "phụ tùng"
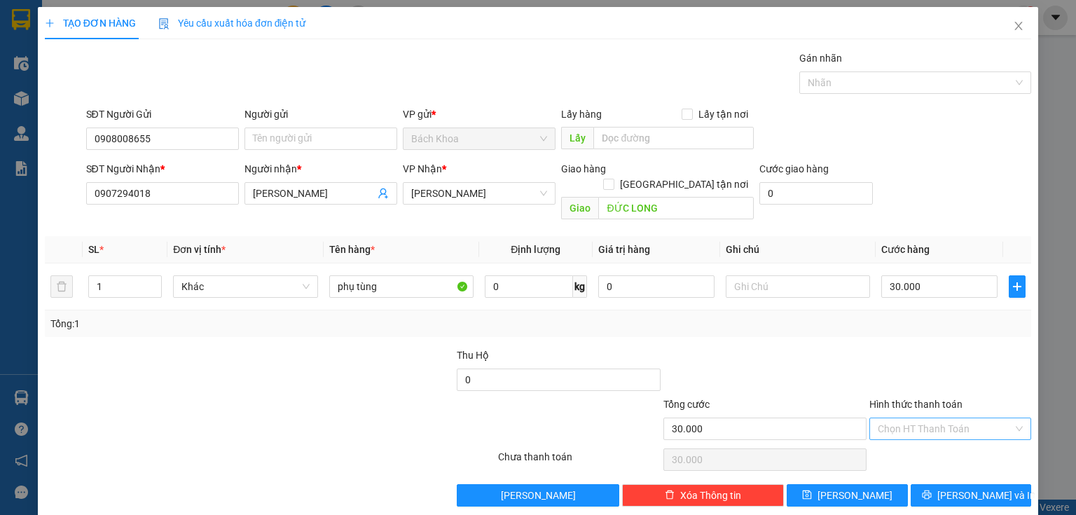
click at [936, 418] on input "Hình thức thanh toán" at bounding box center [945, 428] width 135 height 21
click at [945, 436] on div "Tại văn phòng" at bounding box center [943, 439] width 144 height 15
click at [967, 488] on span "[PERSON_NAME] và In" at bounding box center [987, 495] width 98 height 15
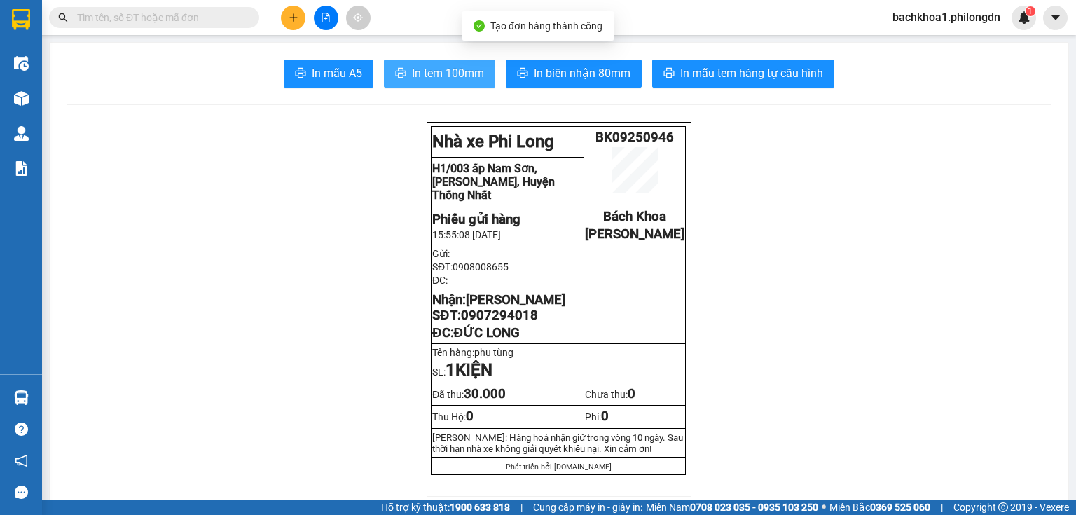
click at [468, 86] on button "In tem 100mm" at bounding box center [439, 74] width 111 height 28
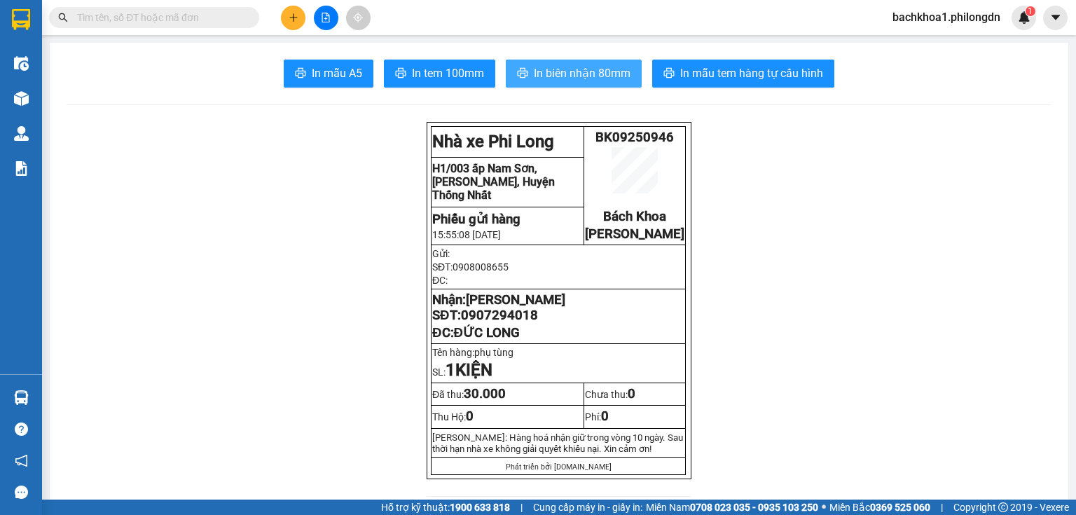
click at [573, 77] on span "In biên nhận 80mm" at bounding box center [582, 73] width 97 height 18
click at [588, 84] on button "In biên nhận 80mm" at bounding box center [574, 74] width 136 height 28
click at [514, 323] on span "0907294018" at bounding box center [499, 315] width 77 height 15
click at [292, 18] on icon "plus" at bounding box center [294, 18] width 10 height 10
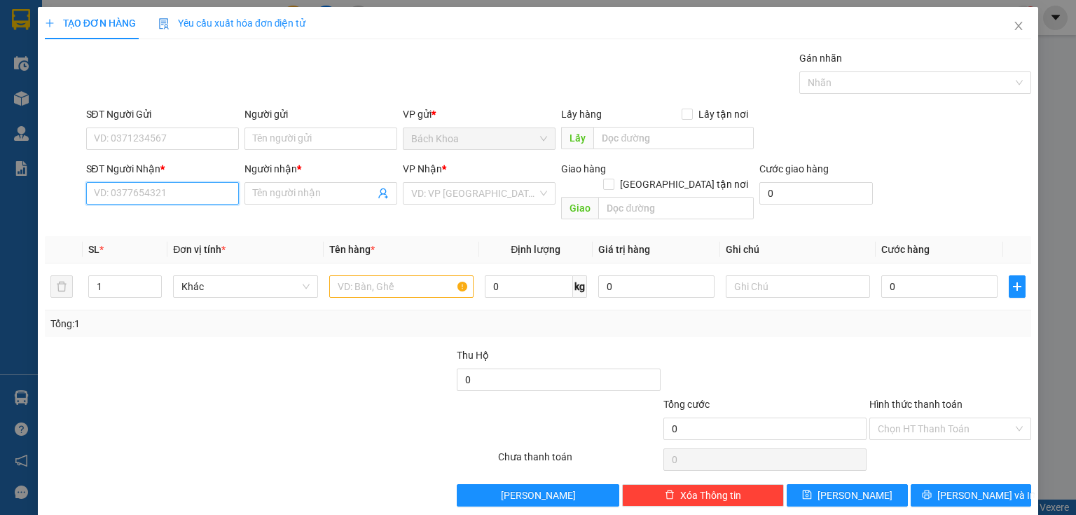
click at [109, 187] on input "SĐT Người Nhận *" at bounding box center [162, 193] width 153 height 22
type input "0933220010"
click at [187, 215] on div "0933220010 - QUÂN" at bounding box center [161, 220] width 135 height 15
type input "QUÂN"
type input "RỬA XE 3536 SOKLU"
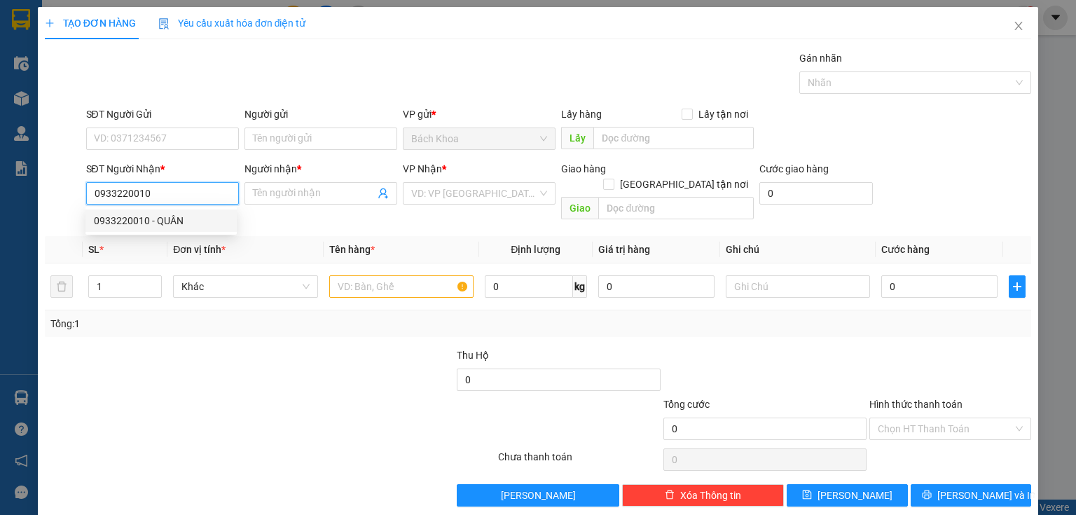
type input "40.000"
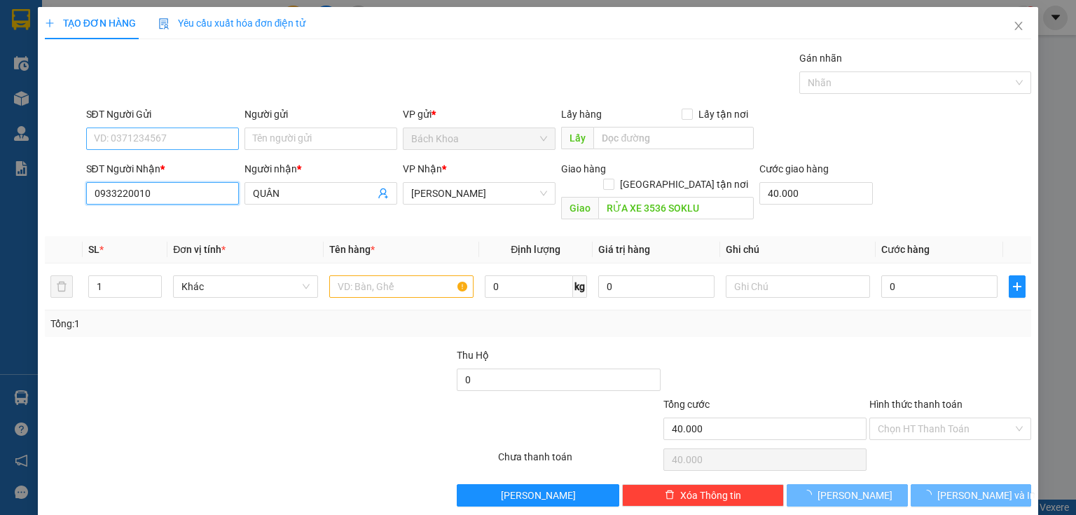
type input "0933220010"
click at [167, 142] on input "SĐT Người Gửi" at bounding box center [162, 139] width 153 height 22
type input "80.000"
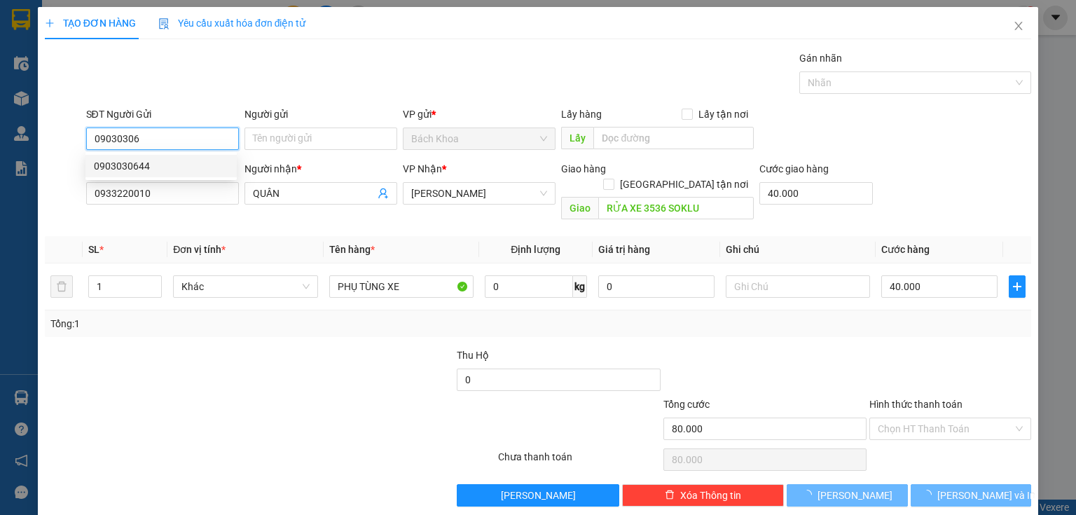
click at [160, 158] on div "0903030644" at bounding box center [161, 165] width 135 height 15
type input "0903030644"
type input "70.000"
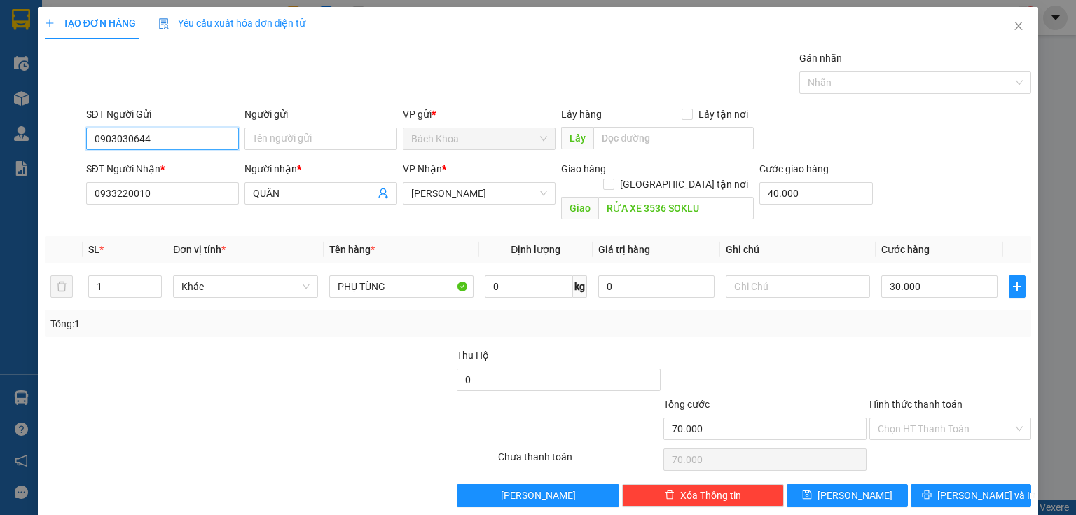
type input "0903030644"
click at [834, 181] on div "Cước giao hàng" at bounding box center [817, 171] width 114 height 21
click at [825, 210] on div "Cước giao hàng 40.000" at bounding box center [816, 193] width 119 height 64
click at [821, 199] on input "40.000" at bounding box center [817, 193] width 114 height 22
type input "0"
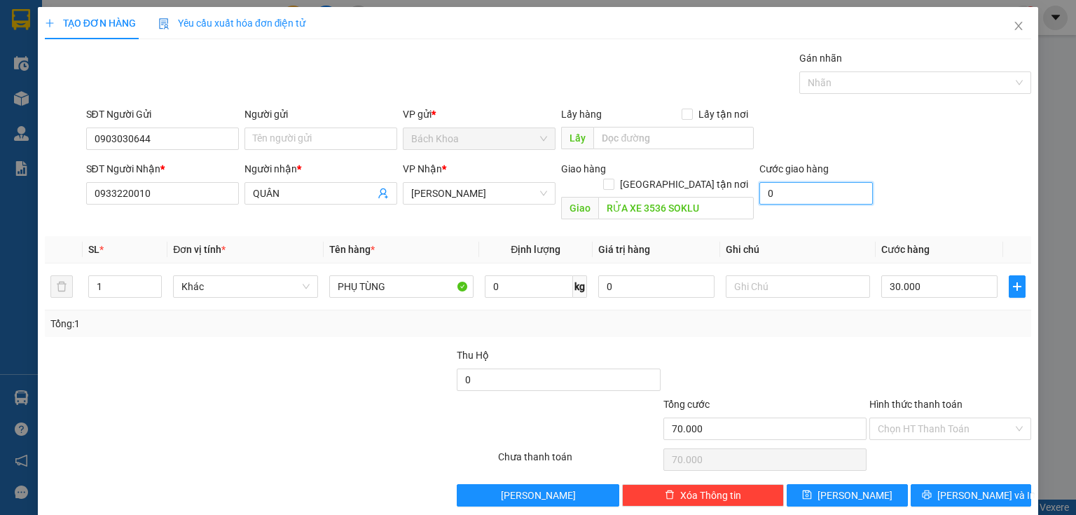
type input "30.000"
click at [961, 275] on input "30.000" at bounding box center [940, 286] width 116 height 22
click at [952, 465] on div "Transit Pickup Surcharge Ids Transit Deliver Surcharge Ids Transit Deliver Surc…" at bounding box center [538, 278] width 987 height 456
click at [955, 488] on span "[PERSON_NAME] và In" at bounding box center [987, 495] width 98 height 15
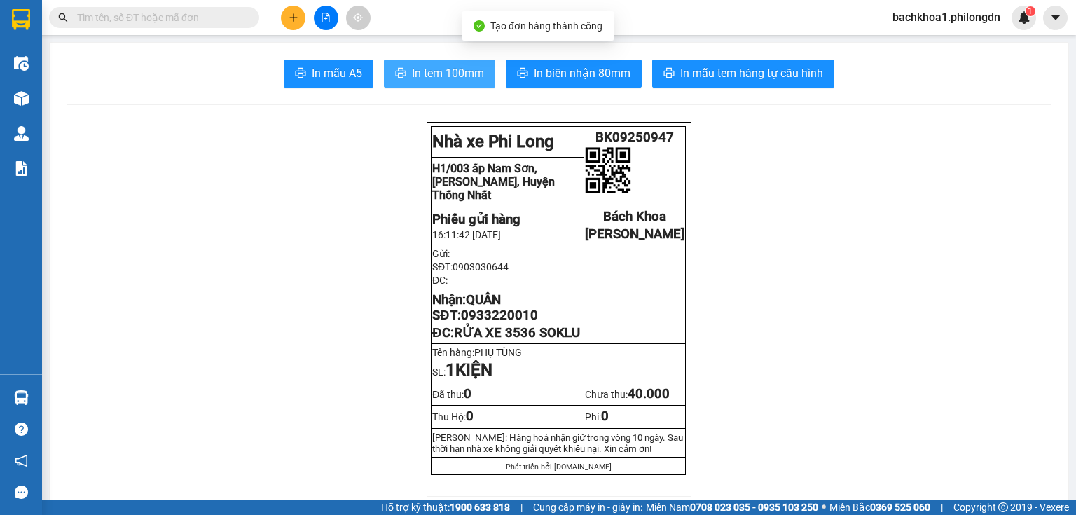
click at [421, 69] on span "In tem 100mm" at bounding box center [448, 73] width 72 height 18
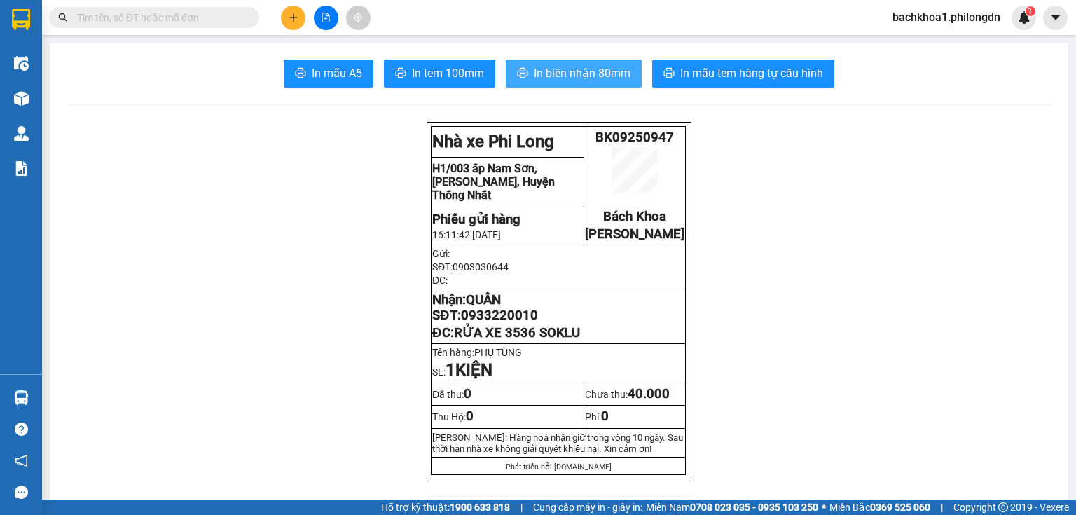
click at [570, 65] on span "In biên nhận 80mm" at bounding box center [582, 73] width 97 height 18
click at [506, 323] on span "0933220010" at bounding box center [499, 315] width 77 height 15
click at [289, 15] on icon "plus" at bounding box center [294, 18] width 10 height 10
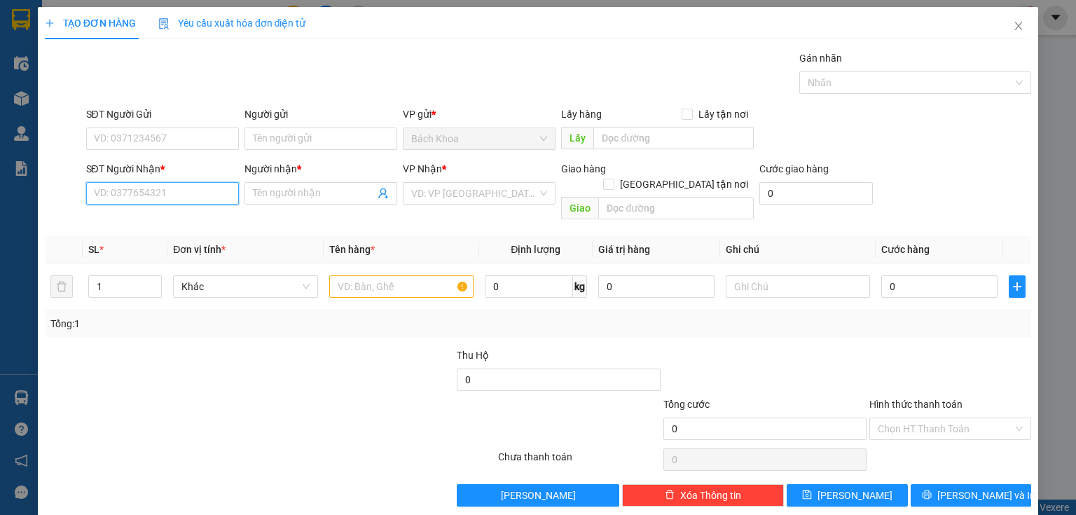
click at [128, 192] on input "SĐT Người Nhận *" at bounding box center [162, 193] width 153 height 22
type input "0364285870"
click at [163, 222] on div "0364285870 - VÂN" at bounding box center [163, 220] width 138 height 15
type input "VÂN"
type input "DẦU GIÂY"
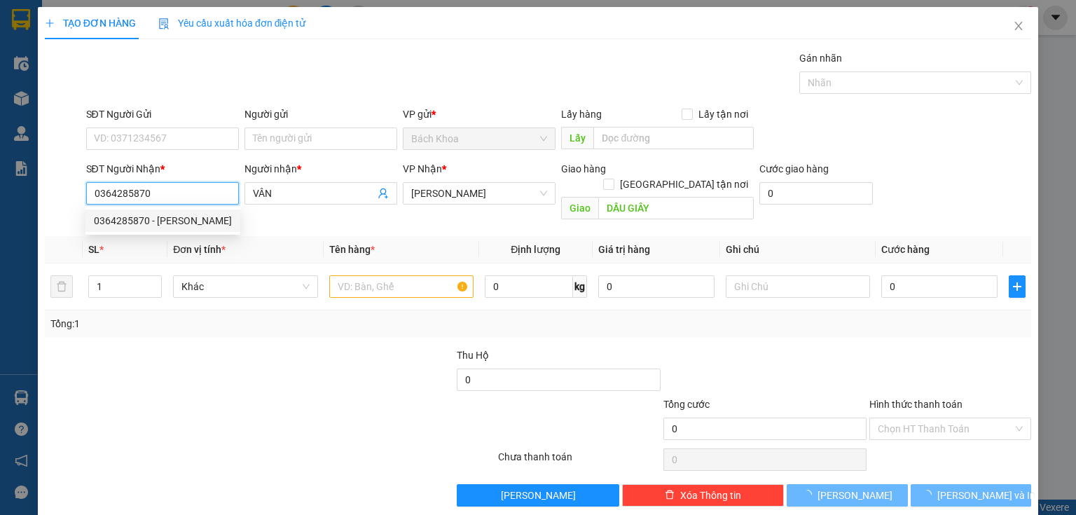
type input "150.000"
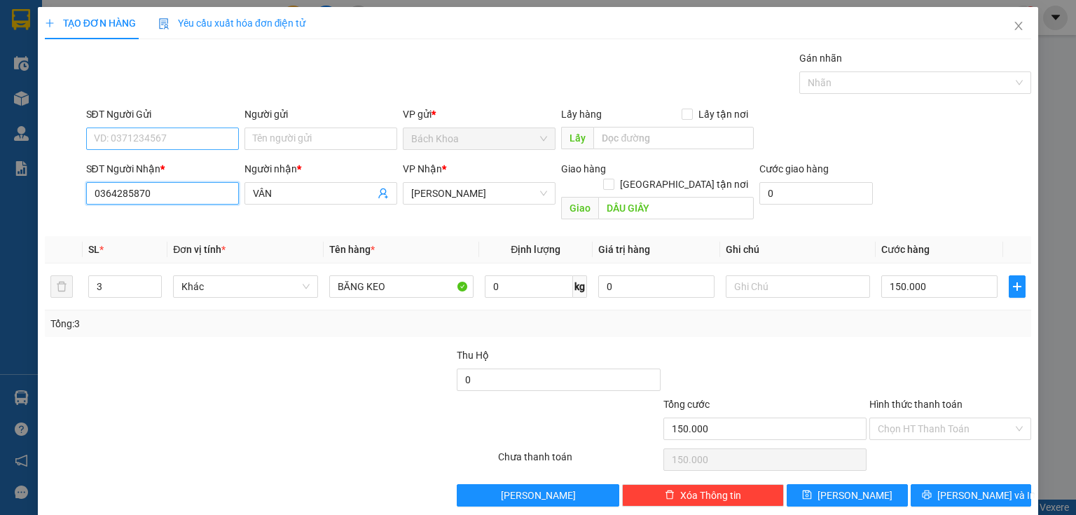
type input "0364285870"
click at [170, 140] on input "SĐT Người Gửi" at bounding box center [162, 139] width 153 height 22
type input "0372147095"
type input "2"
click at [151, 287] on span "down" at bounding box center [154, 291] width 8 height 8
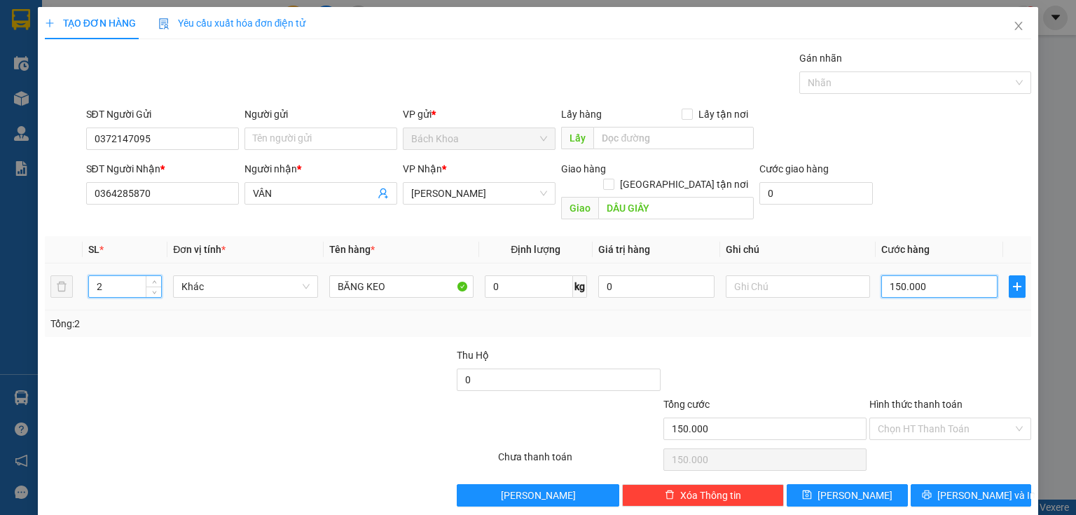
click at [928, 275] on input "150.000" at bounding box center [940, 286] width 116 height 22
type input "1"
type input "10"
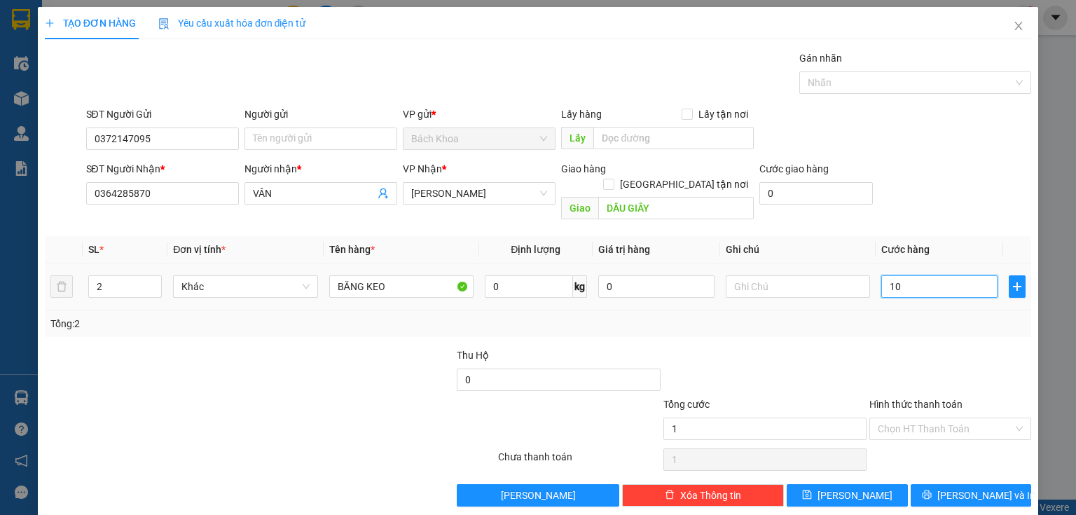
type input "10"
type input "100"
type input "1.000"
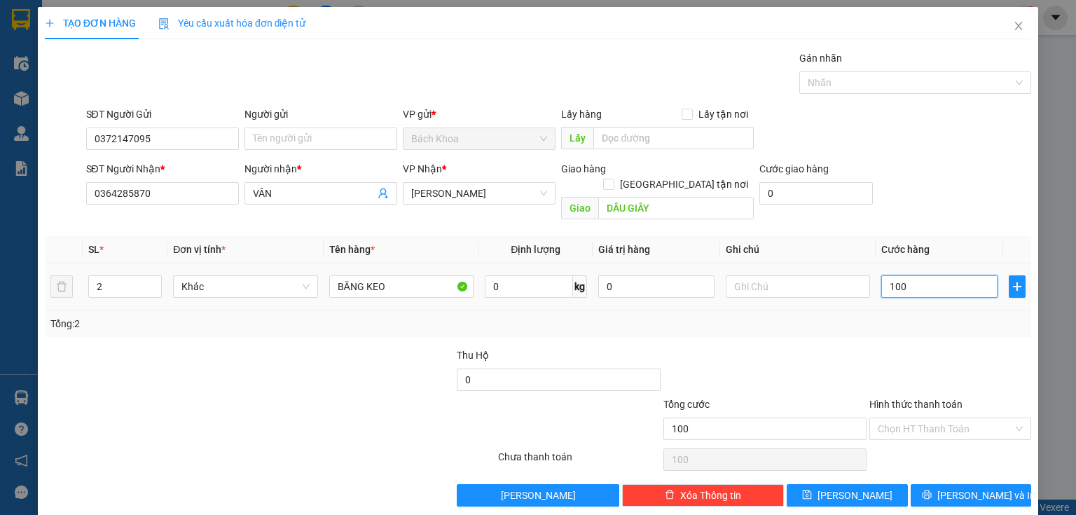
type input "1.000"
type input "10.000"
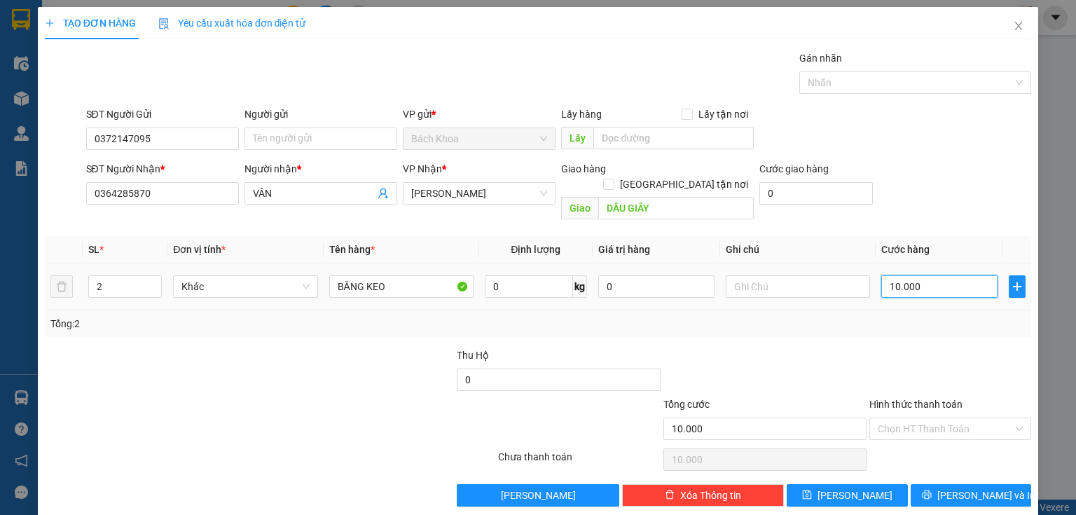
type input "100.000"
click at [589, 57] on div "Gán nhãn Nhãn" at bounding box center [559, 74] width 952 height 49
click at [967, 488] on span "[PERSON_NAME] và In" at bounding box center [987, 495] width 98 height 15
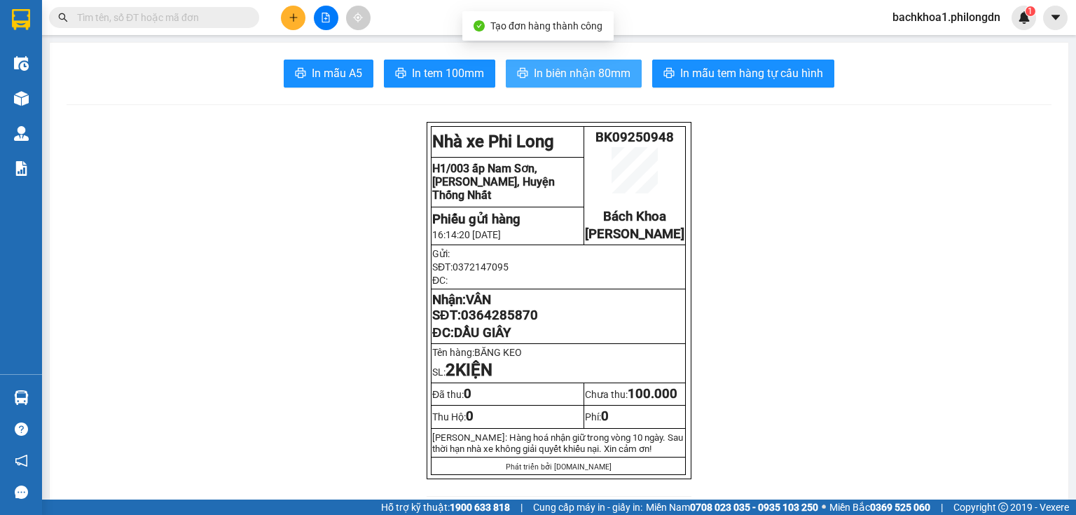
click at [524, 70] on icon "printer" at bounding box center [522, 72] width 11 height 11
click at [457, 75] on span "In tem 100mm" at bounding box center [448, 73] width 72 height 18
click at [474, 323] on span "0364285870" at bounding box center [499, 315] width 77 height 15
click at [295, 13] on icon "plus" at bounding box center [294, 18] width 10 height 10
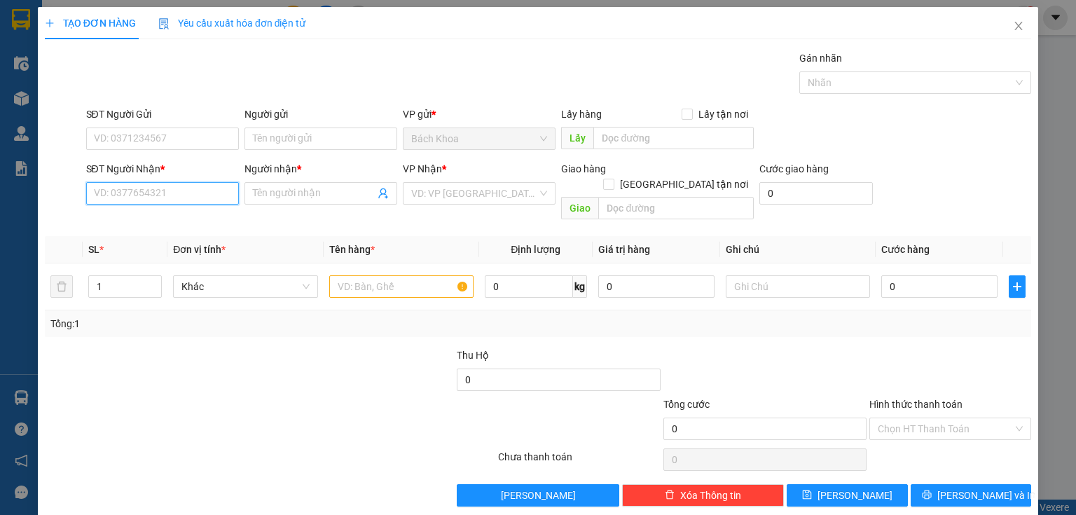
click at [142, 188] on input "SĐT Người Nhận *" at bounding box center [162, 193] width 153 height 22
click at [188, 216] on div "0377099717 - KIM THOA" at bounding box center [163, 220] width 138 height 15
type input "0377099717"
type input "KIM THOA"
type input "102 LA NGÀ"
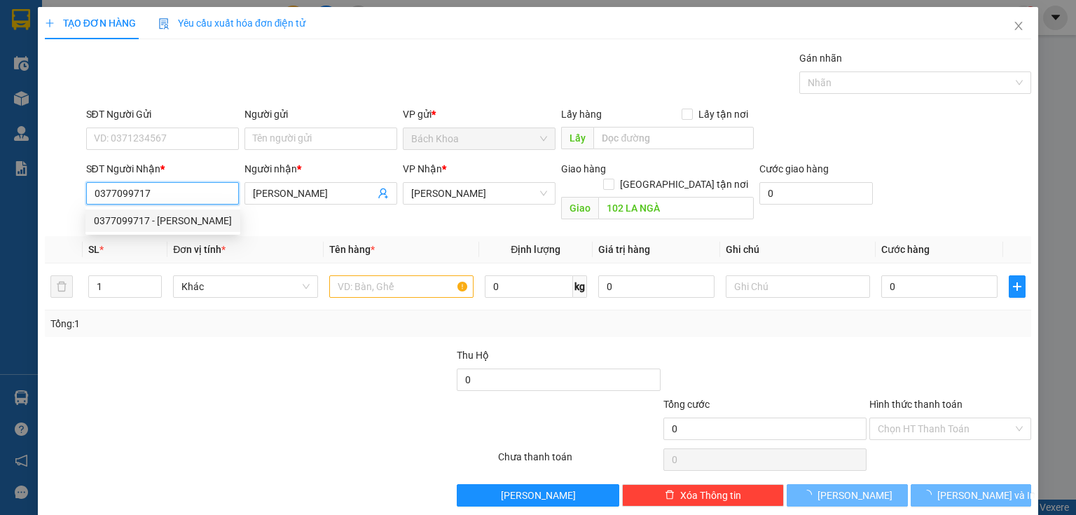
type input "40.000"
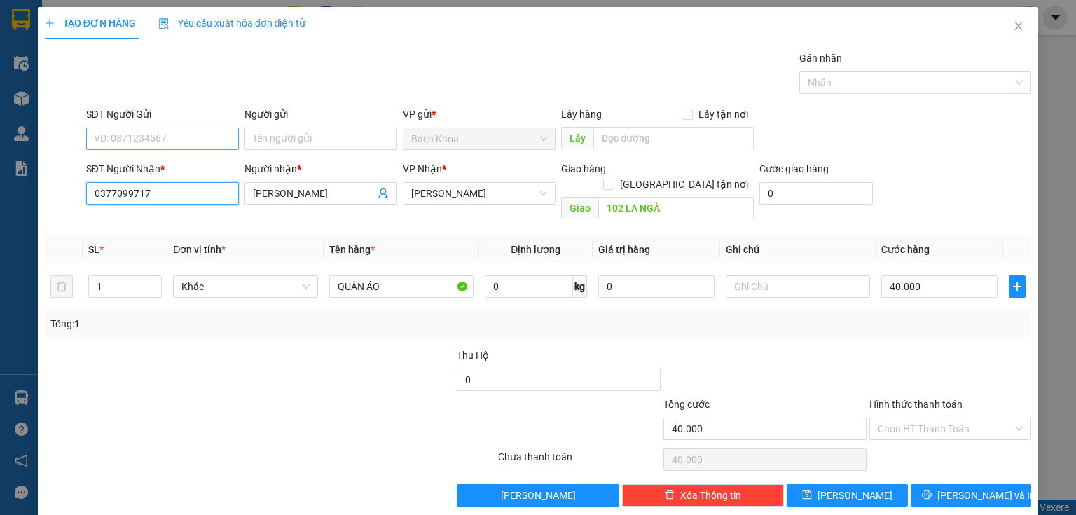
type input "0377099717"
click at [168, 134] on input "SĐT Người Gửi" at bounding box center [162, 139] width 153 height 22
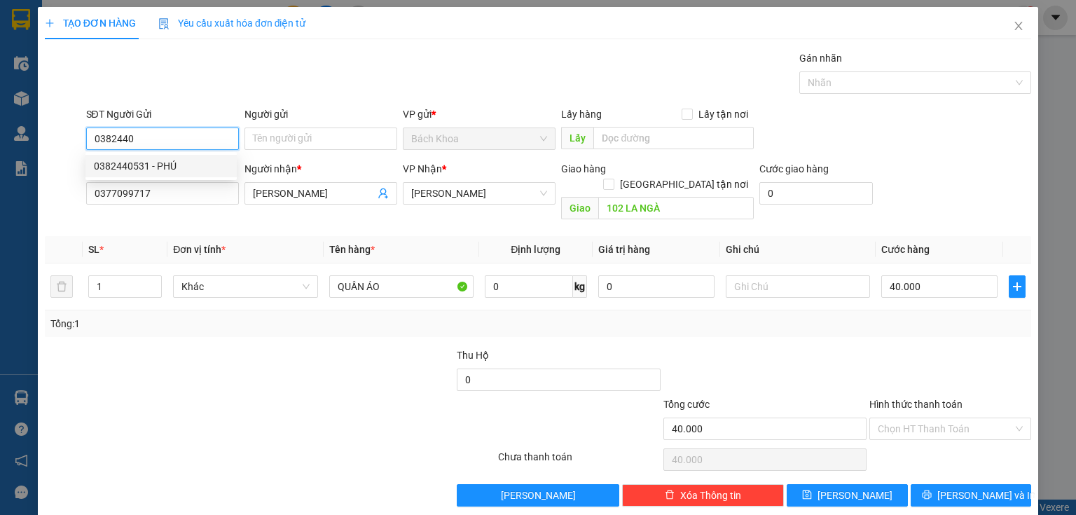
click at [202, 171] on div "0382440531 - PHÚ" at bounding box center [161, 165] width 135 height 15
type input "0382440531"
type input "PHÚ"
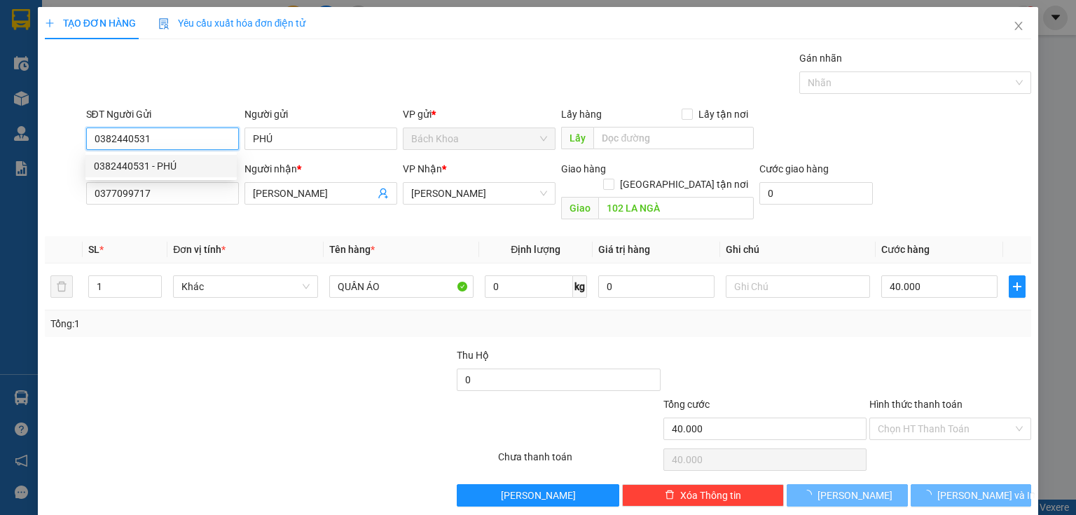
type input "50.000"
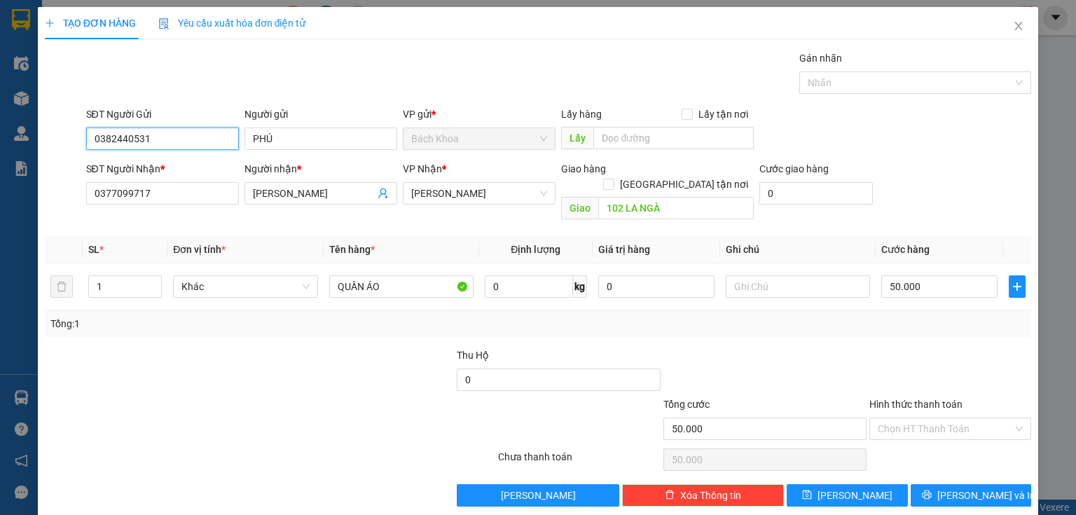
type input "0382440531"
click at [998, 491] on div "TẠO ĐƠN HÀNG Yêu cầu xuất hóa đơn điện tử Transit Pickup Surcharge Ids Transit …" at bounding box center [538, 262] width 1001 height 510
click at [1000, 484] on button "[PERSON_NAME] và In" at bounding box center [971, 495] width 121 height 22
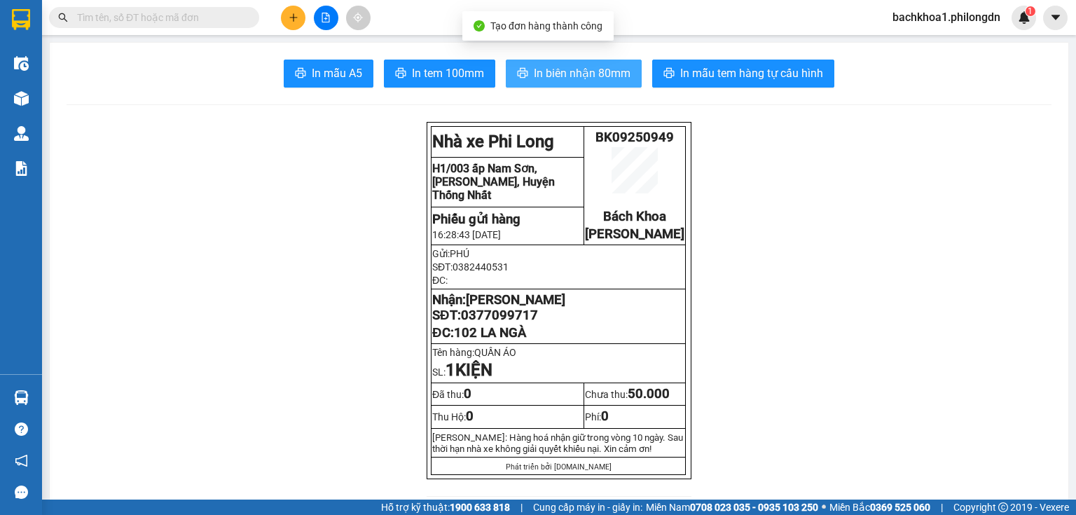
click at [547, 72] on span "In biên nhận 80mm" at bounding box center [582, 73] width 97 height 18
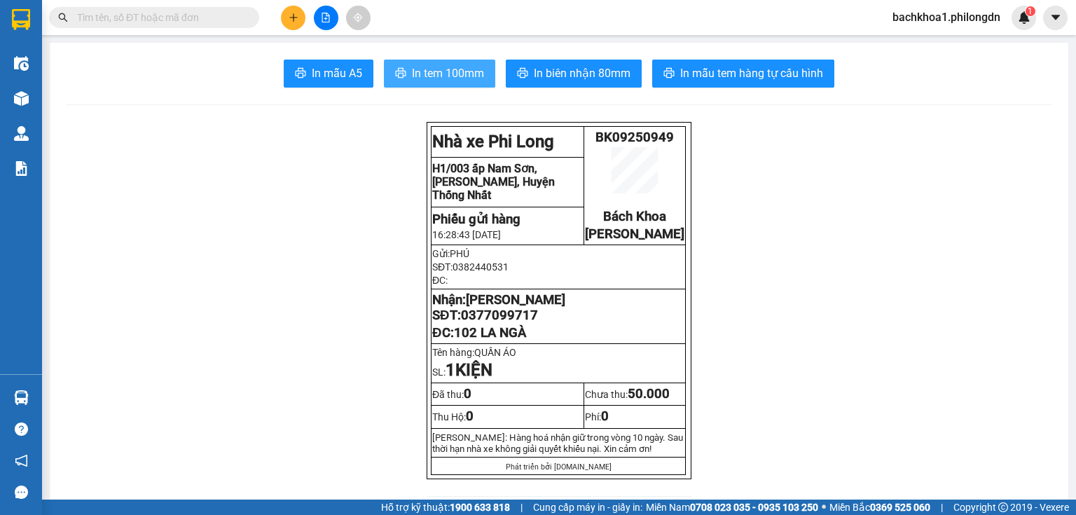
click at [467, 71] on span "In tem 100mm" at bounding box center [448, 73] width 72 height 18
click at [516, 323] on span "0377099717" at bounding box center [499, 315] width 77 height 15
click at [292, 16] on icon "plus" at bounding box center [294, 18] width 10 height 10
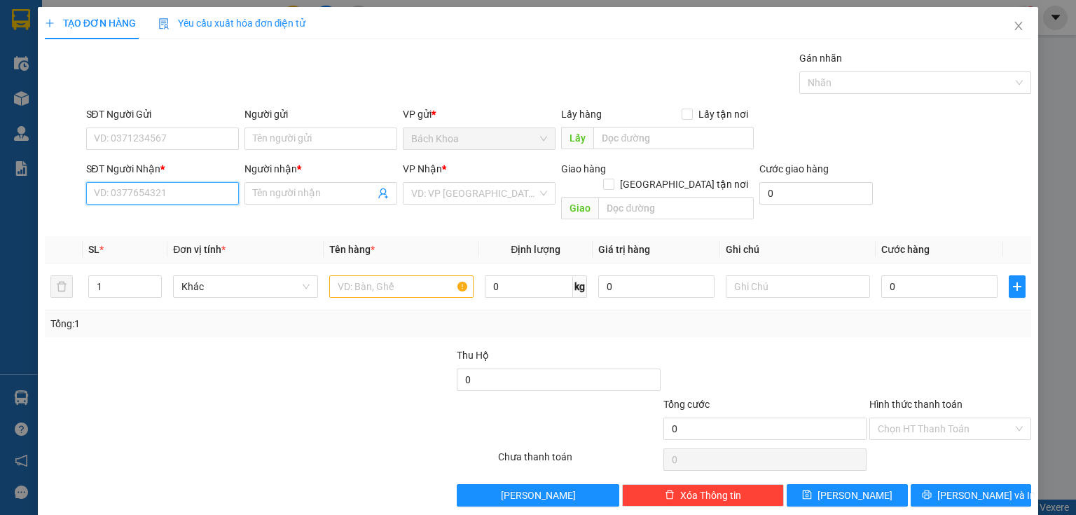
click at [115, 193] on input "SĐT Người Nhận *" at bounding box center [162, 193] width 153 height 22
click at [139, 221] on div "0355442955 - TUẤN" at bounding box center [161, 220] width 135 height 15
type input "0355442955"
type input "TUẤN"
type input "NGÃ 3 SOKLU"
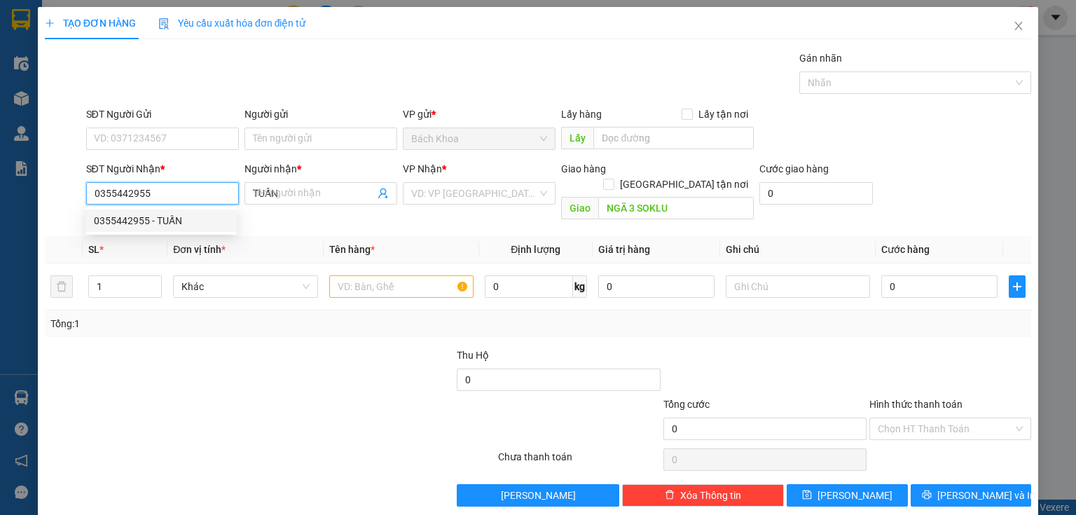
type input "40.000"
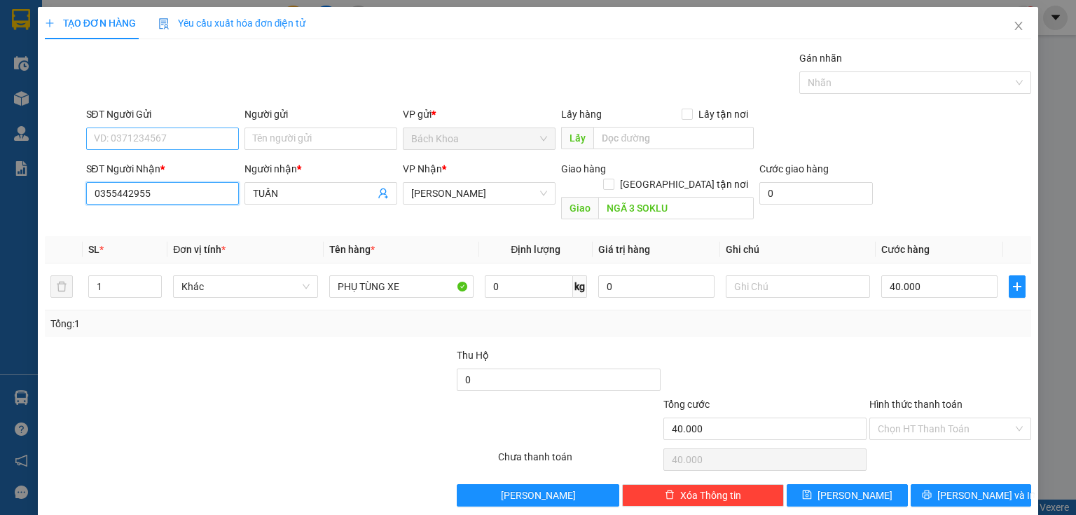
type input "0355442955"
click at [186, 141] on input "SĐT Người Gửi" at bounding box center [162, 139] width 153 height 22
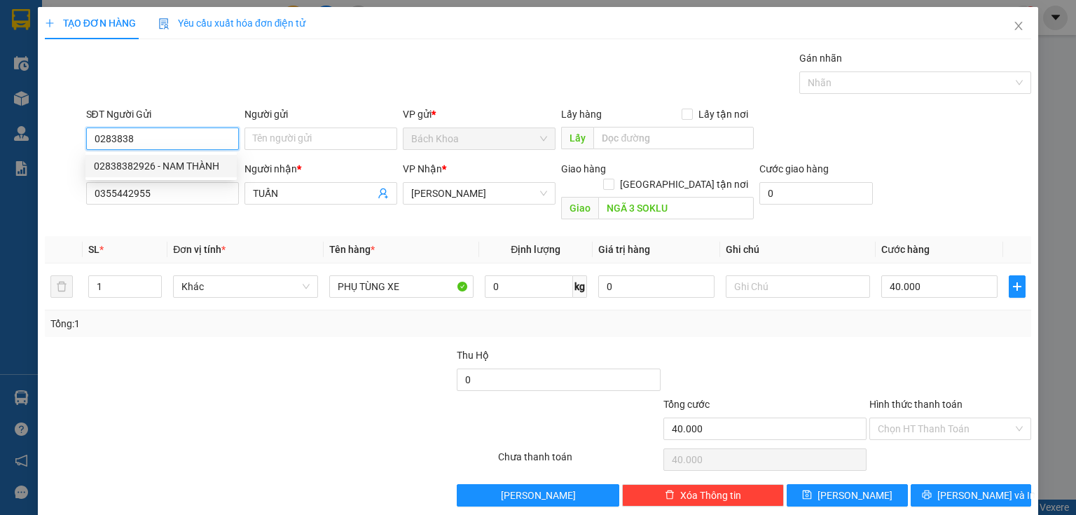
click at [179, 171] on div "02838382926 - NAM THÀNH" at bounding box center [161, 165] width 135 height 15
type input "02838382926"
type input "NAM THÀNH"
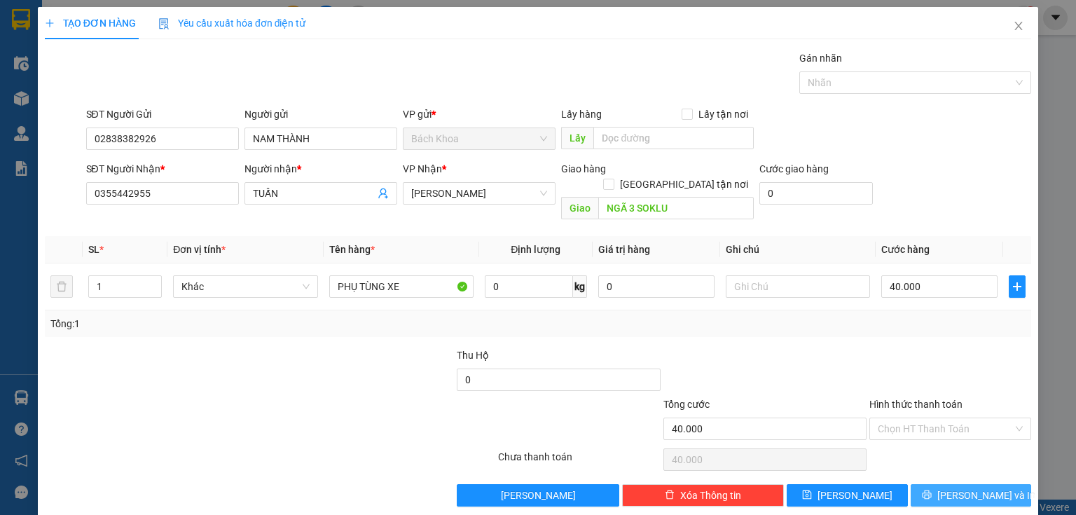
click at [966, 488] on span "[PERSON_NAME] và In" at bounding box center [987, 495] width 98 height 15
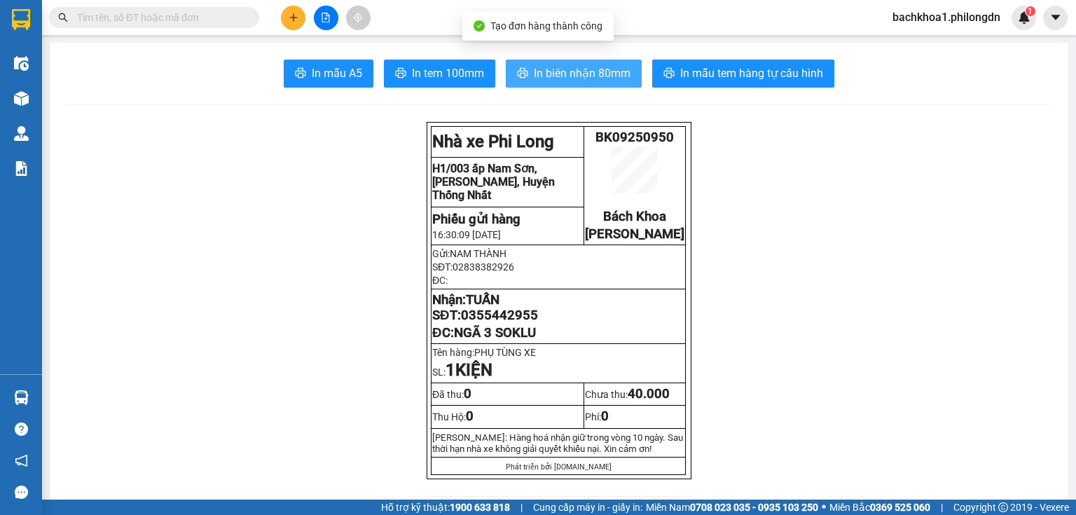
click at [552, 76] on span "In biên nhận 80mm" at bounding box center [582, 73] width 97 height 18
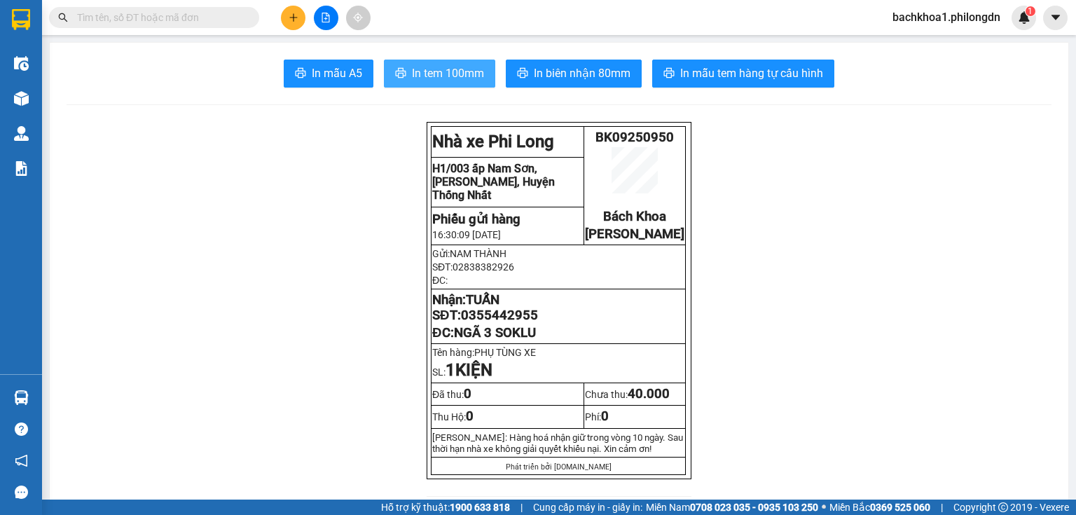
click at [429, 71] on span "In tem 100mm" at bounding box center [448, 73] width 72 height 18
click at [481, 323] on span "0355442955" at bounding box center [499, 315] width 77 height 15
drag, startPoint x: 481, startPoint y: 334, endPoint x: 524, endPoint y: 339, distance: 43.1
click at [524, 339] on td "Nhận: TUẤN SĐT: 0355442955 ĐC: NGÃ 3 SOKLU" at bounding box center [559, 316] width 254 height 55
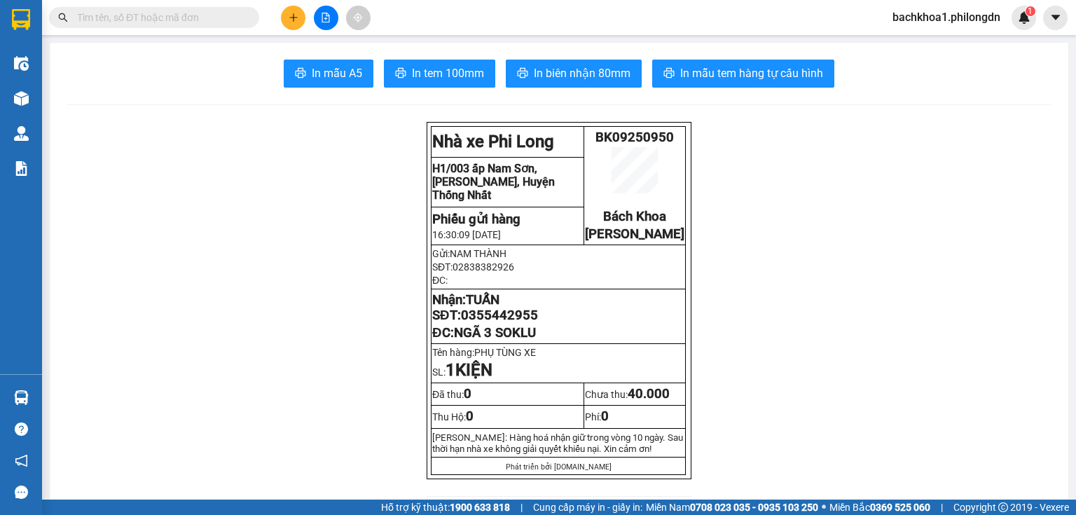
click at [507, 323] on span "0355442955" at bounding box center [499, 315] width 77 height 15
click at [294, 20] on icon "plus" at bounding box center [293, 17] width 1 height 8
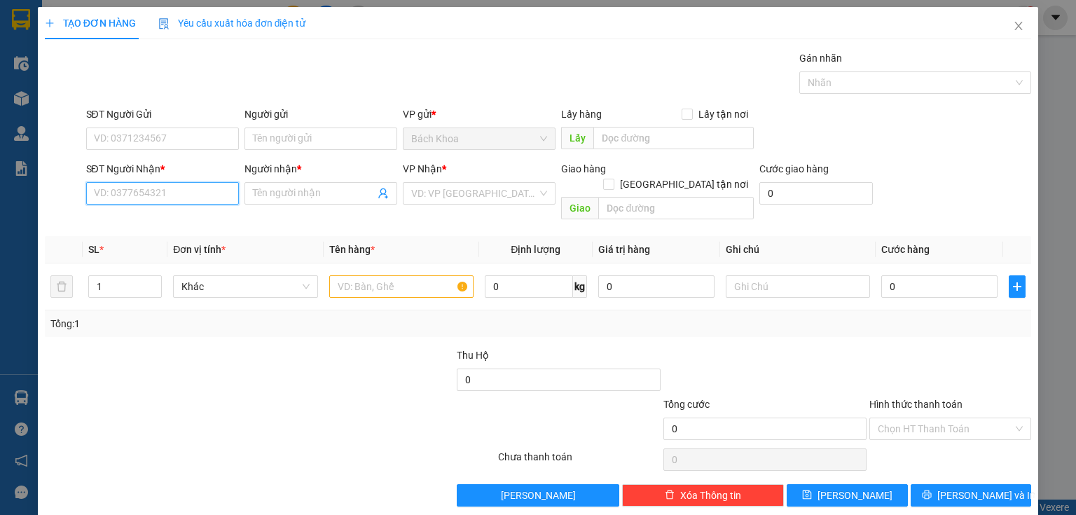
click at [181, 192] on input "SĐT Người Nhận *" at bounding box center [162, 193] width 153 height 22
click at [168, 203] on input "SĐT Người Nhận *" at bounding box center [162, 193] width 153 height 22
click at [151, 189] on input "0358351" at bounding box center [162, 193] width 153 height 22
click at [163, 217] on div "0358351942 - HIỀN" at bounding box center [161, 220] width 135 height 15
type input "0358351942"
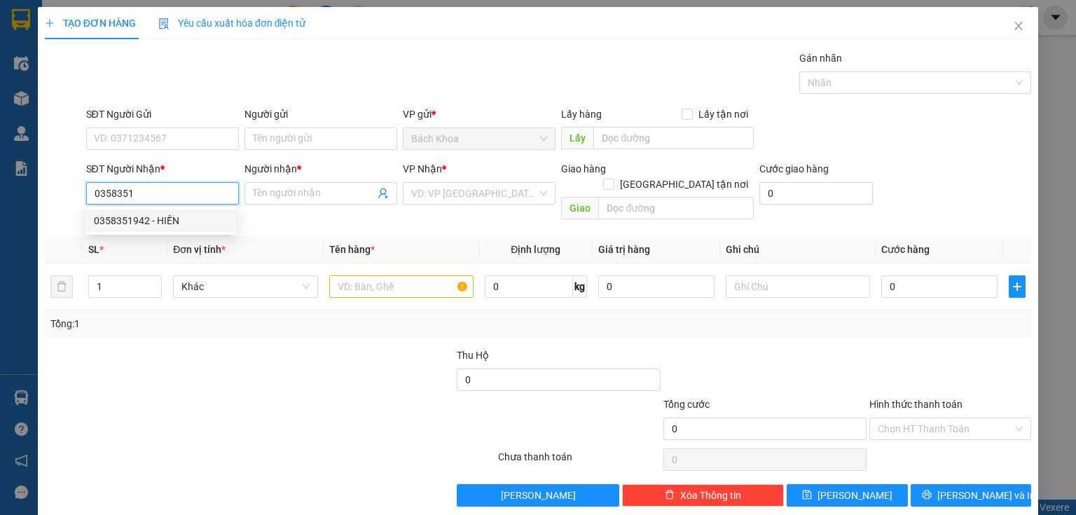
type input "HIỀN"
type input "SOKLU"
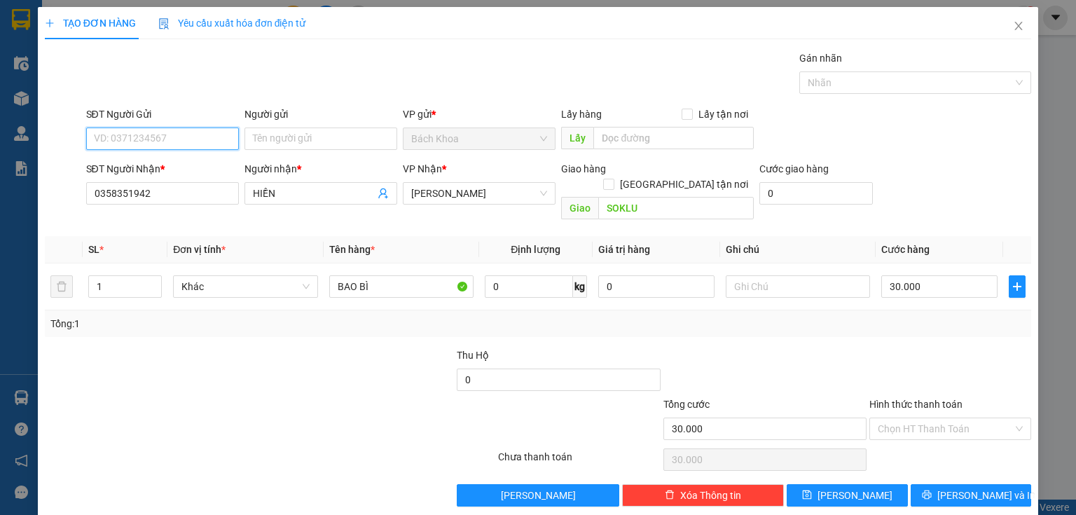
click at [203, 139] on input "SĐT Người Gửi" at bounding box center [162, 139] width 153 height 22
click at [227, 172] on div "0977991179 - TUẤN ANH" at bounding box center [163, 165] width 138 height 15
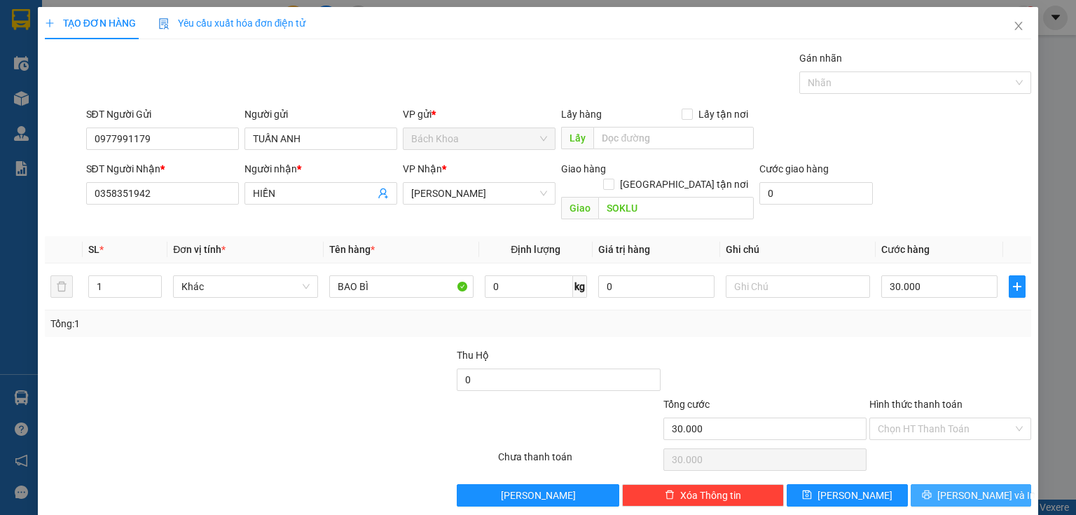
click at [978, 488] on span "[PERSON_NAME] và In" at bounding box center [987, 495] width 98 height 15
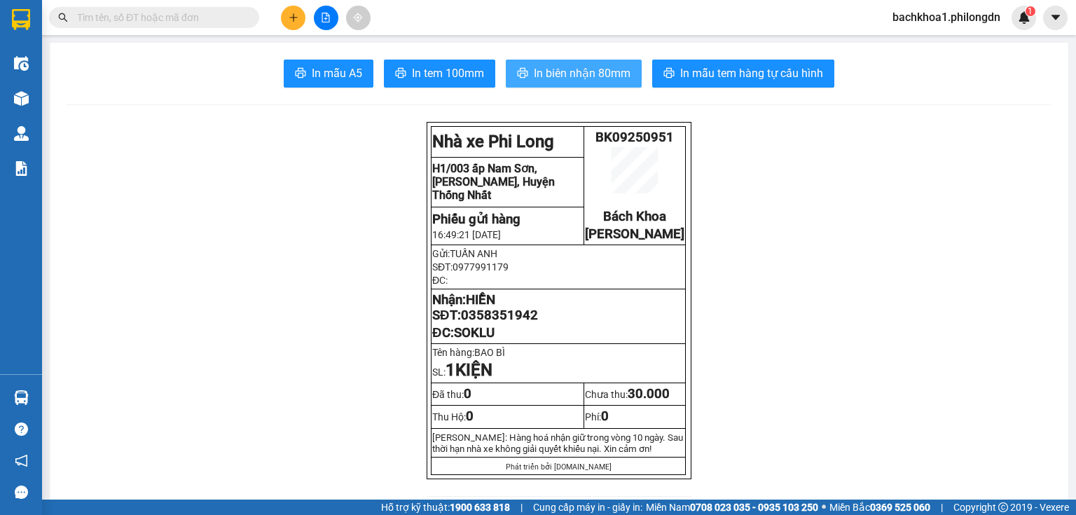
click at [588, 85] on button "In biên nhận 80mm" at bounding box center [574, 74] width 136 height 28
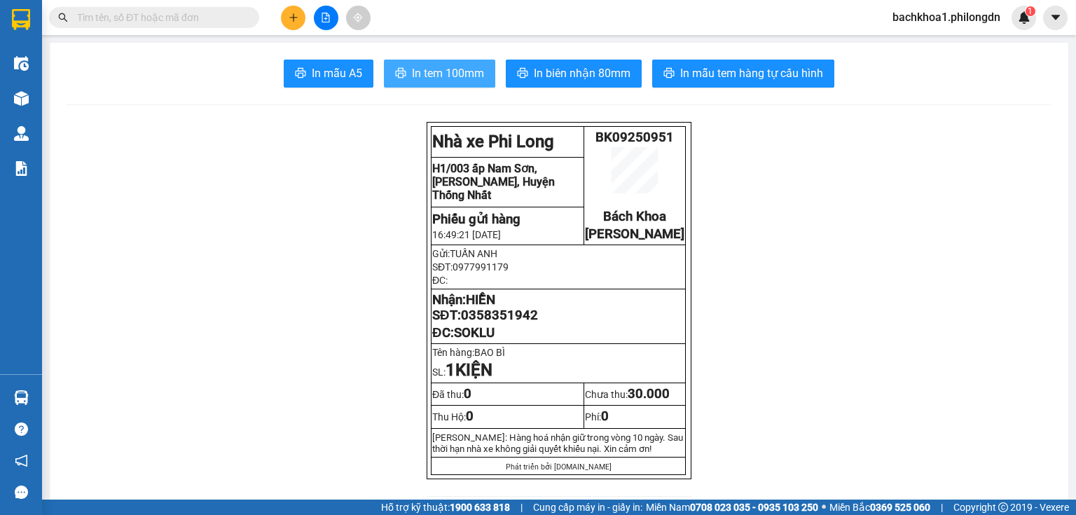
click at [458, 86] on button "In tem 100mm" at bounding box center [439, 74] width 111 height 28
click at [477, 323] on span "0358351942" at bounding box center [499, 315] width 77 height 15
click at [303, 11] on button at bounding box center [293, 18] width 25 height 25
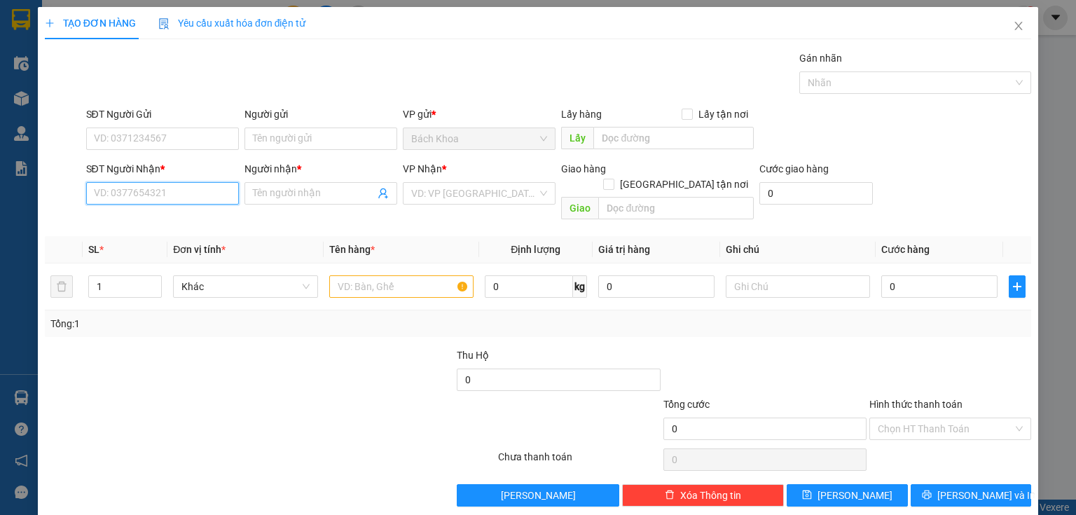
click at [182, 194] on input "SĐT Người Nhận *" at bounding box center [162, 193] width 153 height 22
click at [140, 224] on div "0937521590 - KIM HƯNG" at bounding box center [173, 220] width 158 height 15
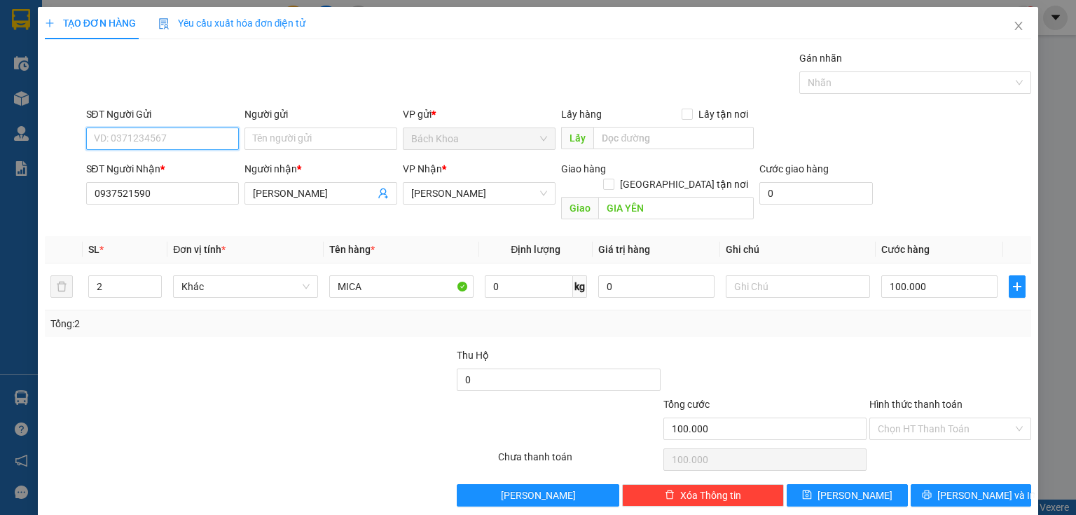
click at [197, 139] on input "SĐT Người Gửi" at bounding box center [162, 139] width 153 height 22
click at [203, 163] on div "0925041493" at bounding box center [161, 165] width 135 height 15
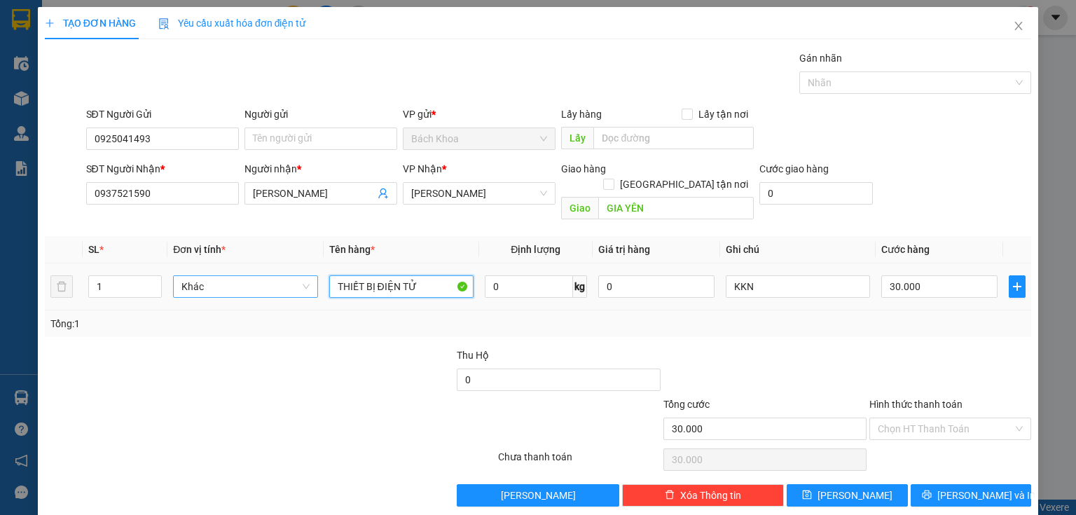
drag, startPoint x: 413, startPoint y: 264, endPoint x: 210, endPoint y: 275, distance: 203.5
click at [210, 275] on tr "1 Khác THIẾT BỊ ĐIỆN TỬ 0 kg 0 KKN 30.000" at bounding box center [538, 287] width 987 height 47
click at [306, 397] on div at bounding box center [187, 421] width 289 height 49
click at [153, 281] on icon "up" at bounding box center [154, 283] width 5 height 5
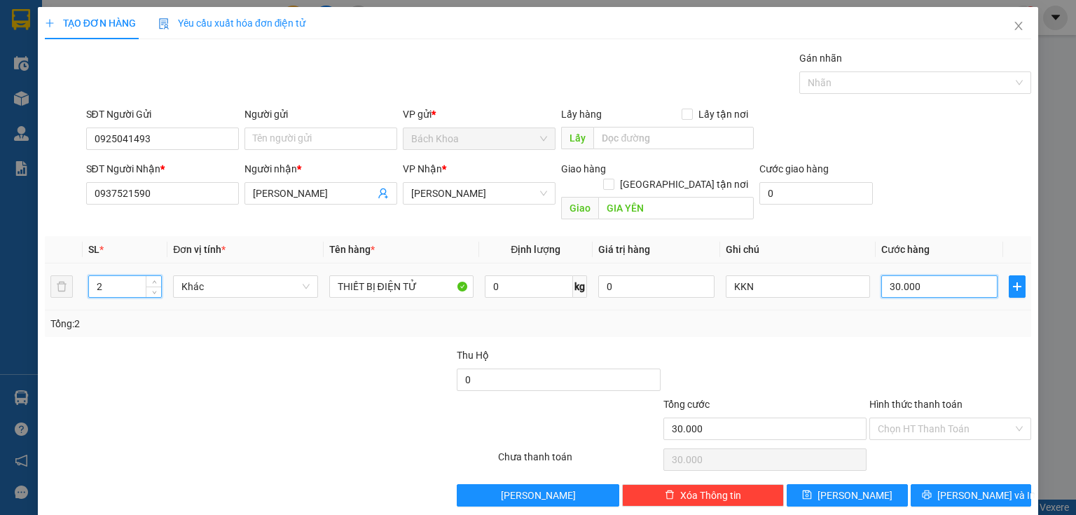
click at [917, 275] on input "30.000" at bounding box center [940, 286] width 116 height 22
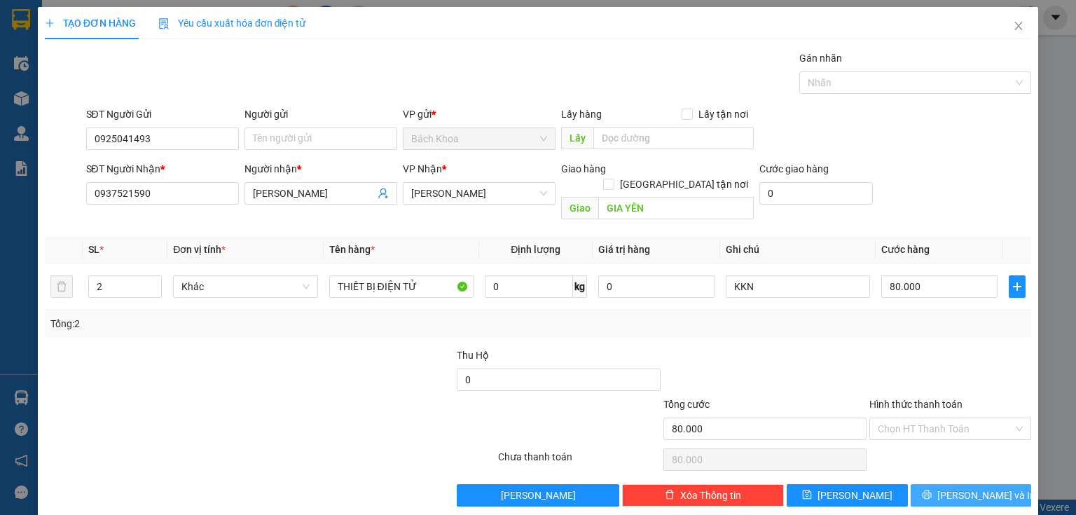
click at [987, 488] on span "[PERSON_NAME] và In" at bounding box center [987, 495] width 98 height 15
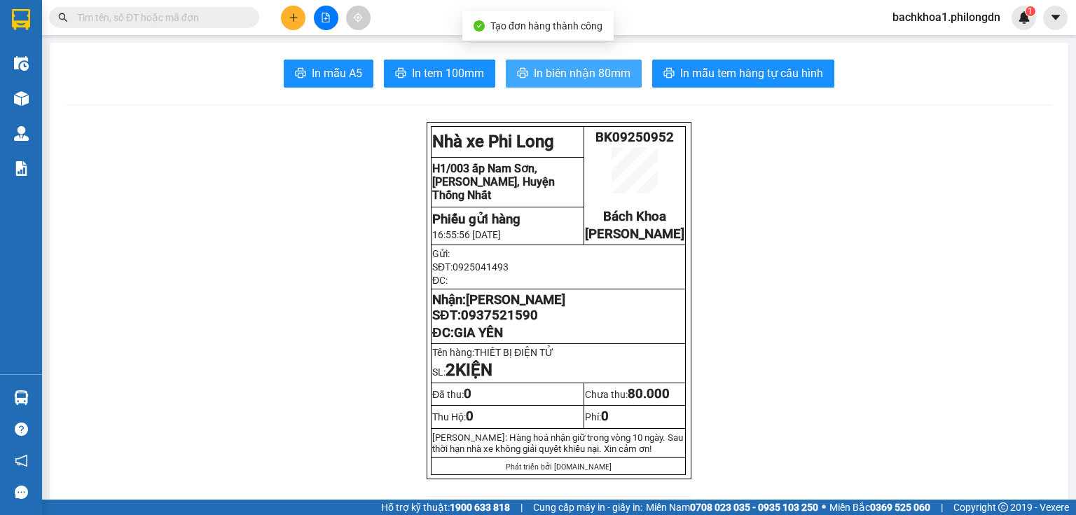
click at [590, 76] on span "In biên nhận 80mm" at bounding box center [582, 73] width 97 height 18
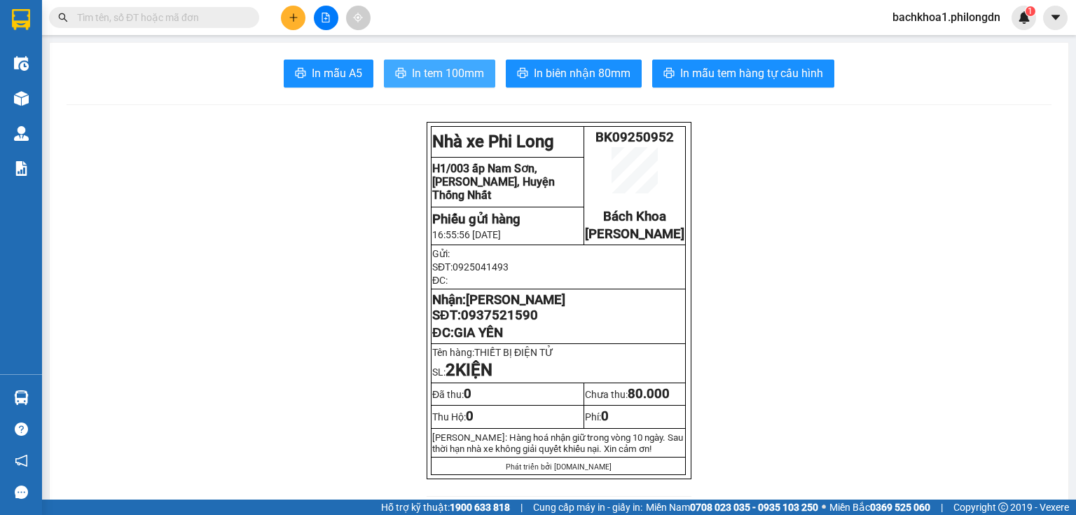
click at [442, 77] on span "In tem 100mm" at bounding box center [448, 73] width 72 height 18
drag, startPoint x: 499, startPoint y: 317, endPoint x: 500, endPoint y: 329, distance: 12.0
click at [500, 308] on span "KIM HƯNG" at bounding box center [516, 299] width 100 height 15
click at [502, 323] on span "0937521590" at bounding box center [499, 315] width 77 height 15
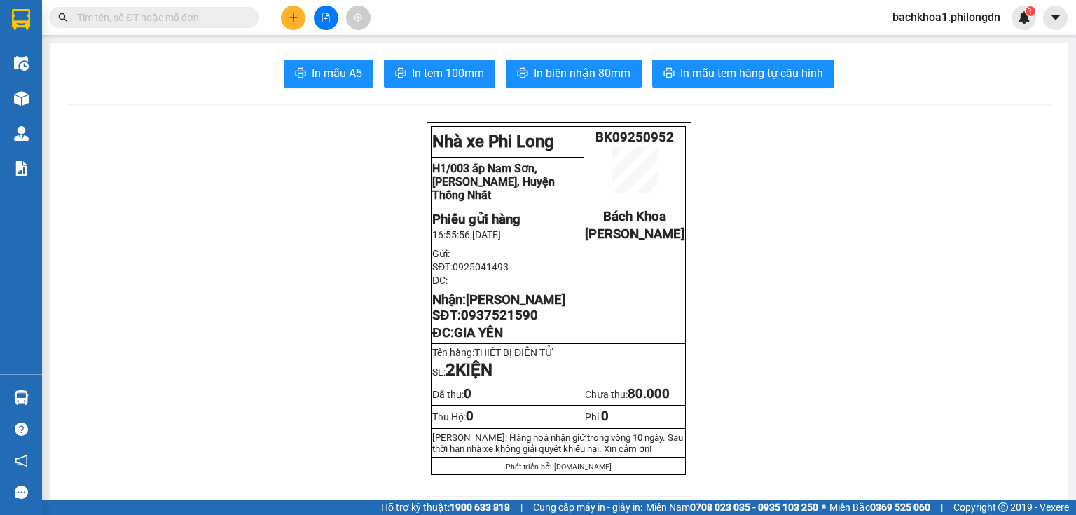
click at [281, 15] on div at bounding box center [325, 18] width 105 height 25
click at [281, 15] on button at bounding box center [293, 18] width 25 height 25
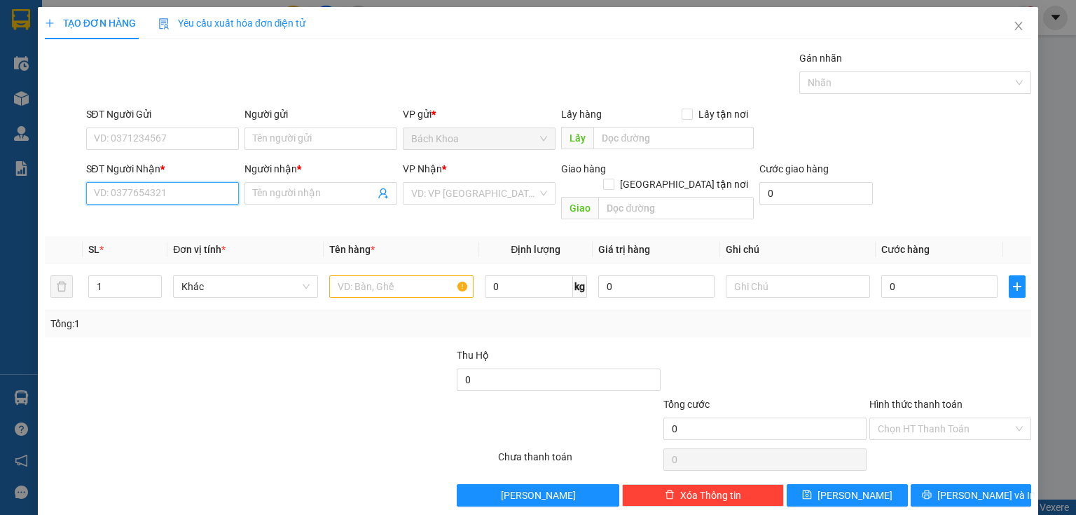
click at [210, 193] on input "SĐT Người Nhận *" at bounding box center [162, 193] width 153 height 22
click at [188, 223] on div "0938522524 - QUÂN MK" at bounding box center [161, 220] width 135 height 15
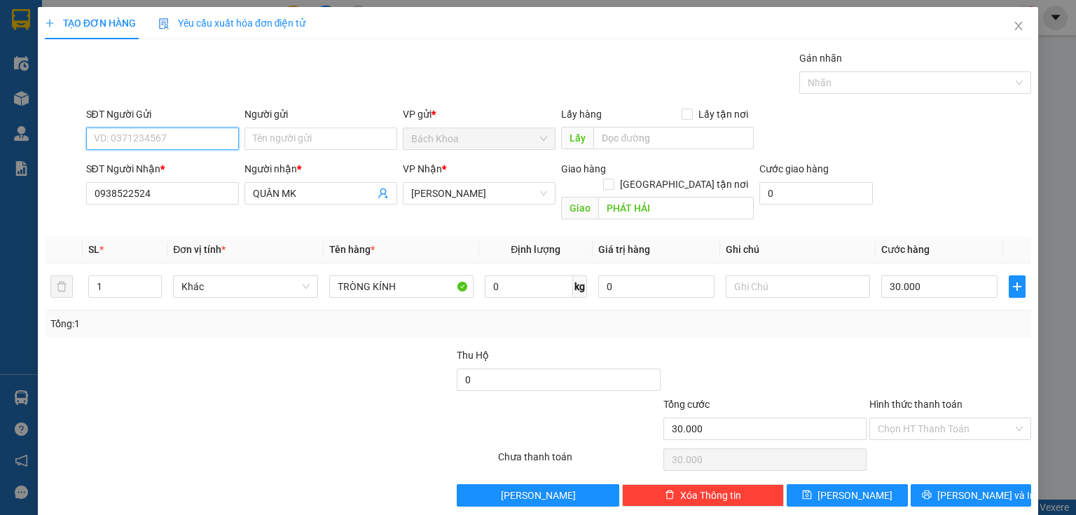
click at [193, 140] on input "SĐT Người Gửi" at bounding box center [162, 139] width 153 height 22
click at [199, 164] on div "0326089330 - SƠN" at bounding box center [161, 165] width 135 height 15
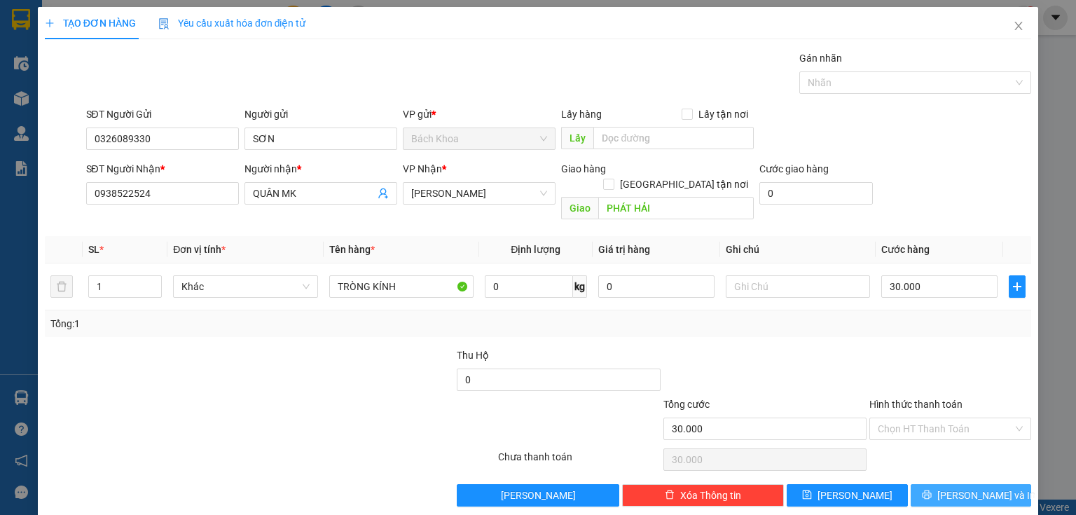
click at [984, 488] on span "[PERSON_NAME] và In" at bounding box center [987, 495] width 98 height 15
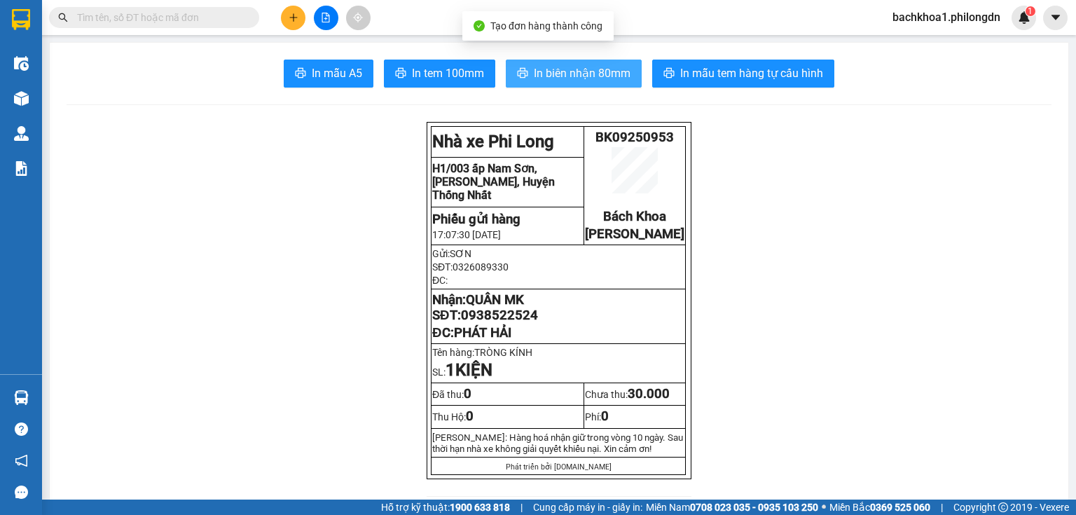
click at [541, 83] on button "In biên nhận 80mm" at bounding box center [574, 74] width 136 height 28
click at [587, 60] on button "In biên nhận 80mm" at bounding box center [574, 74] width 136 height 28
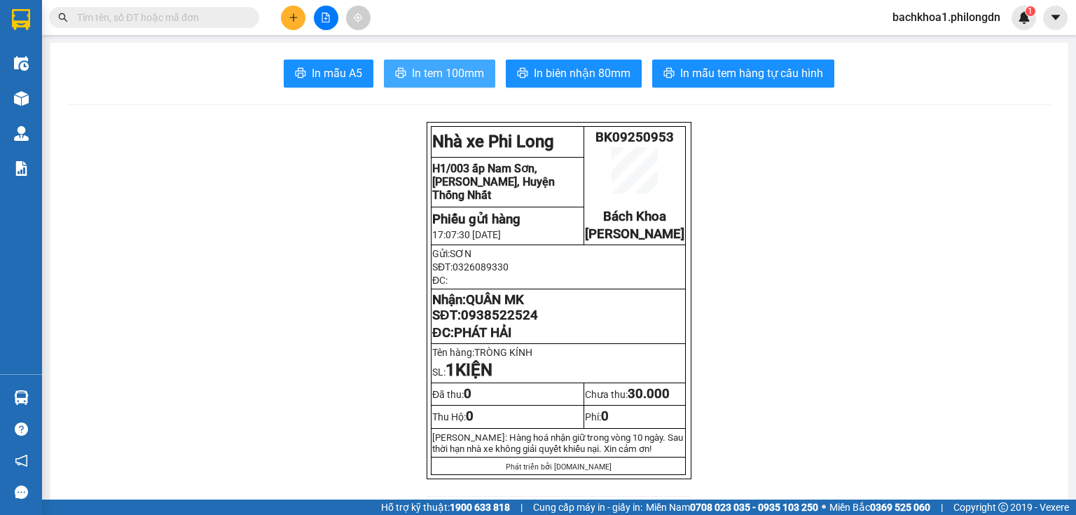
click at [451, 69] on span "In tem 100mm" at bounding box center [448, 73] width 72 height 18
click at [471, 323] on span "0938522524" at bounding box center [499, 315] width 77 height 15
click at [287, 14] on button at bounding box center [293, 18] width 25 height 25
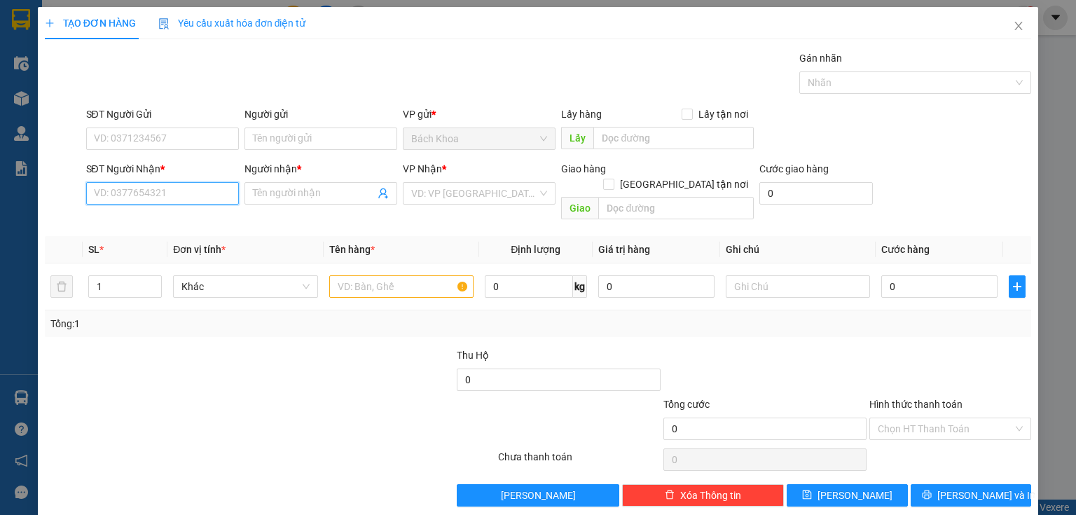
click at [182, 190] on input "SĐT Người Nhận *" at bounding box center [162, 193] width 153 height 22
click at [161, 224] on div "0343999955 - LIÊN" at bounding box center [161, 220] width 135 height 15
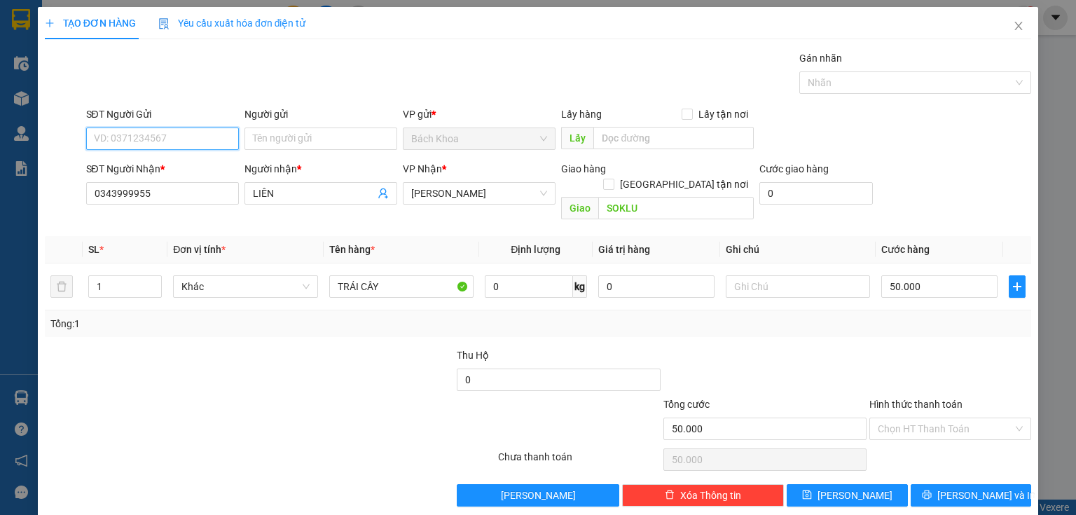
click at [168, 141] on input "SĐT Người Gửi" at bounding box center [162, 139] width 153 height 22
click at [205, 167] on div "0903939215" at bounding box center [161, 165] width 135 height 15
click at [936, 280] on input "50.000" at bounding box center [940, 286] width 116 height 22
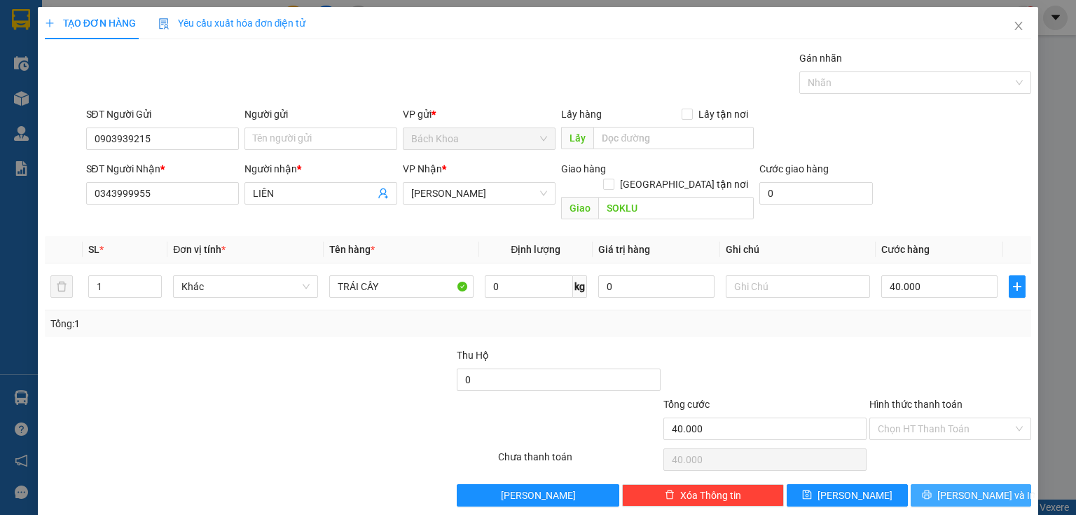
click at [996, 484] on button "[PERSON_NAME] và In" at bounding box center [971, 495] width 121 height 22
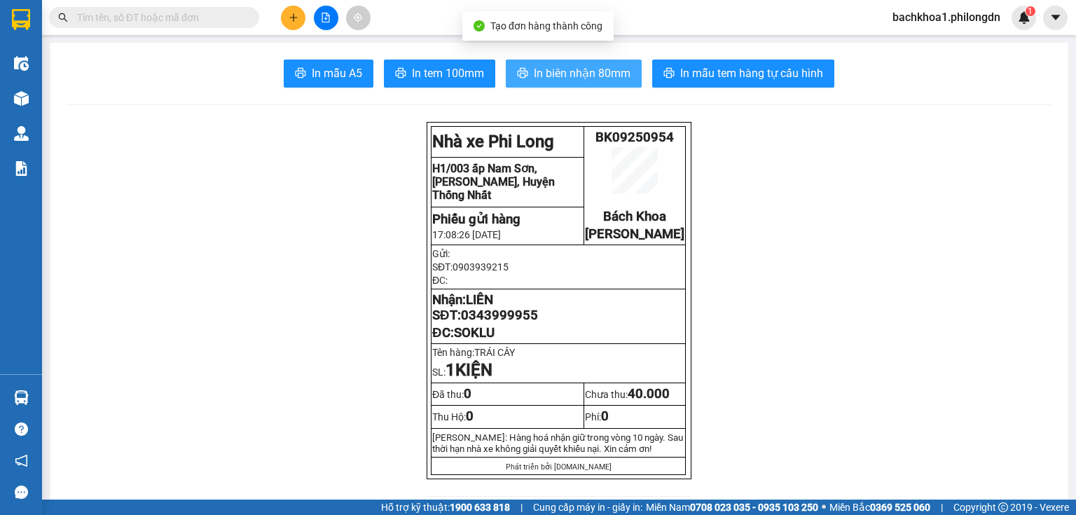
click at [552, 67] on span "In biên nhận 80mm" at bounding box center [582, 73] width 97 height 18
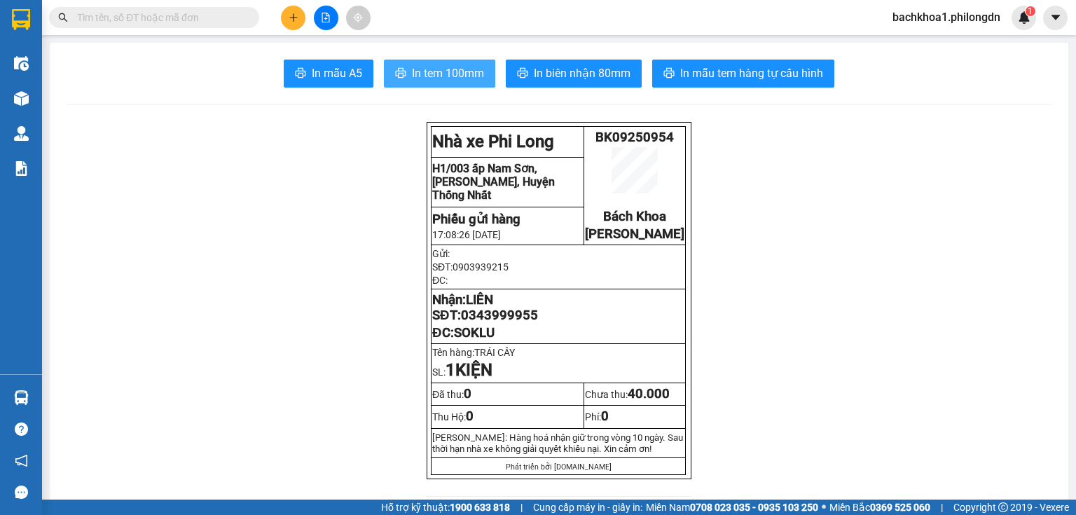
click at [464, 62] on button "In tem 100mm" at bounding box center [439, 74] width 111 height 28
click at [509, 323] on span "0343999955" at bounding box center [499, 315] width 77 height 15
click at [291, 13] on icon "plus" at bounding box center [294, 18] width 10 height 10
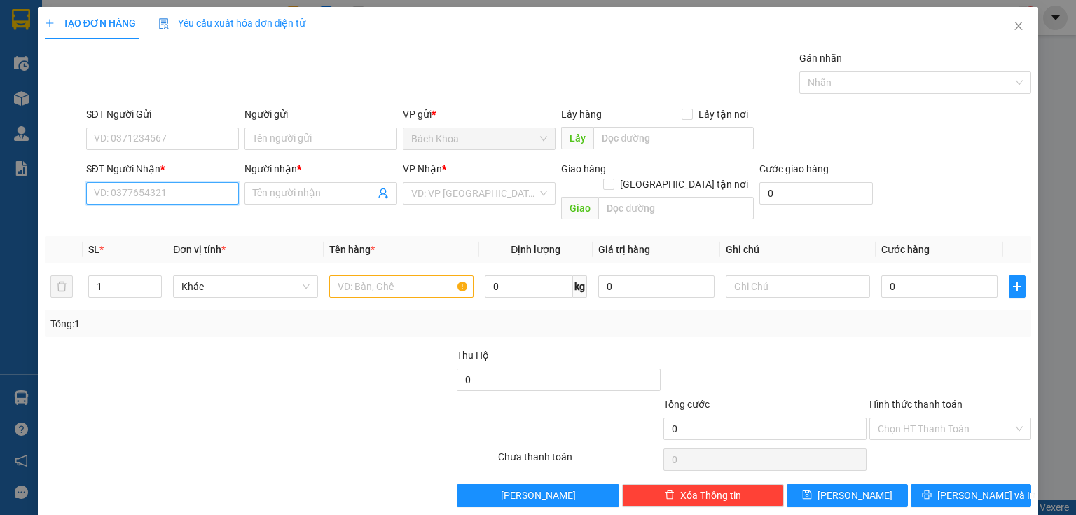
click at [212, 196] on input "SĐT Người Nhận *" at bounding box center [162, 193] width 153 height 22
click at [203, 221] on div "0354446007 - SHOP PHƯƠNG VY" at bounding box center [169, 220] width 150 height 15
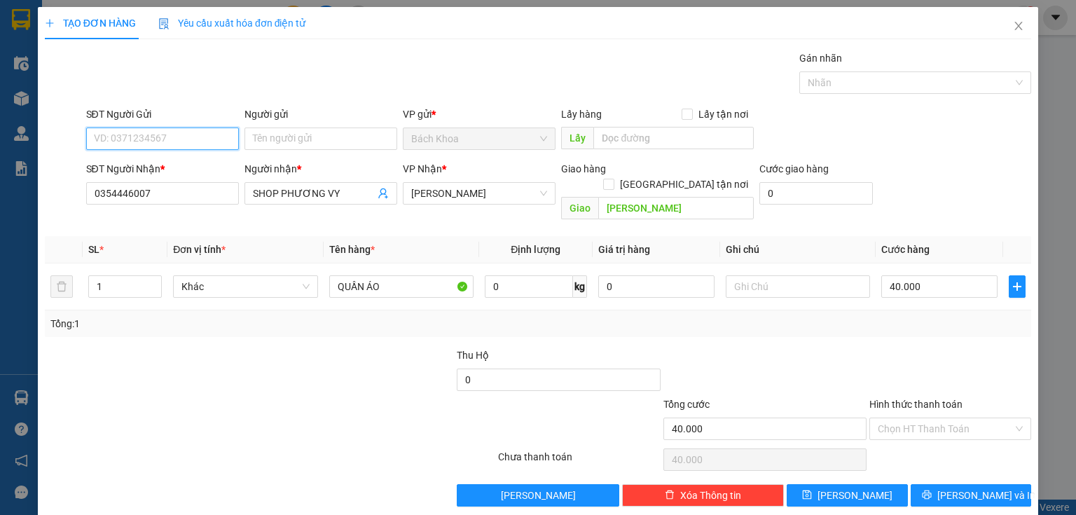
click at [193, 135] on input "SĐT Người Gửi" at bounding box center [162, 139] width 153 height 22
click at [185, 160] on div "0794623776" at bounding box center [161, 165] width 135 height 15
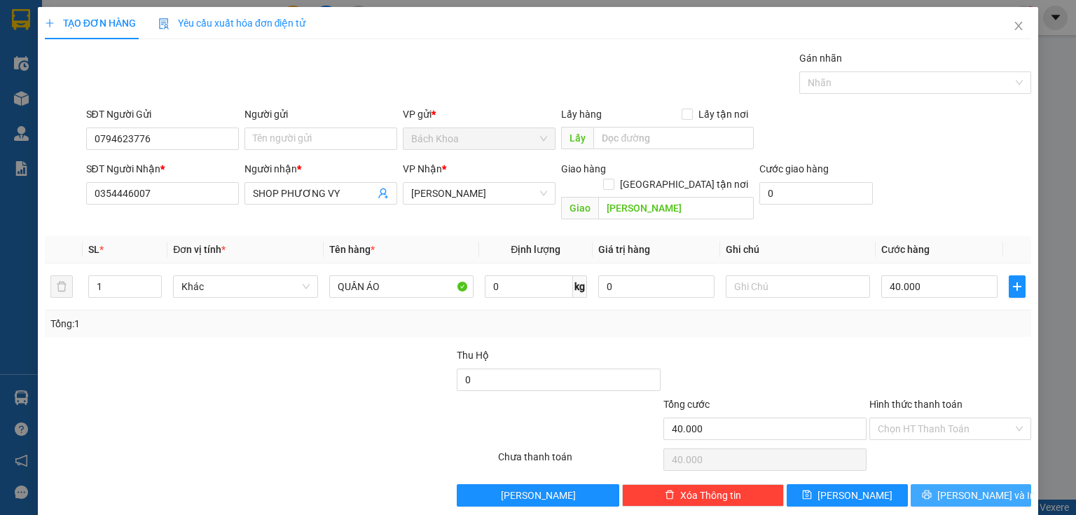
click at [932, 490] on icon "printer" at bounding box center [927, 495] width 10 height 10
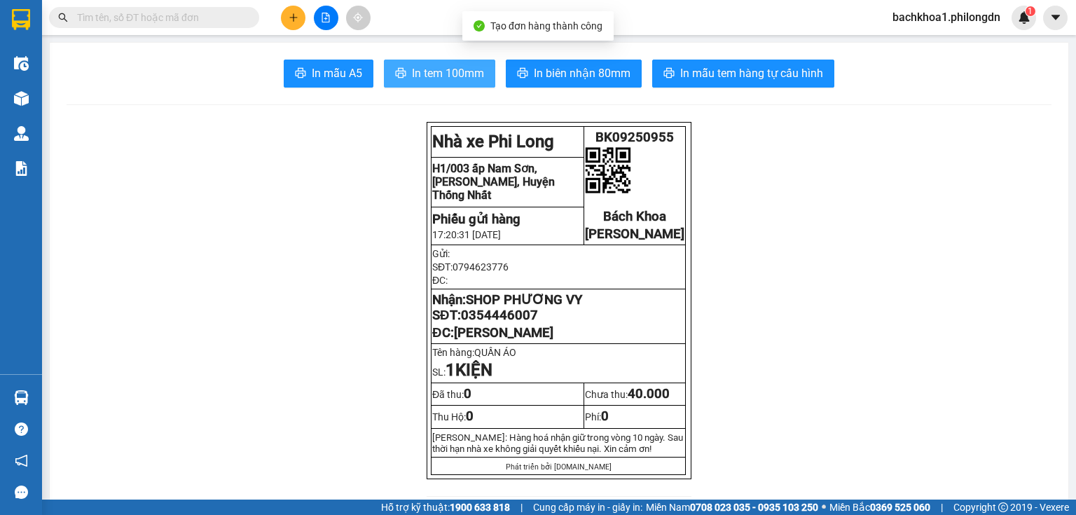
click at [465, 71] on span "In tem 100mm" at bounding box center [448, 73] width 72 height 18
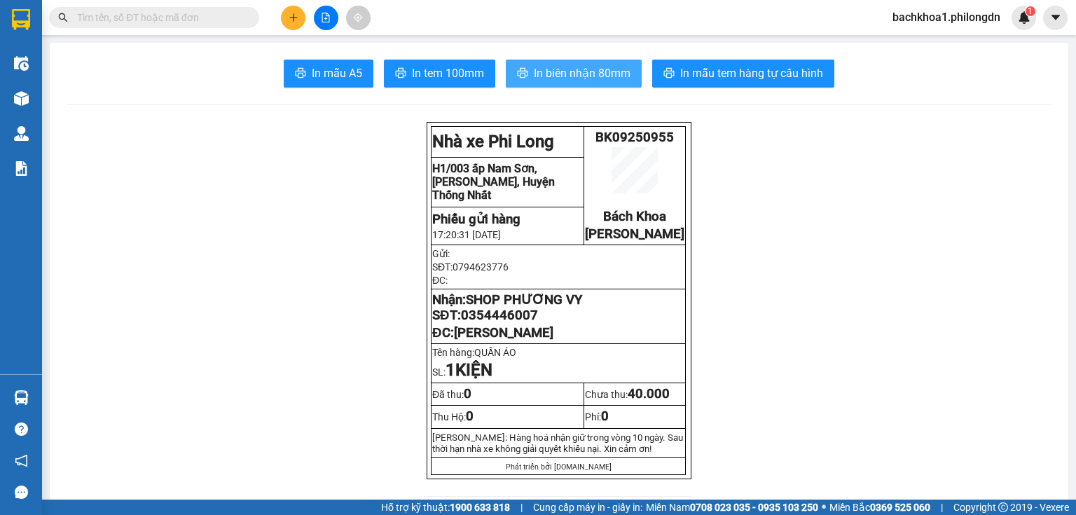
click at [551, 76] on span "In biên nhận 80mm" at bounding box center [582, 73] width 97 height 18
click at [620, 62] on button "In biên nhận 80mm" at bounding box center [574, 74] width 136 height 28
click at [474, 323] on span "0354446007" at bounding box center [499, 315] width 77 height 15
click at [296, 15] on icon "plus" at bounding box center [294, 18] width 10 height 10
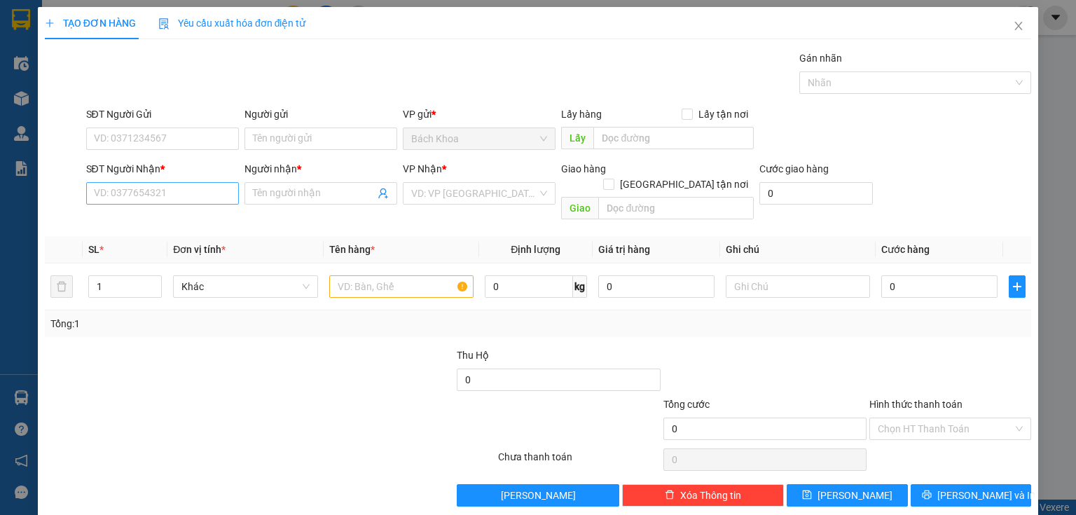
drag, startPoint x: 168, startPoint y: 173, endPoint x: 177, endPoint y: 184, distance: 14.0
click at [170, 172] on div "SĐT Người Nhận *" at bounding box center [162, 168] width 153 height 15
click at [170, 182] on input "SĐT Người Nhận *" at bounding box center [162, 193] width 153 height 22
click at [178, 187] on input "SĐT Người Nhận *" at bounding box center [162, 193] width 153 height 22
click at [109, 193] on input "03237524840" at bounding box center [162, 193] width 153 height 22
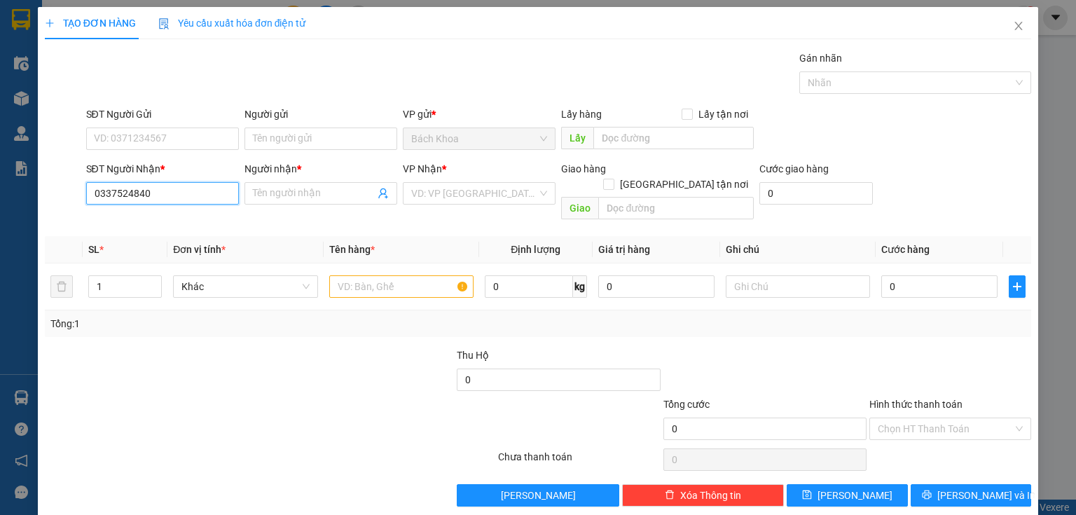
click at [153, 196] on input "0337524840" at bounding box center [162, 193] width 153 height 22
click at [330, 200] on span at bounding box center [321, 193] width 153 height 22
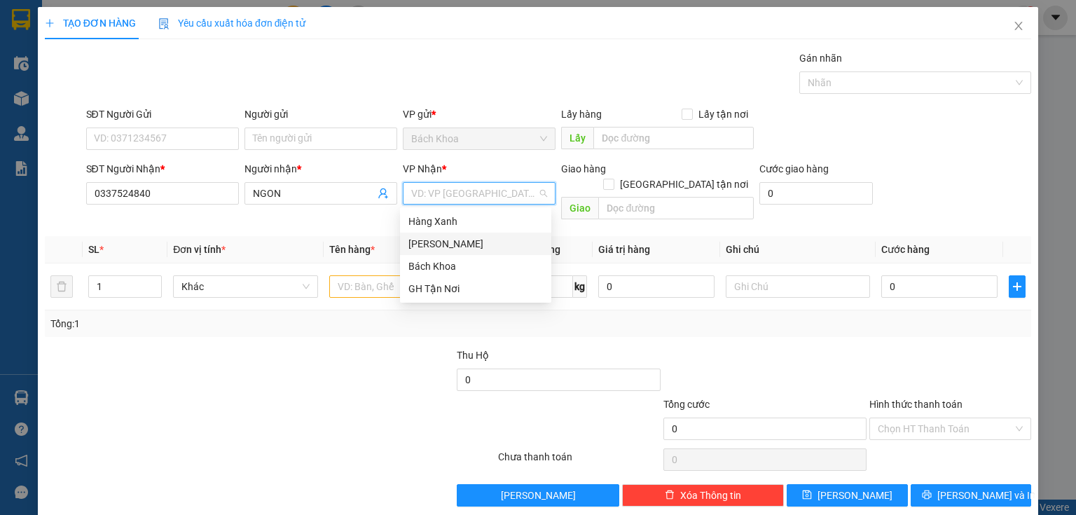
click at [479, 240] on div "[PERSON_NAME]" at bounding box center [476, 243] width 135 height 15
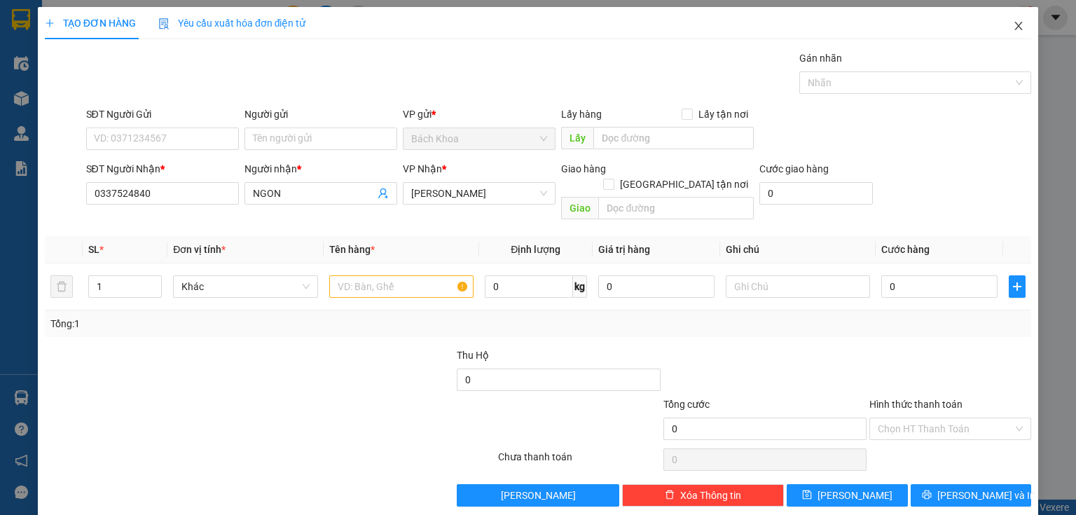
click at [1013, 23] on icon "close" at bounding box center [1018, 25] width 11 height 11
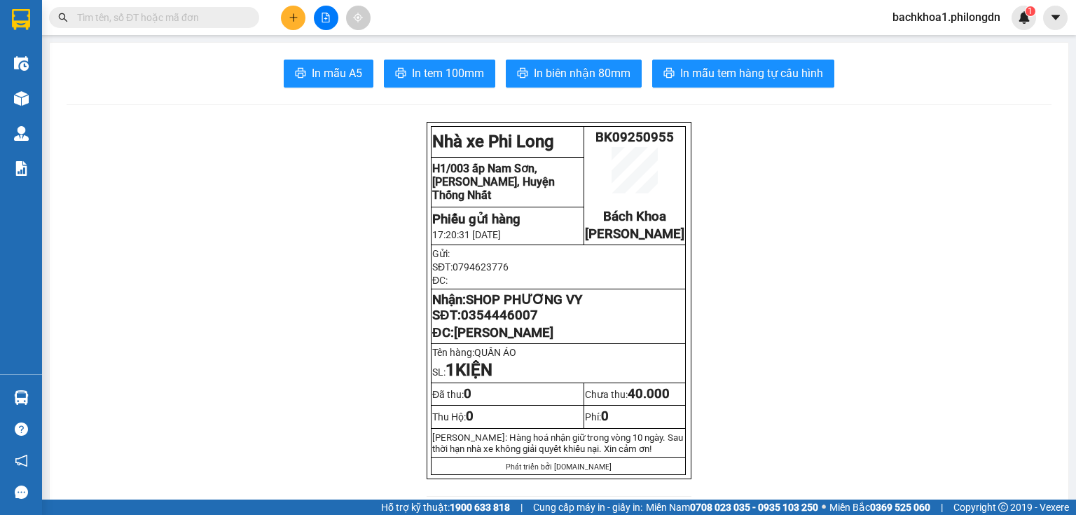
click at [292, 24] on button at bounding box center [293, 18] width 25 height 25
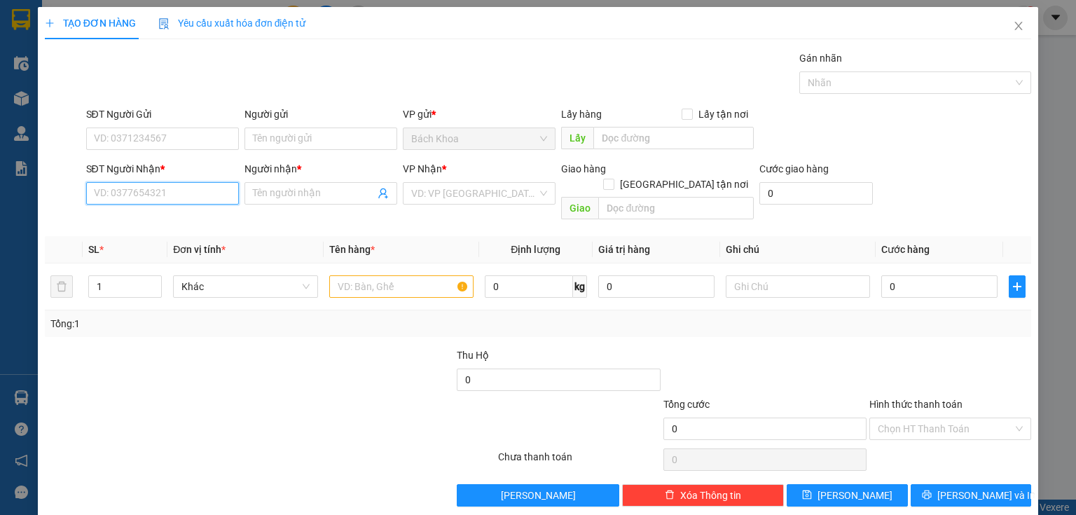
click at [190, 186] on input "SĐT Người Nhận *" at bounding box center [162, 193] width 153 height 22
click at [140, 218] on div "0972022891 - THẢO" at bounding box center [161, 220] width 135 height 15
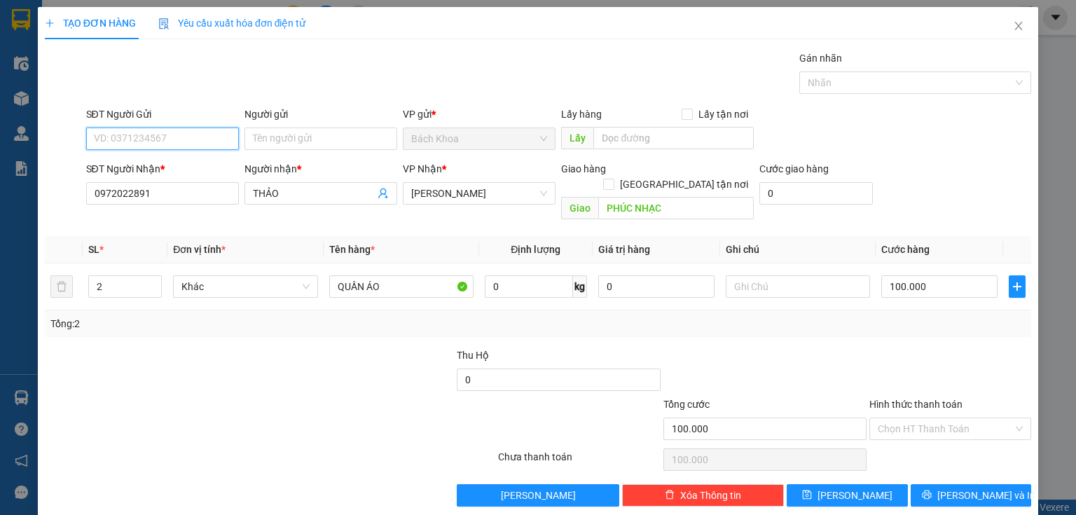
click at [131, 128] on input "SĐT Người Gửi" at bounding box center [162, 139] width 153 height 22
click at [163, 160] on div "0932699510 - GIANG" at bounding box center [161, 165] width 135 height 15
click at [104, 276] on input "2" at bounding box center [125, 286] width 72 height 21
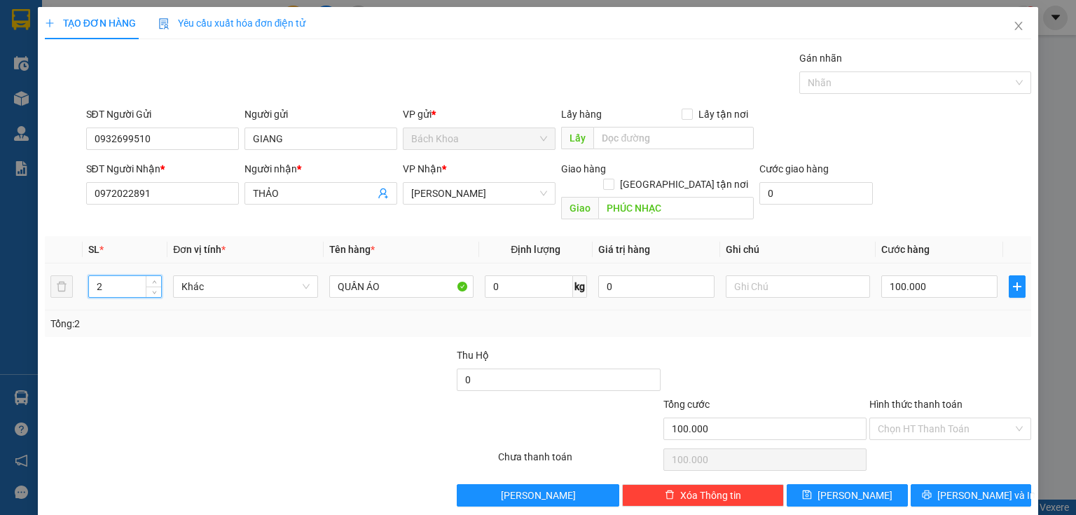
click at [104, 276] on input "2" at bounding box center [125, 286] width 72 height 21
drag, startPoint x: 953, startPoint y: 485, endPoint x: 942, endPoint y: 481, distance: 11.7
click at [953, 488] on span "[PERSON_NAME] và In" at bounding box center [987, 495] width 98 height 15
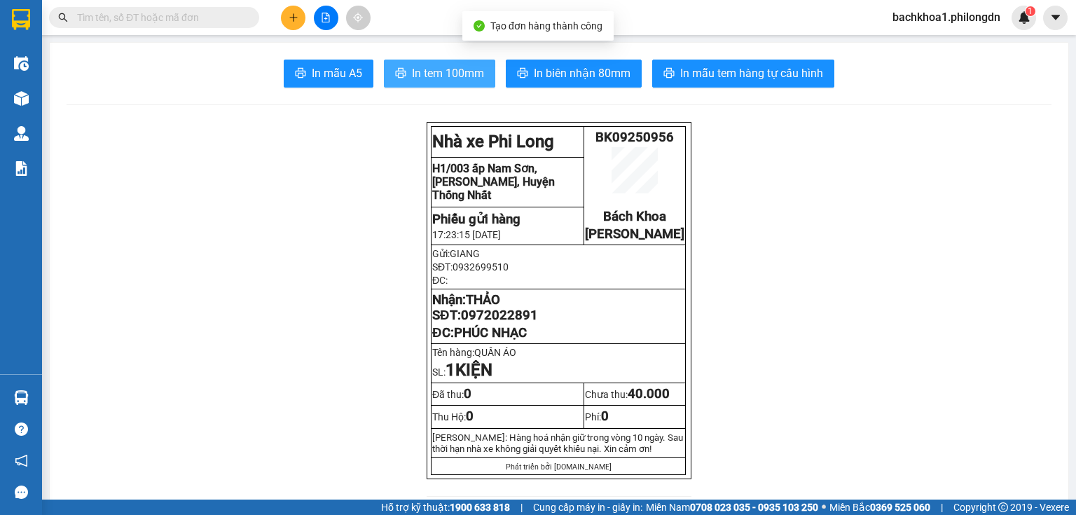
click at [439, 65] on span "In tem 100mm" at bounding box center [448, 73] width 72 height 18
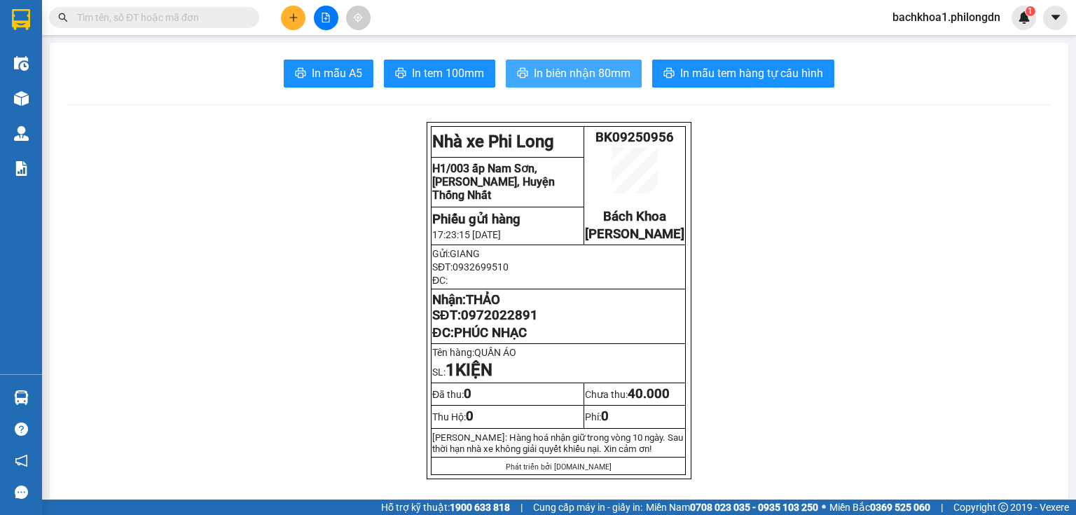
click at [615, 74] on span "In biên nhận 80mm" at bounding box center [582, 73] width 97 height 18
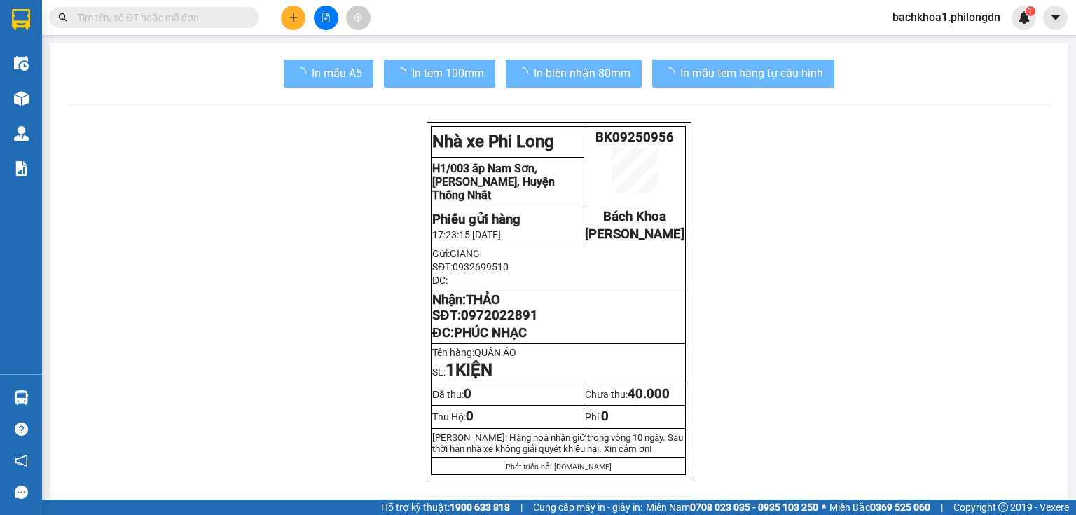
click at [502, 323] on span "0972022891" at bounding box center [499, 315] width 77 height 15
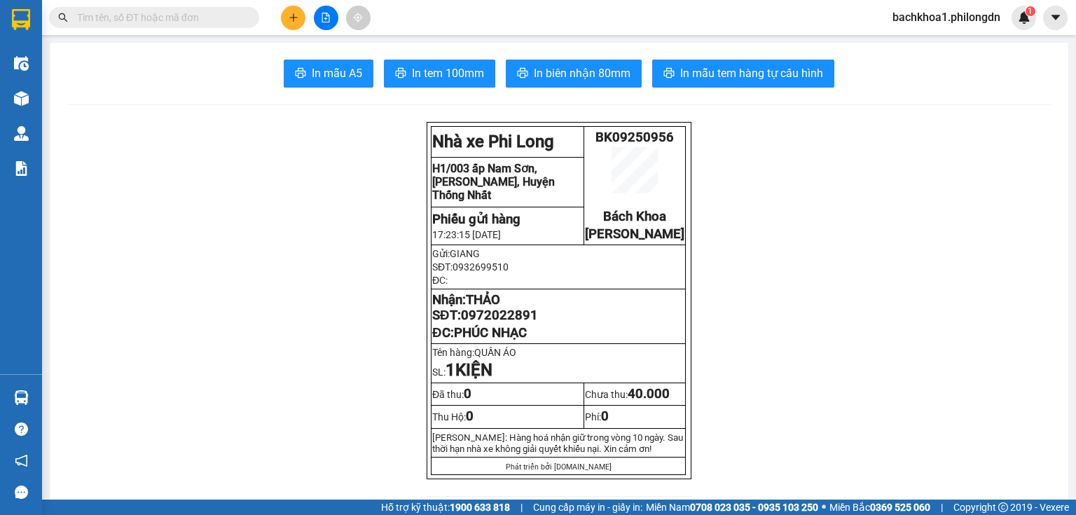
click at [502, 323] on span "0972022891" at bounding box center [499, 315] width 77 height 15
click at [292, 8] on button at bounding box center [293, 18] width 25 height 25
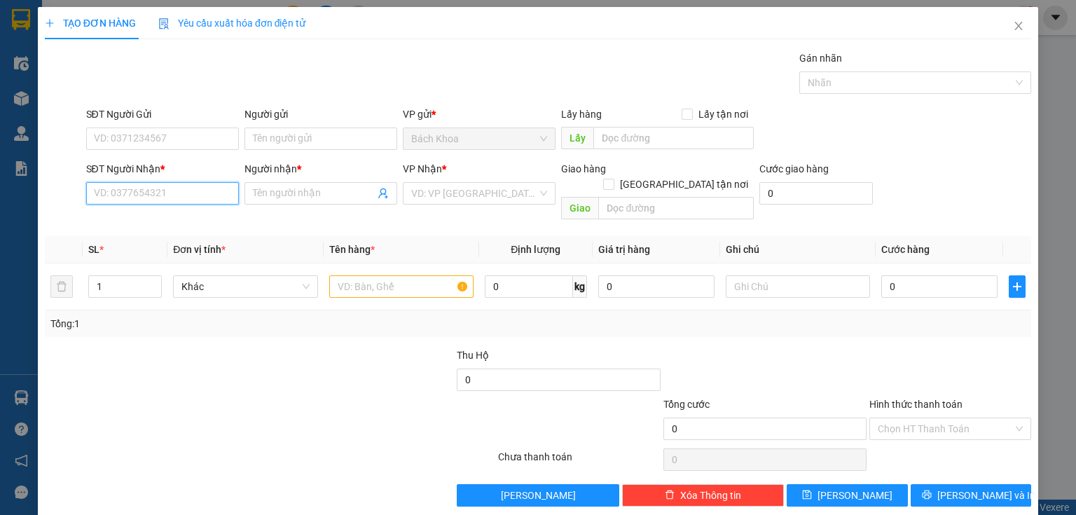
click at [138, 200] on input "SĐT Người Nhận *" at bounding box center [162, 193] width 153 height 22
click at [172, 219] on div "0965535859 - THANH ĐỒNG" at bounding box center [173, 220] width 158 height 15
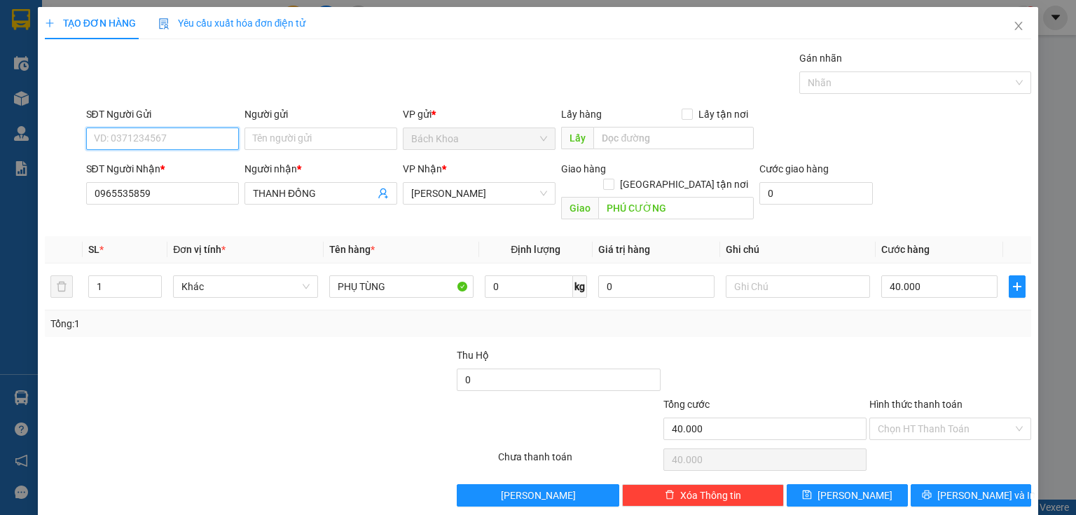
click at [179, 135] on input "SĐT Người Gửi" at bounding box center [162, 139] width 153 height 22
click at [178, 168] on div "0335339660 - DUY" at bounding box center [161, 165] width 135 height 15
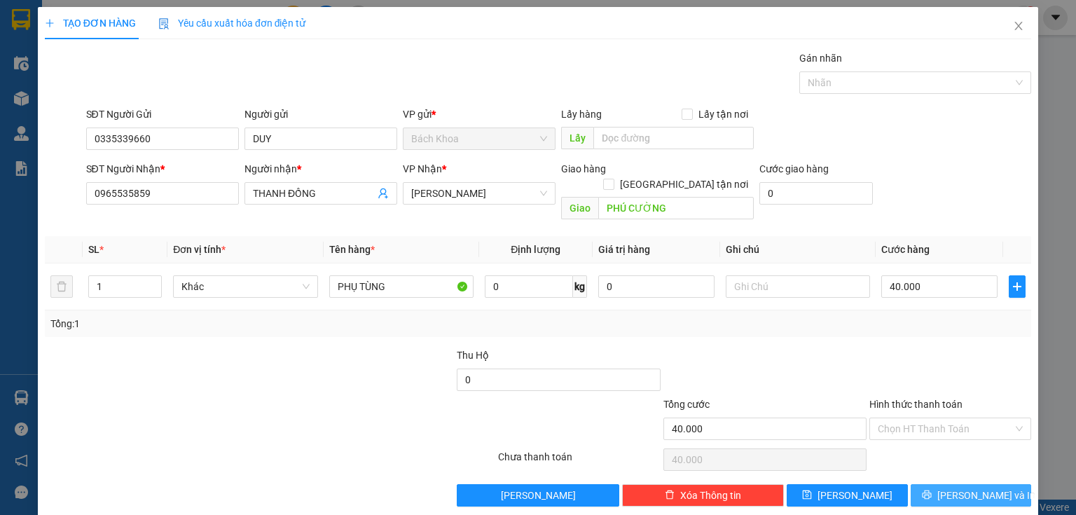
click at [990, 488] on span "[PERSON_NAME] và In" at bounding box center [987, 495] width 98 height 15
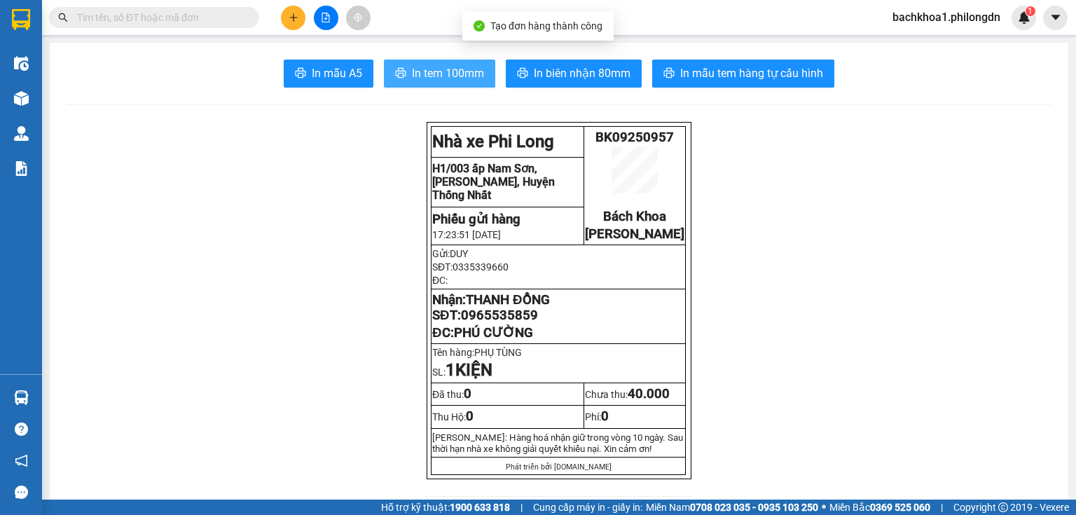
click at [443, 67] on span "In tem 100mm" at bounding box center [448, 73] width 72 height 18
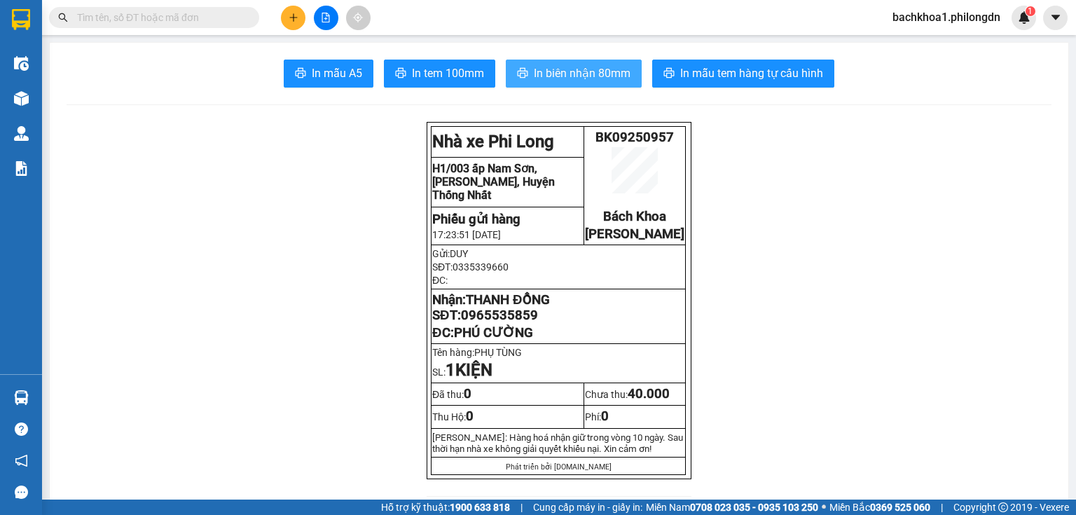
click at [545, 77] on span "In biên nhận 80mm" at bounding box center [582, 73] width 97 height 18
click at [603, 81] on span "In biên nhận 80mm" at bounding box center [582, 73] width 97 height 18
click at [513, 323] on span "0965535859" at bounding box center [499, 315] width 77 height 15
click at [288, 10] on button at bounding box center [293, 18] width 25 height 25
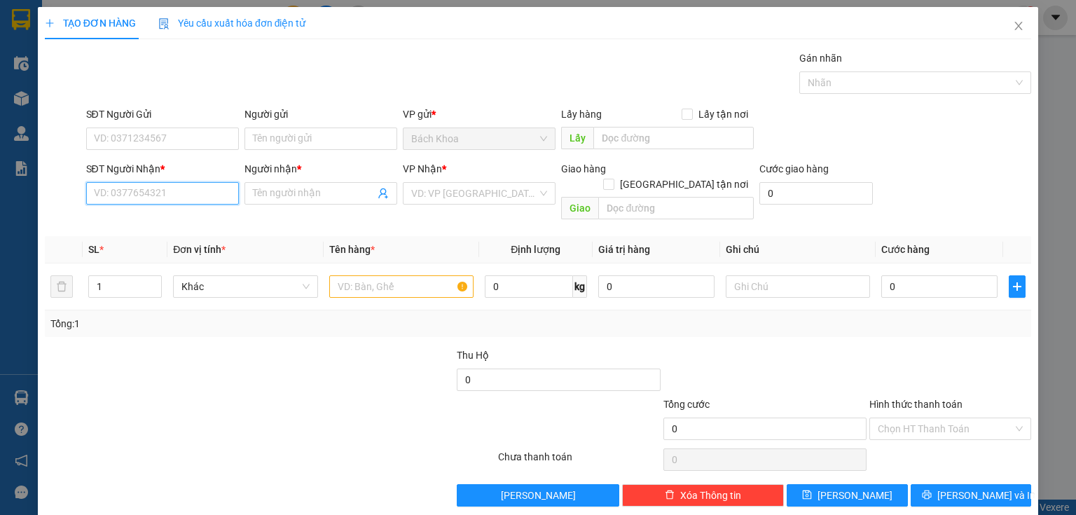
click at [165, 191] on input "SĐT Người Nhận *" at bounding box center [162, 193] width 153 height 22
click at [130, 224] on div "0328392752 - ANH THIÊN" at bounding box center [161, 220] width 135 height 15
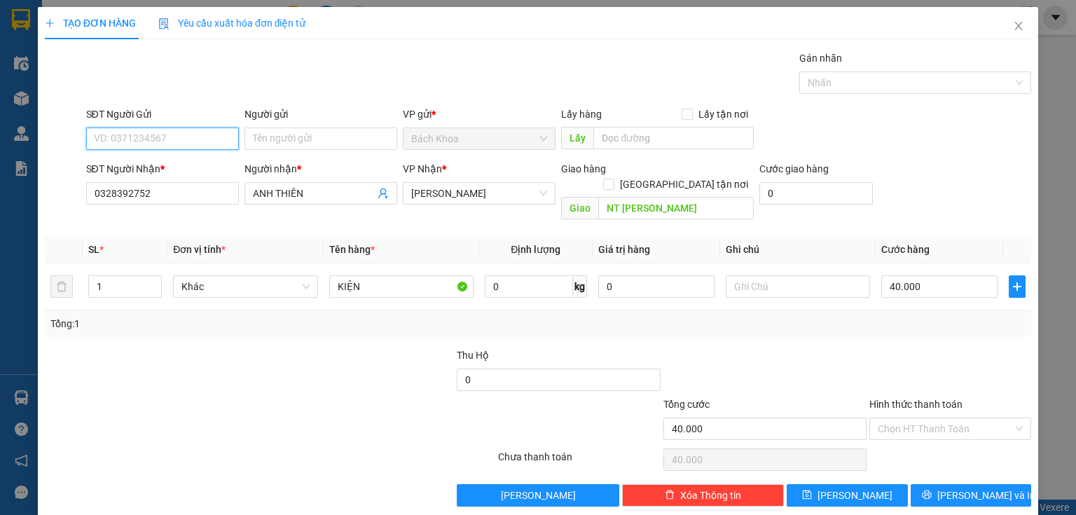
click at [179, 135] on input "SĐT Người Gửi" at bounding box center [162, 139] width 153 height 22
click at [177, 130] on input "SĐT Người Gửi" at bounding box center [162, 139] width 153 height 22
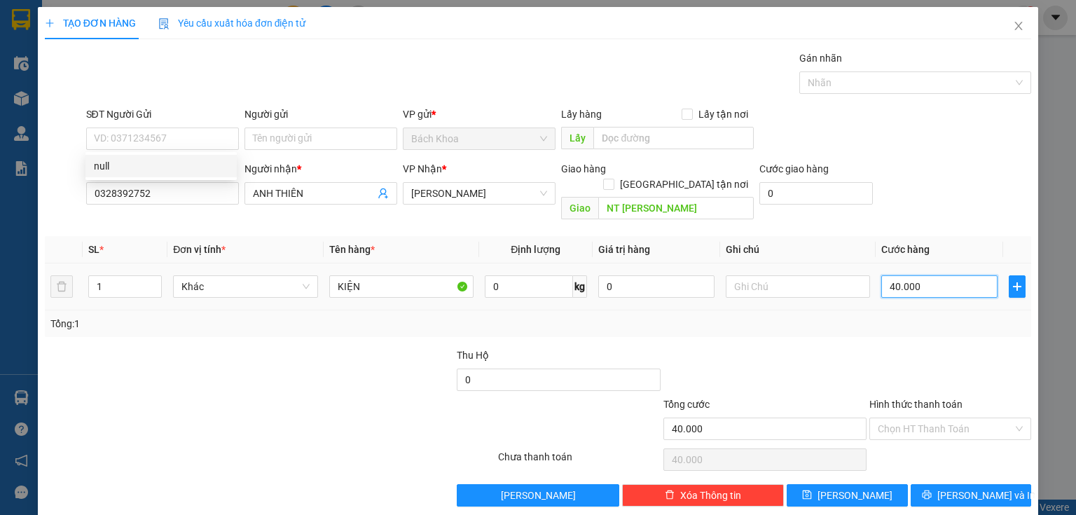
click at [968, 275] on input "40.000" at bounding box center [940, 286] width 116 height 22
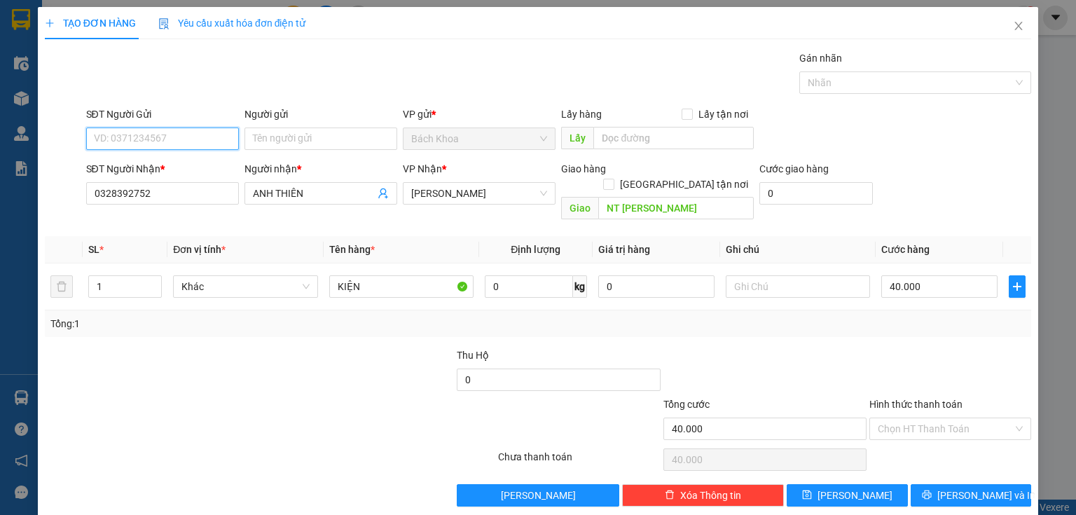
click at [146, 137] on input "SĐT Người Gửi" at bounding box center [162, 139] width 153 height 22
click at [174, 157] on div "0335339660 - DUY" at bounding box center [161, 166] width 151 height 22
click at [952, 292] on td "40.000" at bounding box center [940, 287] width 128 height 47
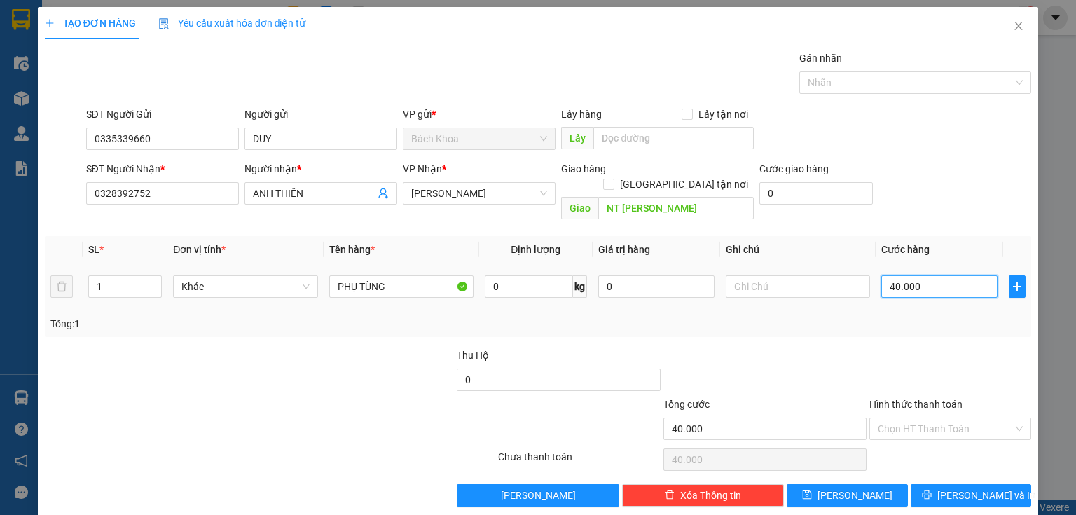
click at [943, 275] on input "40.000" at bounding box center [940, 286] width 116 height 22
click at [982, 488] on span "[PERSON_NAME] và In" at bounding box center [987, 495] width 98 height 15
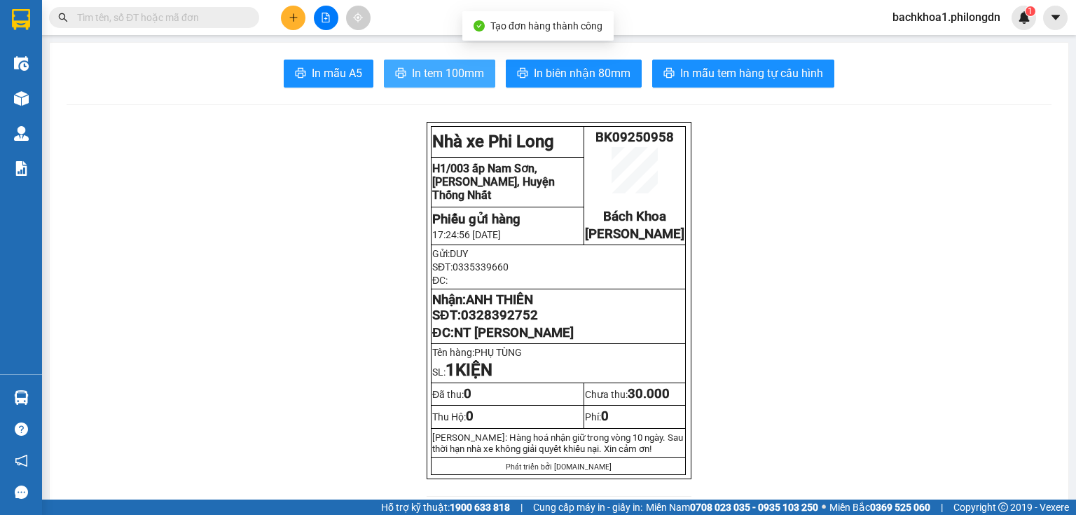
click at [439, 67] on span "In tem 100mm" at bounding box center [448, 73] width 72 height 18
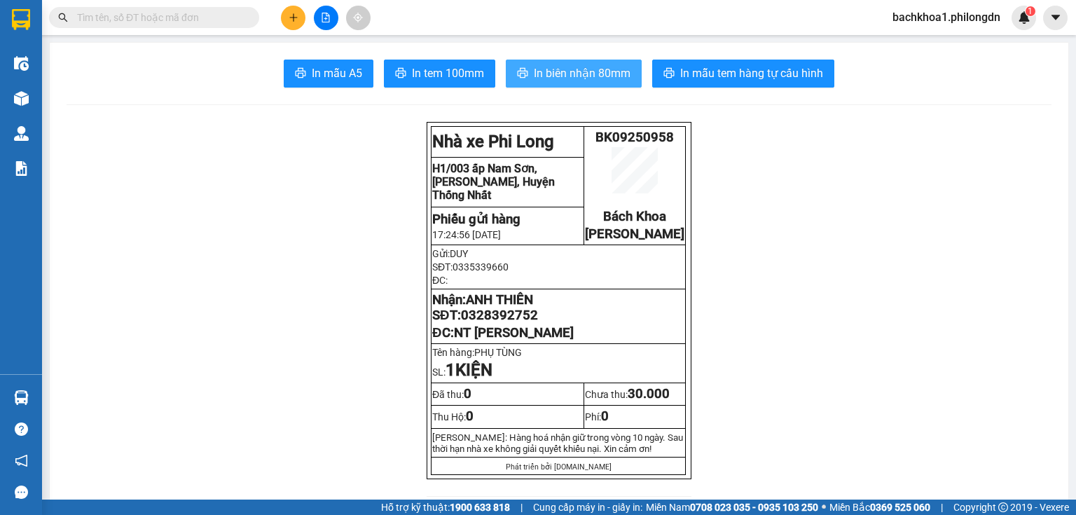
click at [558, 74] on span "In biên nhận 80mm" at bounding box center [582, 73] width 97 height 18
click at [534, 64] on span "In biên nhận 80mm" at bounding box center [582, 73] width 97 height 18
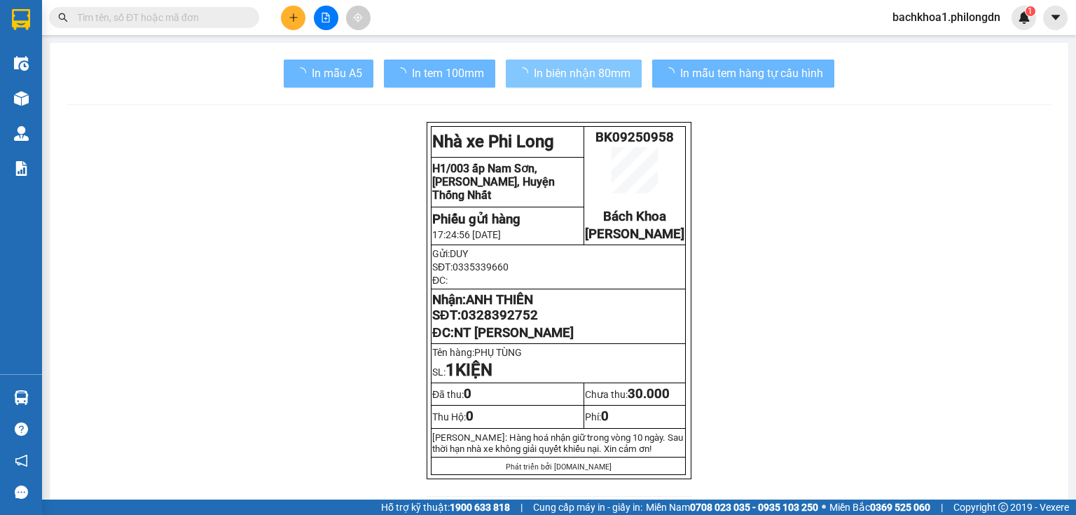
click at [497, 323] on span "0328392752" at bounding box center [499, 315] width 77 height 15
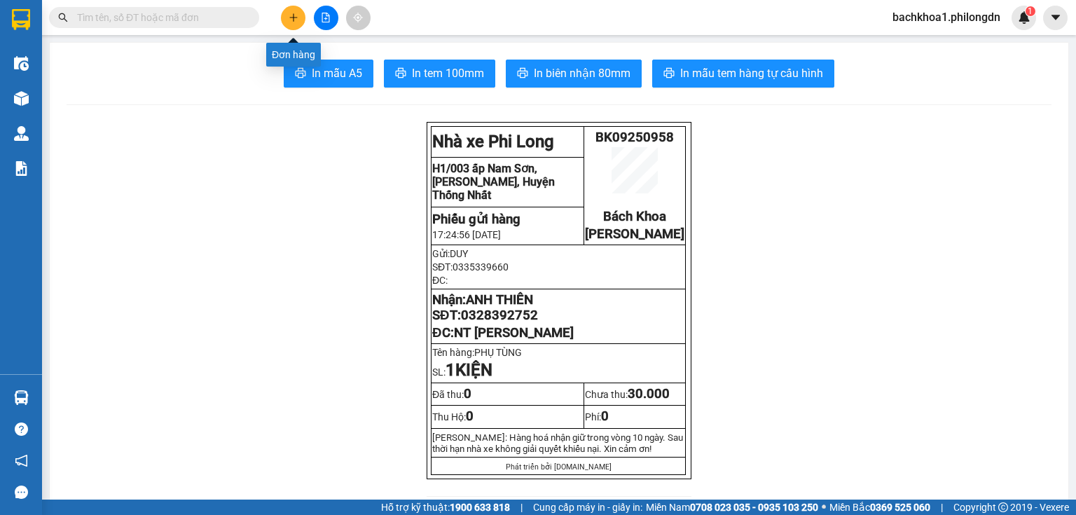
click at [287, 13] on button at bounding box center [293, 18] width 25 height 25
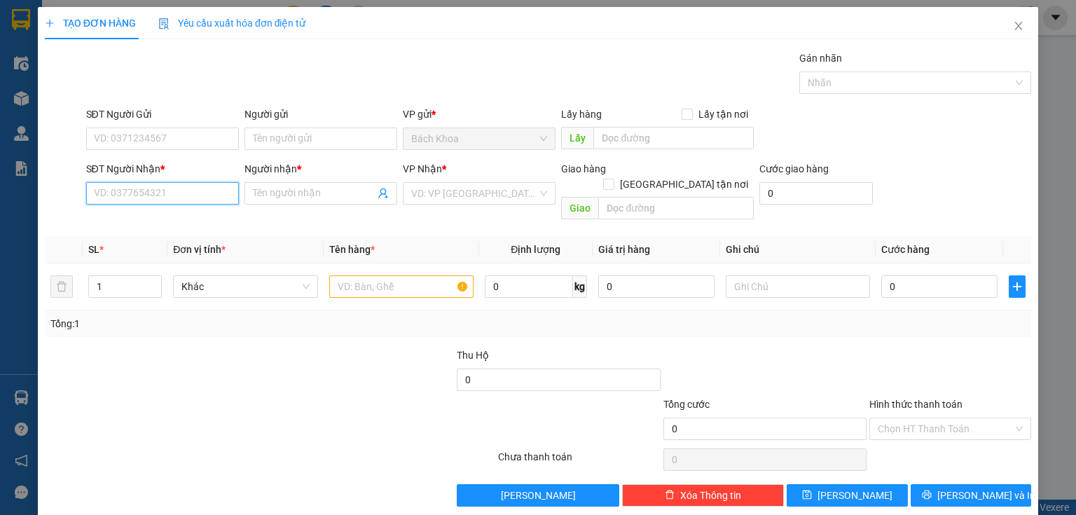
click at [177, 189] on input "SĐT Người Nhận *" at bounding box center [162, 193] width 153 height 22
click at [189, 213] on div "0356379735 - HÀ MI" at bounding box center [173, 220] width 158 height 15
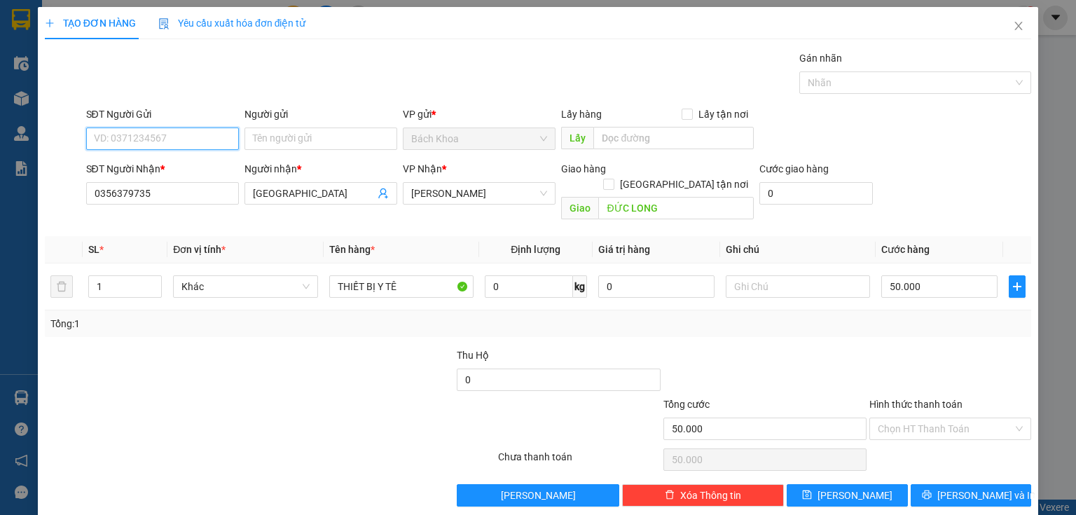
click at [206, 142] on input "SĐT Người Gửi" at bounding box center [162, 139] width 153 height 22
click at [196, 157] on div "0944889579" at bounding box center [161, 166] width 151 height 22
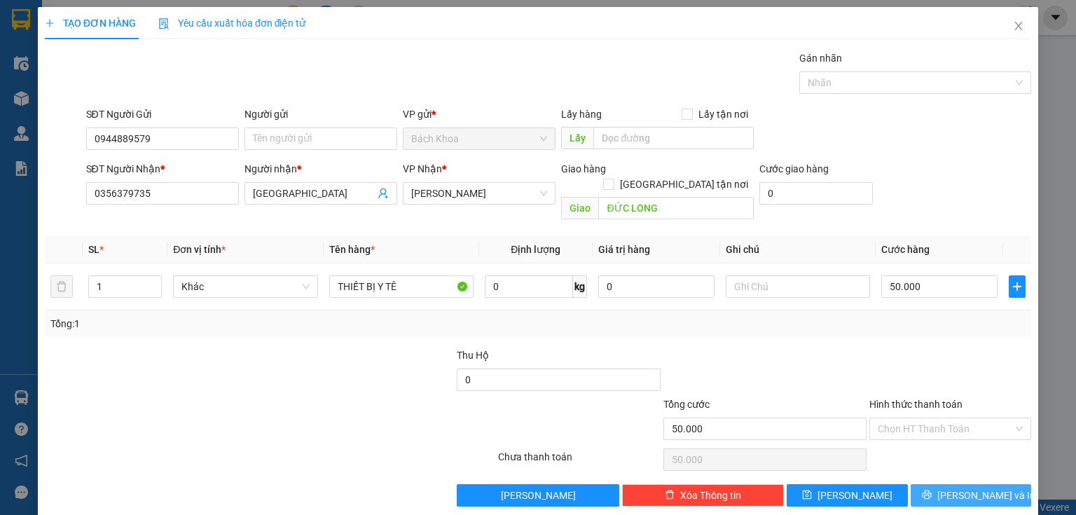
click at [976, 488] on span "[PERSON_NAME] và In" at bounding box center [987, 495] width 98 height 15
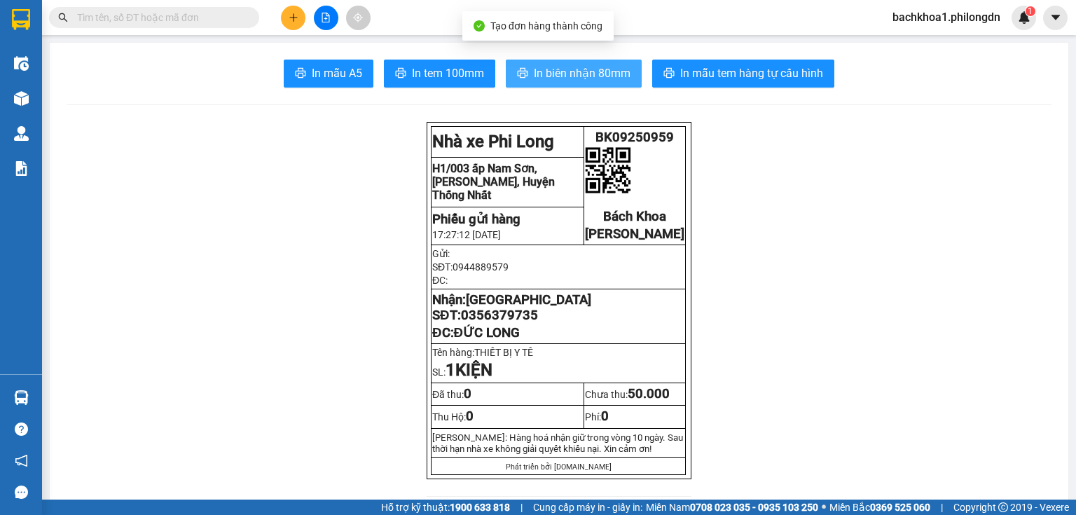
click at [534, 65] on span "In biên nhận 80mm" at bounding box center [582, 73] width 97 height 18
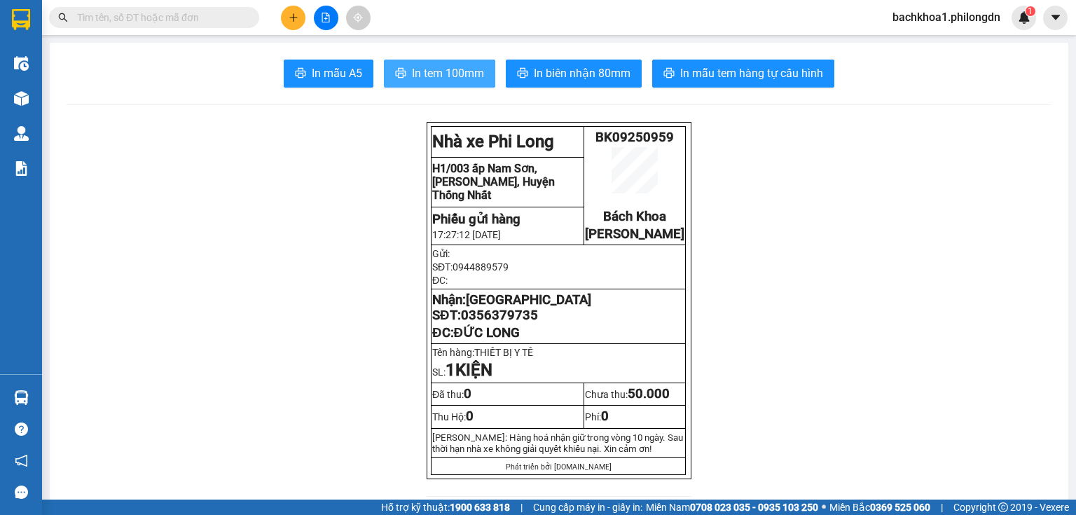
click at [453, 78] on span "In tem 100mm" at bounding box center [448, 73] width 72 height 18
click at [505, 323] on span "0356379735" at bounding box center [499, 315] width 77 height 15
click at [300, 21] on button at bounding box center [293, 18] width 25 height 25
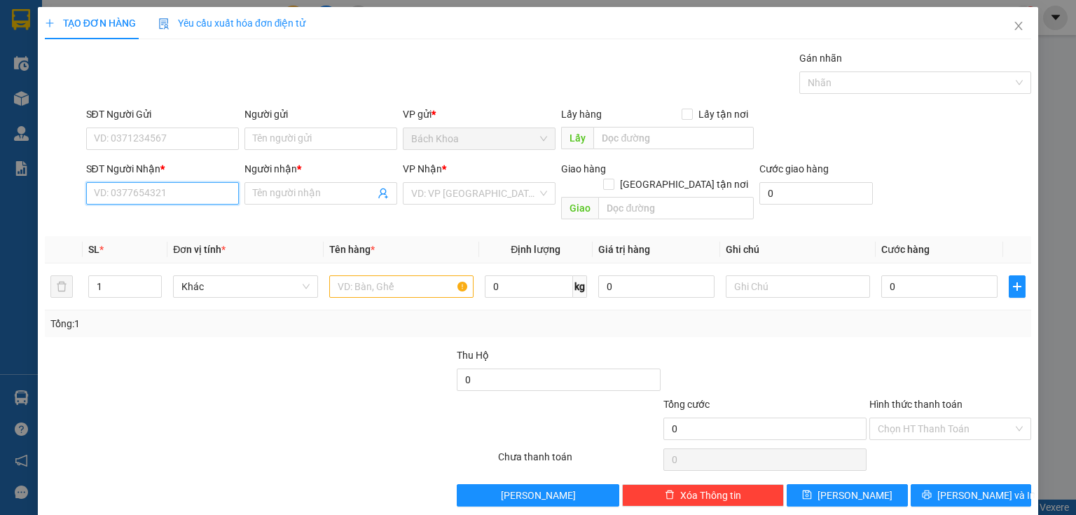
click at [203, 197] on input "SĐT Người Nhận *" at bounding box center [162, 193] width 153 height 22
paste input "0983528522"
click at [1013, 23] on icon "close" at bounding box center [1018, 25] width 11 height 11
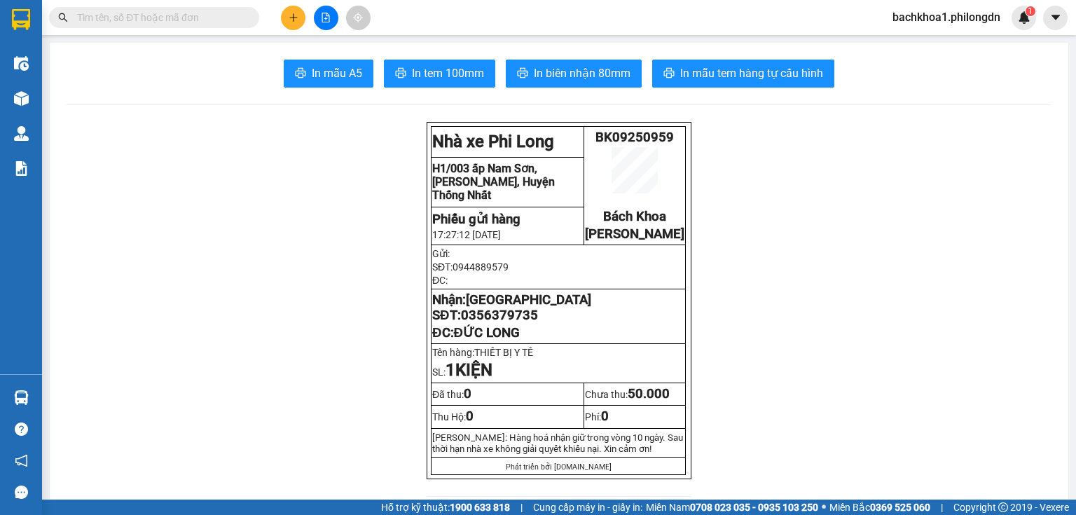
click at [117, 8] on span at bounding box center [154, 17] width 210 height 21
click at [121, 7] on span at bounding box center [154, 17] width 210 height 21
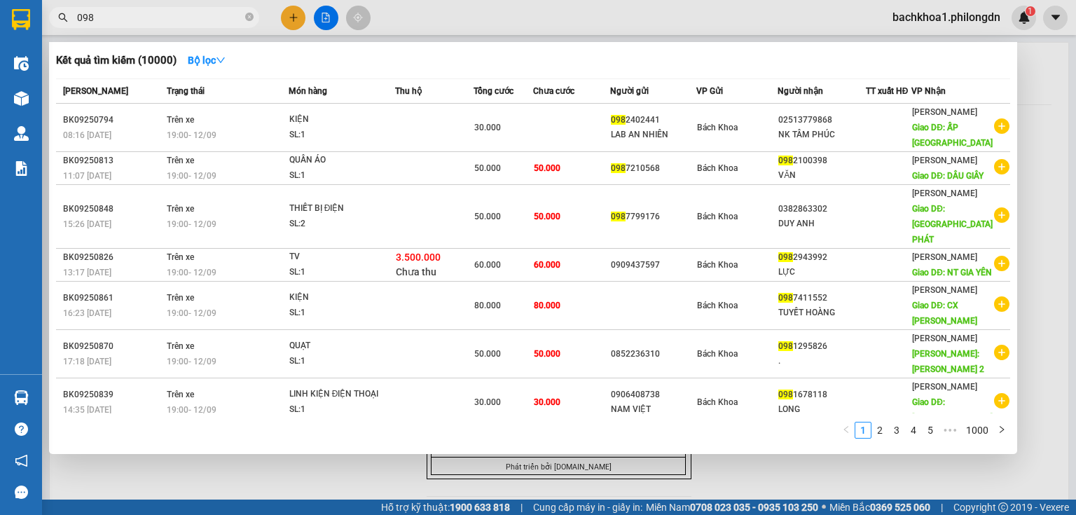
click at [153, 15] on input "098" at bounding box center [159, 17] width 165 height 15
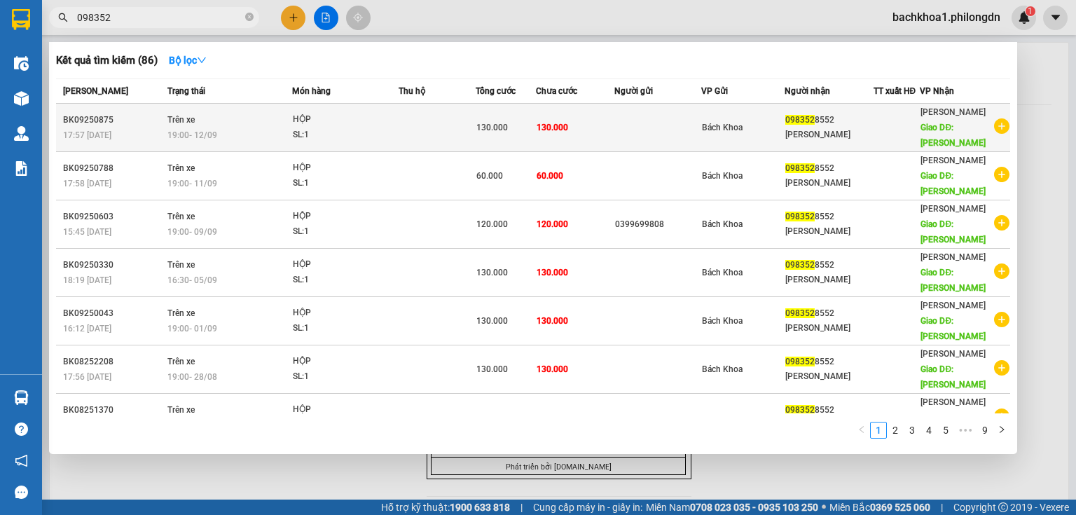
click at [821, 121] on div "098352 8552" at bounding box center [829, 120] width 87 height 15
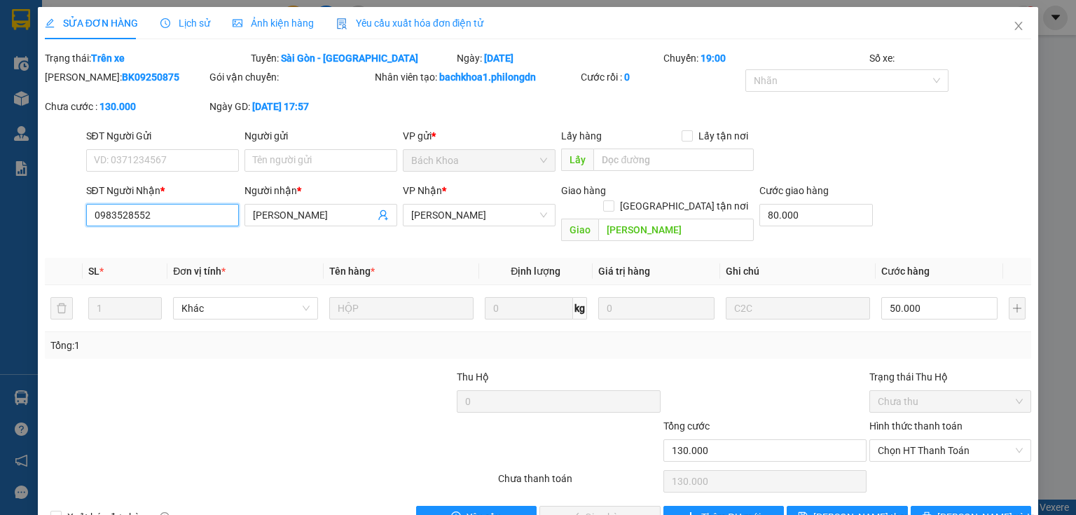
click at [177, 213] on input "0983528552" at bounding box center [162, 215] width 153 height 22
click at [177, 214] on input "0983528552" at bounding box center [162, 215] width 153 height 22
click at [1013, 25] on icon "close" at bounding box center [1018, 25] width 11 height 11
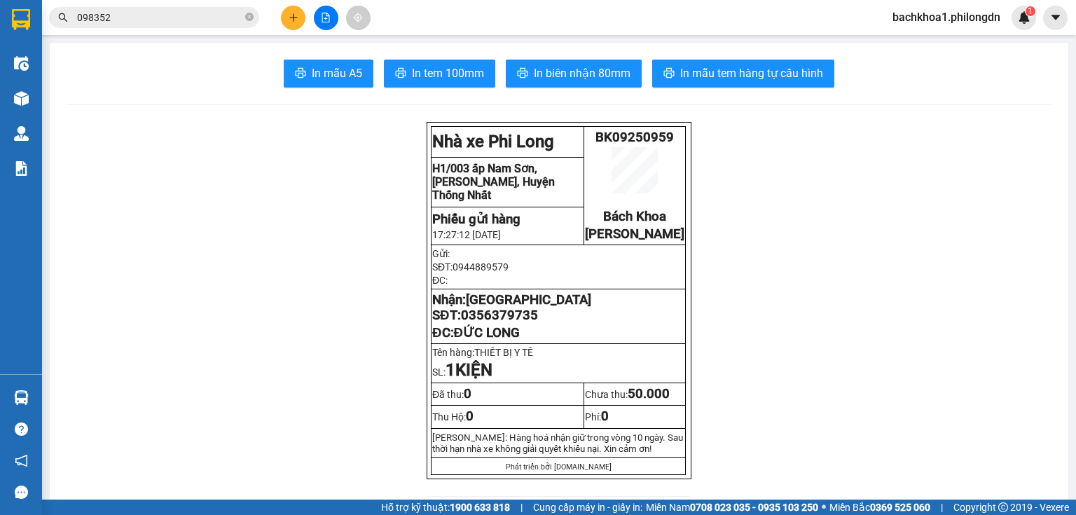
click at [297, 11] on button at bounding box center [293, 18] width 25 height 25
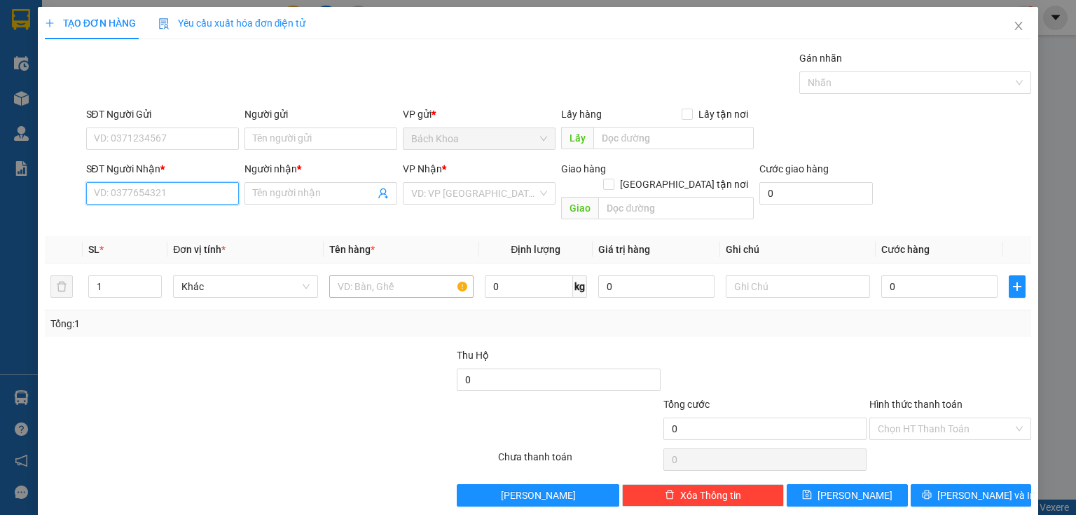
click at [160, 197] on input "SĐT Người Nhận *" at bounding box center [162, 193] width 153 height 22
paste input "0983528552"
click at [177, 219] on div "0983528552 - KIM NGÔN" at bounding box center [163, 220] width 138 height 15
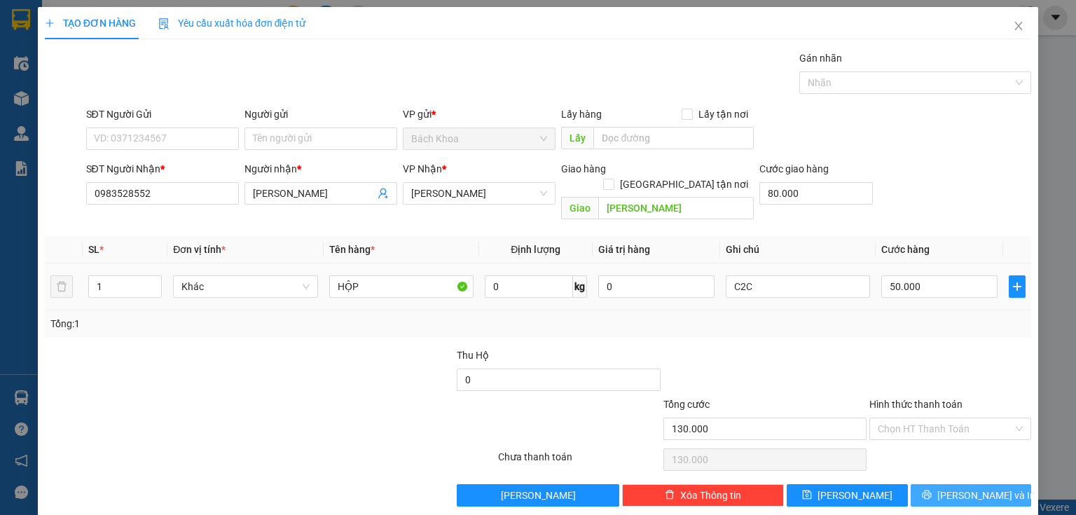
click at [959, 484] on button "[PERSON_NAME] và In" at bounding box center [971, 495] width 121 height 22
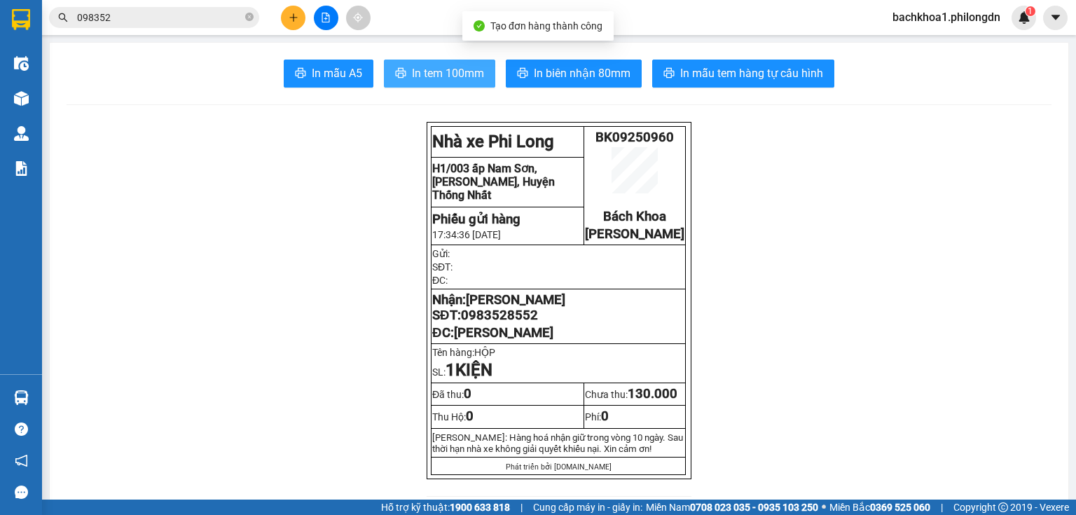
click at [413, 64] on span "In tem 100mm" at bounding box center [448, 73] width 72 height 18
click at [496, 323] on span "0983528552" at bounding box center [499, 315] width 77 height 15
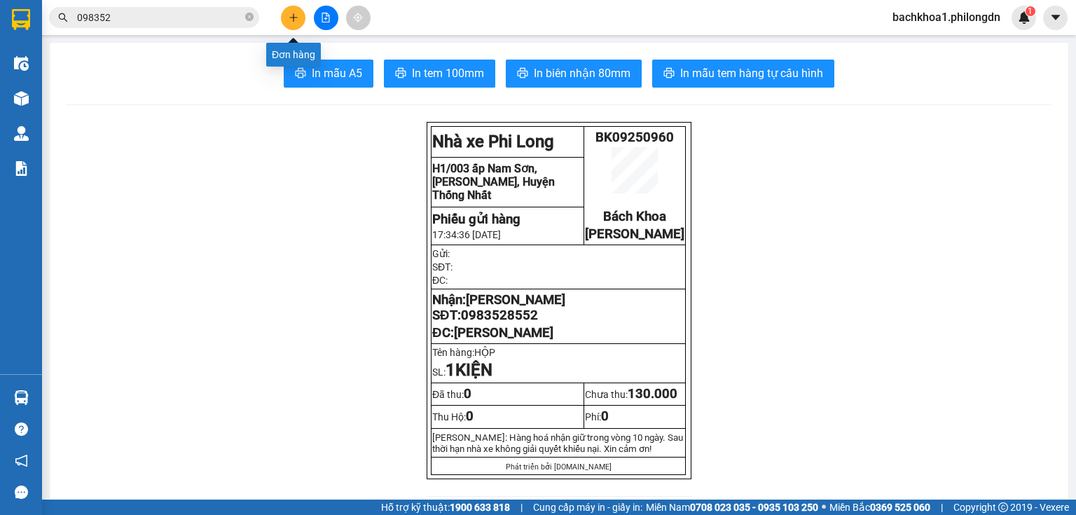
click at [286, 19] on button at bounding box center [293, 18] width 25 height 25
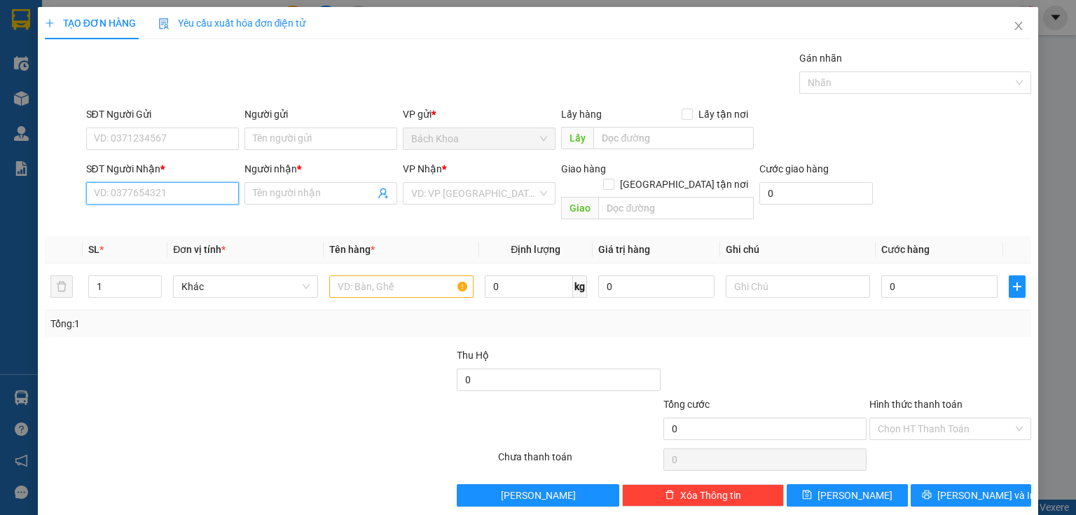
click at [149, 187] on input "SĐT Người Nhận *" at bounding box center [162, 193] width 153 height 22
click at [198, 183] on input "SĐT Người Nhận *" at bounding box center [162, 193] width 153 height 22
paste input "0908547797"
click at [170, 221] on div "0908547797 - KIM HỒNG" at bounding box center [163, 220] width 138 height 15
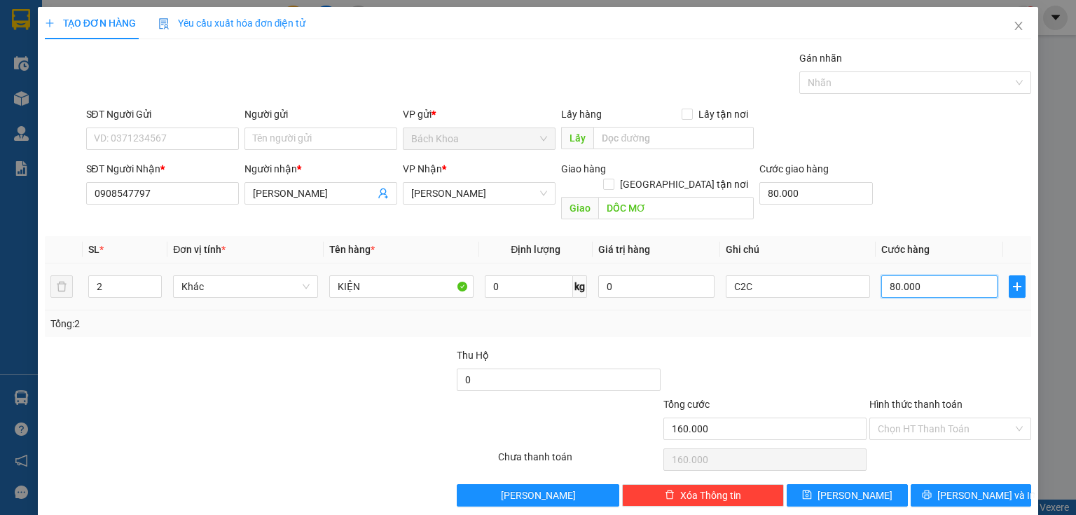
click at [931, 275] on input "80.000" at bounding box center [940, 286] width 116 height 22
click at [114, 276] on input "2" at bounding box center [125, 286] width 72 height 21
click at [962, 488] on span "[PERSON_NAME] và In" at bounding box center [987, 495] width 98 height 15
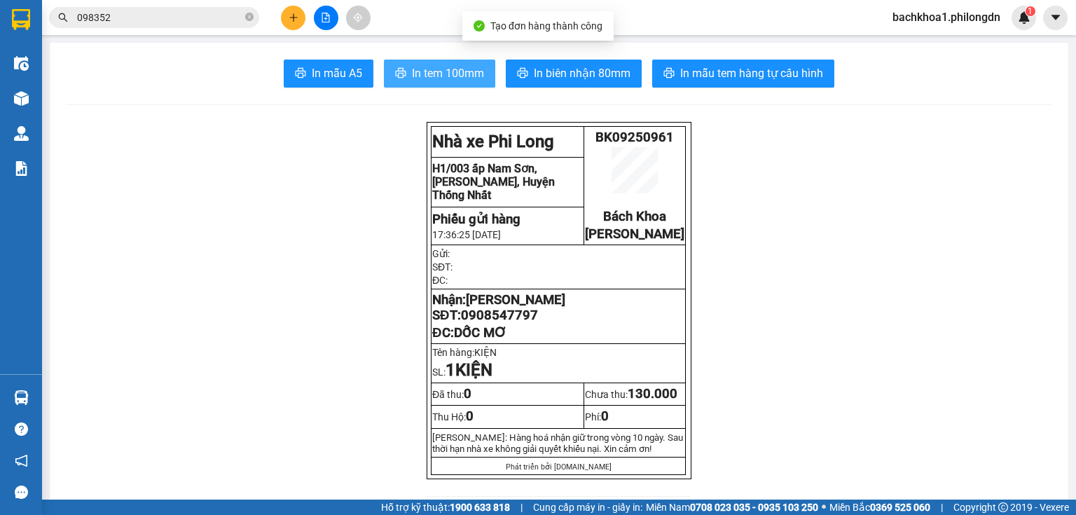
click at [473, 78] on span "In tem 100mm" at bounding box center [448, 73] width 72 height 18
click at [520, 323] on span "0908547797" at bounding box center [499, 315] width 77 height 15
click at [149, 18] on input "098352" at bounding box center [159, 17] width 165 height 15
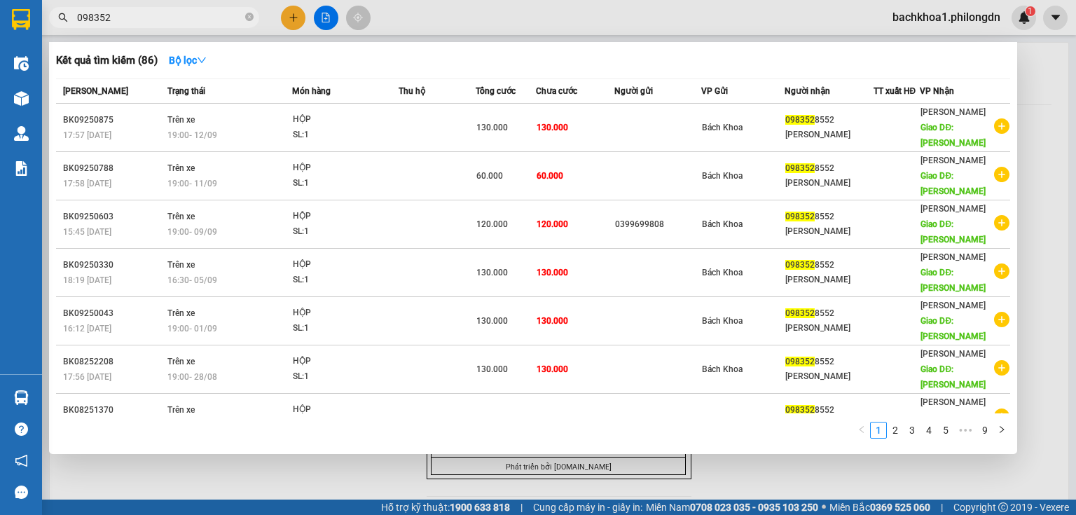
click at [149, 18] on input "098352" at bounding box center [159, 17] width 165 height 15
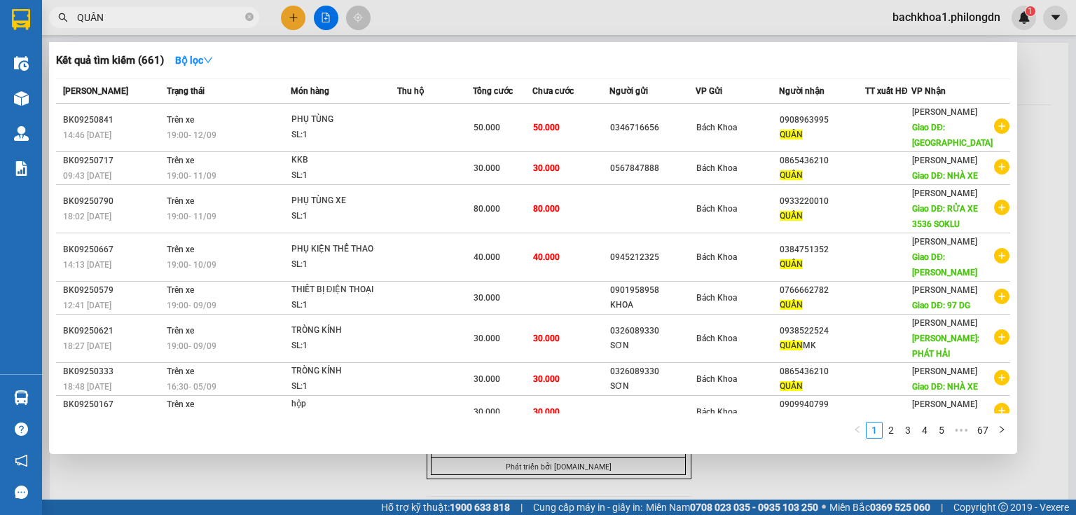
click at [145, 16] on input "QUÂN" at bounding box center [159, 17] width 165 height 15
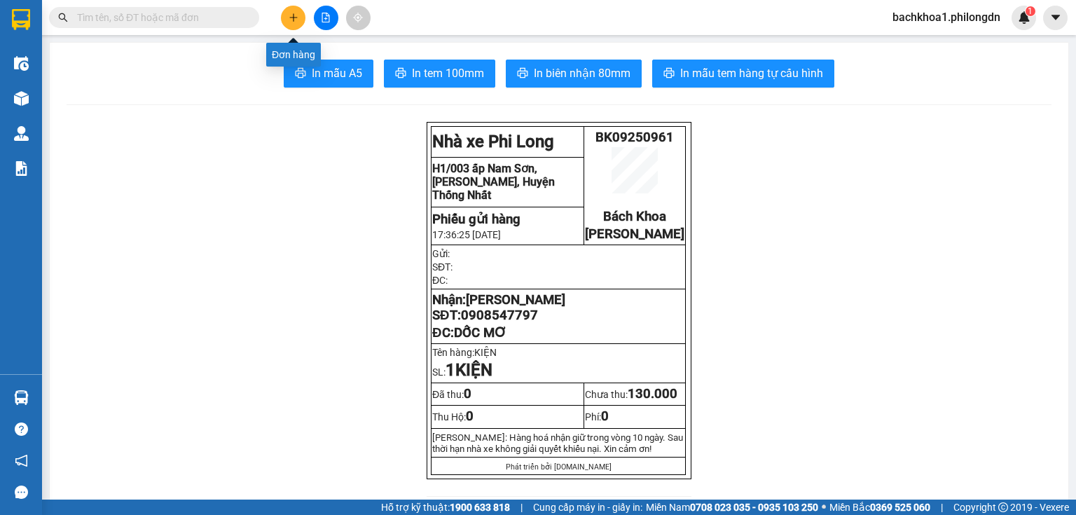
click at [292, 17] on icon "plus" at bounding box center [294, 18] width 10 height 10
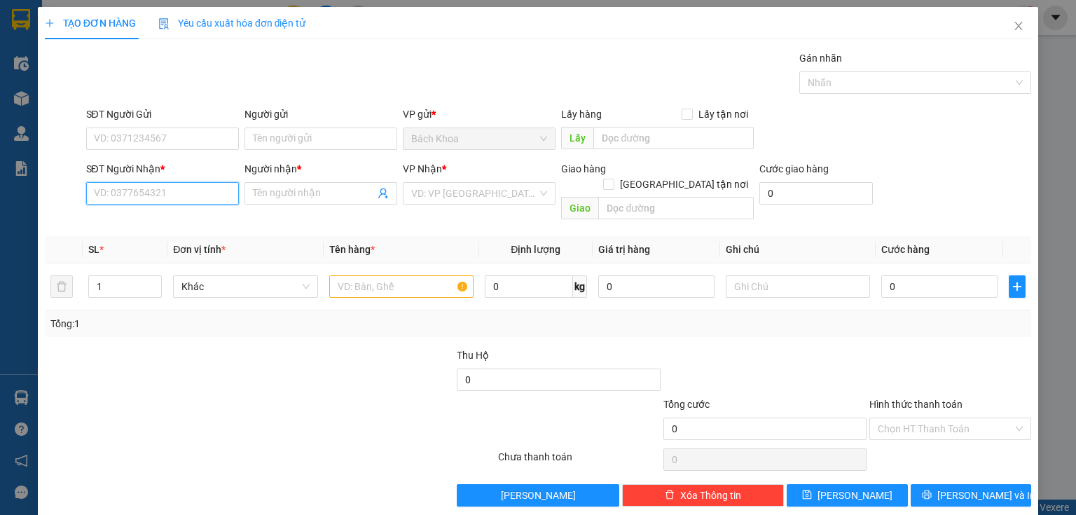
click at [200, 194] on input "SĐT Người Nhận *" at bounding box center [162, 193] width 153 height 22
click at [157, 215] on div "0908547797 - KIM HỒNG" at bounding box center [163, 220] width 138 height 15
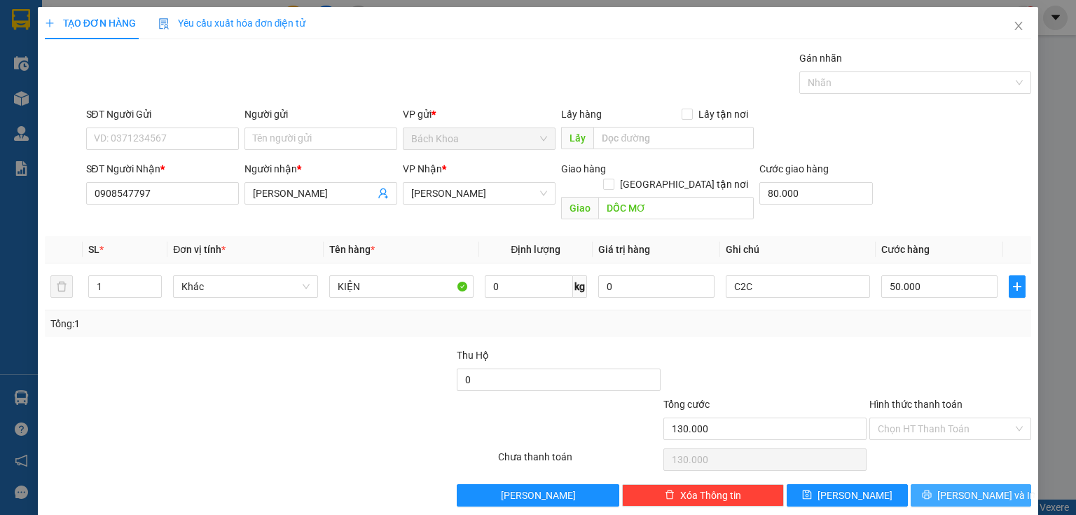
click at [967, 488] on span "[PERSON_NAME] và In" at bounding box center [987, 495] width 98 height 15
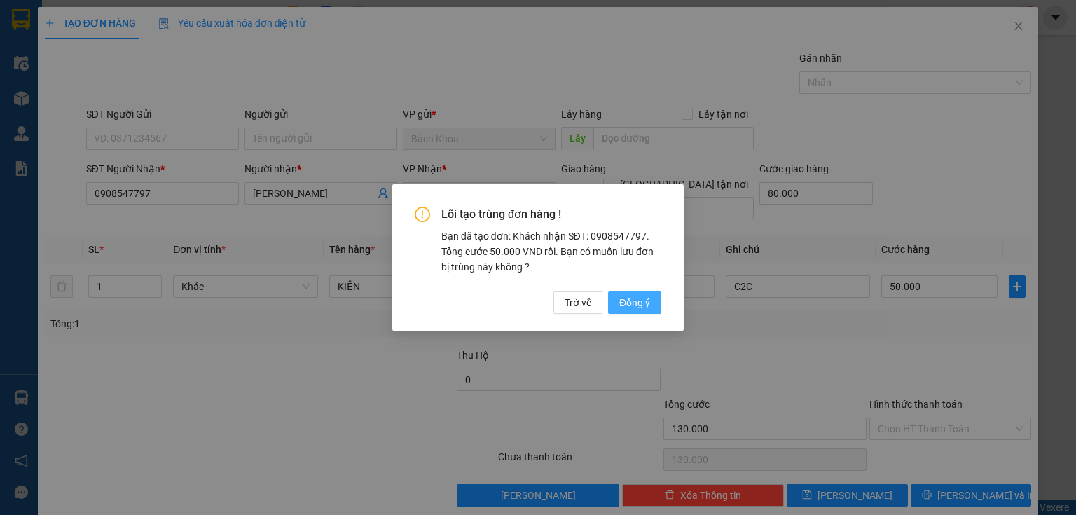
click at [645, 300] on span "Đồng ý" at bounding box center [635, 302] width 31 height 15
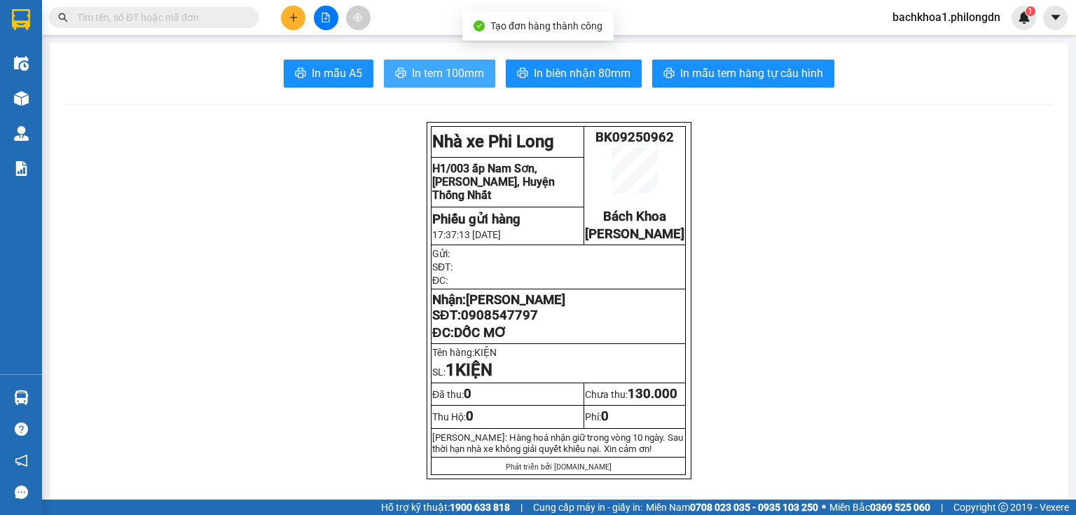
click at [423, 71] on span "In tem 100mm" at bounding box center [448, 73] width 72 height 18
click at [514, 323] on span "0908547797" at bounding box center [499, 315] width 77 height 15
click at [294, 17] on icon "plus" at bounding box center [293, 17] width 8 height 1
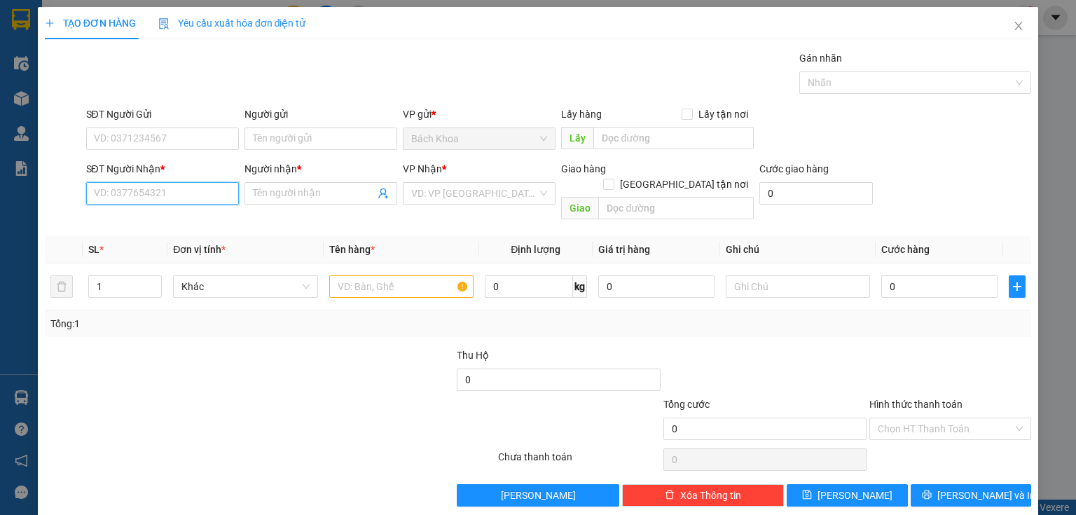
click at [149, 195] on input "SĐT Người Nhận *" at bounding box center [162, 193] width 153 height 22
paste input "0933220010"
click at [163, 227] on div "0933220010 - QUÂN" at bounding box center [161, 220] width 135 height 15
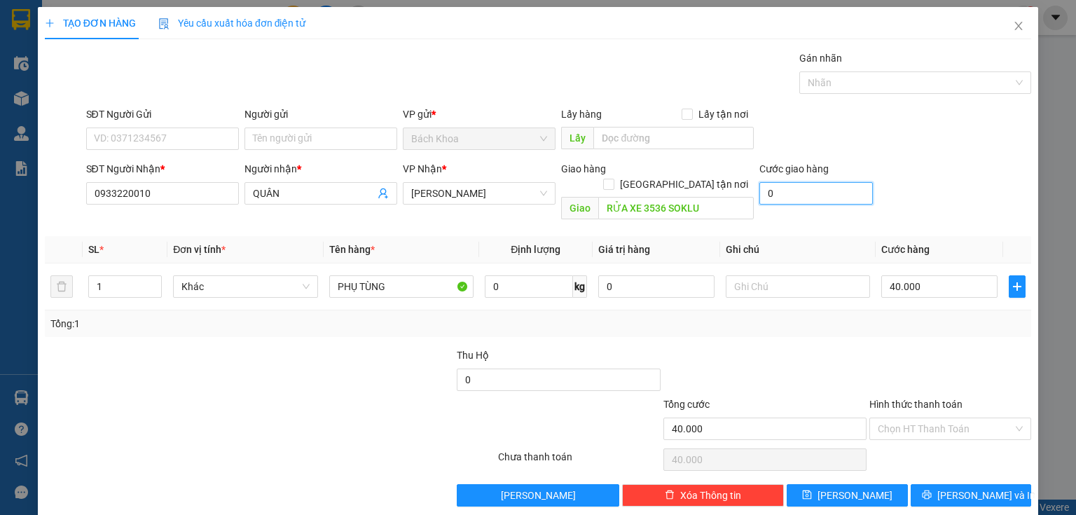
click at [794, 196] on input "0" at bounding box center [817, 193] width 114 height 22
click at [932, 490] on icon "printer" at bounding box center [927, 495] width 10 height 10
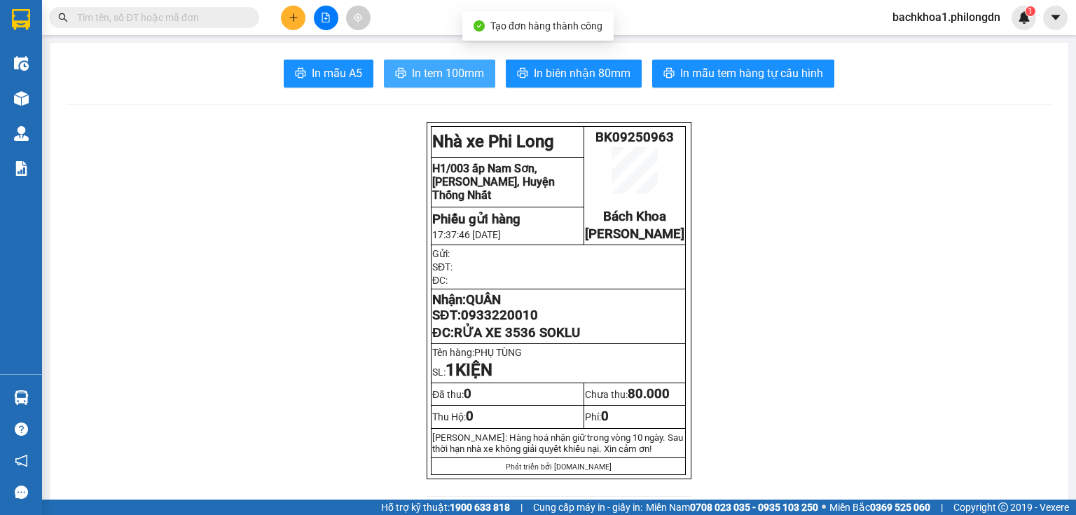
click at [421, 67] on span "In tem 100mm" at bounding box center [448, 73] width 72 height 18
click at [515, 323] on span "0933220010" at bounding box center [499, 315] width 77 height 15
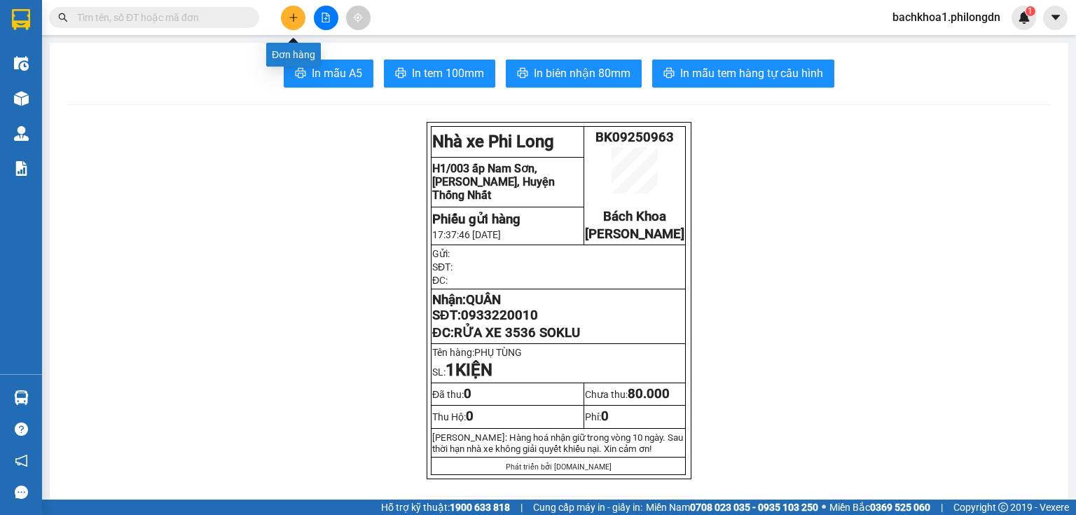
click at [300, 15] on button at bounding box center [293, 18] width 25 height 25
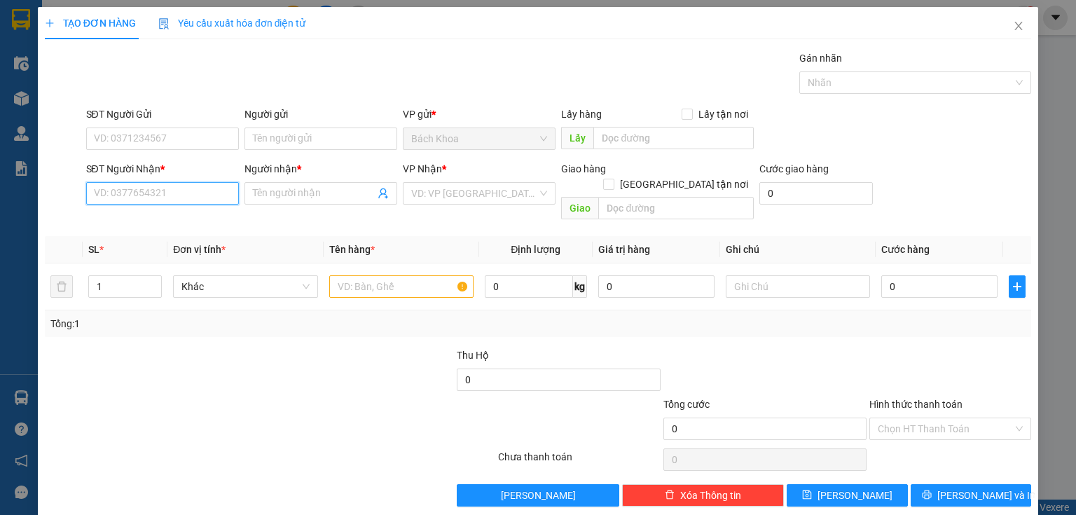
click at [129, 202] on input "SĐT Người Nhận *" at bounding box center [162, 193] width 153 height 22
click at [156, 223] on div "0358293512 - LINH" at bounding box center [161, 220] width 135 height 15
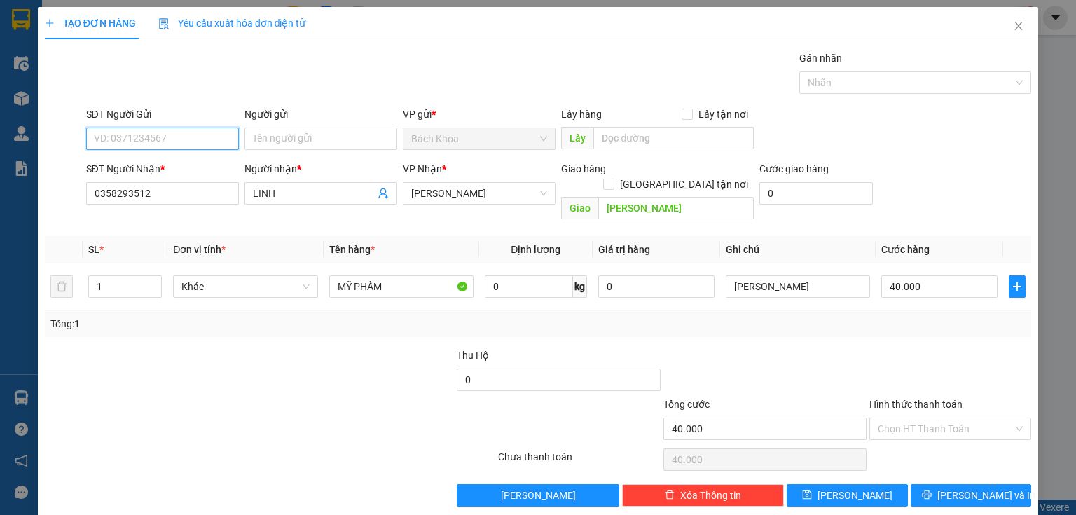
click at [179, 133] on input "SĐT Người Gửi" at bounding box center [162, 139] width 153 height 22
click at [169, 165] on div "0329843855 - LOAN" at bounding box center [161, 165] width 135 height 15
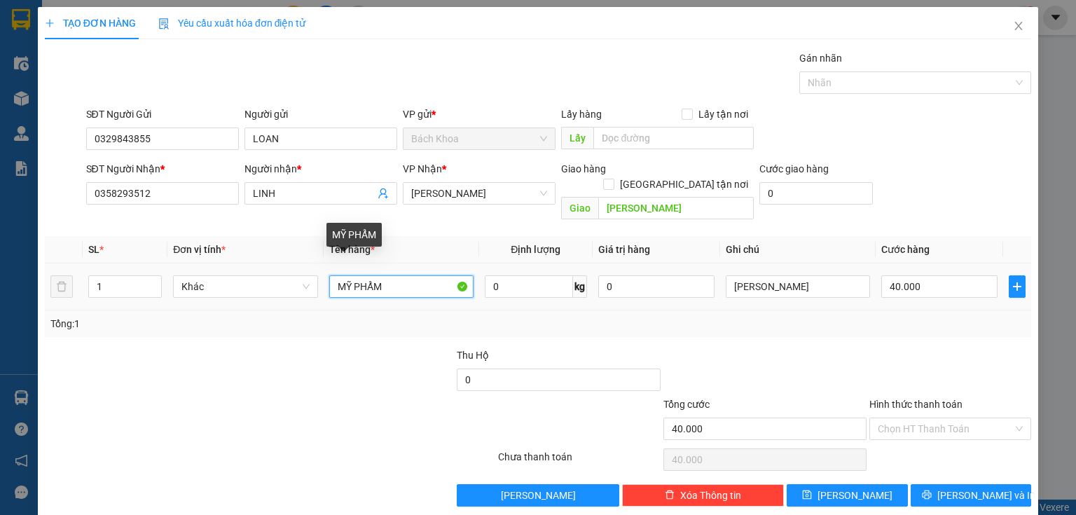
click at [417, 275] on input "MỸ PHẨM" at bounding box center [401, 286] width 144 height 22
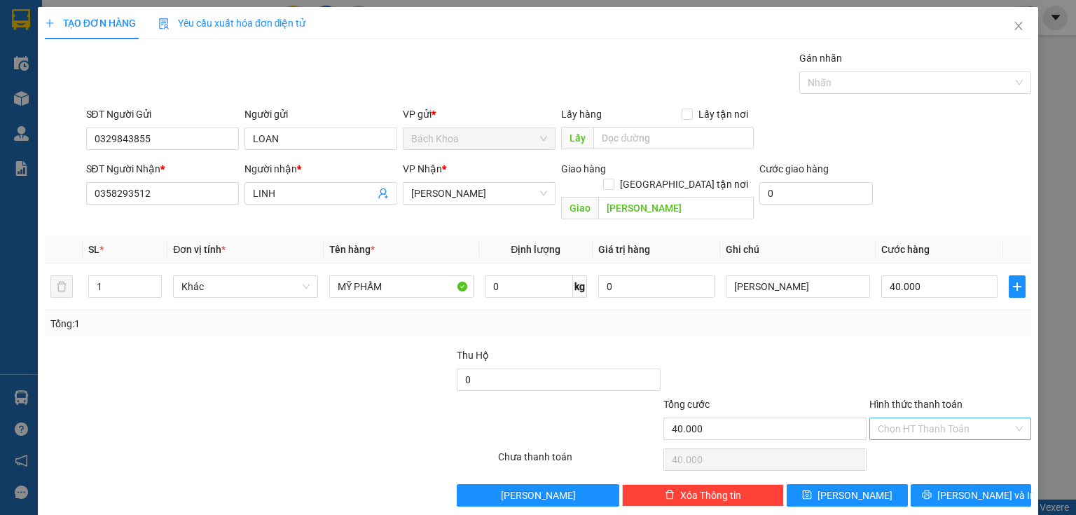
click at [950, 418] on input "Hình thức thanh toán" at bounding box center [945, 428] width 135 height 21
click at [964, 440] on div "Tại văn phòng" at bounding box center [943, 439] width 144 height 15
click at [1001, 484] on button "[PERSON_NAME] và In" at bounding box center [971, 495] width 121 height 22
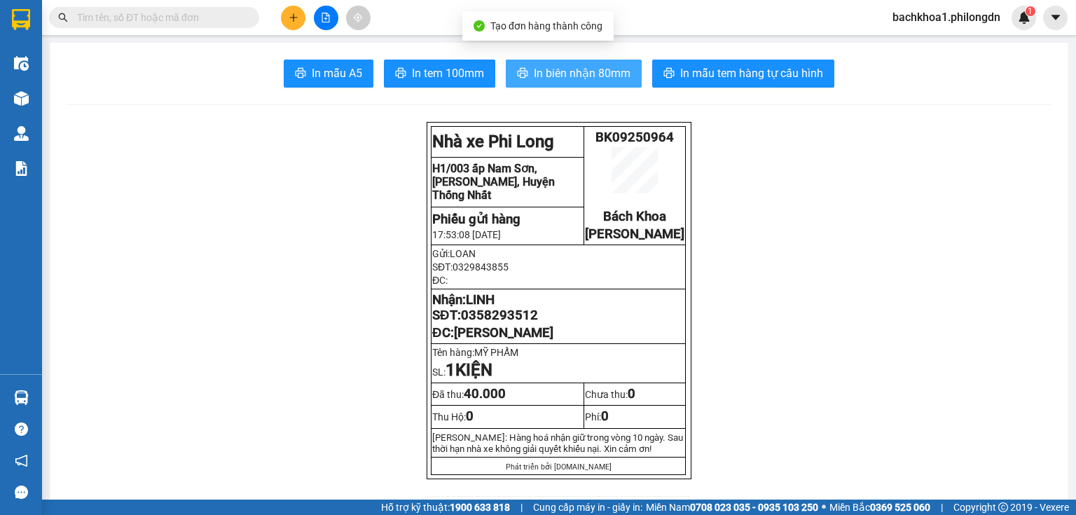
click at [570, 87] on button "In biên nhận 80mm" at bounding box center [574, 74] width 136 height 28
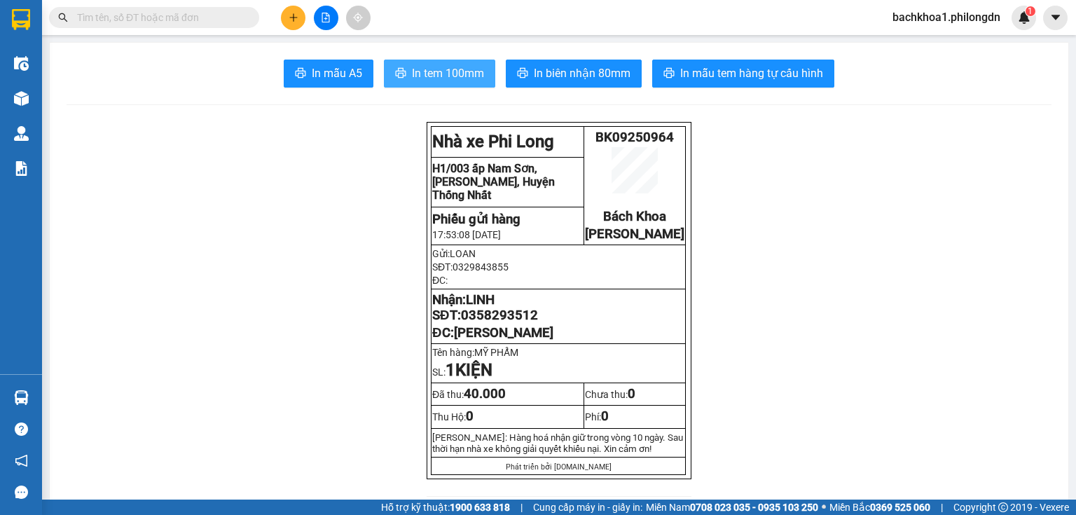
click at [437, 62] on button "In tem 100mm" at bounding box center [439, 74] width 111 height 28
click at [488, 323] on span "0358293512" at bounding box center [499, 315] width 77 height 15
click at [297, 17] on icon "plus" at bounding box center [294, 18] width 10 height 10
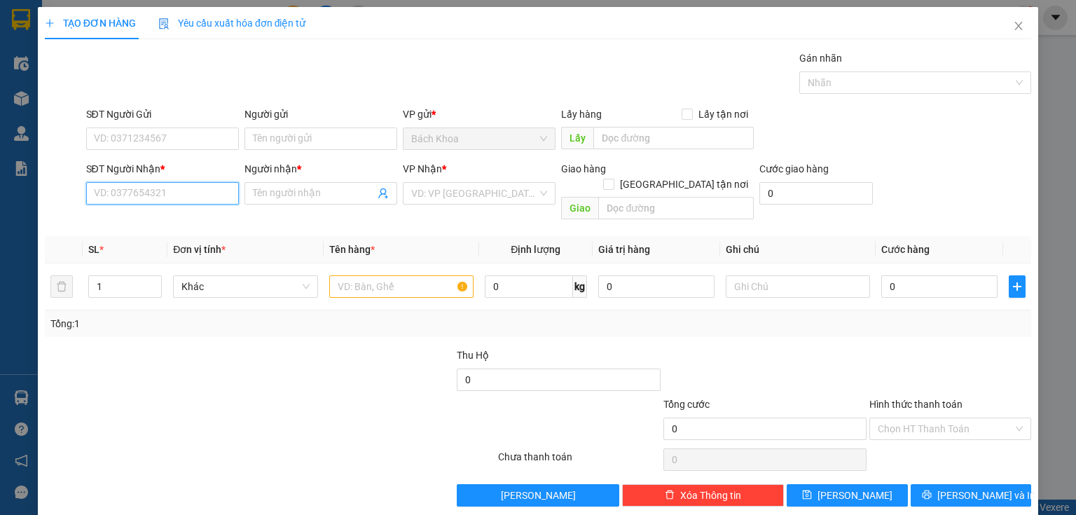
click at [188, 195] on input "SĐT Người Nhận *" at bounding box center [162, 193] width 153 height 22
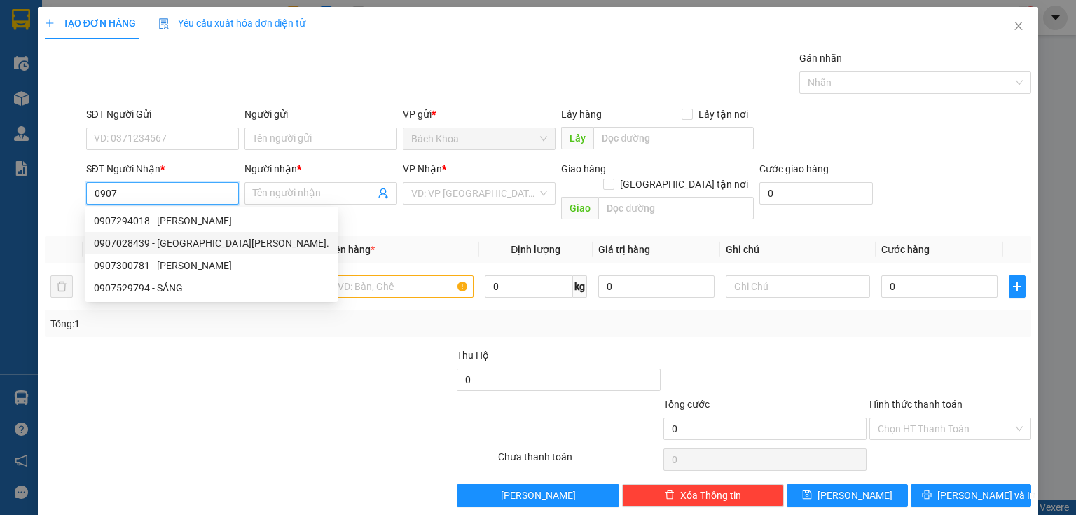
click at [209, 238] on div "0907028439 - NK Minh Đức." at bounding box center [211, 242] width 235 height 15
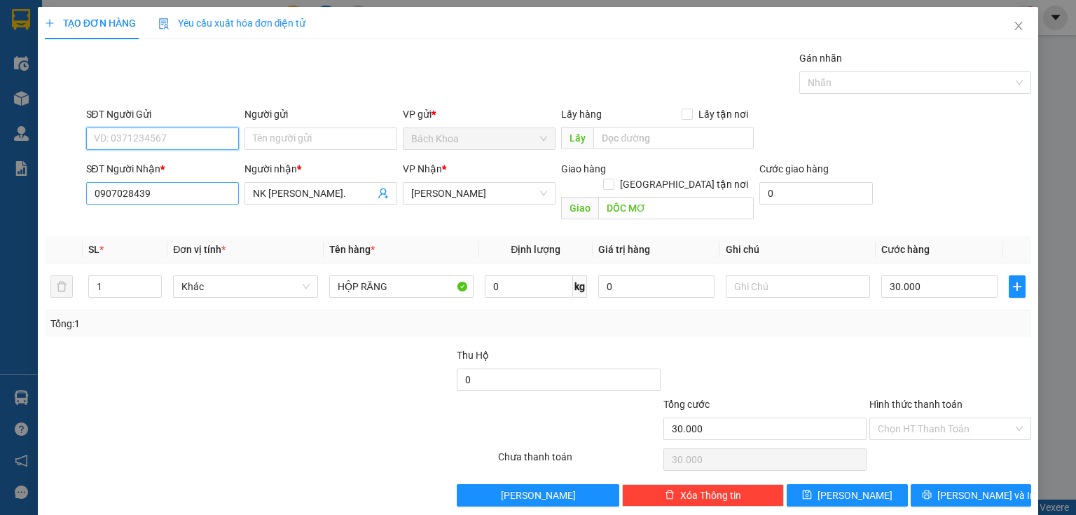
drag, startPoint x: 223, startPoint y: 133, endPoint x: 214, endPoint y: 182, distance: 49.9
click at [221, 135] on input "SĐT Người Gửi" at bounding box center [162, 139] width 153 height 22
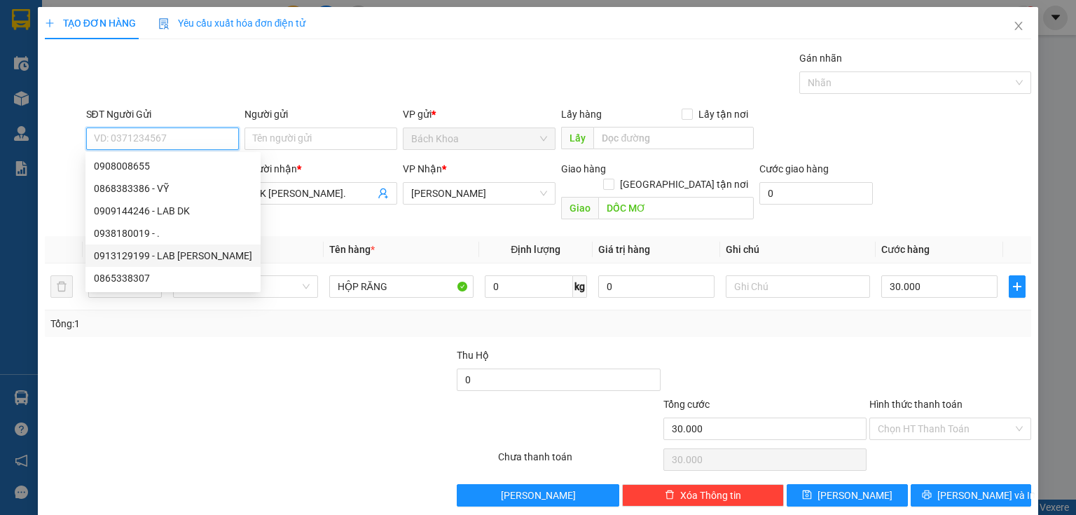
click at [191, 258] on div "0913129199 - LAB [PERSON_NAME]" at bounding box center [173, 255] width 158 height 15
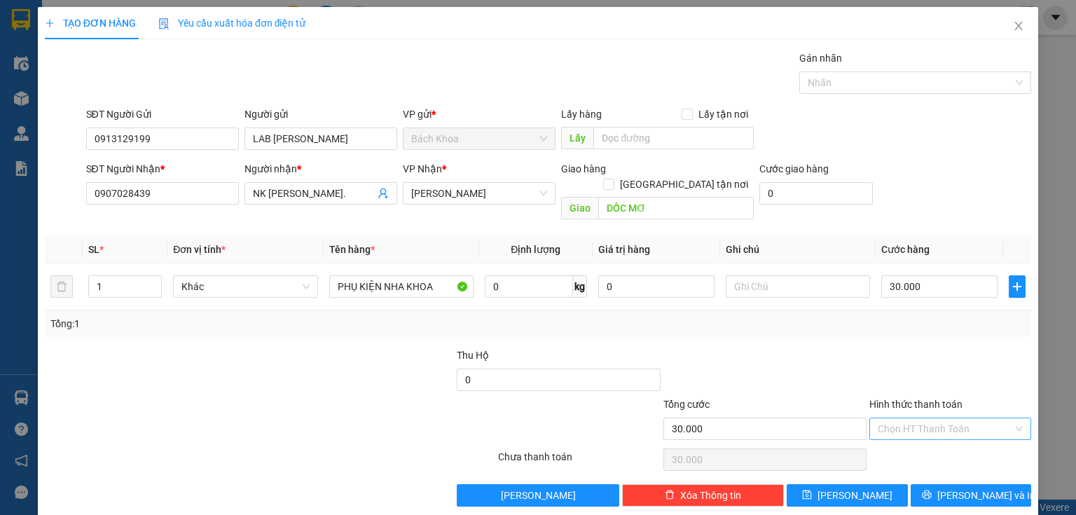
click at [948, 418] on input "Hình thức thanh toán" at bounding box center [945, 428] width 135 height 21
click at [930, 447] on div "Tại văn phòng" at bounding box center [943, 439] width 144 height 15
click at [931, 484] on button "[PERSON_NAME] và In" at bounding box center [971, 495] width 121 height 22
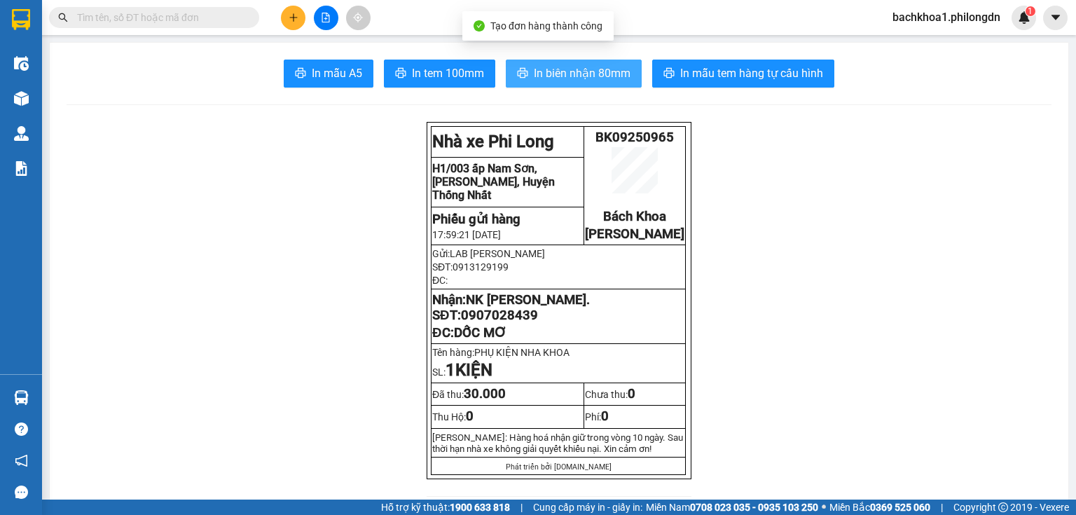
click at [599, 76] on span "In biên nhận 80mm" at bounding box center [582, 73] width 97 height 18
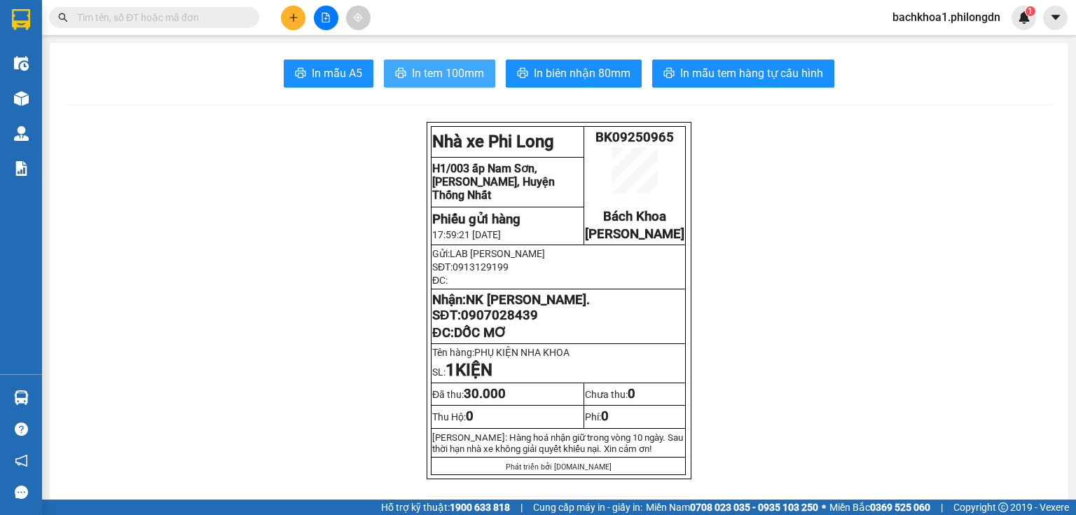
click at [449, 75] on span "In tem 100mm" at bounding box center [448, 73] width 72 height 18
click at [493, 323] on span "0907028439" at bounding box center [499, 315] width 77 height 15
click at [314, 18] on button at bounding box center [326, 18] width 25 height 25
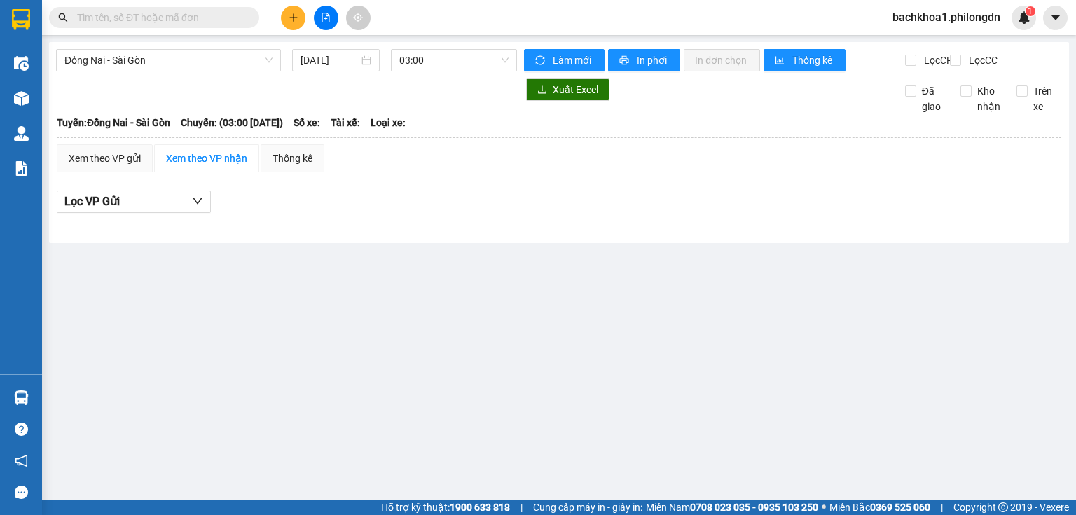
click at [283, 20] on button at bounding box center [293, 18] width 25 height 25
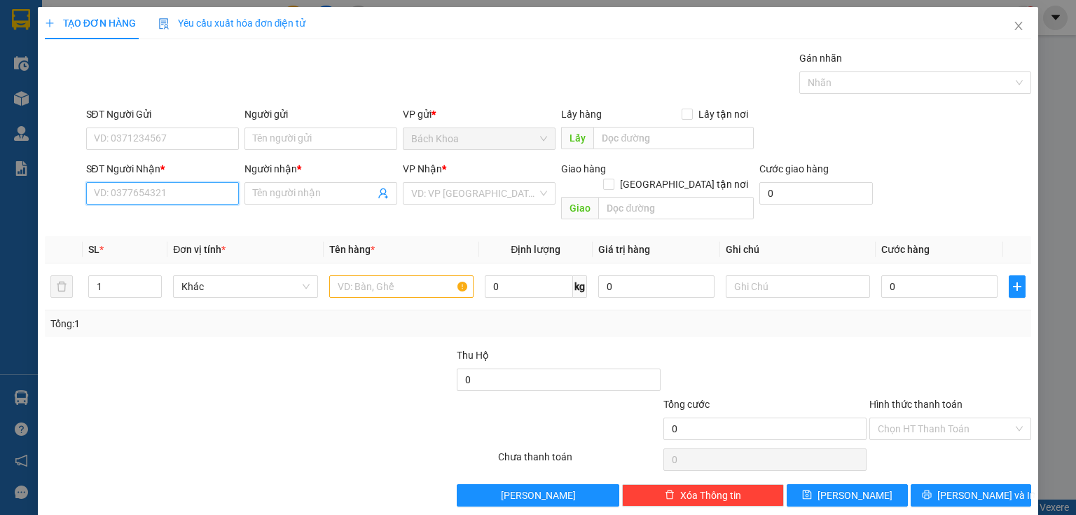
click at [205, 192] on input "SĐT Người Nhận *" at bounding box center [162, 193] width 153 height 22
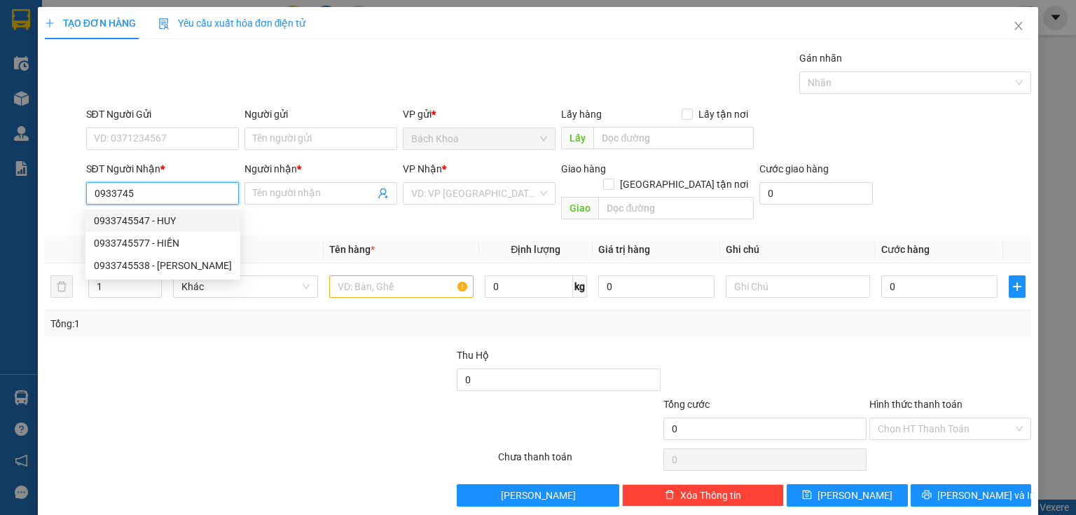
click at [142, 212] on div "0933745547 - HUY" at bounding box center [163, 221] width 155 height 22
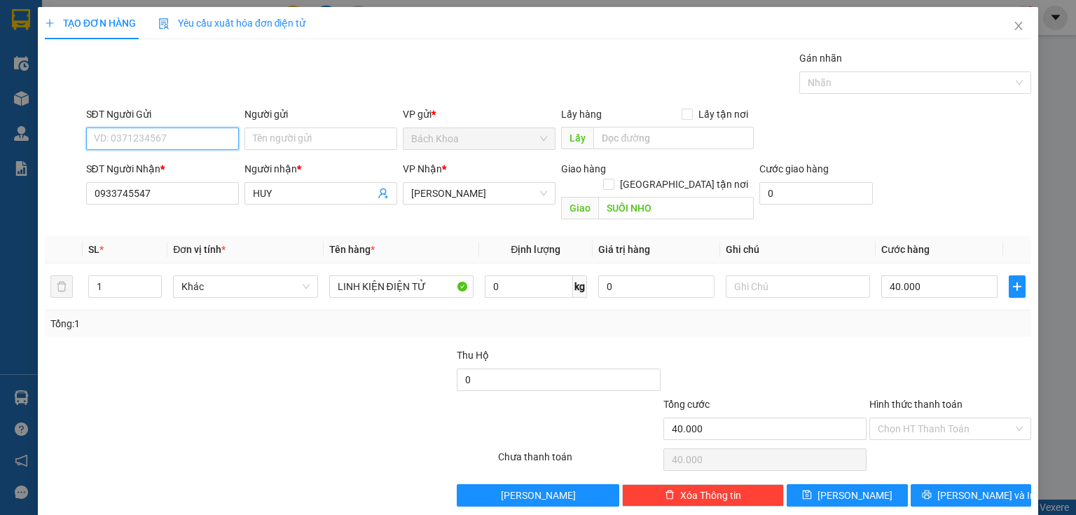
click at [157, 135] on input "SĐT Người Gửi" at bounding box center [162, 139] width 153 height 22
drag, startPoint x: 194, startPoint y: 161, endPoint x: 205, endPoint y: 188, distance: 28.6
click at [193, 163] on div "0903963559" at bounding box center [161, 165] width 135 height 15
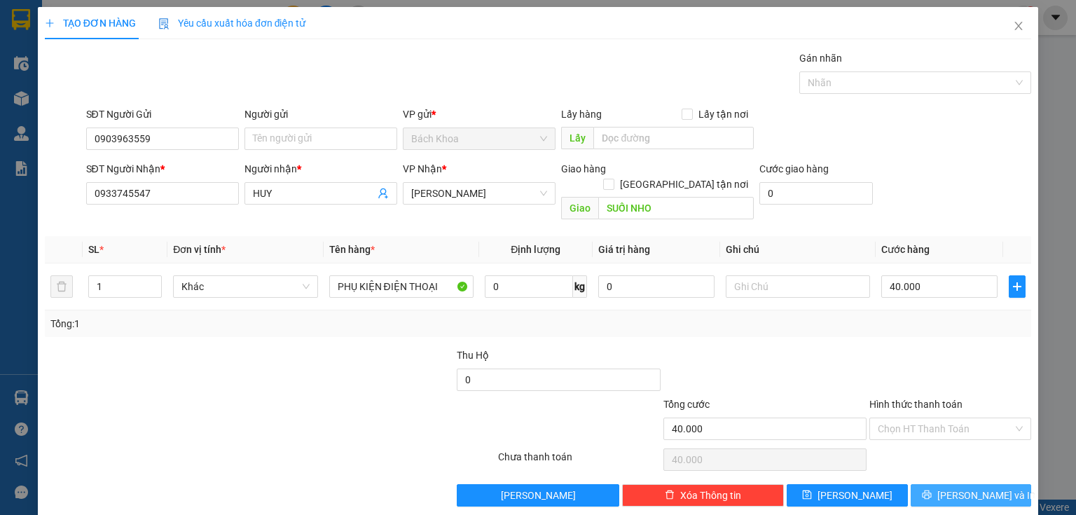
click at [946, 484] on button "[PERSON_NAME] và In" at bounding box center [971, 495] width 121 height 22
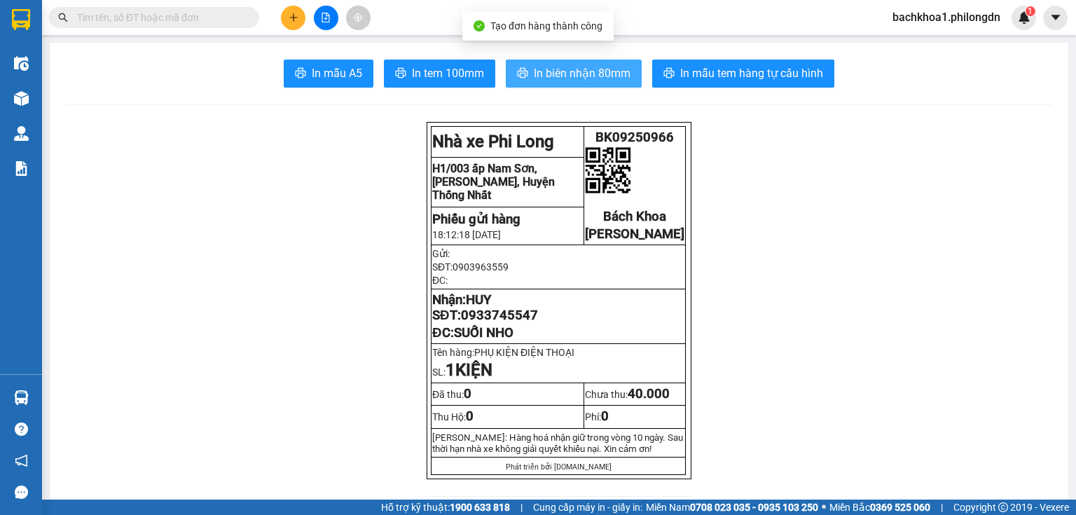
click at [577, 73] on span "In biên nhận 80mm" at bounding box center [582, 73] width 97 height 18
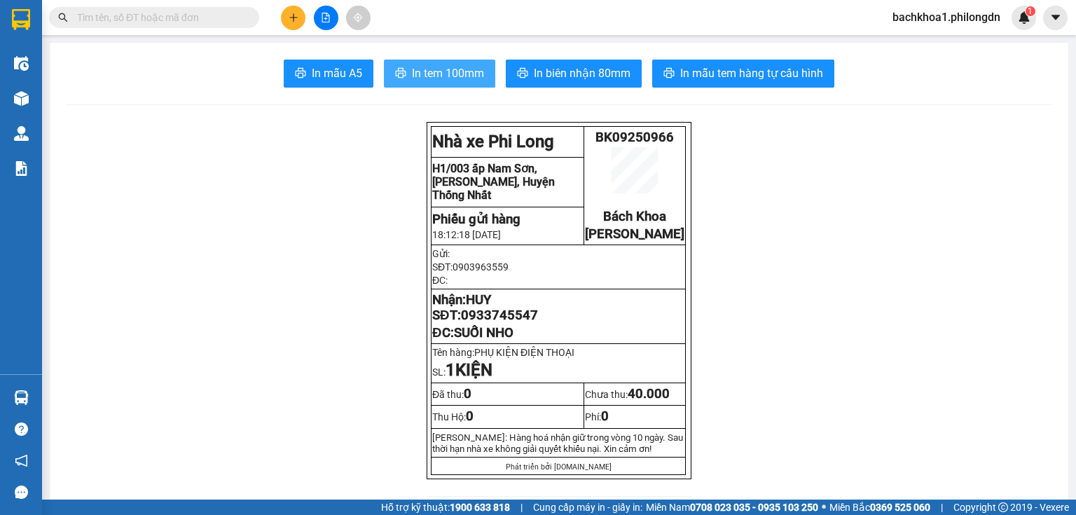
click at [460, 78] on span "In tem 100mm" at bounding box center [448, 73] width 72 height 18
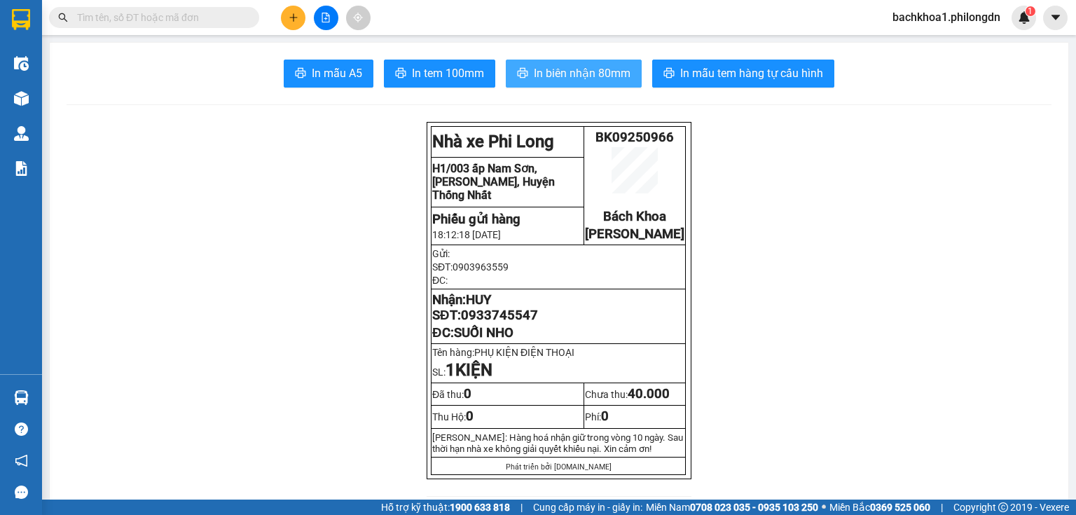
click at [524, 76] on icon "printer" at bounding box center [523, 73] width 11 height 10
click at [479, 323] on span "0933745547" at bounding box center [499, 315] width 77 height 15
click at [478, 323] on span "0933745547" at bounding box center [499, 315] width 77 height 15
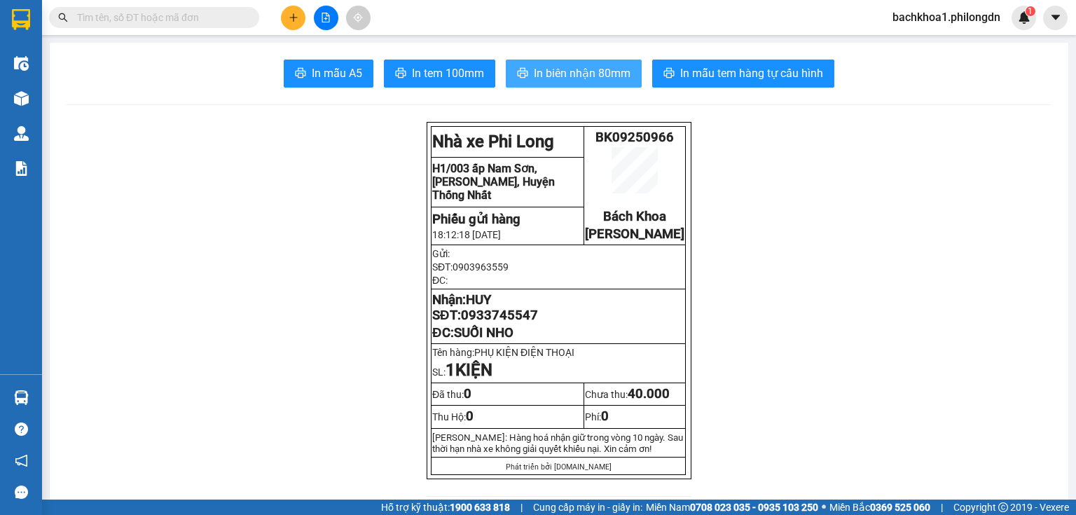
click at [297, 13] on icon "plus" at bounding box center [294, 18] width 10 height 10
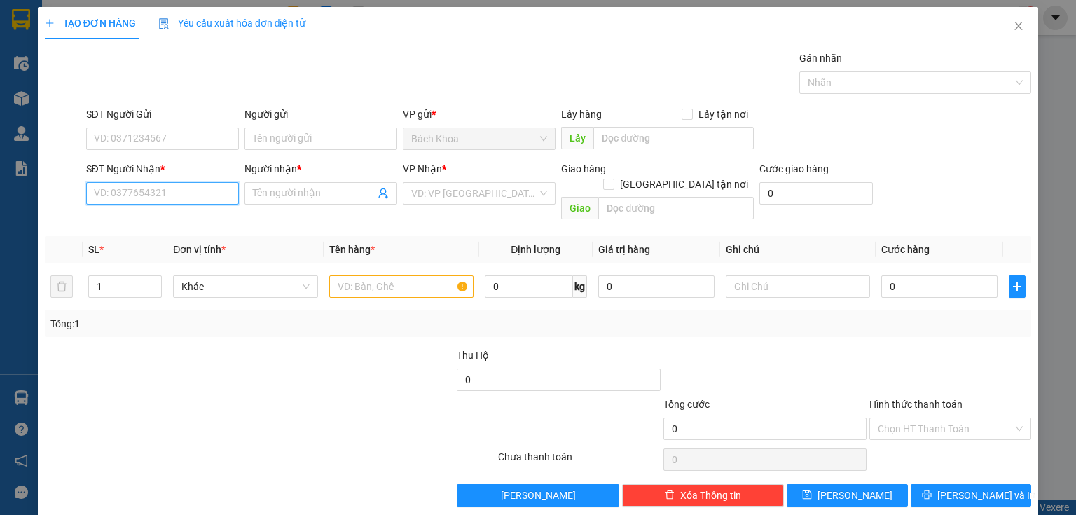
drag, startPoint x: 197, startPoint y: 199, endPoint x: 215, endPoint y: 193, distance: 19.1
click at [197, 201] on input "SĐT Người Nhận *" at bounding box center [162, 193] width 153 height 22
drag, startPoint x: 126, startPoint y: 219, endPoint x: 160, endPoint y: 147, distance: 79.9
click at [127, 220] on div "0966402103 - HOÀNG HẢI" at bounding box center [173, 220] width 158 height 15
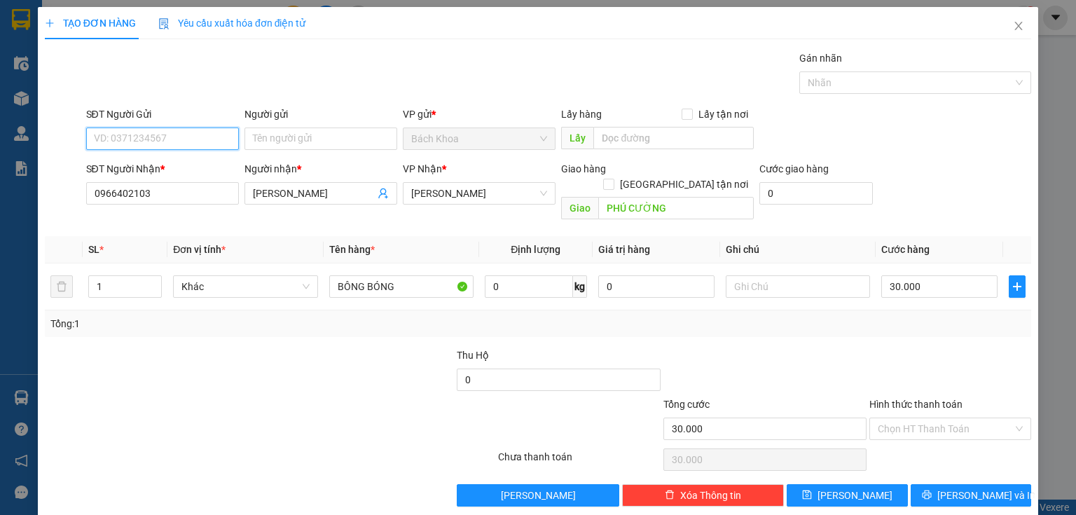
click at [161, 141] on input "SĐT Người Gửi" at bounding box center [162, 139] width 153 height 22
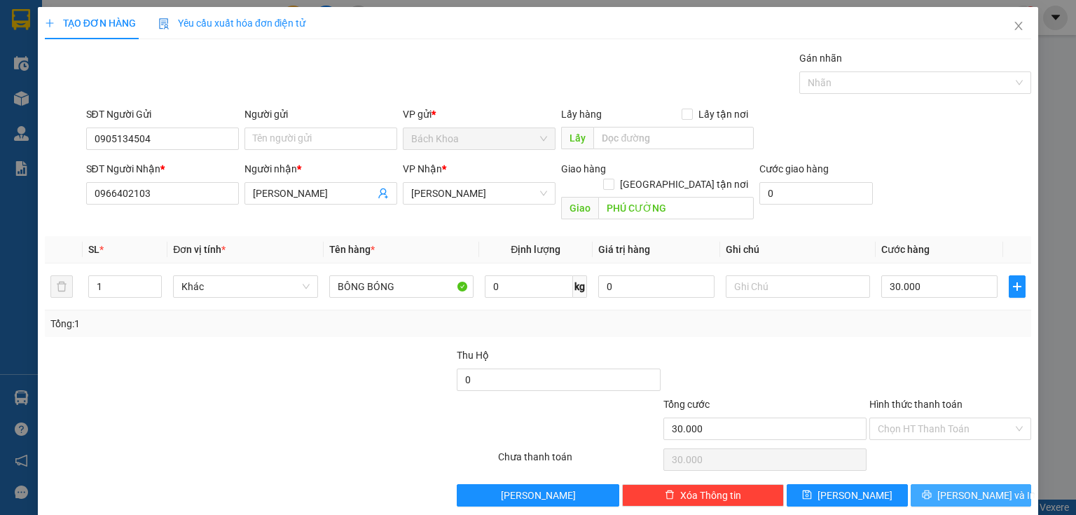
click at [932, 490] on icon "printer" at bounding box center [927, 495] width 10 height 10
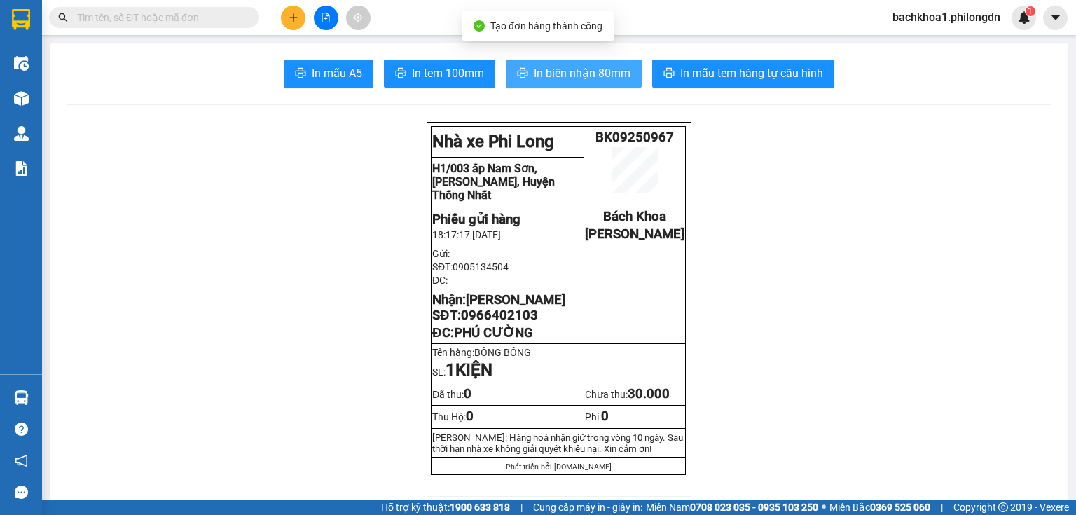
click at [556, 73] on span "In biên nhận 80mm" at bounding box center [582, 73] width 97 height 18
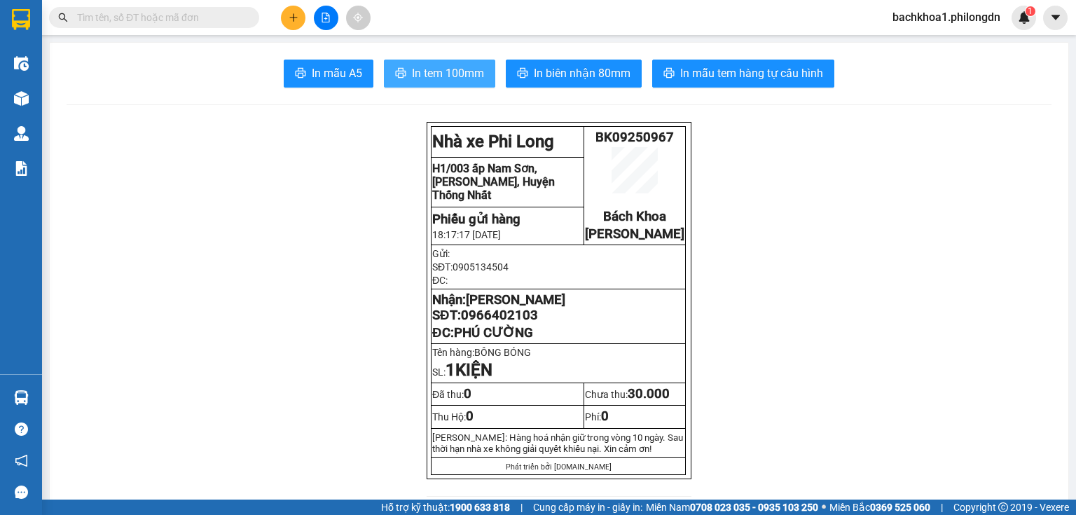
click at [478, 86] on button "In tem 100mm" at bounding box center [439, 74] width 111 height 28
click at [476, 86] on button "In tem 100mm" at bounding box center [439, 74] width 111 height 28
click at [500, 323] on span "0966402103" at bounding box center [499, 315] width 77 height 15
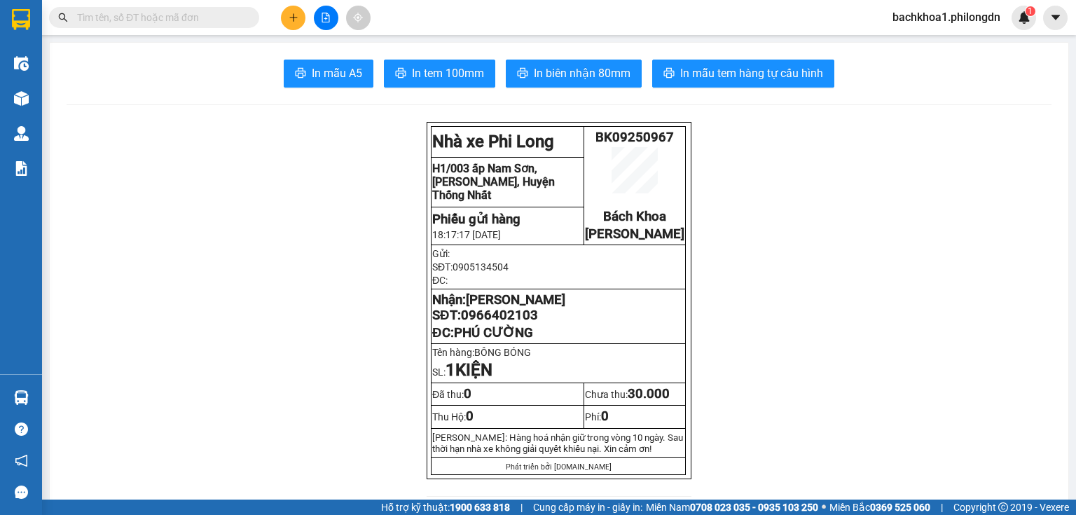
click at [285, 5] on div "Kết quả tìm kiếm ( 0 ) Bộ lọc No Data bachkhoa1.philongdn 1" at bounding box center [538, 17] width 1076 height 35
click at [288, 26] on button at bounding box center [293, 18] width 25 height 25
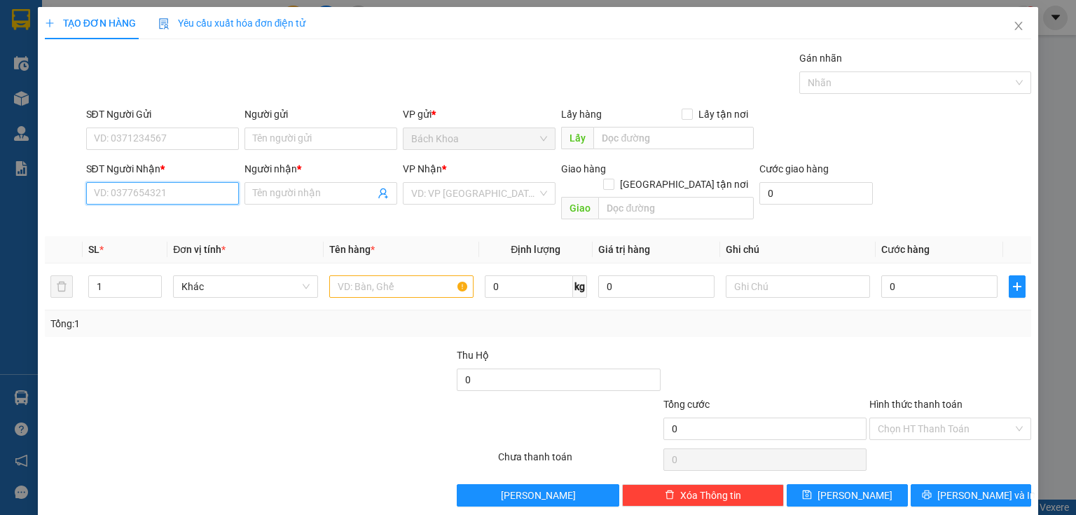
click at [196, 202] on input "SĐT Người Nhận *" at bounding box center [162, 193] width 153 height 22
click at [218, 226] on div "0937697339 - KHOA LOAN" at bounding box center [161, 220] width 135 height 15
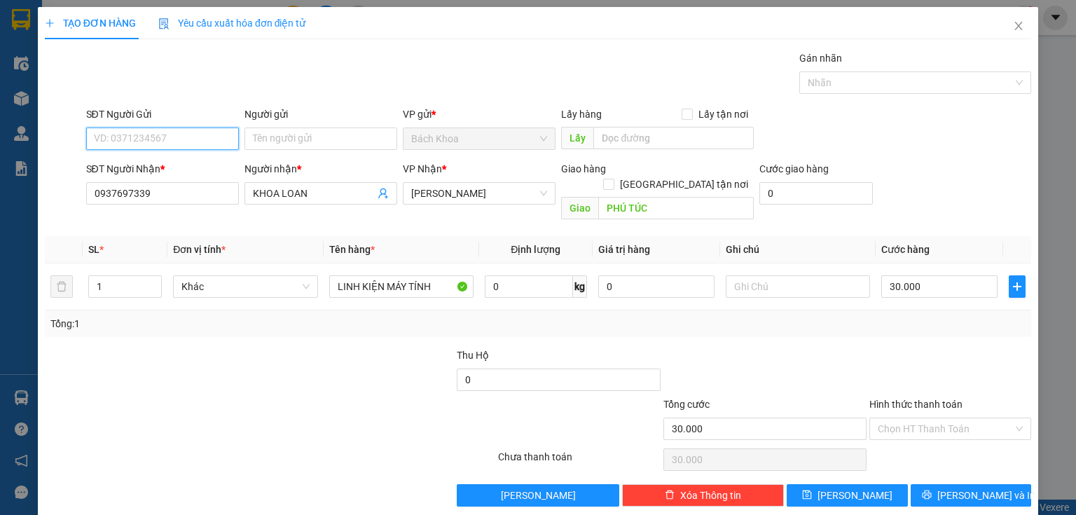
click at [211, 144] on input "SĐT Người Gửi" at bounding box center [162, 139] width 153 height 22
click at [202, 179] on div "0933360052 - CẢM" at bounding box center [161, 188] width 151 height 22
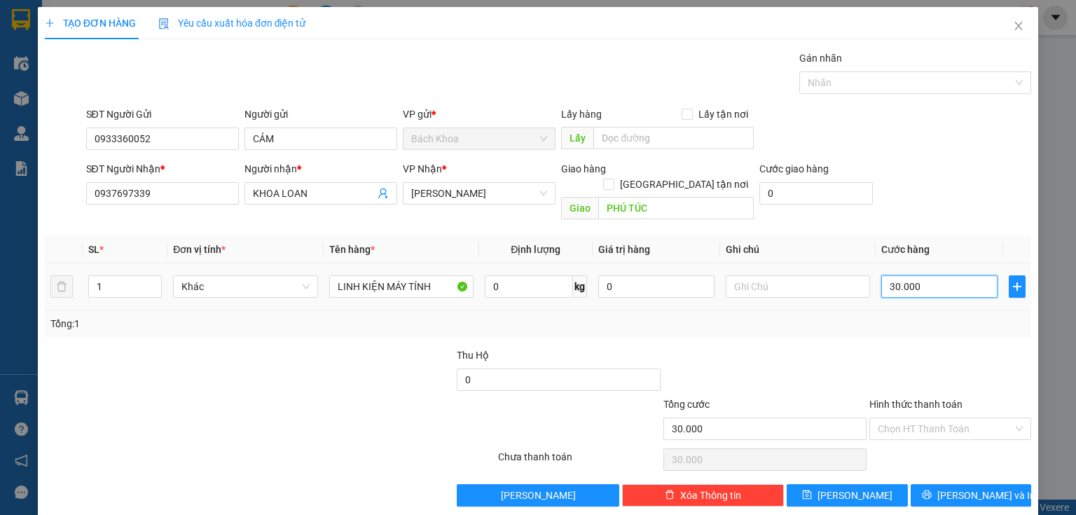
click at [924, 275] on input "30.000" at bounding box center [940, 286] width 116 height 22
click at [956, 488] on span "[PERSON_NAME] và In" at bounding box center [987, 495] width 98 height 15
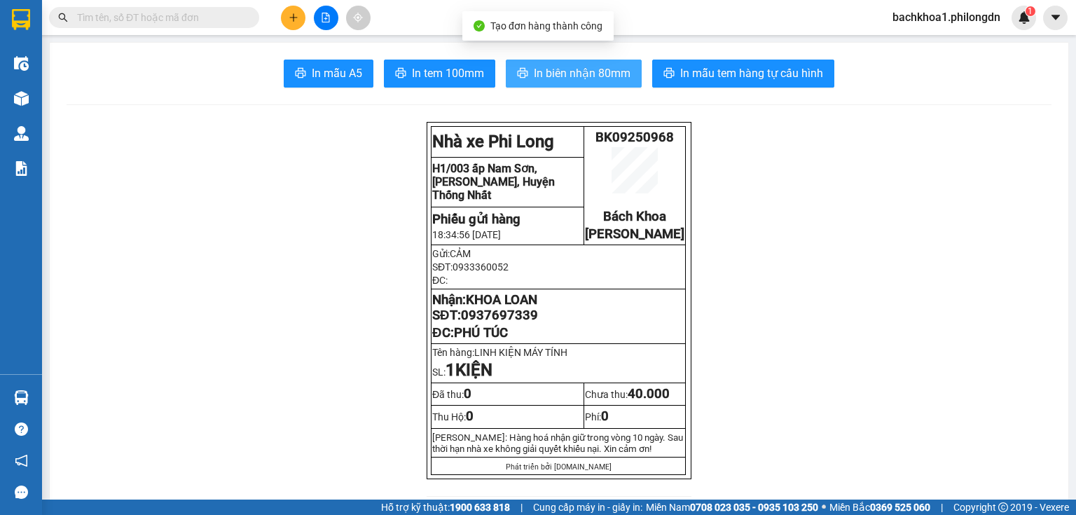
click at [609, 65] on span "In biên nhận 80mm" at bounding box center [582, 73] width 97 height 18
click at [550, 73] on span "In biên nhận 80mm" at bounding box center [582, 73] width 97 height 18
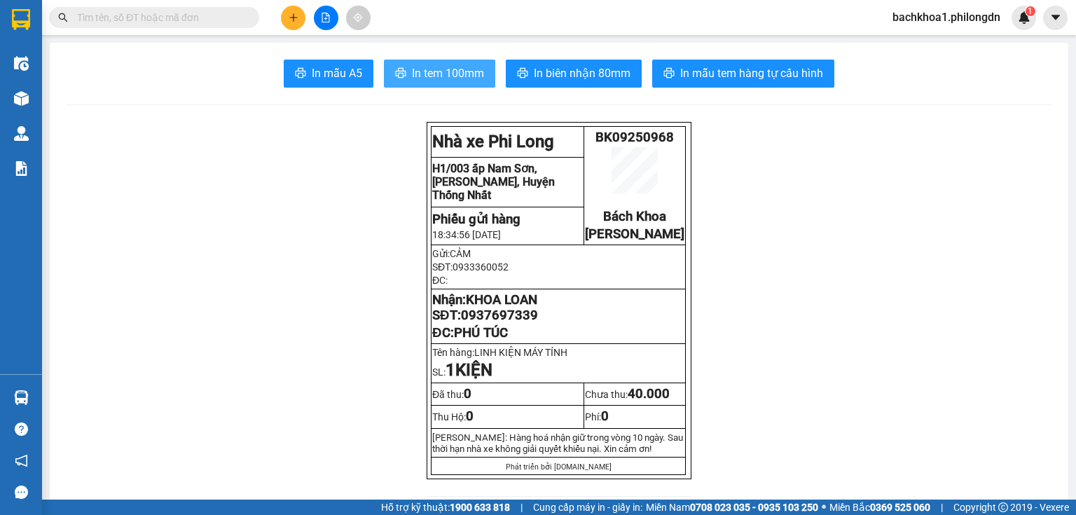
click at [456, 71] on span "In tem 100mm" at bounding box center [448, 73] width 72 height 18
click at [524, 323] on span "0937697339" at bounding box center [499, 315] width 77 height 15
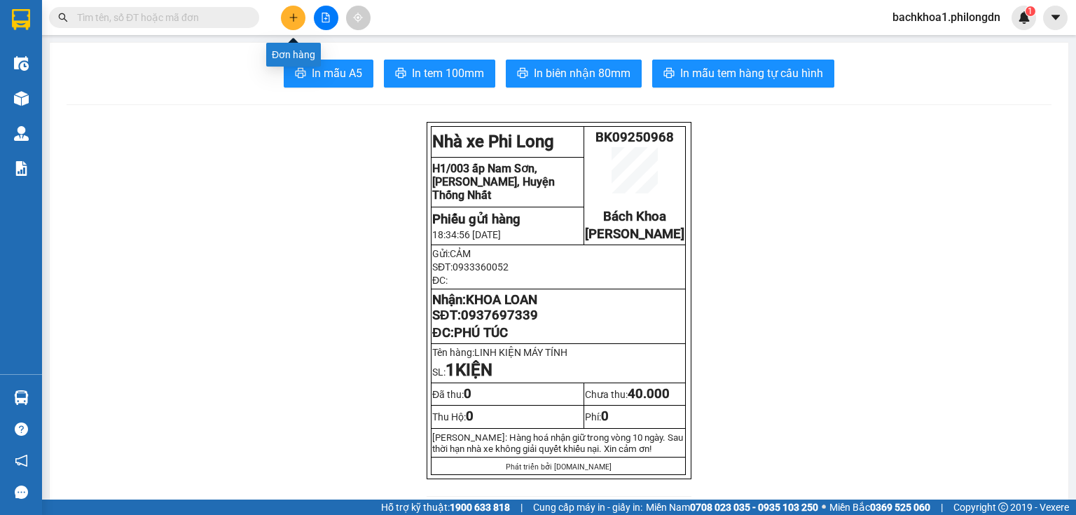
click at [294, 11] on button at bounding box center [293, 18] width 25 height 25
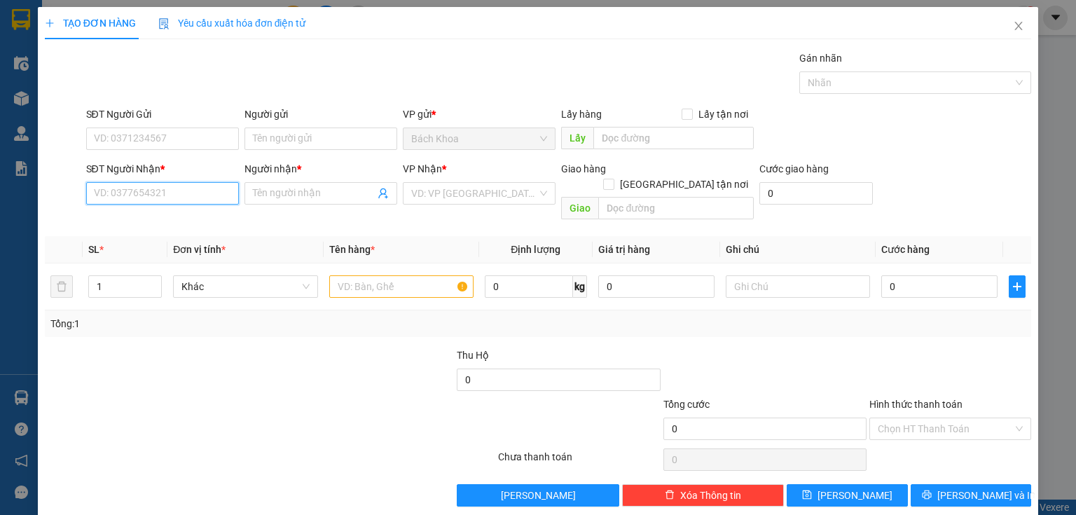
click at [186, 188] on input "SĐT Người Nhận *" at bounding box center [162, 193] width 153 height 22
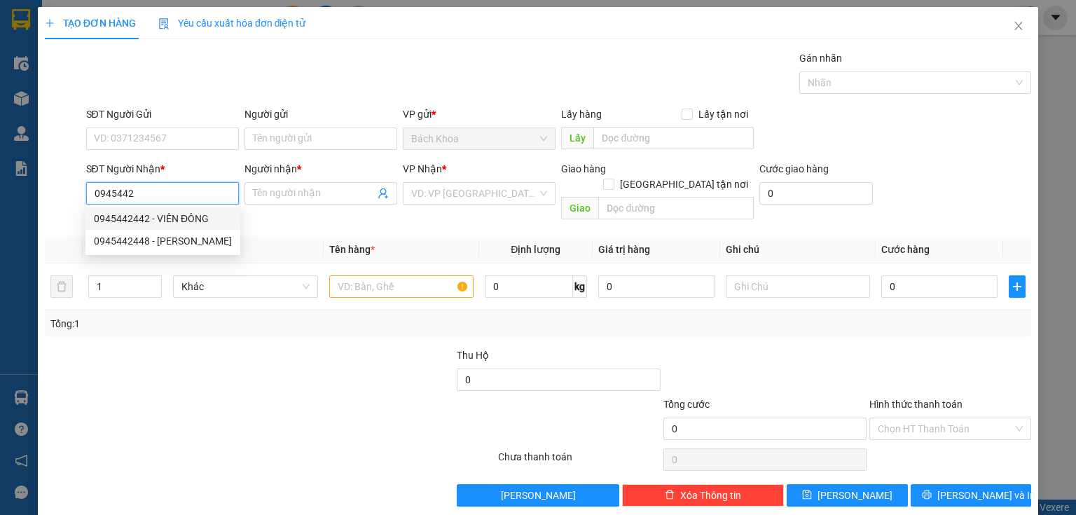
click at [179, 220] on div "0945442442 - VIÊN ĐÔNG" at bounding box center [163, 218] width 138 height 15
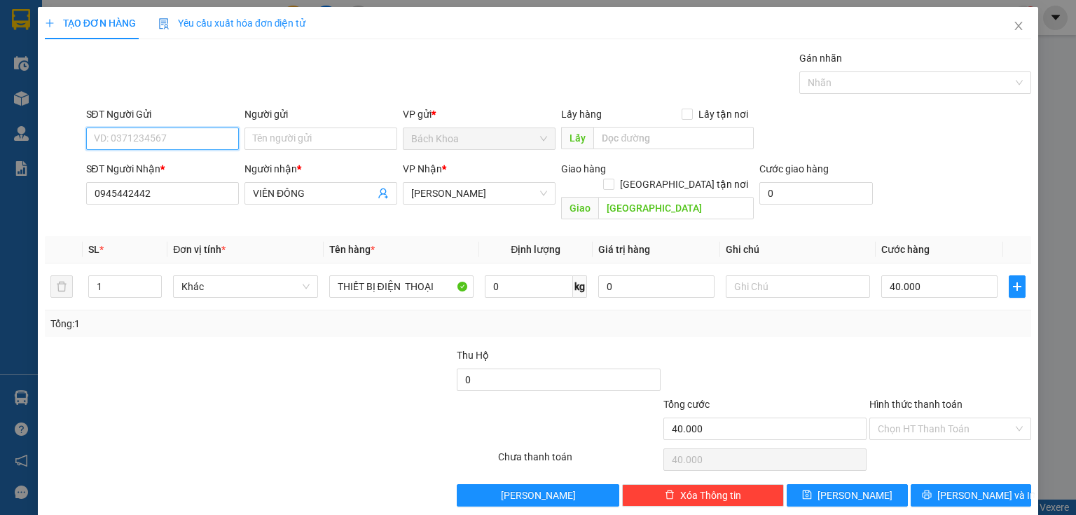
click at [203, 138] on input "SĐT Người Gửi" at bounding box center [162, 139] width 153 height 22
click at [199, 160] on div "0908541203" at bounding box center [161, 163] width 135 height 15
drag, startPoint x: 923, startPoint y: 279, endPoint x: 924, endPoint y: 258, distance: 21.1
click at [924, 273] on div "40.000" at bounding box center [940, 287] width 116 height 28
click at [924, 275] on input "40.000" at bounding box center [940, 286] width 116 height 22
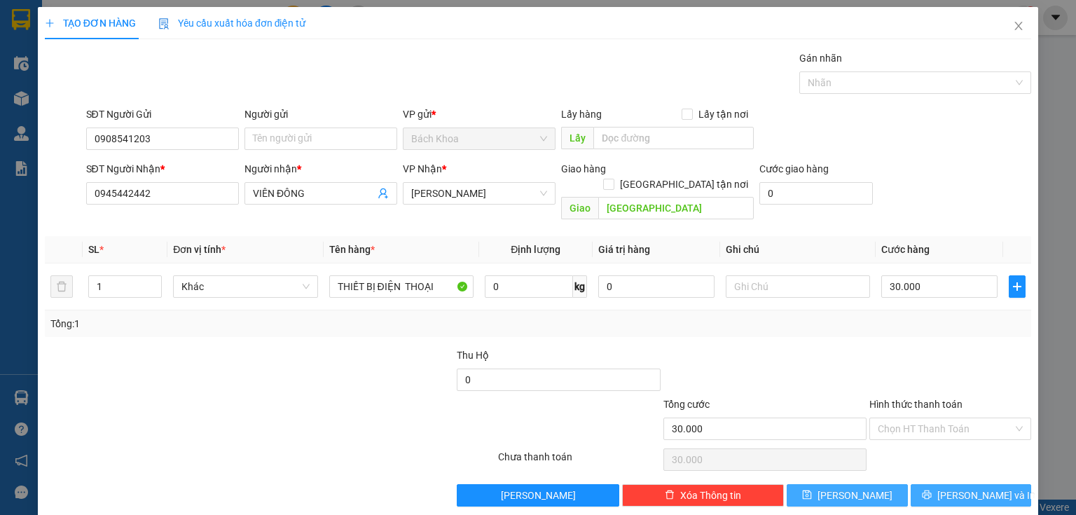
drag, startPoint x: 942, startPoint y: 479, endPoint x: 882, endPoint y: 480, distance: 60.3
click at [934, 491] on div "TẠO ĐƠN HÀNG Yêu cầu xuất hóa đơn điện tử Transit Pickup Surcharge Ids Transit …" at bounding box center [538, 262] width 1001 height 510
drag, startPoint x: 984, startPoint y: 464, endPoint x: 980, endPoint y: 473, distance: 10.0
click at [983, 466] on div "Transit Pickup Surcharge Ids Transit Deliver Surcharge Ids Transit Deliver Surc…" at bounding box center [538, 278] width 987 height 456
click at [980, 488] on span "[PERSON_NAME] và In" at bounding box center [987, 495] width 98 height 15
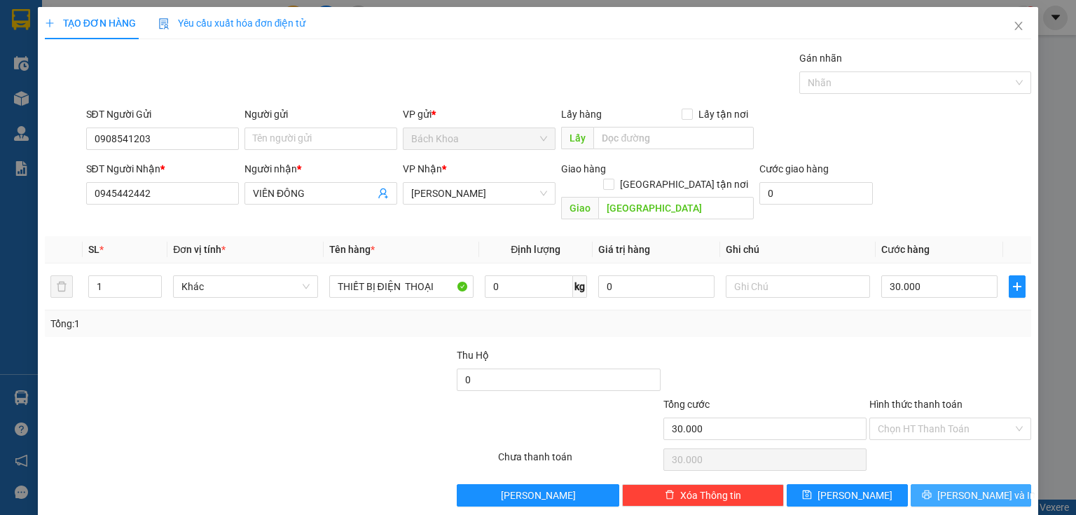
click at [980, 488] on span "[PERSON_NAME] và In" at bounding box center [987, 495] width 98 height 15
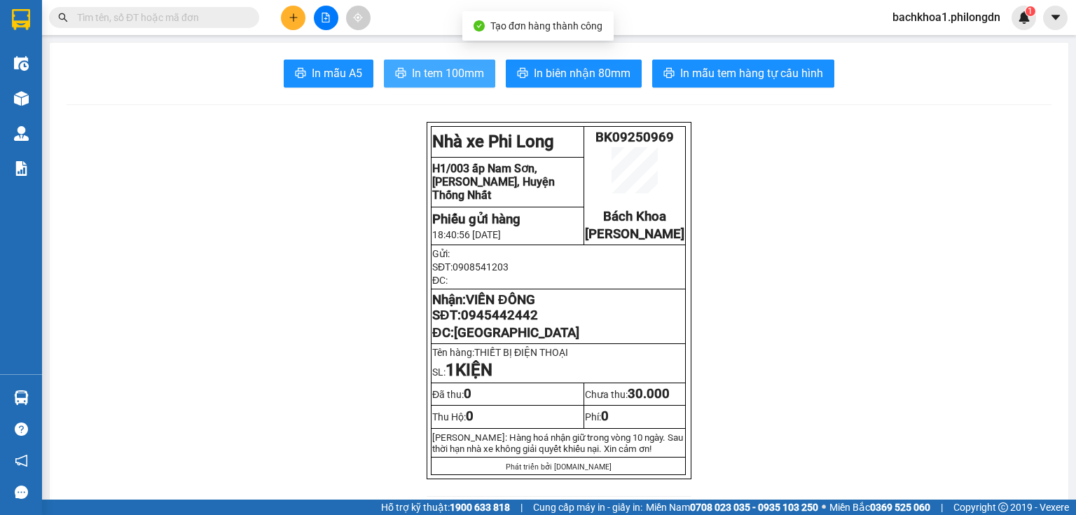
click at [461, 81] on span "In tem 100mm" at bounding box center [448, 73] width 72 height 18
click at [460, 81] on span "In tem 100mm" at bounding box center [448, 73] width 72 height 18
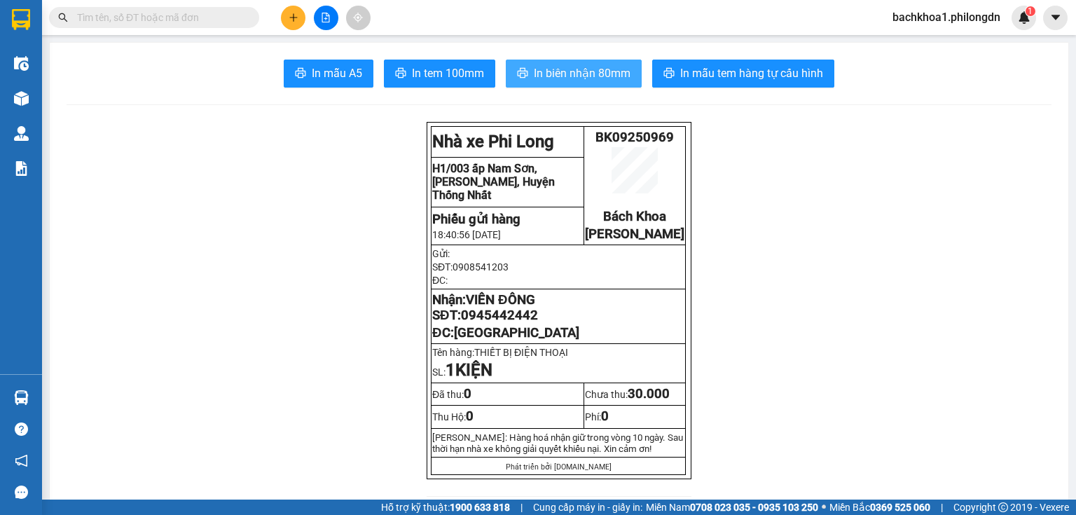
click at [594, 71] on span "In biên nhận 80mm" at bounding box center [582, 73] width 97 height 18
click at [593, 71] on span "In biên nhận 80mm" at bounding box center [582, 73] width 97 height 18
click at [507, 323] on span "0945442442" at bounding box center [499, 315] width 77 height 15
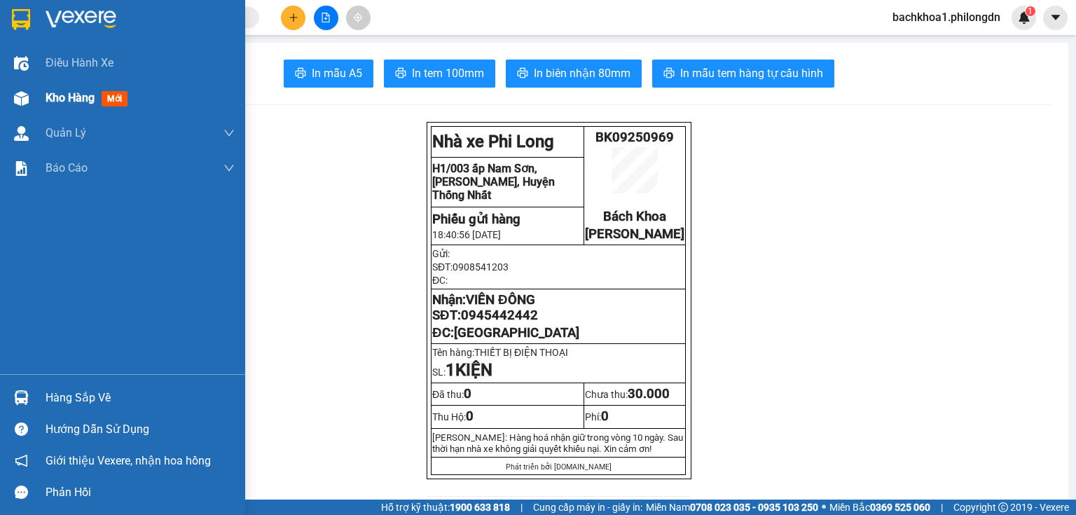
click at [60, 107] on div "Kho hàng mới" at bounding box center [140, 98] width 189 height 35
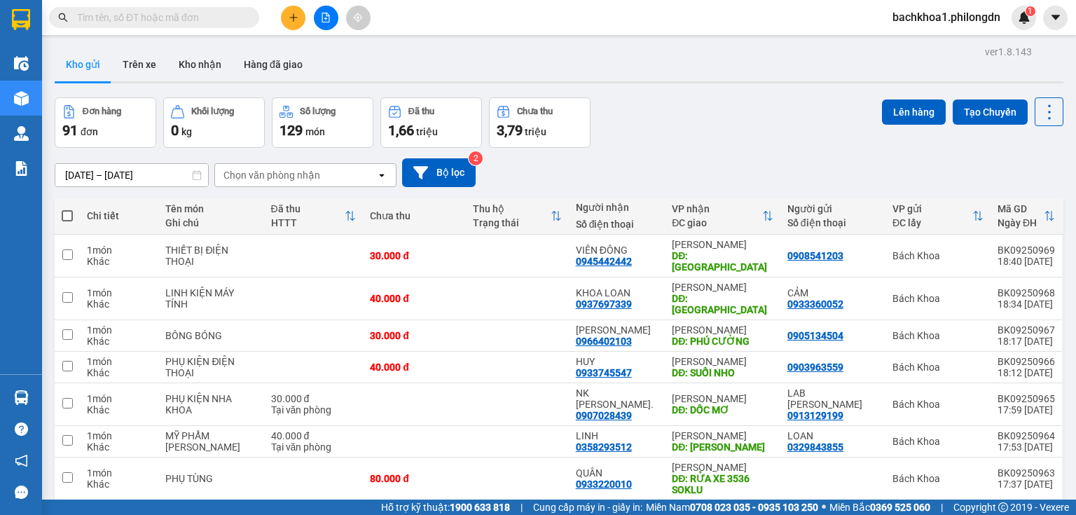
click at [1065, 459] on main "ver 1.8.143 Kho gửi Trên xe Kho nhận Hàng đã giao Đơn hàng 91 đơn Khối lượng 0 …" at bounding box center [538, 250] width 1076 height 500
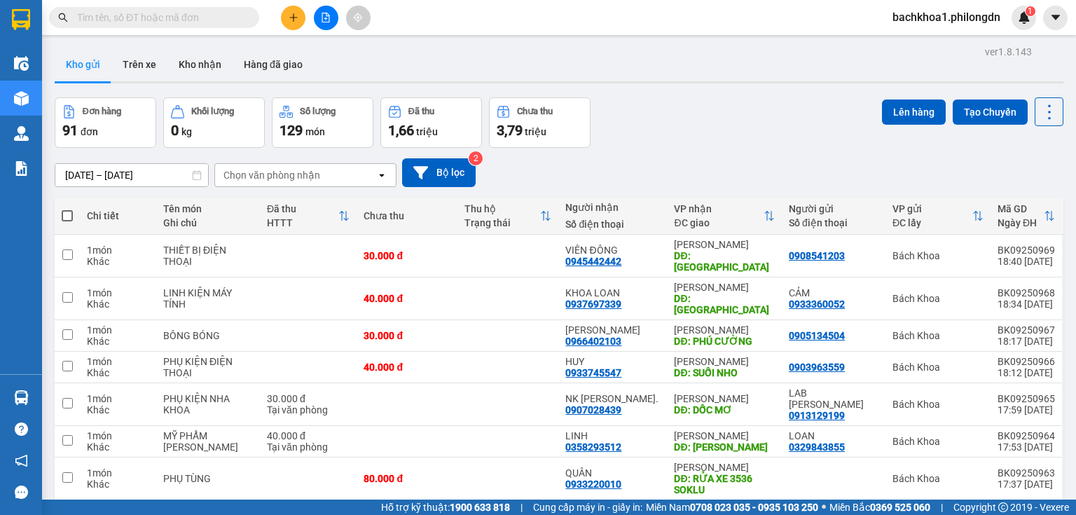
click at [65, 210] on span at bounding box center [67, 215] width 11 height 11
click at [67, 209] on input "checkbox" at bounding box center [67, 209] width 0 height 0
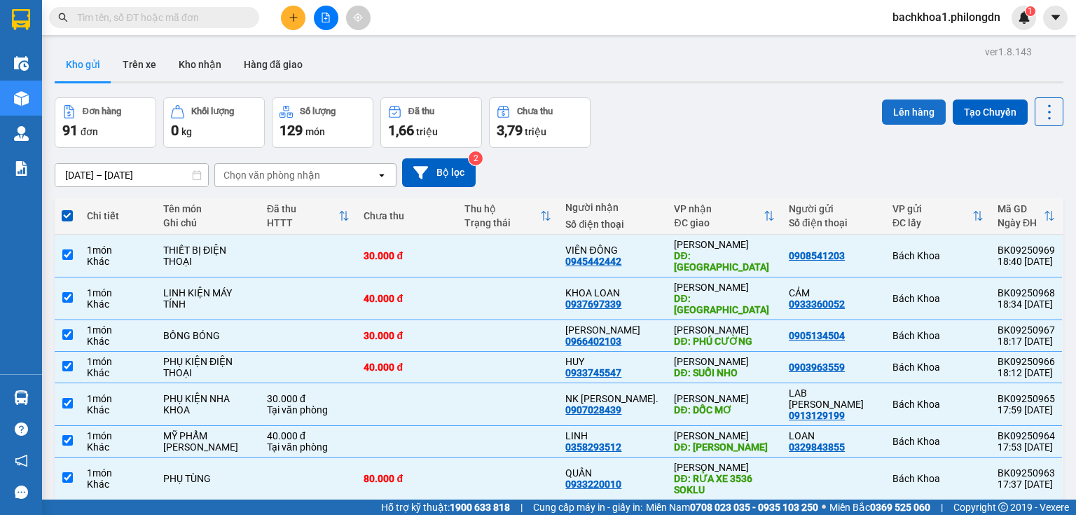
click at [907, 114] on button "Lên hàng" at bounding box center [914, 112] width 64 height 25
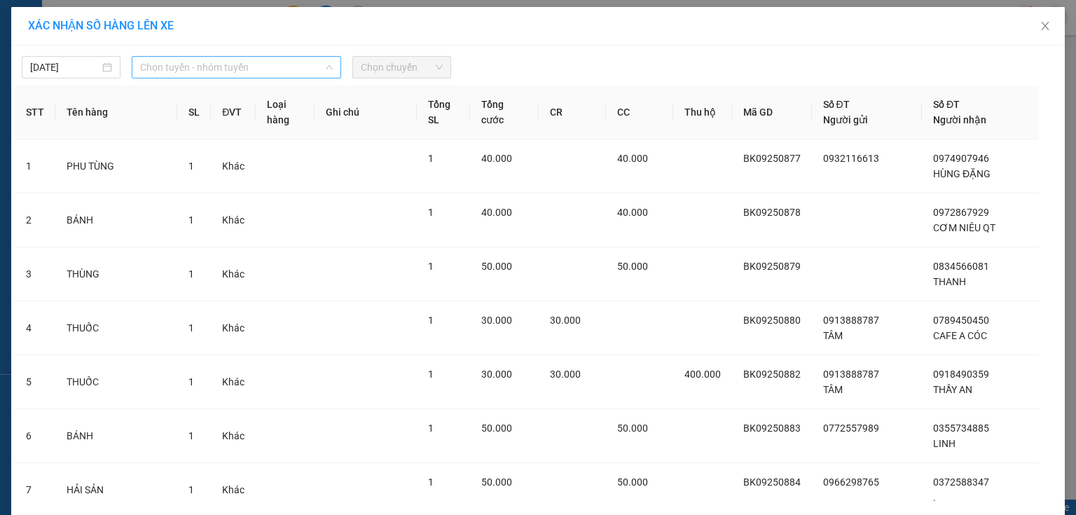
click at [254, 64] on span "Chọn tuyến - nhóm tuyến" at bounding box center [236, 67] width 193 height 21
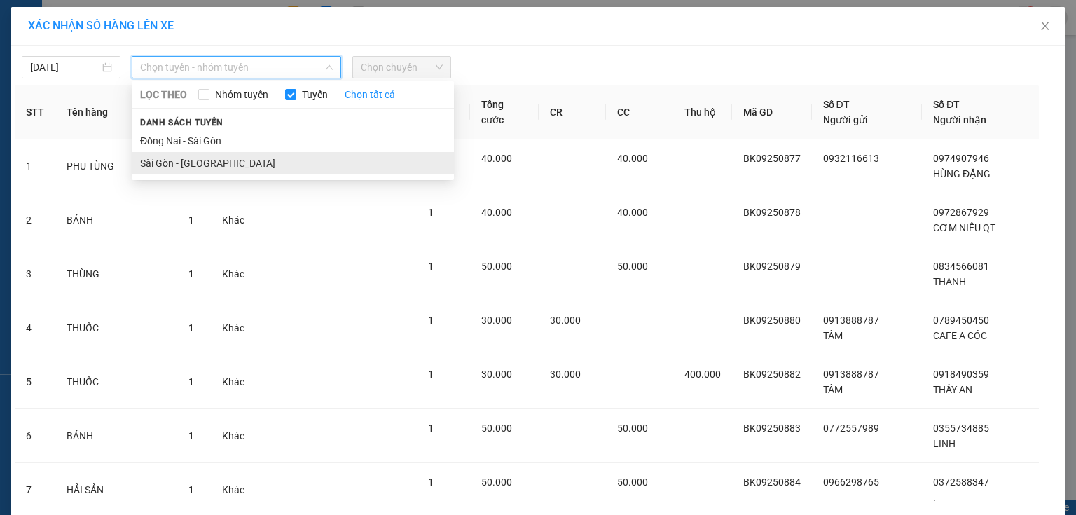
click at [206, 156] on li "Sài Gòn - Đồng Nai" at bounding box center [293, 163] width 322 height 22
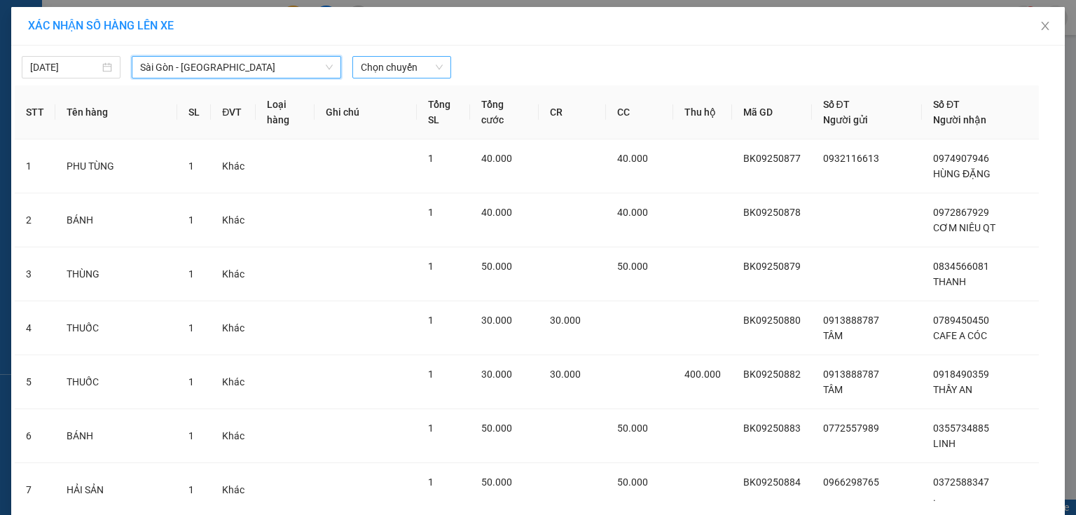
click at [414, 67] on span "Chọn chuyến" at bounding box center [402, 67] width 82 height 21
